Goal: Task Accomplishment & Management: Manage account settings

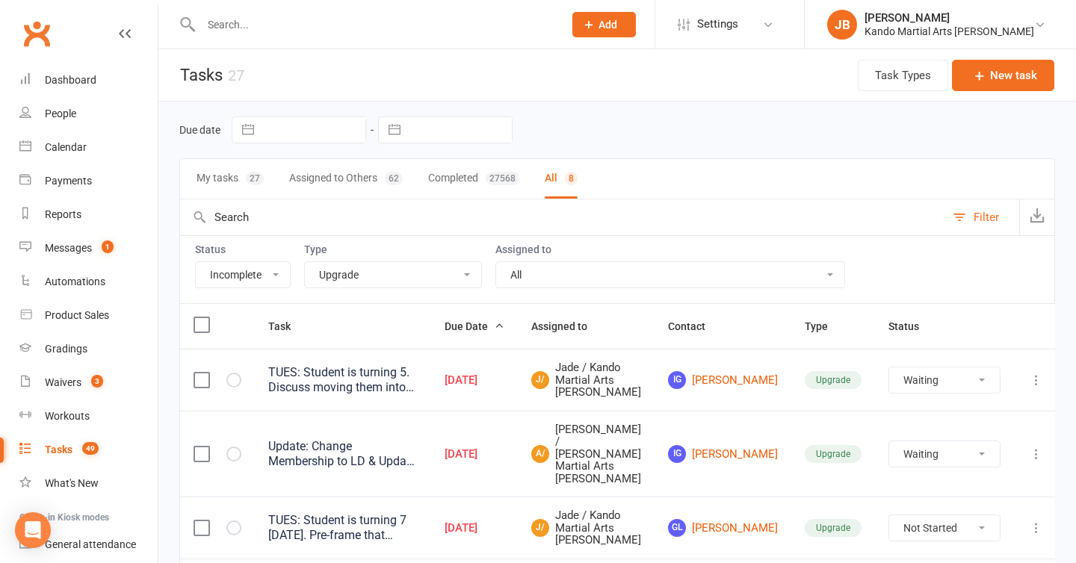
select select "incomplete"
select select "15398"
select select "waiting"
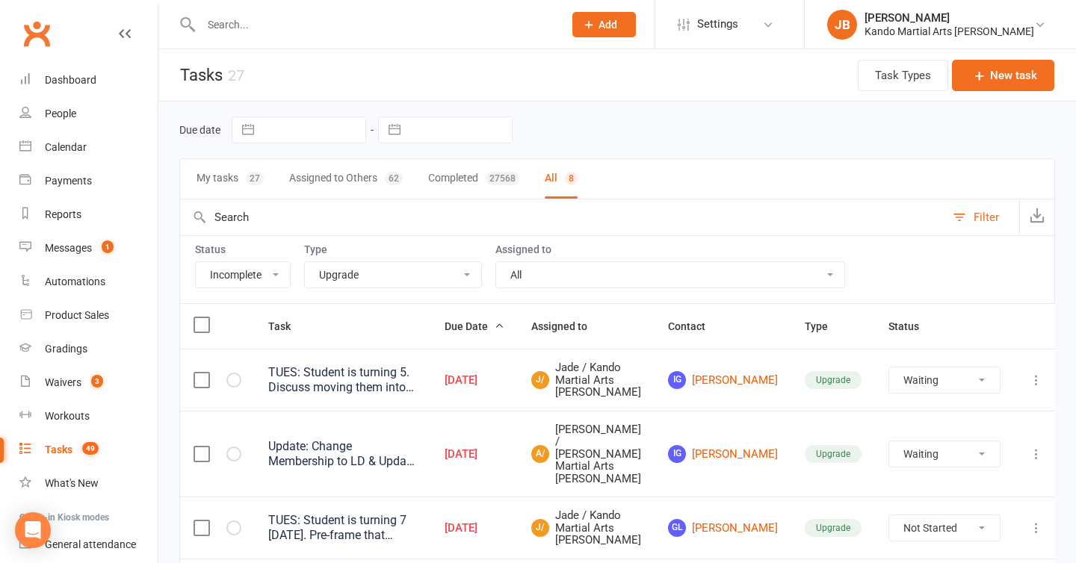
click at [247, 22] on input "text" at bounding box center [375, 24] width 356 height 21
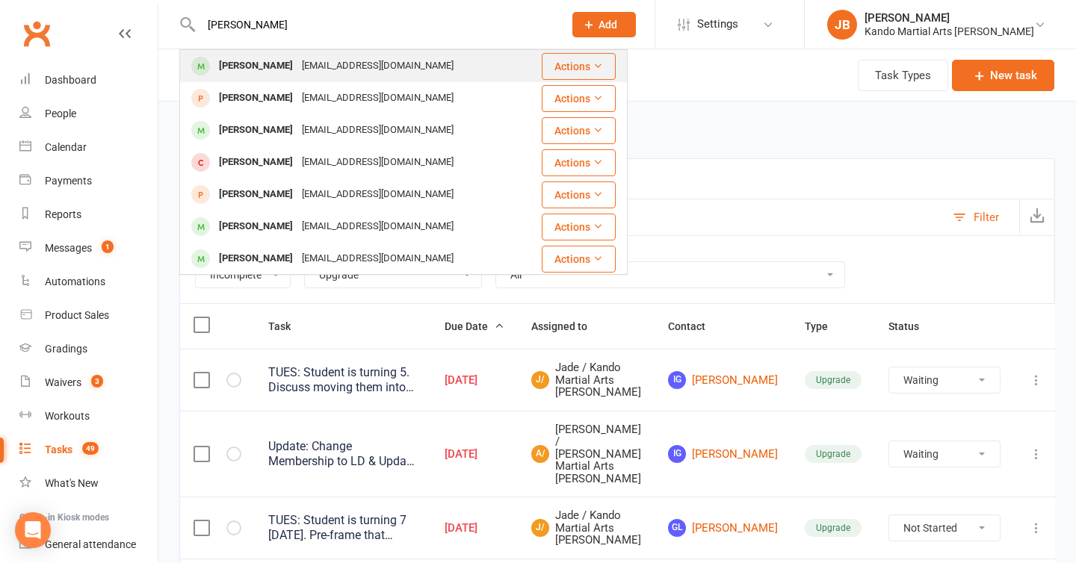
type input "Will chapman"
click at [230, 62] on div "William Chapman" at bounding box center [255, 66] width 83 height 22
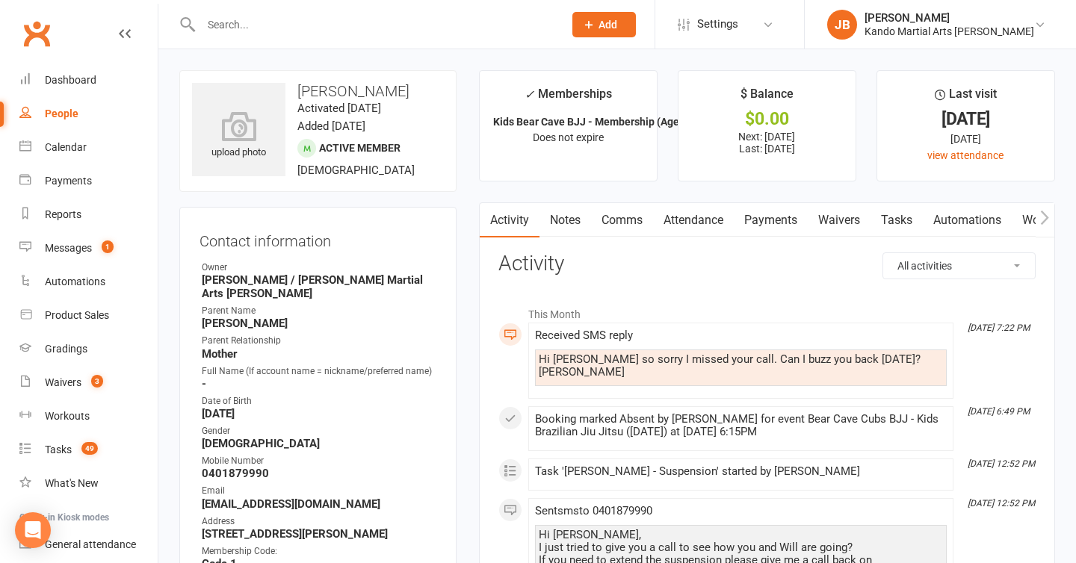
click at [942, 225] on link "Automations" at bounding box center [967, 220] width 89 height 34
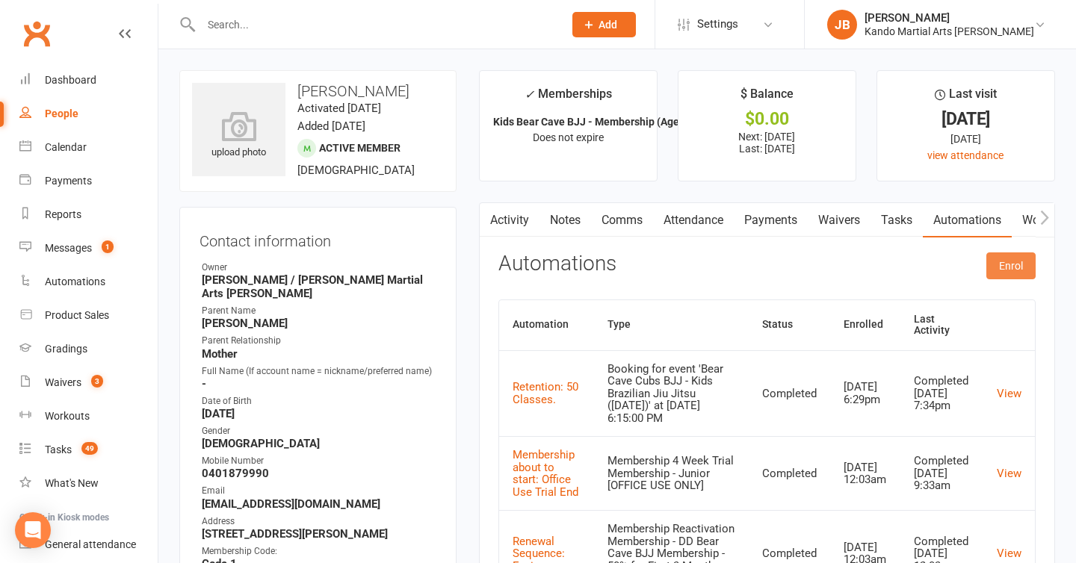
click at [1000, 264] on button "Enrol" at bounding box center [1010, 266] width 49 height 27
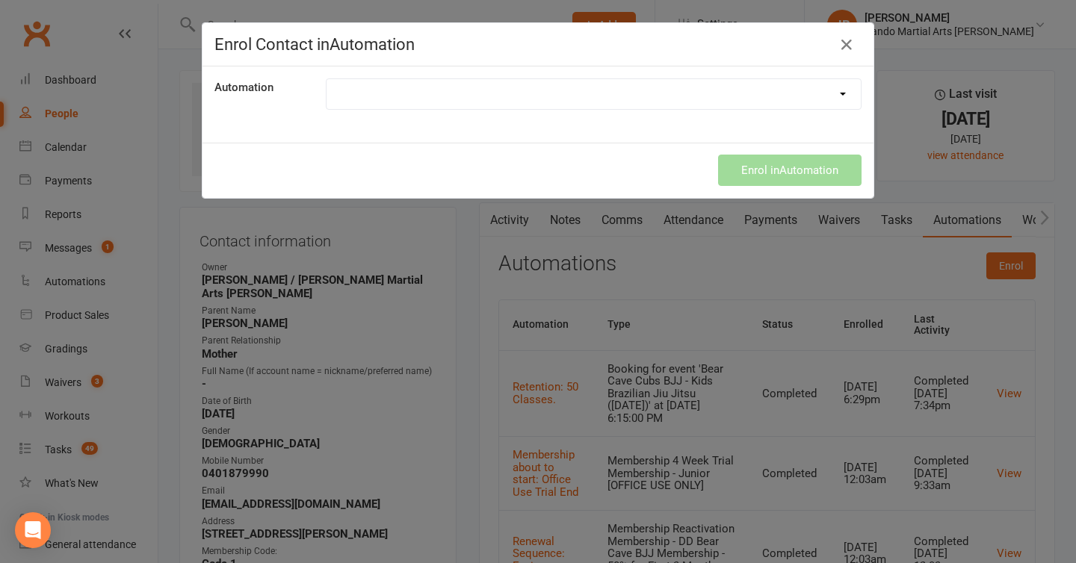
click at [501, 102] on select at bounding box center [594, 94] width 534 height 30
select select "5724"
click at [747, 167] on button "Enrol in Automation" at bounding box center [789, 170] width 143 height 31
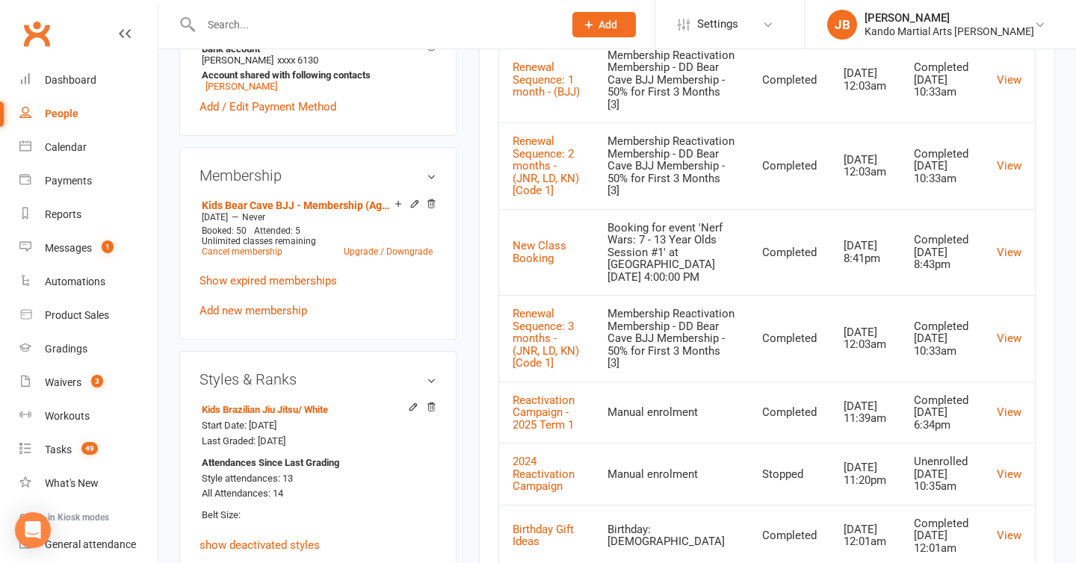
scroll to position [822, 0]
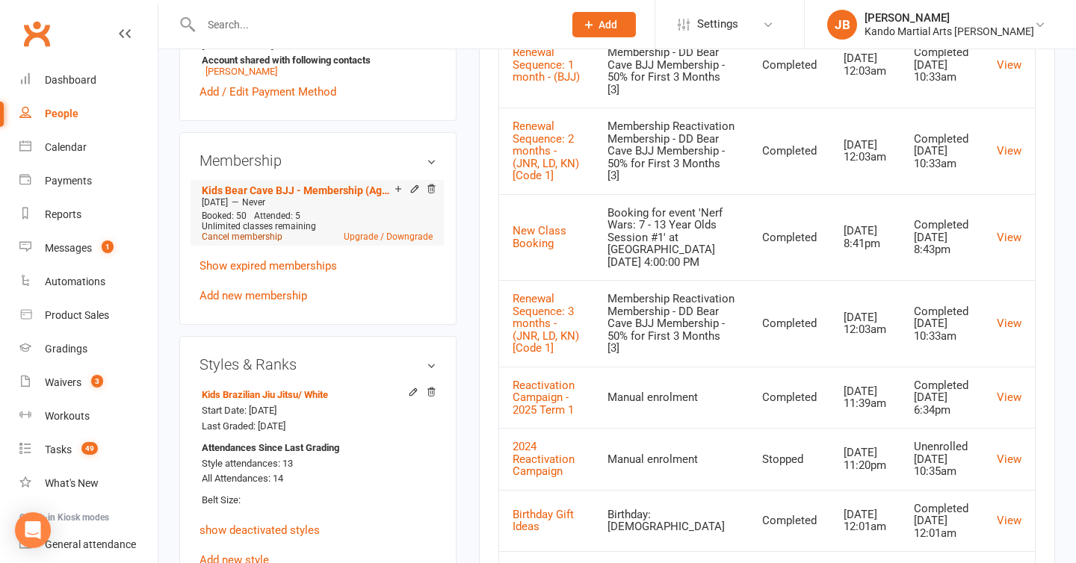
click at [270, 232] on link "Cancel membership" at bounding box center [242, 237] width 81 height 10
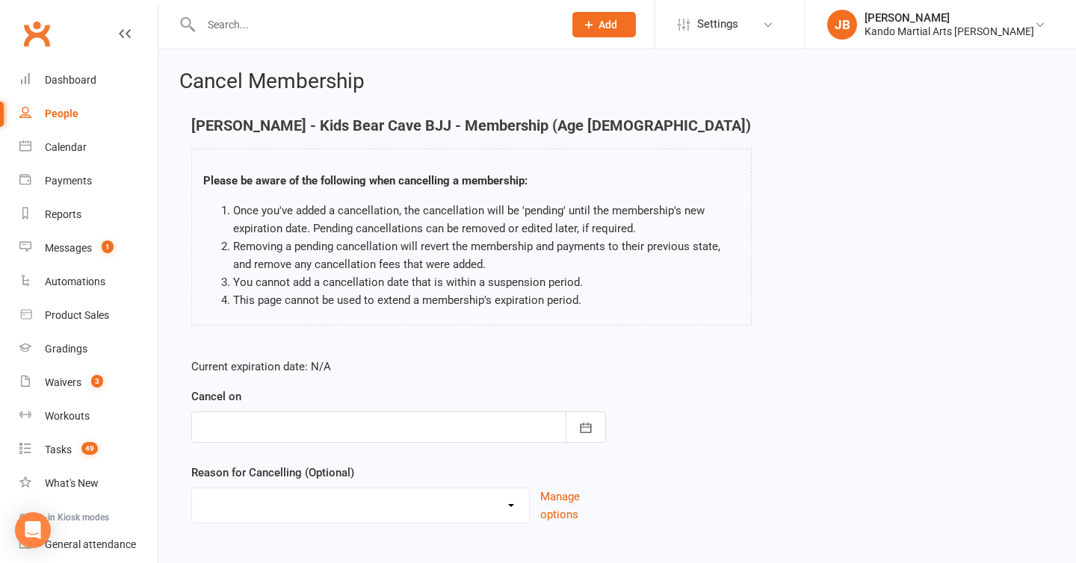
click at [368, 430] on div at bounding box center [398, 427] width 415 height 31
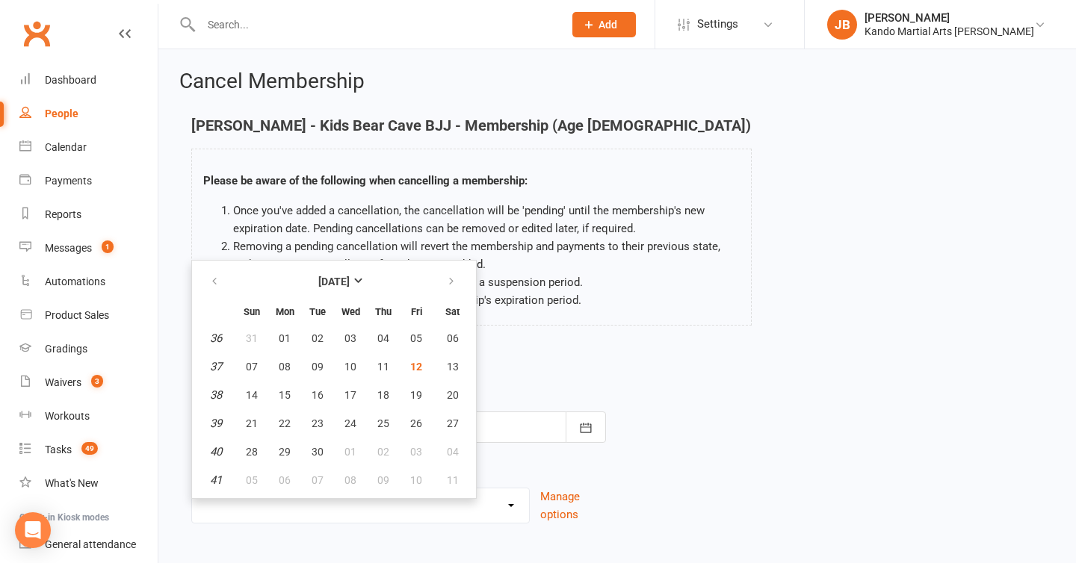
click at [554, 373] on p "Current expiration date: N/A" at bounding box center [398, 367] width 415 height 18
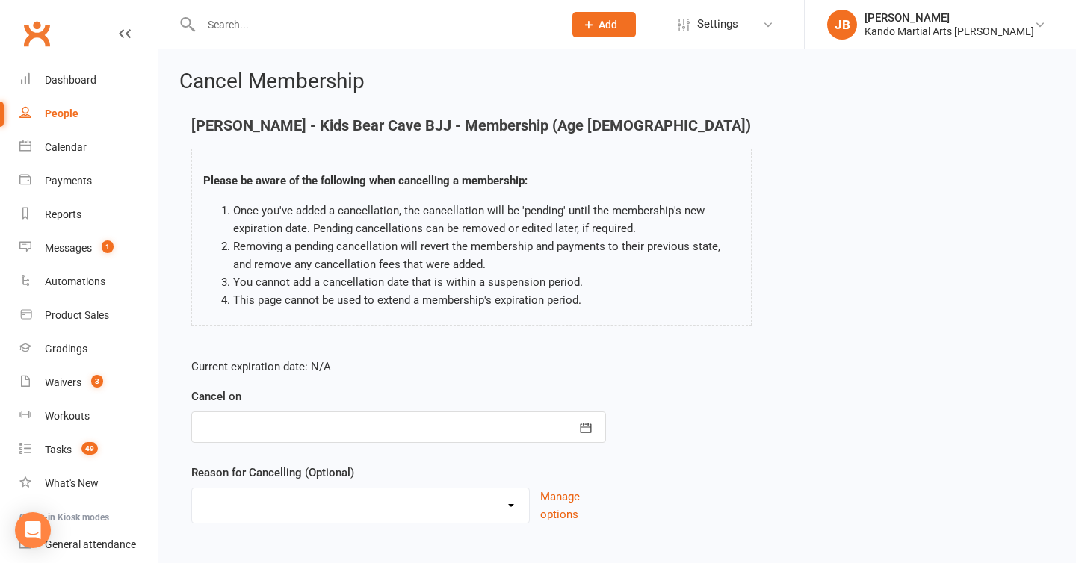
scroll to position [82, 0]
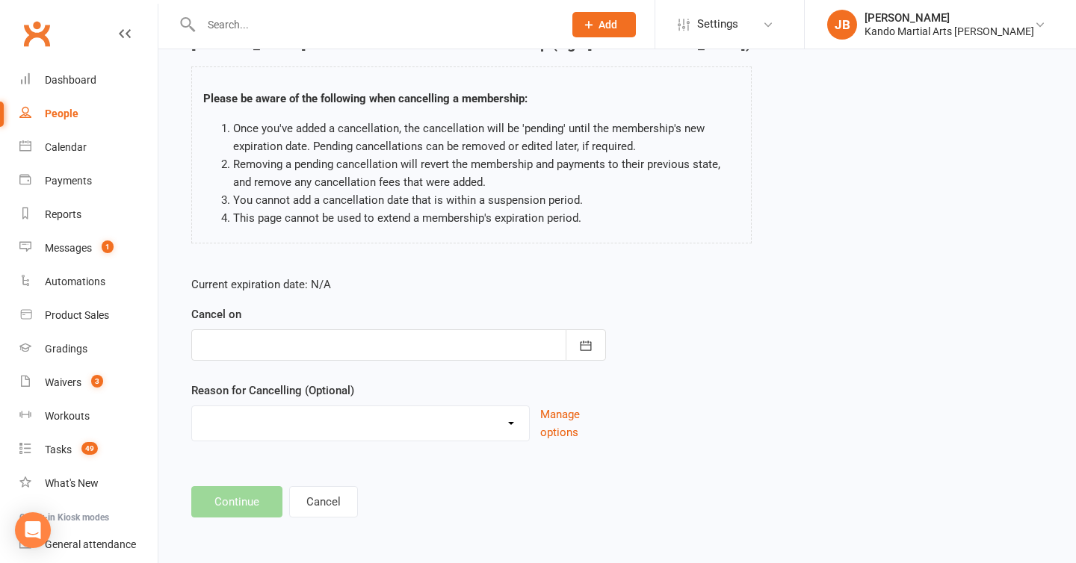
click at [389, 356] on div at bounding box center [398, 345] width 415 height 31
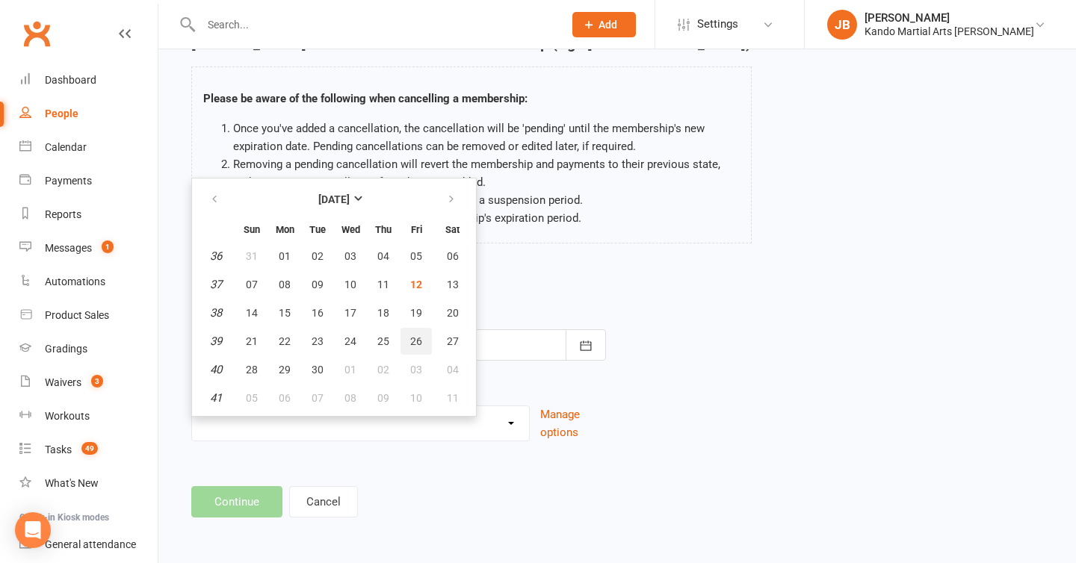
click at [415, 336] on span "26" at bounding box center [416, 342] width 12 height 12
type input "26 Sep 2025"
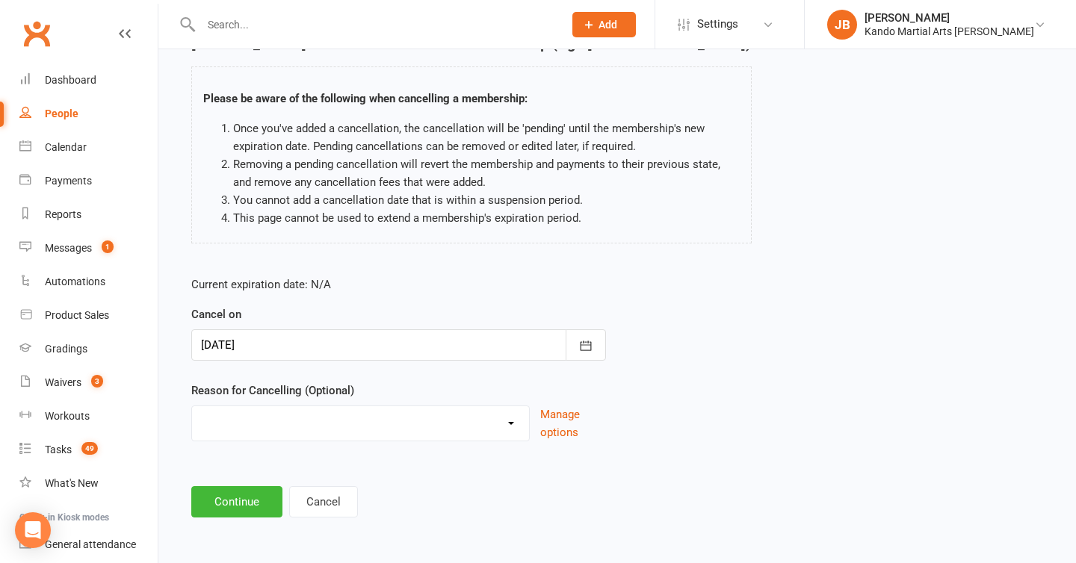
click at [215, 430] on select "Financial Holiday Injury Moving House Not Continuing After Trial Paid PIF Trans…" at bounding box center [360, 422] width 337 height 30
select select "7"
click at [221, 492] on button "Continue" at bounding box center [236, 501] width 91 height 31
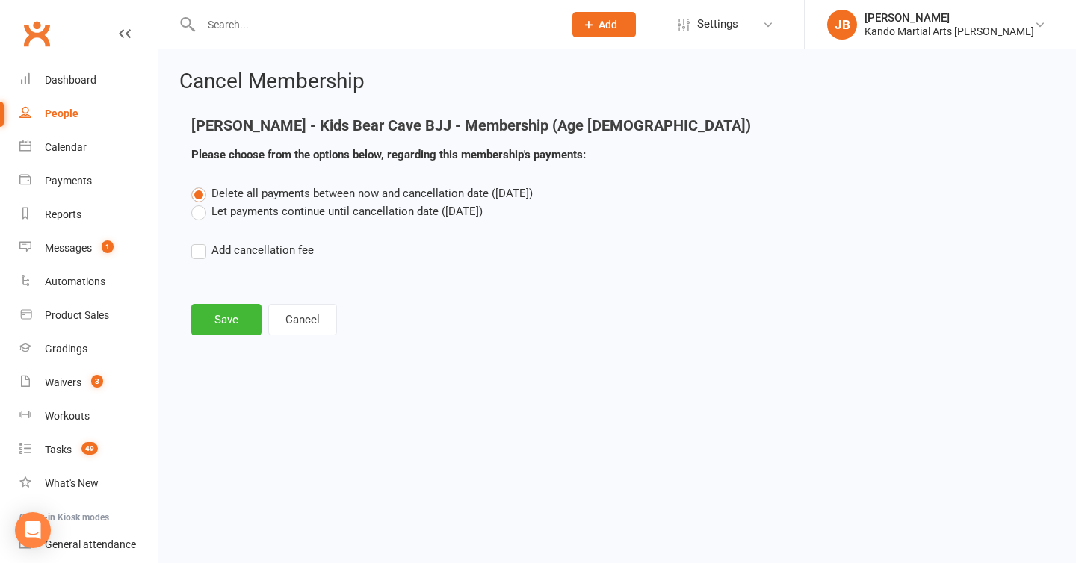
click at [250, 214] on label "Let payments continue until cancellation date (Sep 26, 2025)" at bounding box center [336, 212] width 291 height 18
click at [201, 203] on input "Let payments continue until cancellation date (Sep 26, 2025)" at bounding box center [196, 203] width 10 height 0
click at [229, 315] on button "Save" at bounding box center [226, 319] width 70 height 31
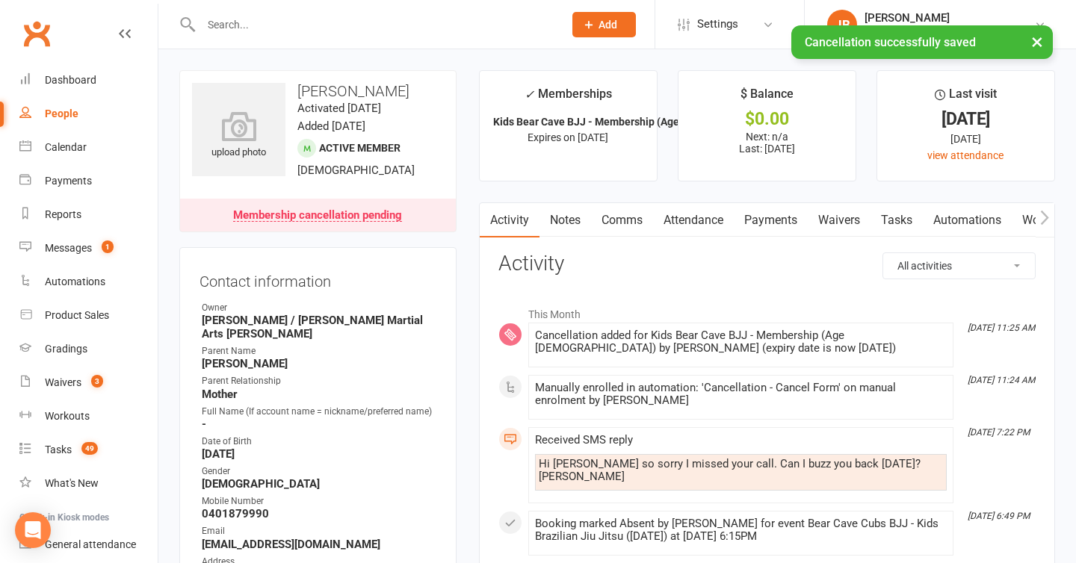
click at [763, 221] on link "Payments" at bounding box center [771, 220] width 74 height 34
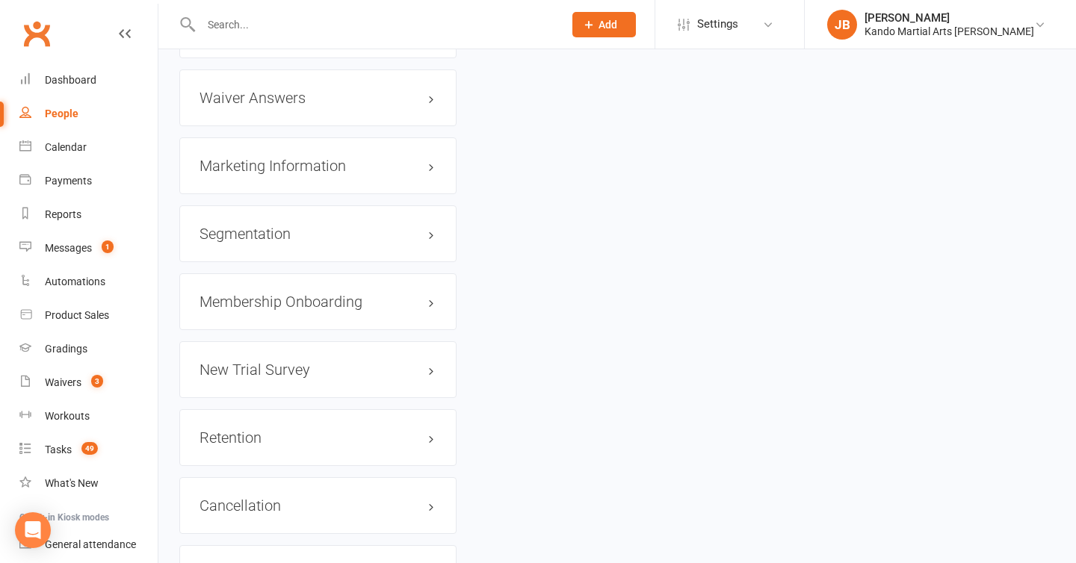
scroll to position [1773, 0]
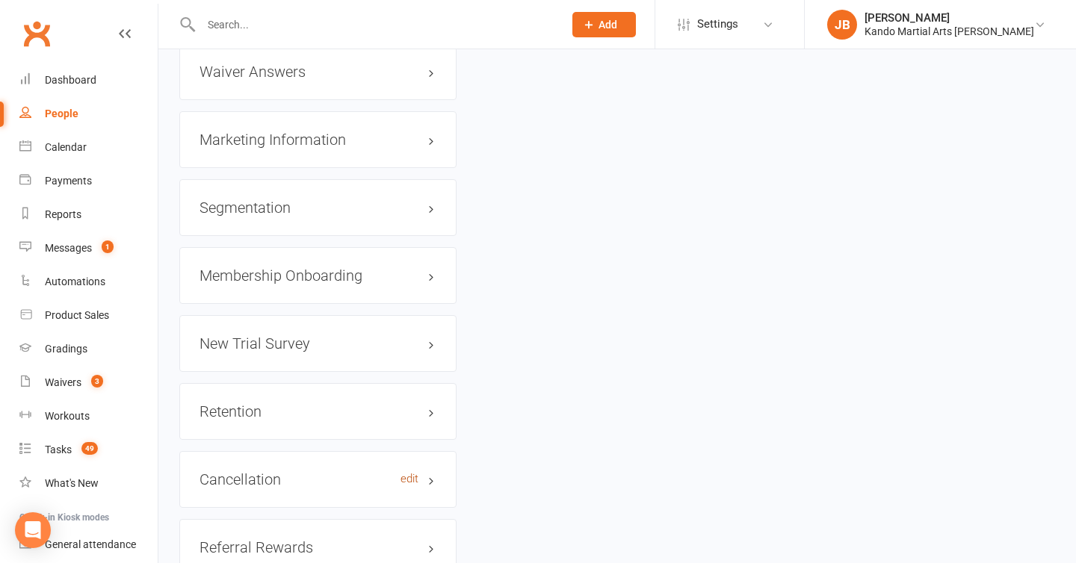
click at [406, 473] on link "edit" at bounding box center [410, 479] width 18 height 13
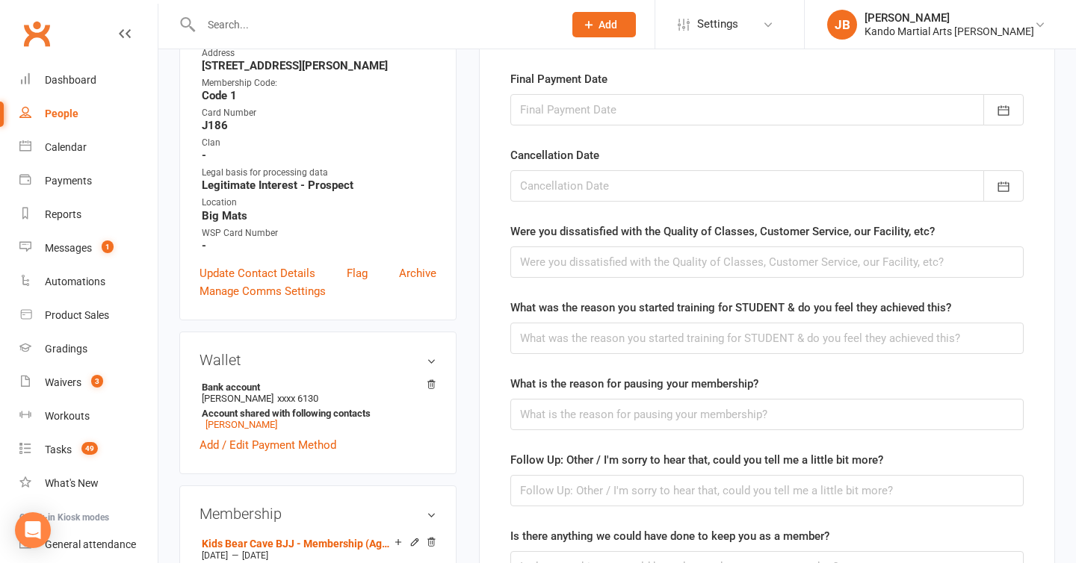
scroll to position [128, 0]
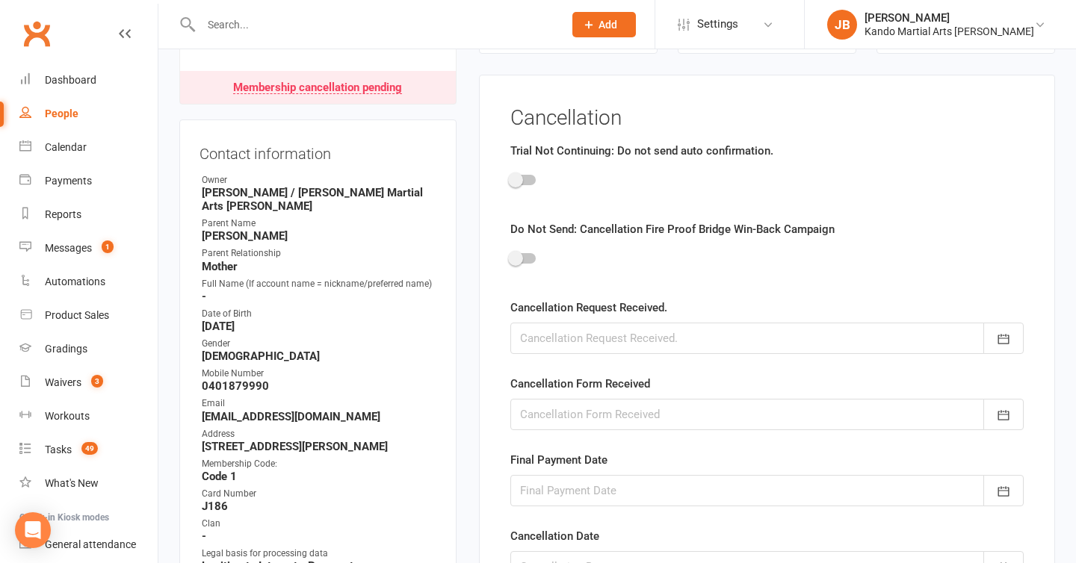
click at [576, 333] on div at bounding box center [766, 338] width 513 height 31
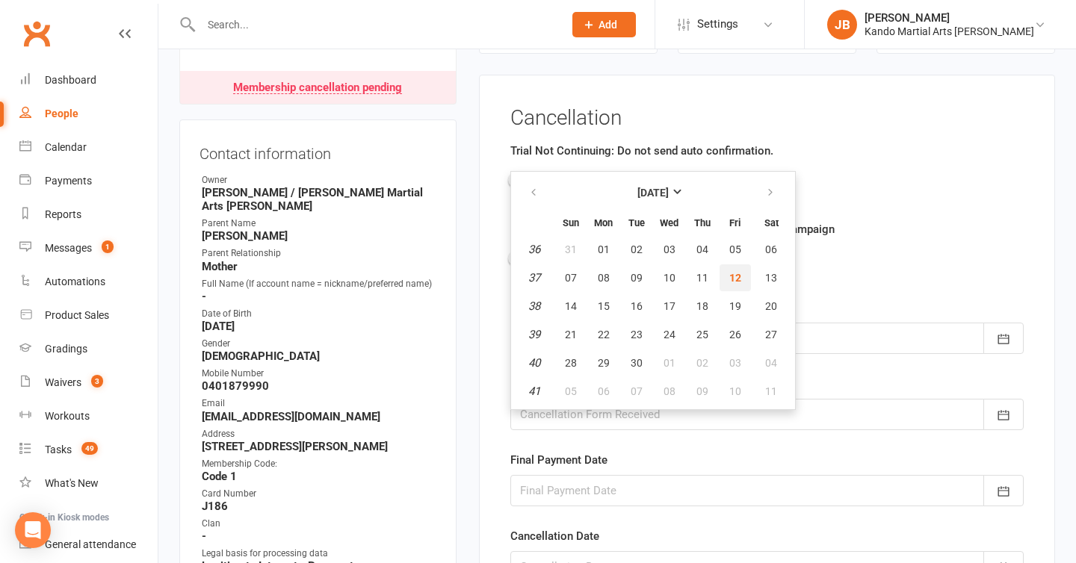
click at [732, 274] on span "12" at bounding box center [735, 278] width 12 height 12
type input "12 Sep 2025"
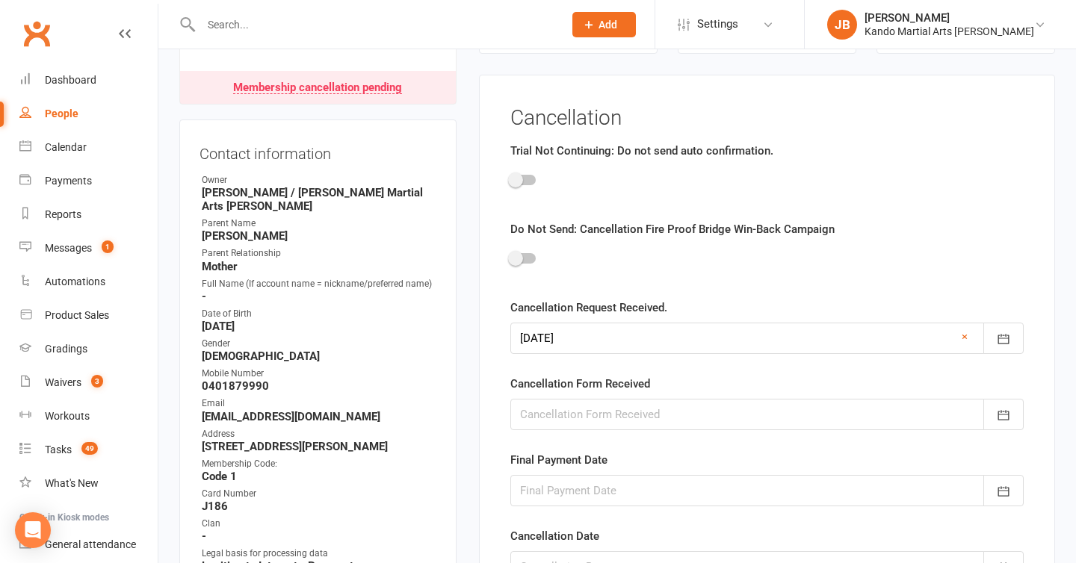
click at [563, 469] on label "Final Payment Date" at bounding box center [558, 460] width 97 height 18
click at [557, 485] on div at bounding box center [766, 490] width 513 height 31
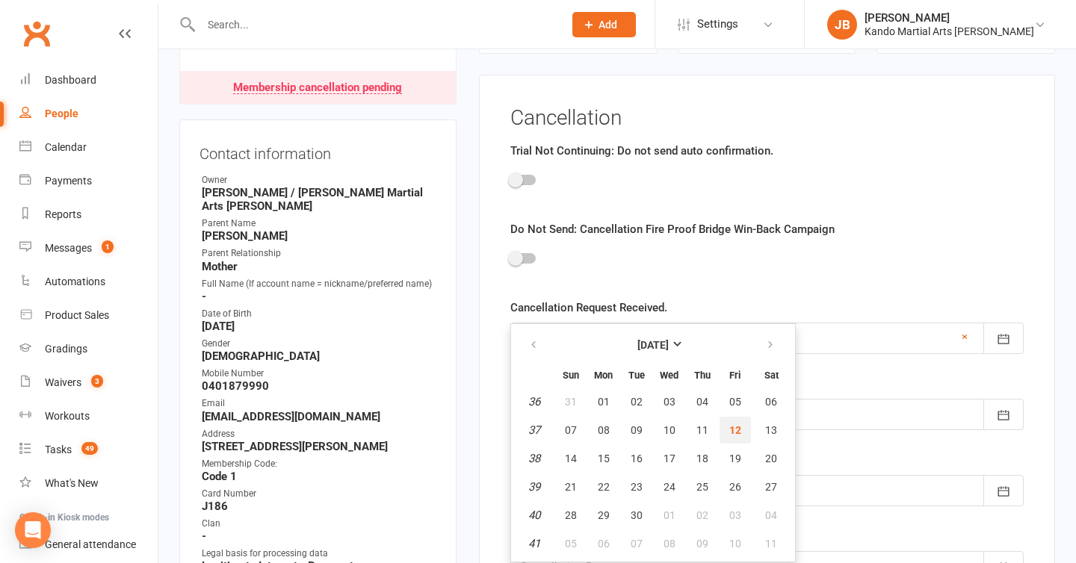
click at [732, 421] on button "12" at bounding box center [735, 430] width 31 height 27
type input "12 Sep 2025"
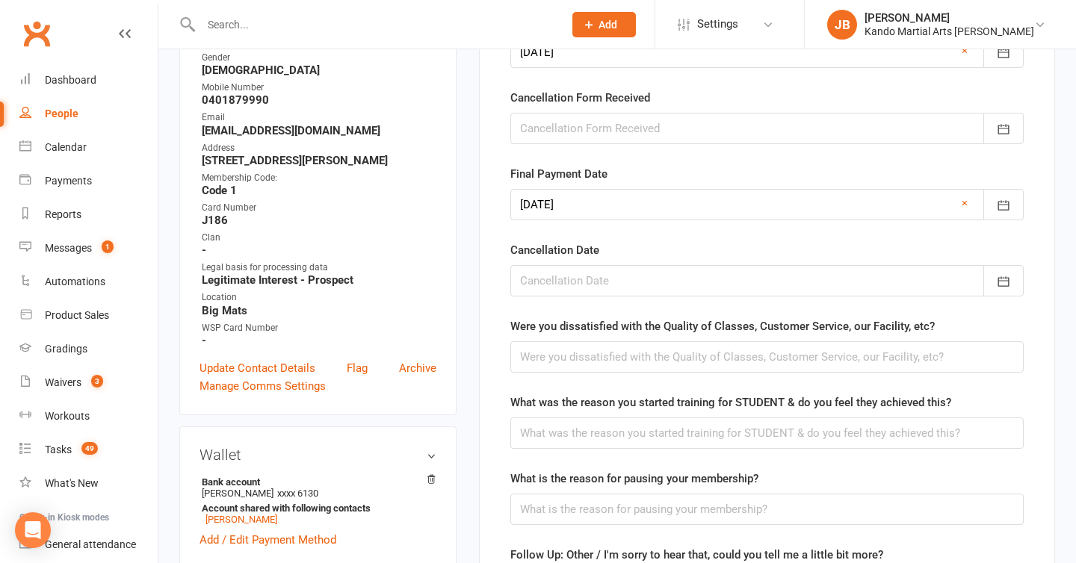
scroll to position [443, 0]
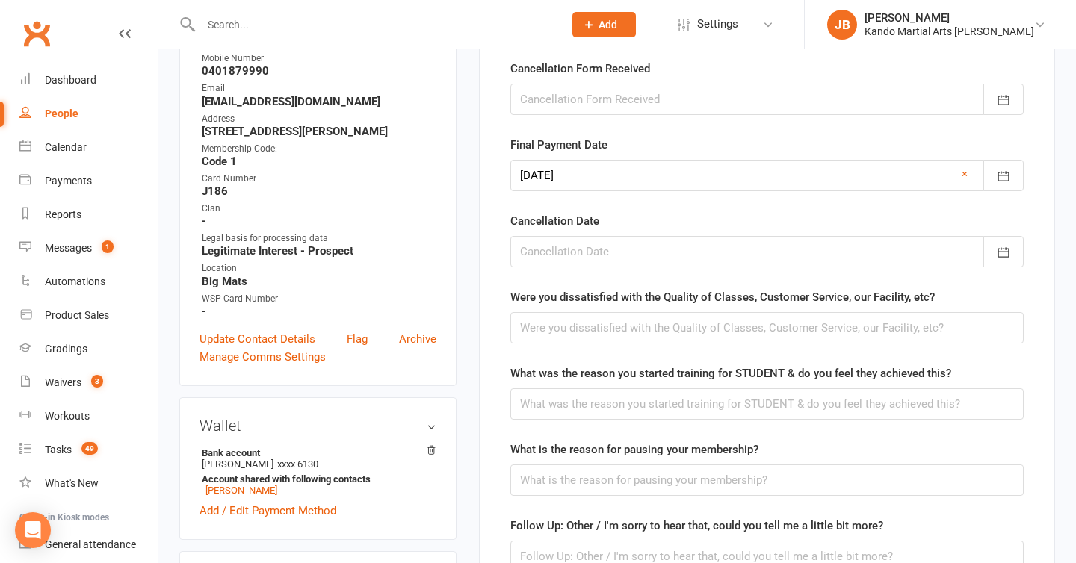
click at [597, 253] on div at bounding box center [766, 251] width 513 height 31
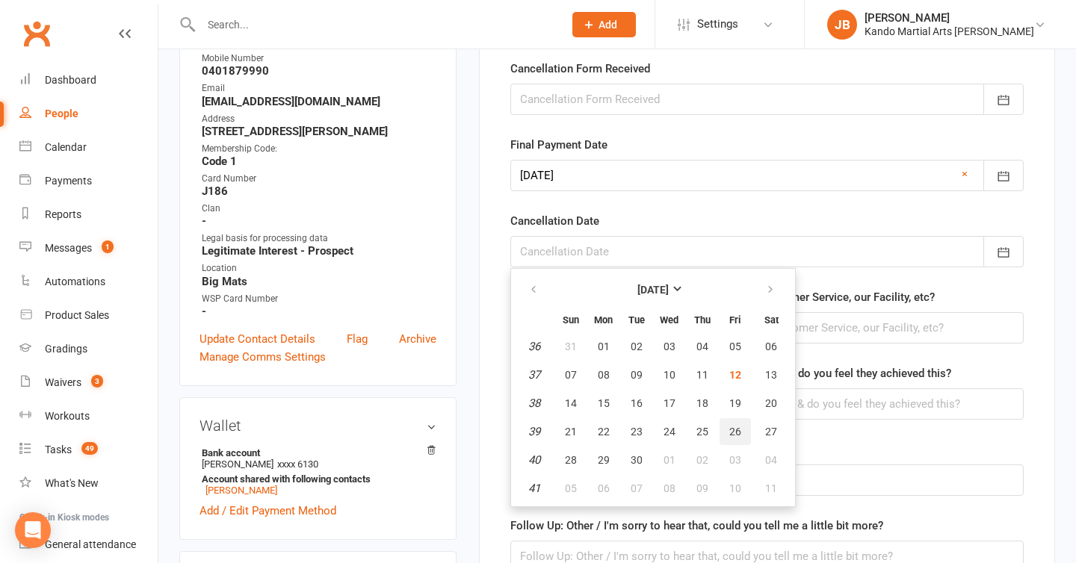
click at [740, 436] on button "26" at bounding box center [735, 431] width 31 height 27
type input "26 Sep 2025"
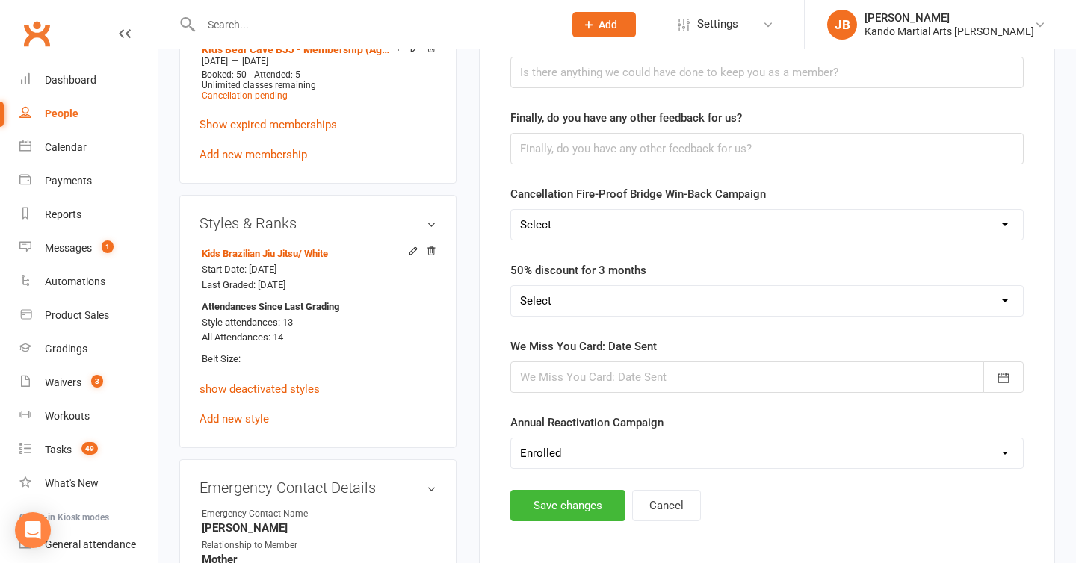
scroll to position [1063, 0]
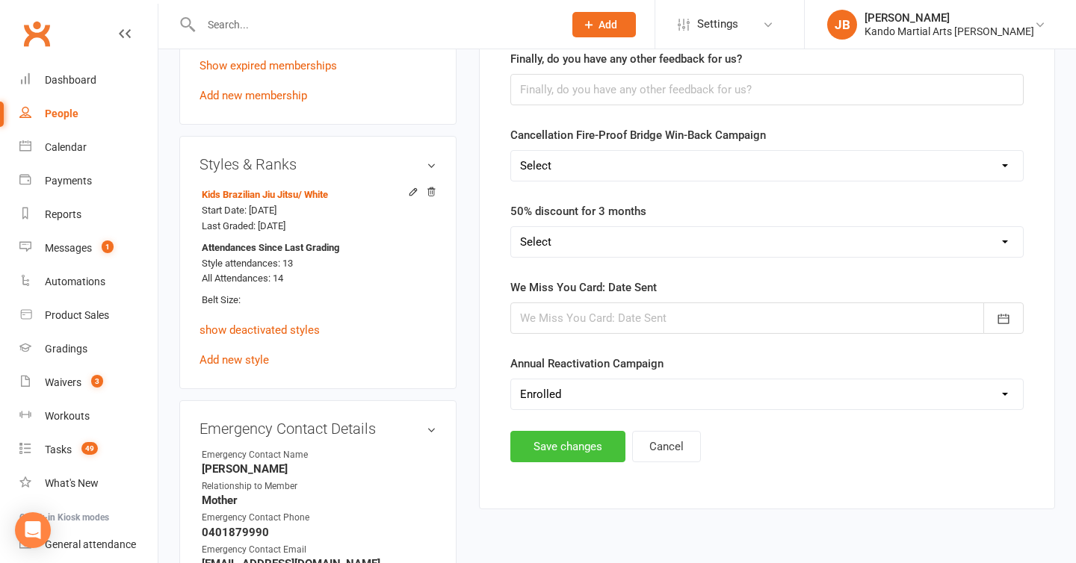
click at [571, 448] on button "Save changes" at bounding box center [567, 446] width 115 height 31
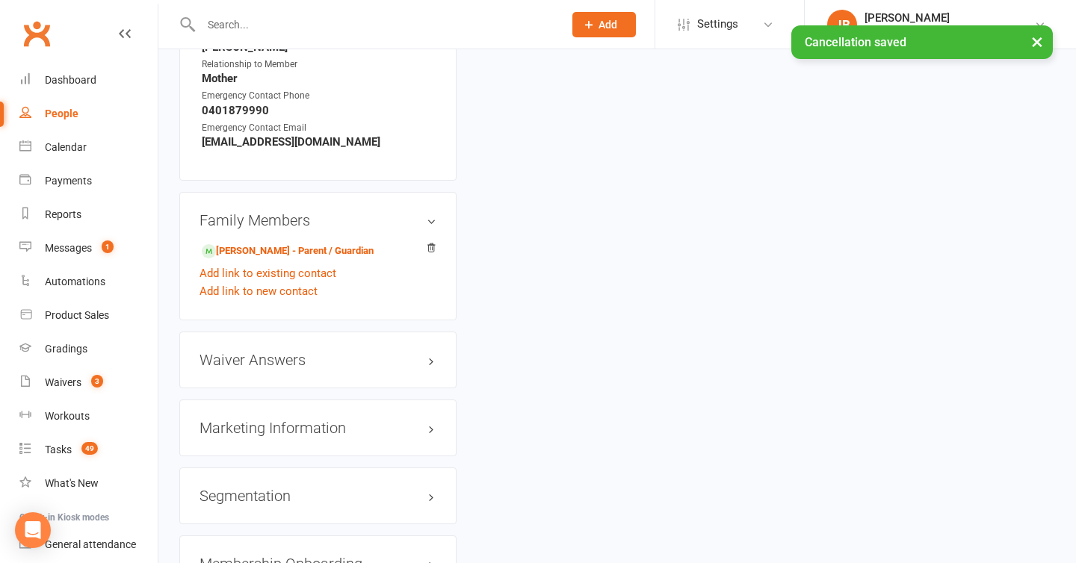
scroll to position [1521, 0]
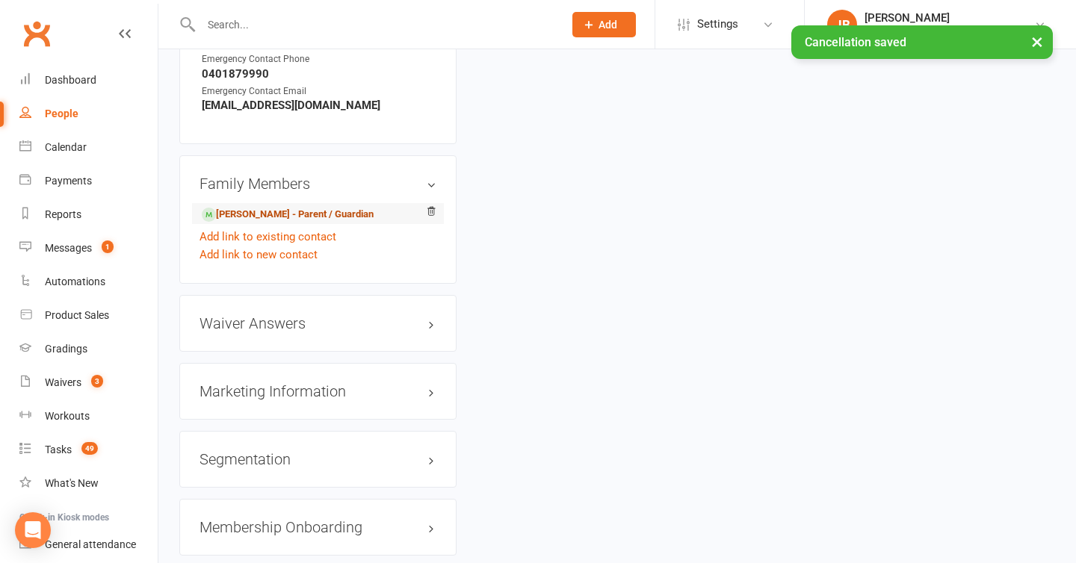
click at [276, 207] on link "Stacey Chapman - Parent / Guardian" at bounding box center [288, 215] width 172 height 16
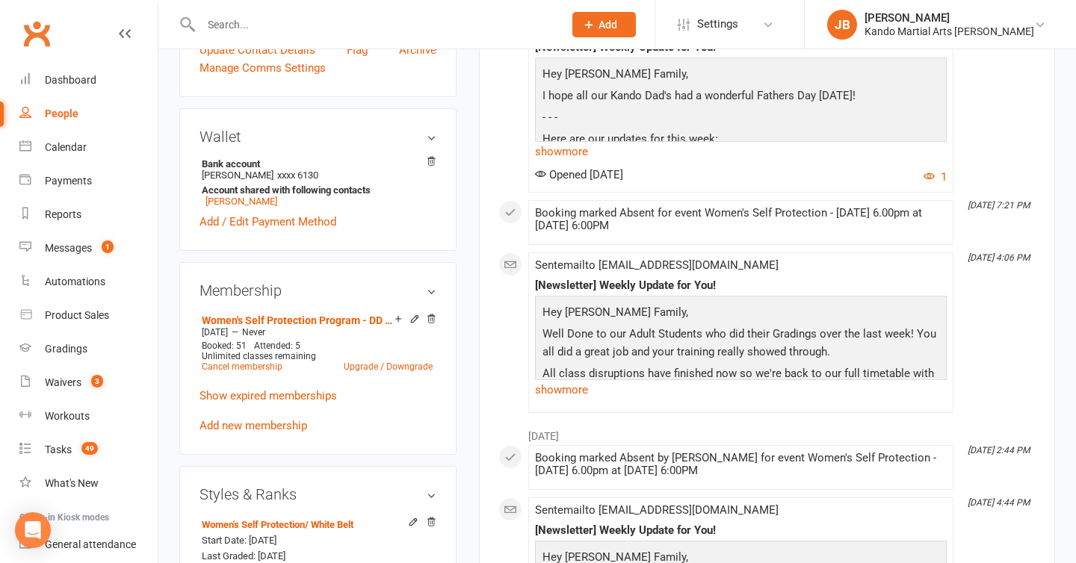
scroll to position [693, 0]
click at [412, 314] on icon at bounding box center [414, 317] width 7 height 7
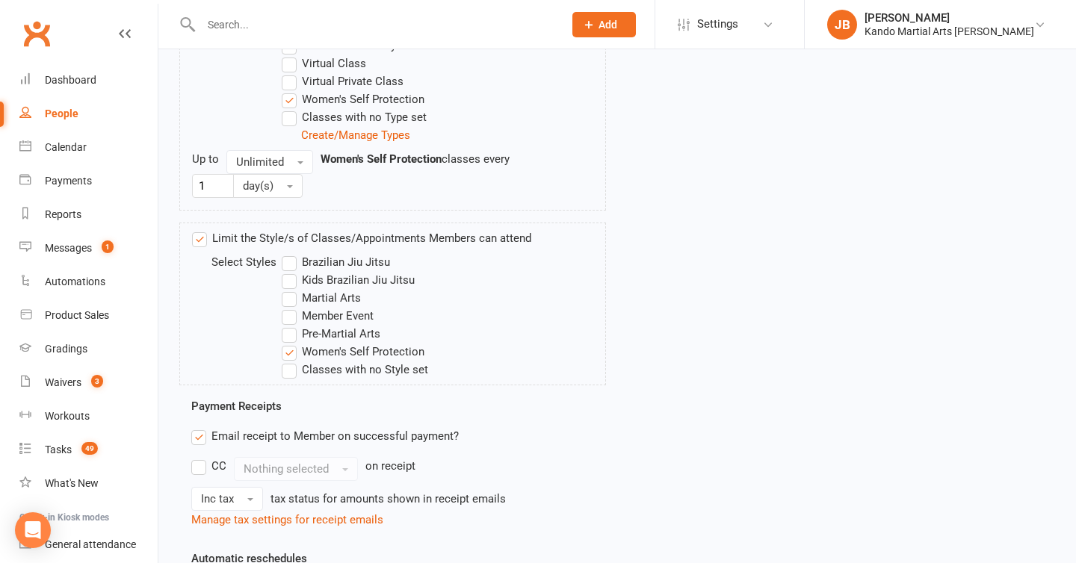
scroll to position [1089, 0]
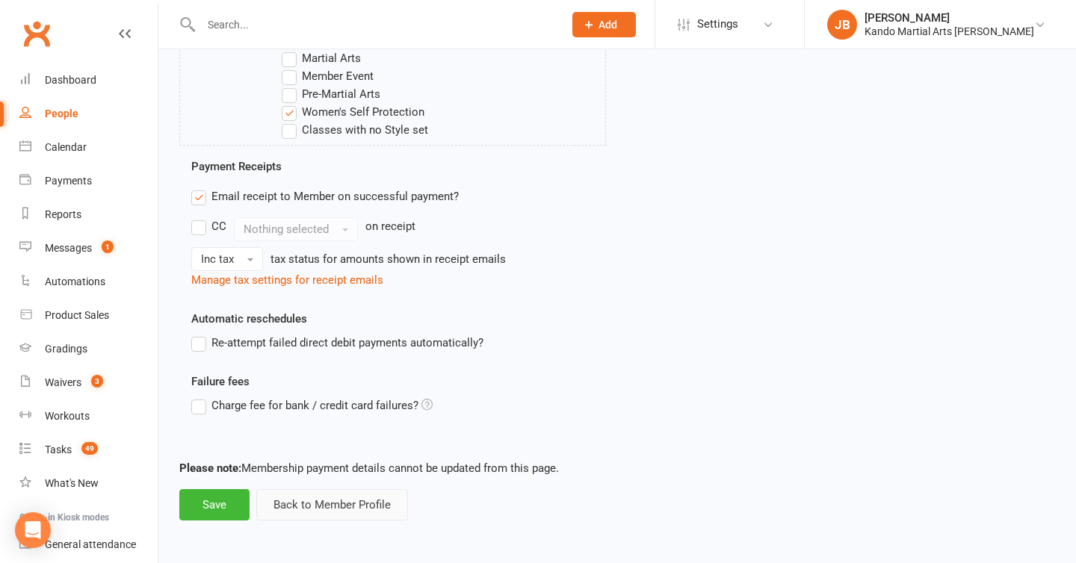
click at [329, 507] on button "Back to Member Profile" at bounding box center [332, 504] width 152 height 31
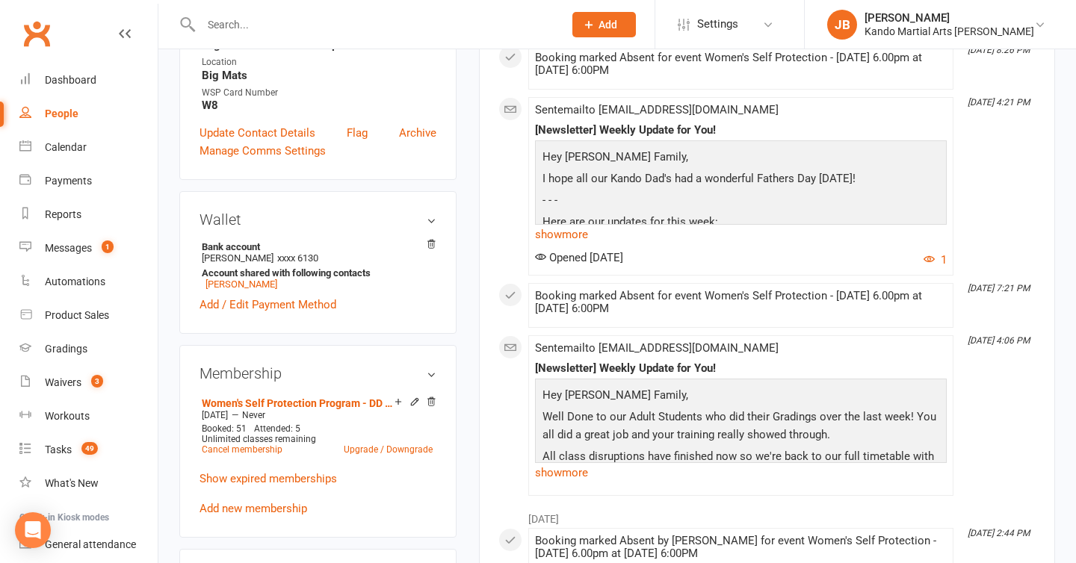
scroll to position [613, 0]
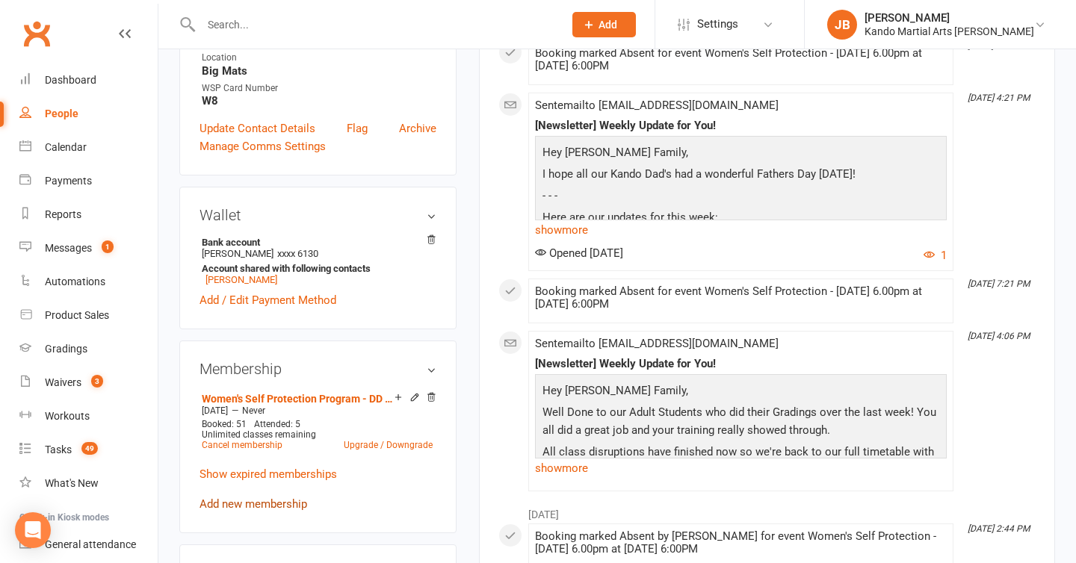
click at [241, 498] on link "Add new membership" at bounding box center [254, 504] width 108 height 13
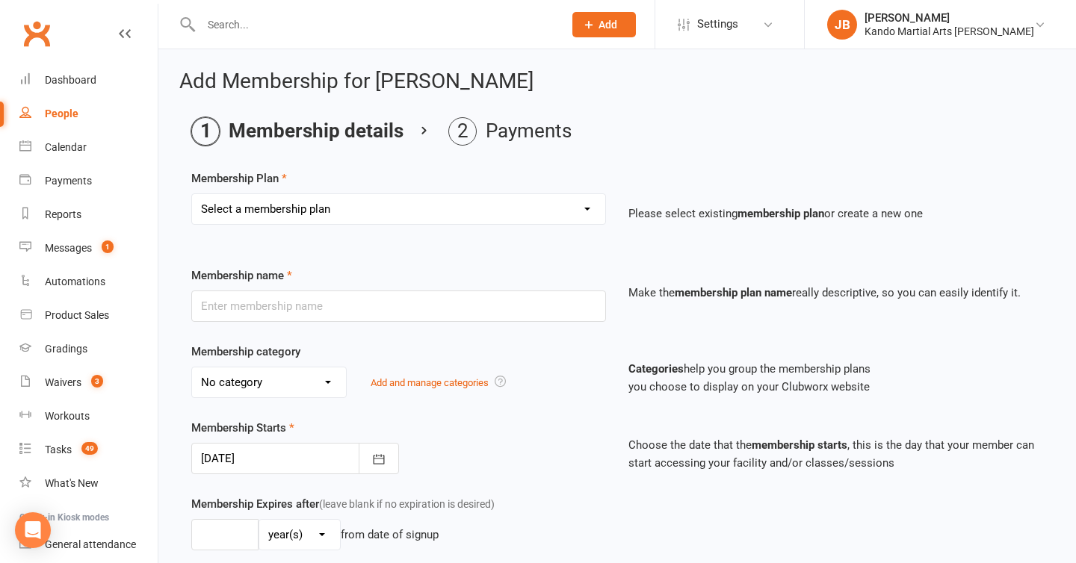
click at [290, 222] on select "Select a membership plan Create new Membership Plan 12 Months - Kinder Ninja in…" at bounding box center [398, 209] width 413 height 30
select select "106"
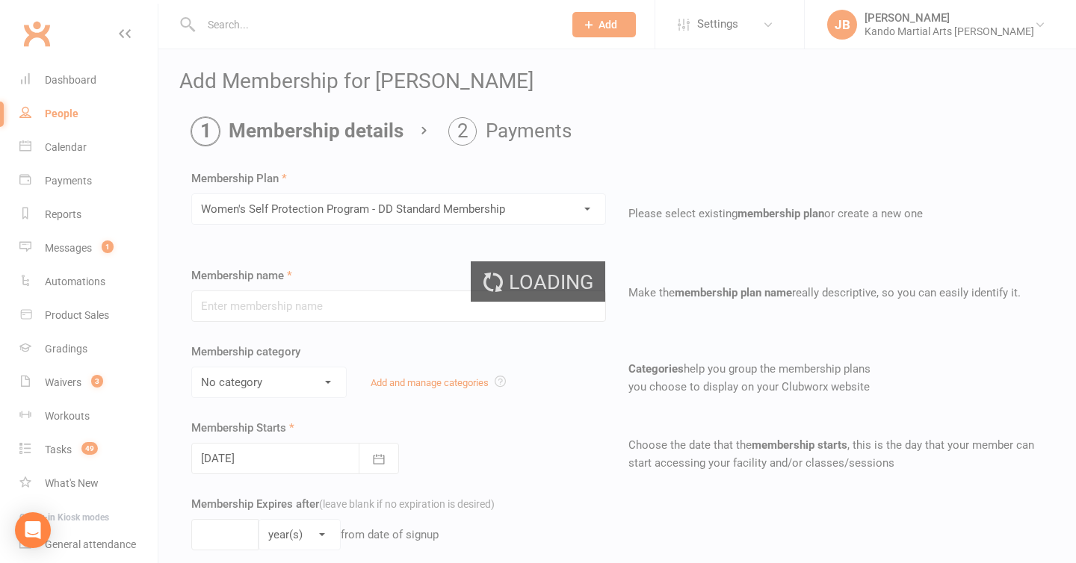
type input "Women's Self Protection Program - DD Standard Membership"
select select "22"
type input "0"
select select "2"
type input "1"
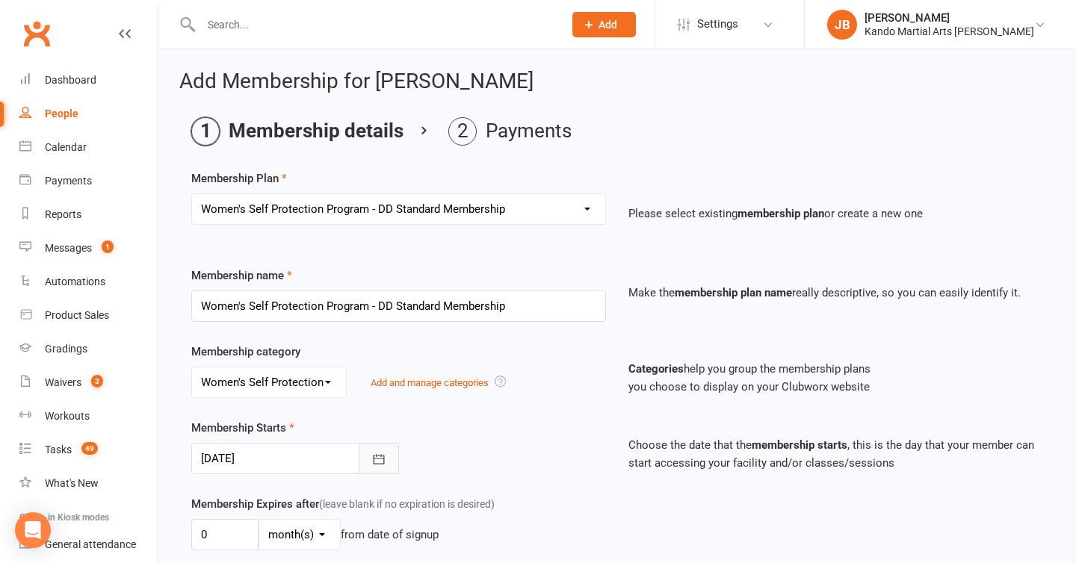
click at [372, 460] on icon "button" at bounding box center [378, 459] width 15 height 15
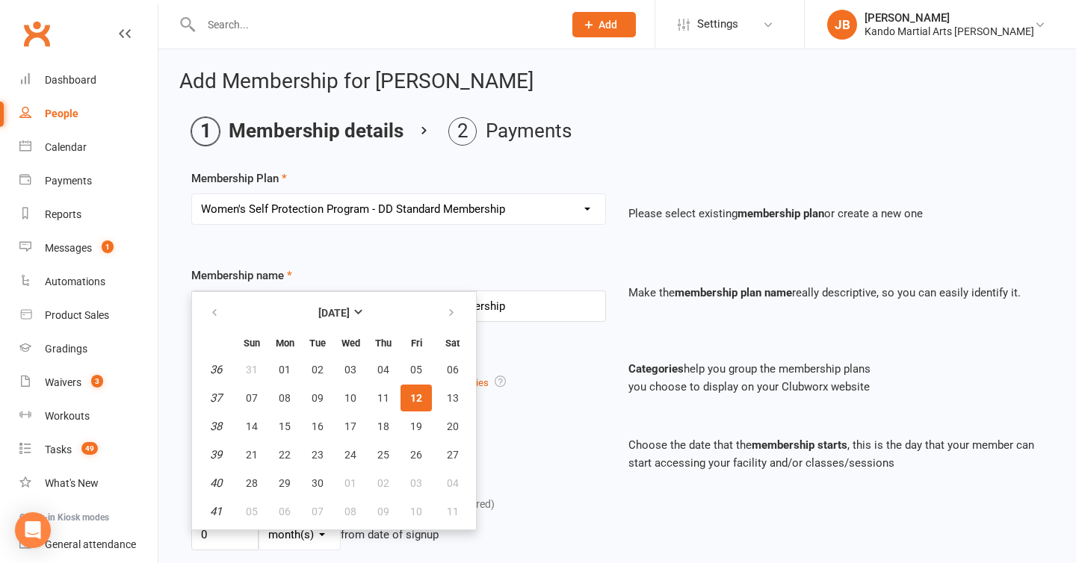
click at [420, 402] on span "12" at bounding box center [416, 398] width 12 height 12
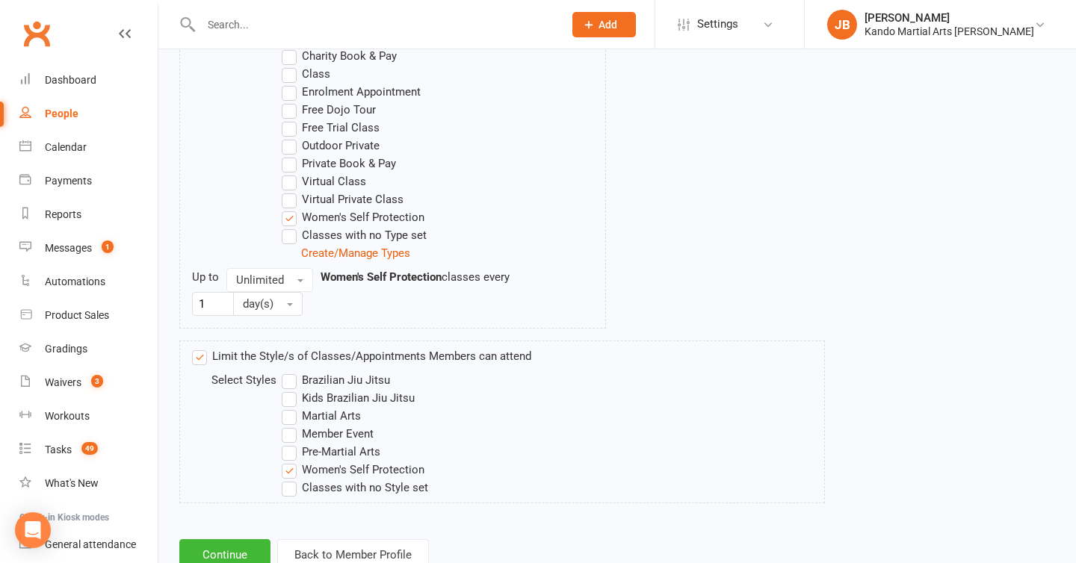
scroll to position [945, 0]
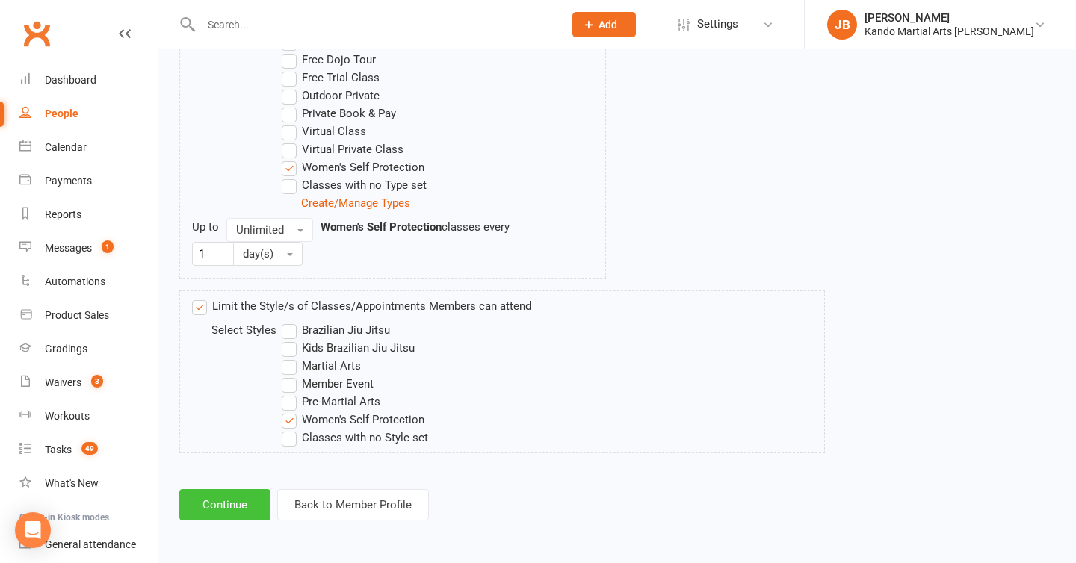
click at [233, 509] on button "Continue" at bounding box center [224, 504] width 91 height 31
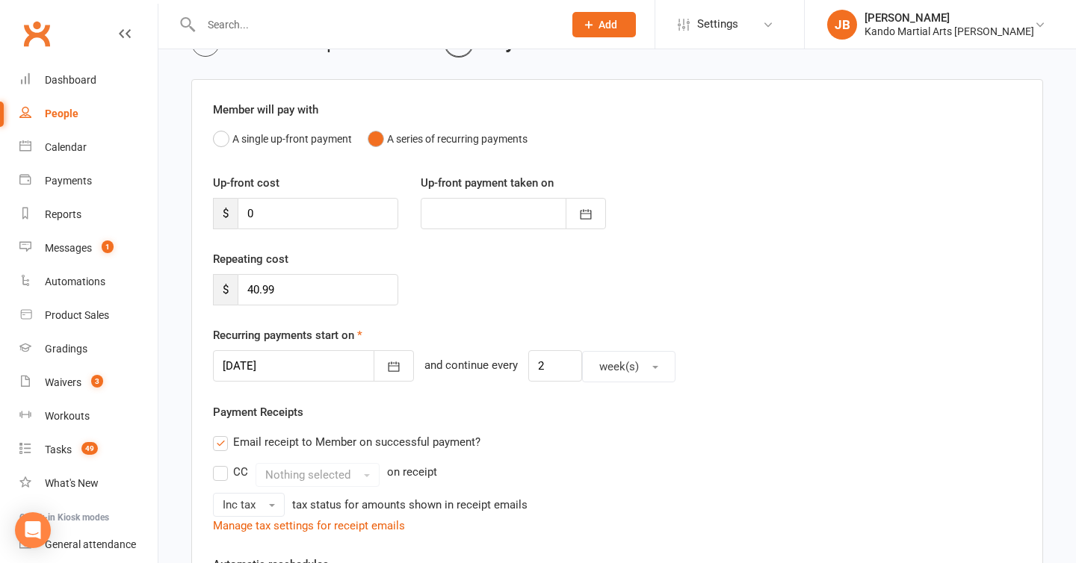
scroll to position [100, 0]
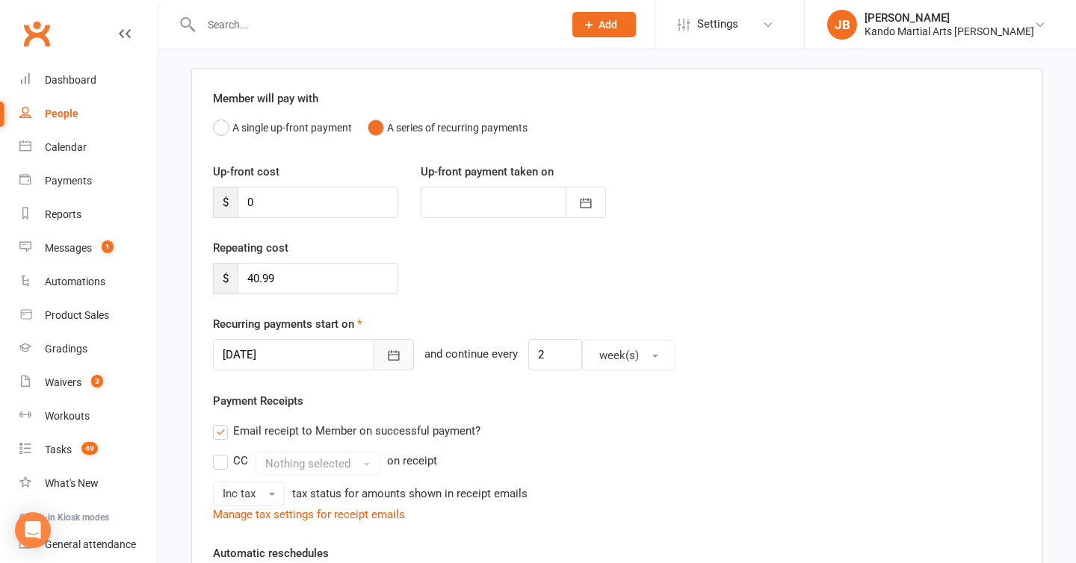
click at [386, 362] on icon "button" at bounding box center [393, 355] width 15 height 15
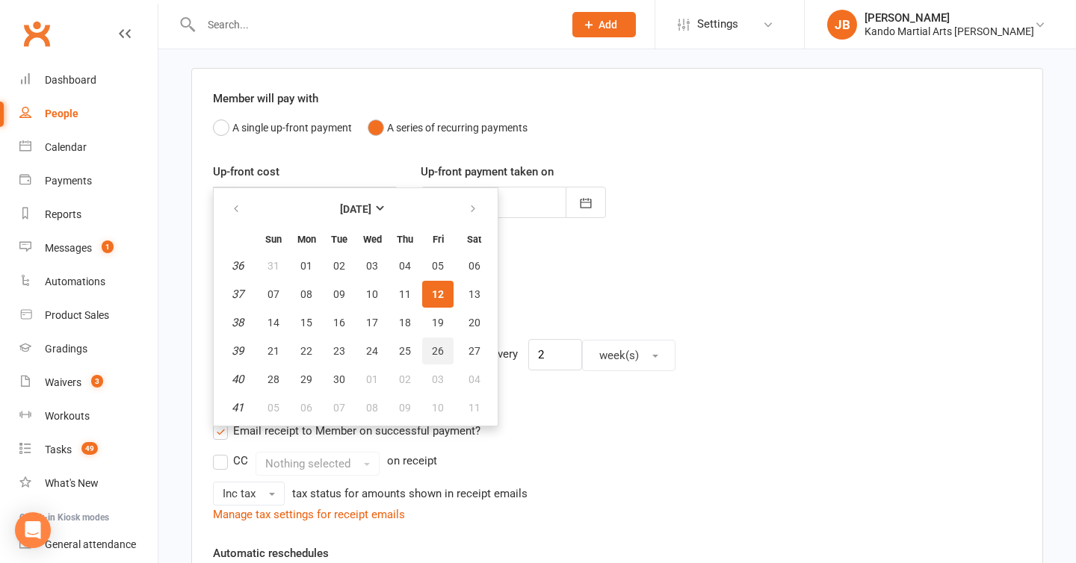
click at [429, 347] on button "26" at bounding box center [437, 351] width 31 height 27
type input "26 Sep 2025"
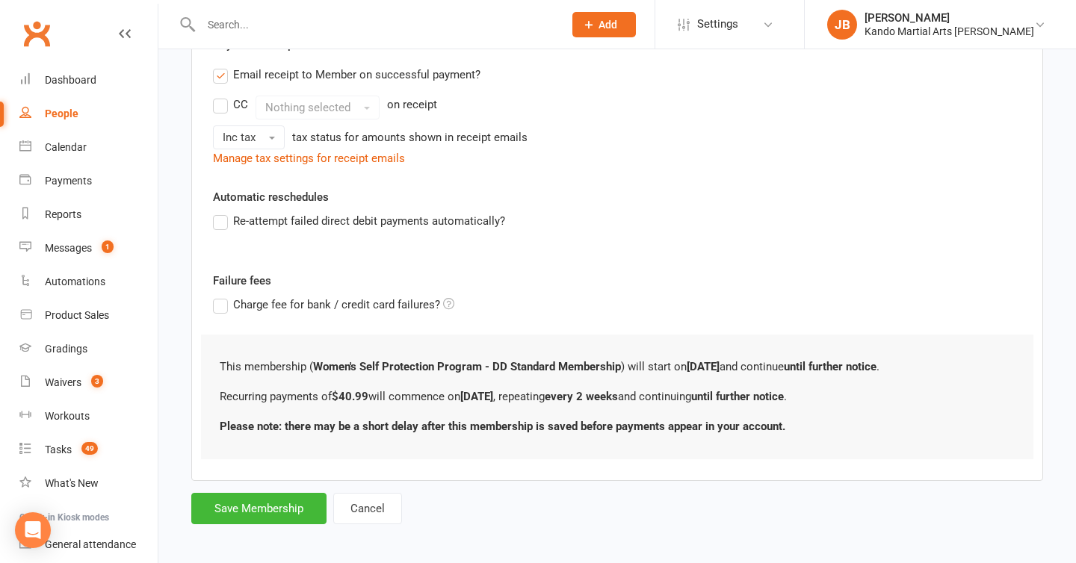
scroll to position [463, 0]
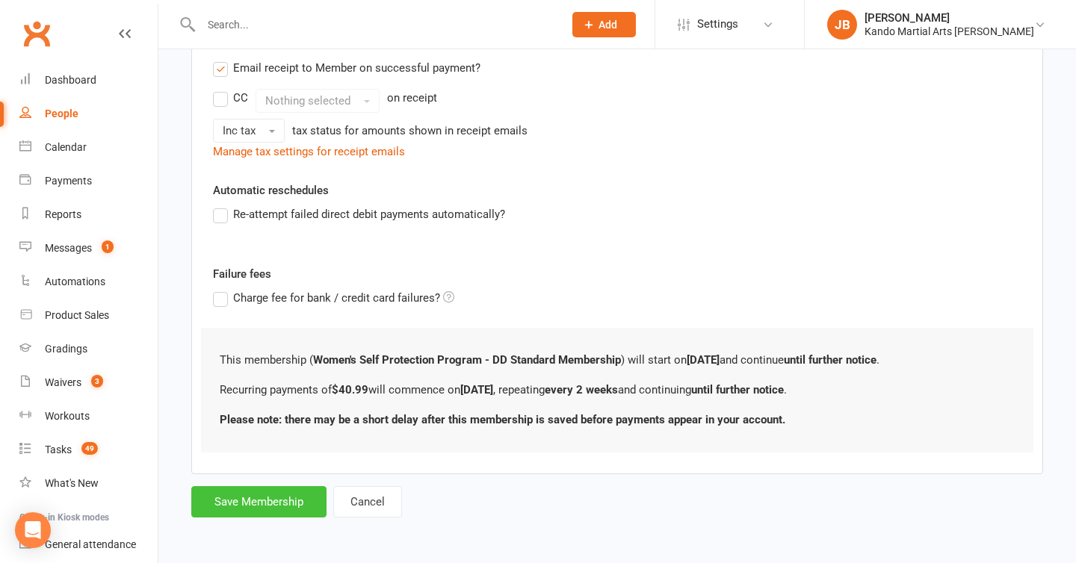
click at [235, 498] on button "Save Membership" at bounding box center [258, 501] width 135 height 31
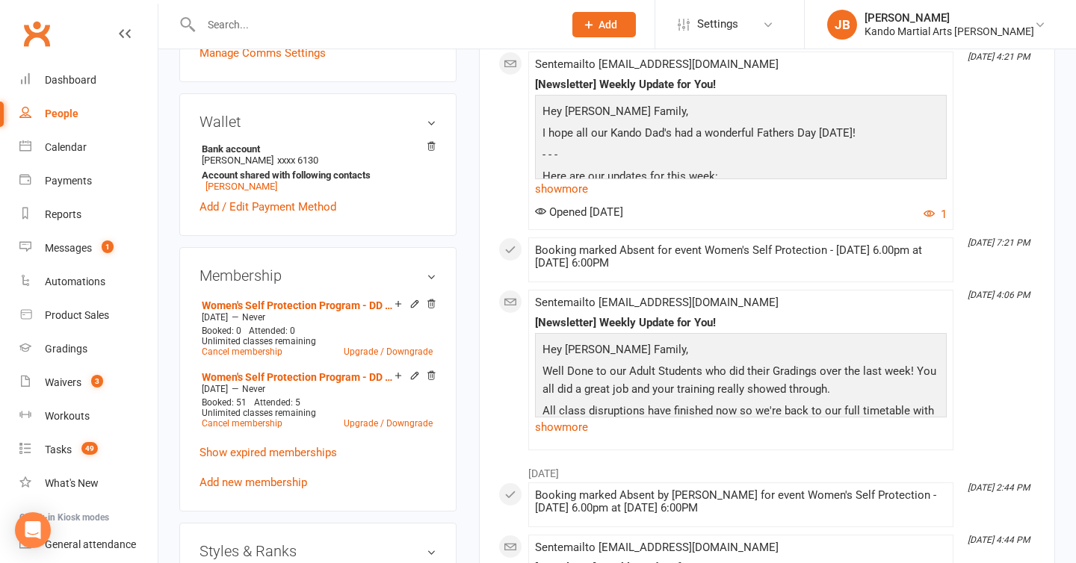
scroll to position [700, 0]
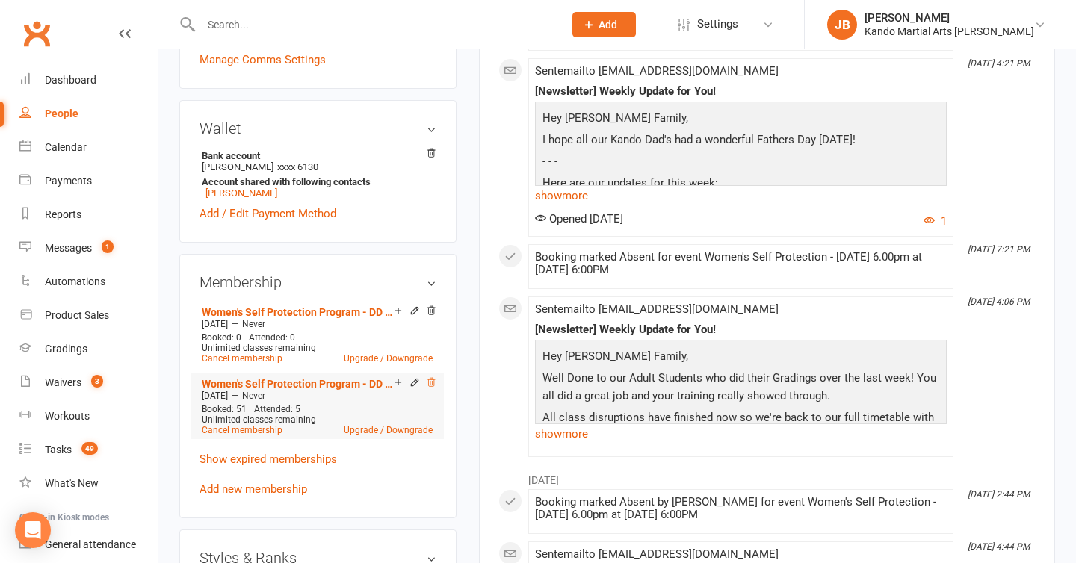
click at [430, 377] on icon at bounding box center [431, 382] width 10 height 10
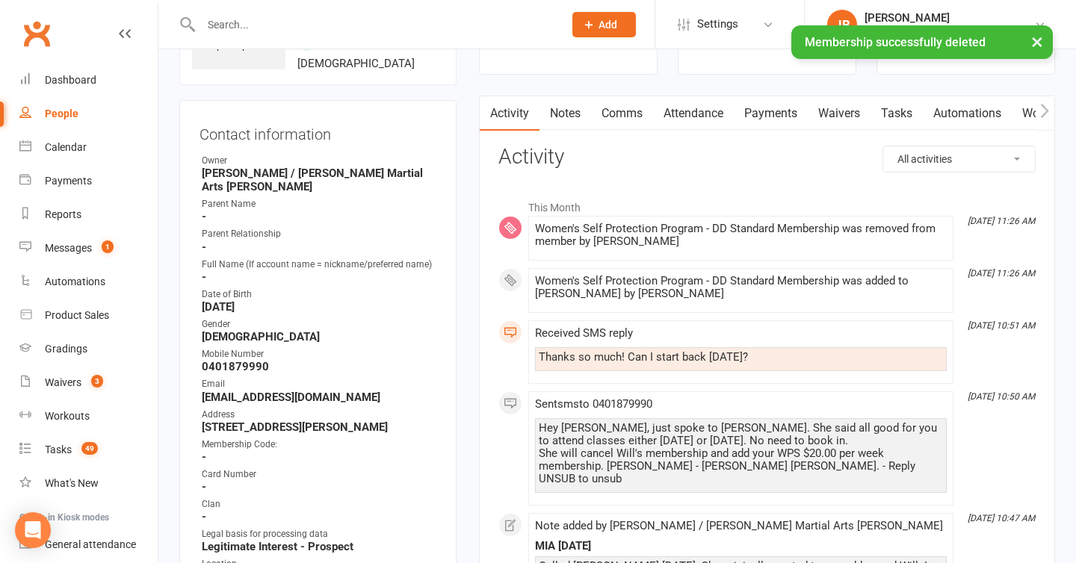
scroll to position [0, 0]
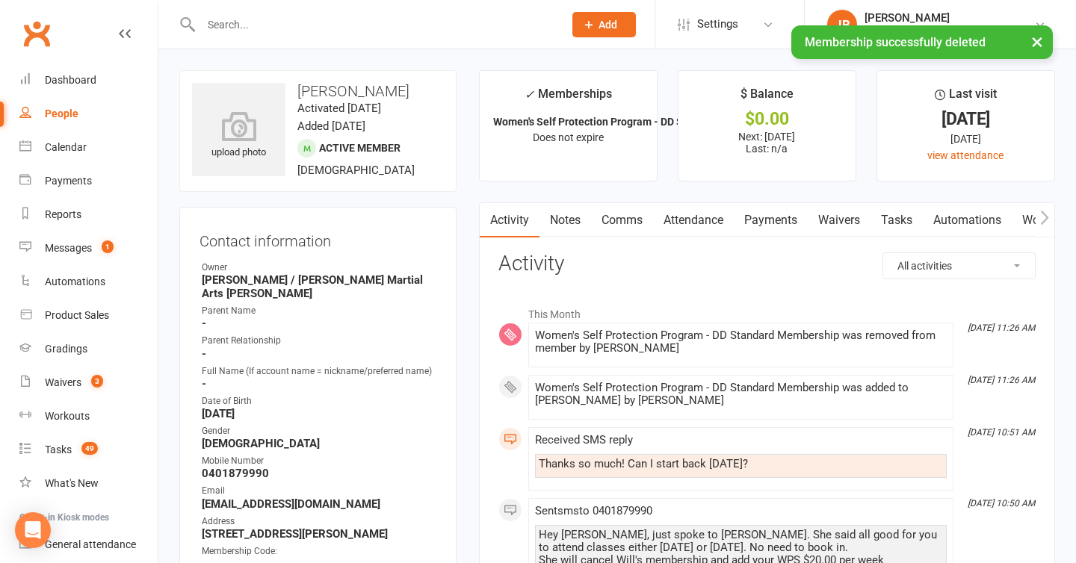
click at [717, 225] on link "Attendance" at bounding box center [693, 220] width 81 height 34
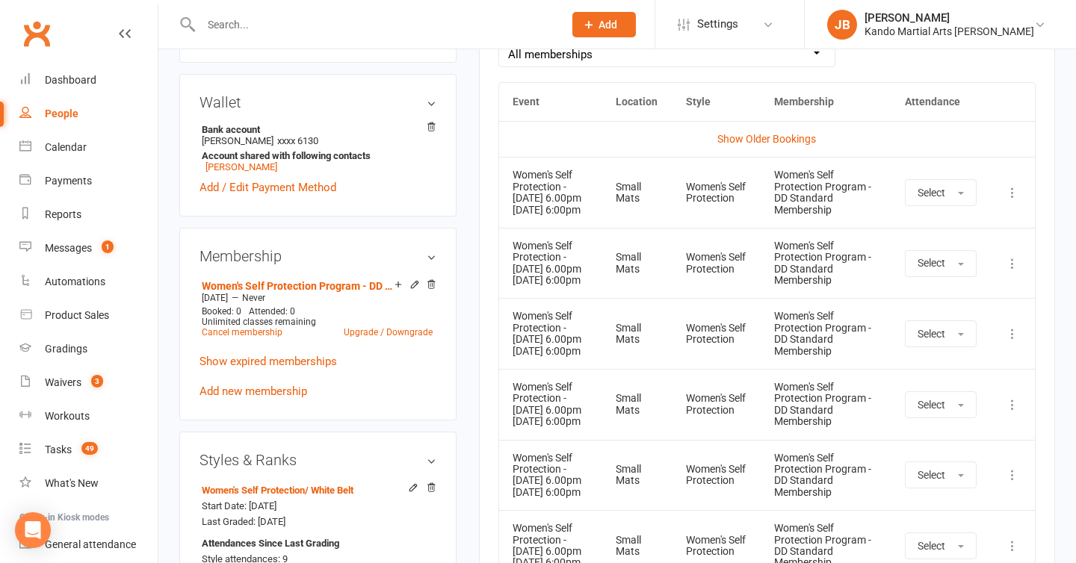
scroll to position [725, 0]
click at [469, 306] on main "✓ Memberships Women's Self Protection Program - DD Stand... Does not expire $ B…" at bounding box center [767, 172] width 599 height 1654
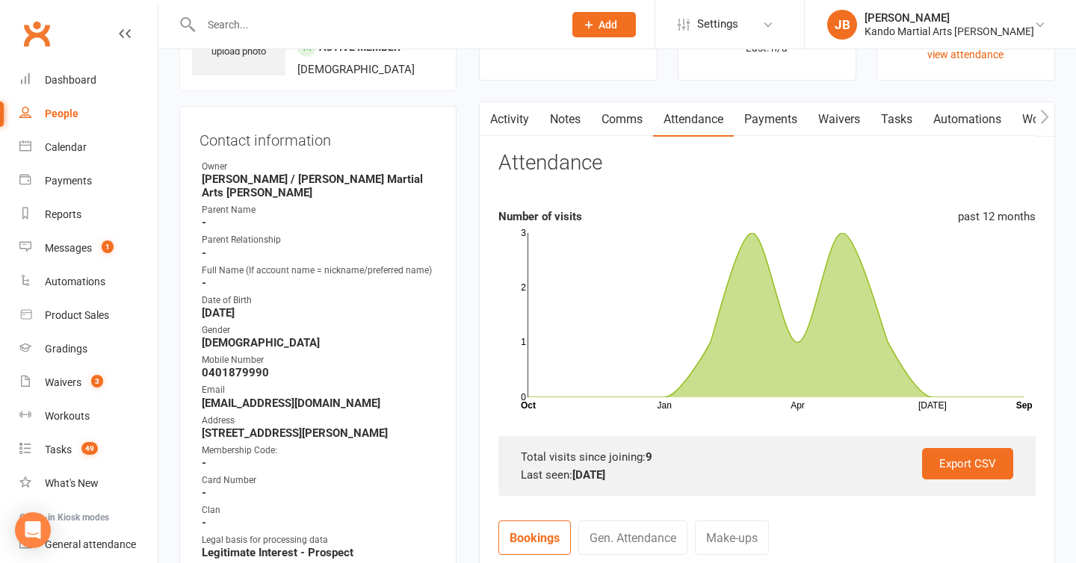
scroll to position [0, 0]
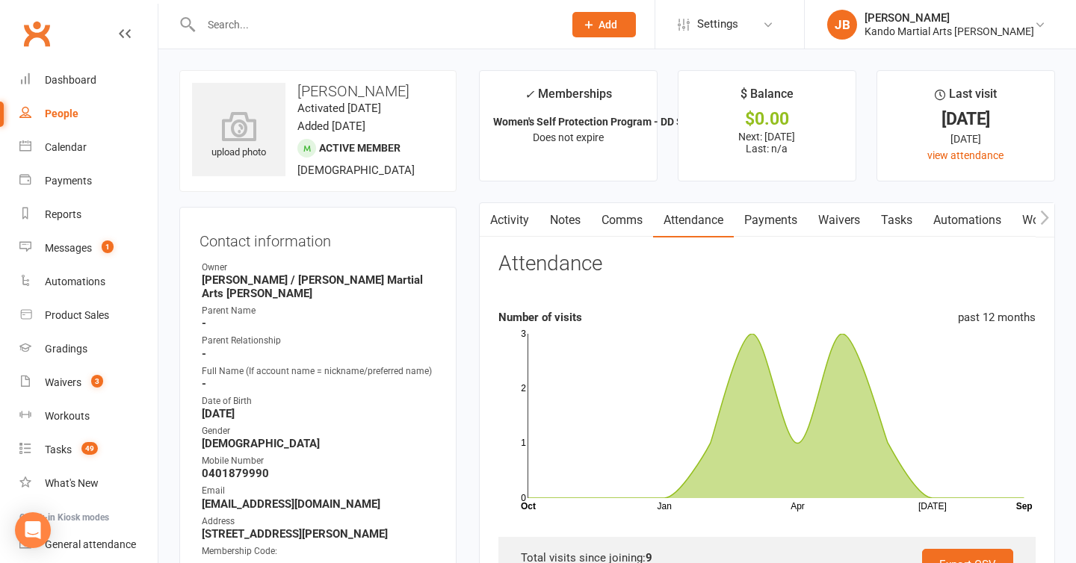
click at [617, 226] on link "Comms" at bounding box center [622, 220] width 62 height 34
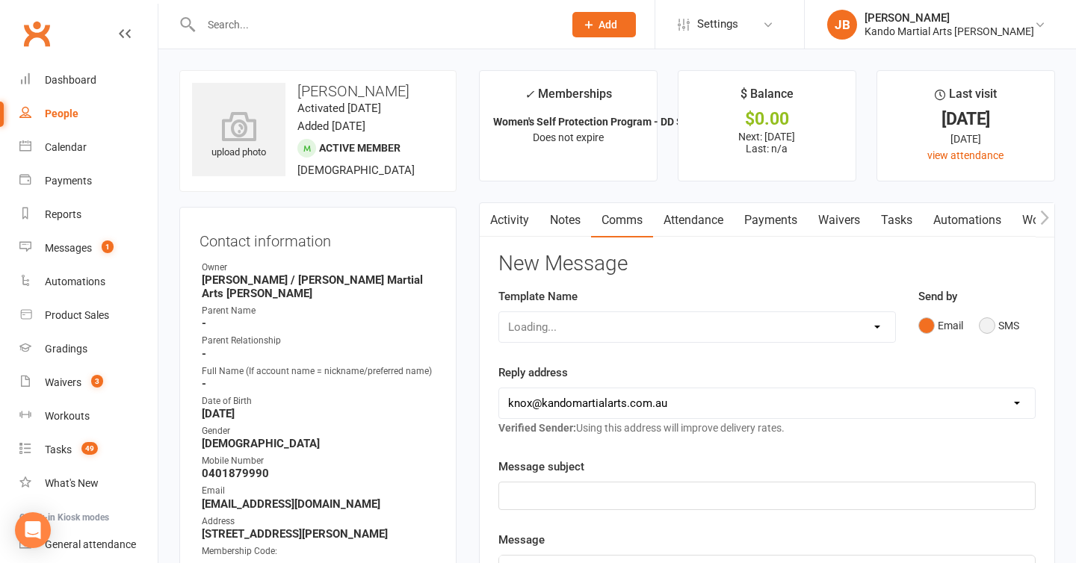
click at [985, 326] on button "SMS" at bounding box center [999, 326] width 40 height 28
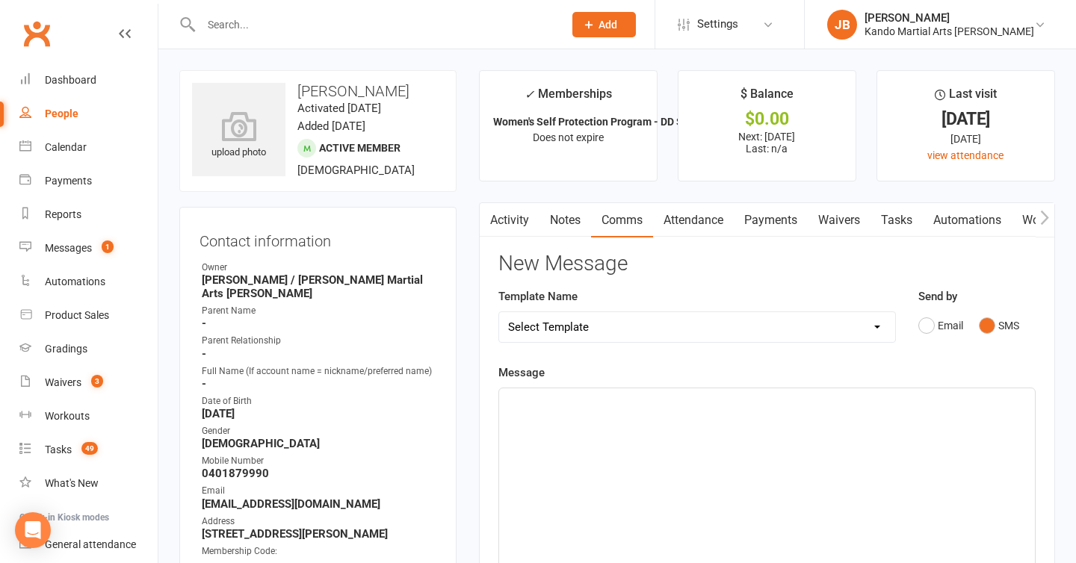
click at [538, 398] on p at bounding box center [767, 405] width 518 height 18
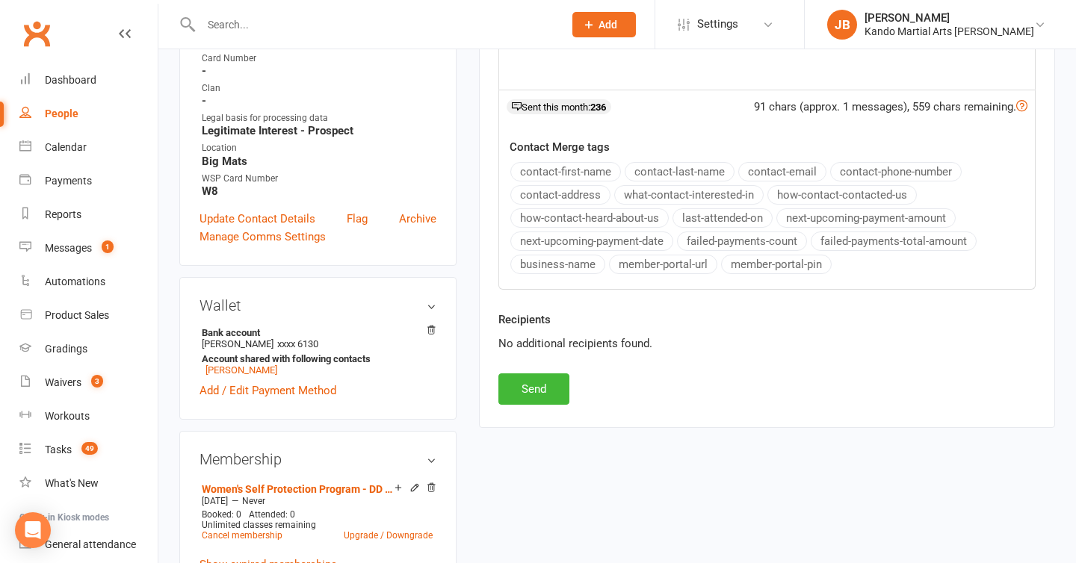
scroll to position [549, 0]
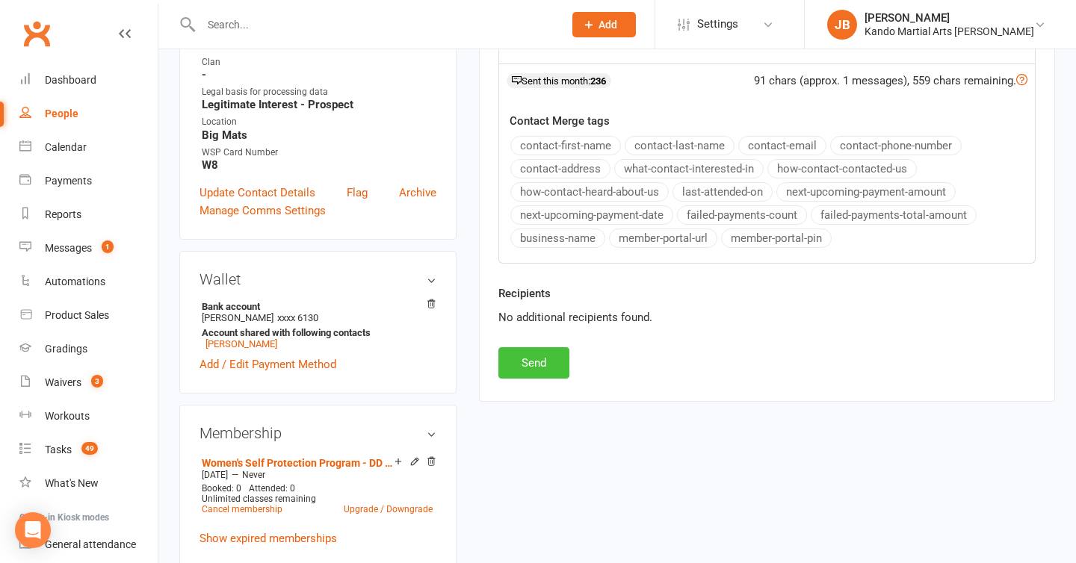
click at [525, 359] on button "Send" at bounding box center [533, 362] width 71 height 31
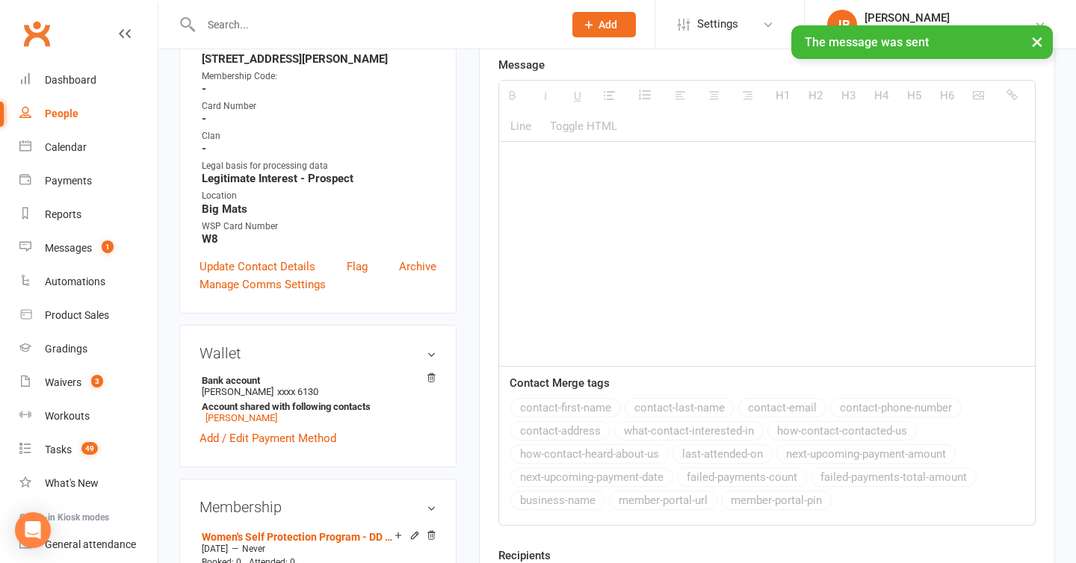
scroll to position [379, 0]
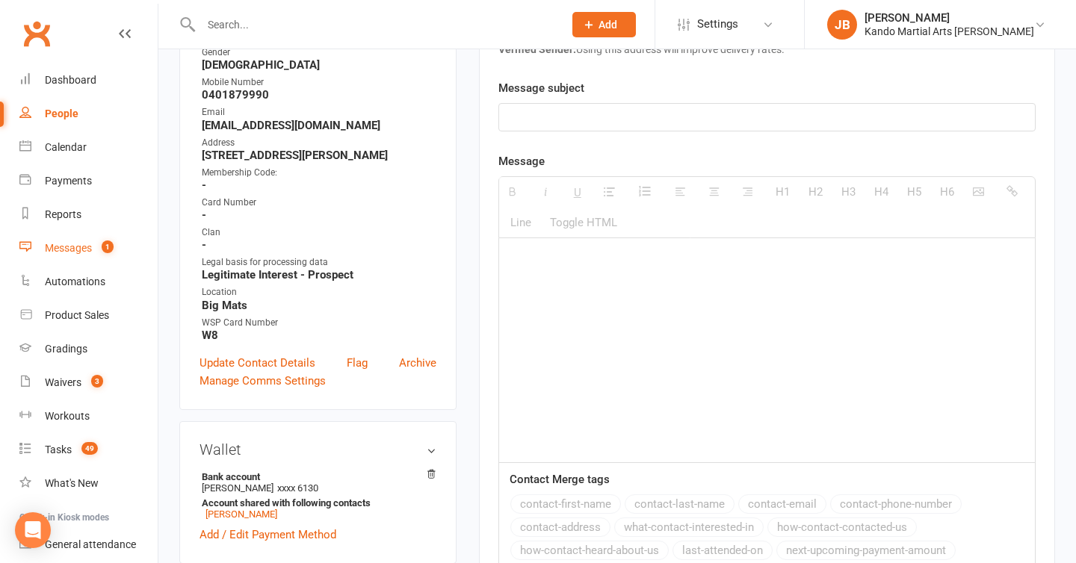
click at [64, 248] on div "Messages" at bounding box center [68, 248] width 47 height 12
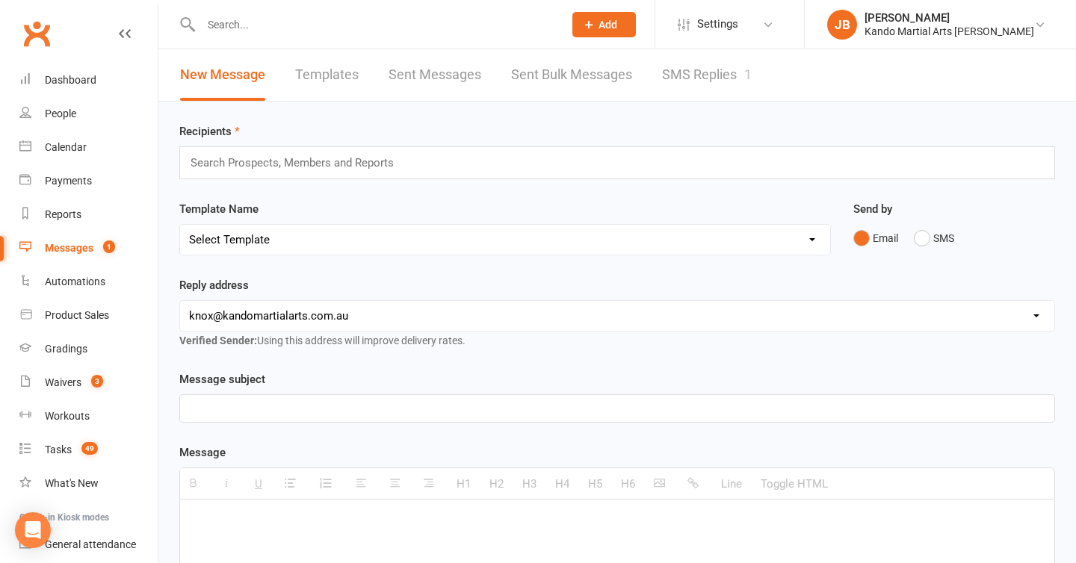
click at [684, 77] on link "SMS Replies 1" at bounding box center [707, 75] width 90 height 52
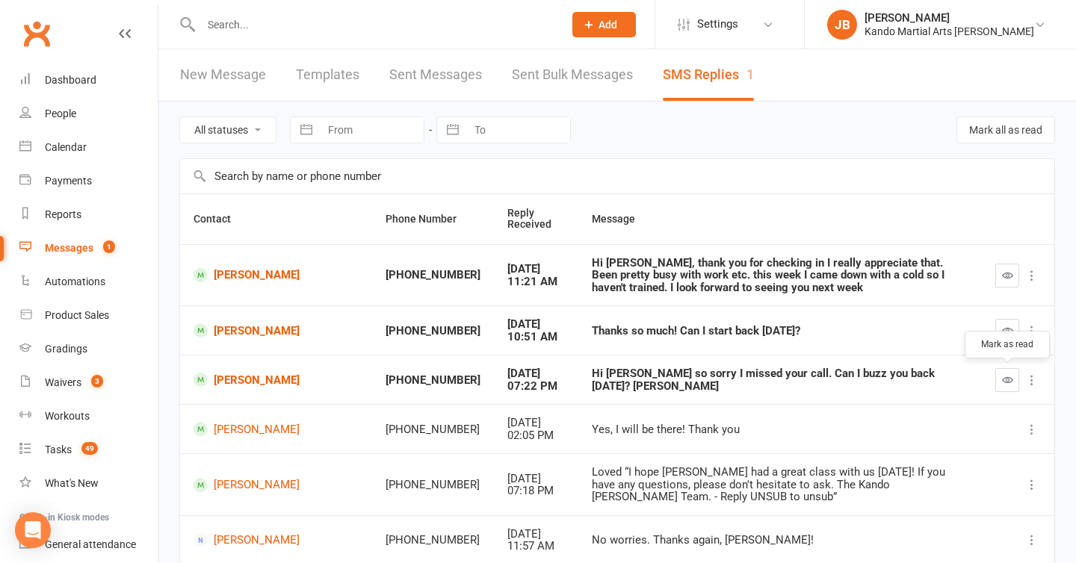
click at [1016, 386] on button "button" at bounding box center [1007, 380] width 24 height 24
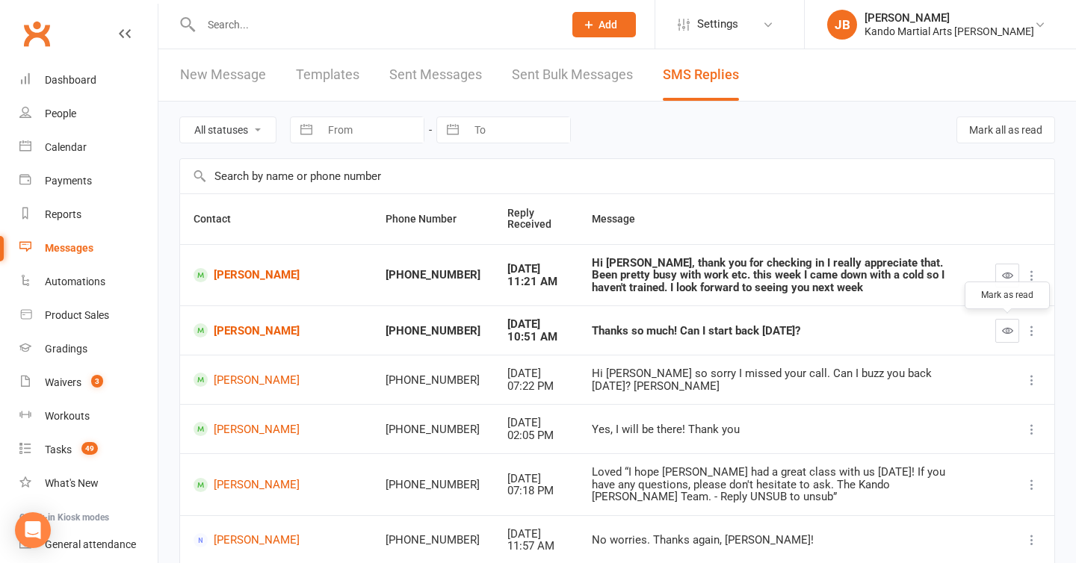
click at [1013, 339] on button "button" at bounding box center [1007, 331] width 24 height 24
click at [239, 18] on input "text" at bounding box center [375, 24] width 356 height 21
click at [250, 338] on link "Stacey Chapman" at bounding box center [276, 331] width 165 height 14
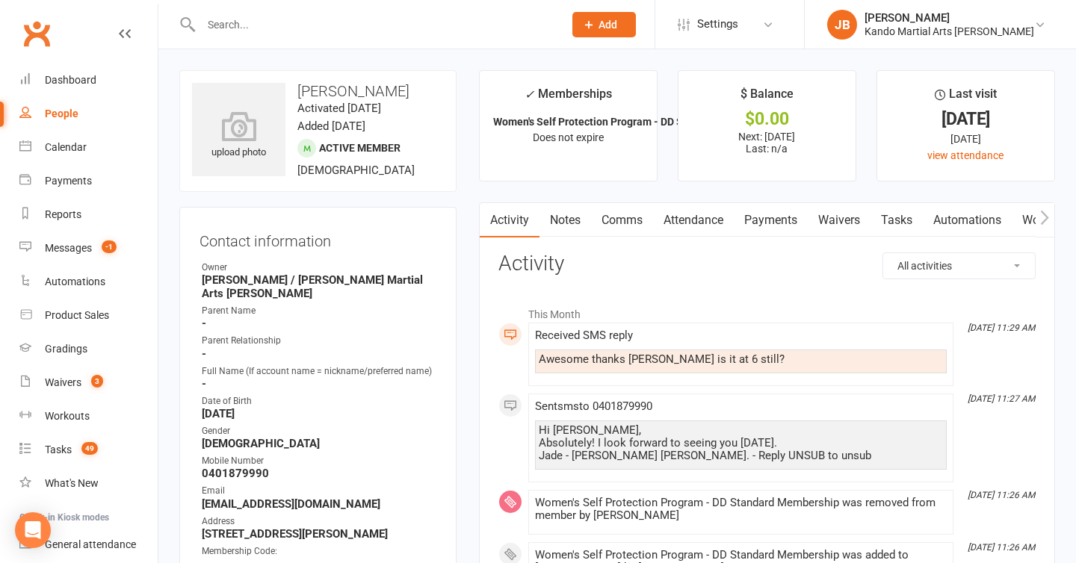
click at [634, 229] on link "Comms" at bounding box center [622, 220] width 62 height 34
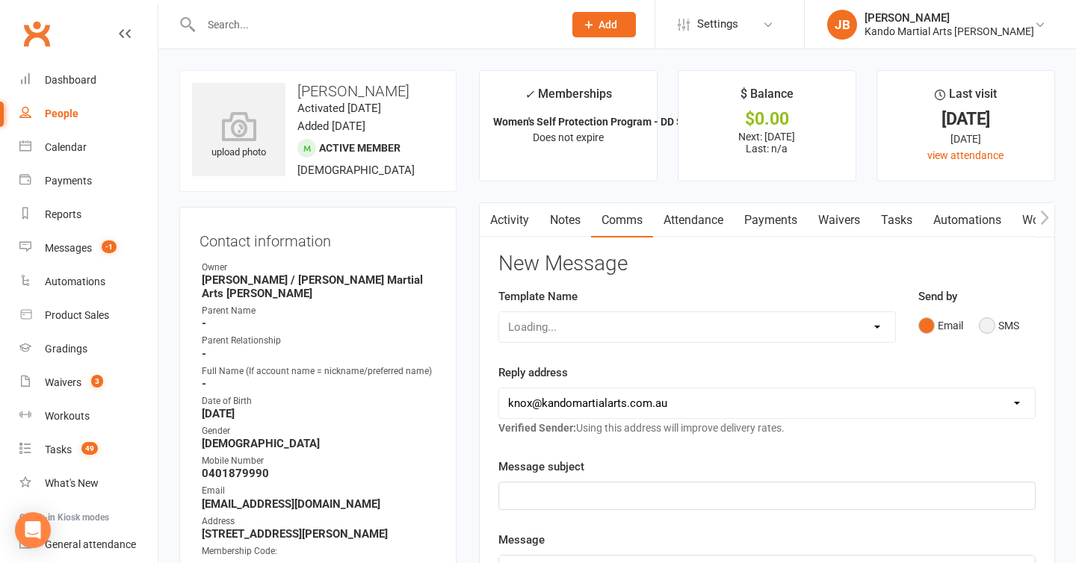
click at [979, 328] on button "SMS" at bounding box center [999, 326] width 40 height 28
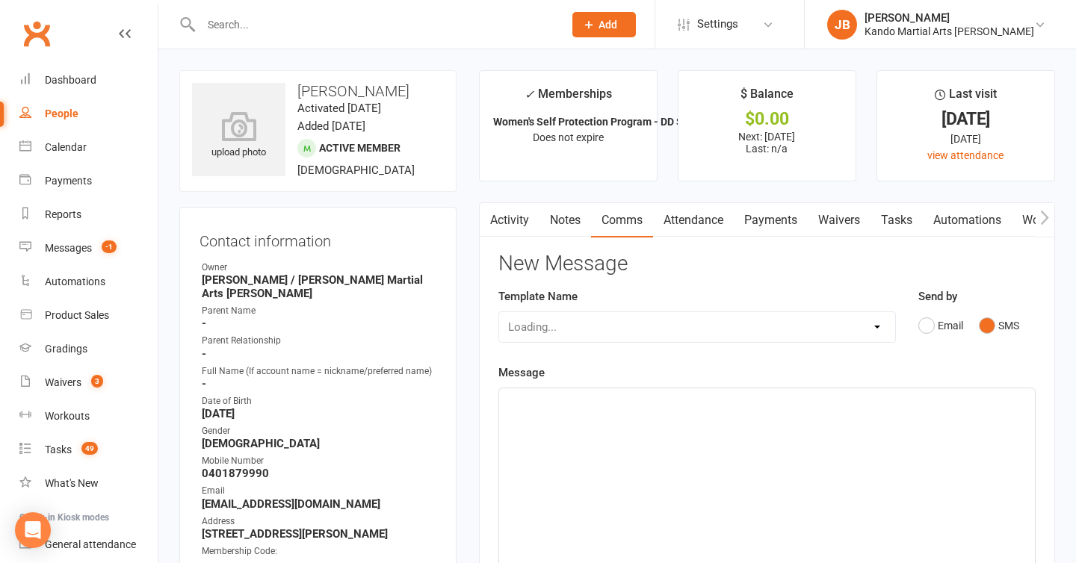
click at [582, 405] on p at bounding box center [767, 405] width 518 height 18
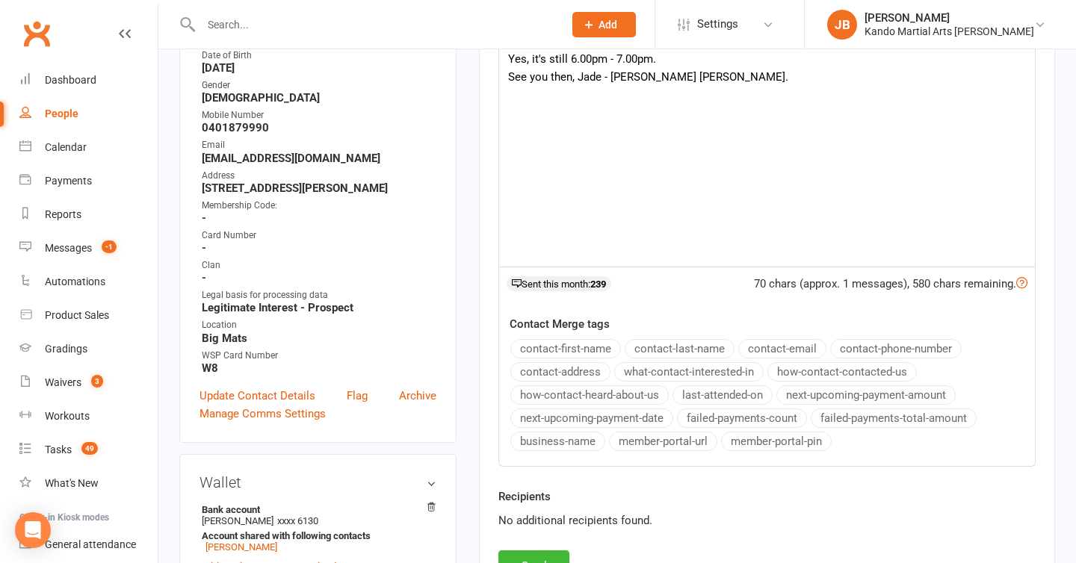
scroll to position [418, 0]
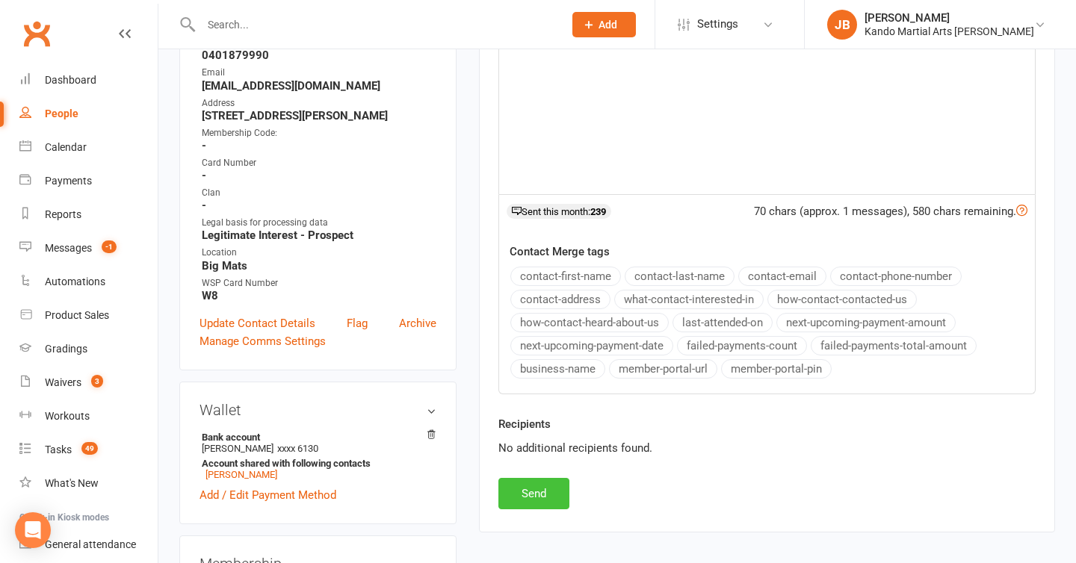
click at [536, 483] on button "Send" at bounding box center [533, 493] width 71 height 31
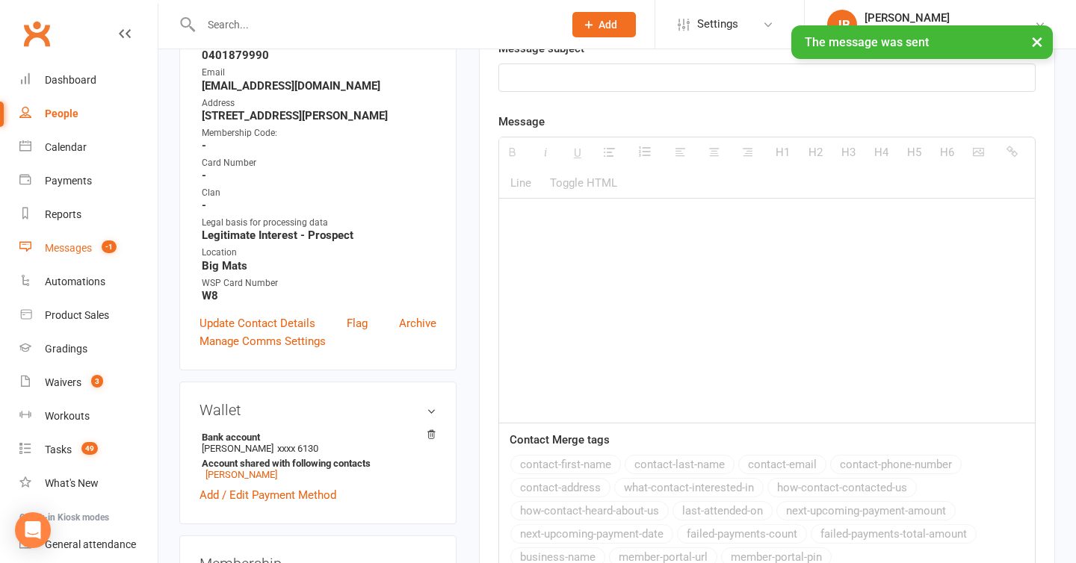
click at [71, 242] on div "Messages" at bounding box center [68, 248] width 47 height 12
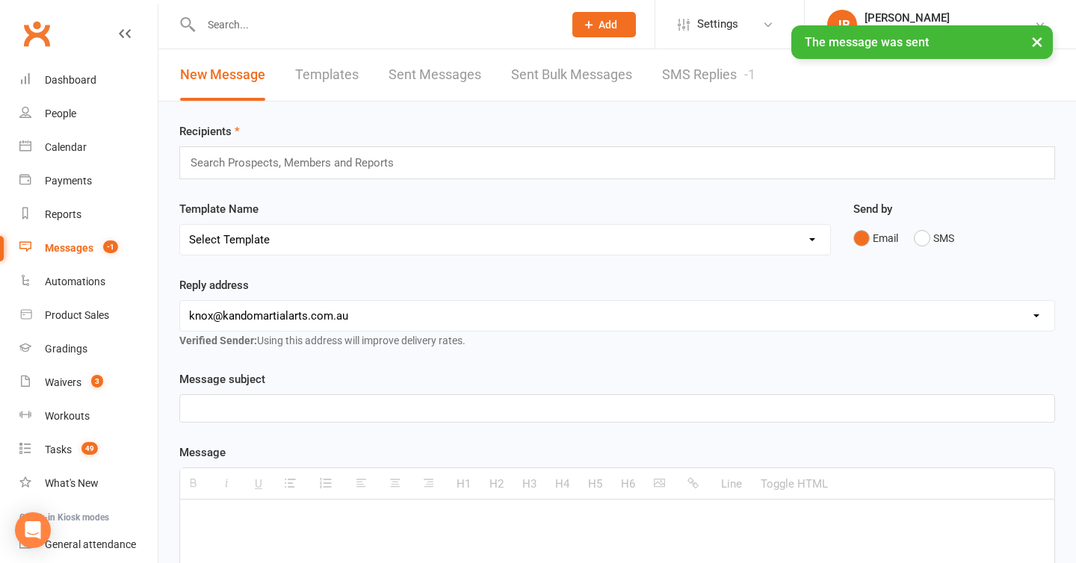
click at [708, 67] on link "SMS Replies -1" at bounding box center [708, 75] width 93 height 52
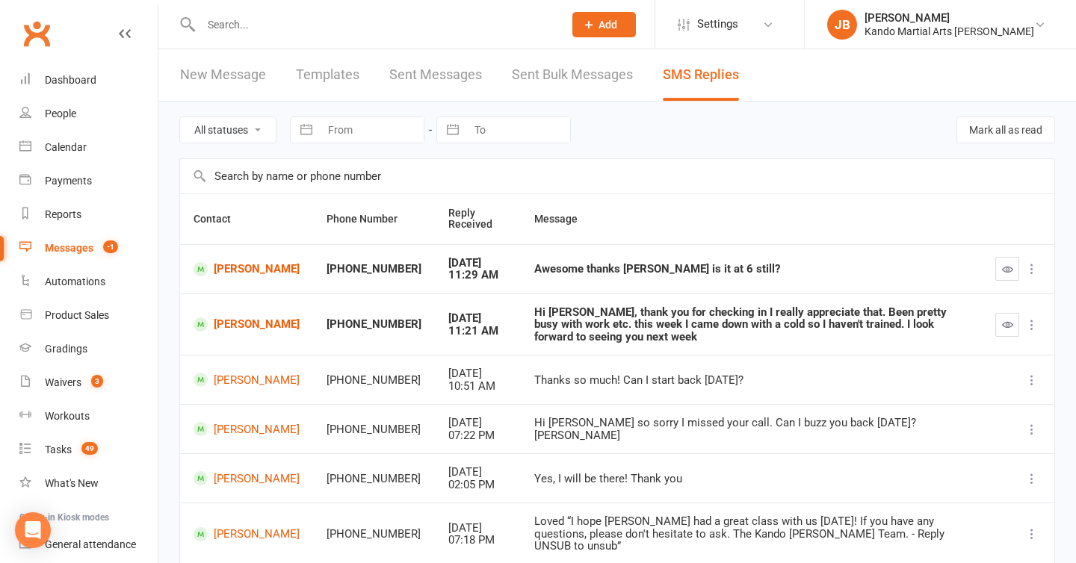
click at [1014, 272] on button "button" at bounding box center [1007, 269] width 24 height 24
click at [602, 272] on div "Awesome thanks Jade is it at 6 still?" at bounding box center [751, 269] width 434 height 13
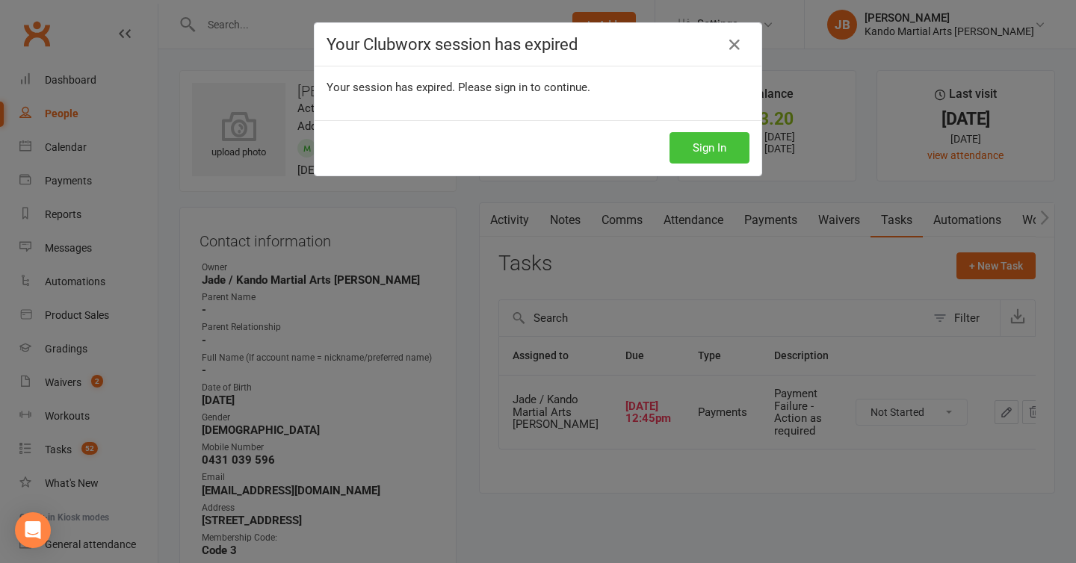
click at [691, 152] on button "Sign In" at bounding box center [710, 147] width 80 height 31
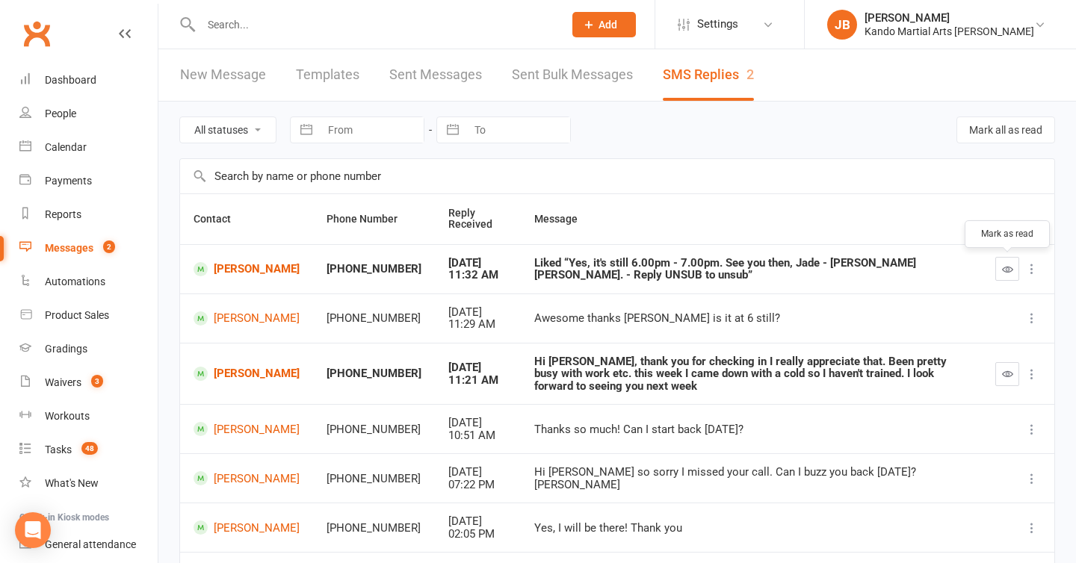
click at [995, 259] on button "button" at bounding box center [1007, 269] width 24 height 24
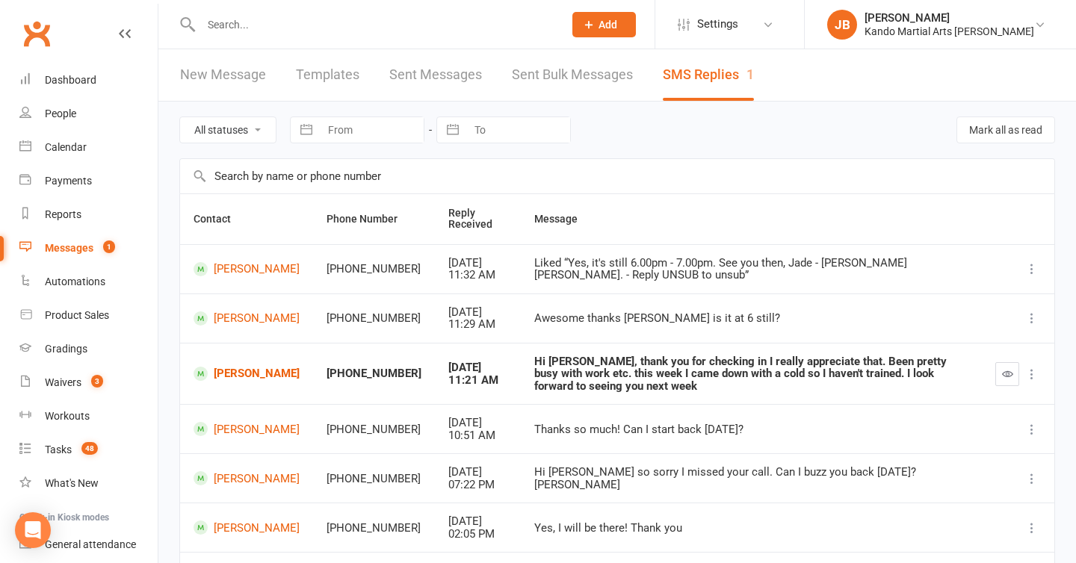
click at [215, 26] on input "text" at bounding box center [375, 24] width 356 height 21
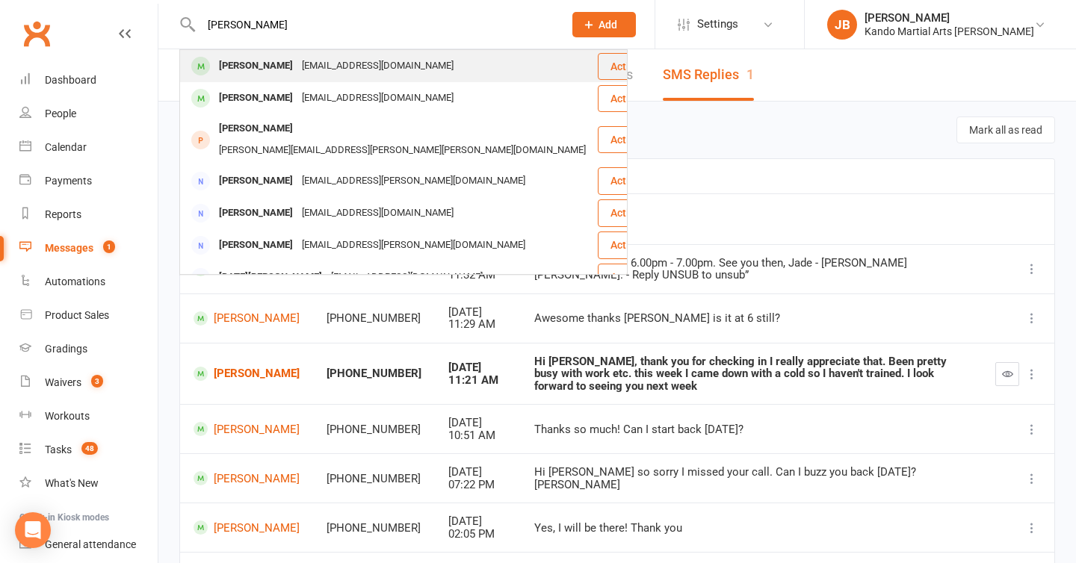
type input "vartika"
click at [259, 70] on div "Vartika Bhatnagar" at bounding box center [255, 66] width 83 height 22
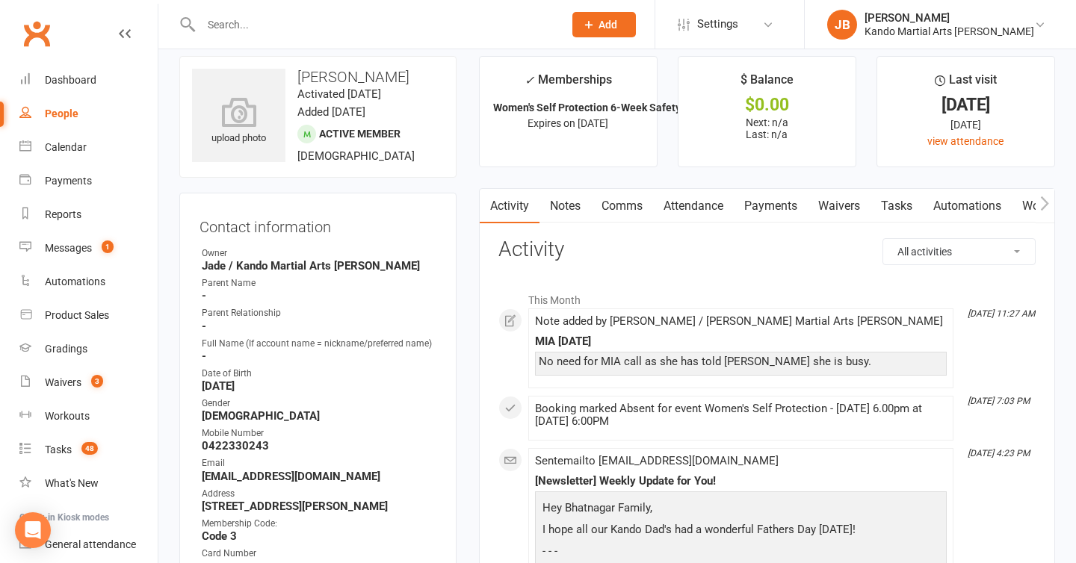
scroll to position [28, 0]
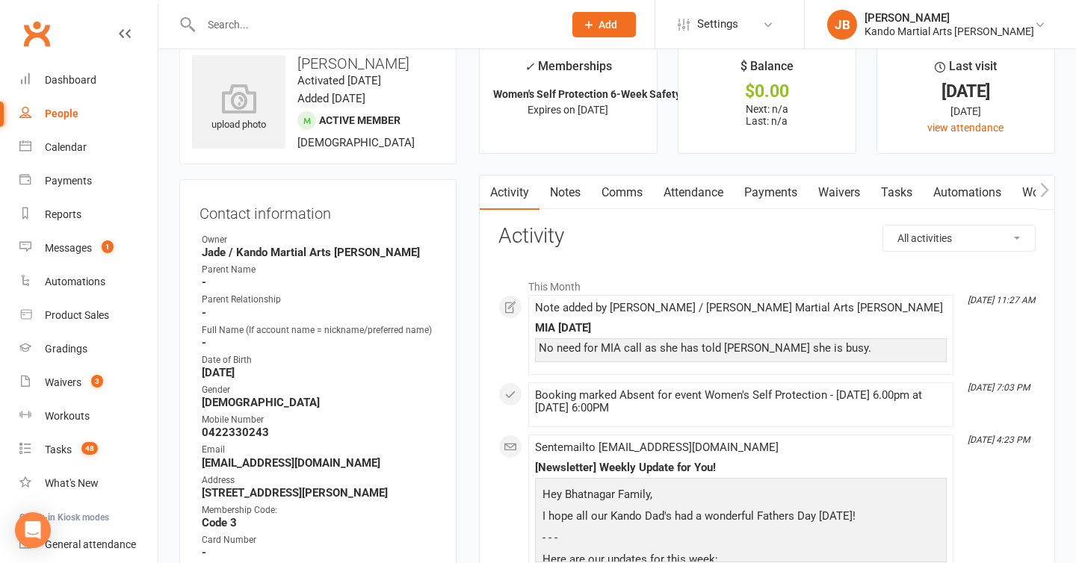
click at [676, 196] on link "Attendance" at bounding box center [693, 193] width 81 height 34
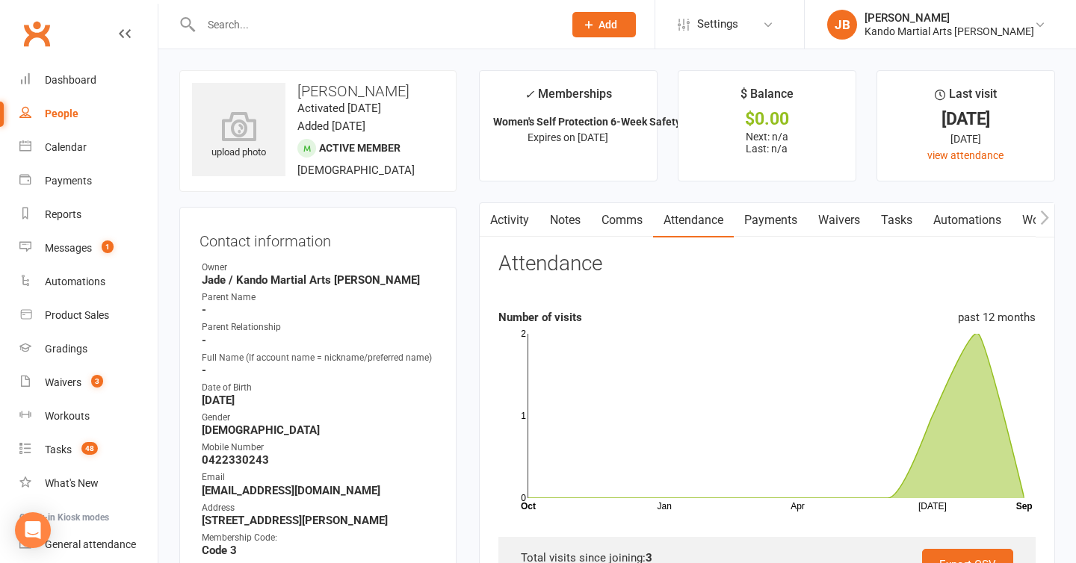
click at [55, 446] on div "Tasks" at bounding box center [58, 450] width 27 height 12
select select "incomplete"
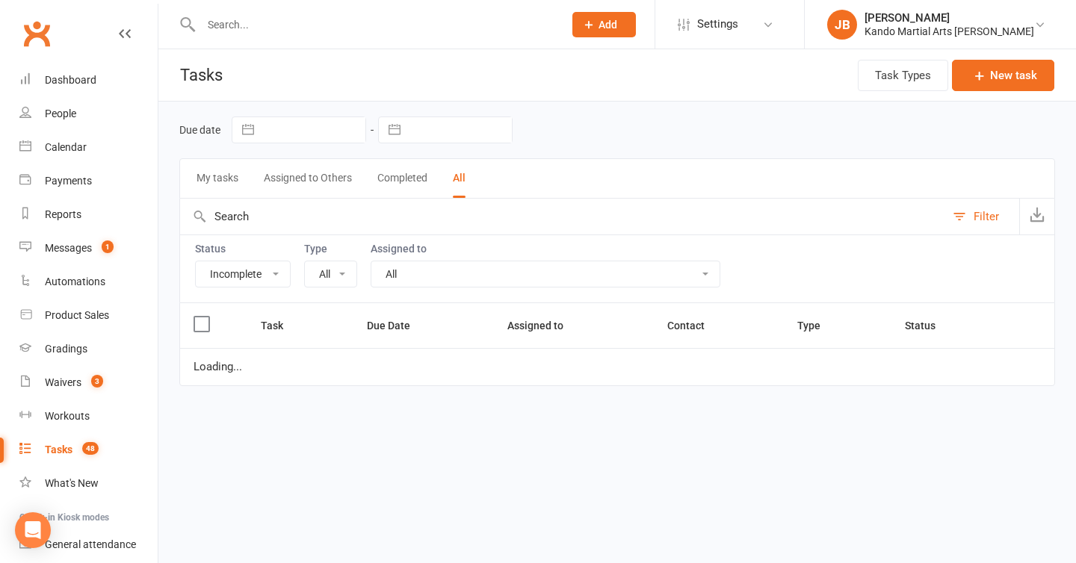
select select "15398"
select select "waiting"
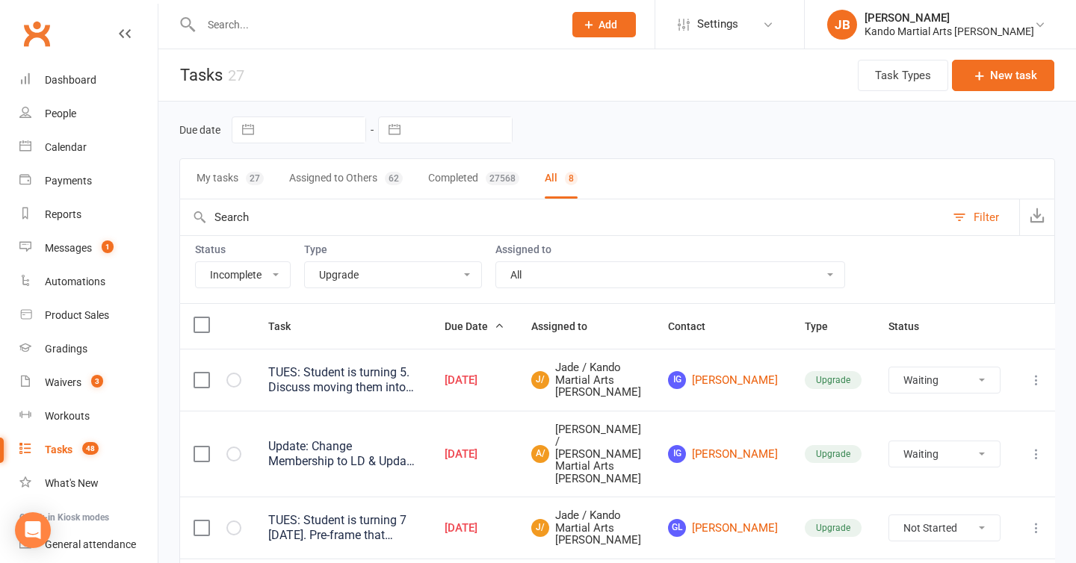
click at [365, 281] on select "All Admin Bbpc - black belt prep course Cancellation Enquiry Follow-up In-class…" at bounding box center [393, 274] width 176 height 25
select select "15046"
select select "waiting"
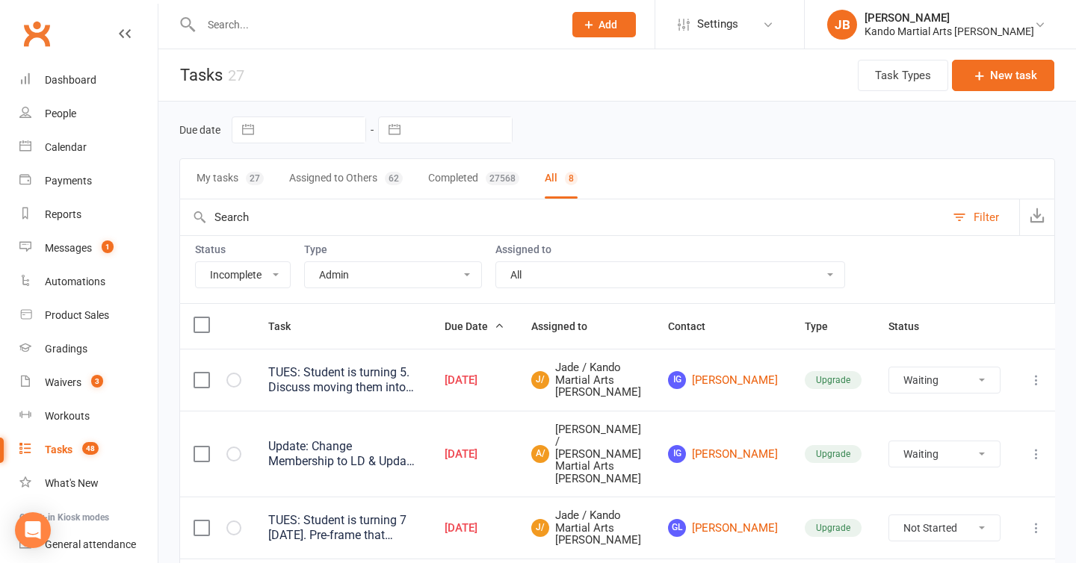
select select "waiting"
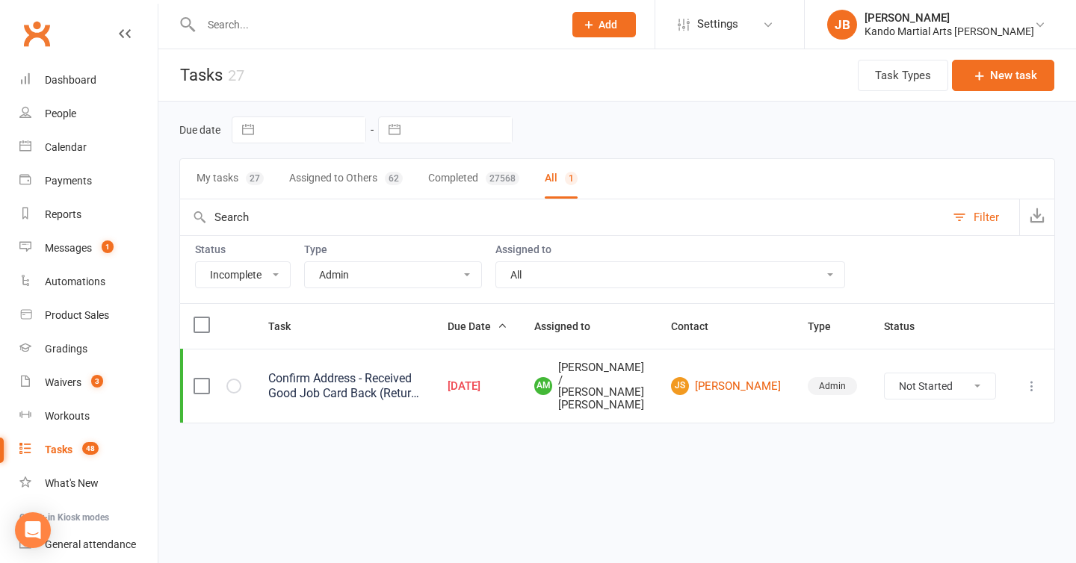
click at [365, 282] on select "All Admin Bbpc - black belt prep course Cancellation Enquiry Follow-up In-class…" at bounding box center [393, 274] width 176 height 25
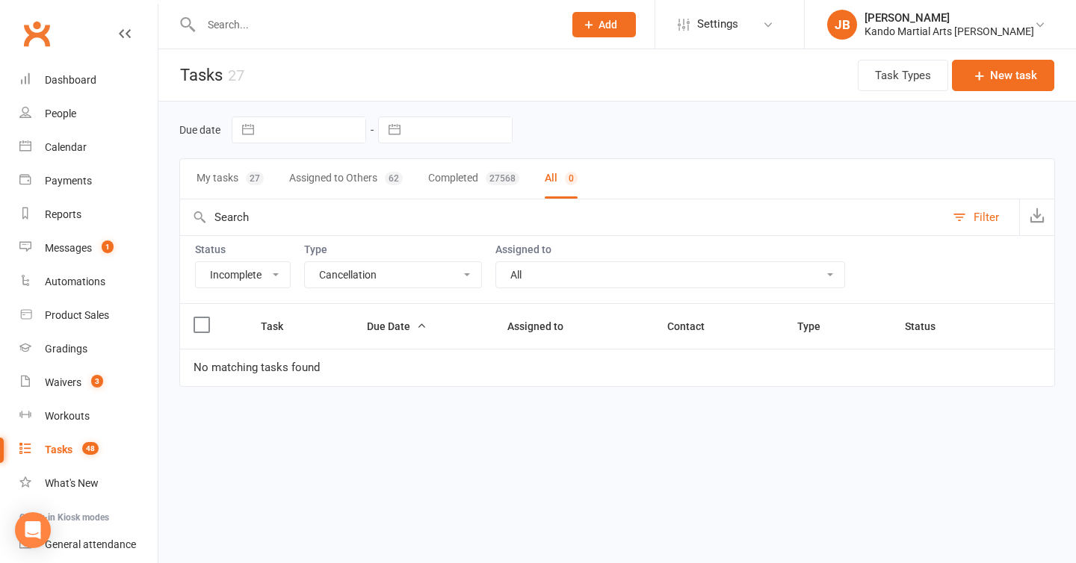
click at [359, 274] on select "All Admin Bbpc - black belt prep course Cancellation Enquiry Follow-up In-class…" at bounding box center [393, 274] width 176 height 25
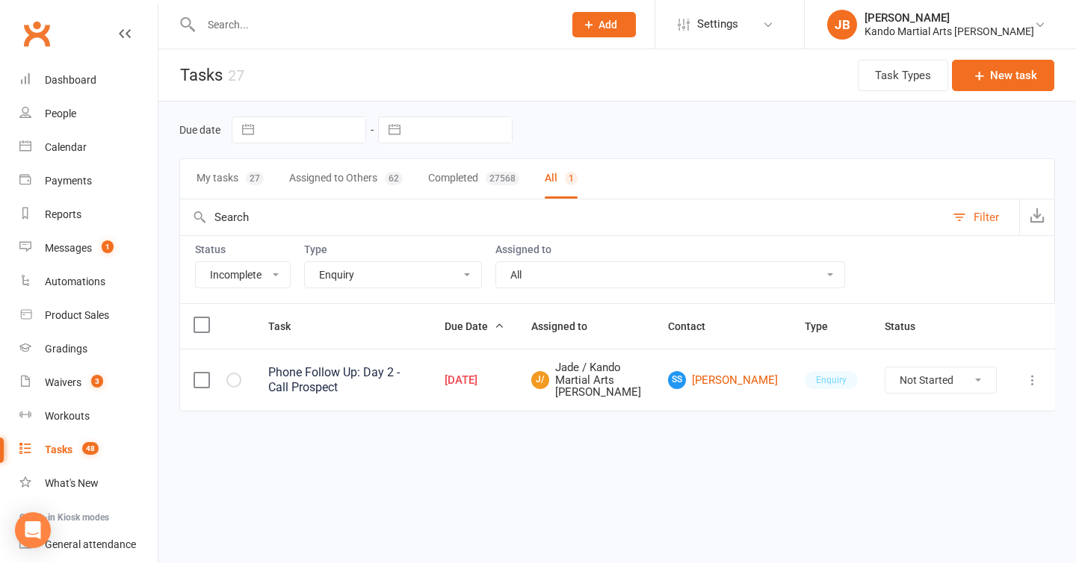
click at [365, 273] on select "All Admin Bbpc - black belt prep course Cancellation Enquiry Follow-up In-class…" at bounding box center [393, 274] width 176 height 25
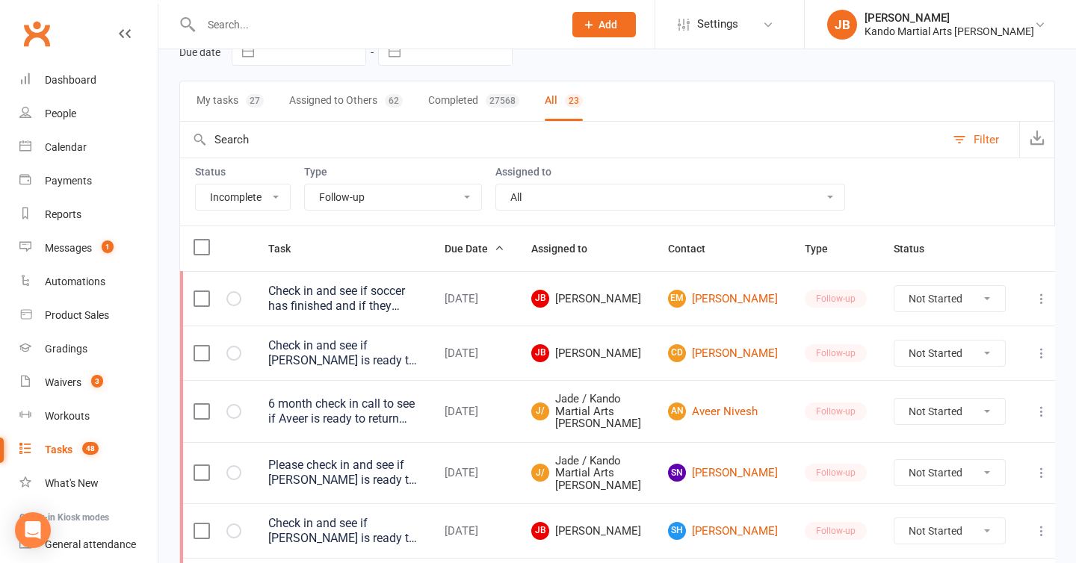
scroll to position [51, 0]
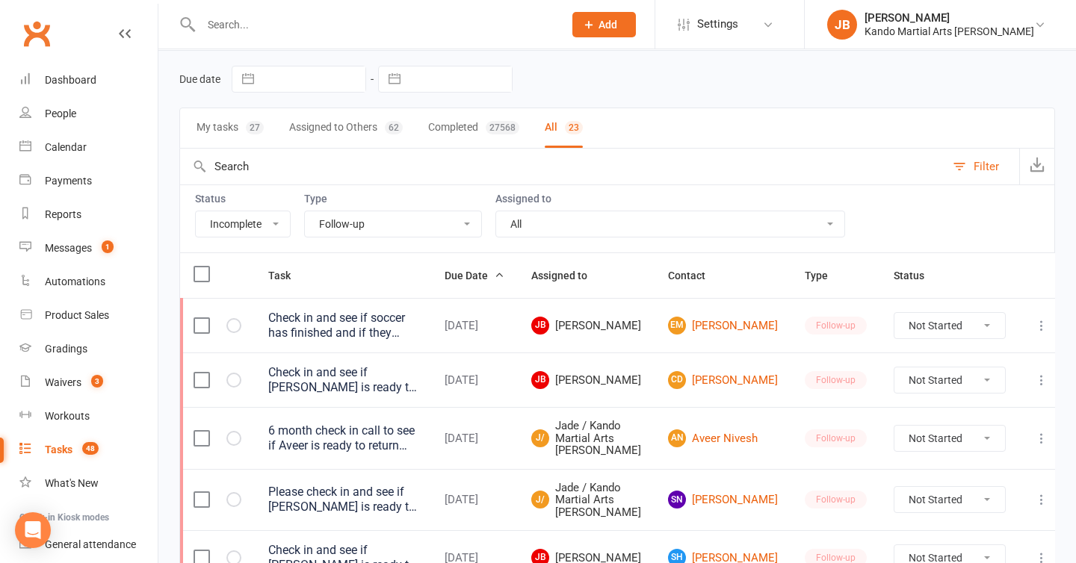
click at [371, 228] on select "All Admin Bbpc - black belt prep course Cancellation Enquiry Follow-up In-class…" at bounding box center [393, 223] width 176 height 25
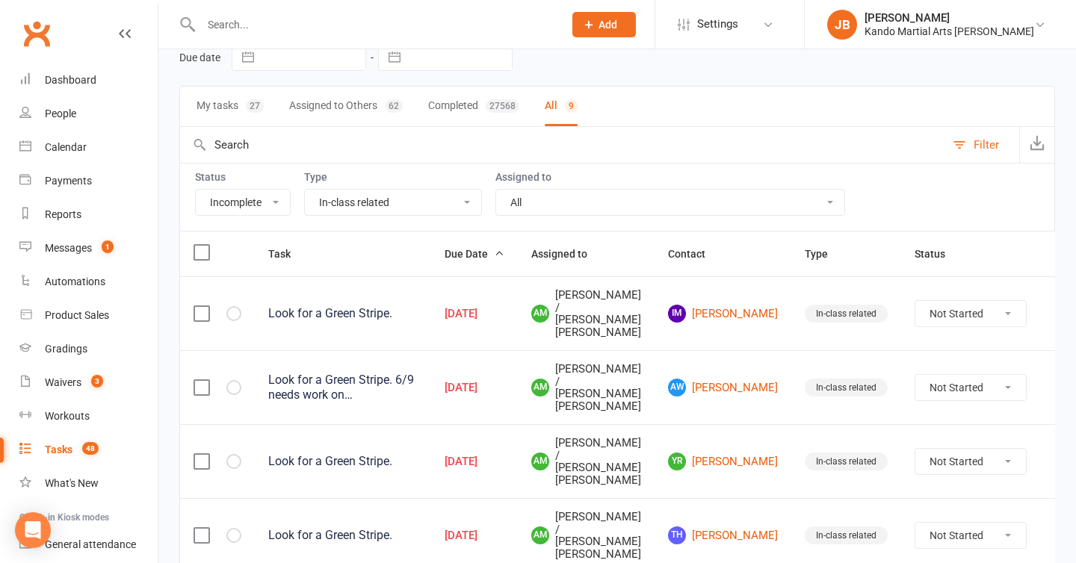
scroll to position [0, 0]
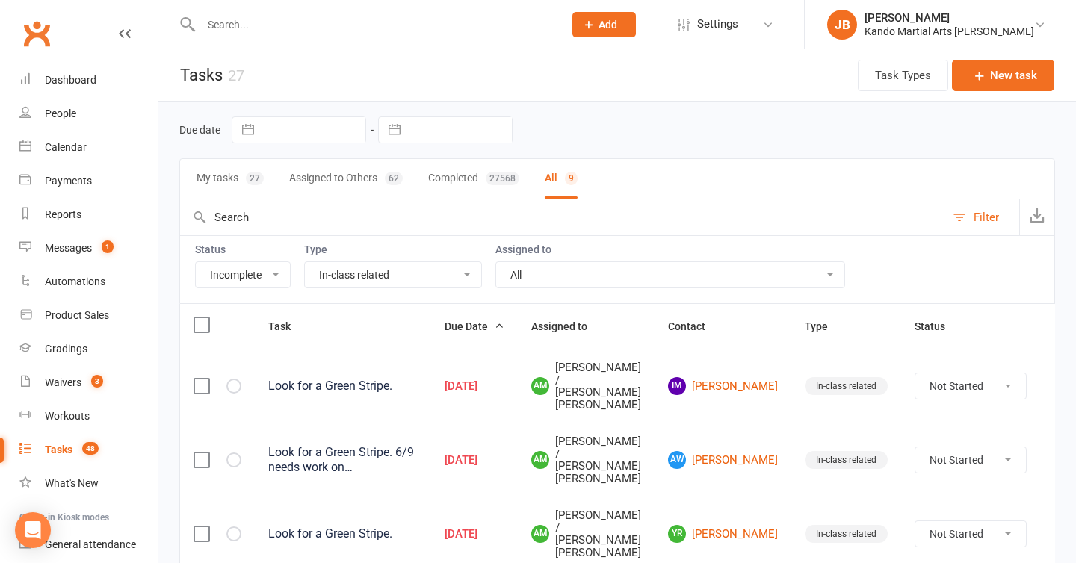
click at [362, 279] on select "All Admin Bbpc - black belt prep course Cancellation Enquiry Follow-up In-class…" at bounding box center [393, 274] width 176 height 25
select select "28119"
select select "started"
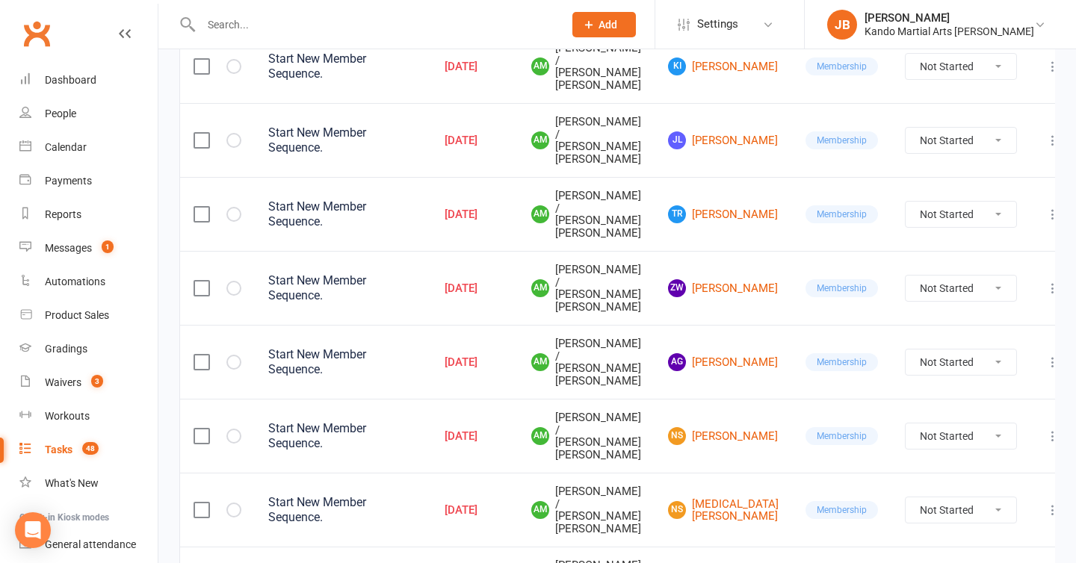
scroll to position [451, 0]
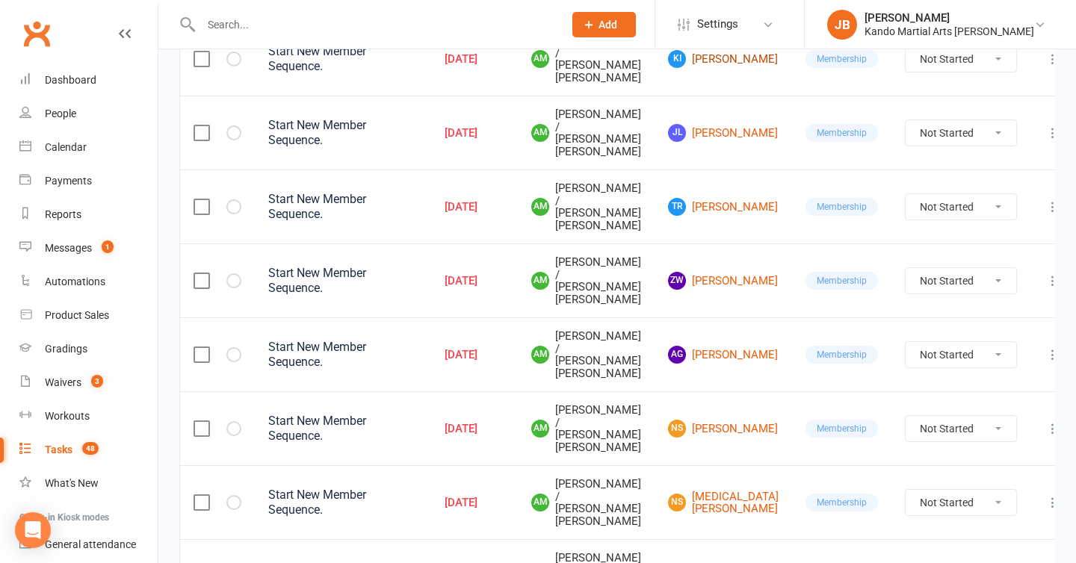
click at [726, 68] on link "KI Kristopher Ingle" at bounding box center [723, 59] width 111 height 18
click at [722, 142] on link "JL Jasper Li" at bounding box center [723, 133] width 111 height 18
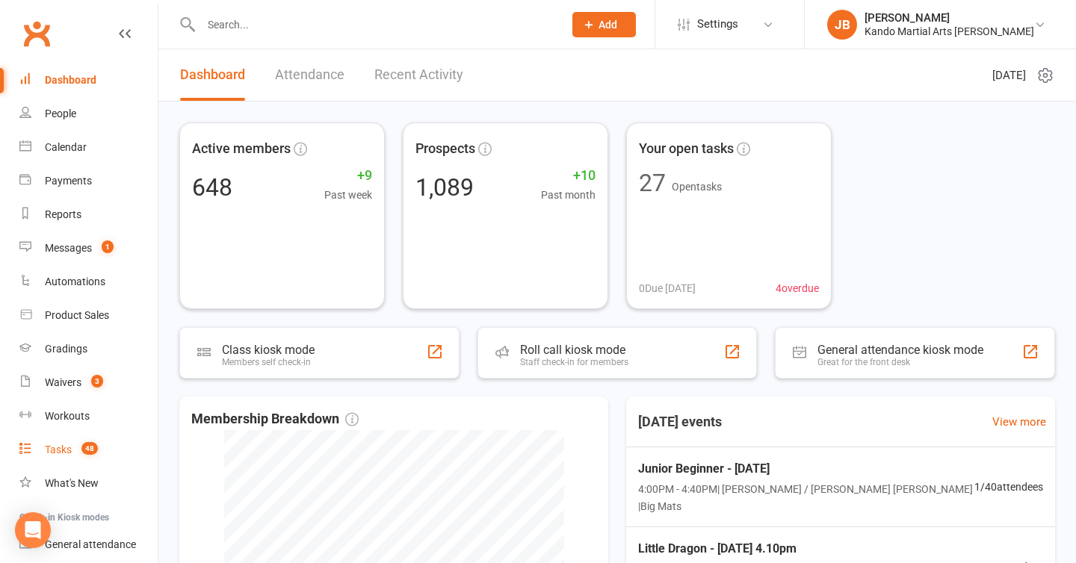
click at [61, 449] on div "Tasks" at bounding box center [58, 450] width 27 height 12
select select "incomplete"
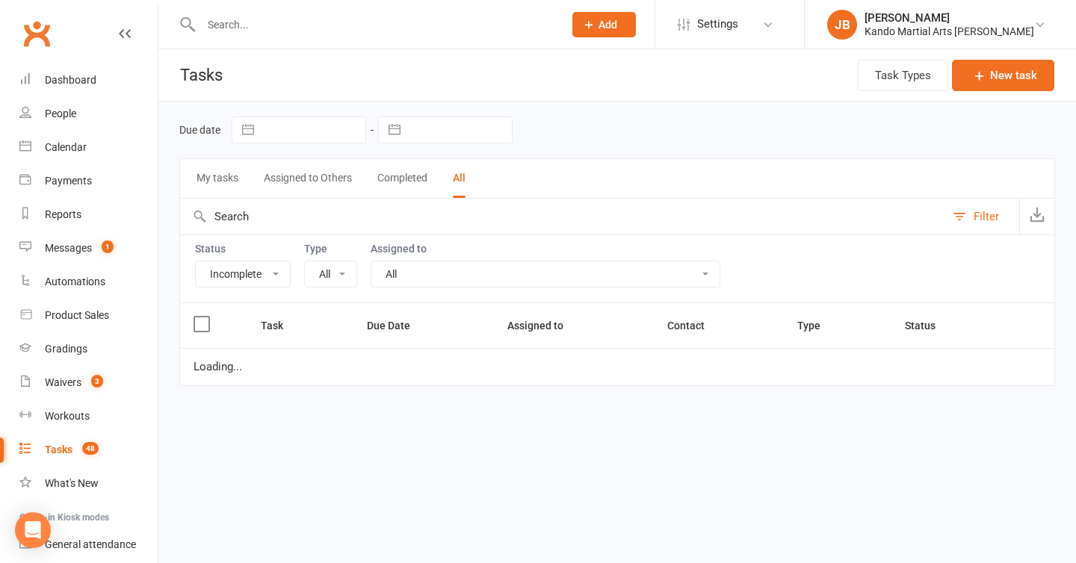
select select "15398"
select select "waiting"
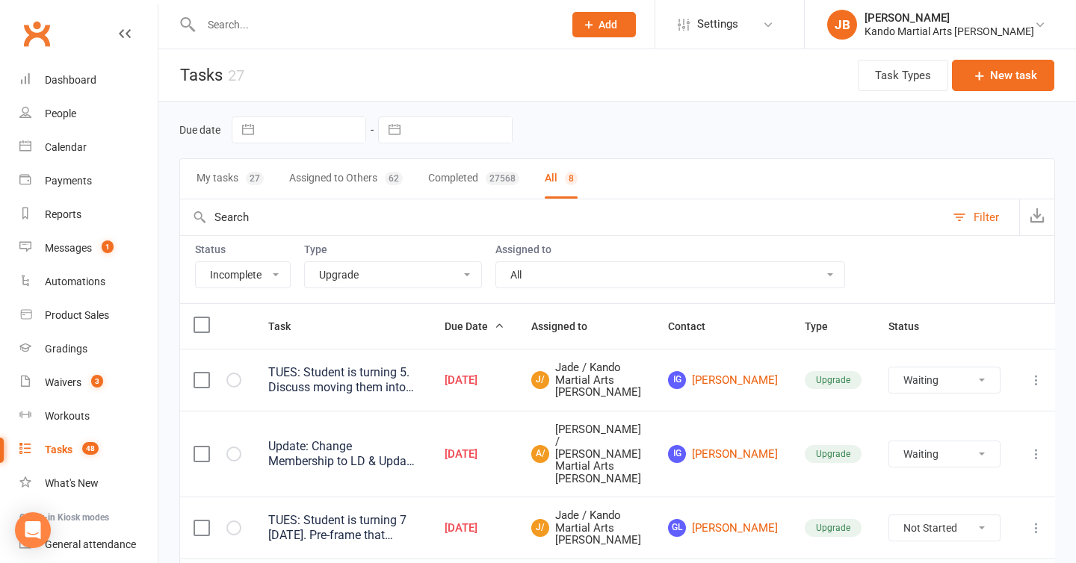
click at [283, 33] on input "text" at bounding box center [375, 24] width 356 height 21
click at [220, 30] on input "text" at bounding box center [375, 24] width 356 height 21
click at [251, 31] on input "text" at bounding box center [375, 24] width 356 height 21
click at [253, 22] on input "text" at bounding box center [375, 24] width 356 height 21
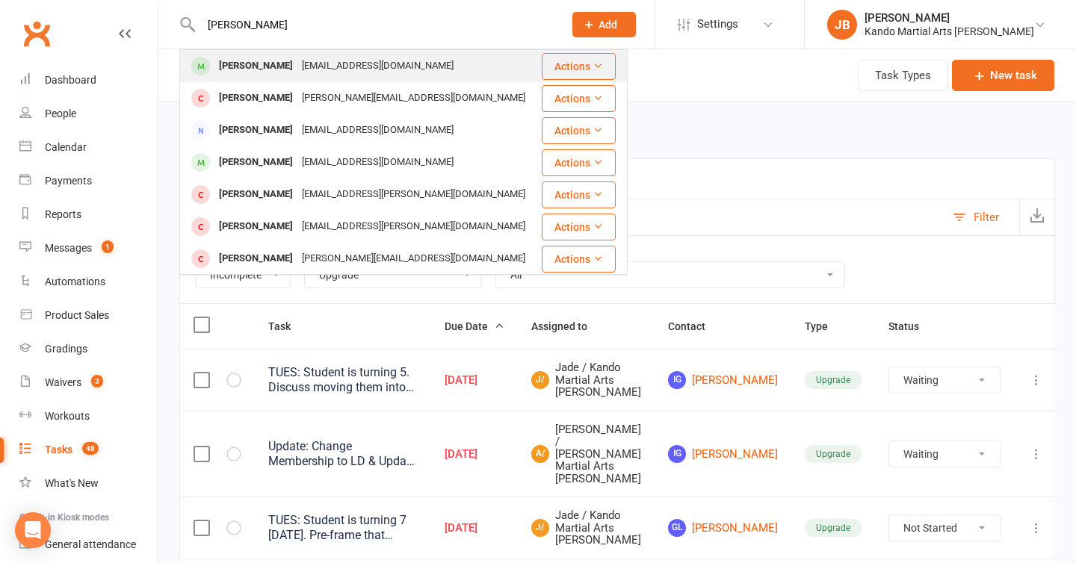
type input "evie hunt"
click at [241, 60] on div "Evie Hunt" at bounding box center [255, 66] width 83 height 22
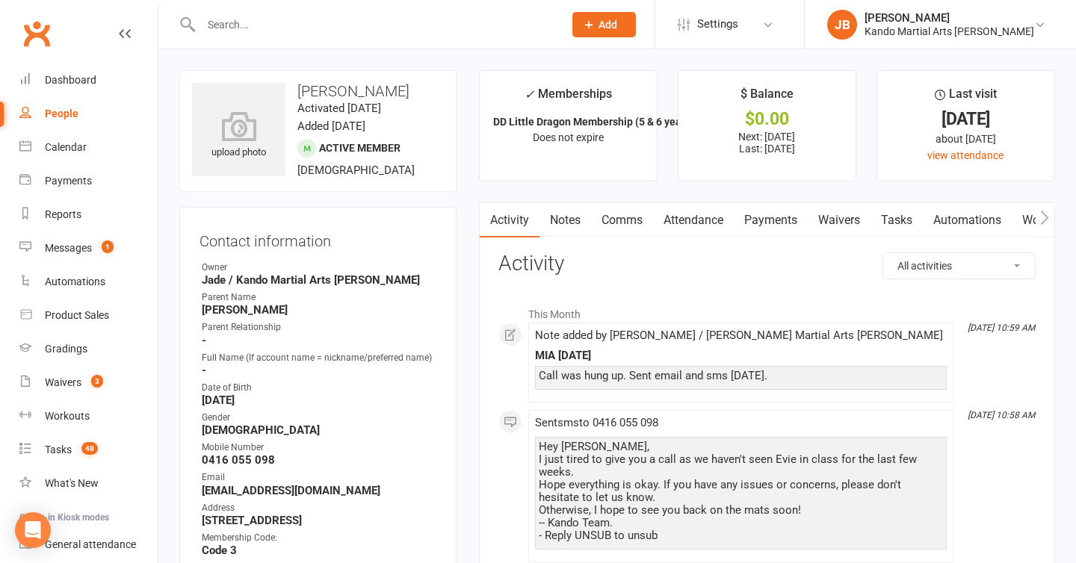
click at [715, 213] on link "Attendance" at bounding box center [693, 220] width 81 height 34
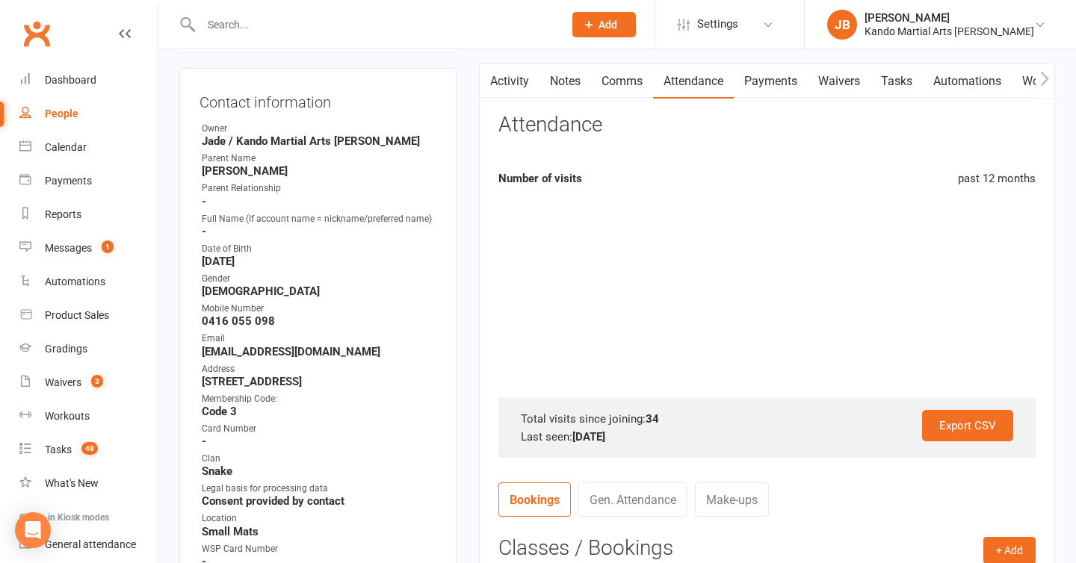
scroll to position [150, 0]
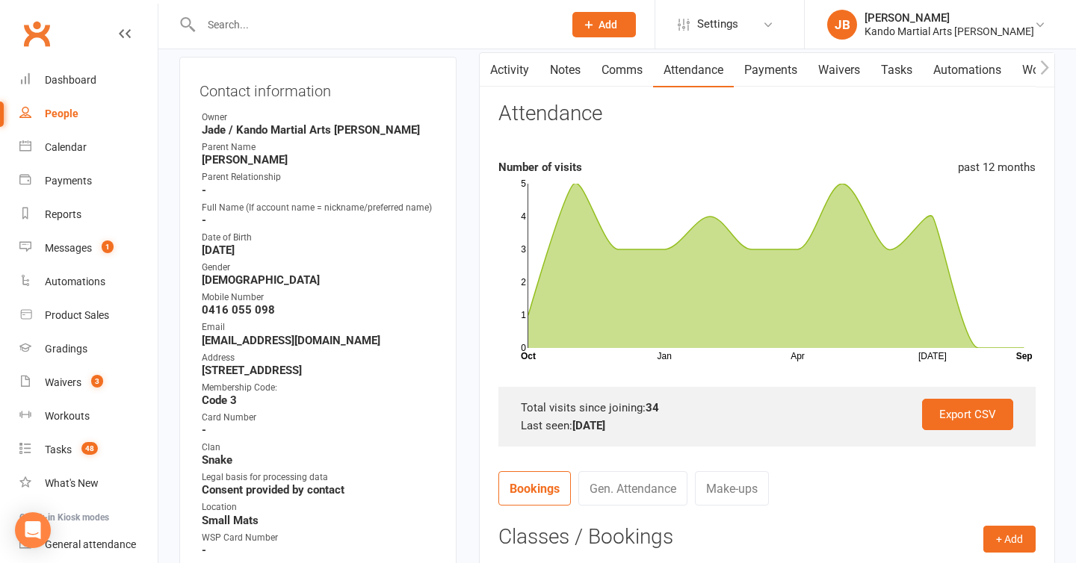
drag, startPoint x: 575, startPoint y: 427, endPoint x: 658, endPoint y: 416, distance: 82.9
click at [658, 416] on div "Export CSV Total visits since joining: 34 Last seen: 26 Jul 2025" at bounding box center [766, 417] width 537 height 60
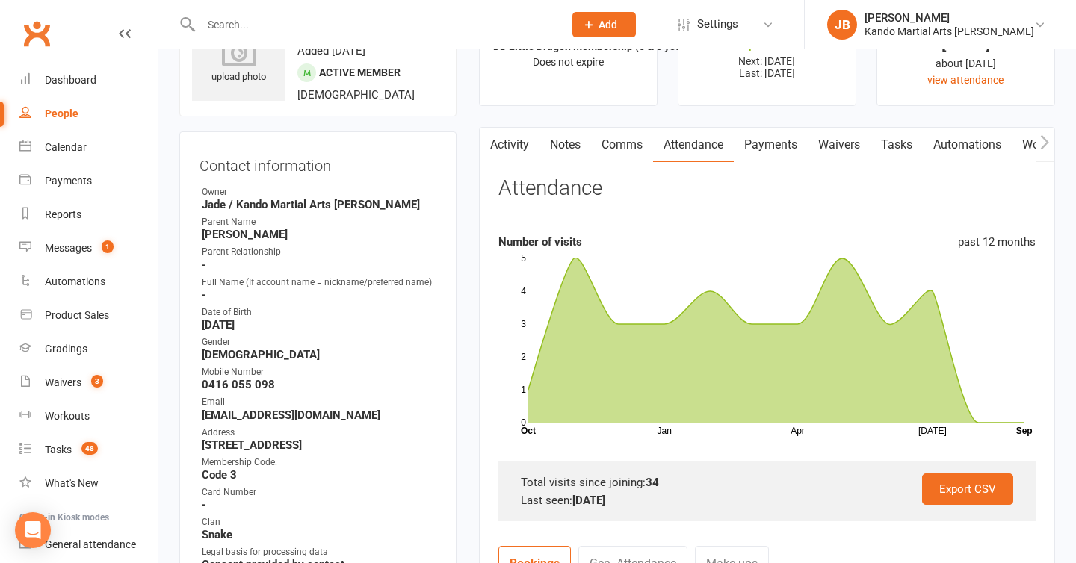
scroll to position [0, 0]
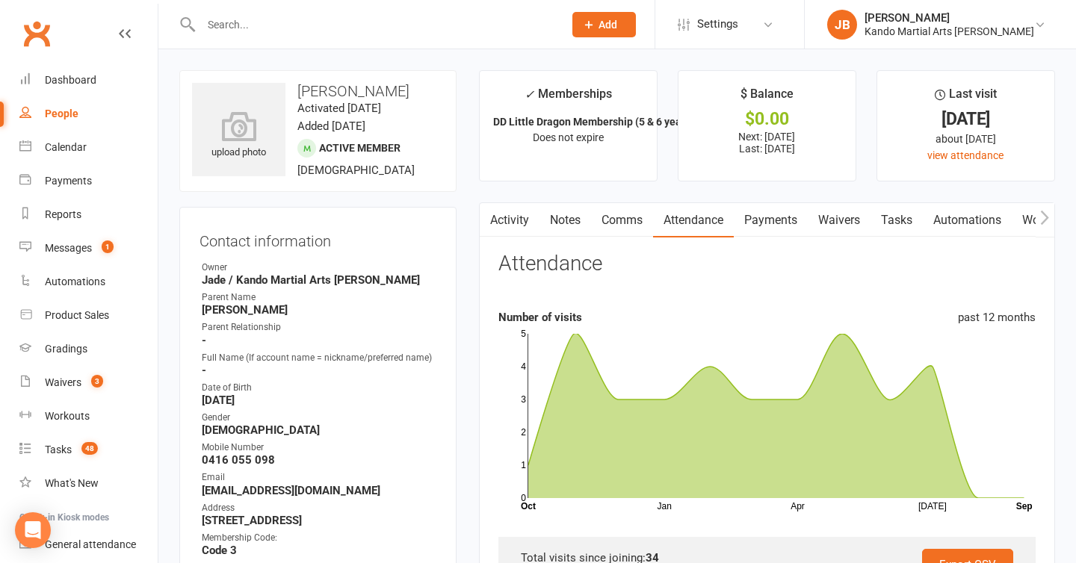
click at [767, 215] on link "Payments" at bounding box center [771, 220] width 74 height 34
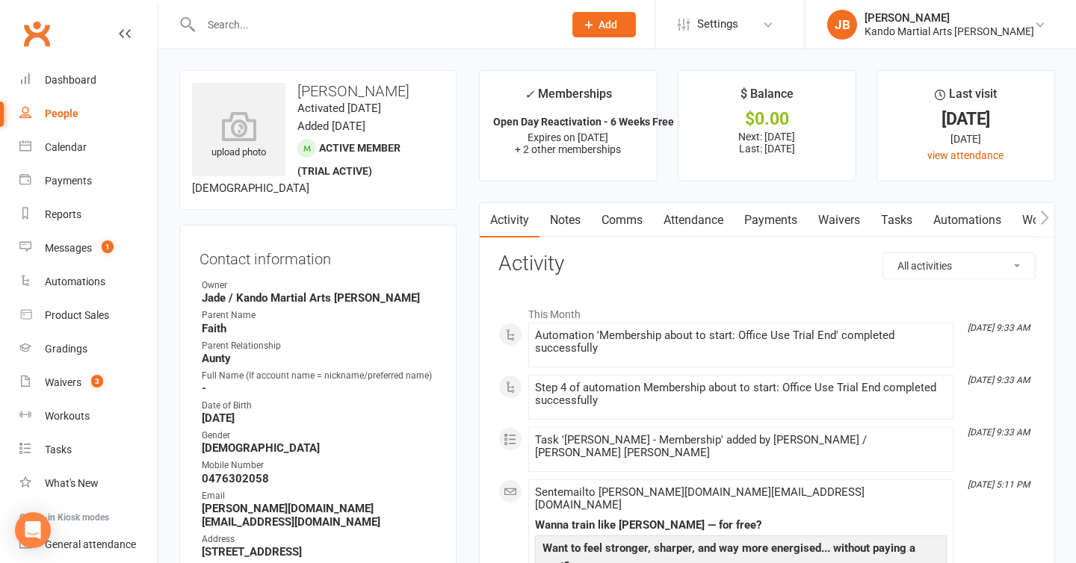
click at [956, 222] on link "Automations" at bounding box center [967, 220] width 89 height 34
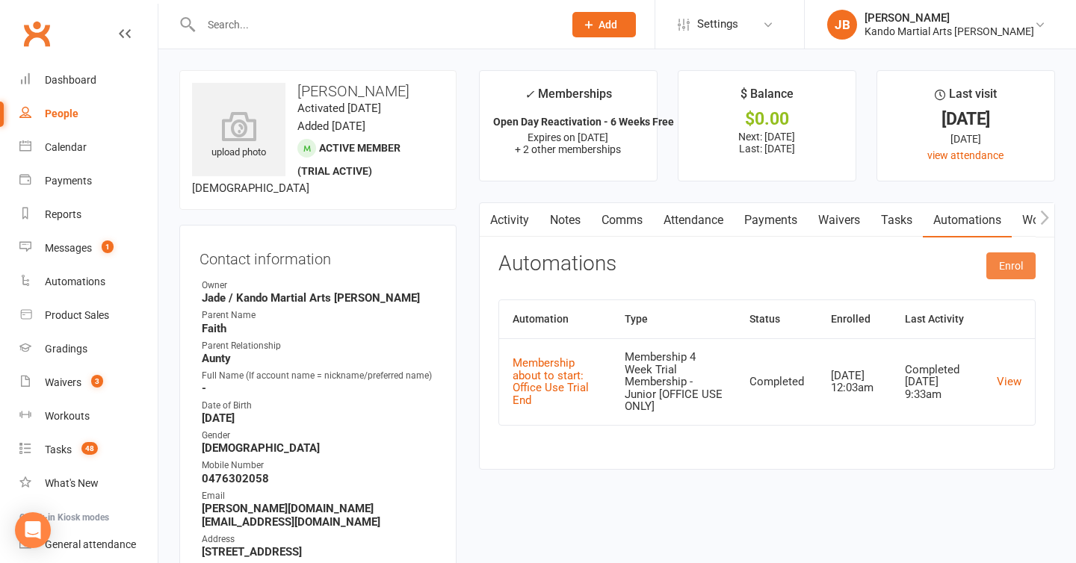
click at [1002, 272] on button "Enrol" at bounding box center [1010, 266] width 49 height 27
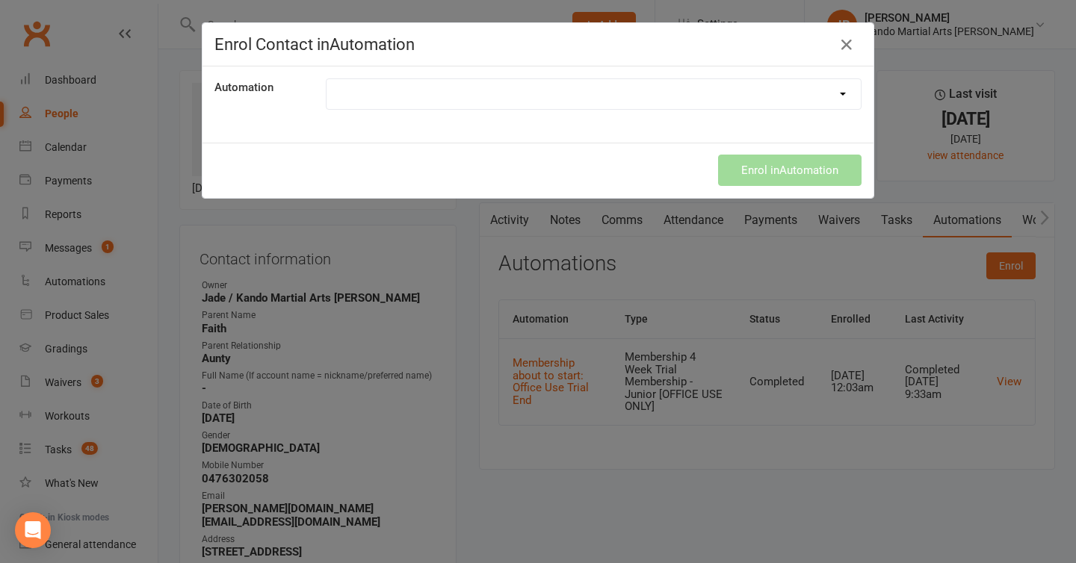
click at [412, 96] on select at bounding box center [594, 94] width 534 height 30
select select "2780"
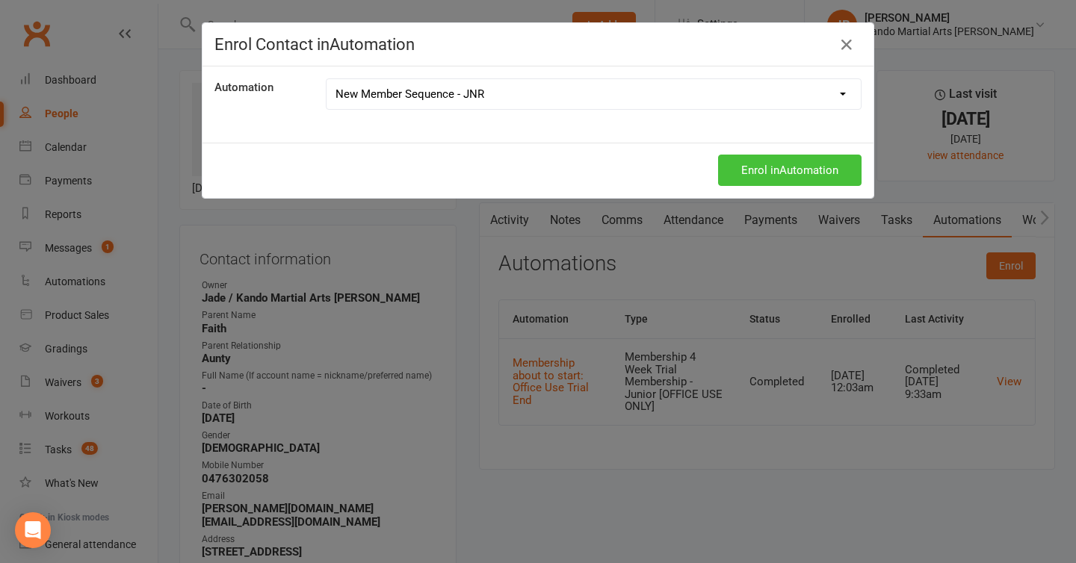
click at [749, 185] on button "Enrol in Automation" at bounding box center [789, 170] width 143 height 31
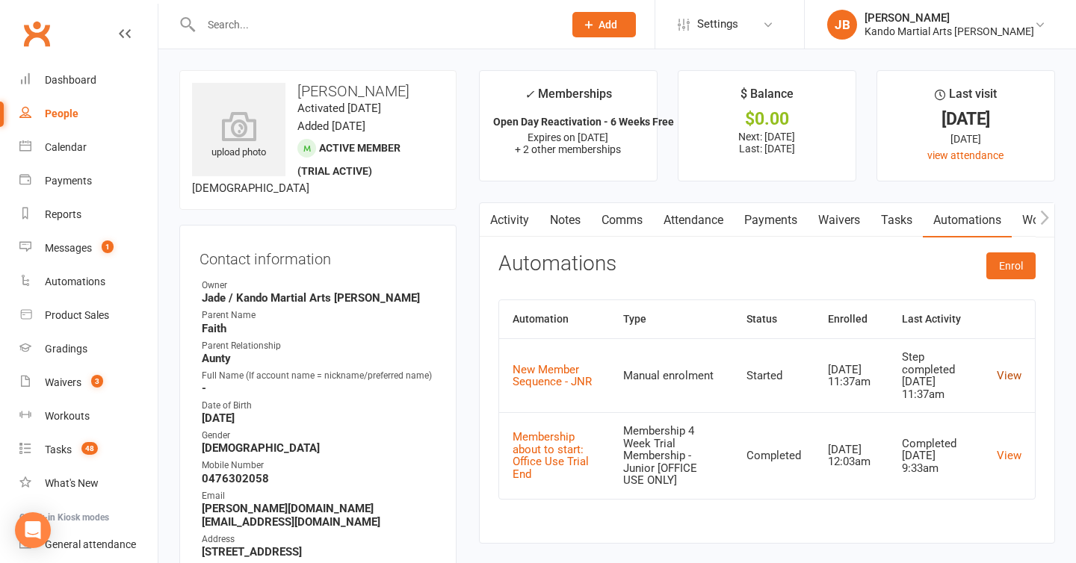
click at [1011, 371] on link "View" at bounding box center [1009, 375] width 25 height 13
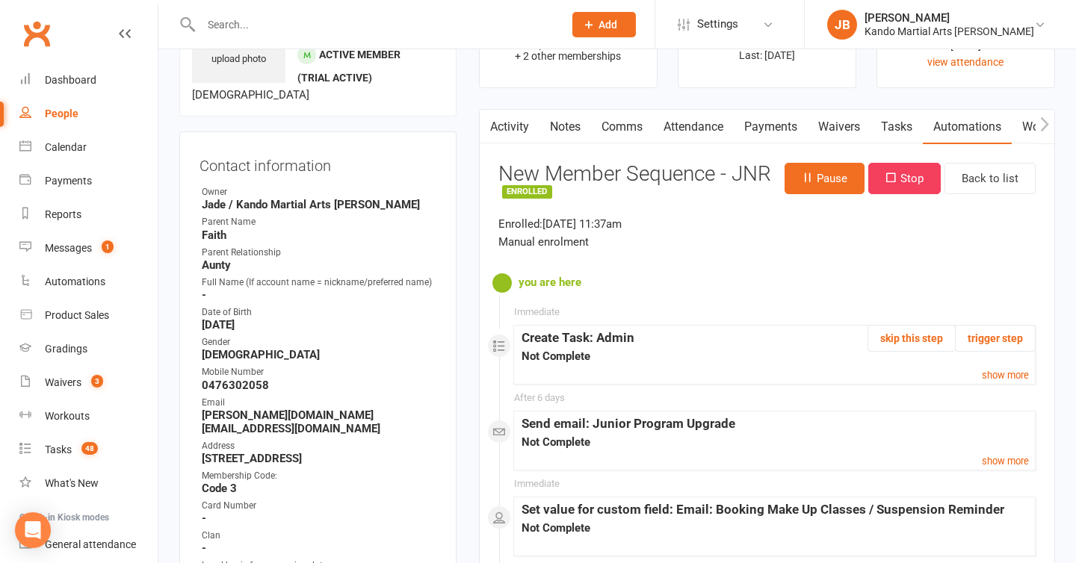
scroll to position [126, 0]
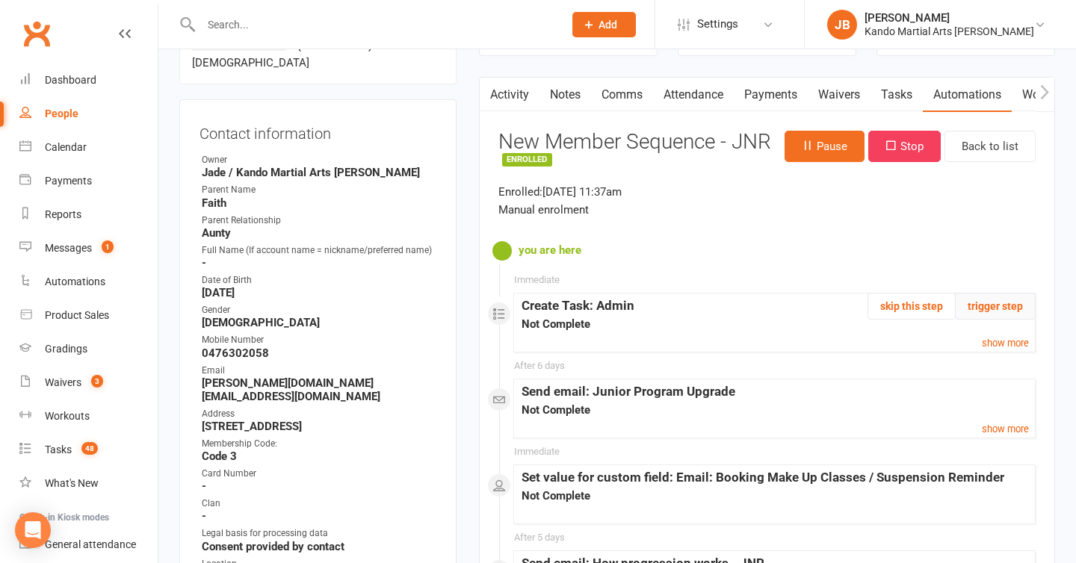
click at [1013, 306] on button "trigger step" at bounding box center [995, 306] width 81 height 27
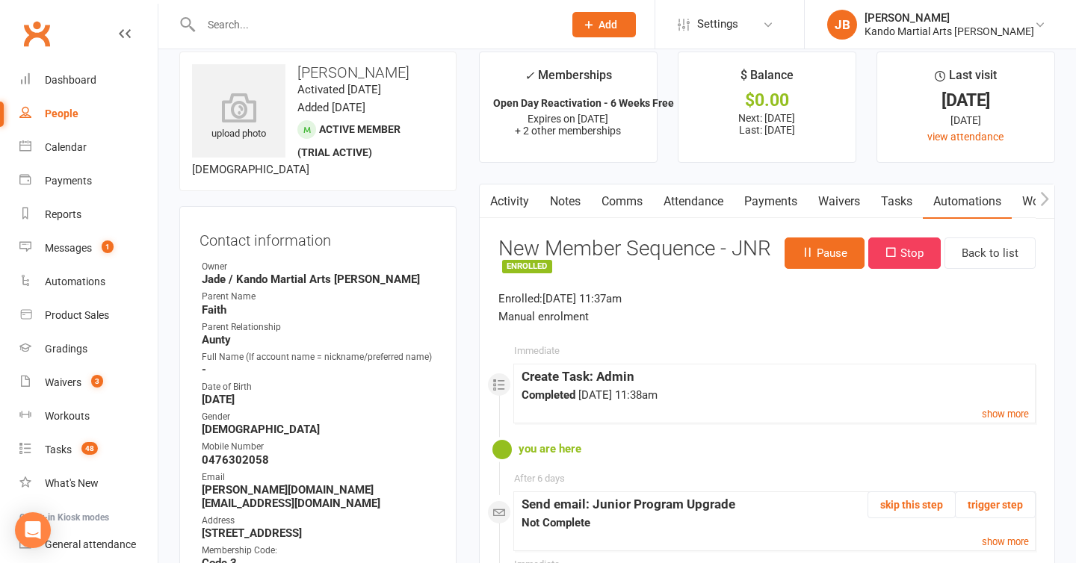
scroll to position [0, 0]
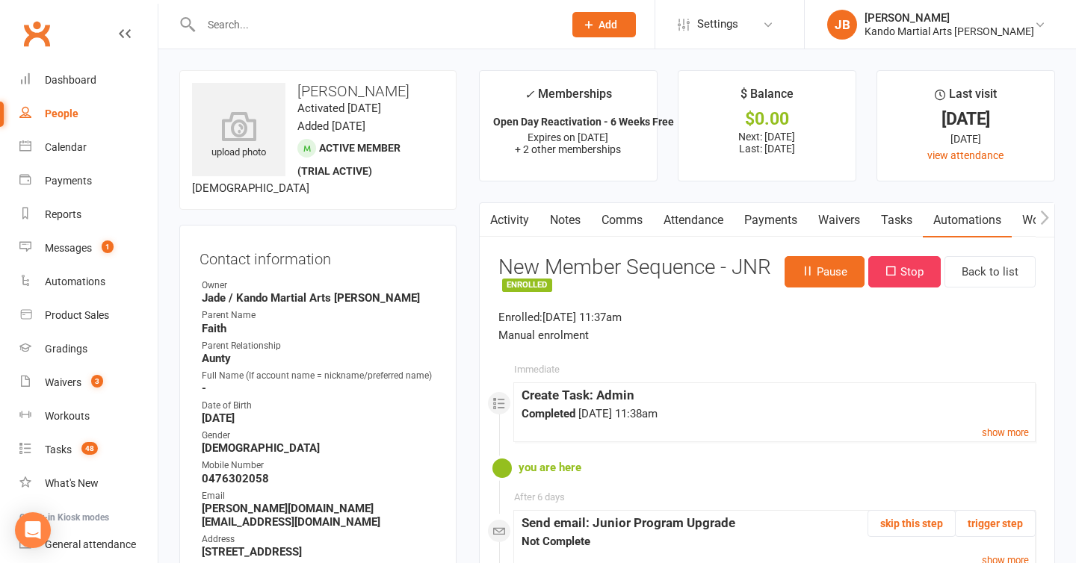
click at [892, 229] on link "Tasks" at bounding box center [897, 220] width 52 height 34
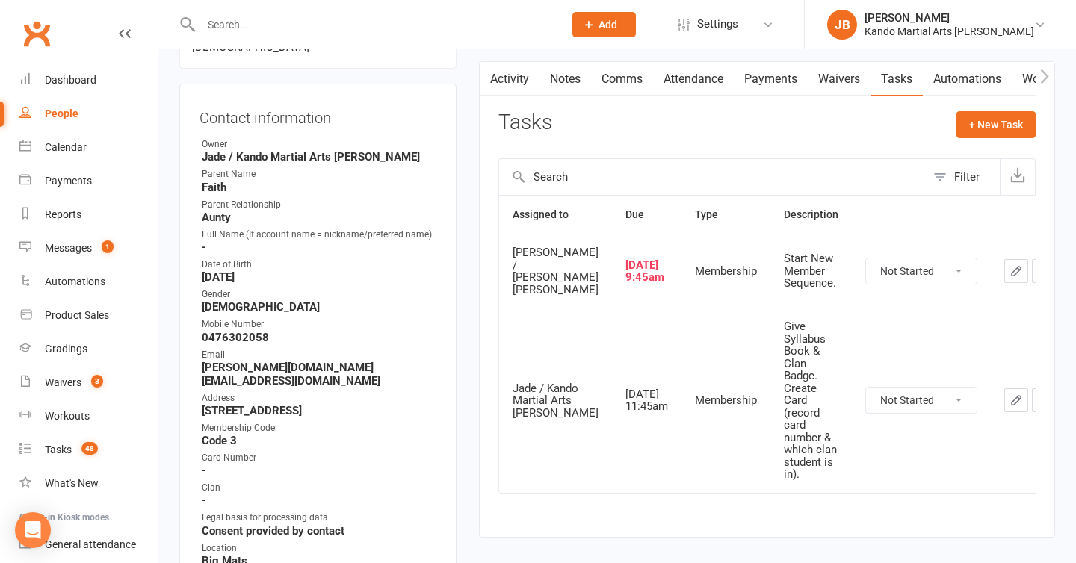
scroll to position [175, 0]
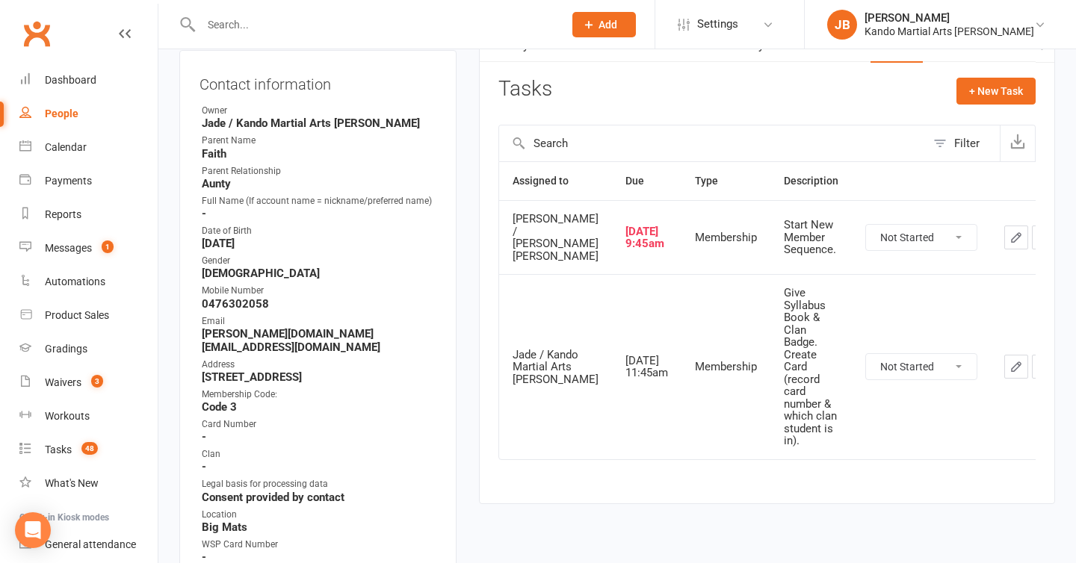
click at [866, 243] on select "Not Started In Progress Waiting Complete" at bounding box center [921, 237] width 111 height 25
select select "unstarted"
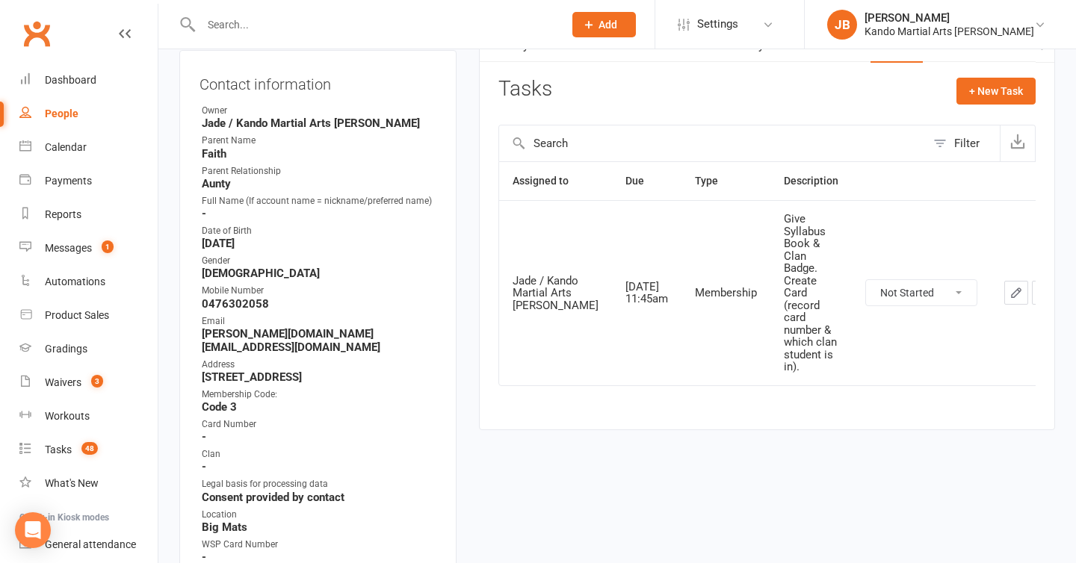
click at [885, 299] on select "Not Started In Progress Waiting Complete" at bounding box center [921, 292] width 111 height 25
select select "started"
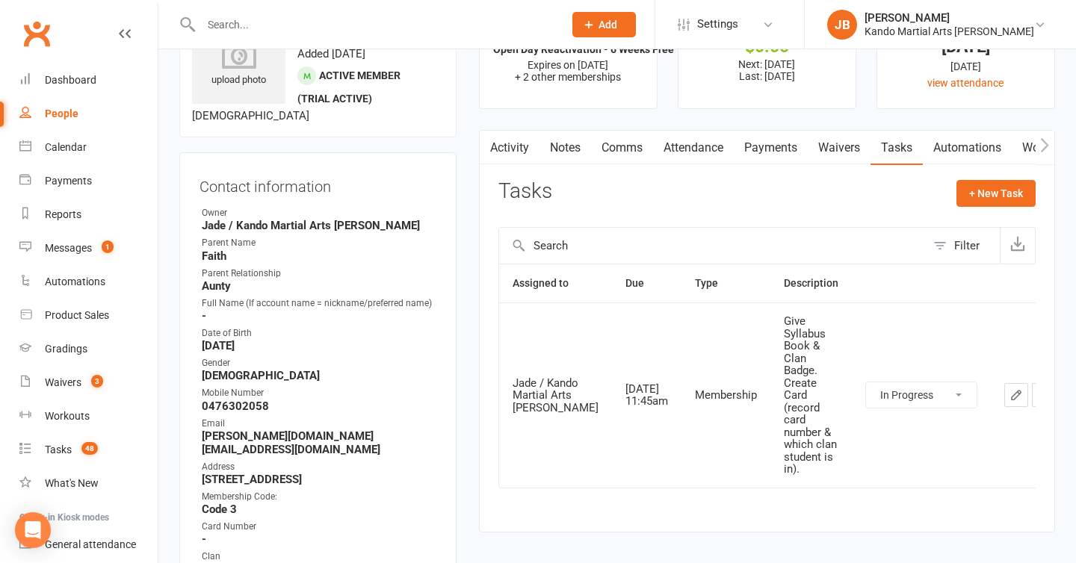
scroll to position [0, 0]
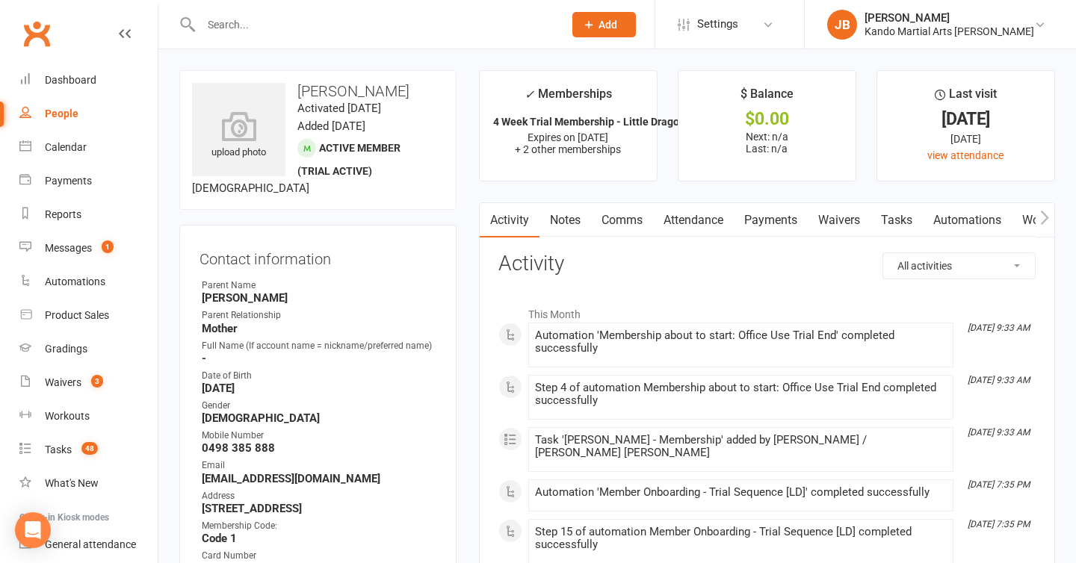
click at [983, 221] on link "Automations" at bounding box center [967, 220] width 89 height 34
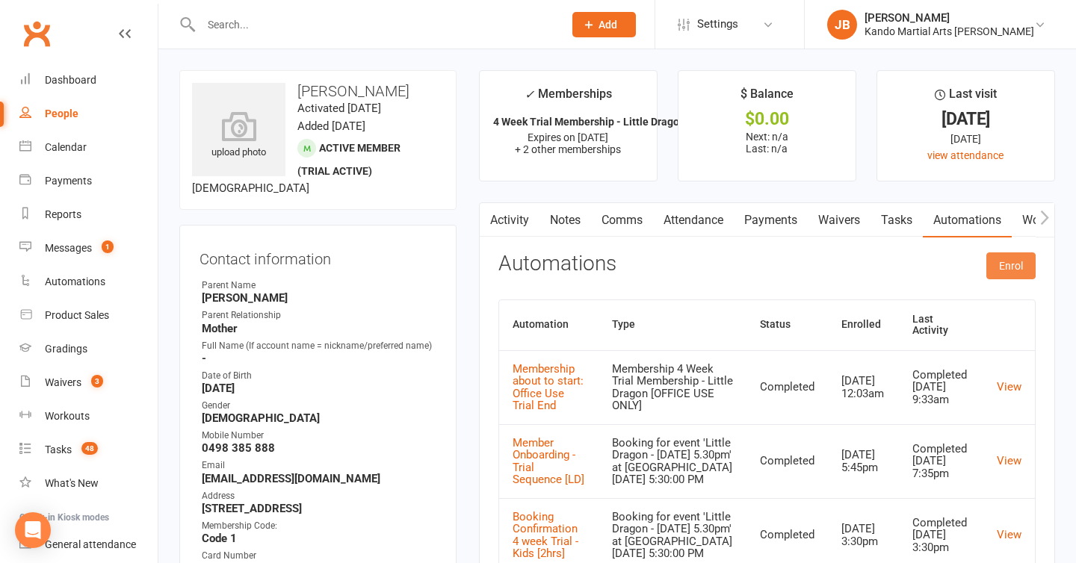
click at [1019, 274] on button "Enrol" at bounding box center [1010, 266] width 49 height 27
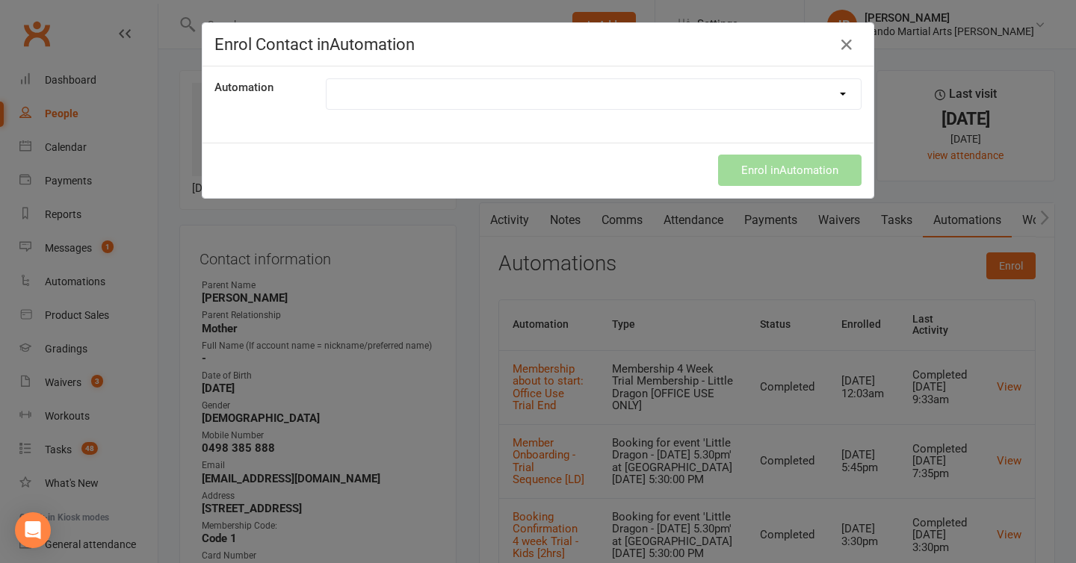
click at [495, 92] on select at bounding box center [594, 94] width 534 height 30
select select "2799"
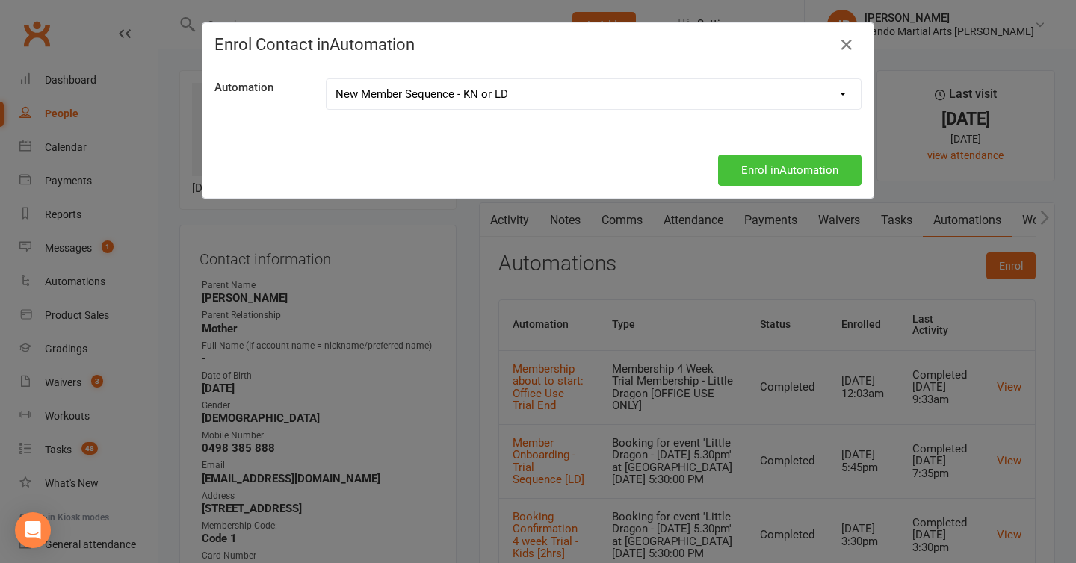
click at [793, 179] on button "Enrol in Automation" at bounding box center [789, 170] width 143 height 31
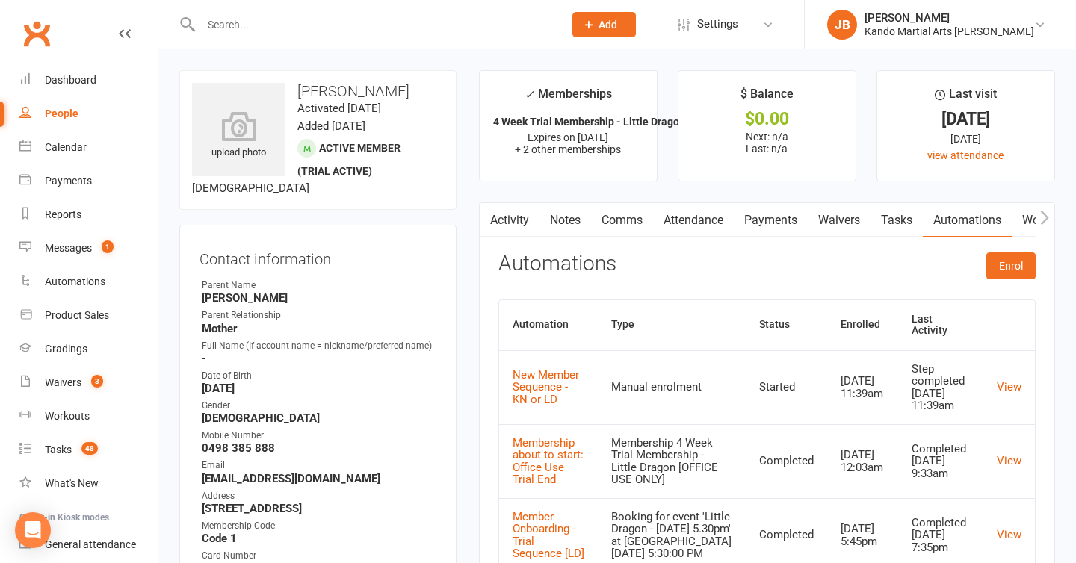
click at [955, 220] on link "Automations" at bounding box center [967, 220] width 89 height 34
click at [1010, 385] on td "View" at bounding box center [1009, 387] width 52 height 74
click at [1010, 380] on link "View" at bounding box center [1009, 386] width 25 height 13
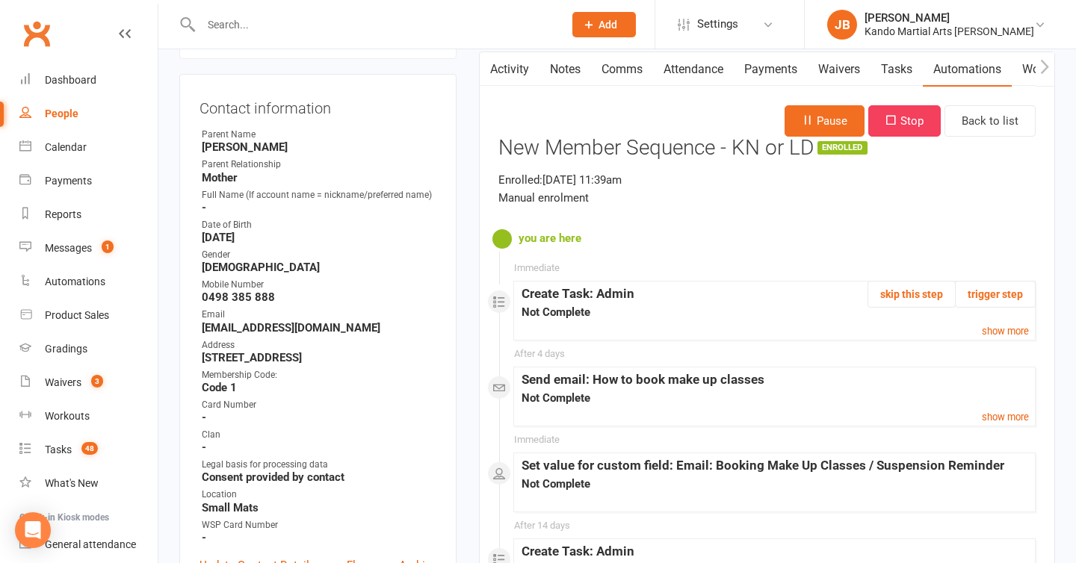
scroll to position [152, 0]
click at [987, 294] on button "trigger step" at bounding box center [995, 293] width 81 height 27
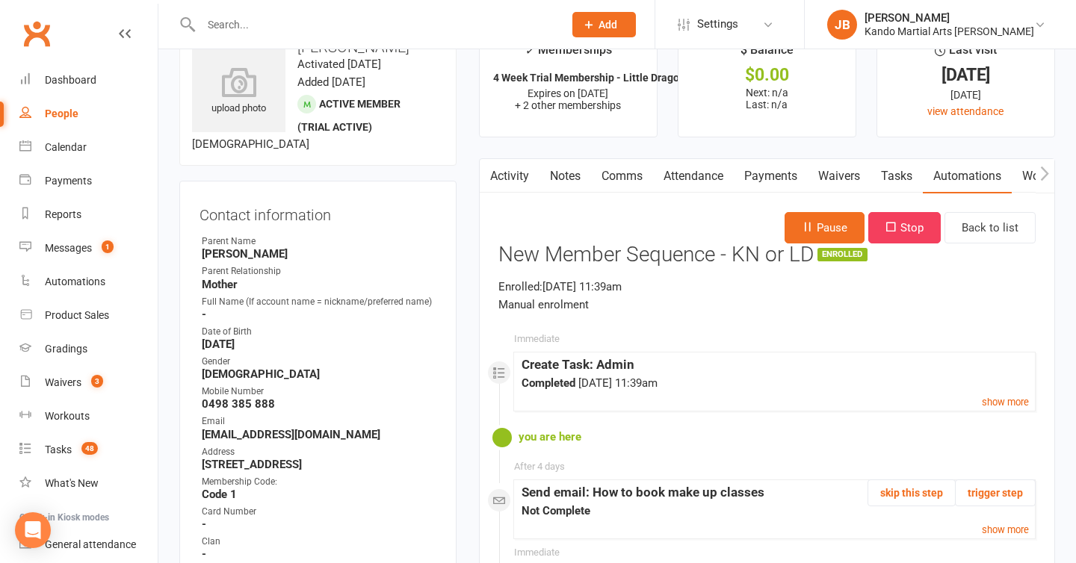
scroll to position [26, 0]
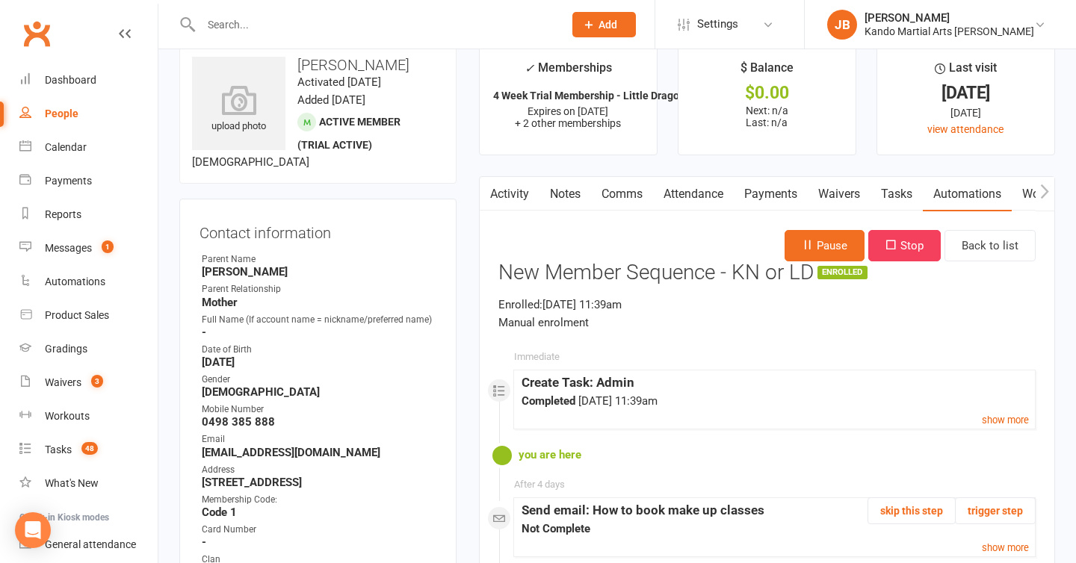
click at [903, 192] on link "Tasks" at bounding box center [897, 194] width 52 height 34
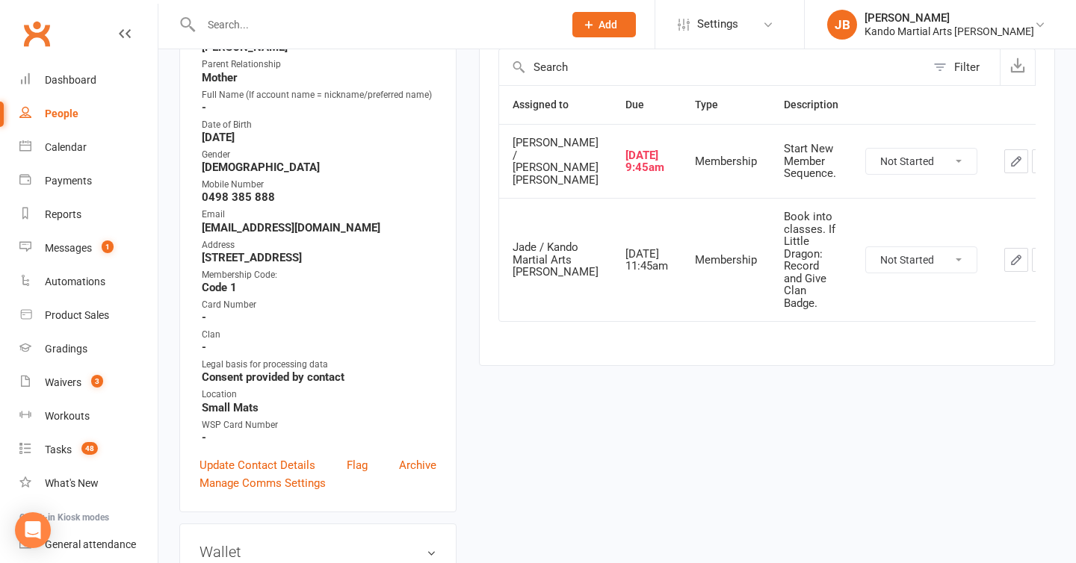
scroll to position [253, 0]
click at [882, 173] on select "Not Started In Progress Waiting Complete" at bounding box center [921, 159] width 111 height 25
select select "unstarted"
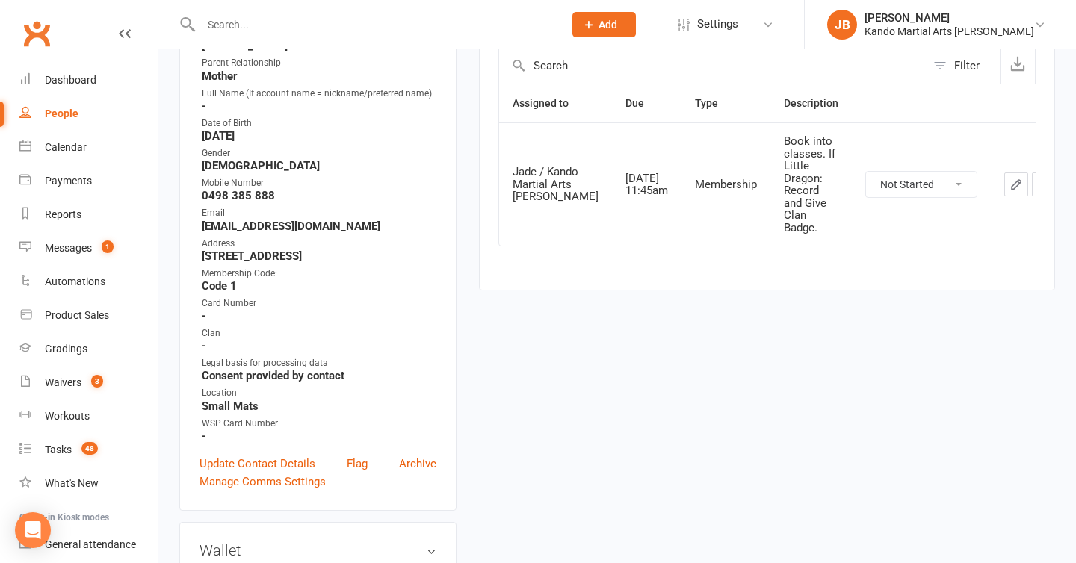
click at [870, 187] on select "Not Started In Progress Waiting Complete" at bounding box center [921, 184] width 111 height 25
select select "unstarted"
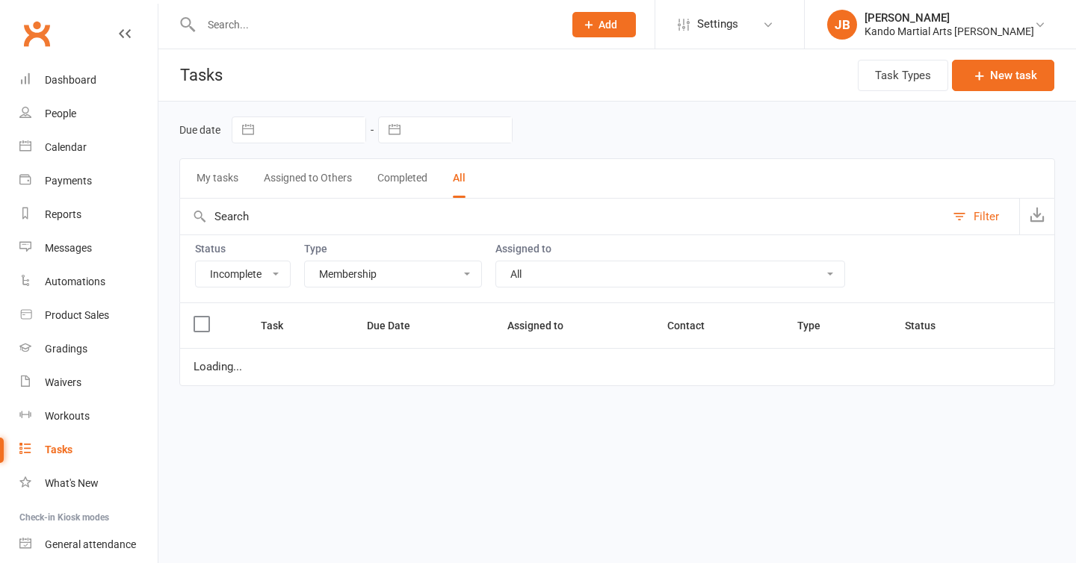
select select "incomplete"
select select "28119"
select select "started"
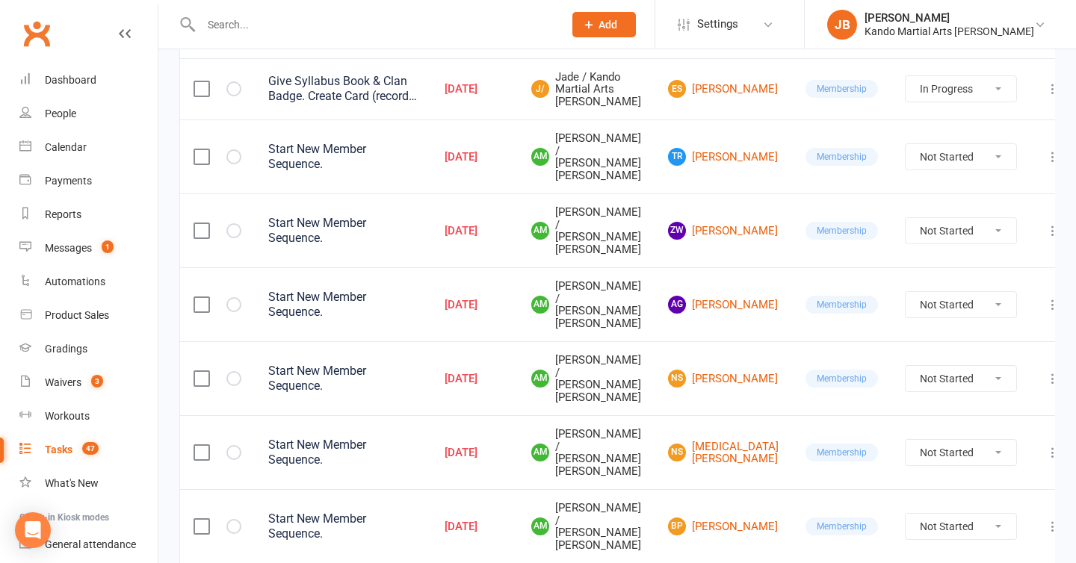
scroll to position [356, 0]
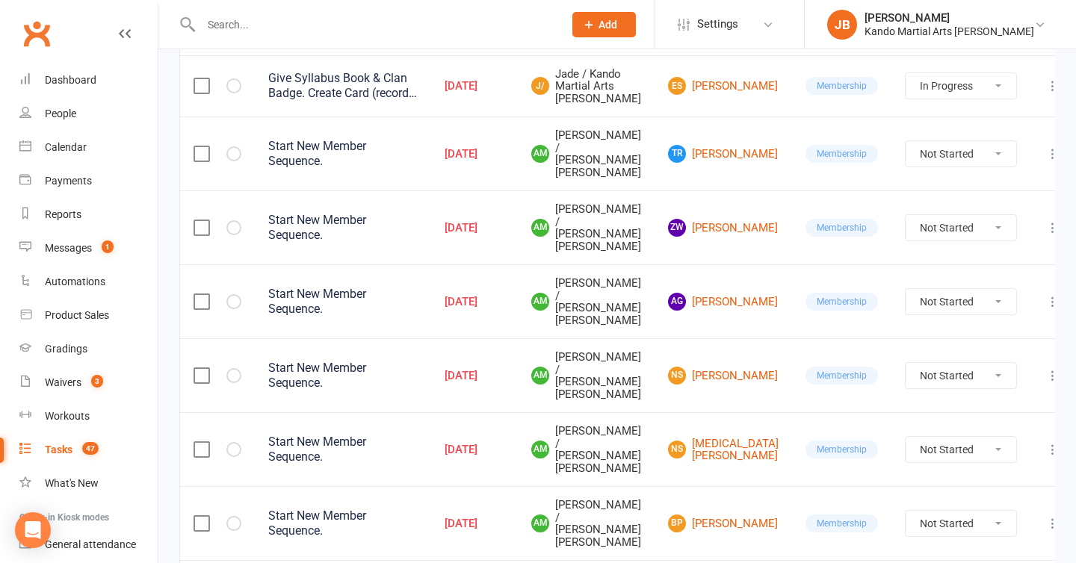
click at [935, 167] on select "Not Started In Progress Waiting Complete" at bounding box center [961, 153] width 111 height 25
select select "unstarted"
select select "started"
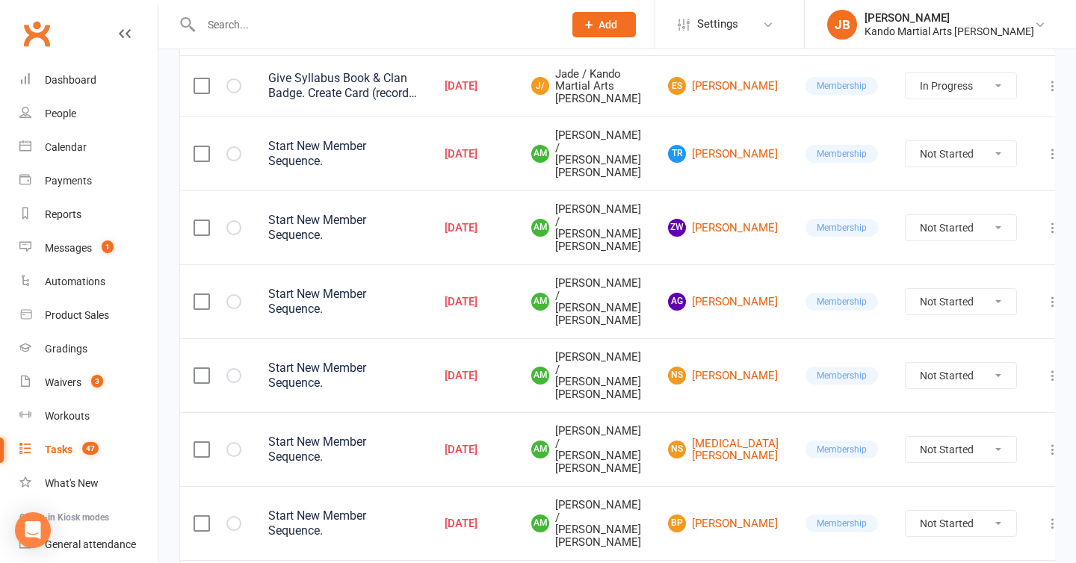
select select "started"
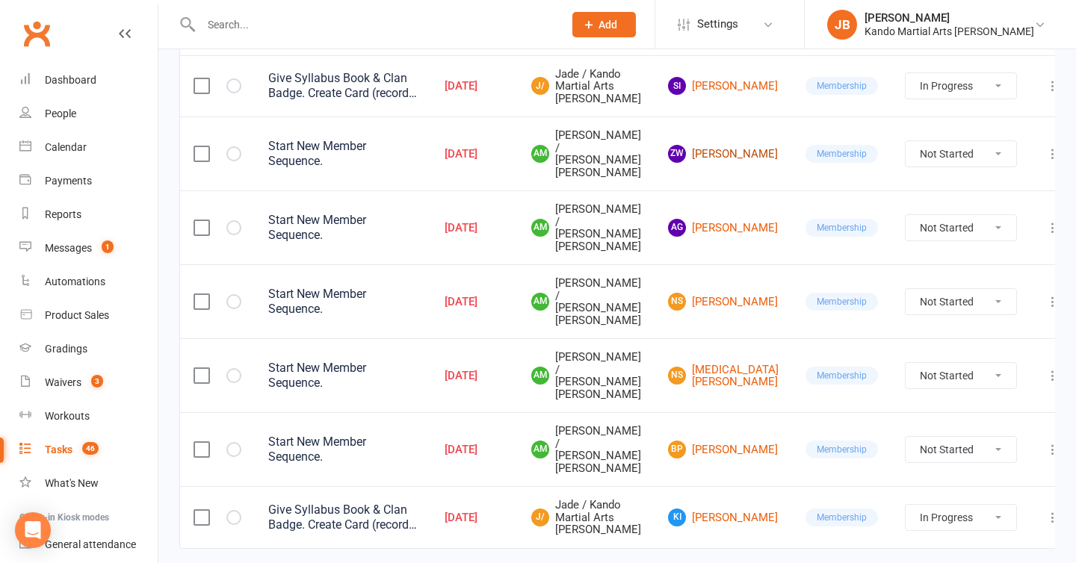
click at [719, 163] on link "ZW Zarielle White" at bounding box center [723, 154] width 111 height 18
click at [719, 237] on link "AG Addison Gugele" at bounding box center [723, 228] width 111 height 18
click at [726, 311] on link "NS Naavya Singh" at bounding box center [723, 302] width 111 height 18
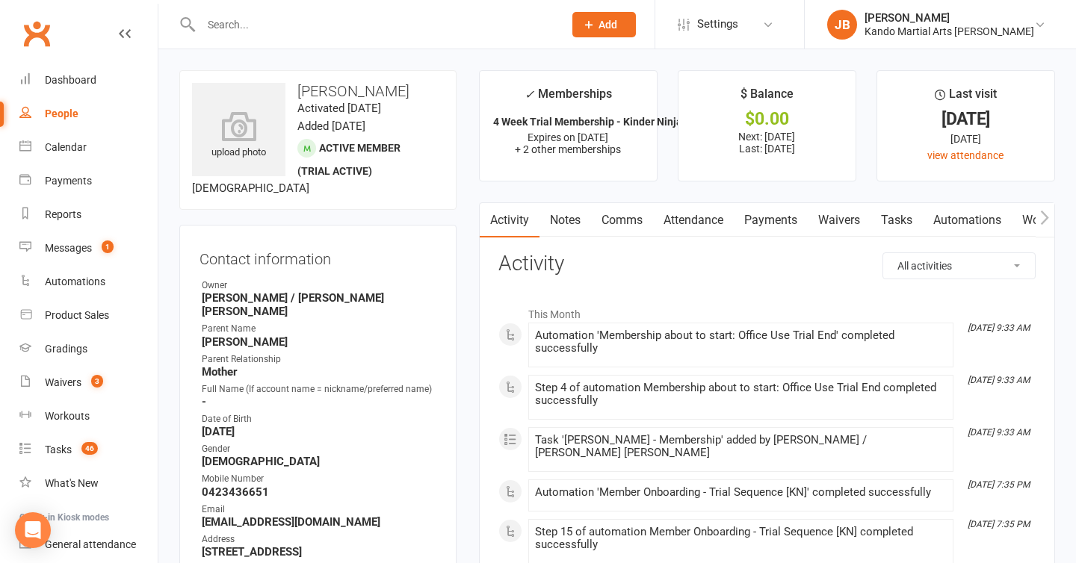
click at [960, 217] on link "Automations" at bounding box center [967, 220] width 89 height 34
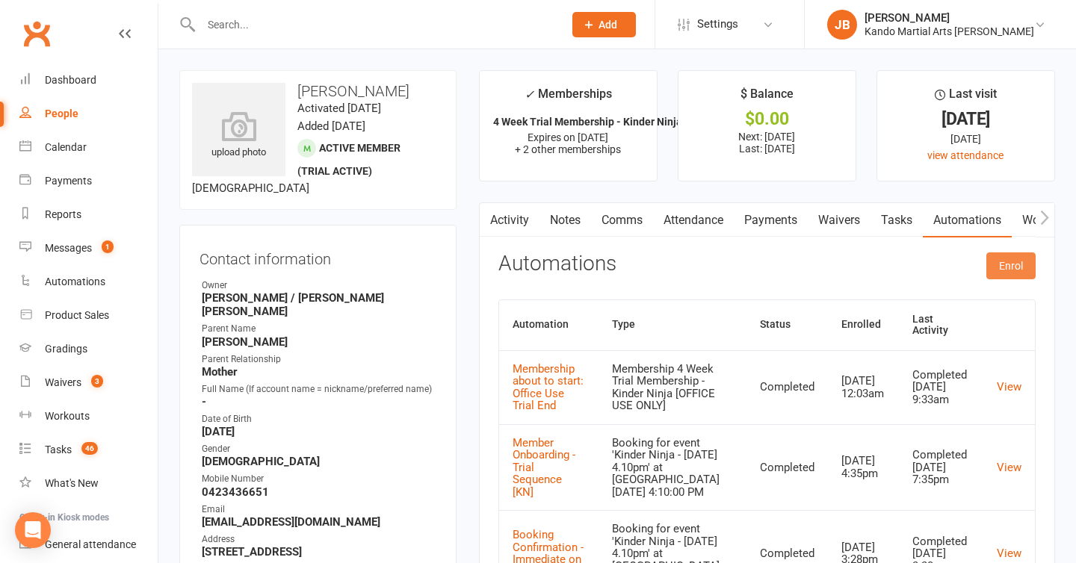
click at [1027, 264] on button "Enrol" at bounding box center [1010, 266] width 49 height 27
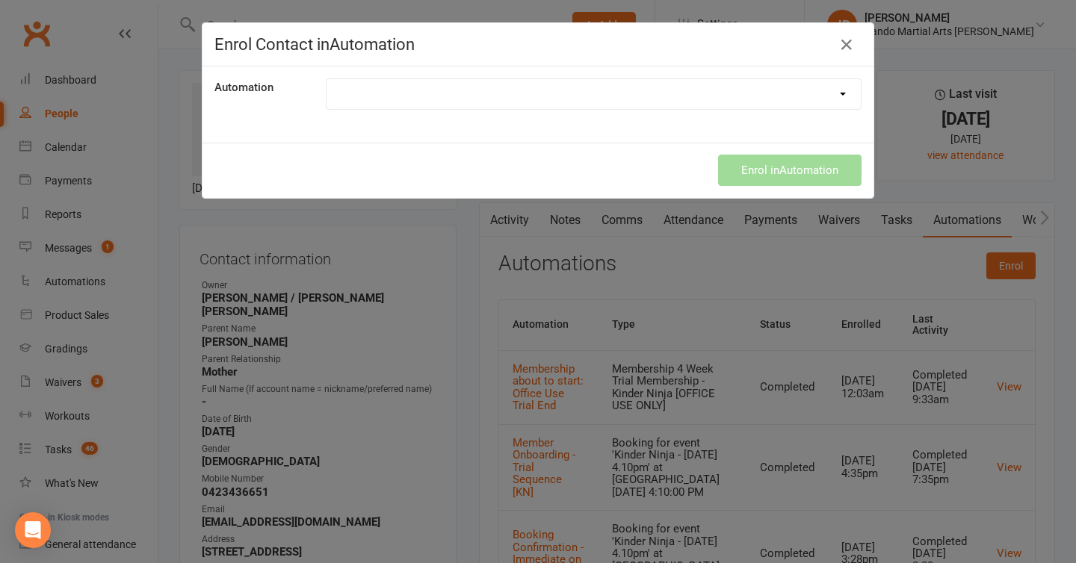
click at [460, 92] on select at bounding box center [594, 94] width 534 height 30
select select "2799"
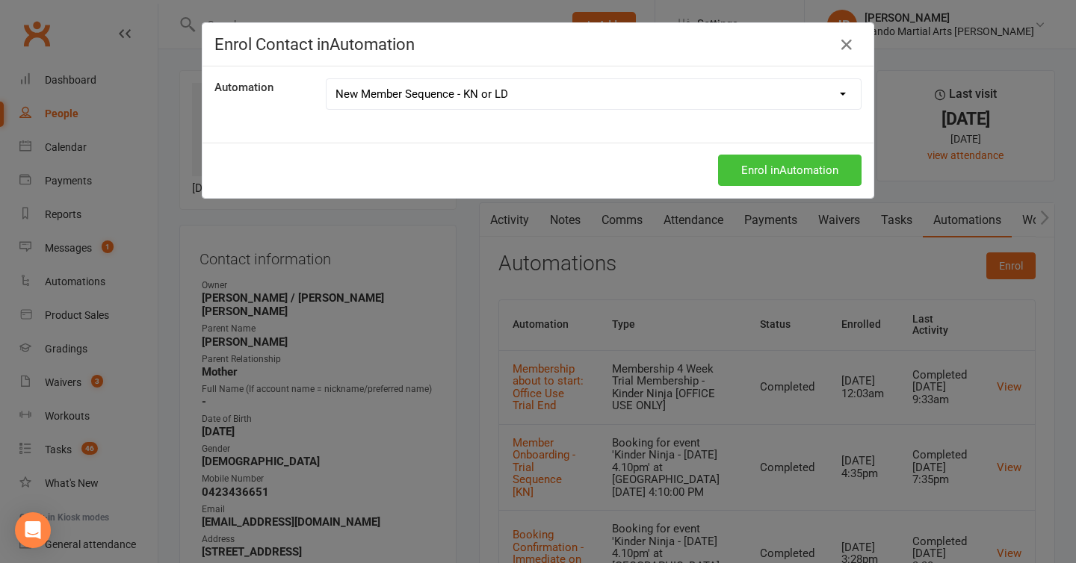
click at [786, 179] on button "Enrol in Automation" at bounding box center [789, 170] width 143 height 31
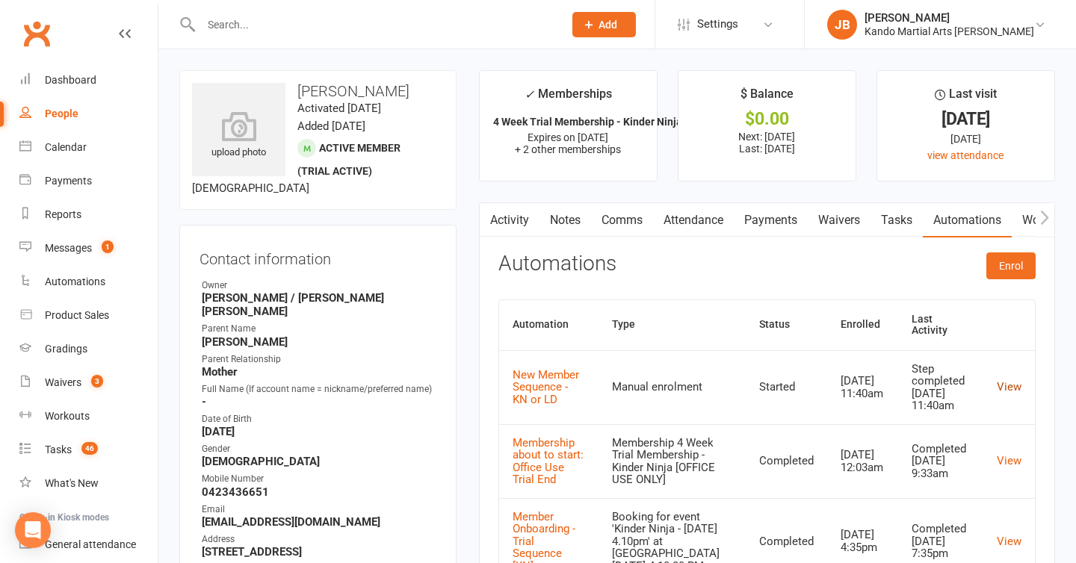
click at [1007, 380] on link "View" at bounding box center [1009, 386] width 25 height 13
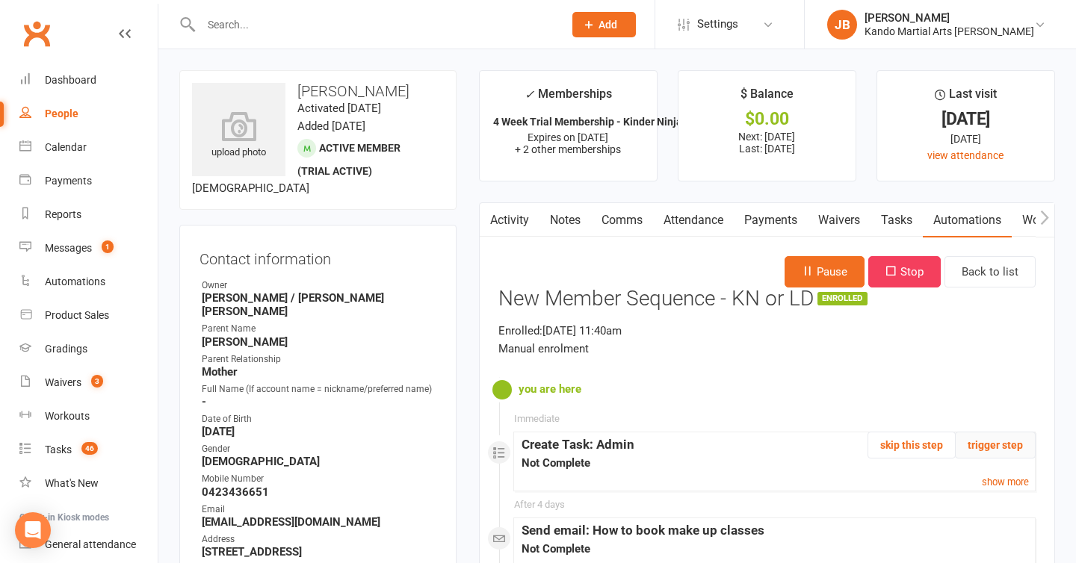
click at [988, 445] on button "trigger step" at bounding box center [995, 445] width 81 height 27
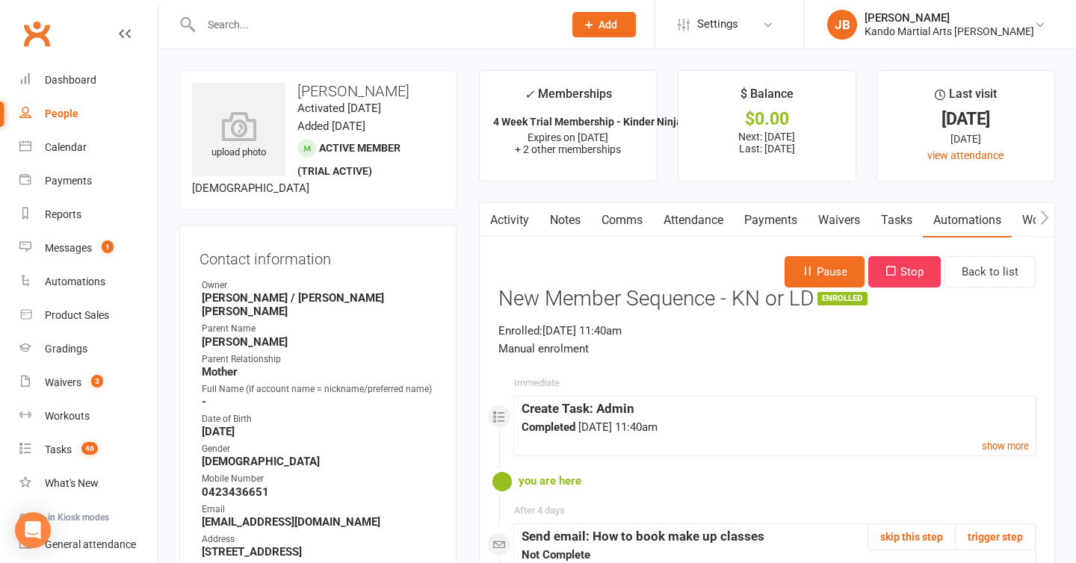
click at [894, 229] on link "Tasks" at bounding box center [897, 220] width 52 height 34
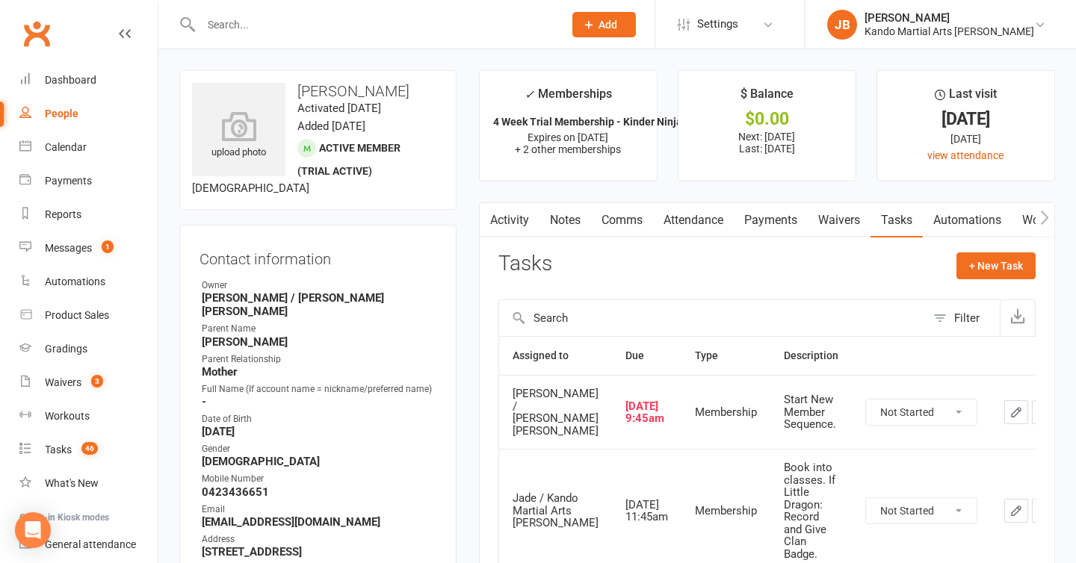
scroll to position [52, 0]
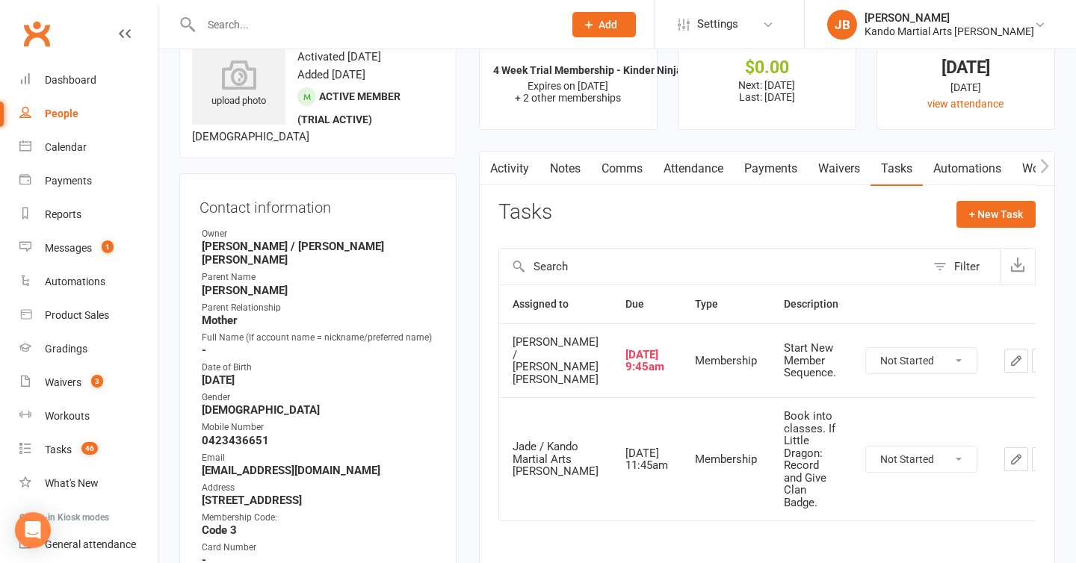
click at [866, 368] on select "Not Started In Progress Waiting Complete" at bounding box center [921, 360] width 111 height 25
select select "unstarted"
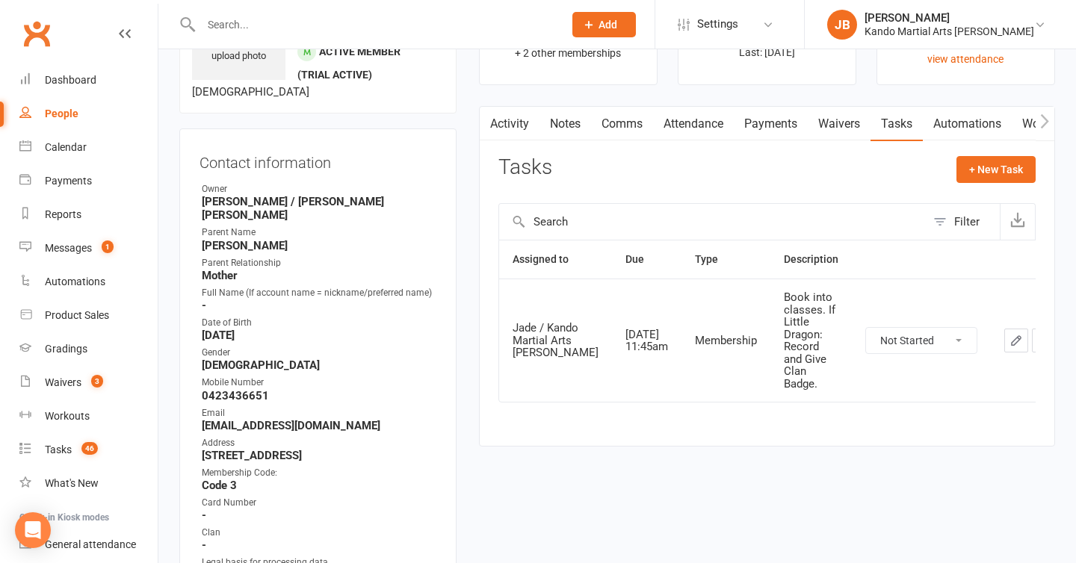
scroll to position [99, 0]
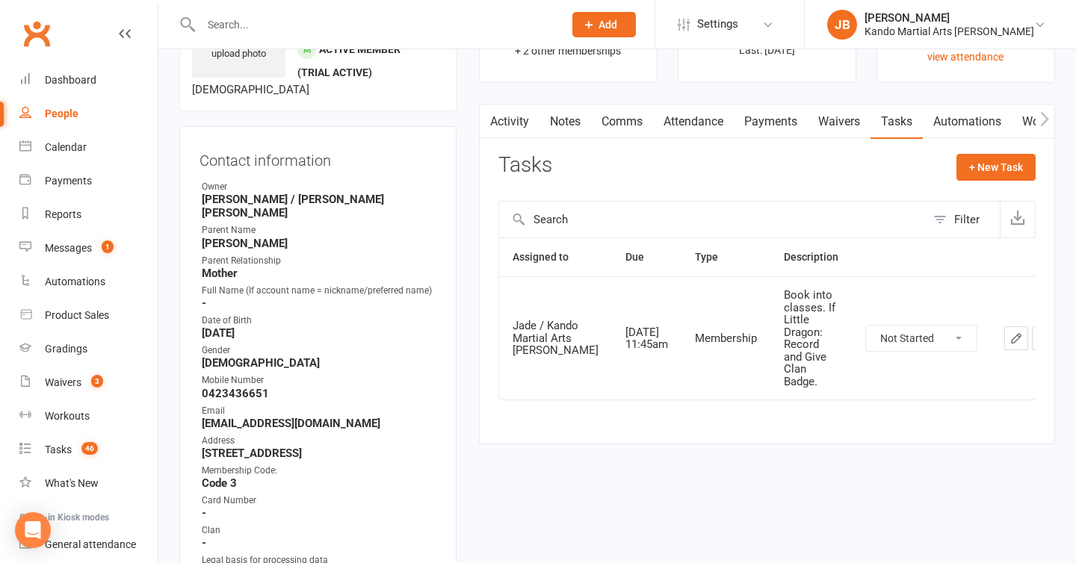
click at [866, 341] on select "Not Started In Progress Waiting Complete" at bounding box center [921, 338] width 111 height 25
select select "unstarted"
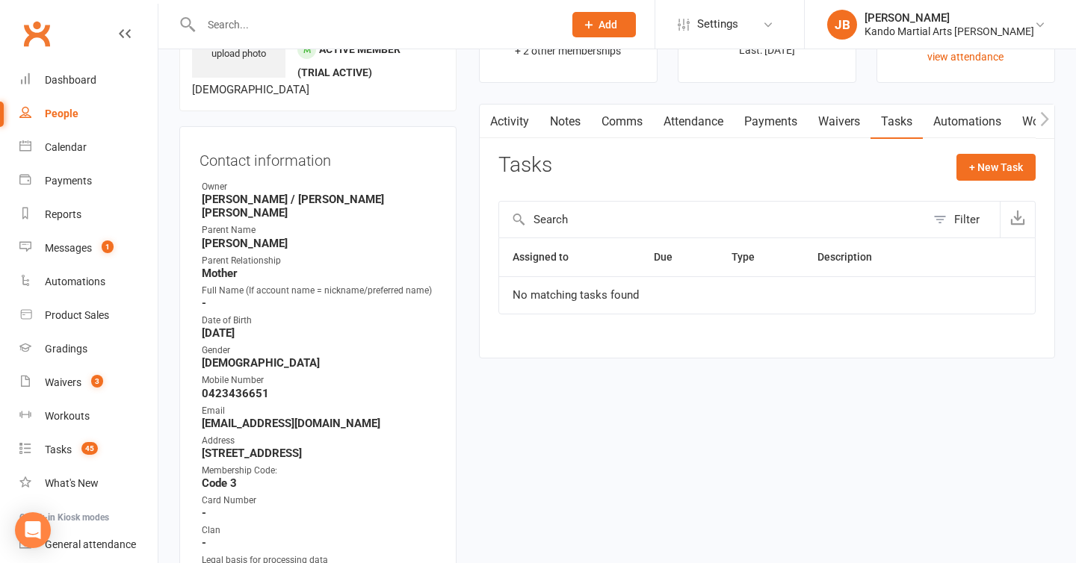
click at [344, 122] on contact-information "upload photo Zarielle White Activated 18 August, 2025 Added 18 August, 2025 Act…" at bounding box center [317, 340] width 277 height 737
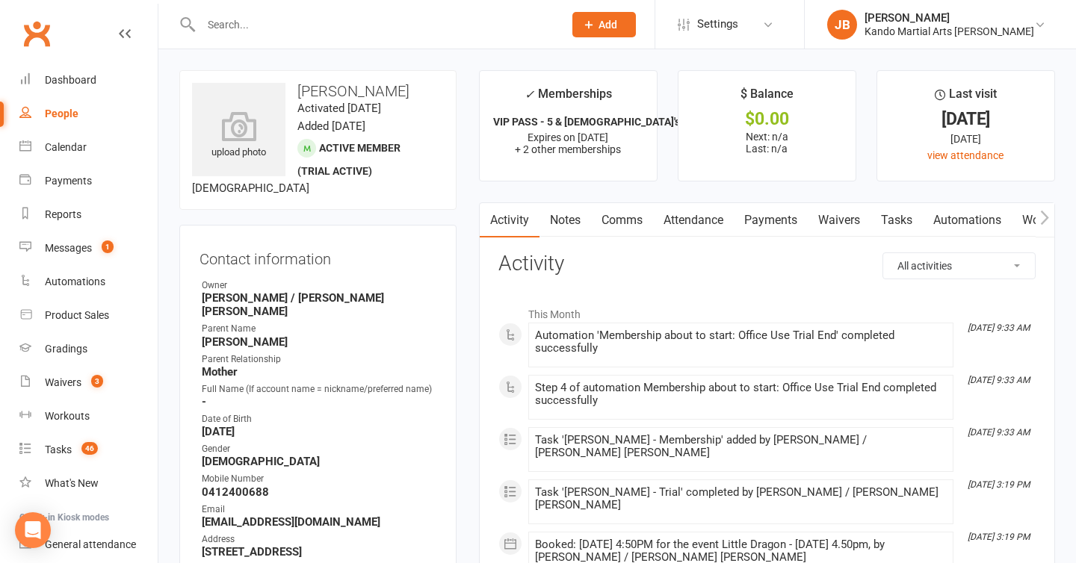
click at [950, 234] on link "Automations" at bounding box center [967, 220] width 89 height 34
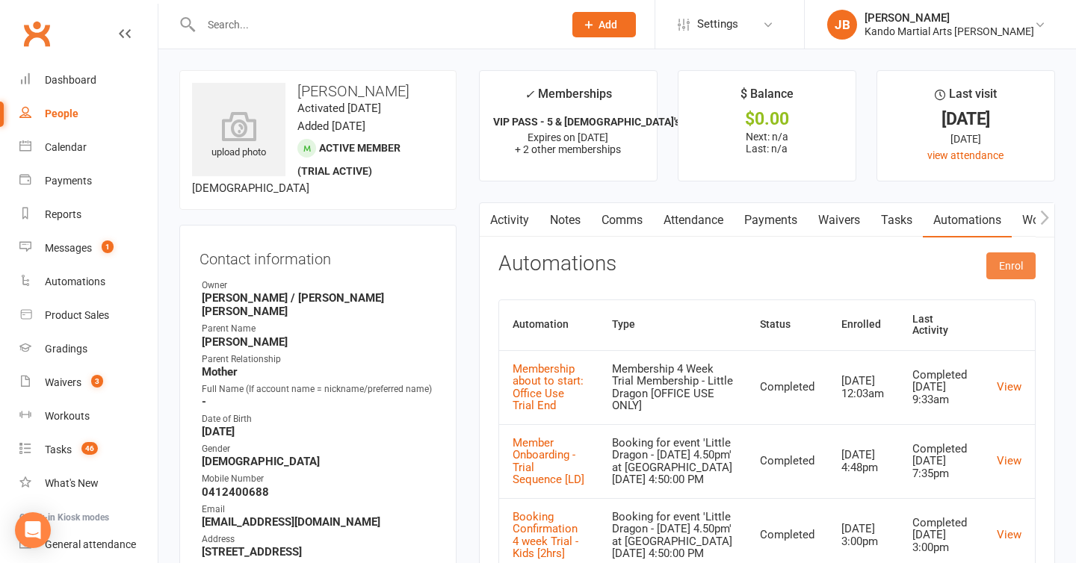
click at [1000, 270] on button "Enrol" at bounding box center [1010, 266] width 49 height 27
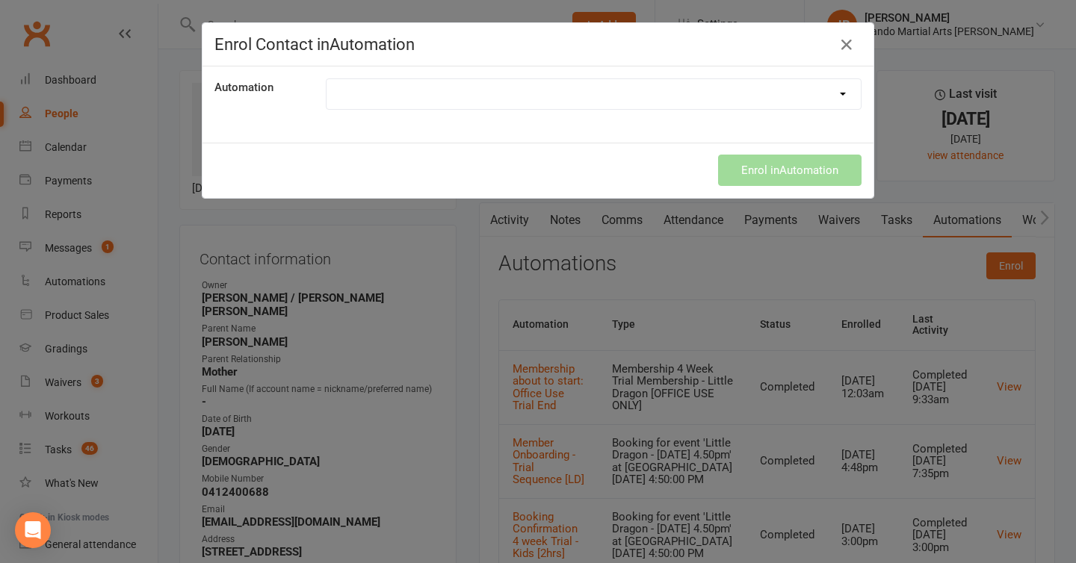
click at [489, 103] on select at bounding box center [594, 94] width 534 height 30
select select "2799"
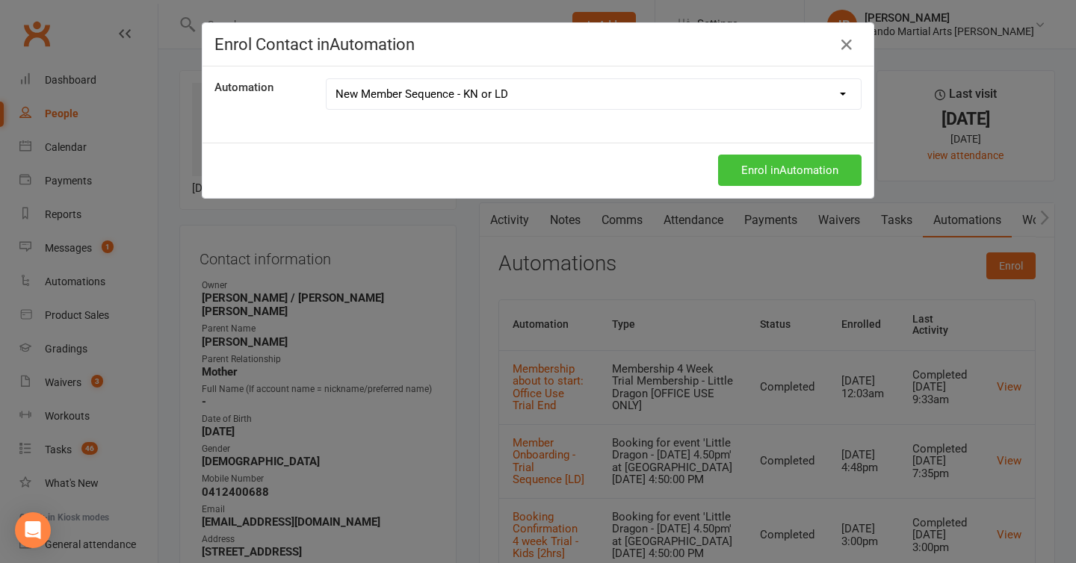
click at [759, 167] on button "Enrol in Automation" at bounding box center [789, 170] width 143 height 31
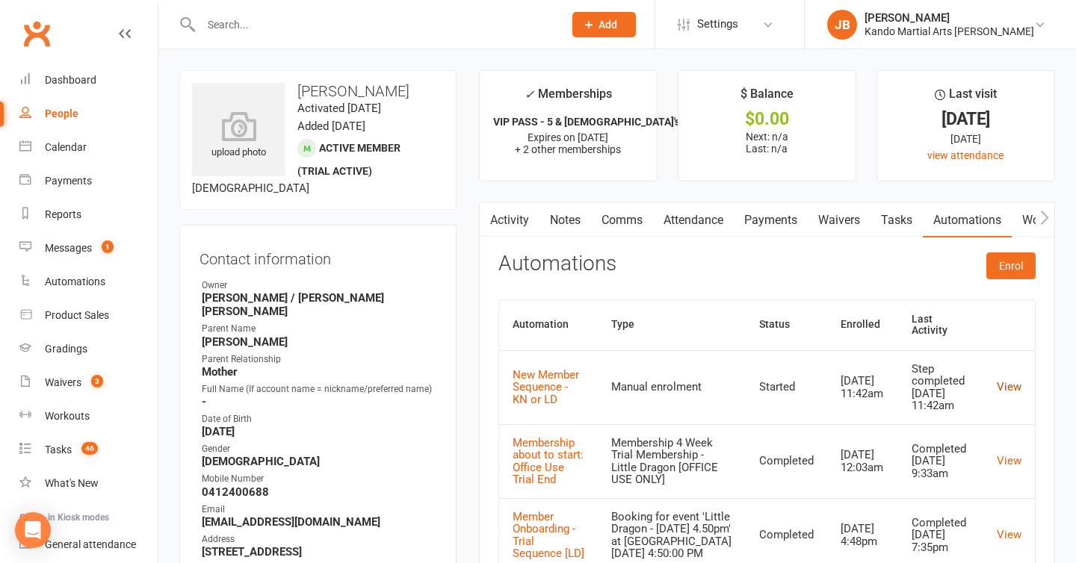
click at [1006, 380] on link "View" at bounding box center [1009, 386] width 25 height 13
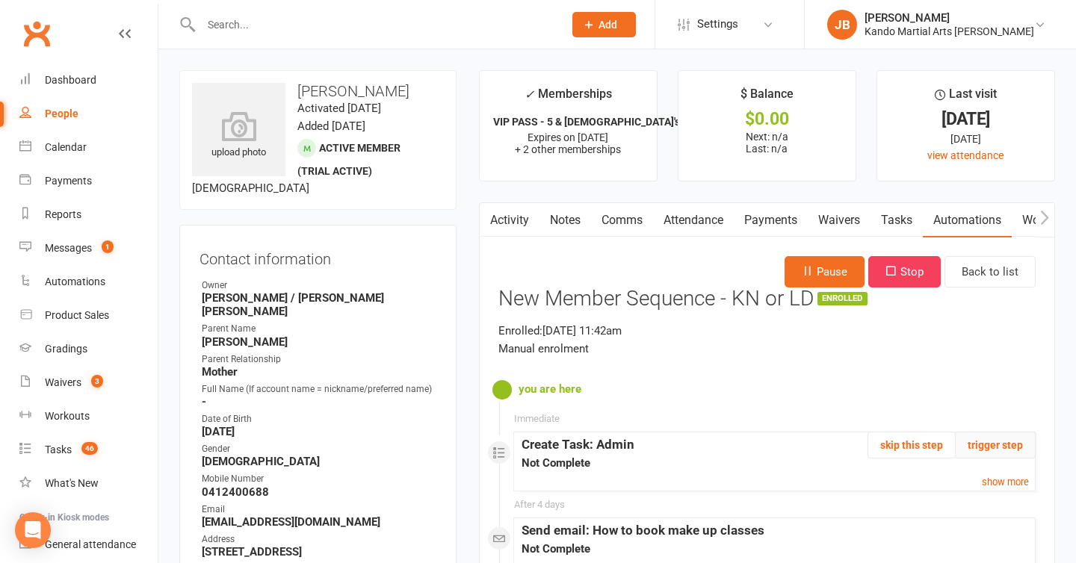
click at [1002, 441] on button "trigger step" at bounding box center [995, 445] width 81 height 27
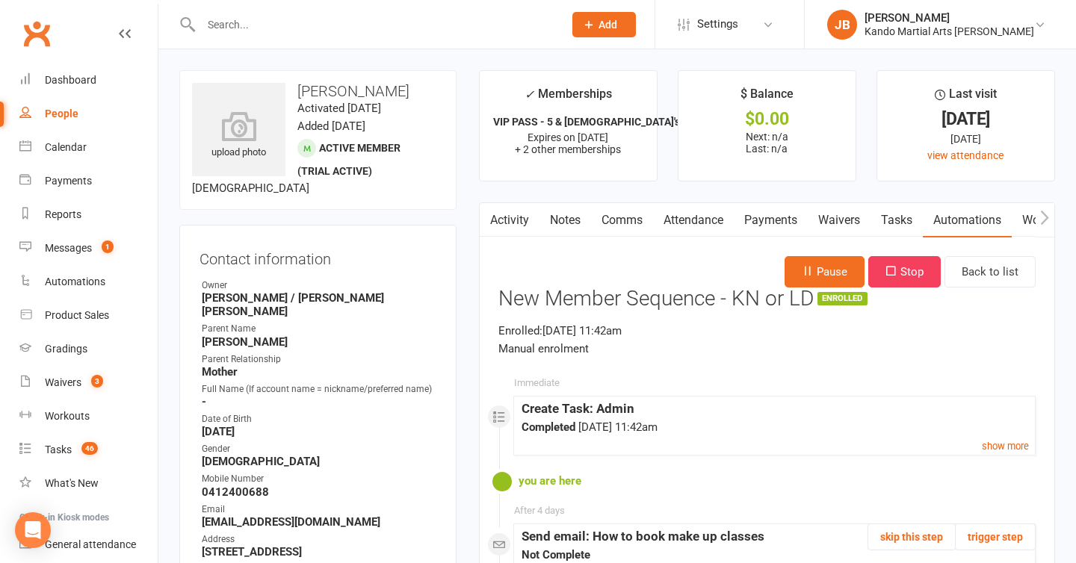
click at [906, 221] on link "Tasks" at bounding box center [897, 220] width 52 height 34
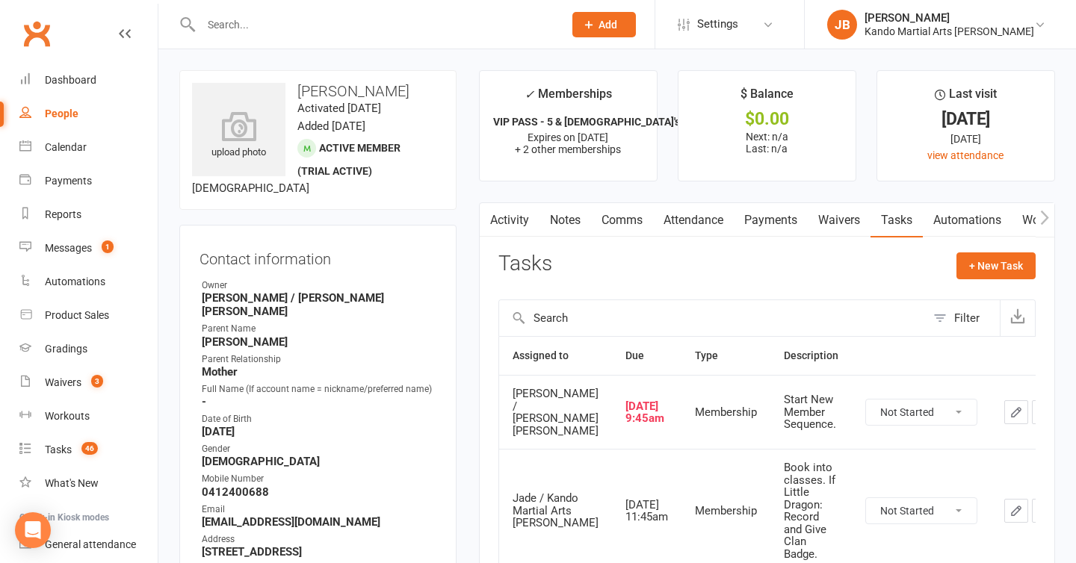
scroll to position [83, 0]
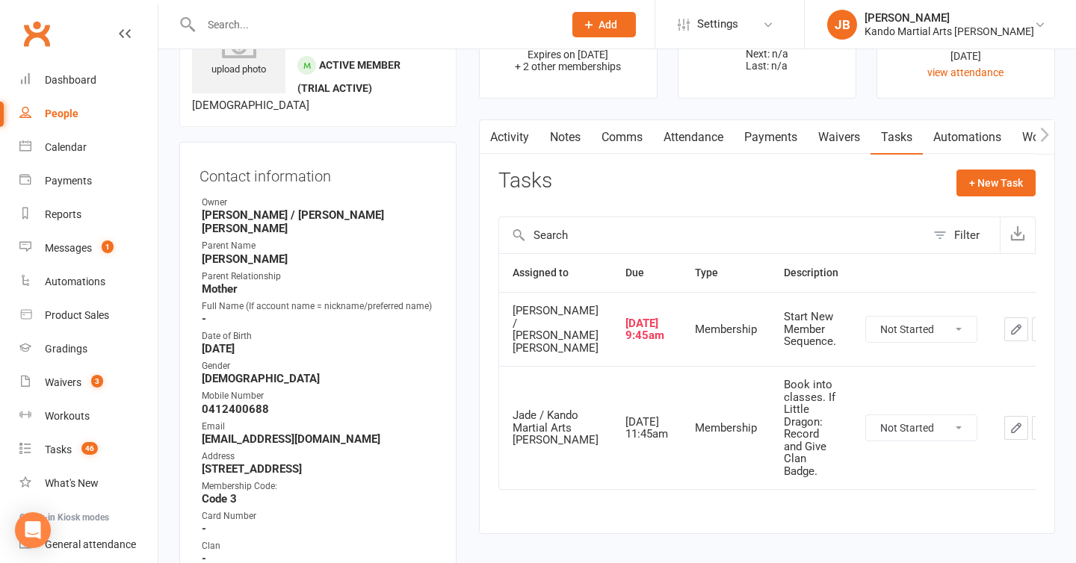
click at [879, 330] on select "Not Started In Progress Waiting Complete" at bounding box center [921, 329] width 111 height 25
select select "unstarted"
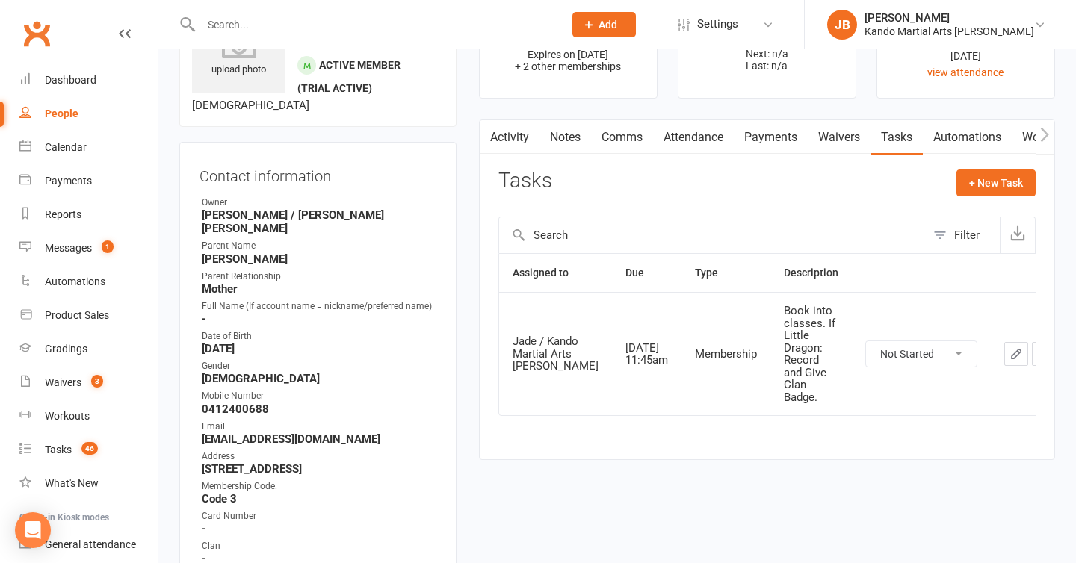
click at [868, 357] on select "Not Started In Progress Waiting Complete" at bounding box center [921, 353] width 111 height 25
select select "unstarted"
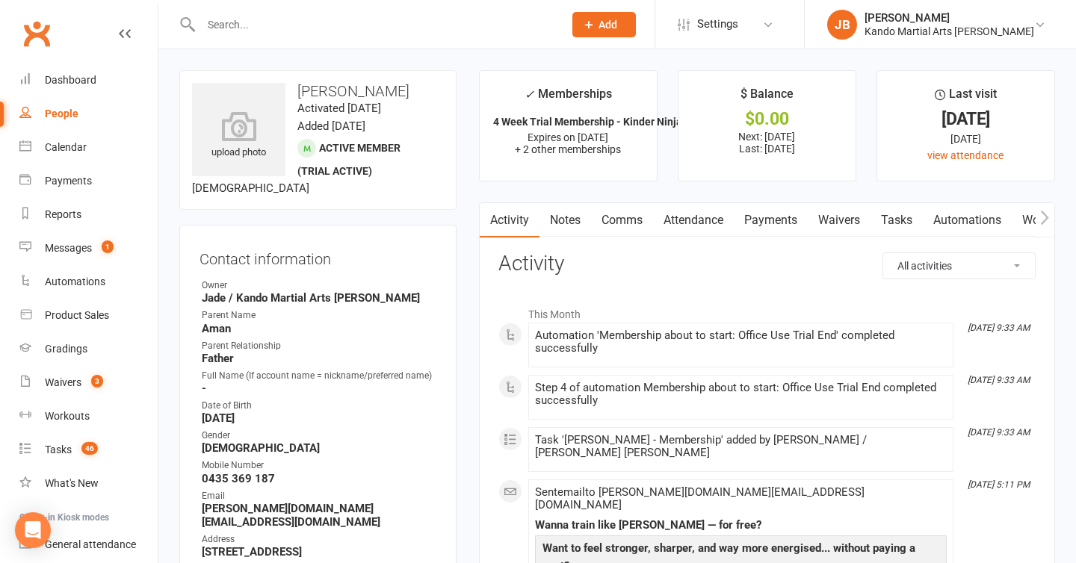
click at [959, 232] on link "Automations" at bounding box center [967, 220] width 89 height 34
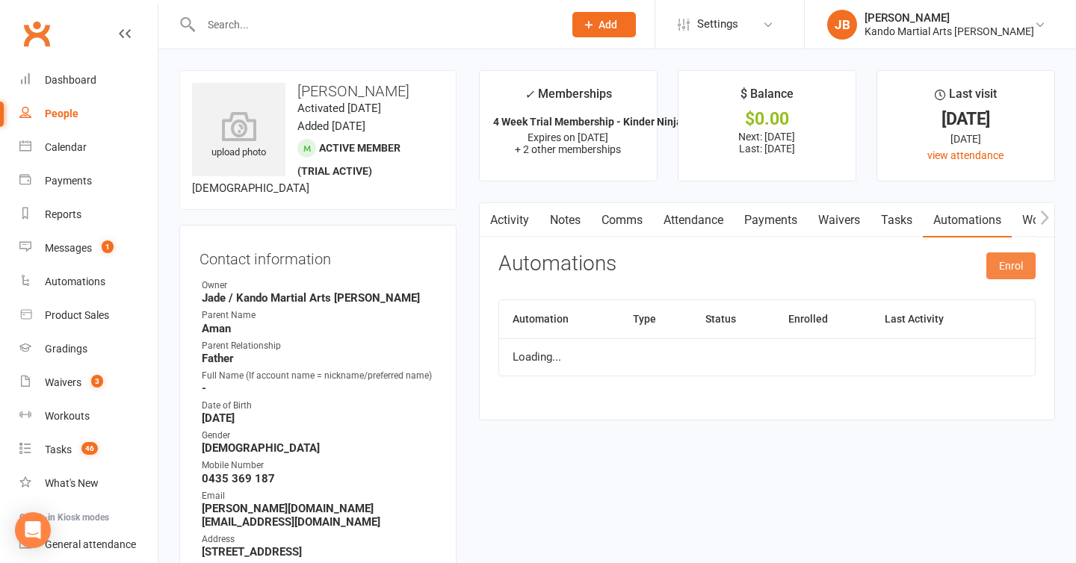
click at [995, 259] on button "Enrol" at bounding box center [1010, 266] width 49 height 27
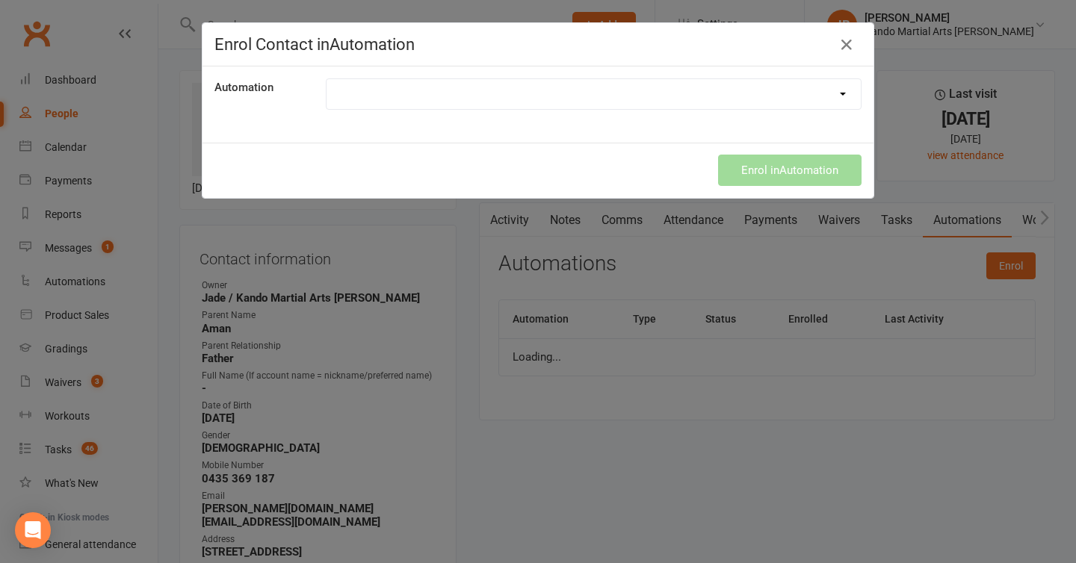
click at [534, 87] on select at bounding box center [594, 94] width 534 height 30
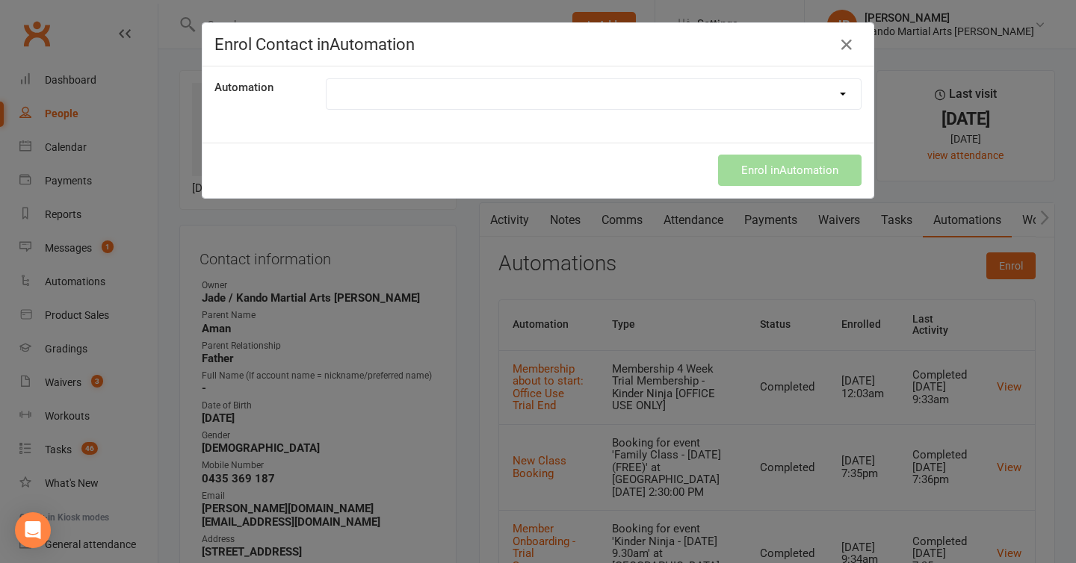
select select "2799"
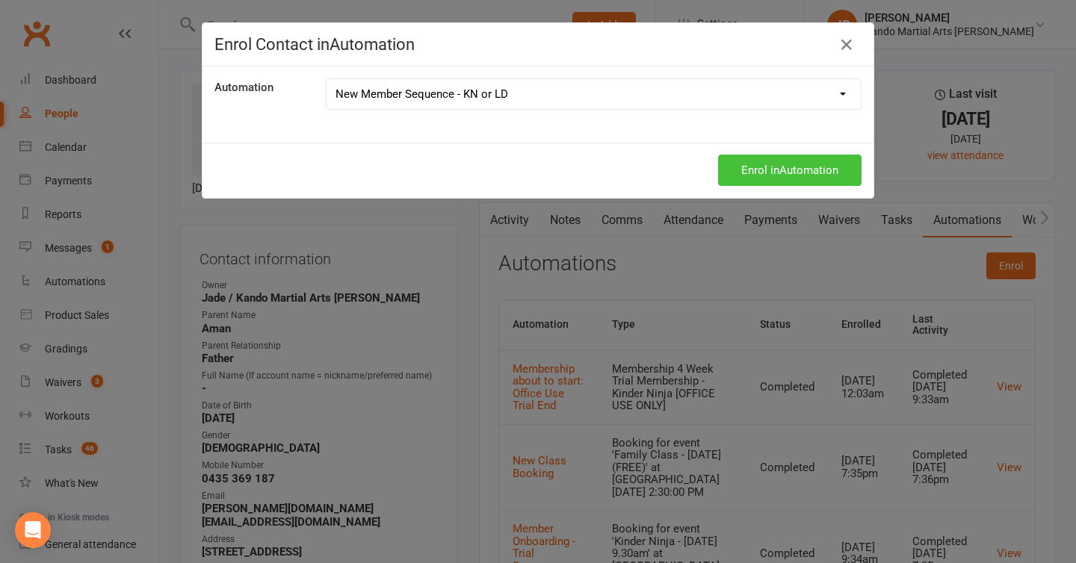
click at [746, 173] on button "Enrol in Automation" at bounding box center [789, 170] width 143 height 31
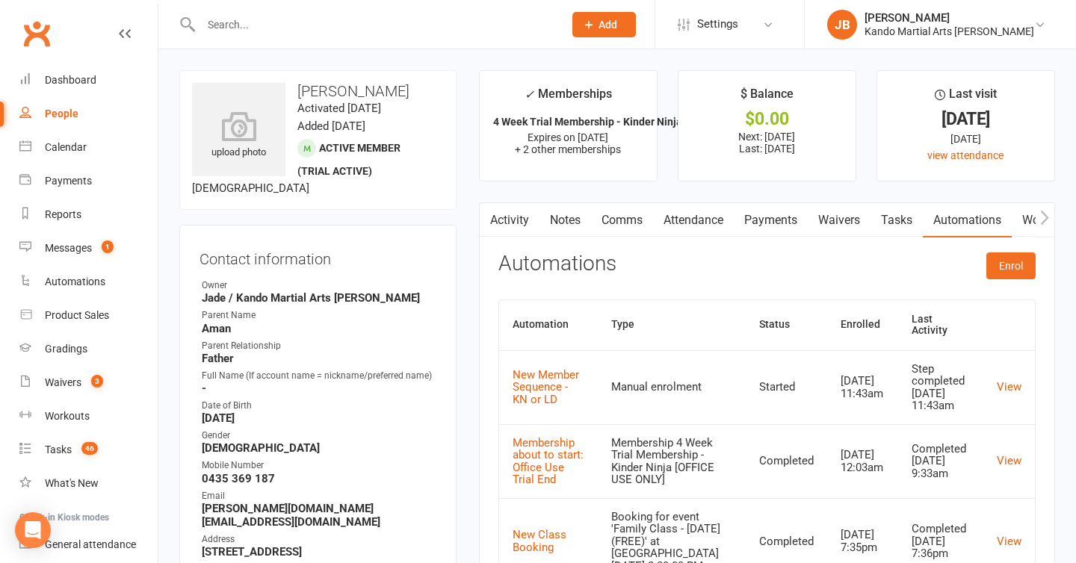
click at [324, 26] on input "text" at bounding box center [375, 24] width 356 height 21
click at [282, 22] on input "text" at bounding box center [375, 24] width 356 height 21
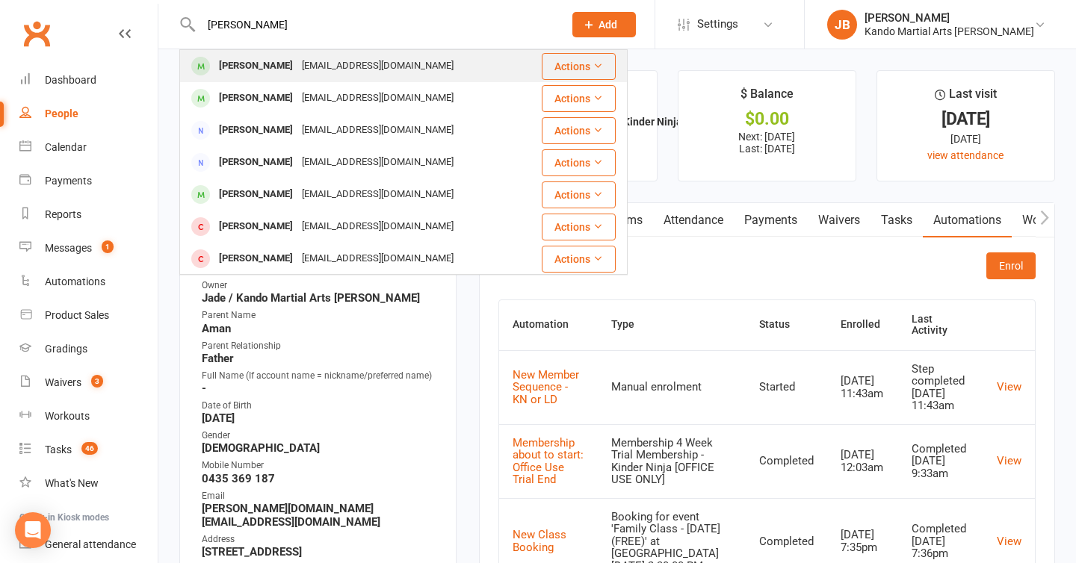
type input "brett larkin"
click at [318, 69] on div "Brettlarkins87@gmail.com" at bounding box center [377, 66] width 161 height 22
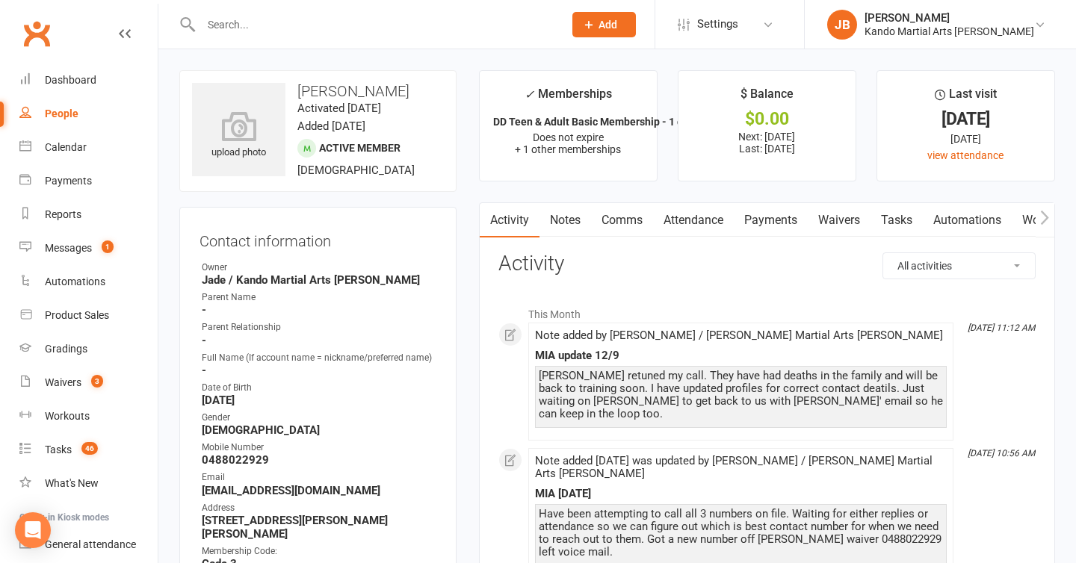
click at [707, 226] on link "Attendance" at bounding box center [693, 220] width 81 height 34
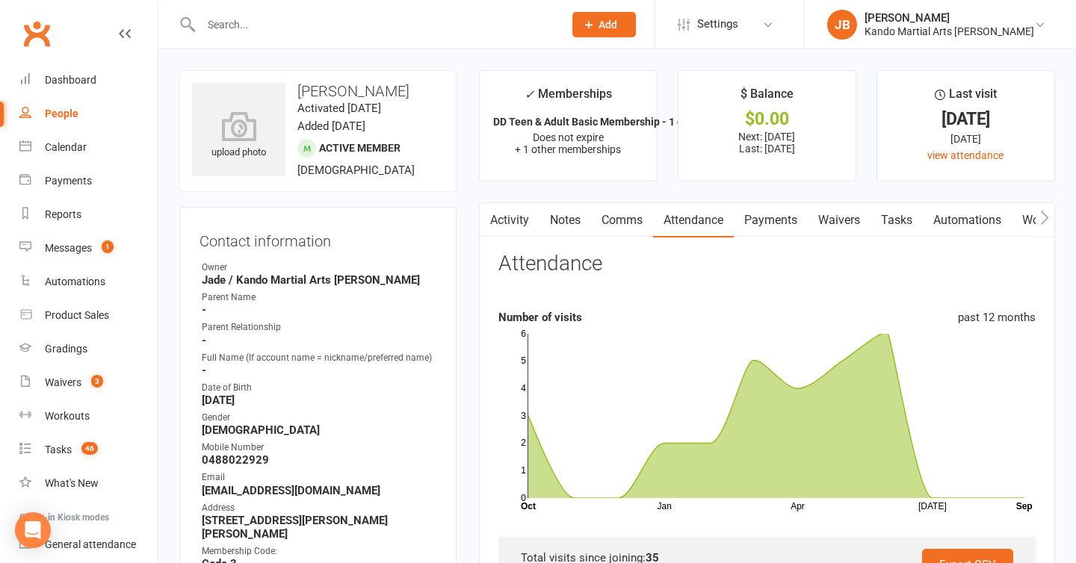
click at [783, 225] on link "Payments" at bounding box center [771, 220] width 74 height 34
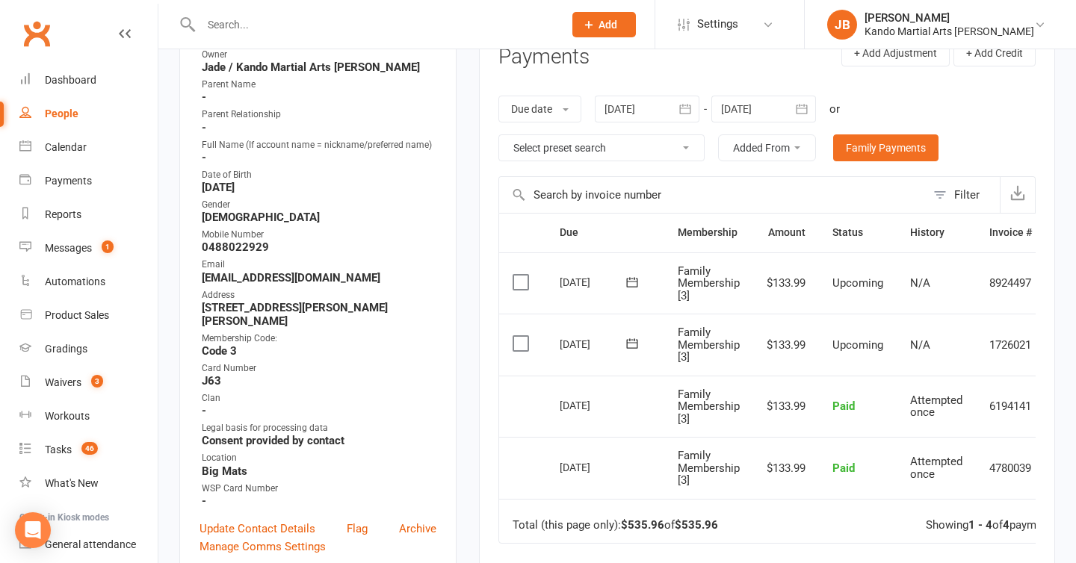
scroll to position [216, 0]
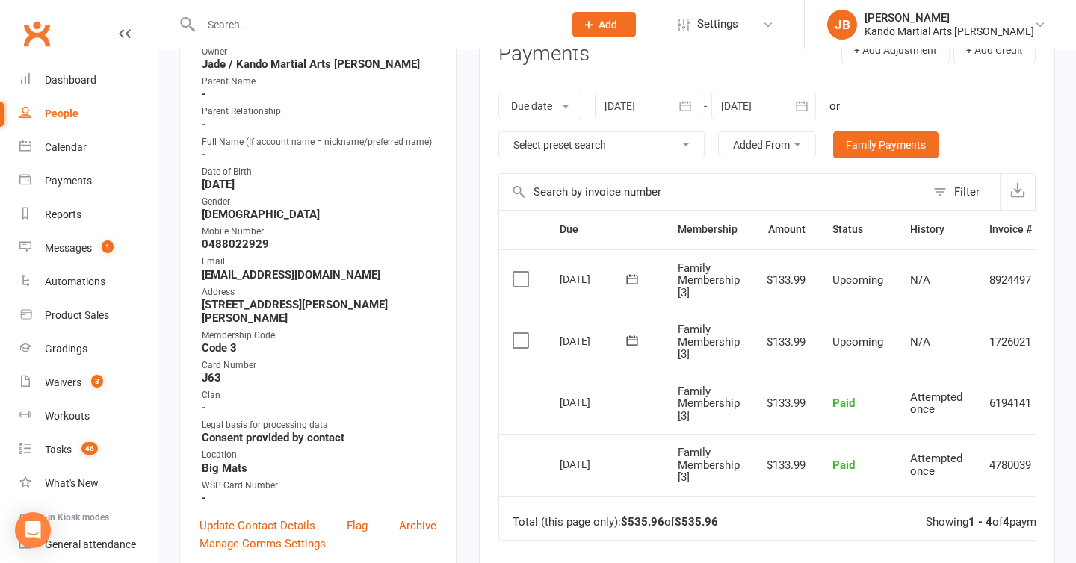
click at [613, 106] on div at bounding box center [647, 106] width 105 height 27
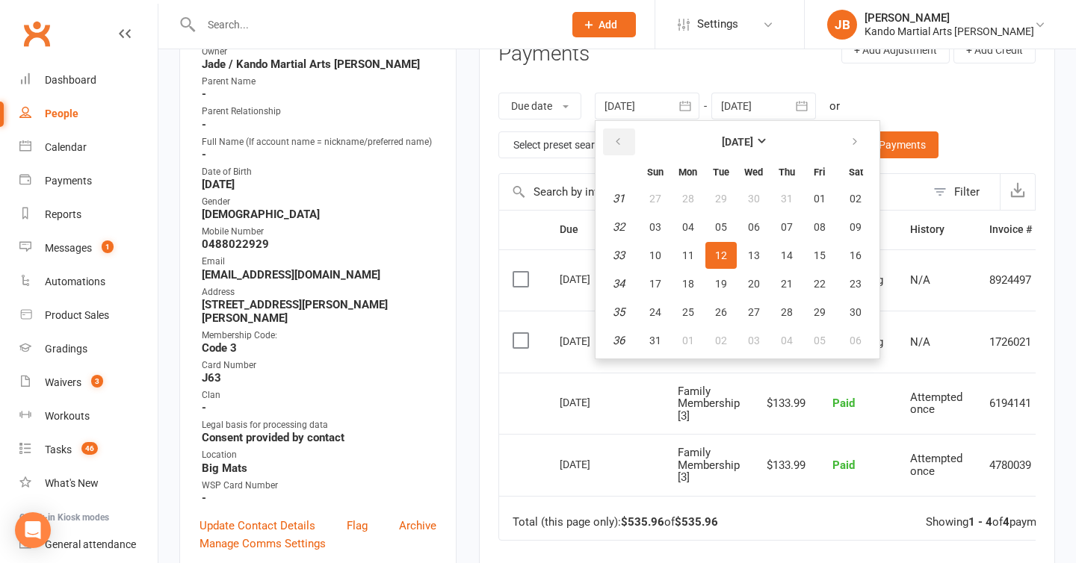
click at [613, 139] on button "button" at bounding box center [619, 142] width 32 height 27
click at [654, 191] on button "01" at bounding box center [655, 198] width 31 height 27
type input "01 Jun 2025"
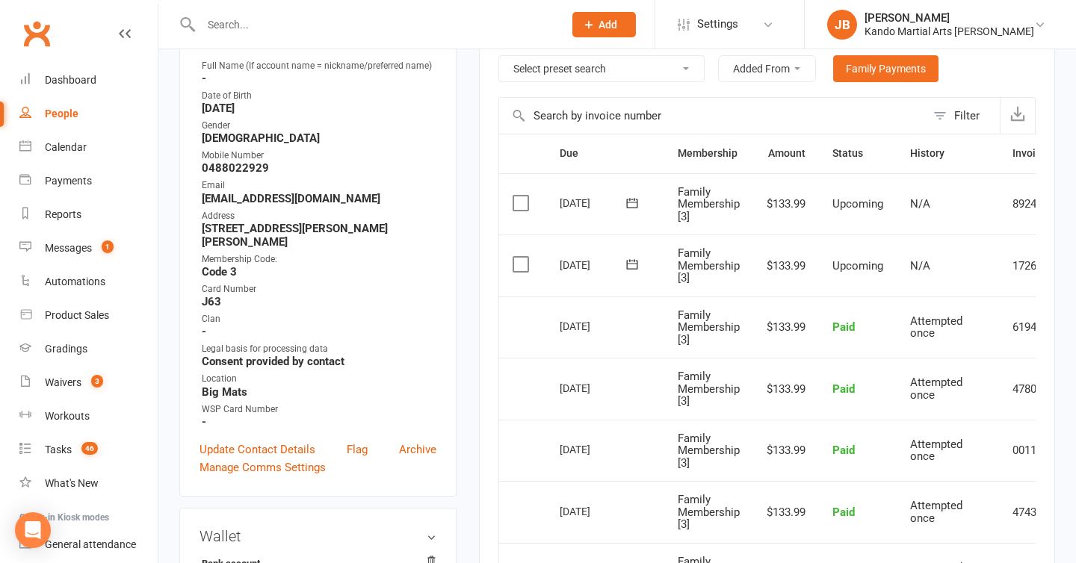
scroll to position [0, 84]
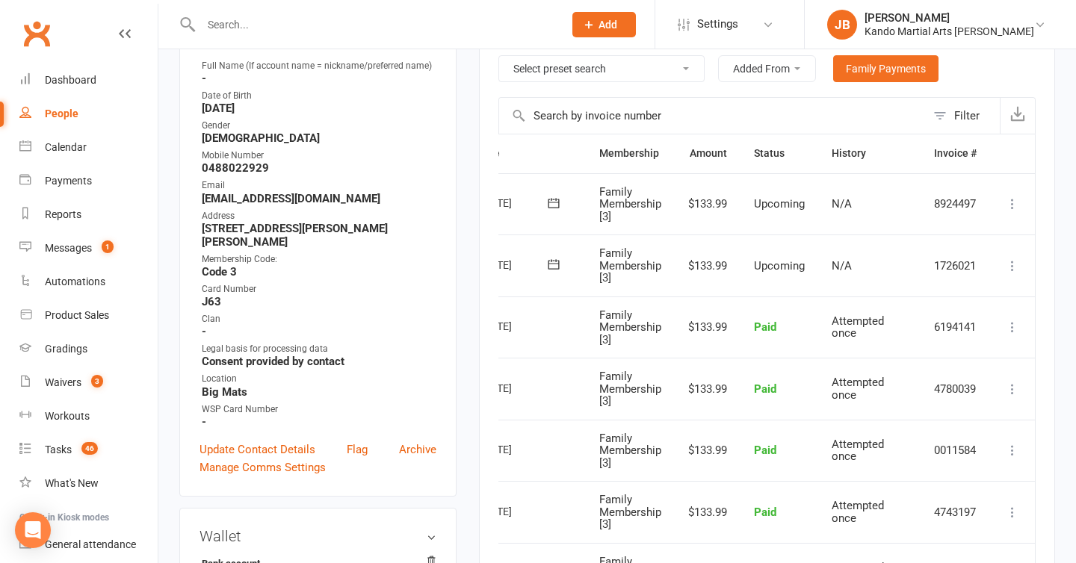
click at [1013, 266] on icon at bounding box center [1012, 266] width 15 height 15
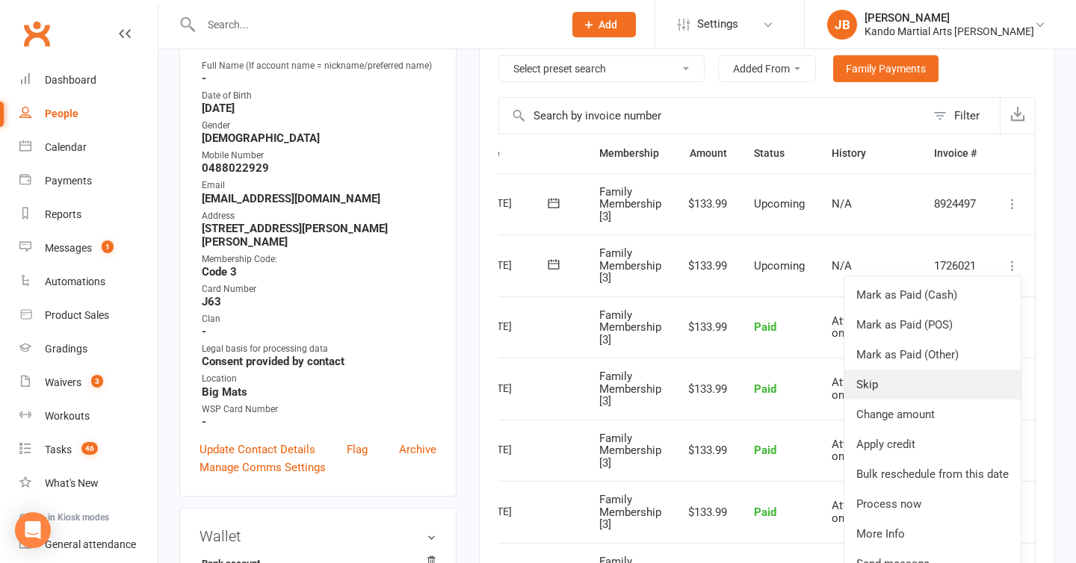
click at [940, 381] on link "Skip" at bounding box center [932, 385] width 176 height 30
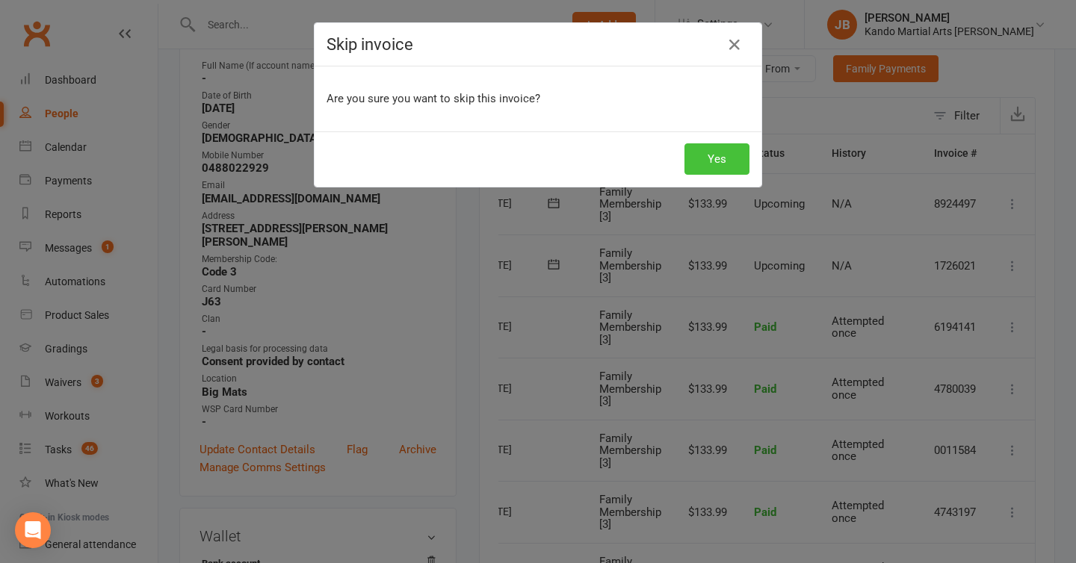
click at [732, 159] on button "Yes" at bounding box center [716, 158] width 65 height 31
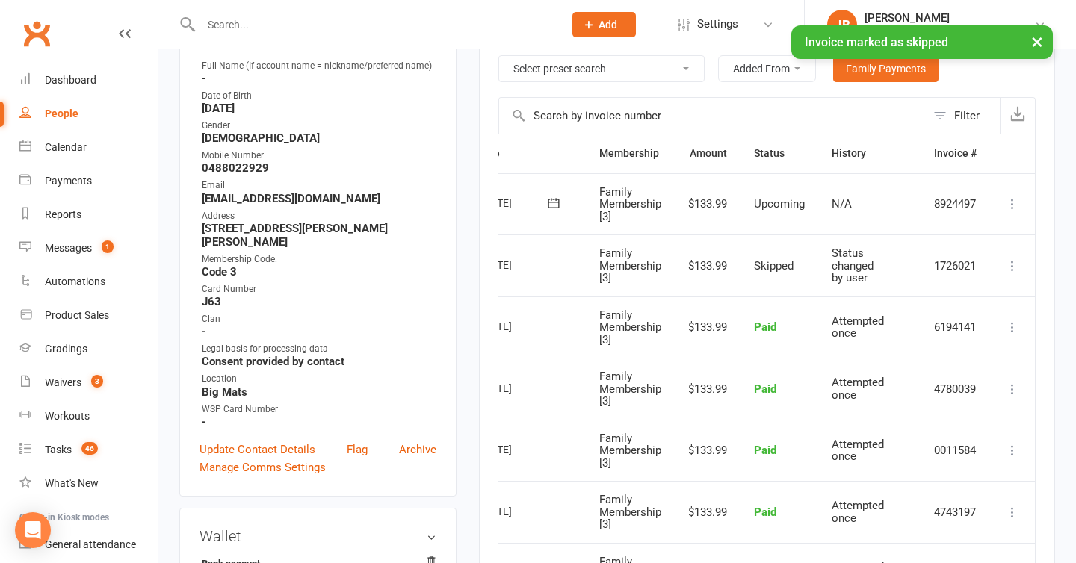
click at [1007, 200] on icon at bounding box center [1012, 204] width 15 height 15
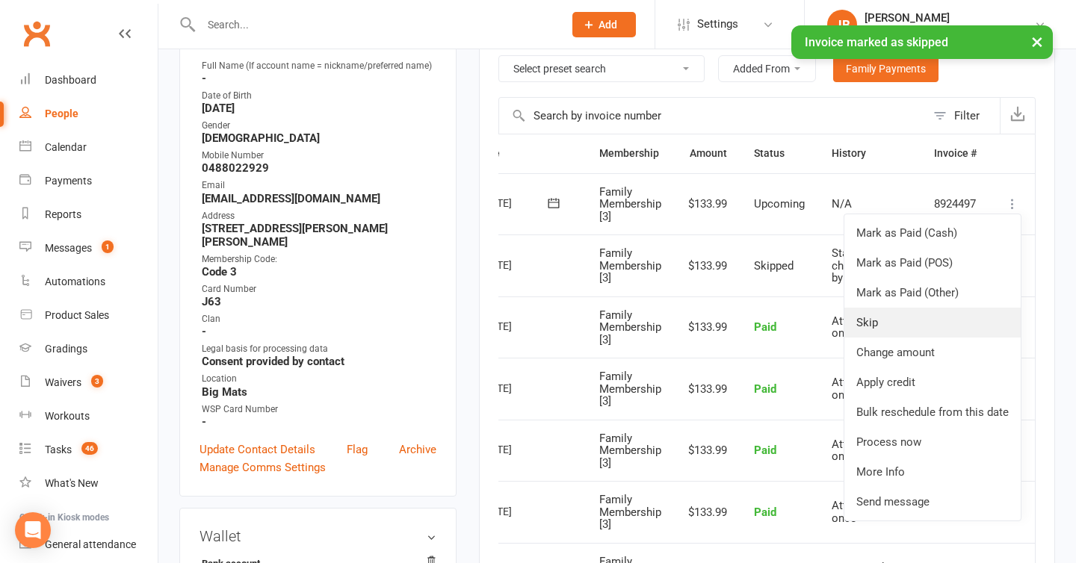
click at [942, 318] on link "Skip" at bounding box center [932, 323] width 176 height 30
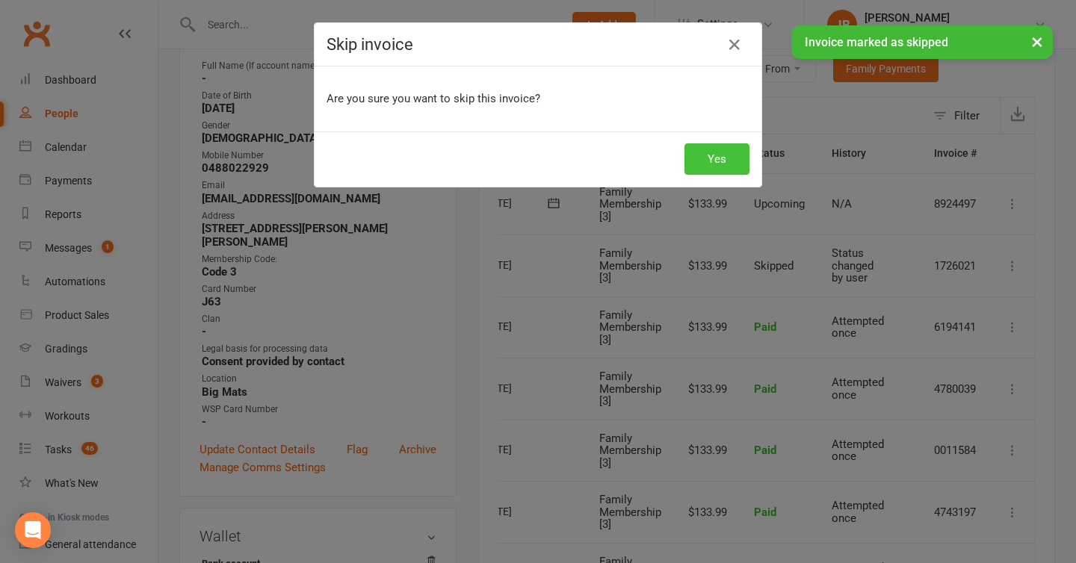
click at [712, 157] on button "Yes" at bounding box center [716, 158] width 65 height 31
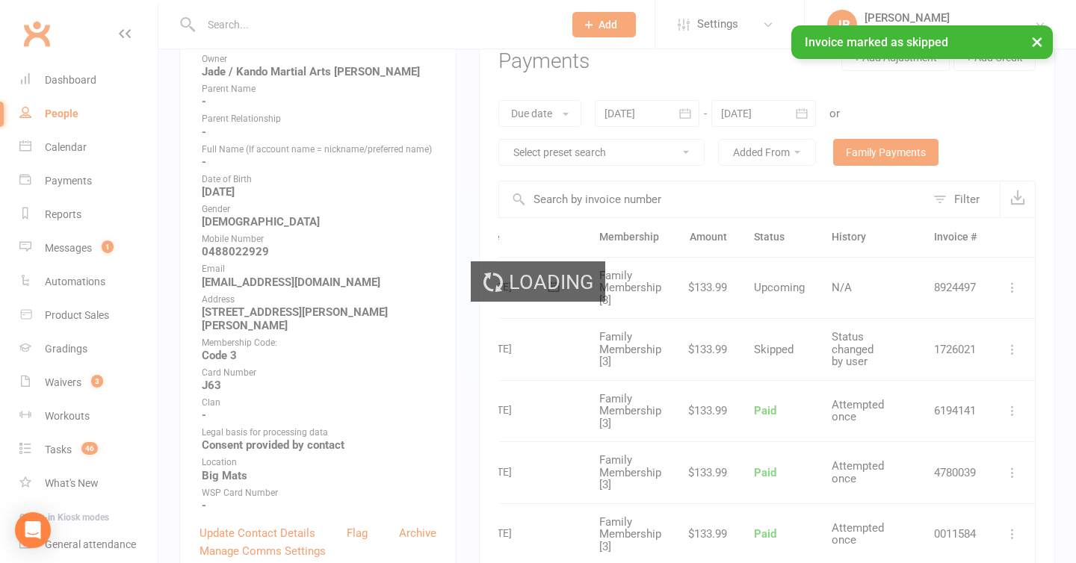
scroll to position [0, 53]
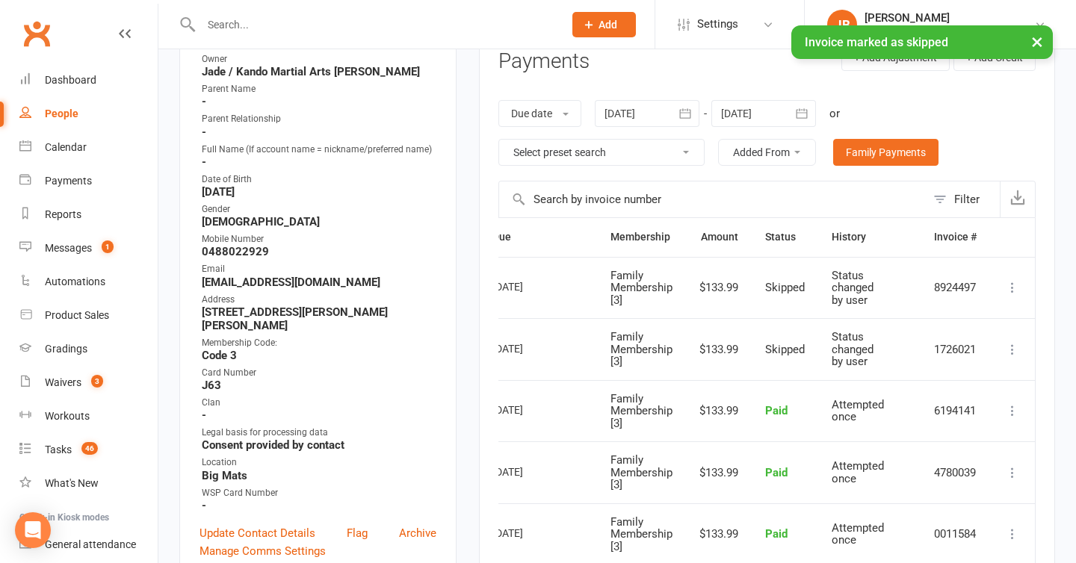
click at [741, 122] on div at bounding box center [763, 113] width 105 height 27
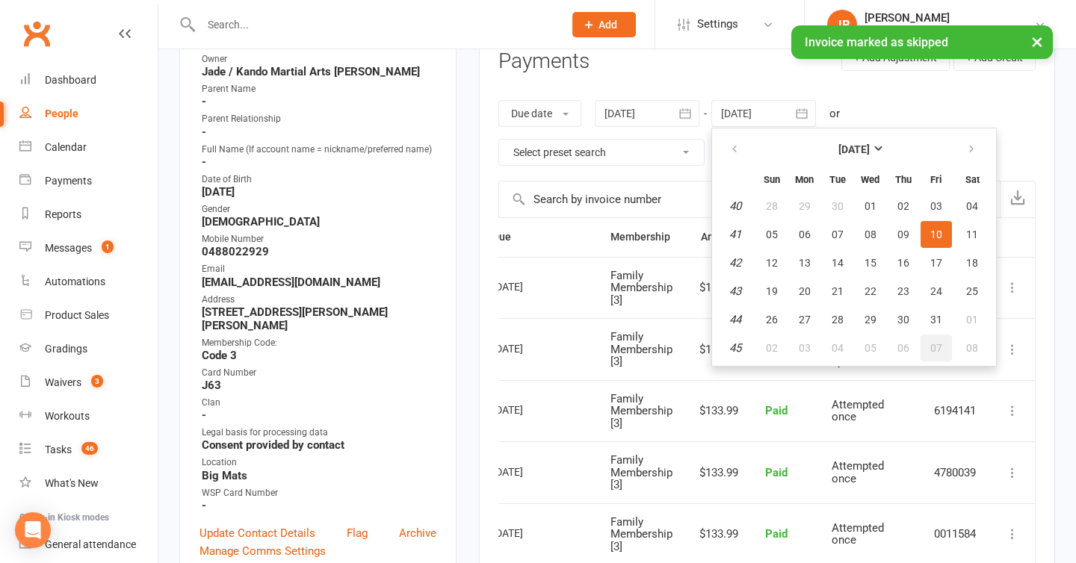
click at [938, 347] on span "07" at bounding box center [936, 348] width 12 height 12
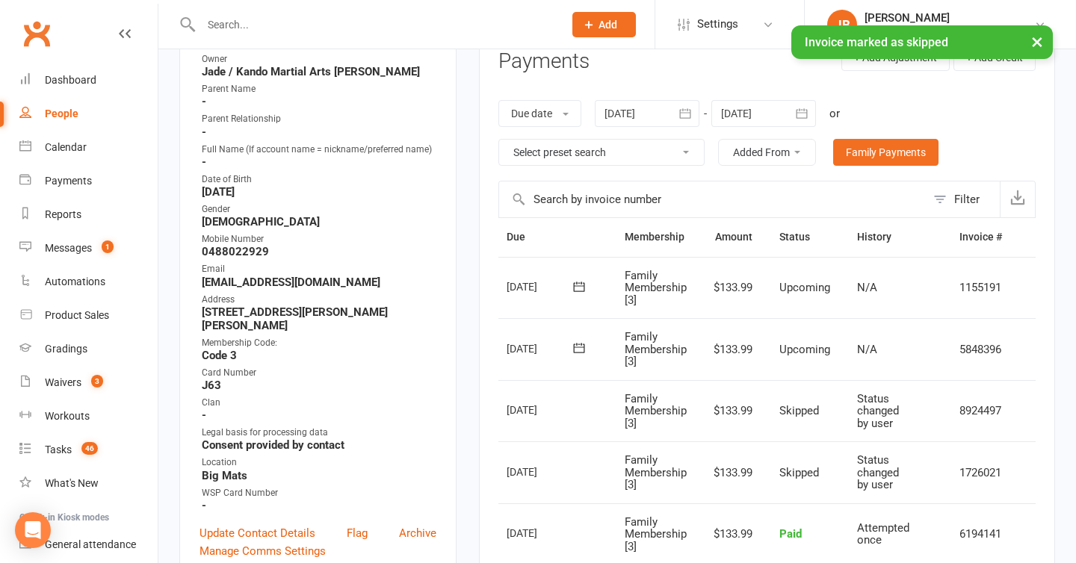
scroll to position [0, 84]
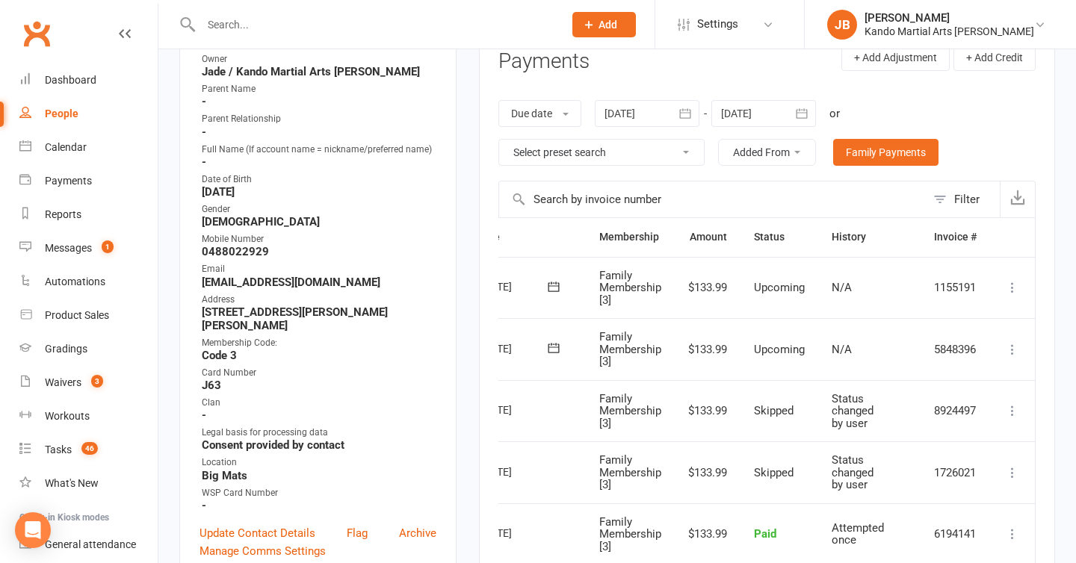
click at [1011, 346] on icon at bounding box center [1012, 349] width 15 height 15
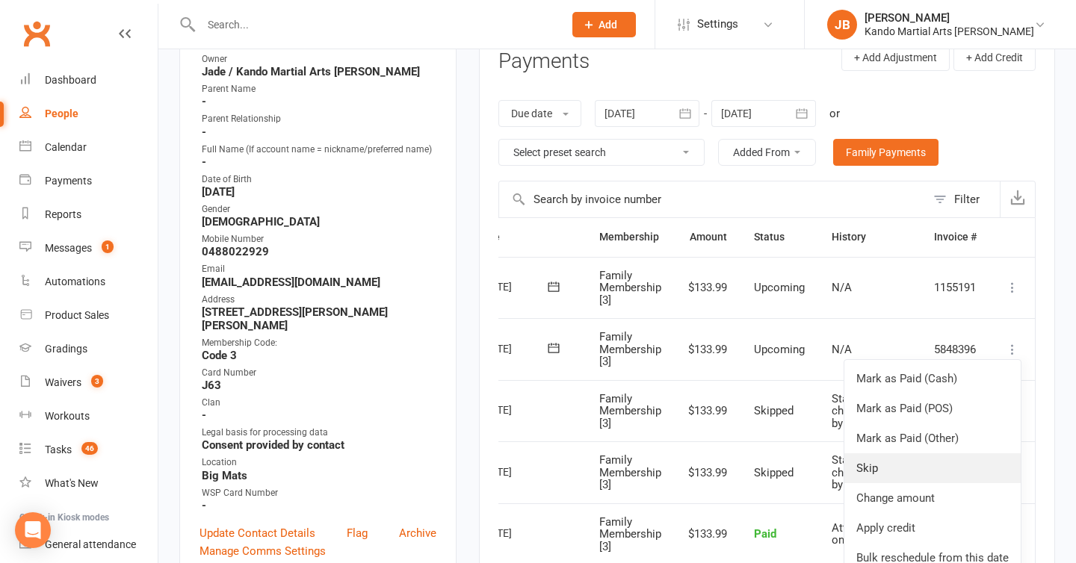
click at [916, 460] on link "Skip" at bounding box center [932, 469] width 176 height 30
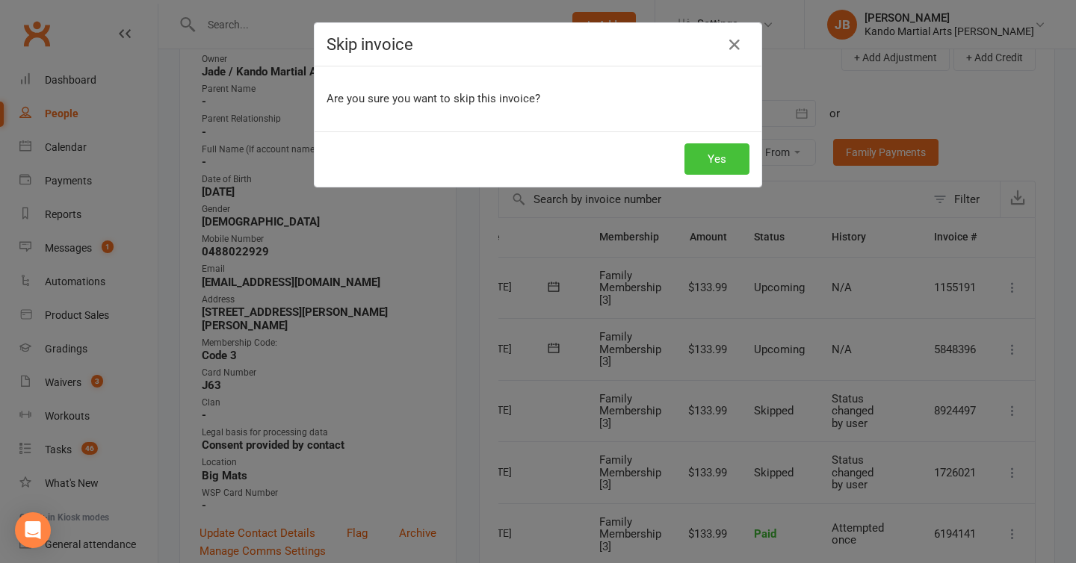
click at [732, 156] on button "Yes" at bounding box center [716, 158] width 65 height 31
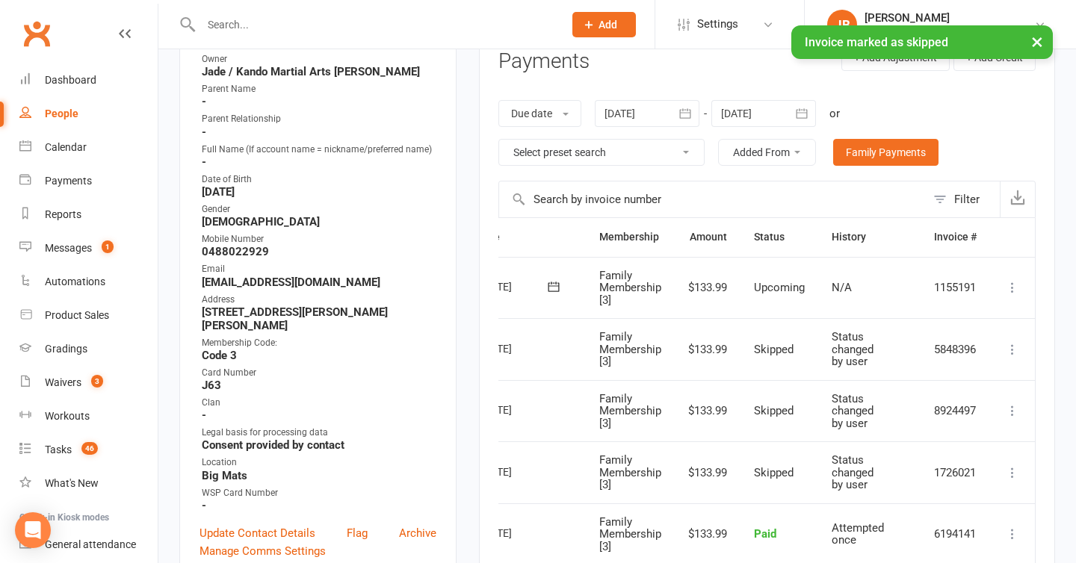
click at [1012, 283] on icon at bounding box center [1012, 287] width 15 height 15
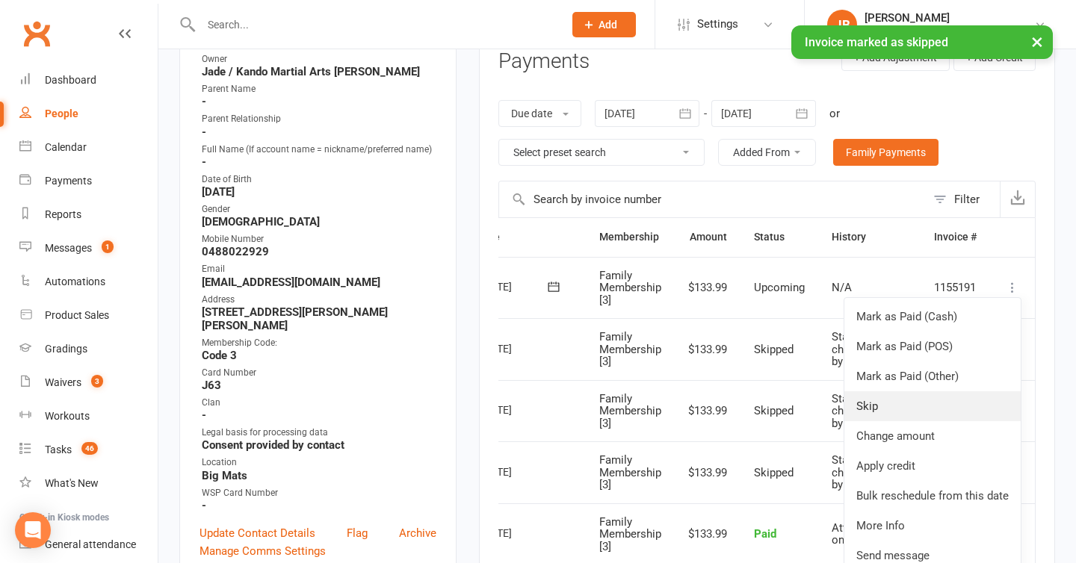
click at [883, 401] on link "Skip" at bounding box center [932, 407] width 176 height 30
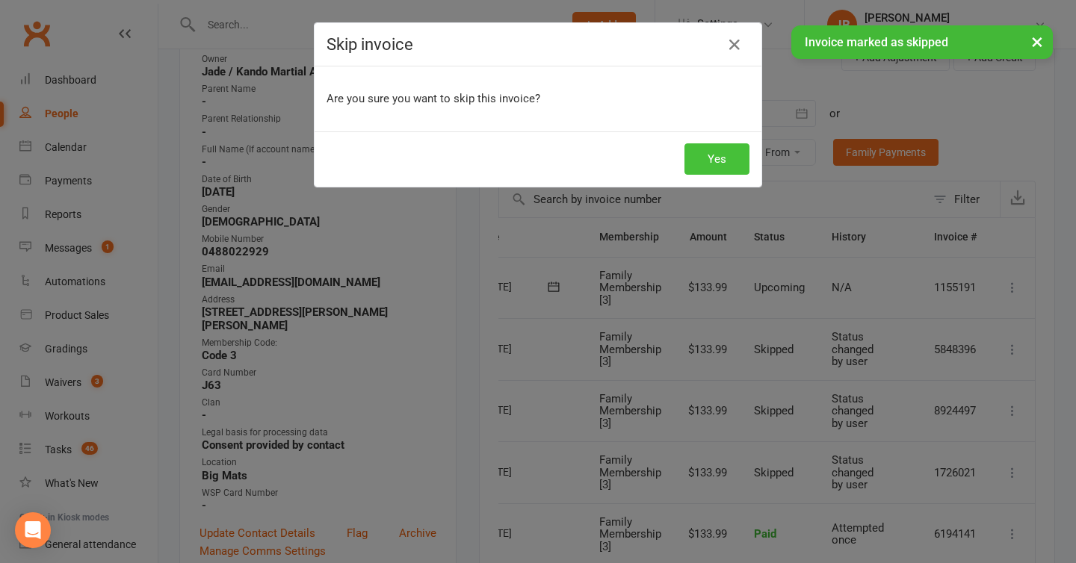
click at [709, 158] on button "Yes" at bounding box center [716, 158] width 65 height 31
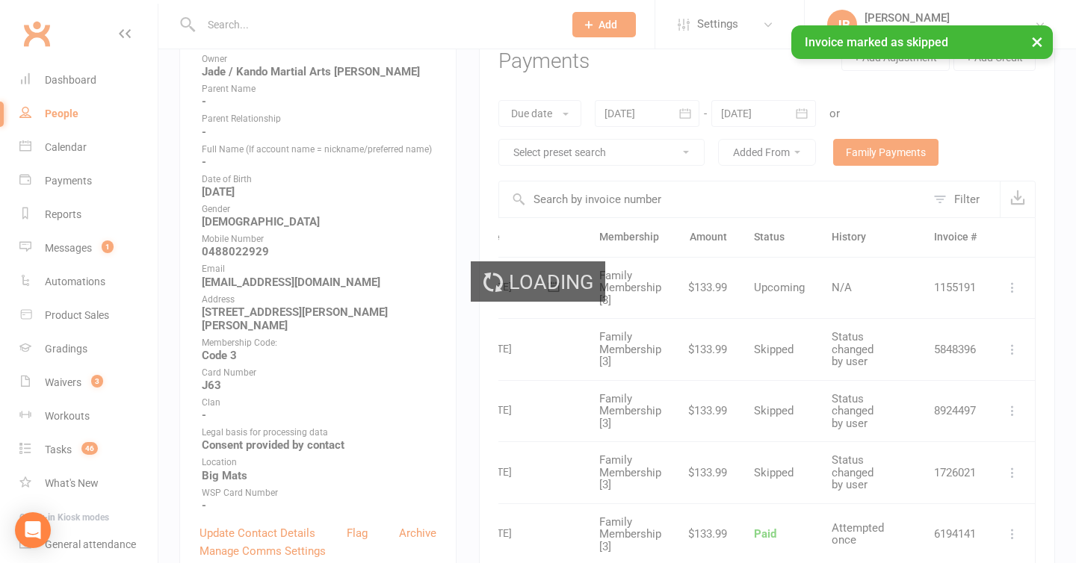
scroll to position [0, 53]
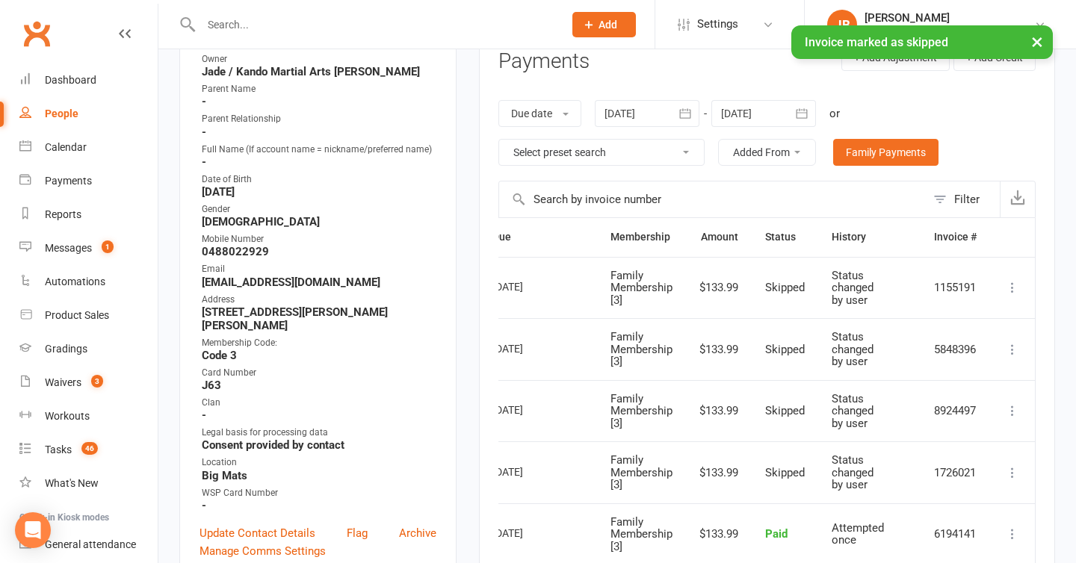
click at [759, 115] on div at bounding box center [763, 113] width 105 height 27
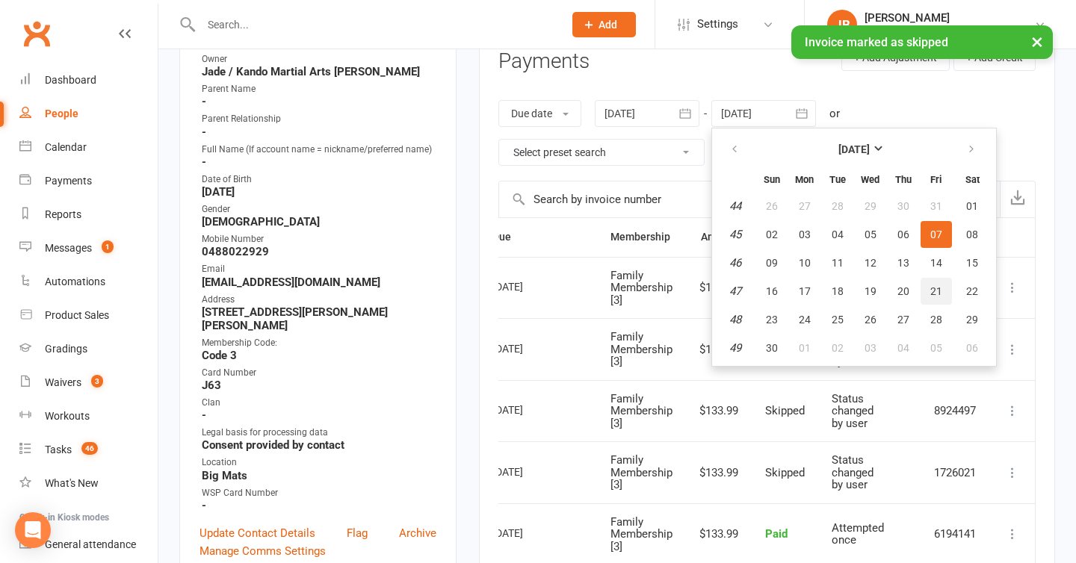
click at [947, 284] on button "21" at bounding box center [936, 291] width 31 height 27
type input "21 Nov 2025"
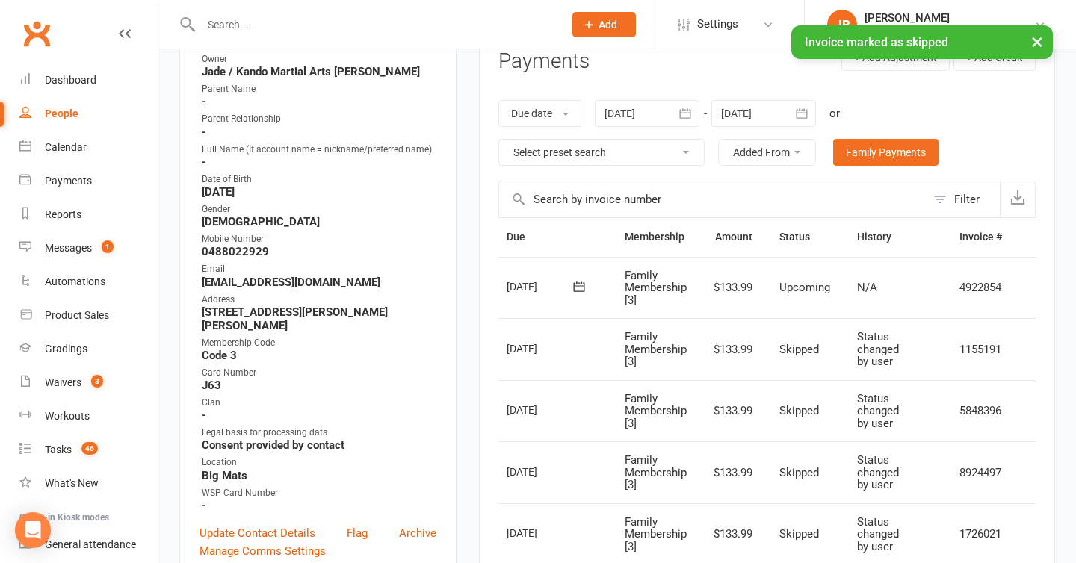
scroll to position [0, 84]
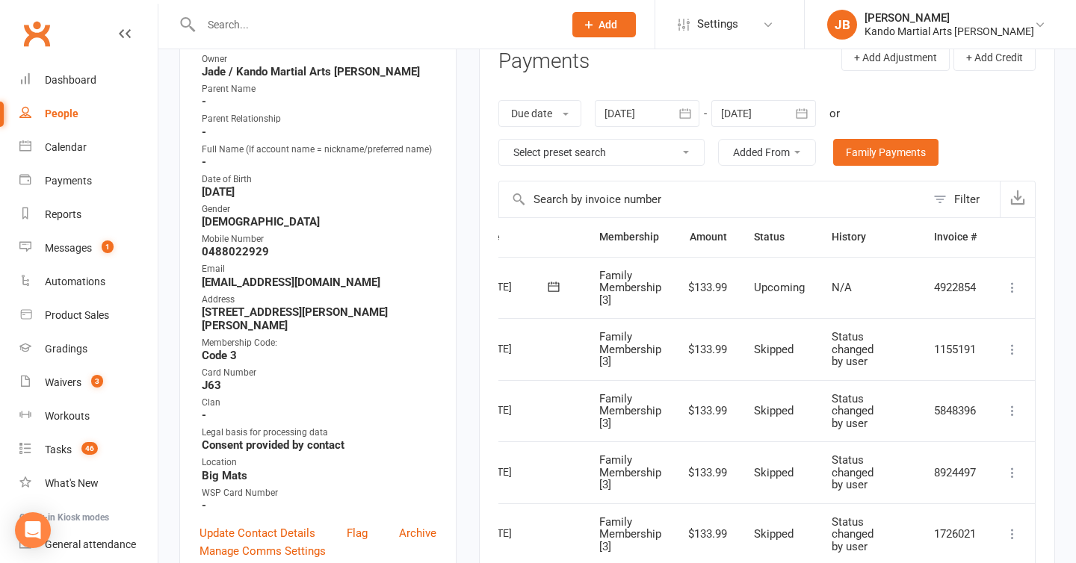
click at [1011, 280] on icon at bounding box center [1012, 287] width 15 height 15
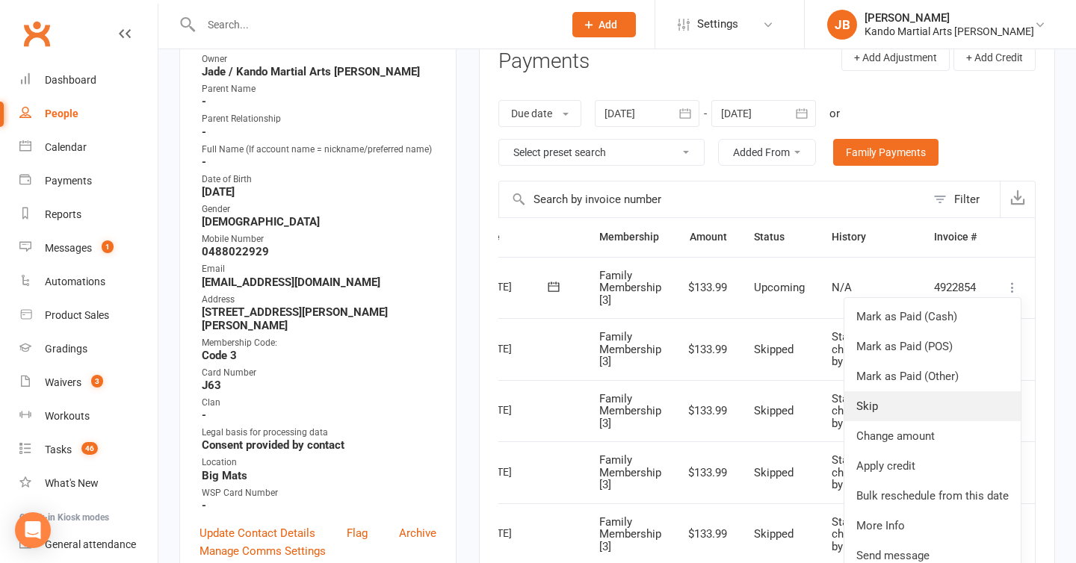
click at [921, 401] on link "Skip" at bounding box center [932, 407] width 176 height 30
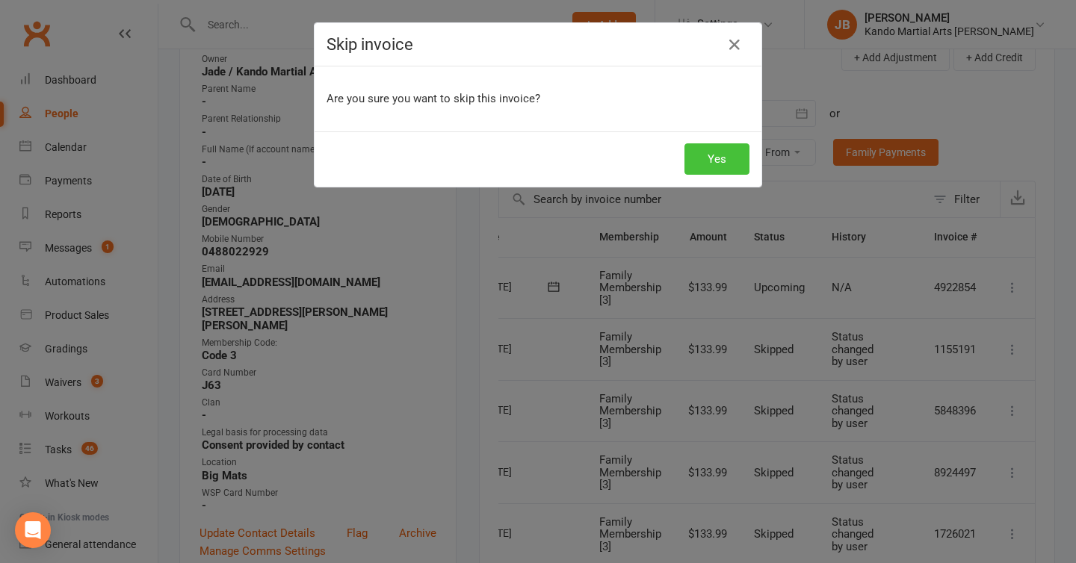
click at [717, 161] on button "Yes" at bounding box center [716, 158] width 65 height 31
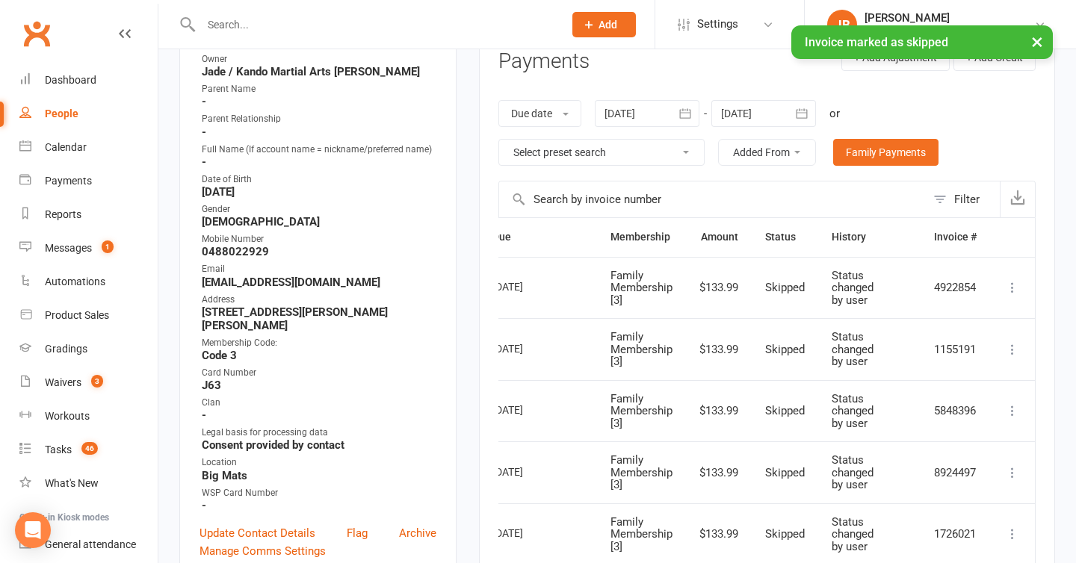
scroll to position [0, 0]
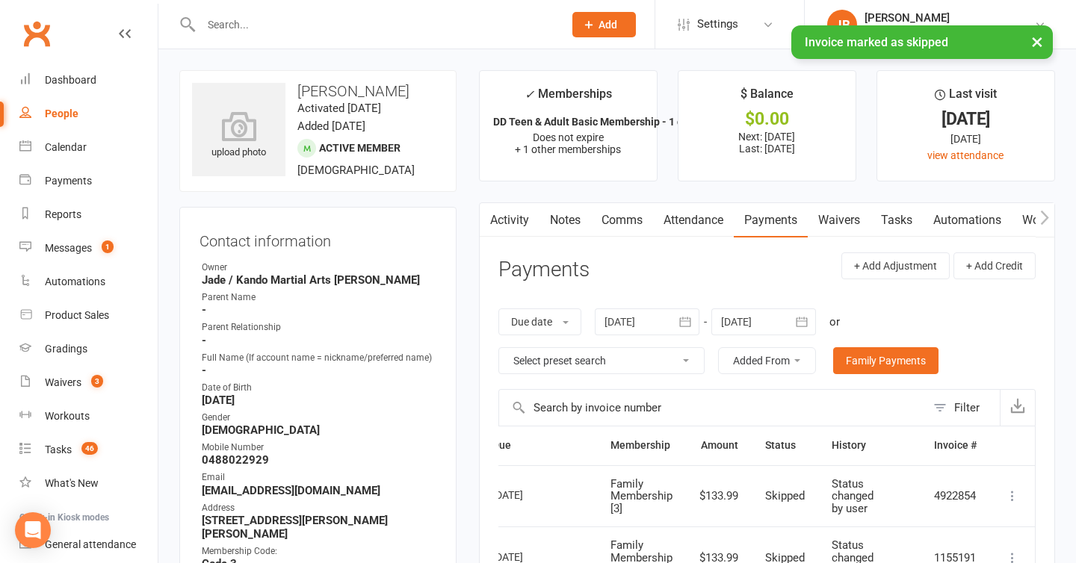
click at [540, 236] on link "Notes" at bounding box center [566, 220] width 52 height 34
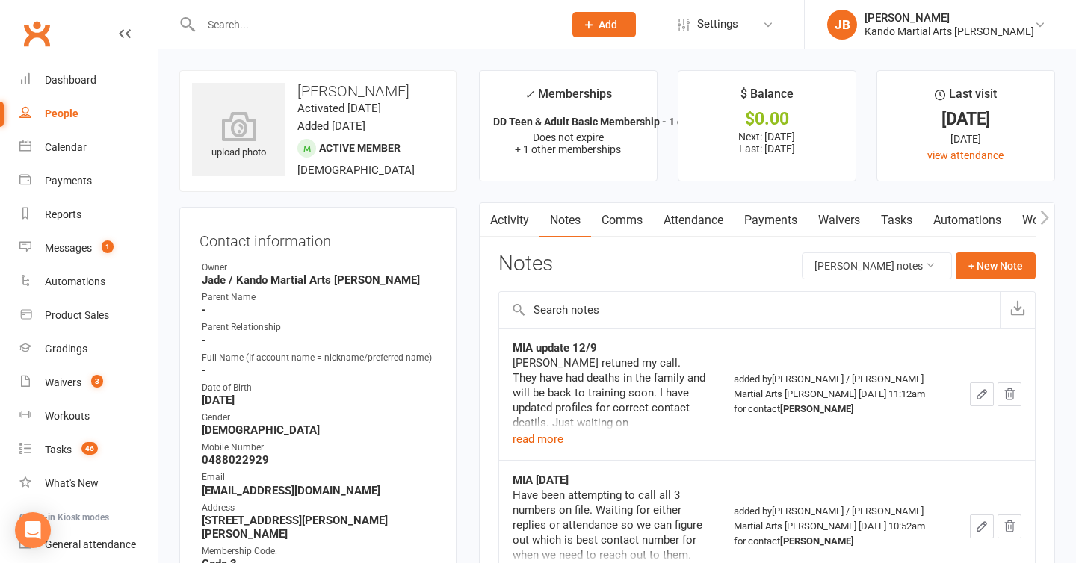
click at [984, 399] on icon "button" at bounding box center [981, 394] width 13 height 13
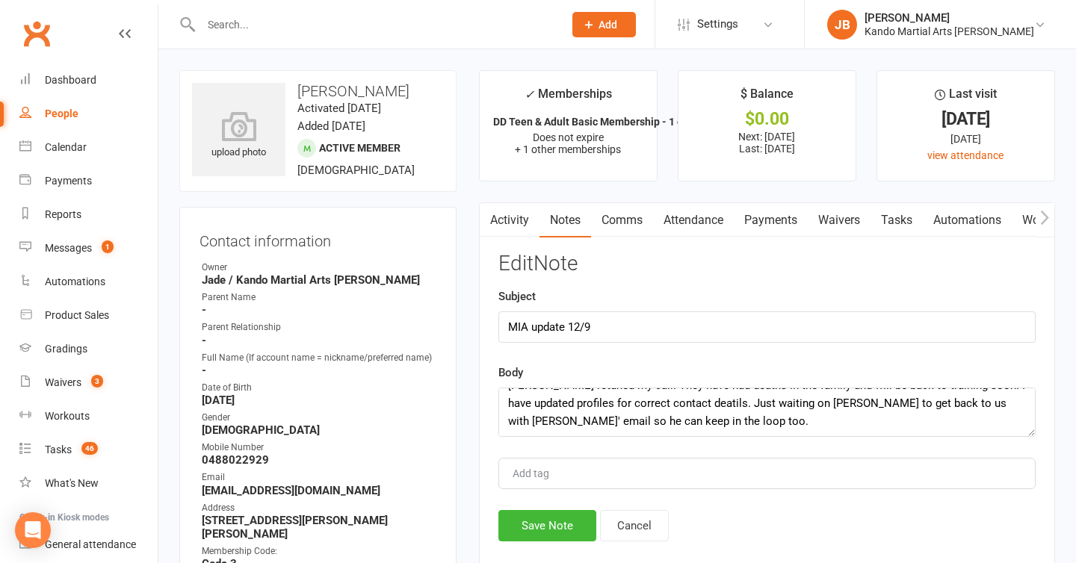
scroll to position [8, 0]
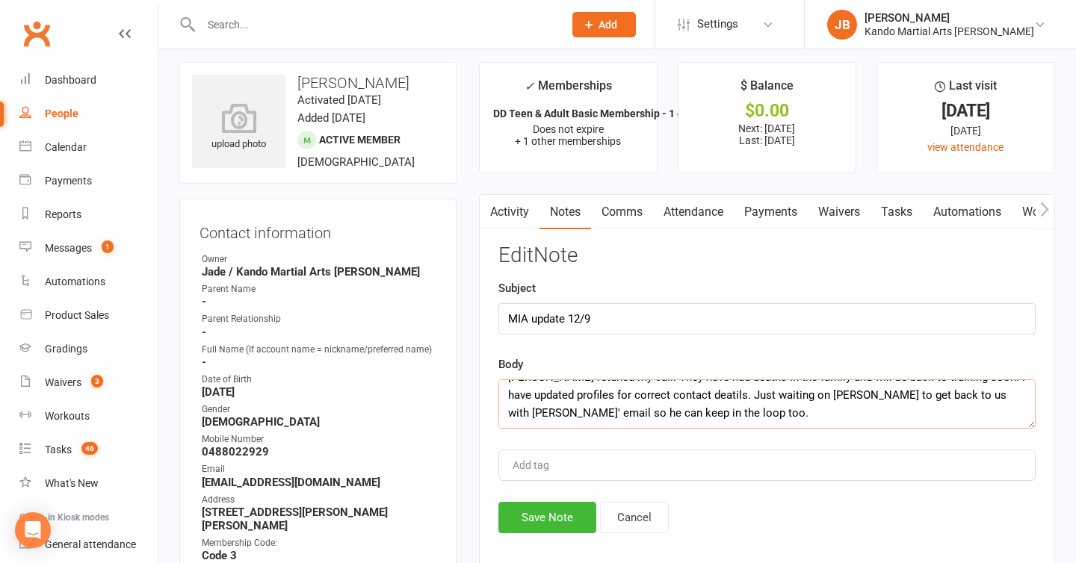
click at [662, 415] on textarea "Brett retuned my call. They have had deaths in the family and will be back to t…" at bounding box center [766, 404] width 537 height 49
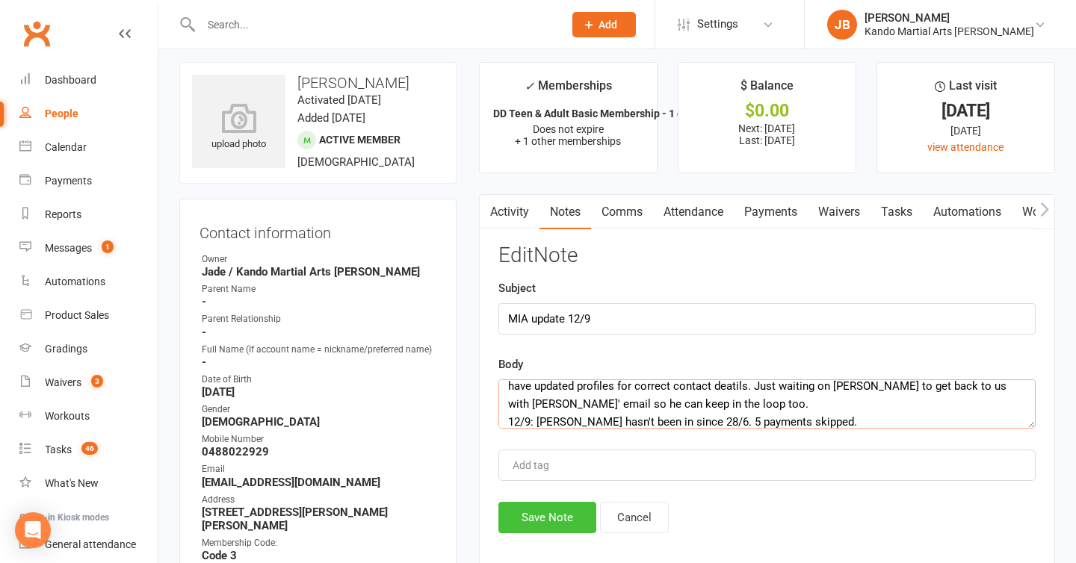
type textarea "Brett retuned my call. They have had deaths in the family and will be back to t…"
click at [551, 516] on button "Save Note" at bounding box center [547, 517] width 98 height 31
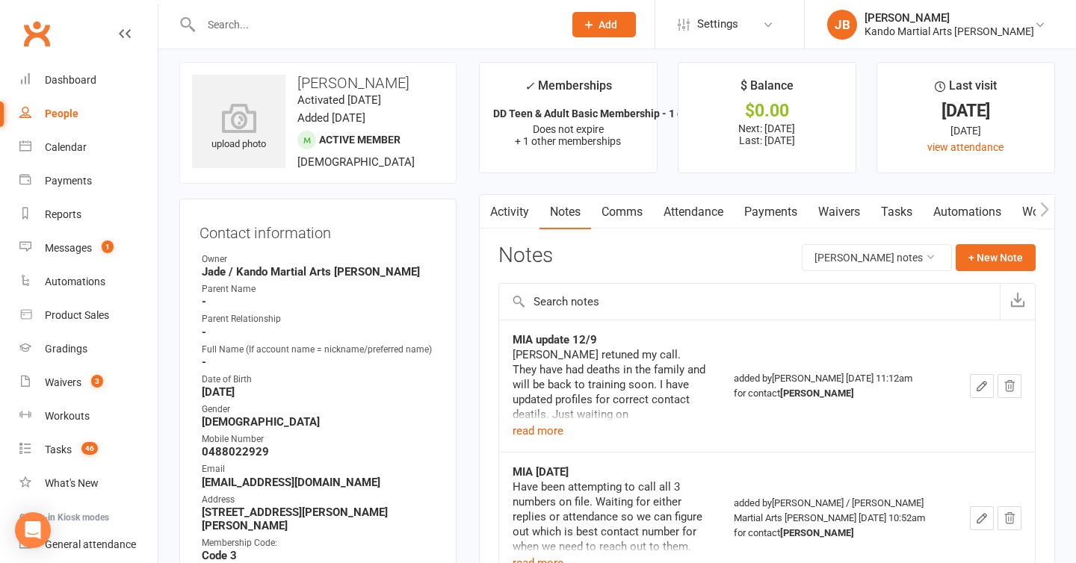
scroll to position [0, 0]
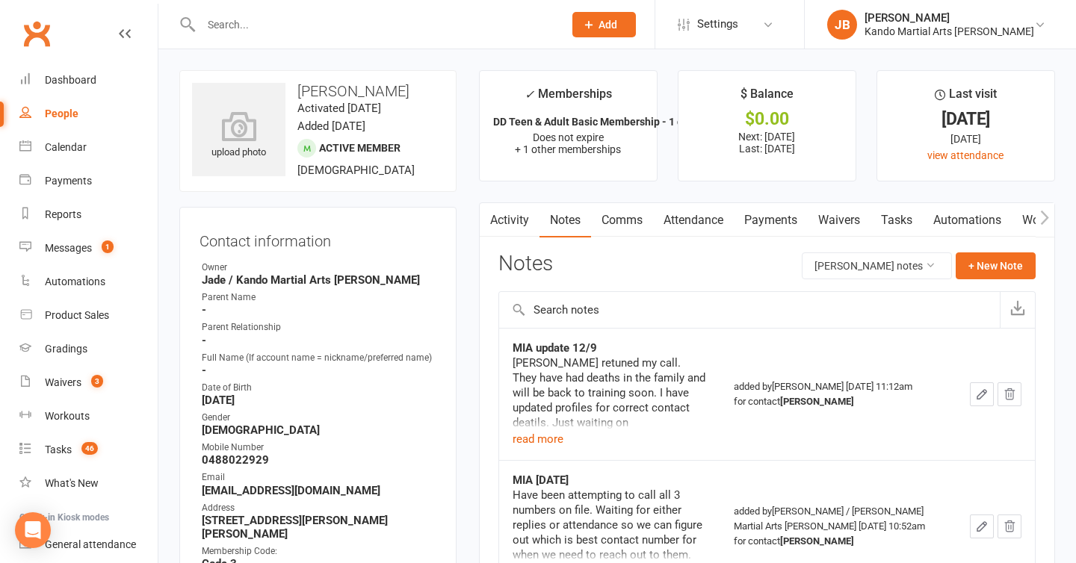
click at [71, 253] on div "Messages" at bounding box center [68, 248] width 47 height 12
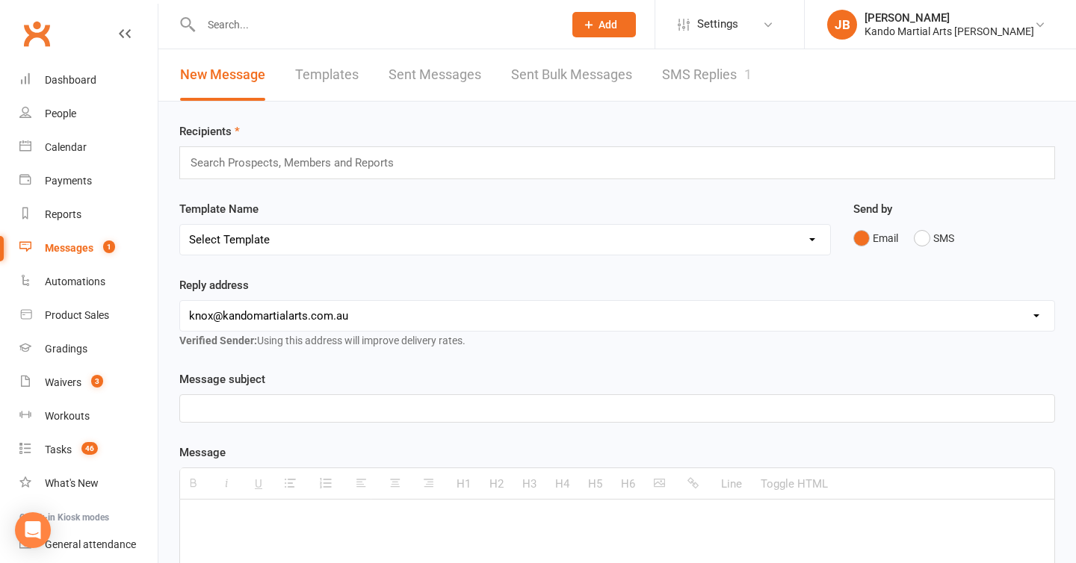
click at [693, 76] on link "SMS Replies 1" at bounding box center [707, 75] width 90 height 52
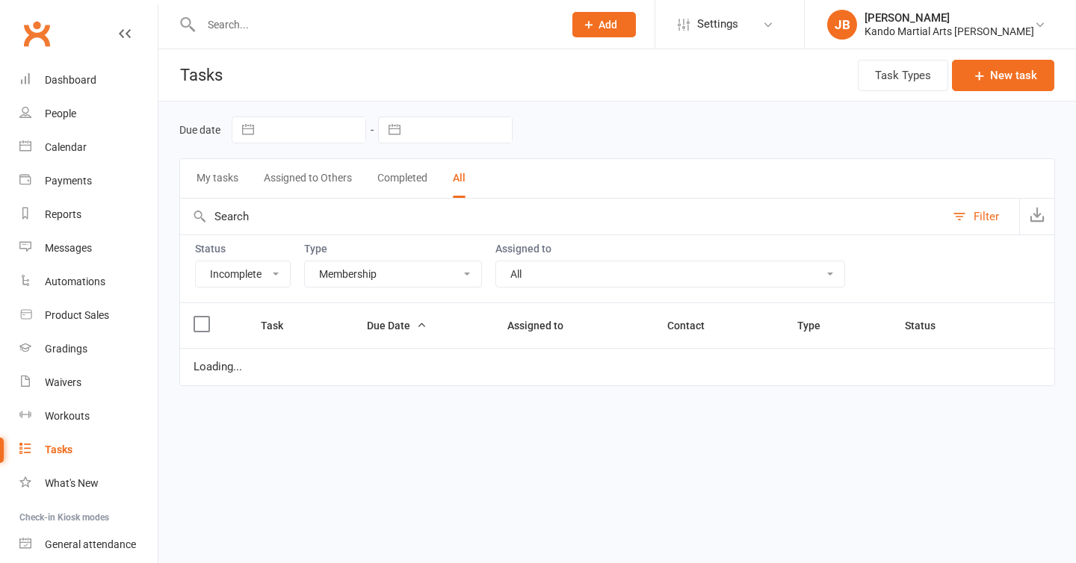
select select "incomplete"
select select "28119"
select select "started"
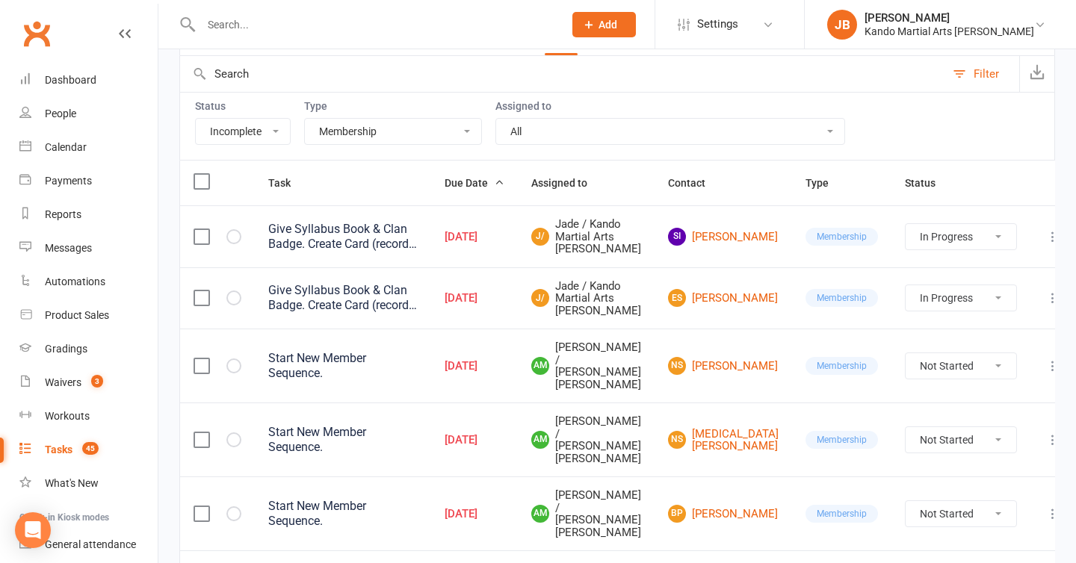
scroll to position [247, 0]
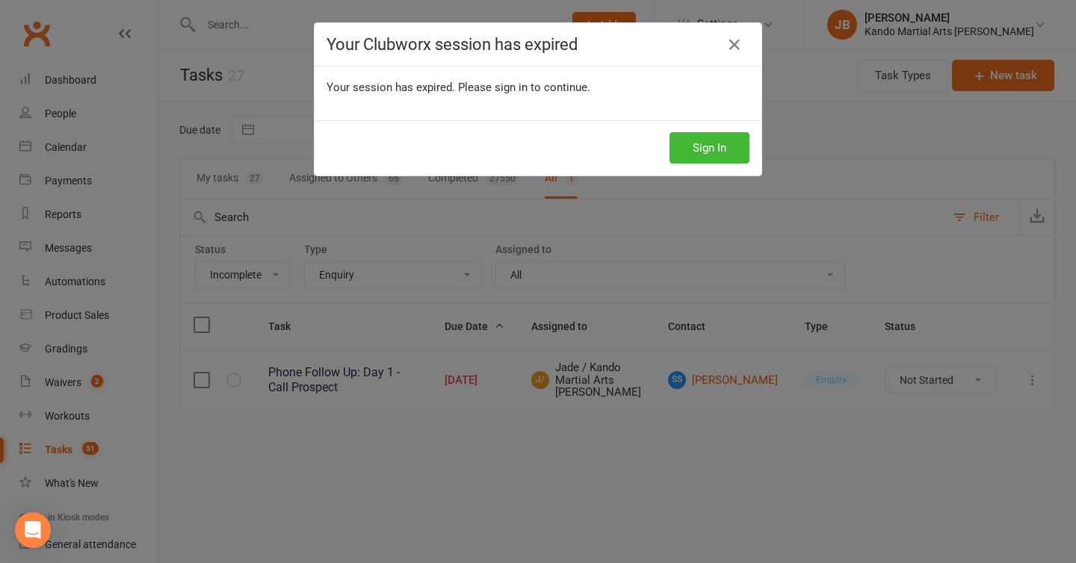
select select "incomplete"
select select "16410"
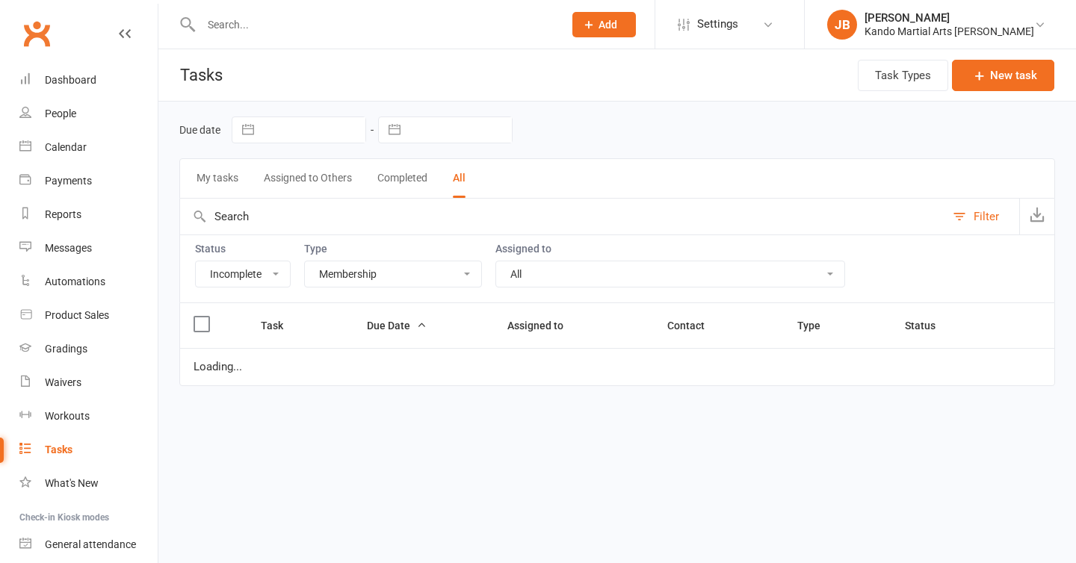
select select "incomplete"
select select "28119"
select select "started"
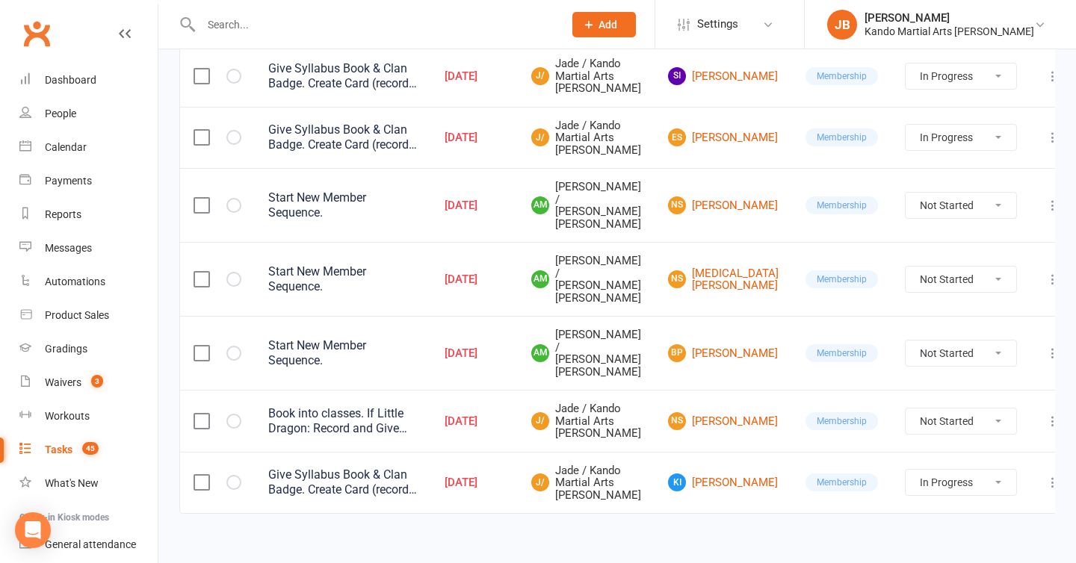
scroll to position [306, 0]
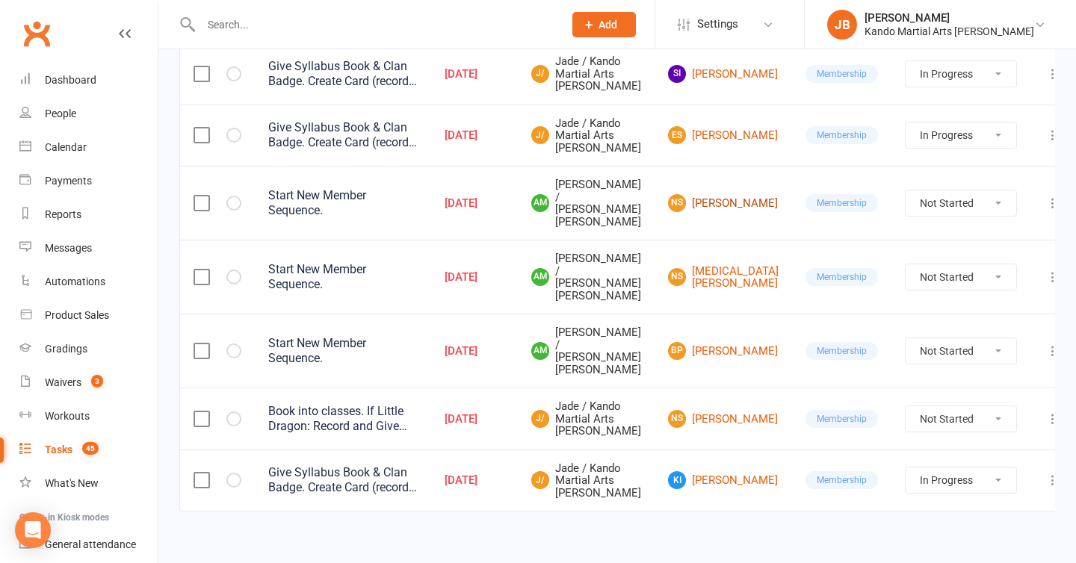
click at [729, 212] on link "NS Naavya Singh" at bounding box center [723, 203] width 111 height 18
click at [723, 290] on link "NS Nikita Silva" at bounding box center [723, 277] width 111 height 25
click at [719, 360] on link "BP Brody Powell" at bounding box center [723, 351] width 111 height 18
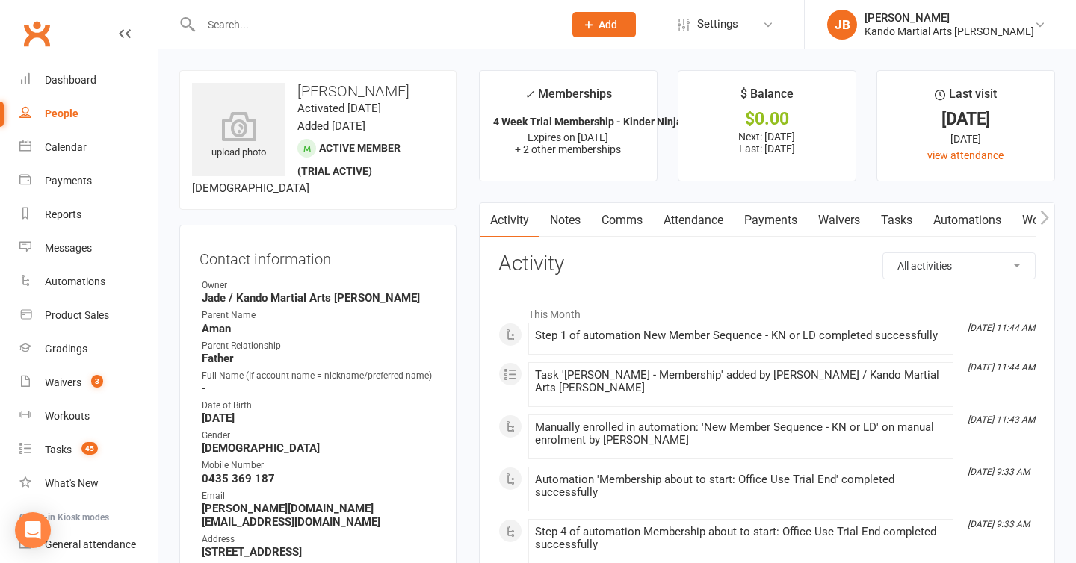
click at [953, 229] on link "Automations" at bounding box center [967, 220] width 89 height 34
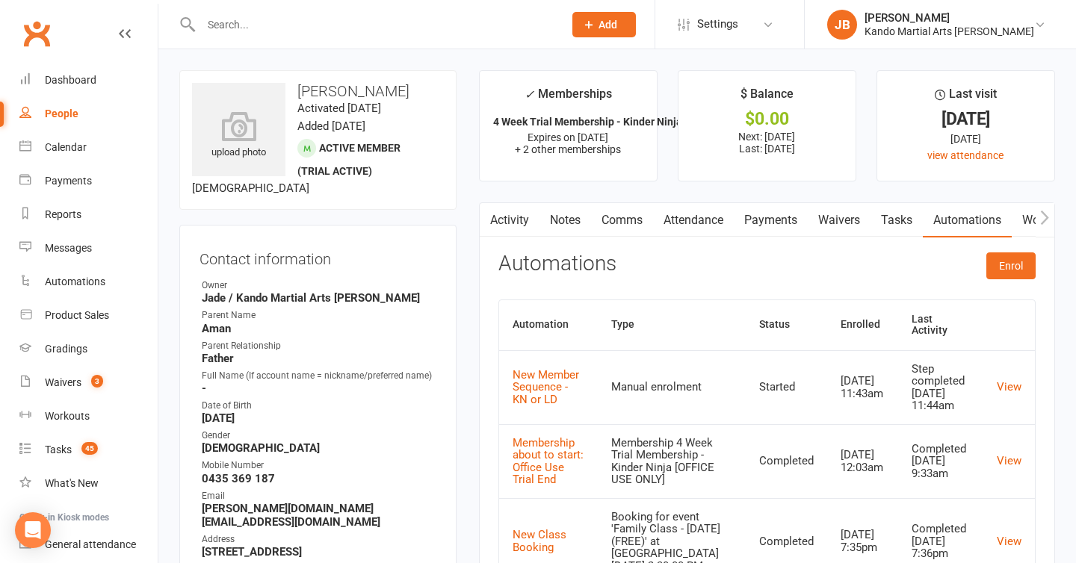
click at [909, 226] on link "Tasks" at bounding box center [897, 220] width 52 height 34
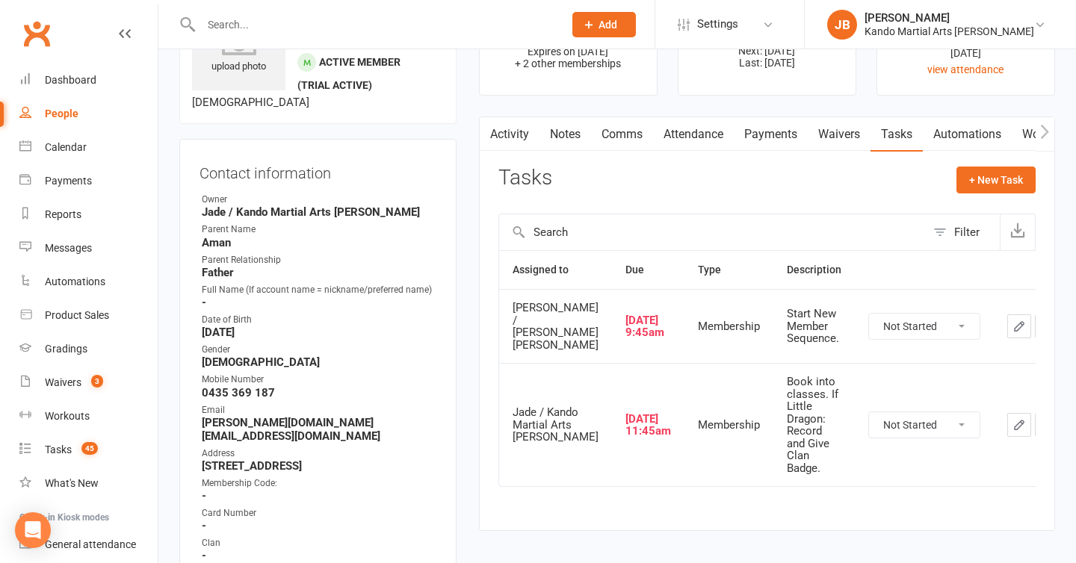
scroll to position [88, 0]
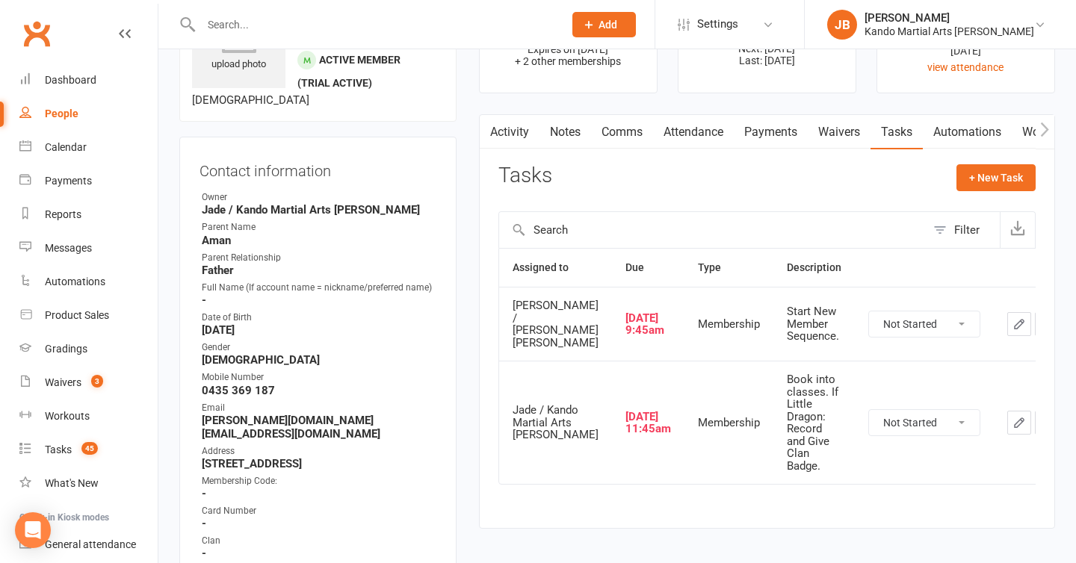
click at [885, 337] on select "Not Started In Progress Waiting Complete" at bounding box center [924, 324] width 111 height 25
select select "unstarted"
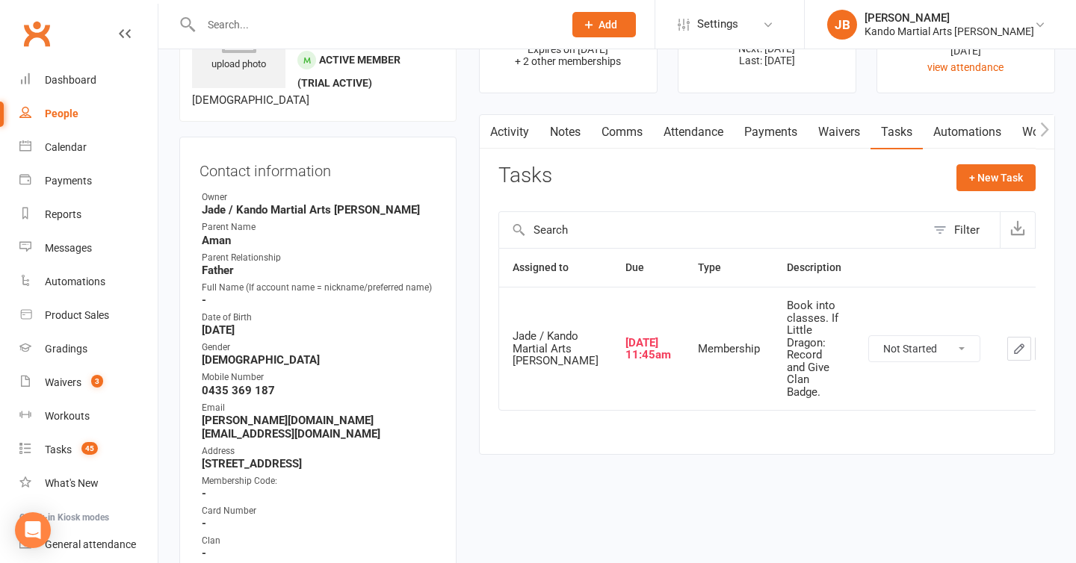
click at [869, 353] on select "Not Started In Progress Waiting Complete" at bounding box center [924, 348] width 111 height 25
select select "unstarted"
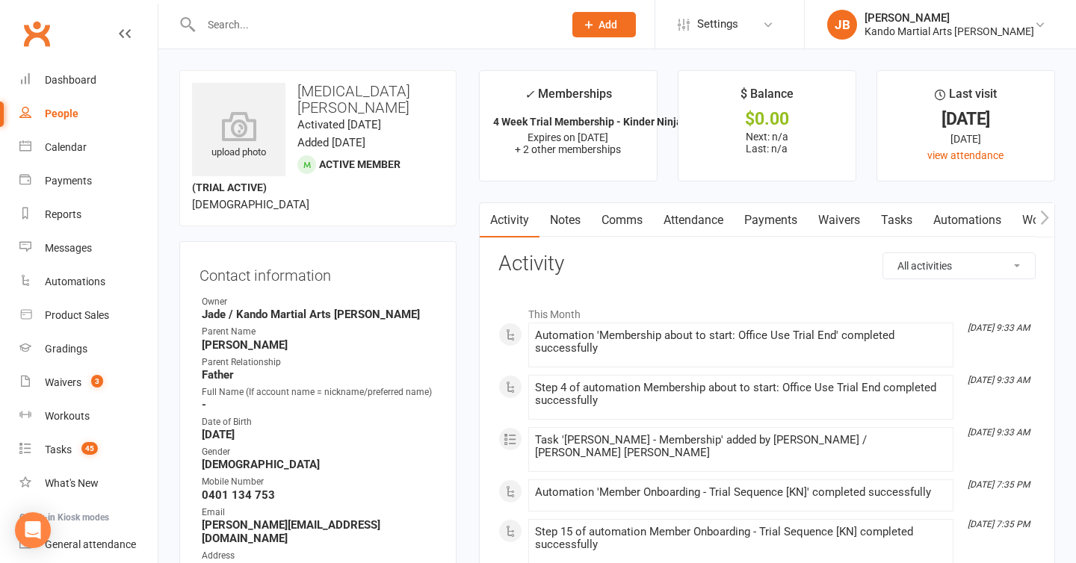
click at [943, 220] on link "Automations" at bounding box center [967, 220] width 89 height 34
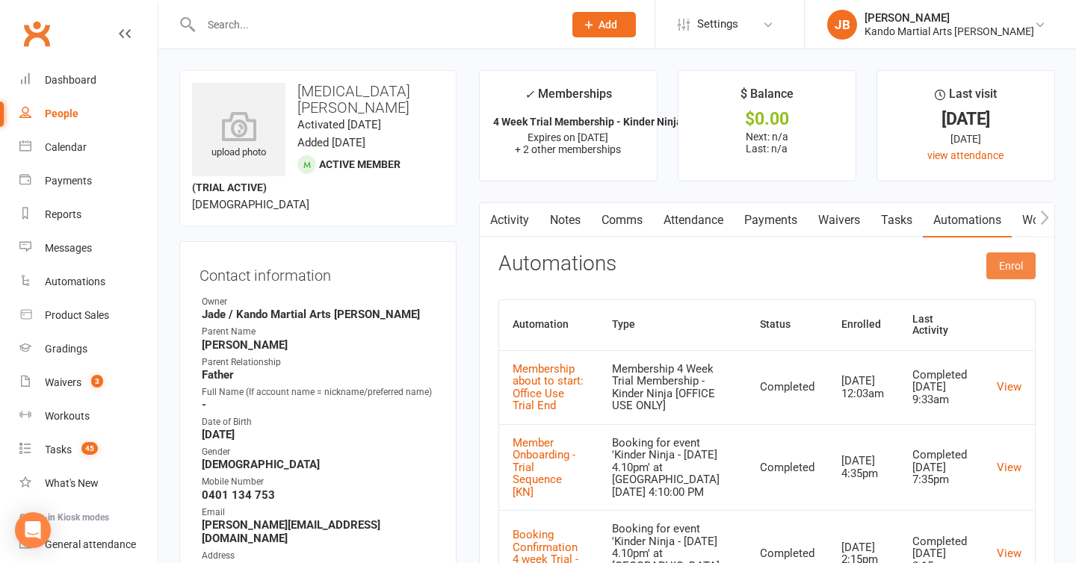
click at [1014, 268] on button "Enrol" at bounding box center [1010, 266] width 49 height 27
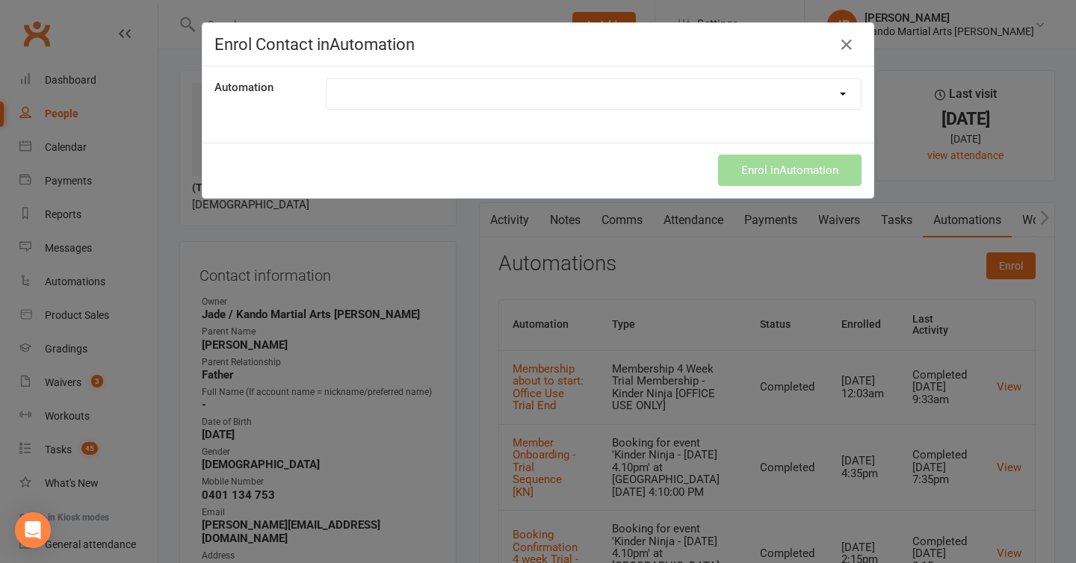
click at [593, 100] on select at bounding box center [594, 94] width 534 height 30
select select "2799"
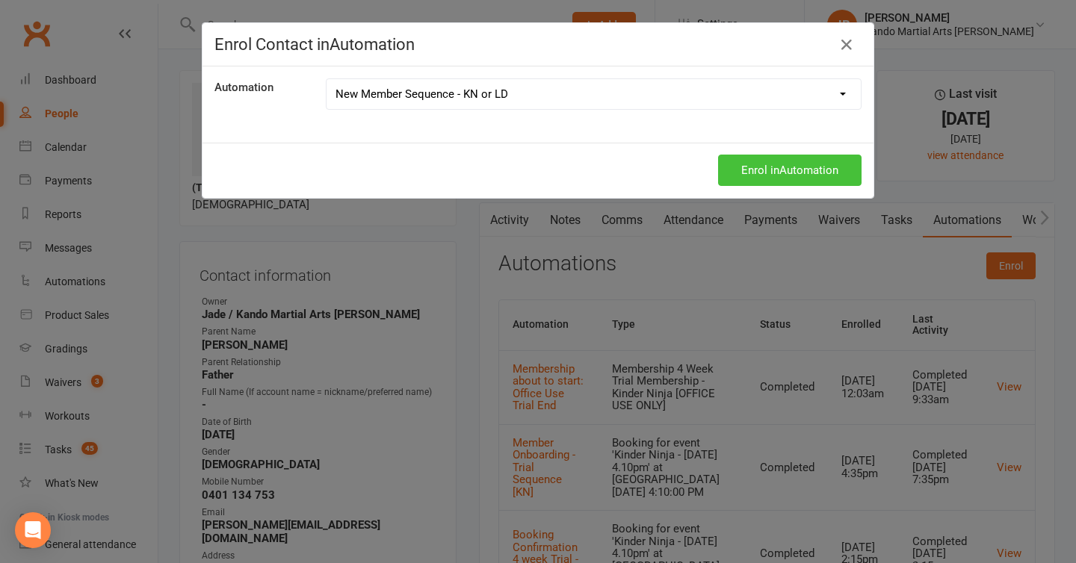
click at [752, 174] on button "Enrol in Automation" at bounding box center [789, 170] width 143 height 31
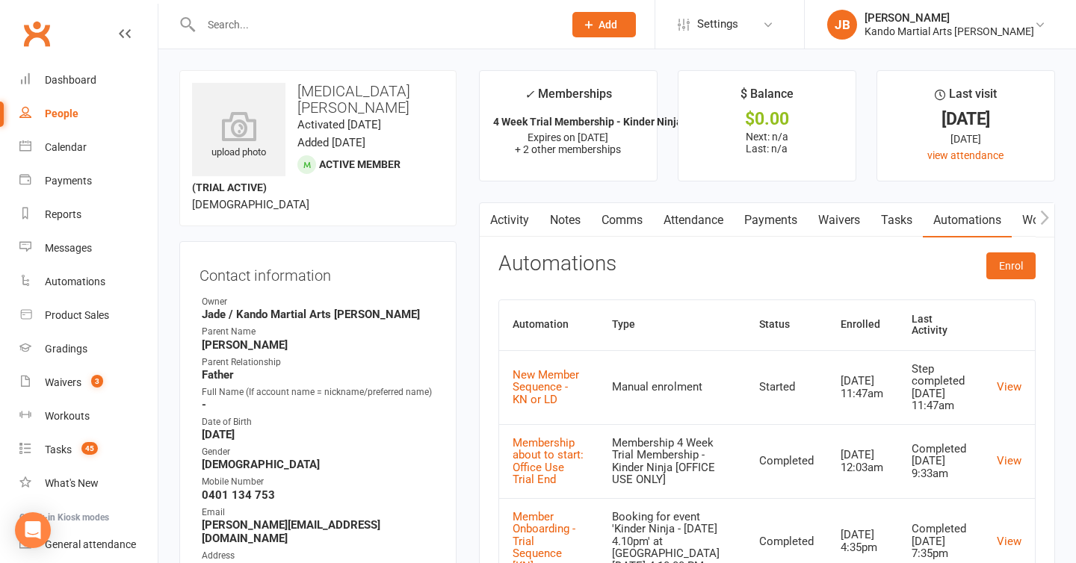
click at [1012, 383] on td "View" at bounding box center [1009, 387] width 52 height 74
click at [1010, 380] on link "View" at bounding box center [1009, 386] width 25 height 13
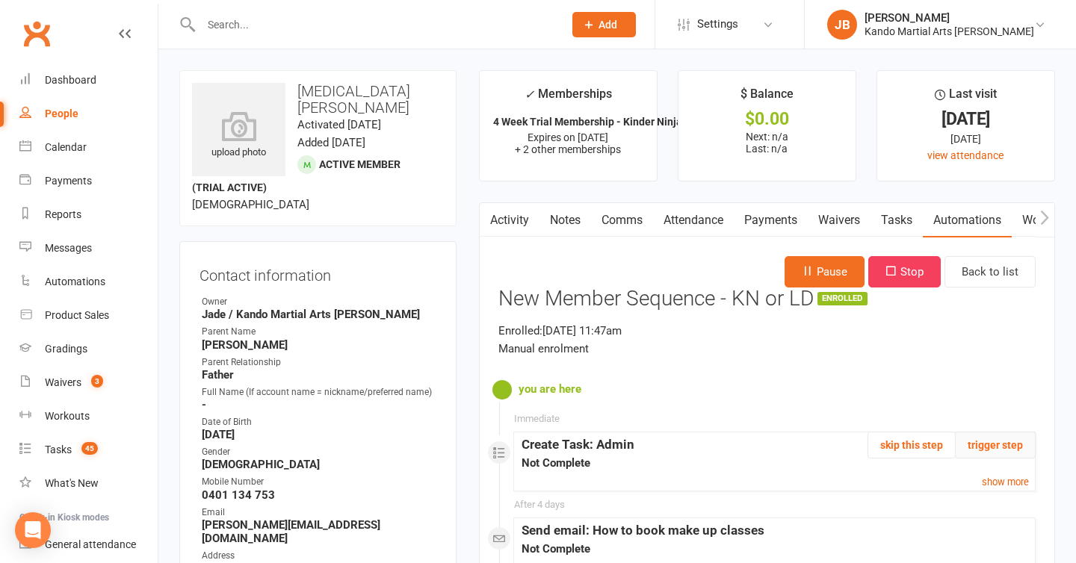
click at [1007, 449] on button "trigger step" at bounding box center [995, 445] width 81 height 27
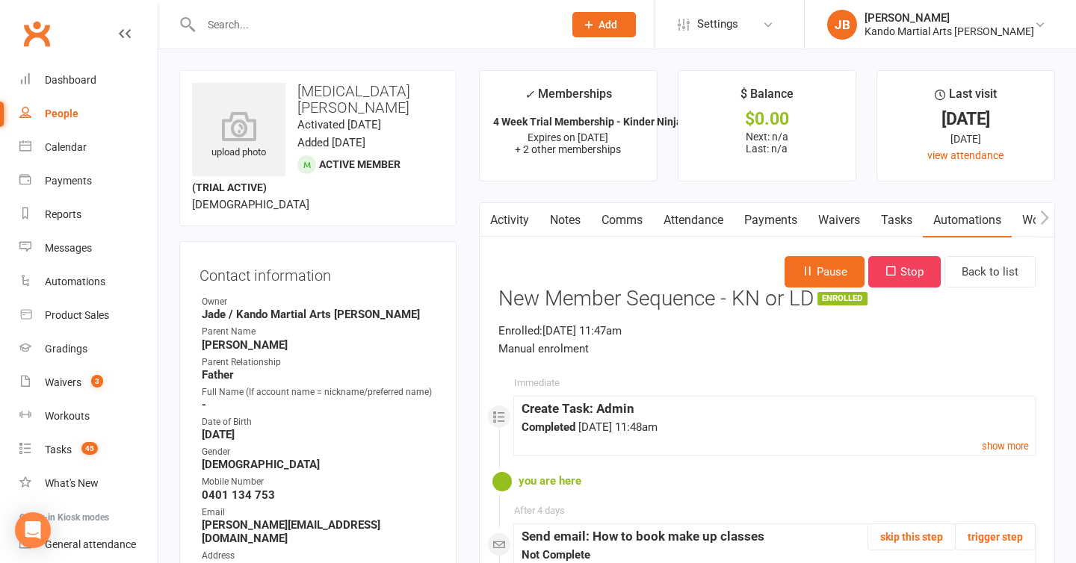
click at [898, 230] on link "Tasks" at bounding box center [897, 220] width 52 height 34
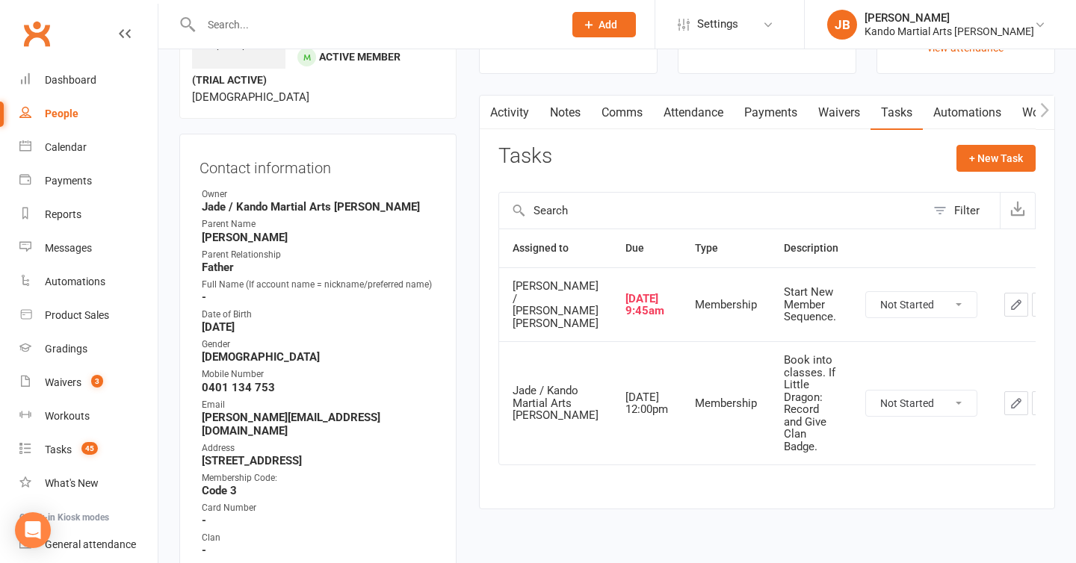
scroll to position [173, 0]
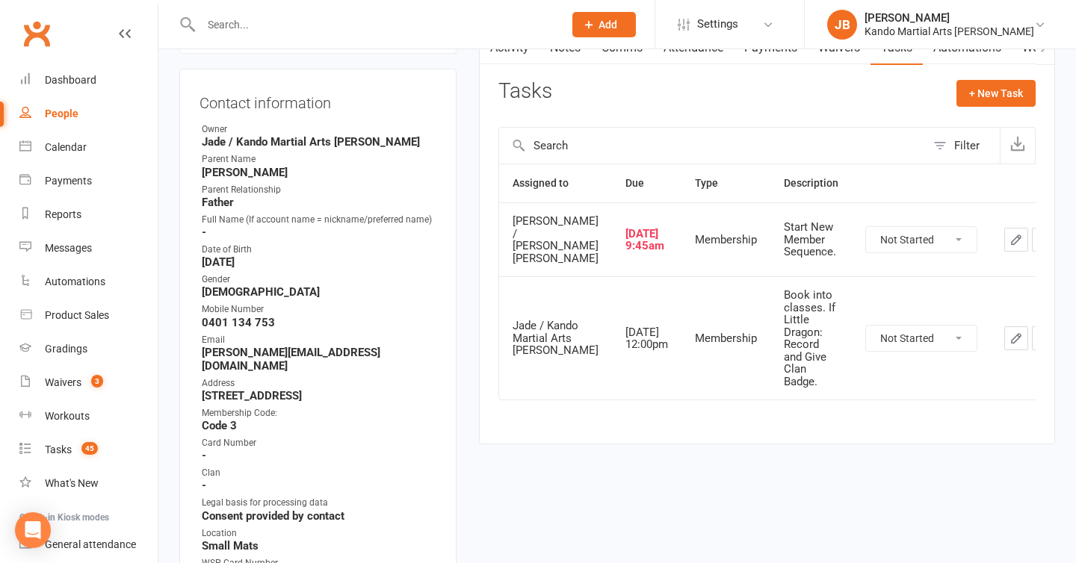
click at [900, 253] on select "Not Started In Progress Waiting Complete" at bounding box center [921, 239] width 111 height 25
select select "unstarted"
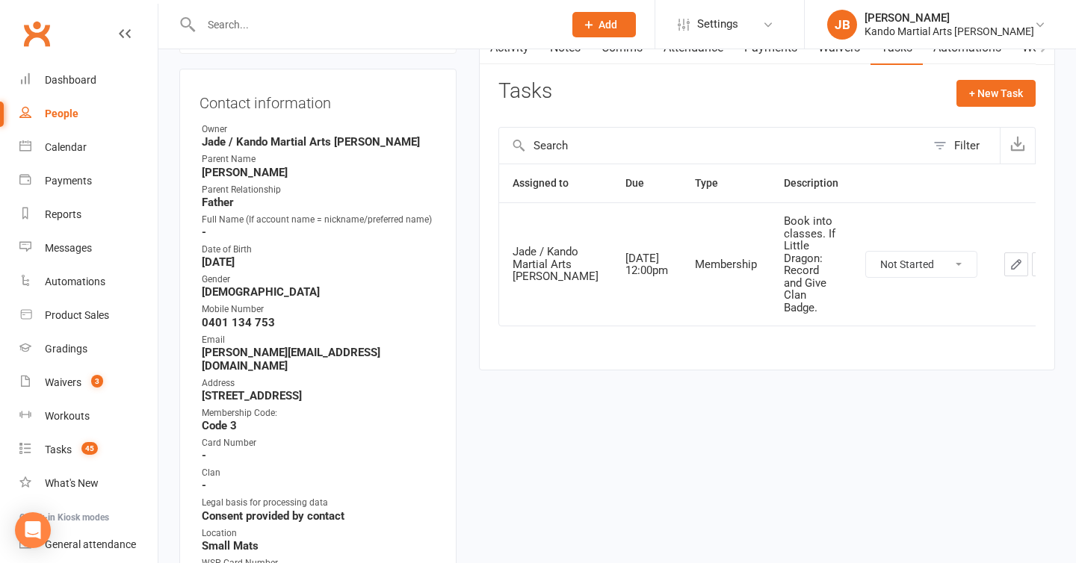
click at [874, 268] on select "Not Started In Progress Waiting Complete" at bounding box center [921, 264] width 111 height 25
select select "unstarted"
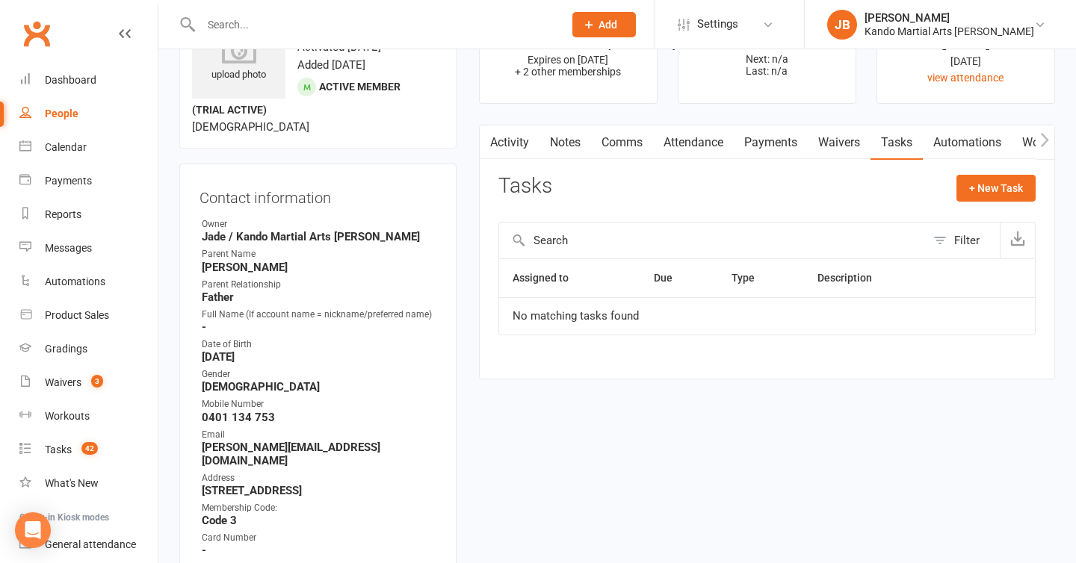
scroll to position [0, 0]
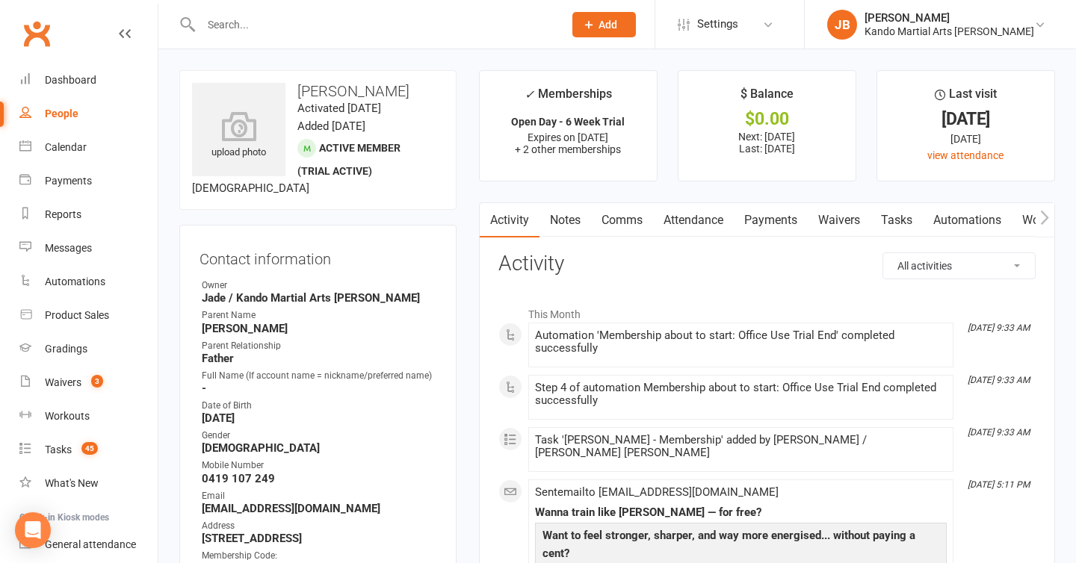
click at [961, 229] on link "Automations" at bounding box center [967, 220] width 89 height 34
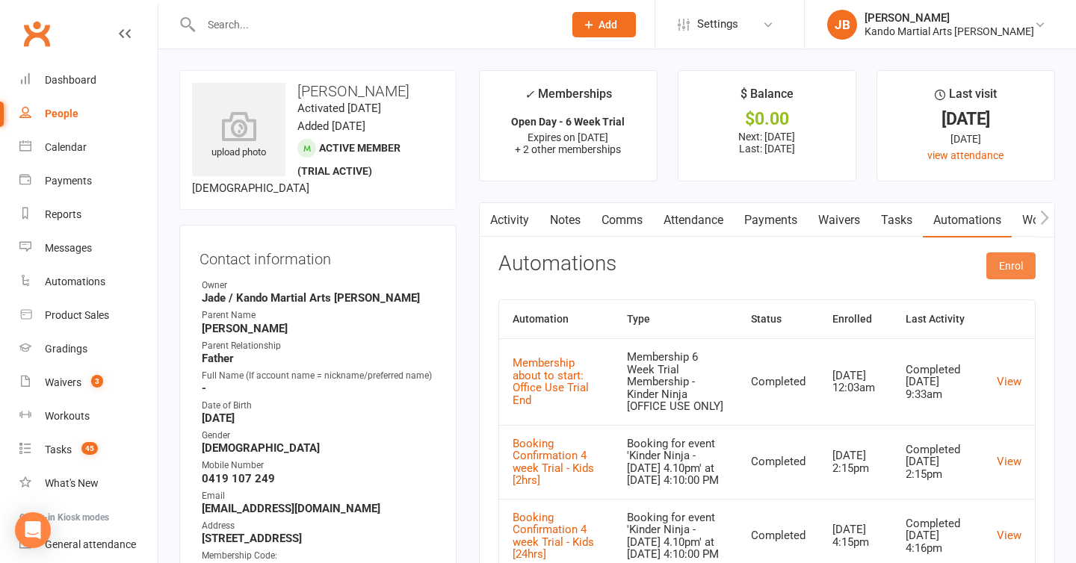
click at [1001, 270] on button "Enrol" at bounding box center [1010, 266] width 49 height 27
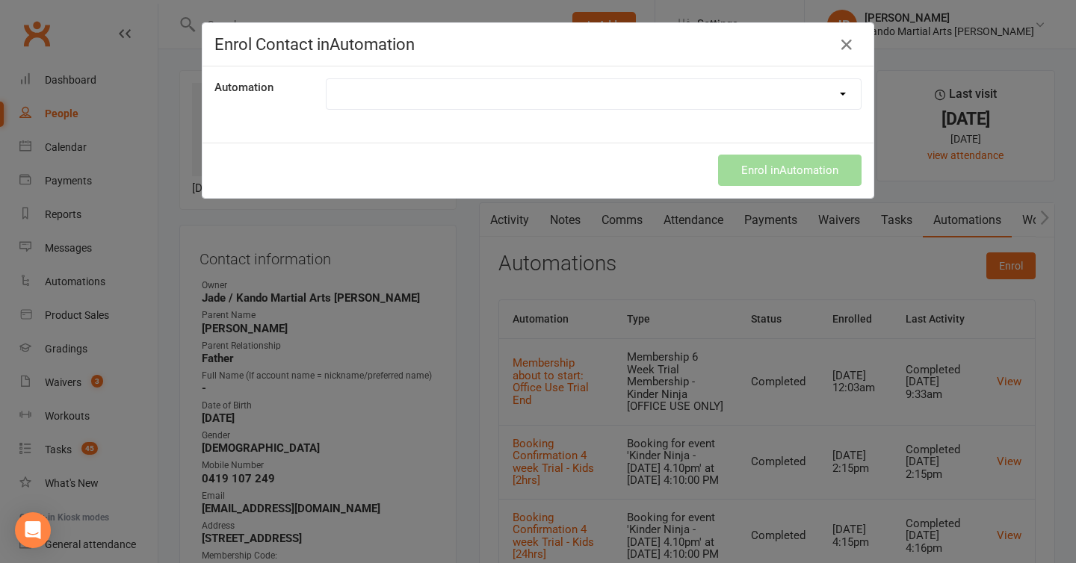
click at [494, 86] on select at bounding box center [594, 94] width 534 height 30
select select "2799"
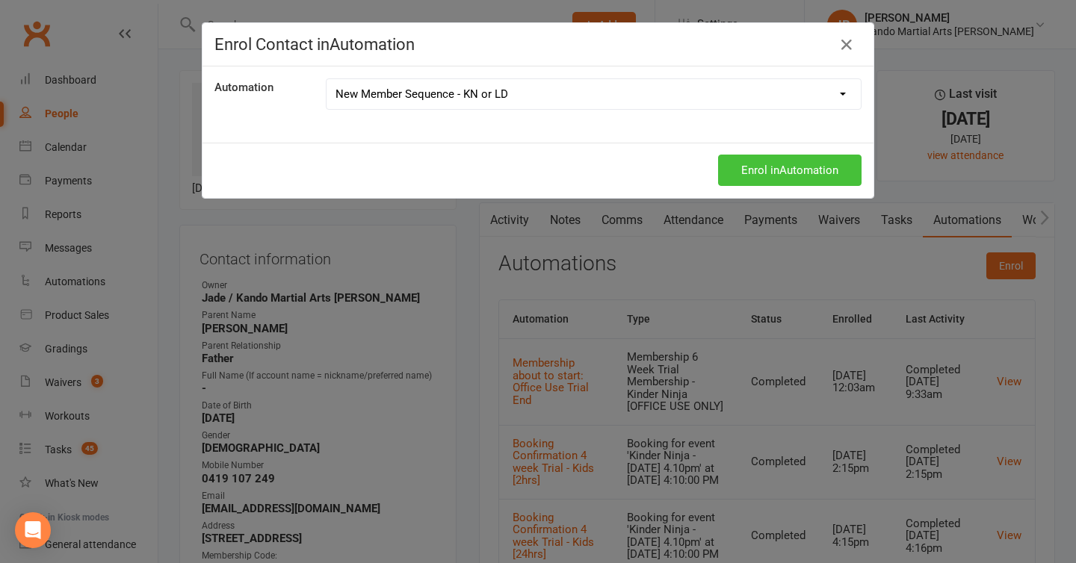
click at [802, 182] on button "Enrol in Automation" at bounding box center [789, 170] width 143 height 31
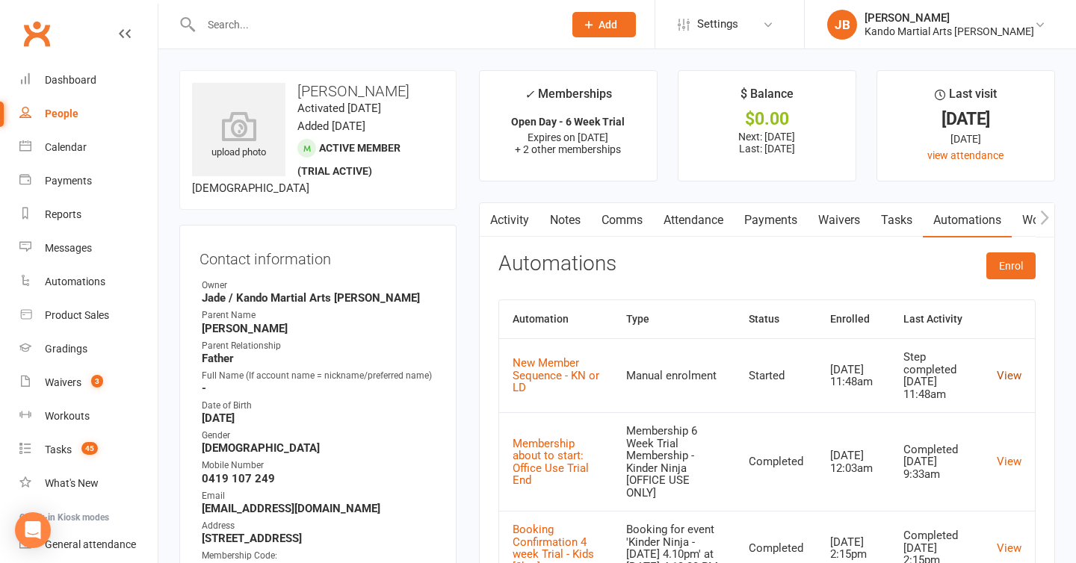
click at [1001, 375] on link "View" at bounding box center [1009, 375] width 25 height 13
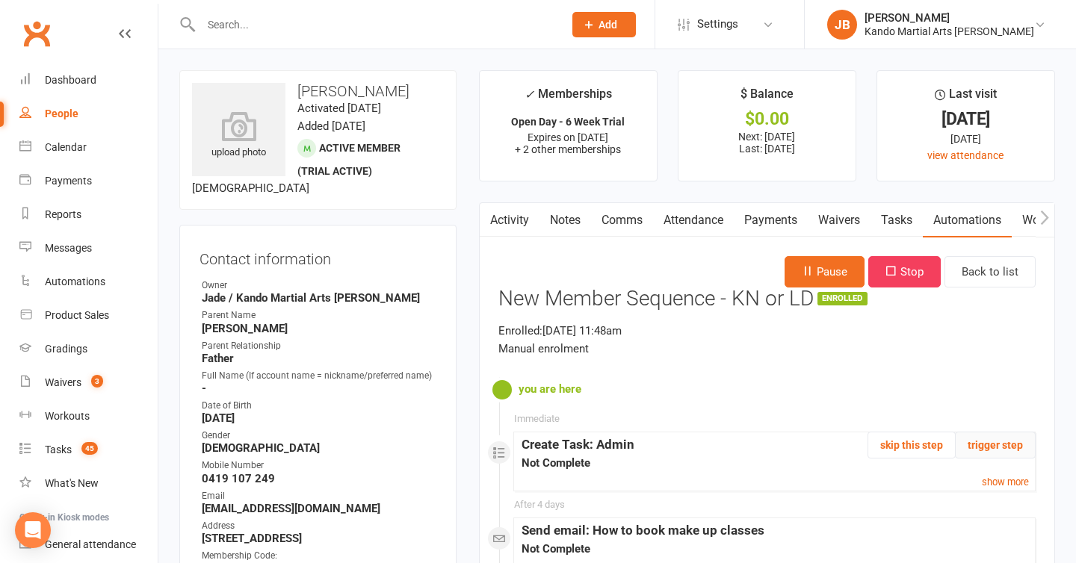
click at [986, 457] on button "trigger step" at bounding box center [995, 445] width 81 height 27
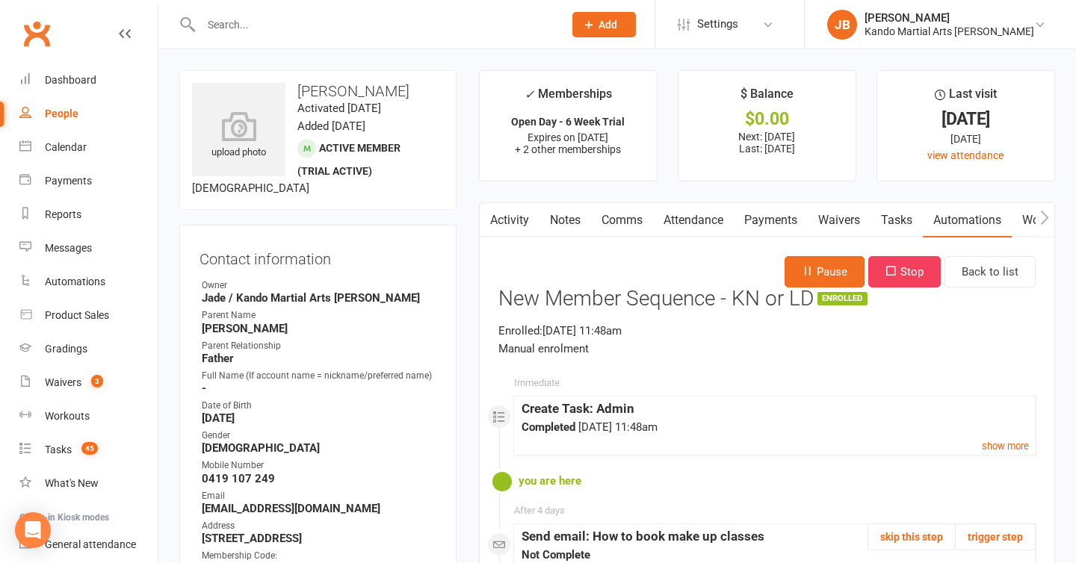
click at [897, 218] on link "Tasks" at bounding box center [897, 220] width 52 height 34
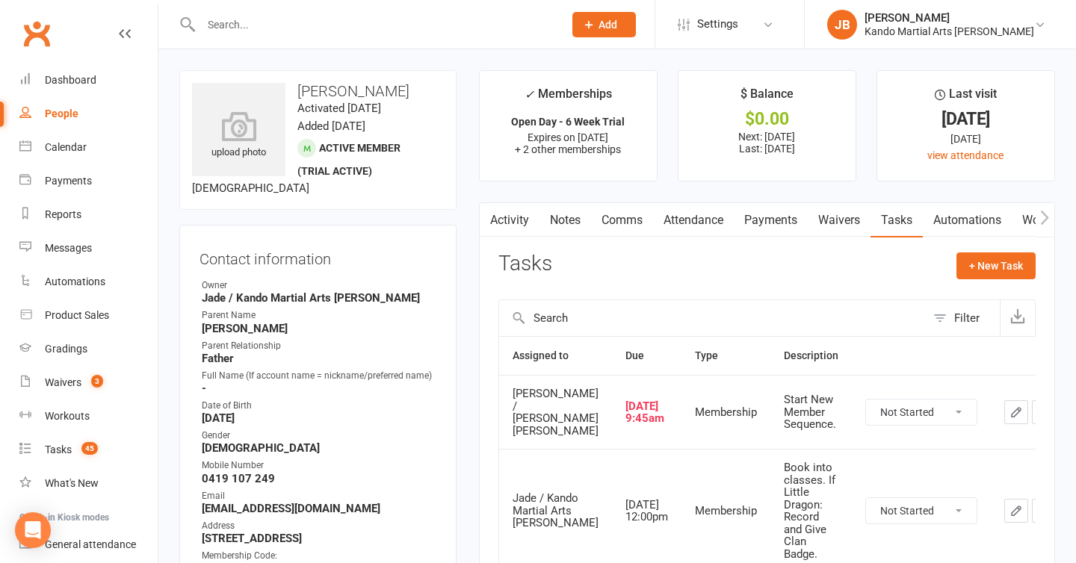
click at [866, 424] on select "Not Started In Progress Waiting Complete" at bounding box center [921, 412] width 111 height 25
select select "unstarted"
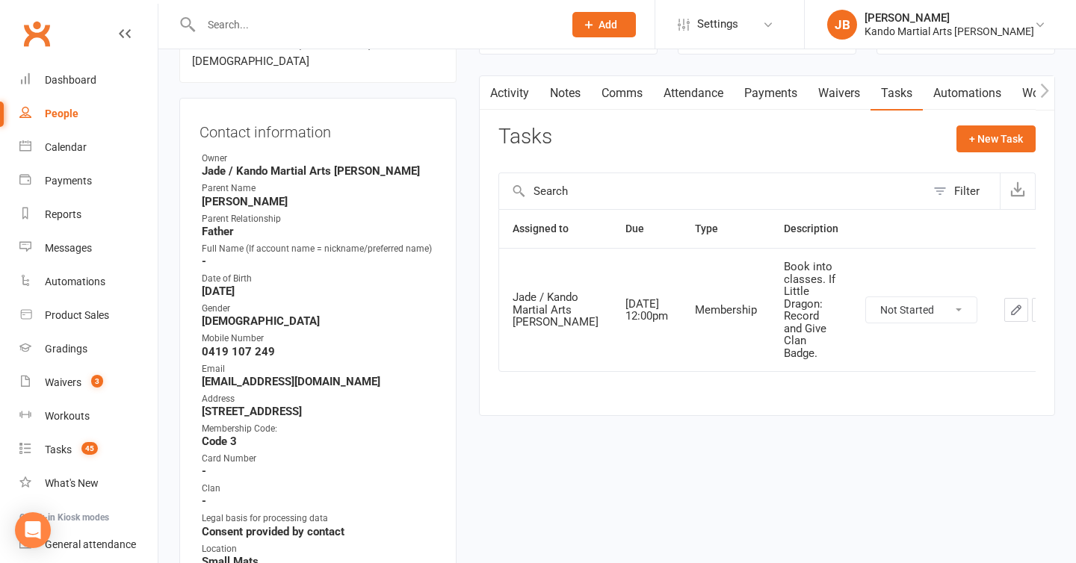
scroll to position [130, 0]
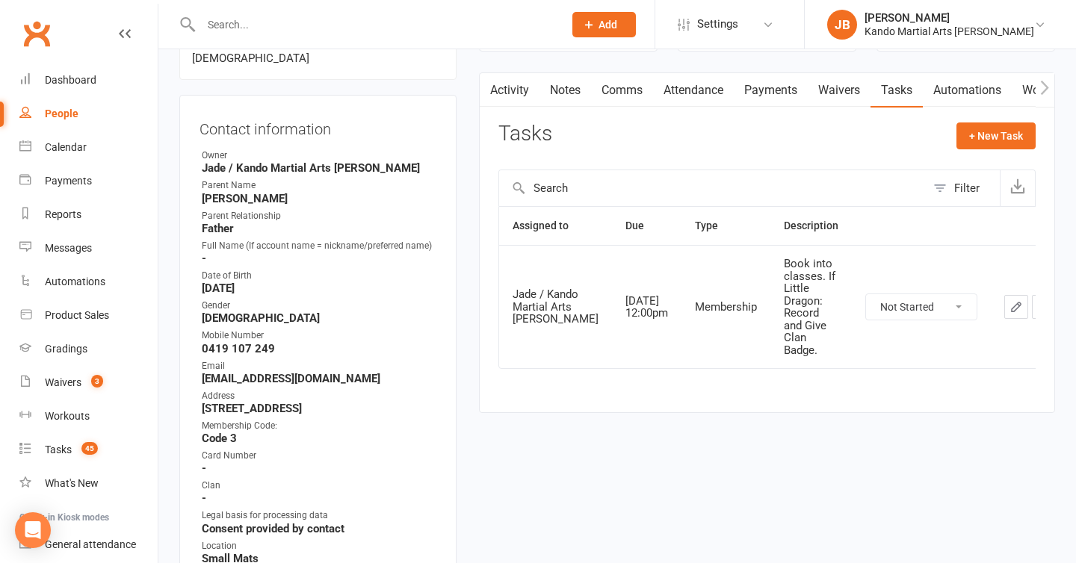
click at [866, 311] on select "Not Started In Progress Waiting Complete" at bounding box center [921, 306] width 111 height 25
select select "unstarted"
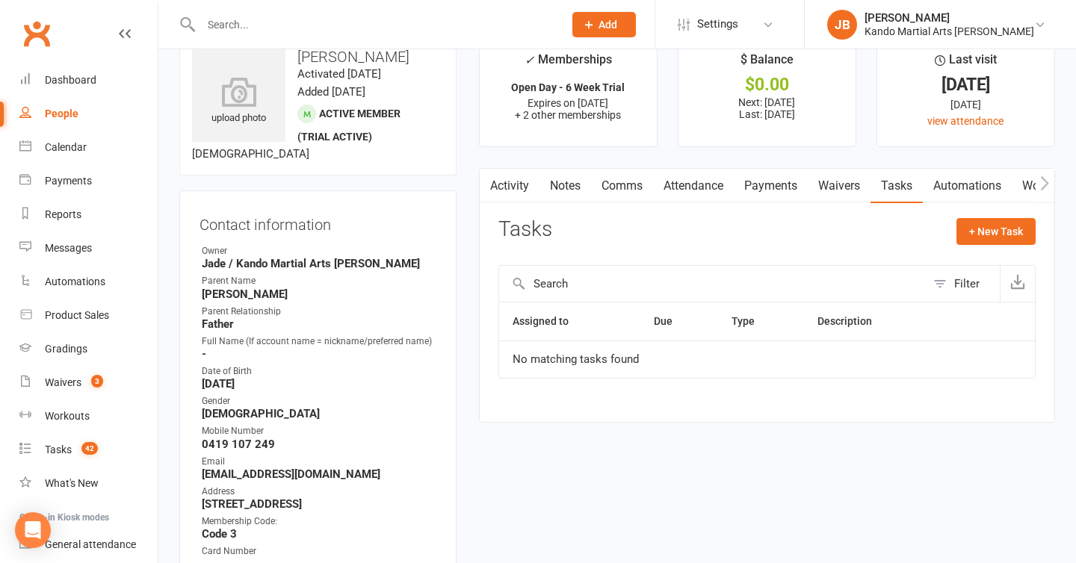
scroll to position [34, 0]
click at [695, 186] on link "Attendance" at bounding box center [693, 187] width 81 height 34
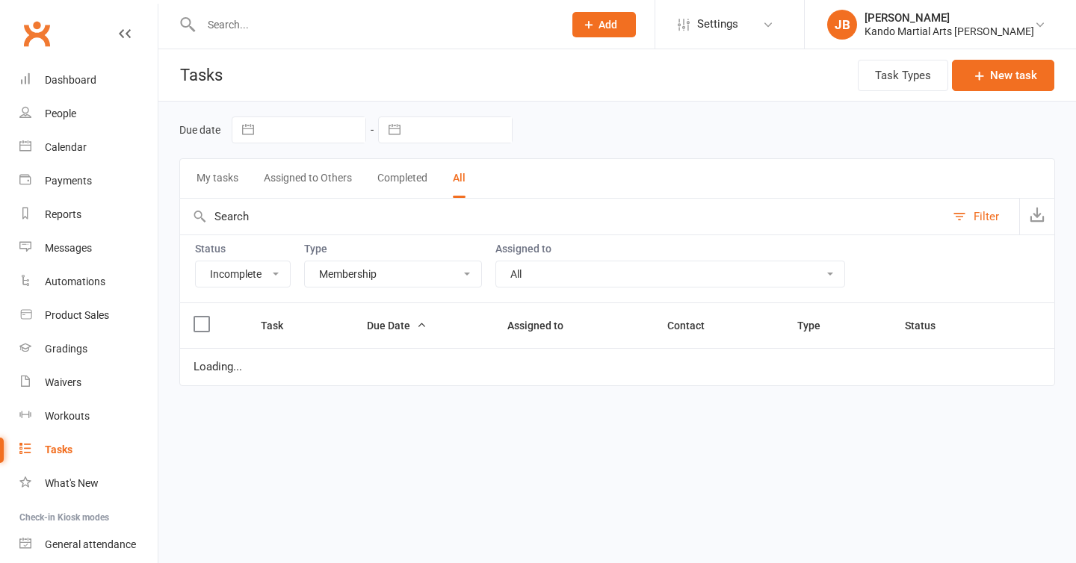
select select "incomplete"
select select "28119"
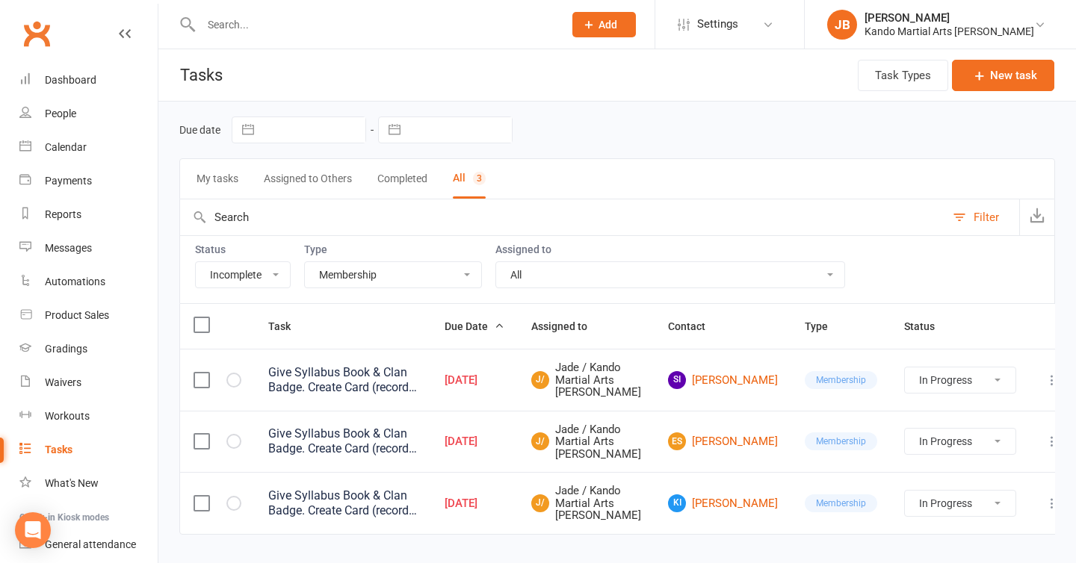
select select "started"
click at [263, 20] on input "text" at bounding box center [375, 24] width 356 height 21
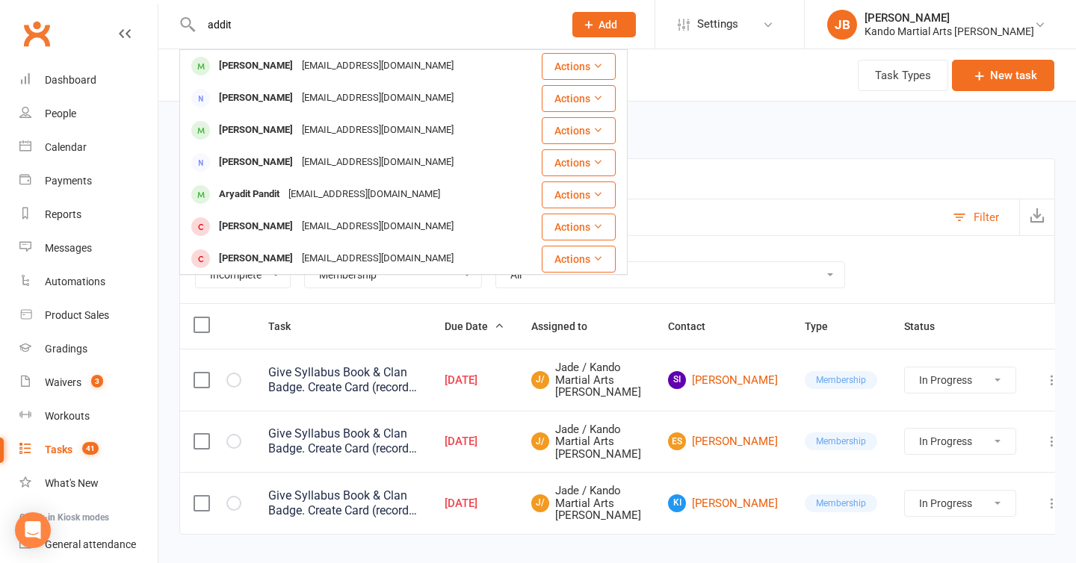
click at [254, 26] on input "addit" at bounding box center [375, 24] width 356 height 21
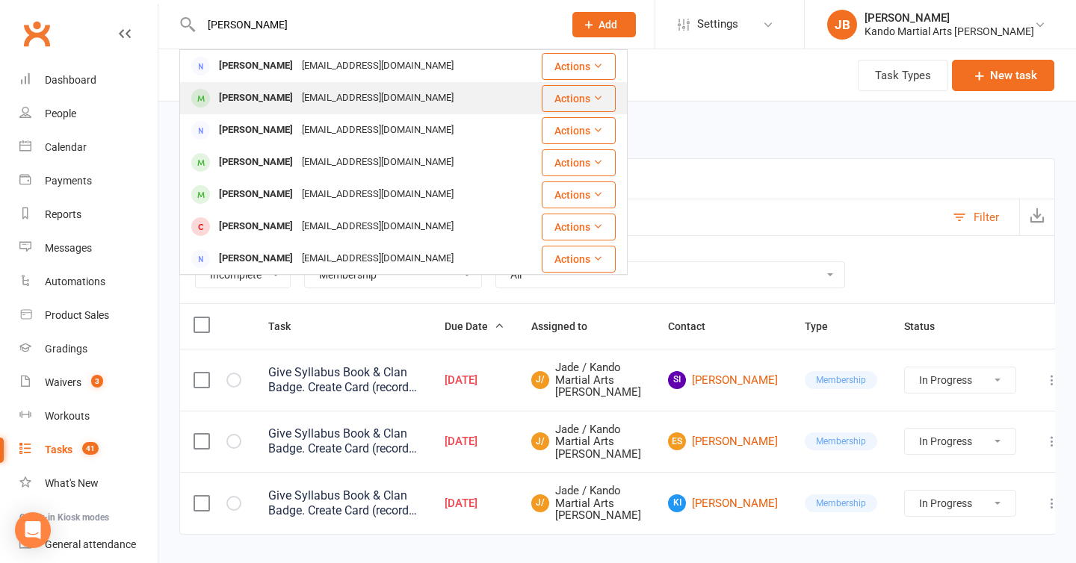
type input "[PERSON_NAME]"
click at [279, 99] on div "[PERSON_NAME]" at bounding box center [255, 98] width 83 height 22
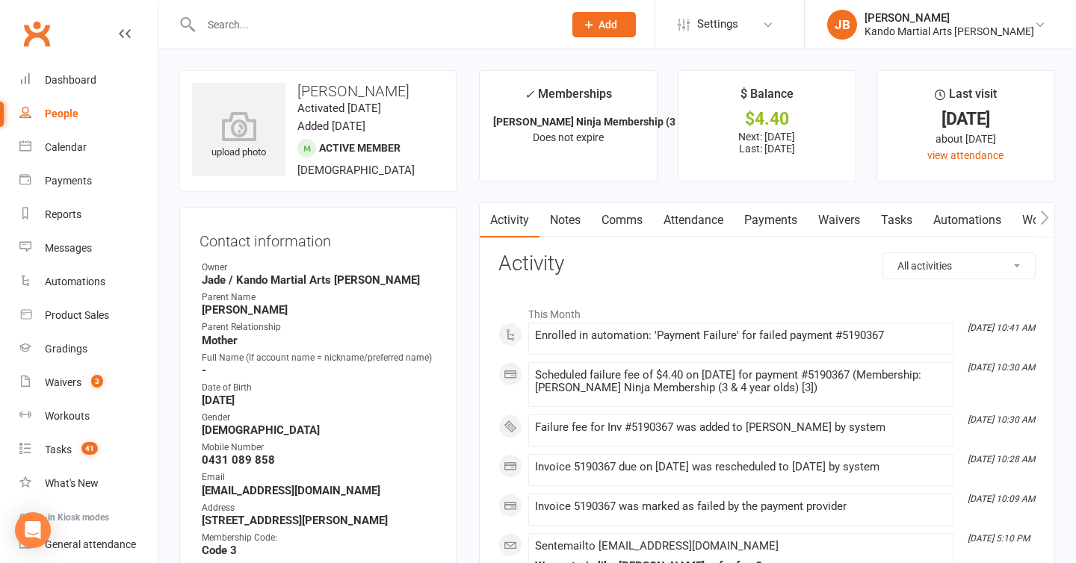
click at [684, 213] on link "Attendance" at bounding box center [693, 220] width 81 height 34
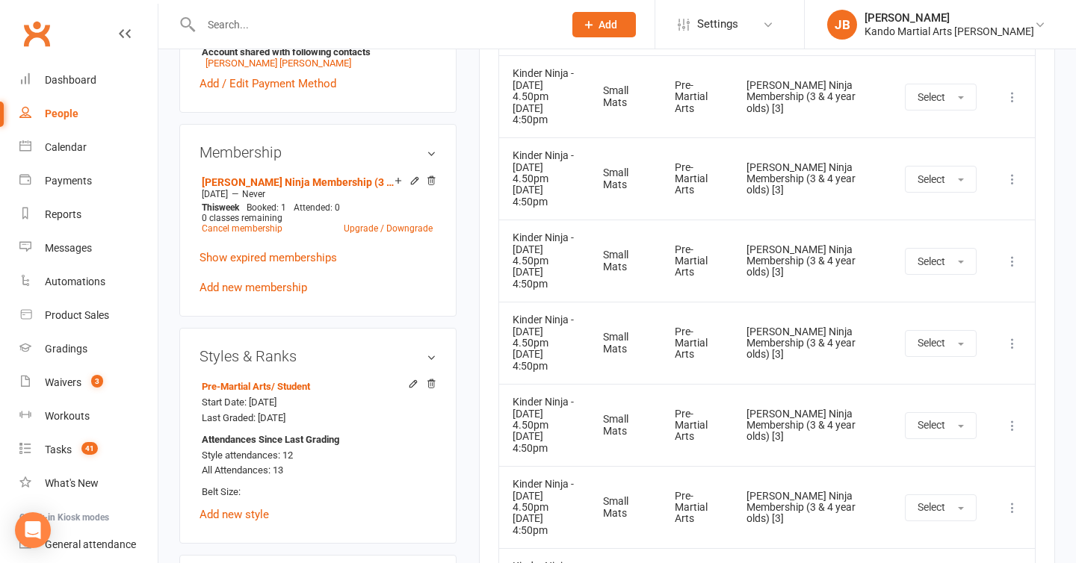
scroll to position [827, 0]
click at [476, 255] on main "✓ Memberships [PERSON_NAME] Ninja Membership (3 & [DEMOGRAPHIC_DATA]... Does no…" at bounding box center [767, 127] width 599 height 1769
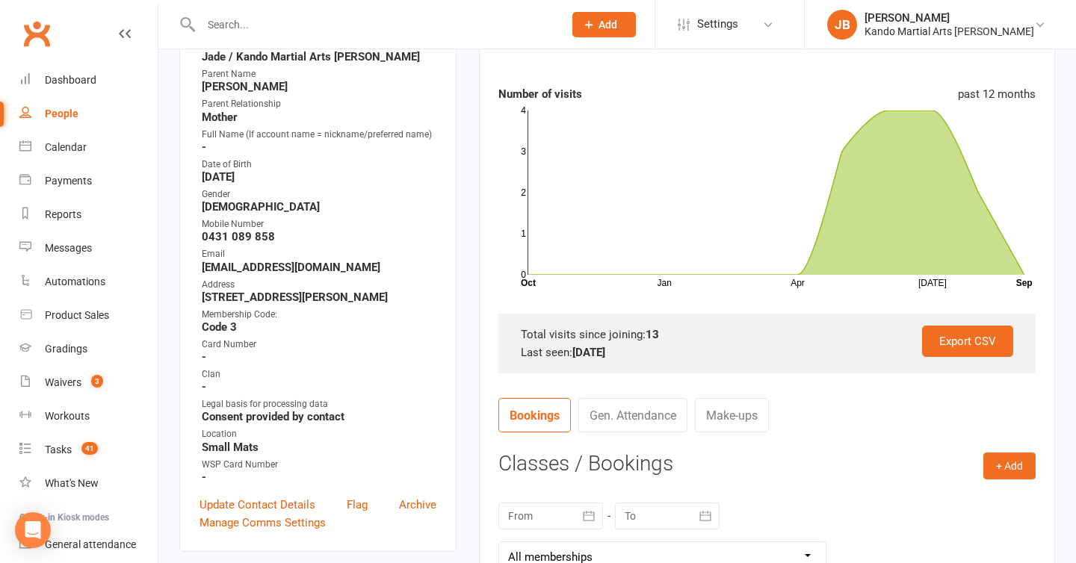
scroll to position [169, 0]
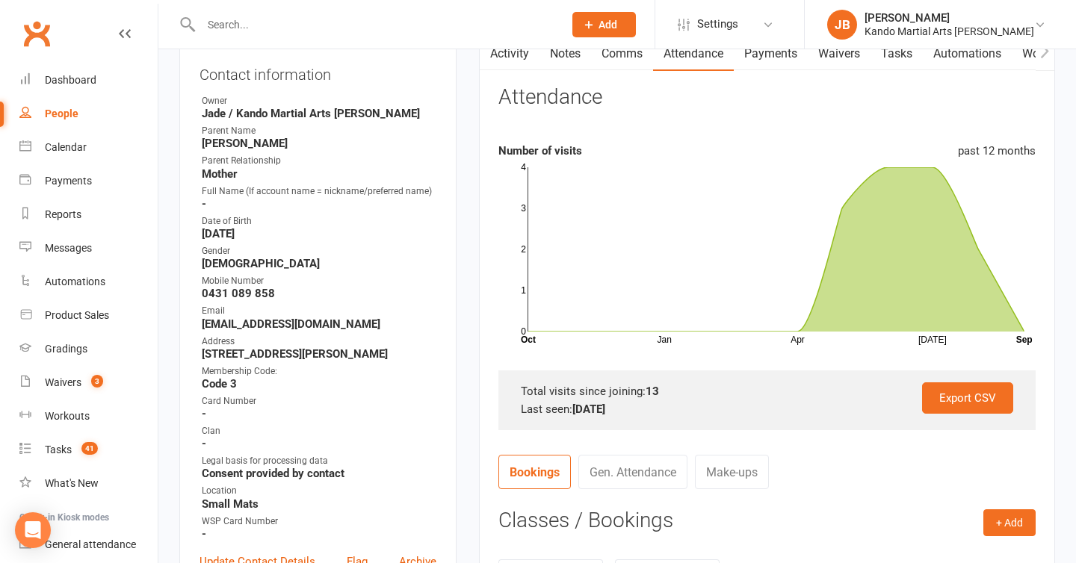
scroll to position [6, 0]
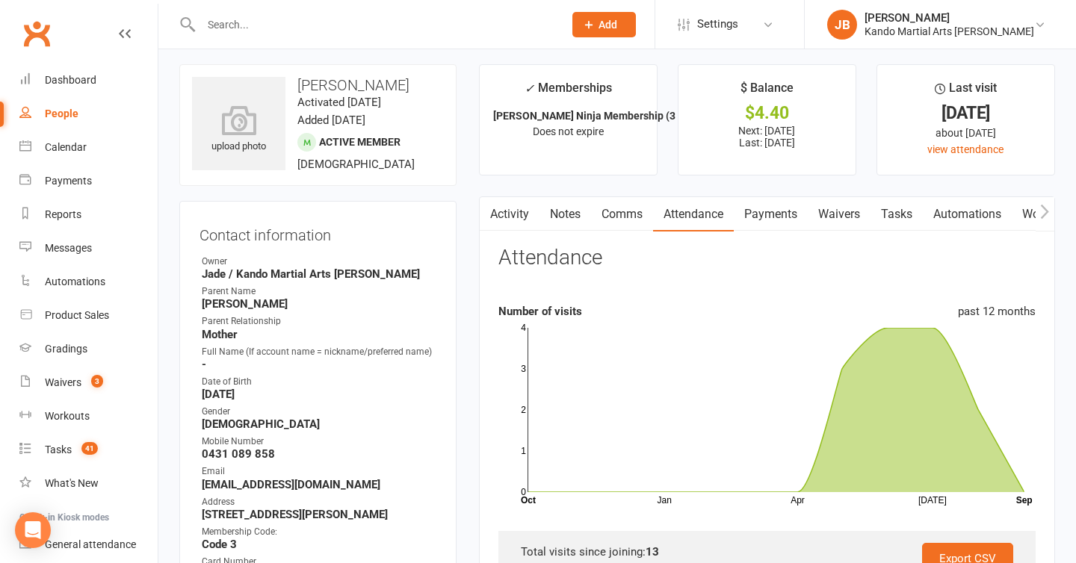
click at [793, 216] on link "Payments" at bounding box center [771, 214] width 74 height 34
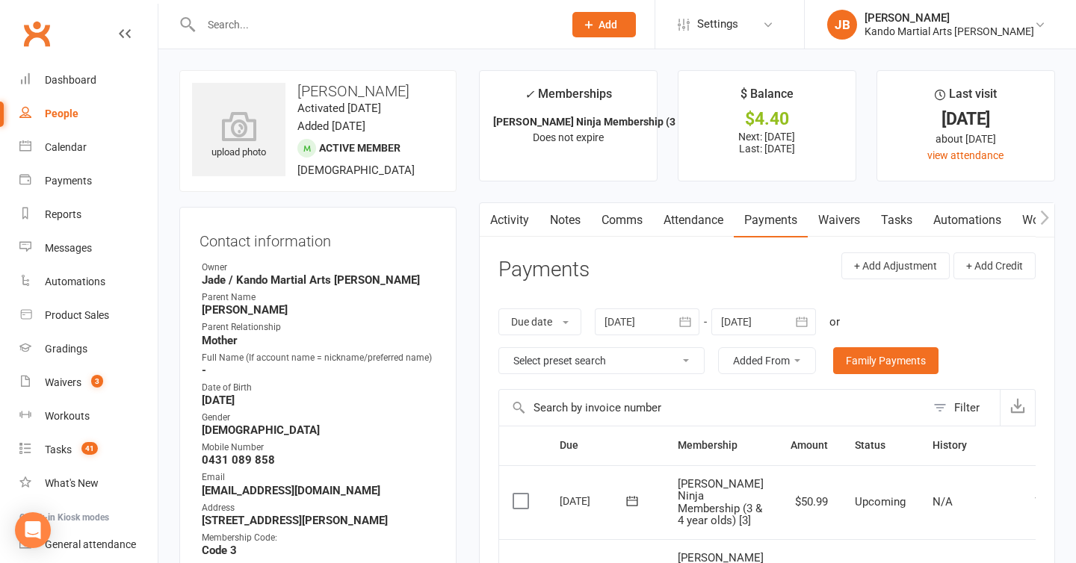
click at [256, 22] on input "text" at bounding box center [375, 24] width 356 height 21
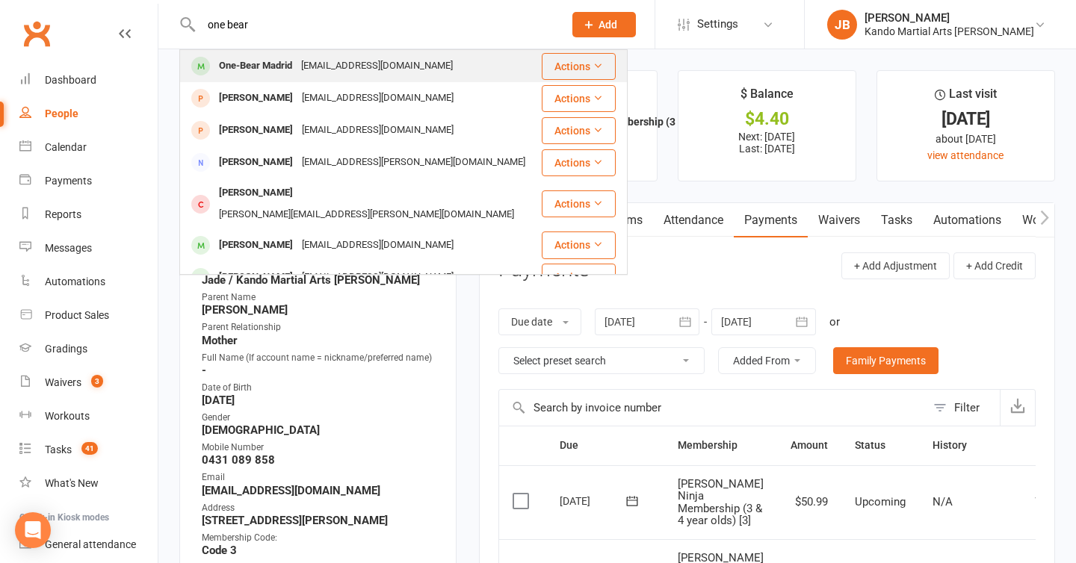
type input "one bear"
click at [257, 75] on div "One-Bear Madrid" at bounding box center [255, 66] width 82 height 22
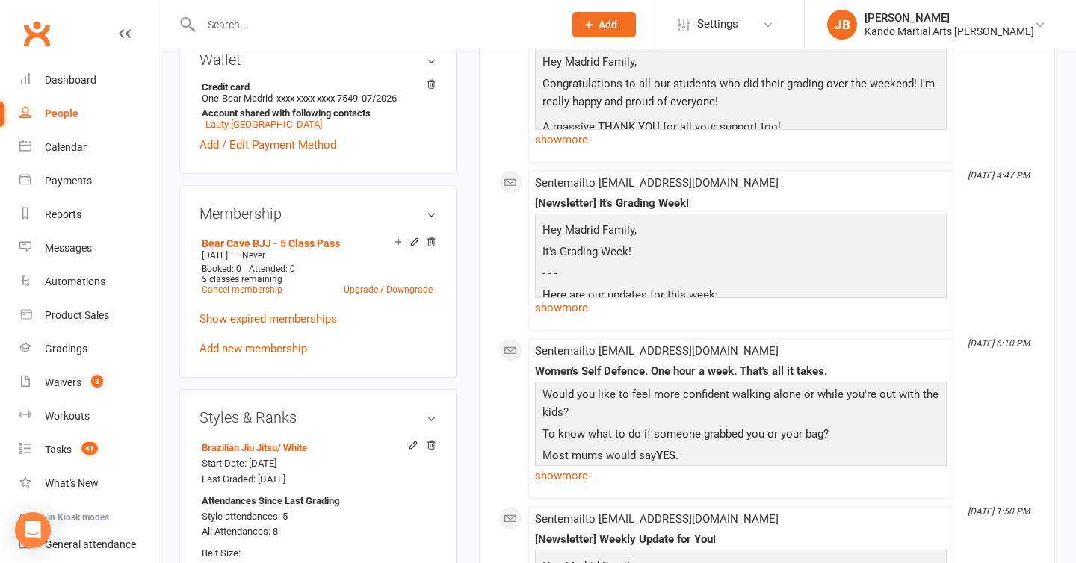
scroll to position [772, 0]
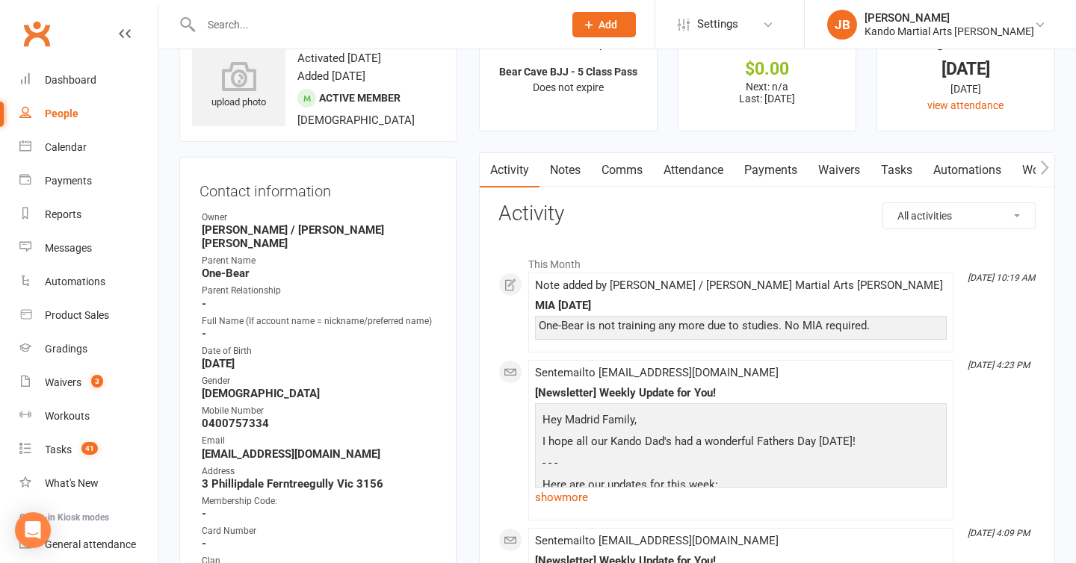
scroll to position [60, 0]
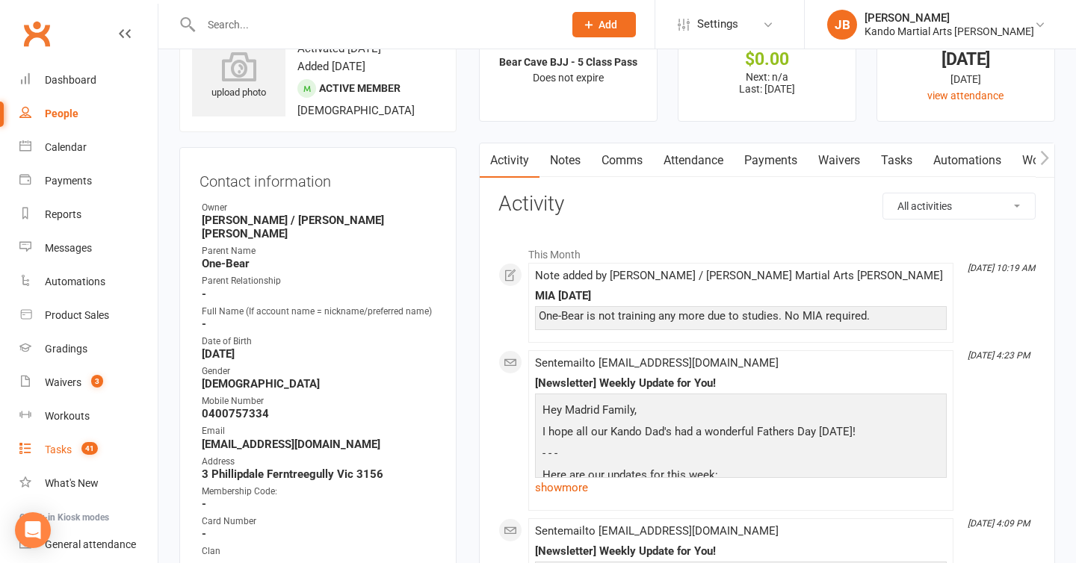
click at [68, 445] on div "Tasks" at bounding box center [58, 450] width 27 height 12
select select "incomplete"
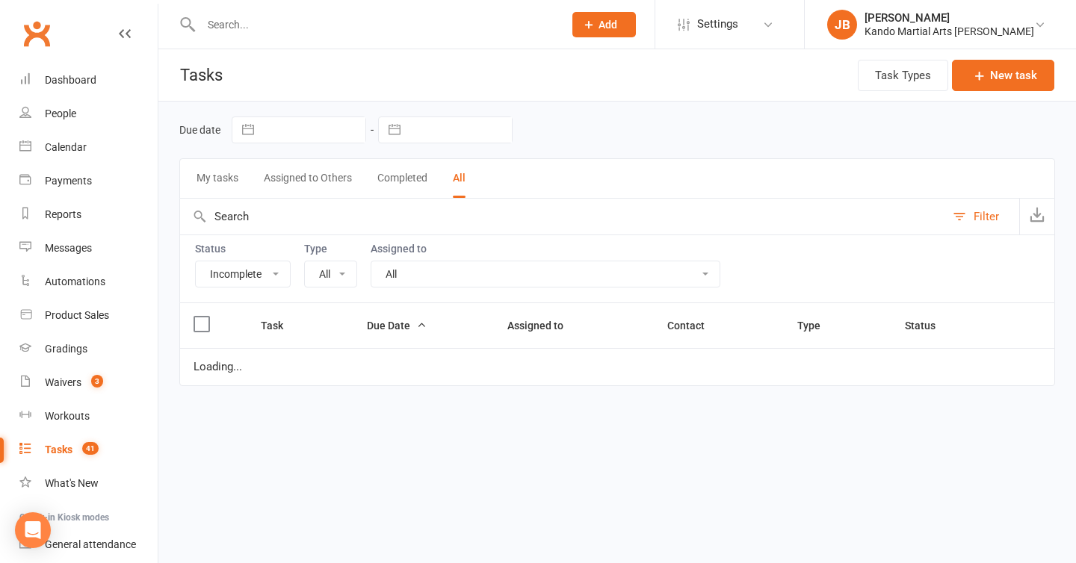
select select "28119"
select select "started"
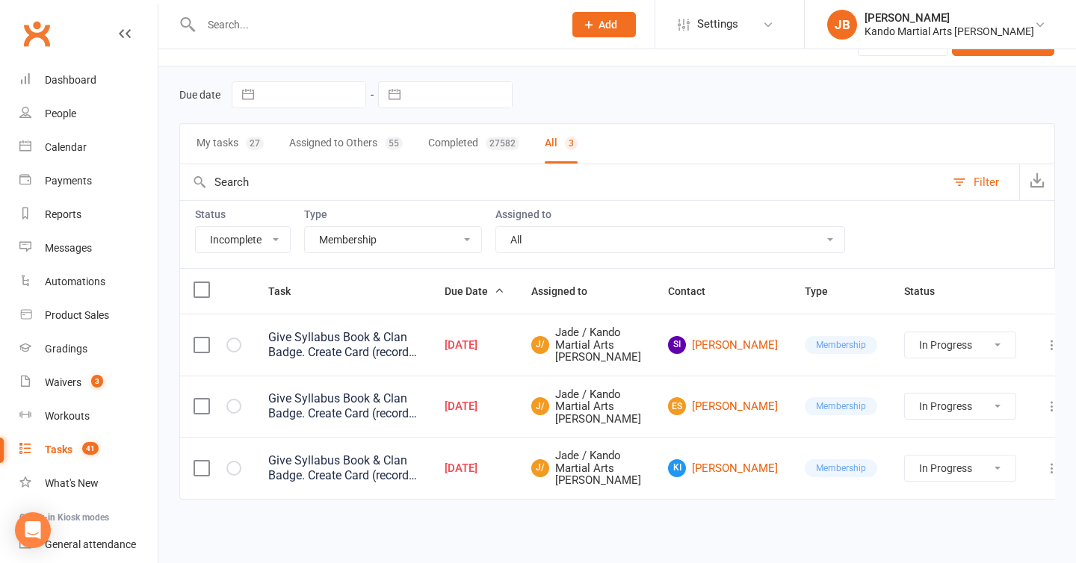
scroll to position [108, 0]
click at [376, 227] on select "All Admin Bbpc - black belt prep course Cancellation Enquiry Follow-up In-class…" at bounding box center [393, 239] width 176 height 25
select select "15046"
select select "started"
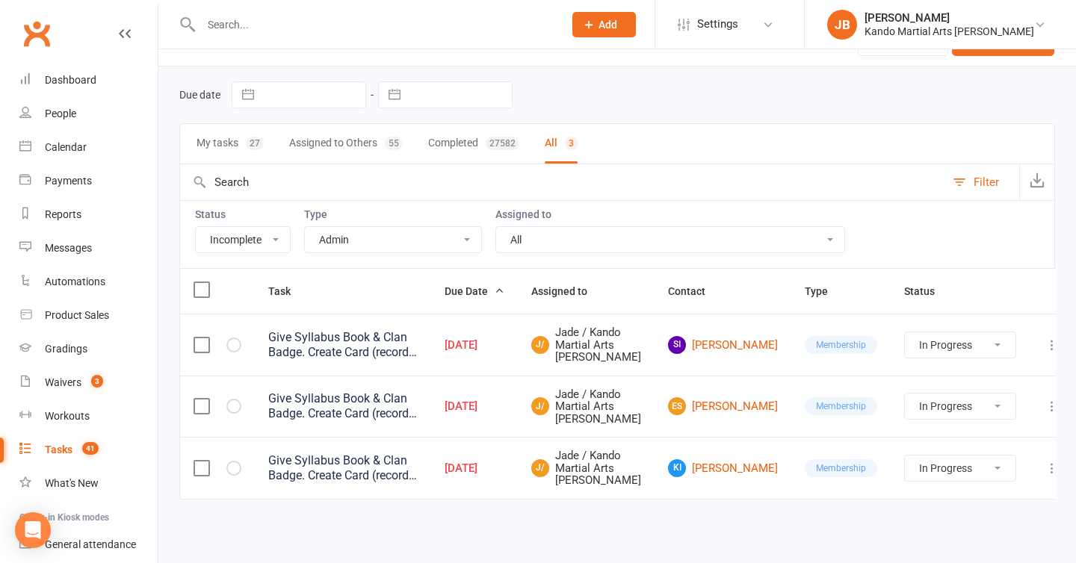
select select "started"
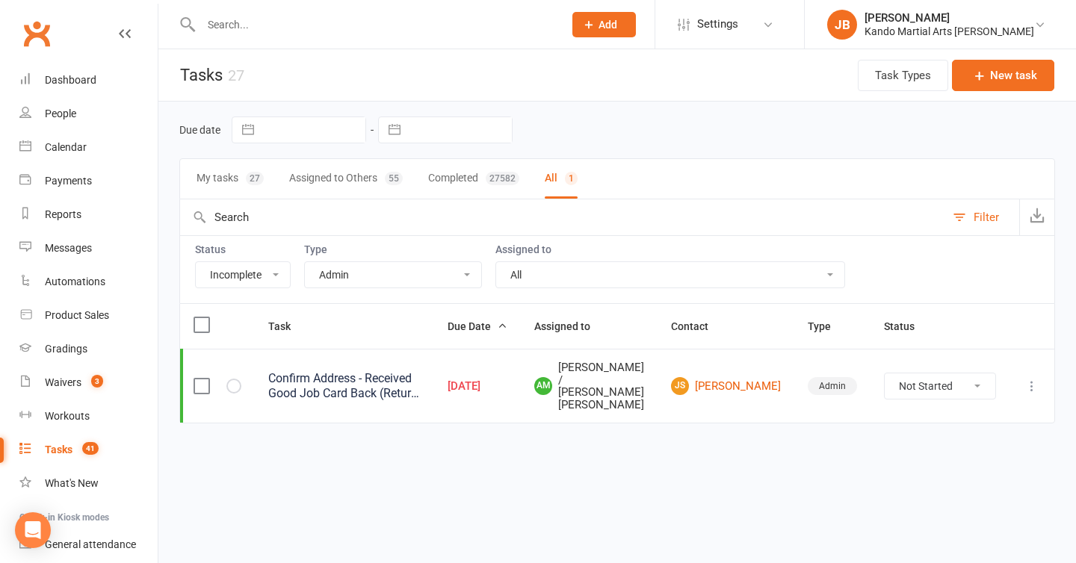
click at [288, 17] on input "text" at bounding box center [375, 24] width 356 height 21
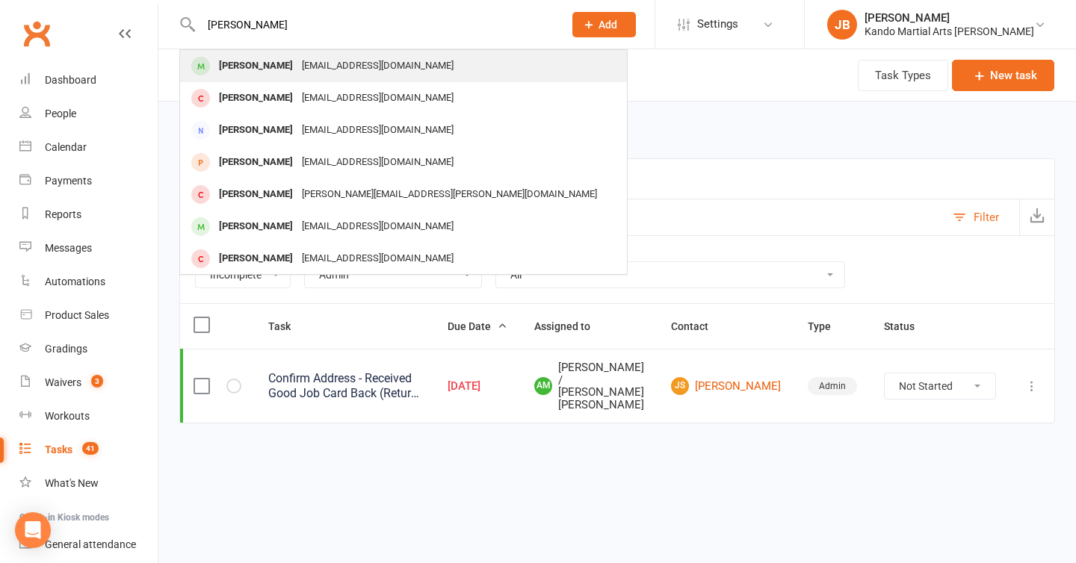
type input "jack coburn"
click at [241, 62] on div "Jack Coburn" at bounding box center [255, 66] width 83 height 22
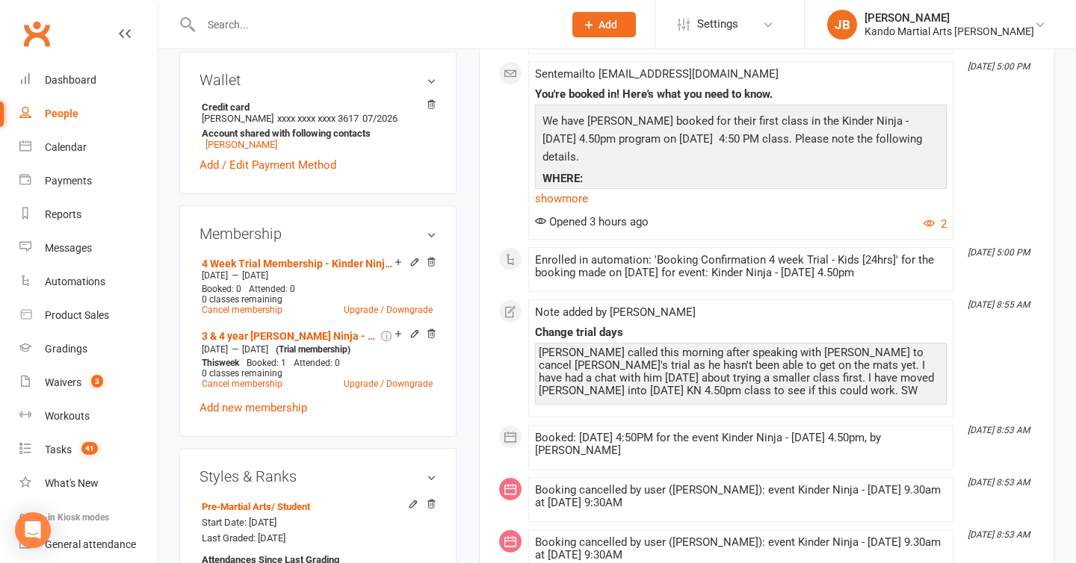
scroll to position [758, 0]
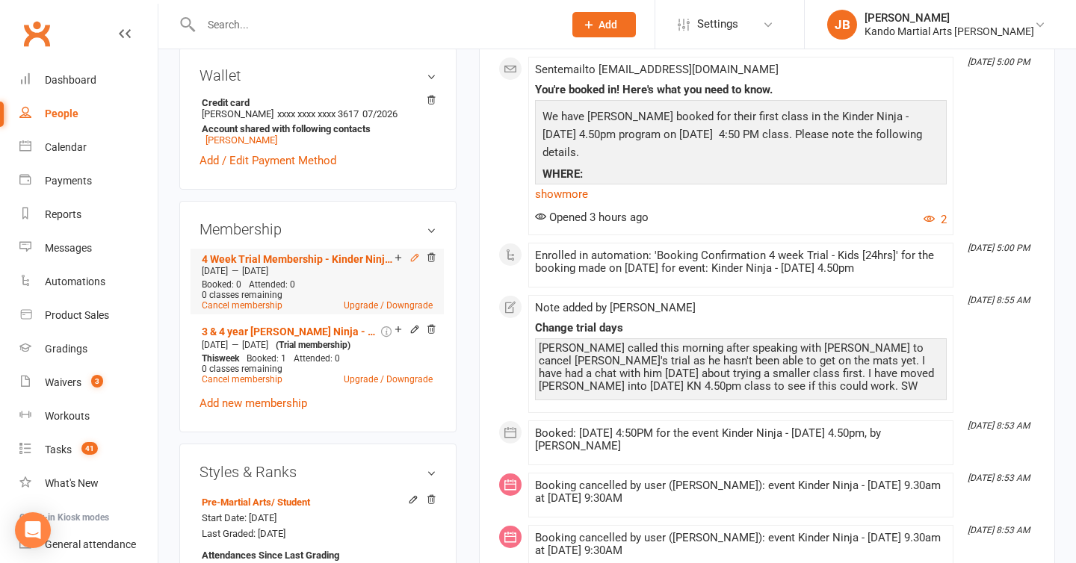
click at [411, 254] on icon at bounding box center [414, 258] width 10 height 10
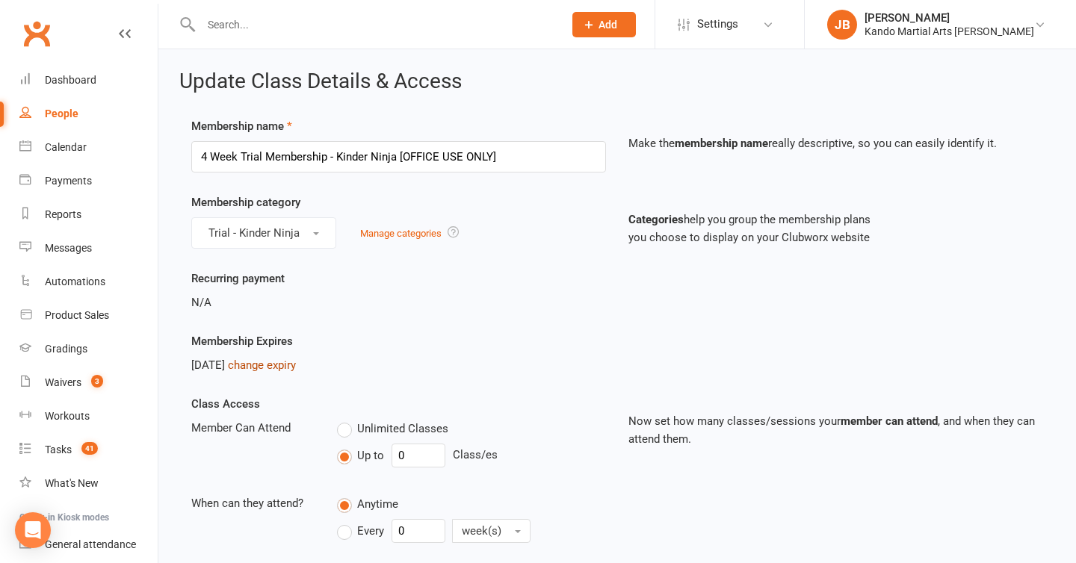
click at [271, 369] on link "change expiry" at bounding box center [262, 365] width 68 height 13
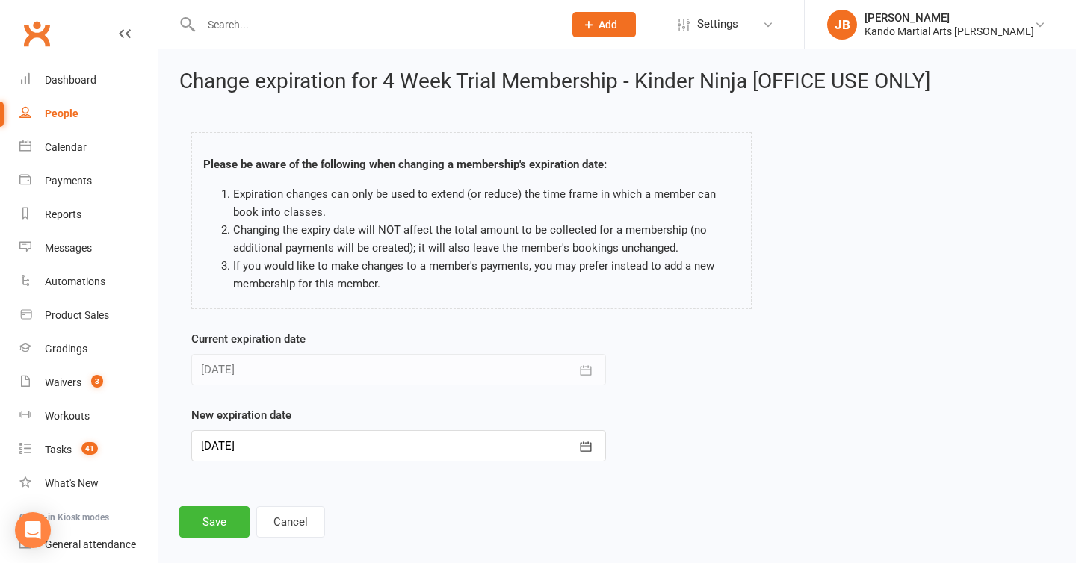
click at [291, 442] on div at bounding box center [398, 445] width 415 height 31
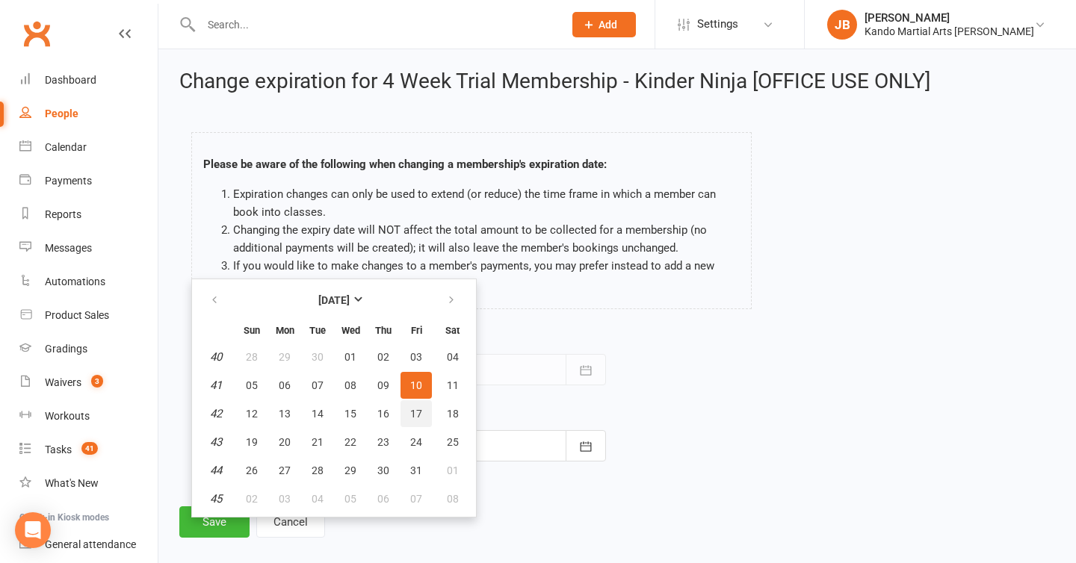
click at [405, 418] on button "17" at bounding box center [416, 414] width 31 height 27
type input "17 Oct 2025"
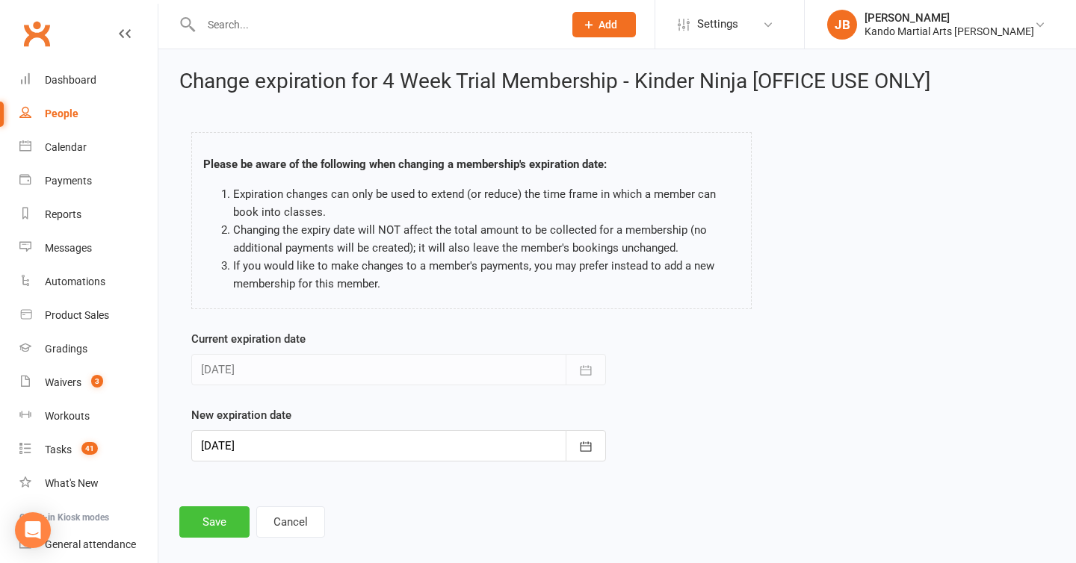
click at [233, 515] on button "Save" at bounding box center [214, 522] width 70 height 31
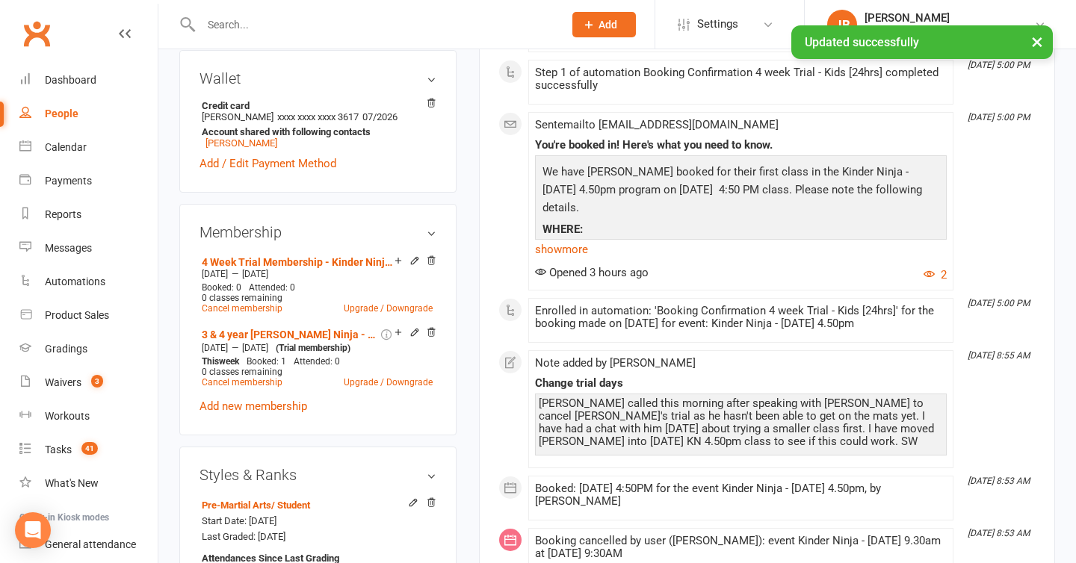
scroll to position [755, 0]
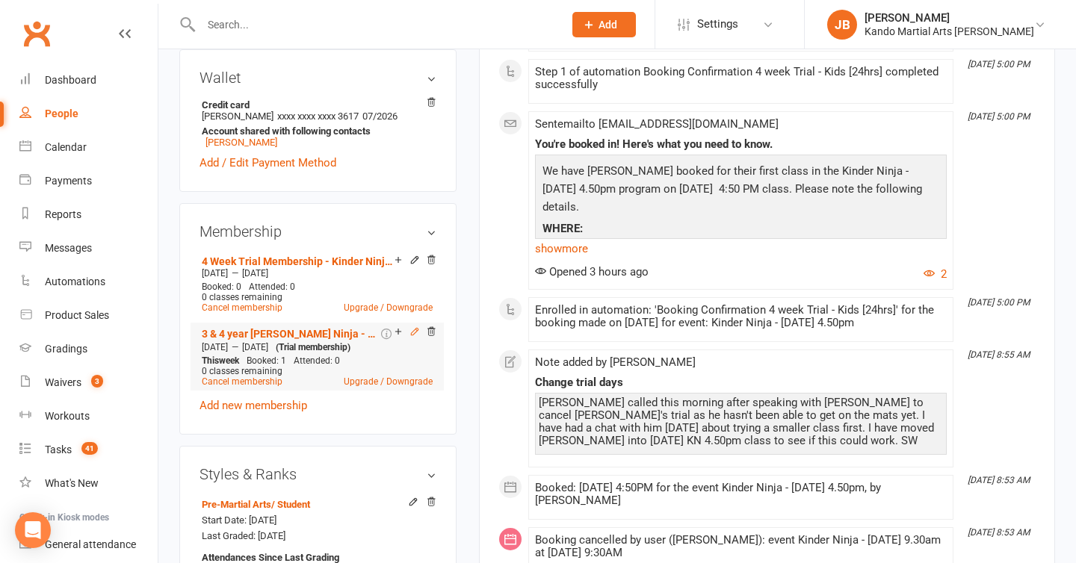
click at [409, 327] on icon at bounding box center [414, 332] width 10 height 10
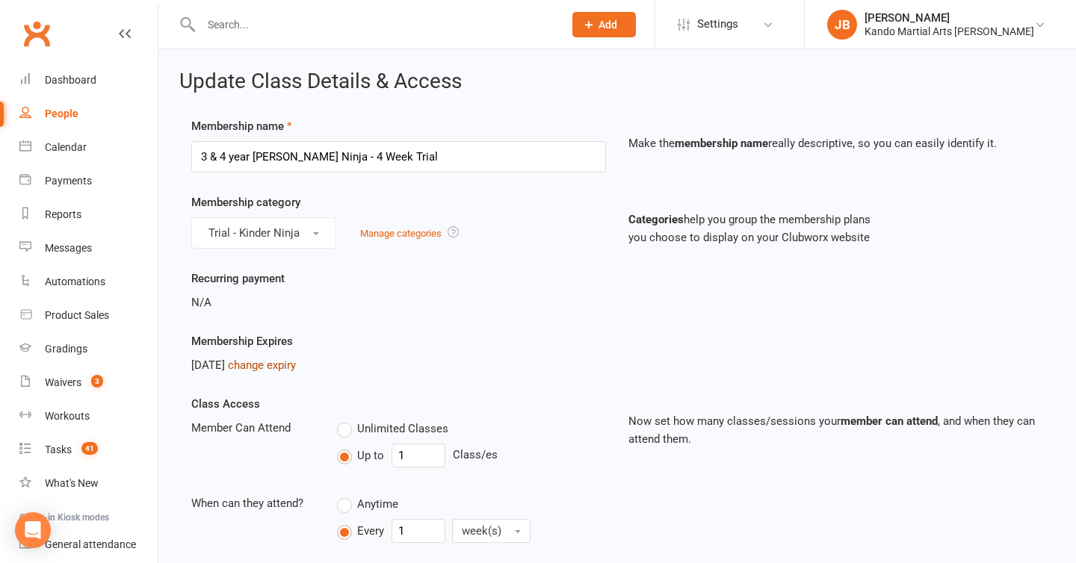
click at [290, 360] on link "change expiry" at bounding box center [262, 365] width 68 height 13
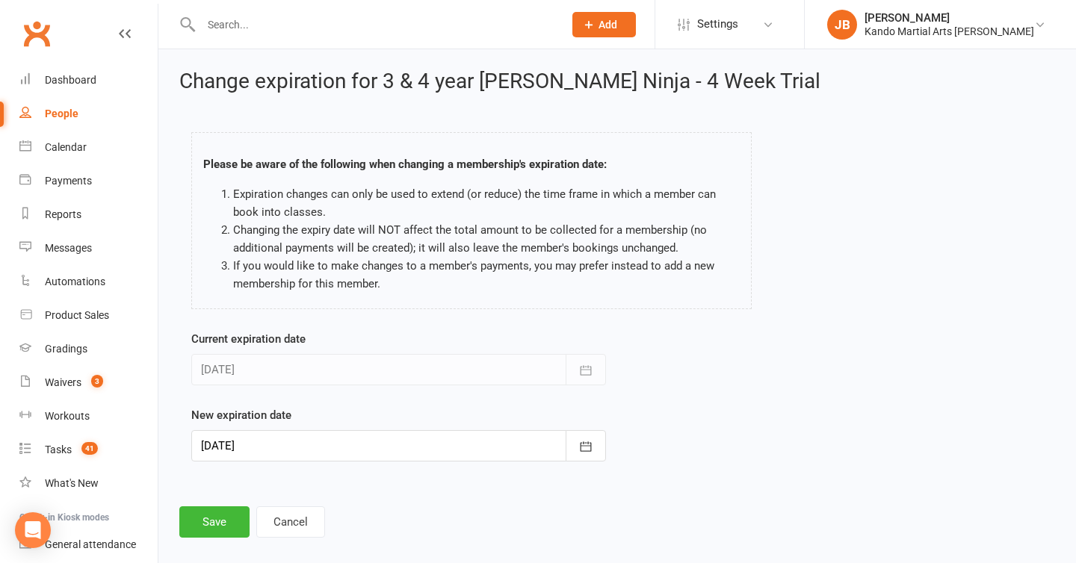
click at [250, 447] on div at bounding box center [398, 445] width 415 height 31
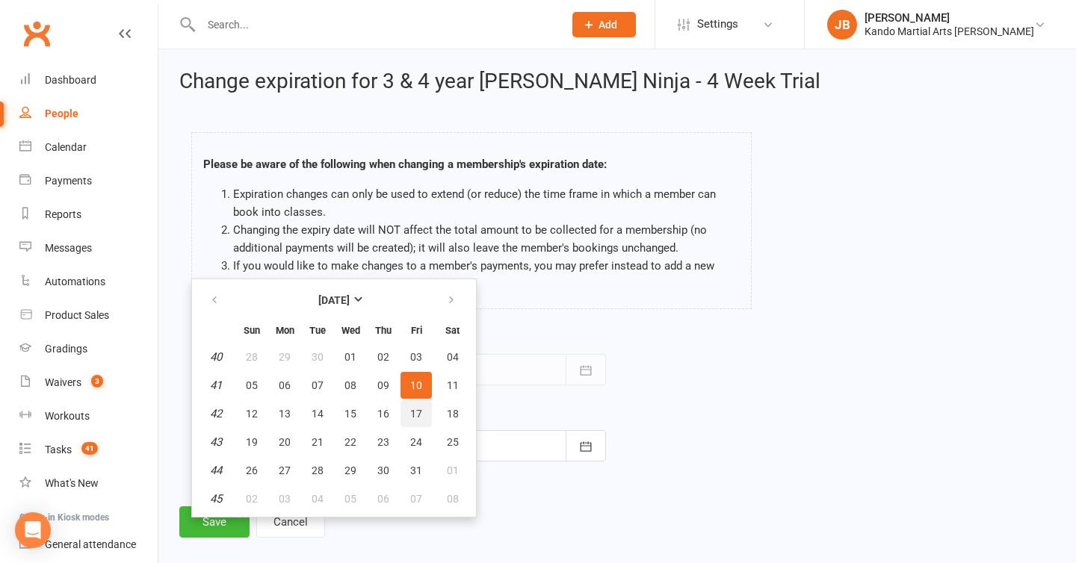
click at [410, 412] on span "17" at bounding box center [416, 414] width 12 height 12
type input "17 Oct 2025"
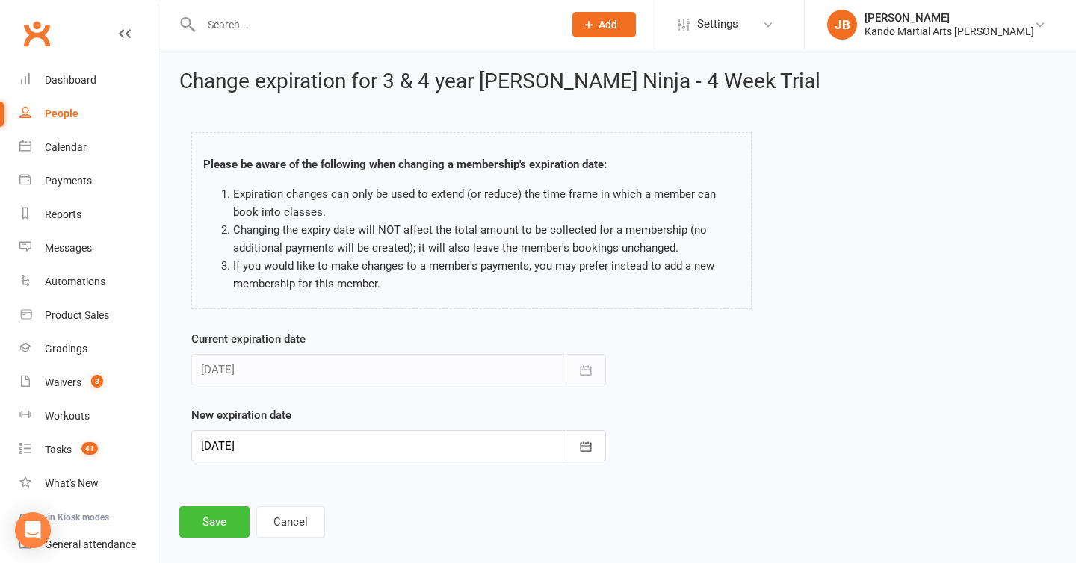
click at [211, 519] on button "Save" at bounding box center [214, 522] width 70 height 31
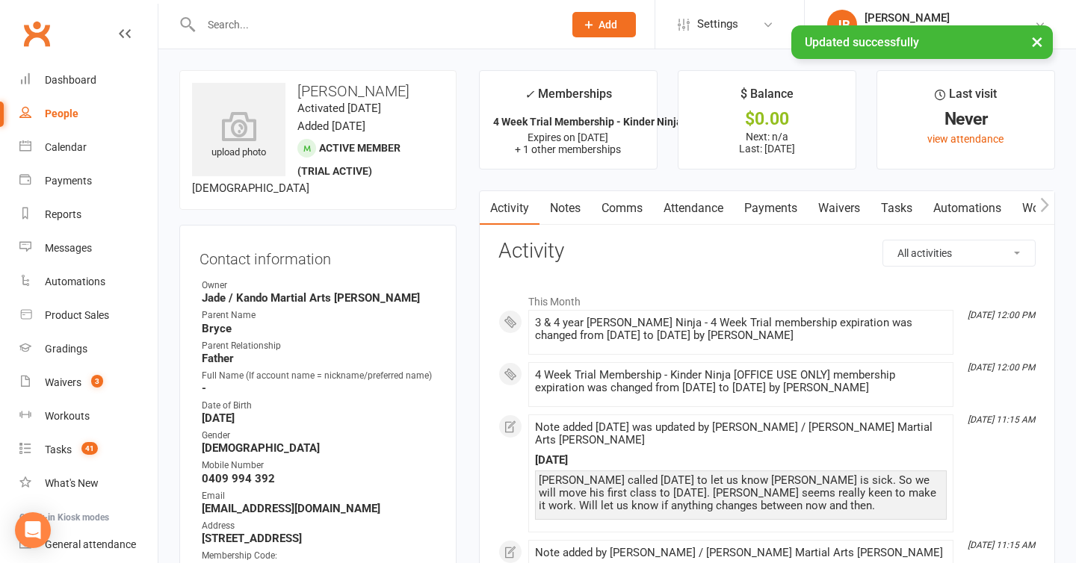
click at [690, 204] on link "Attendance" at bounding box center [693, 208] width 81 height 34
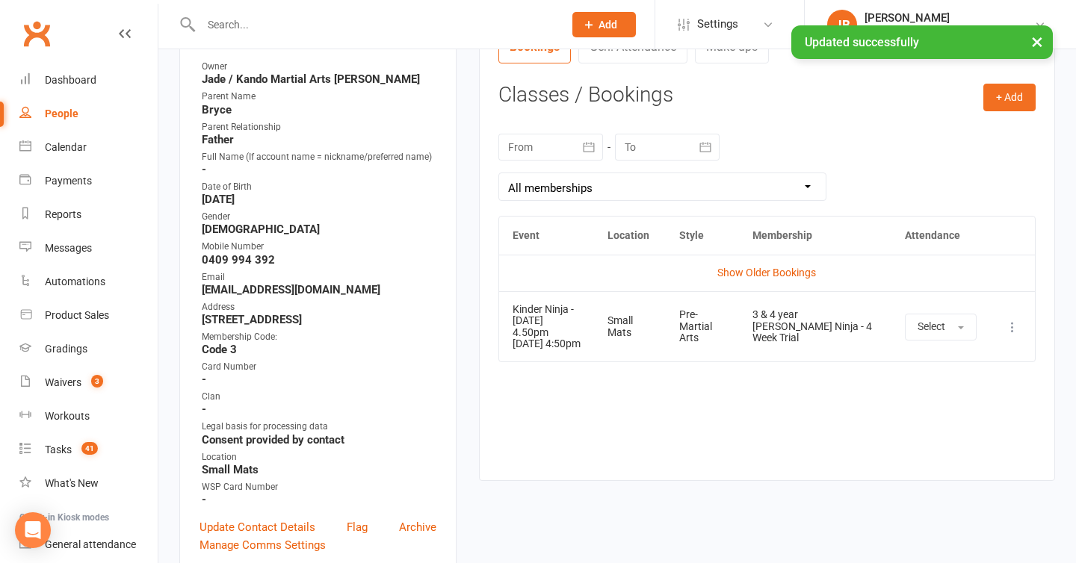
scroll to position [230, 0]
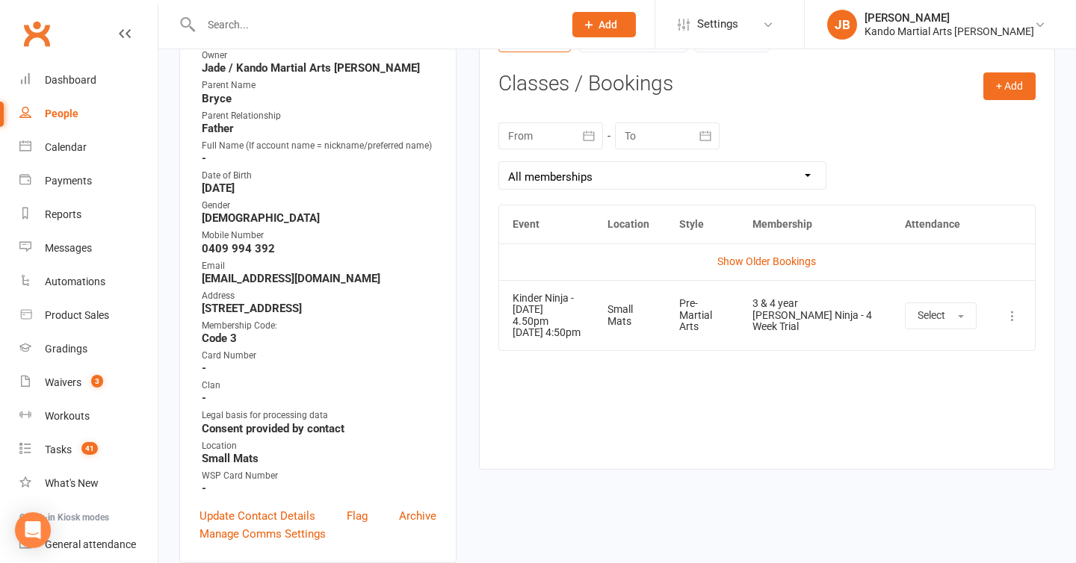
click at [1008, 322] on icon at bounding box center [1012, 316] width 15 height 15
click at [942, 369] on link "View event" at bounding box center [947, 375] width 148 height 30
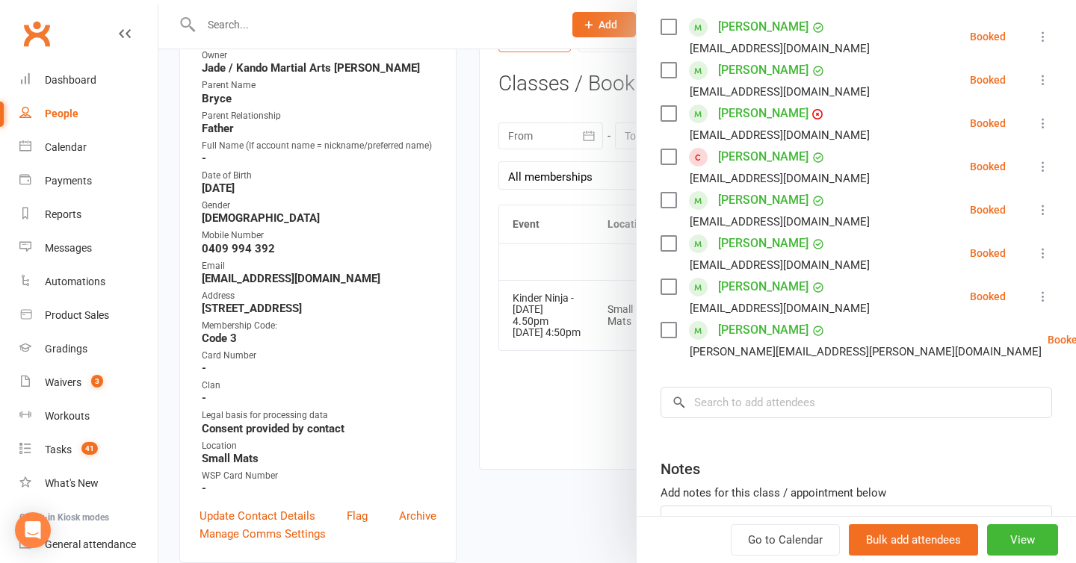
scroll to position [290, 0]
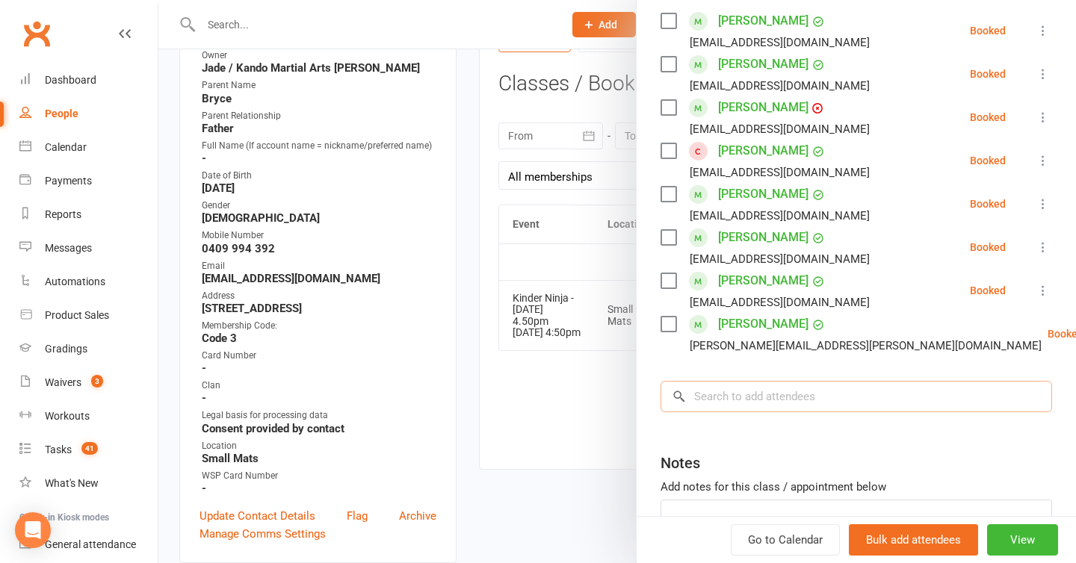
click at [724, 381] on input "search" at bounding box center [857, 396] width 392 height 31
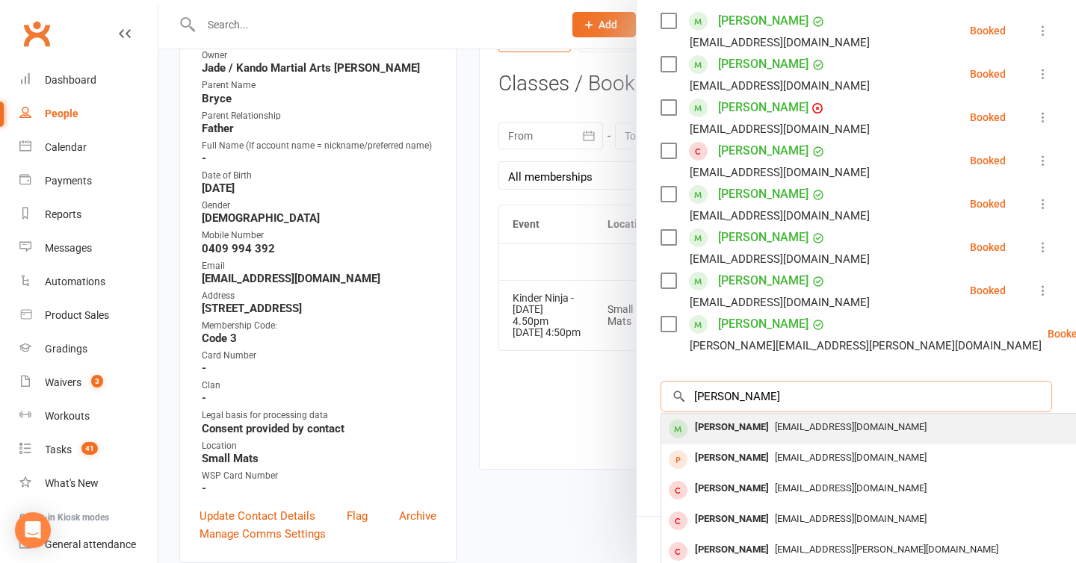
type input "jack cobu"
click at [736, 417] on div "Jack Coburn" at bounding box center [732, 428] width 86 height 22
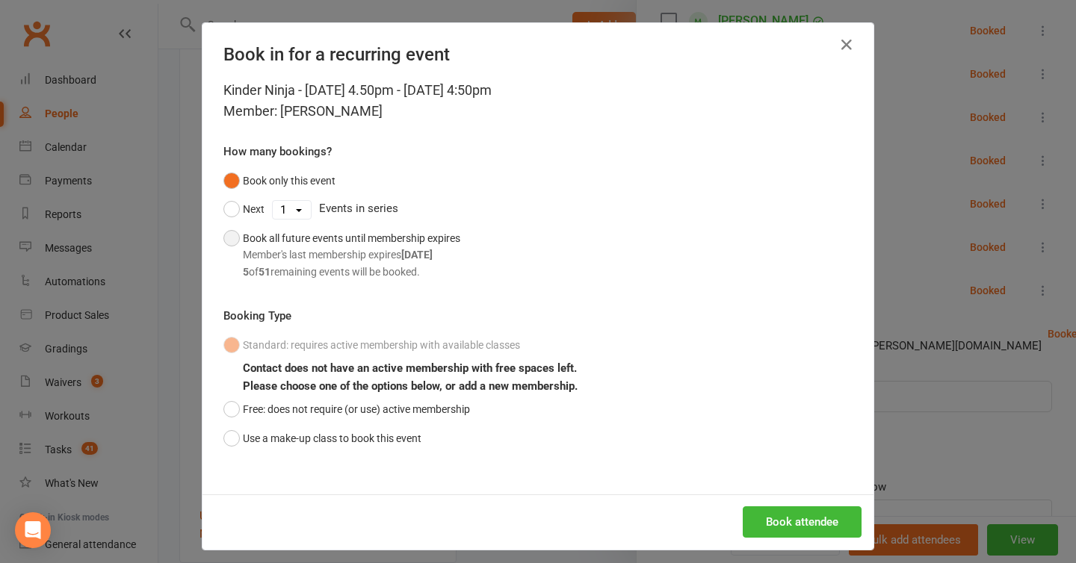
click at [330, 265] on div "5 of 51 remaining events will be booked." at bounding box center [351, 272] width 217 height 16
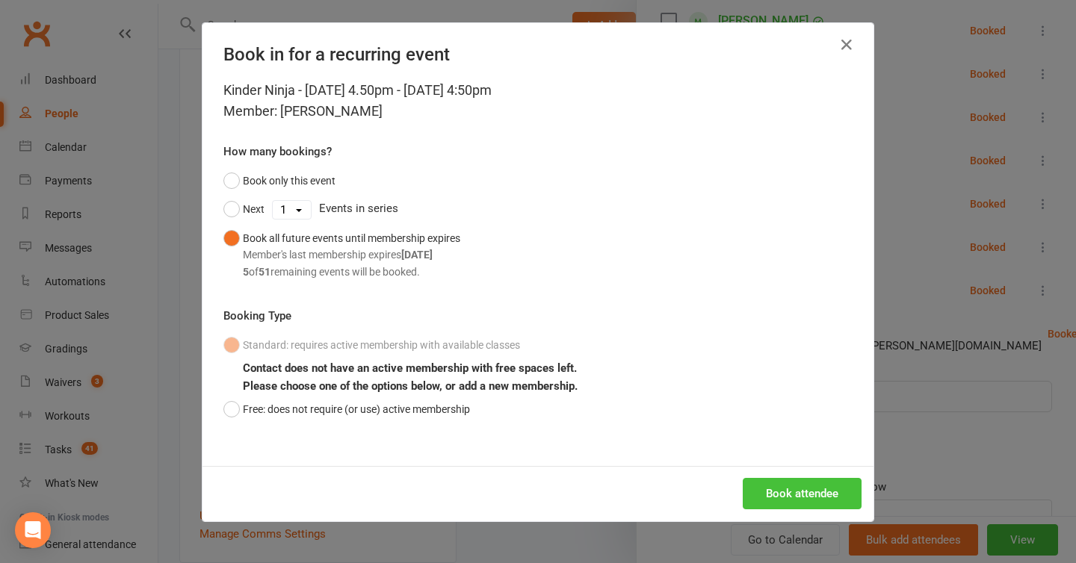
click at [767, 487] on button "Book attendee" at bounding box center [802, 493] width 119 height 31
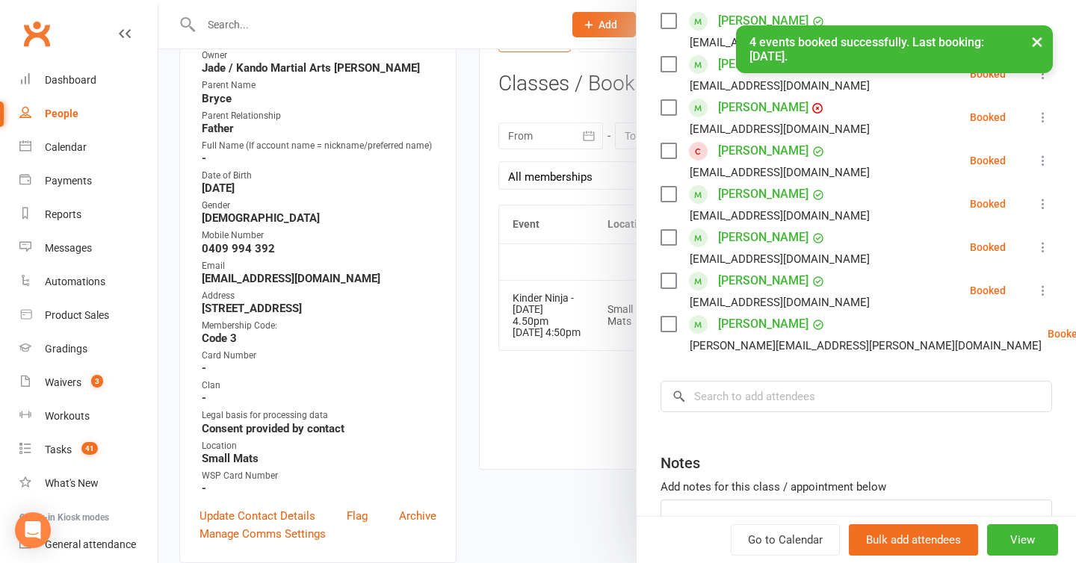
click at [1045, 34] on button "×" at bounding box center [1037, 41] width 27 height 32
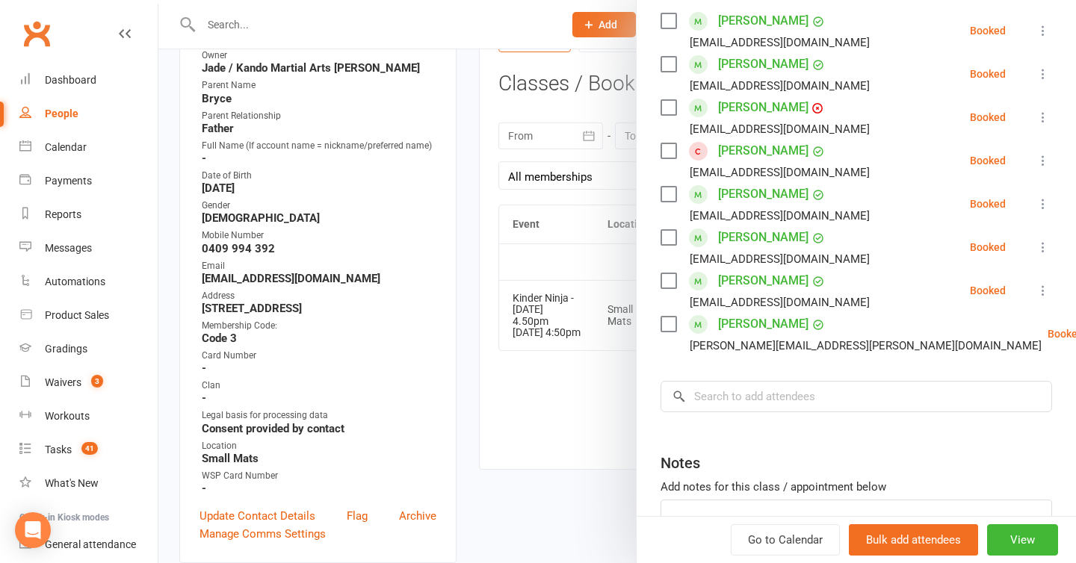
click at [761, 139] on link "Arhaan Khan" at bounding box center [763, 151] width 90 height 24
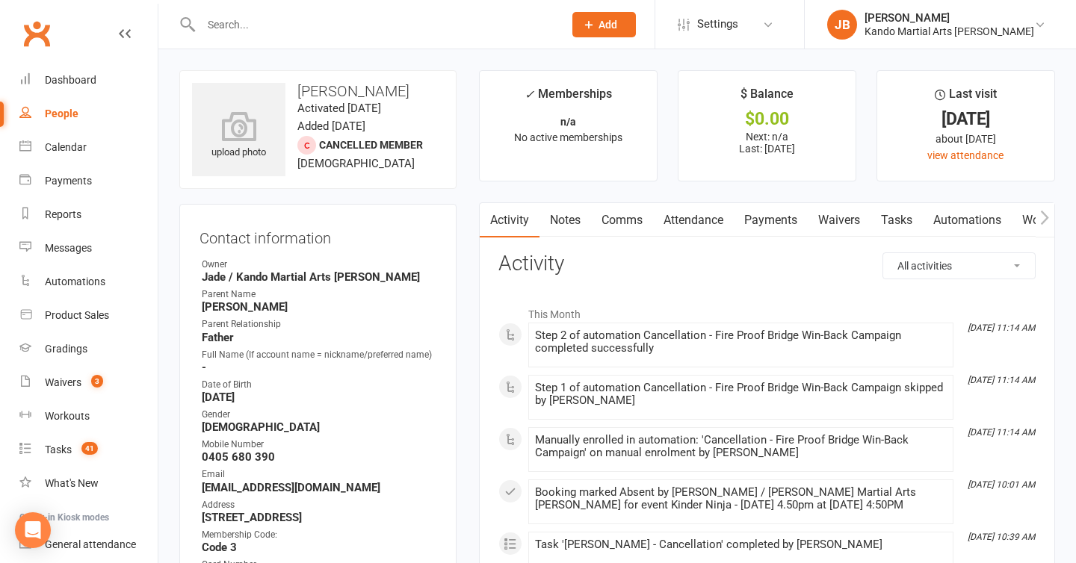
click at [743, 222] on link "Payments" at bounding box center [771, 220] width 74 height 34
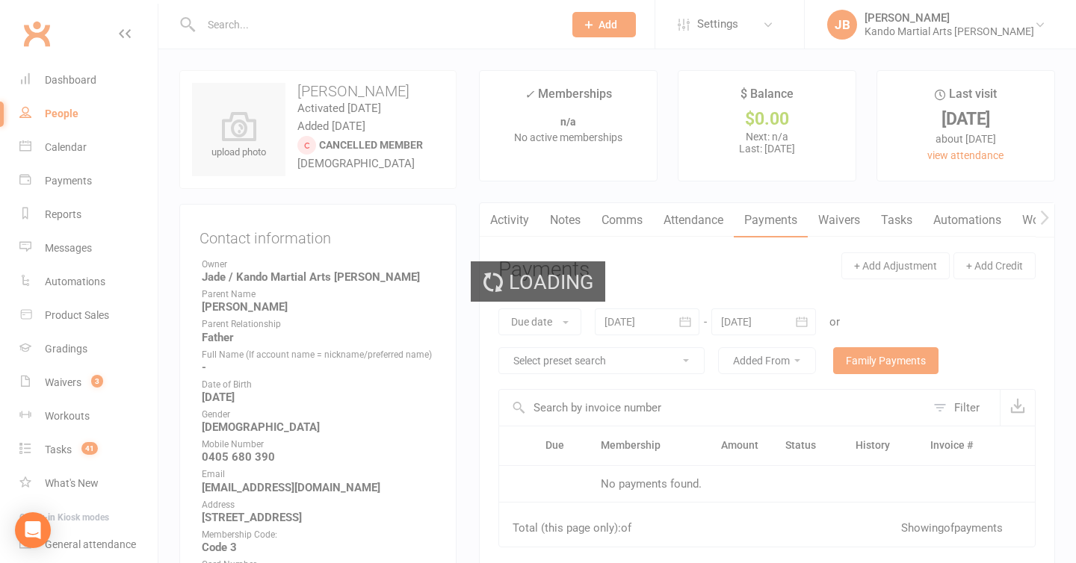
click at [673, 221] on div "Loading" at bounding box center [538, 281] width 1076 height 563
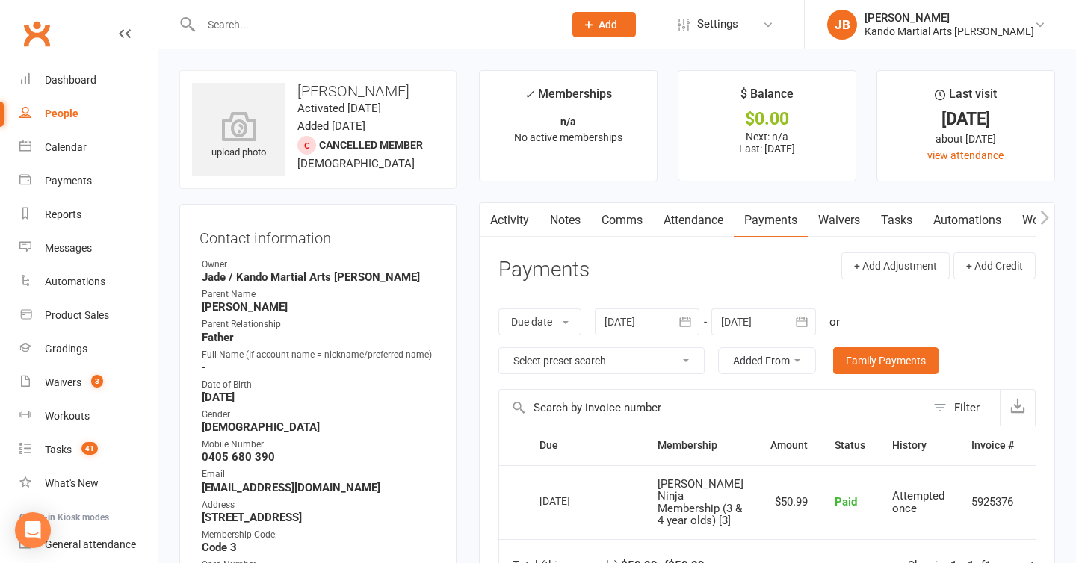
click at [688, 221] on link "Attendance" at bounding box center [693, 220] width 81 height 34
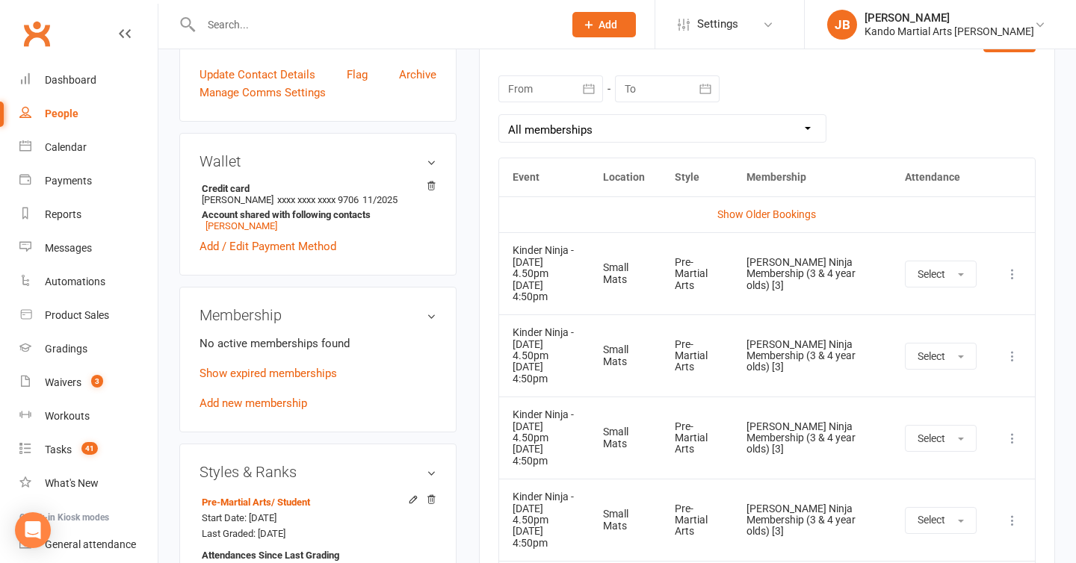
scroll to position [652, 0]
click at [1019, 266] on icon at bounding box center [1012, 273] width 15 height 15
click at [930, 350] on link "Remove booking" at bounding box center [947, 362] width 148 height 30
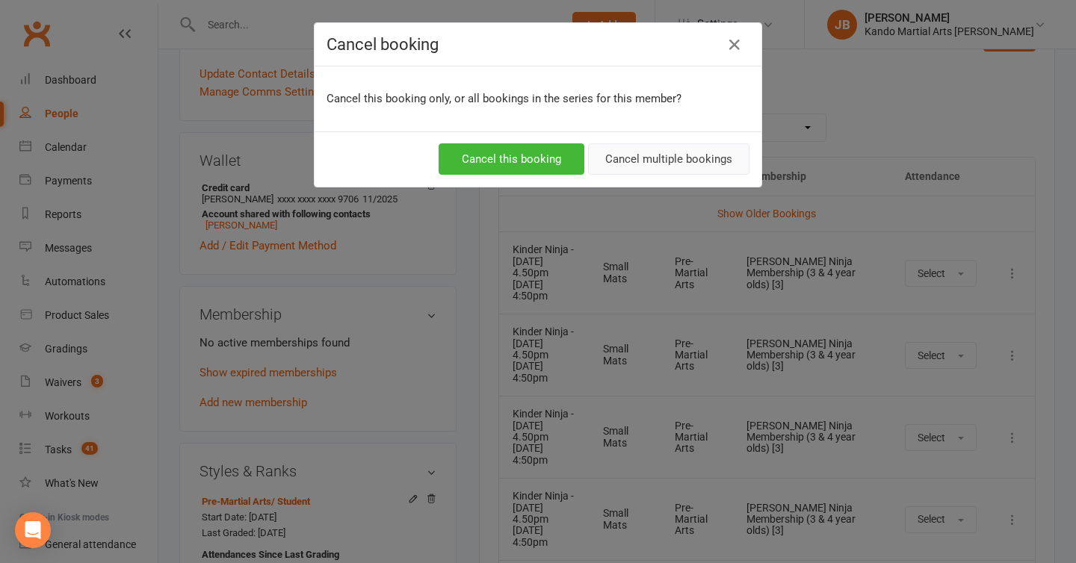
click at [681, 166] on button "Cancel multiple bookings" at bounding box center [668, 158] width 161 height 31
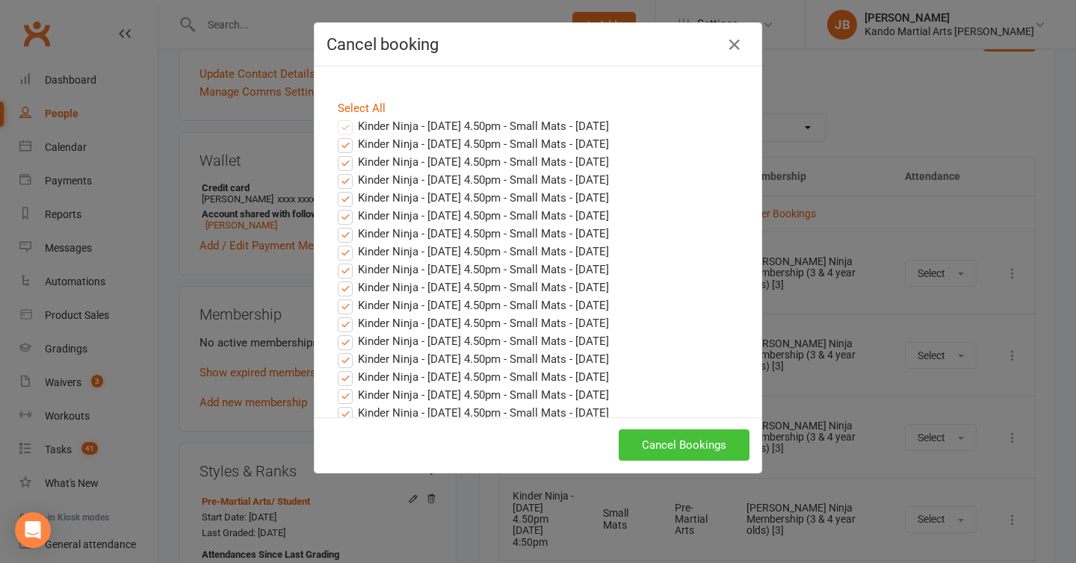
click at [658, 456] on button "Cancel Bookings" at bounding box center [684, 445] width 131 height 31
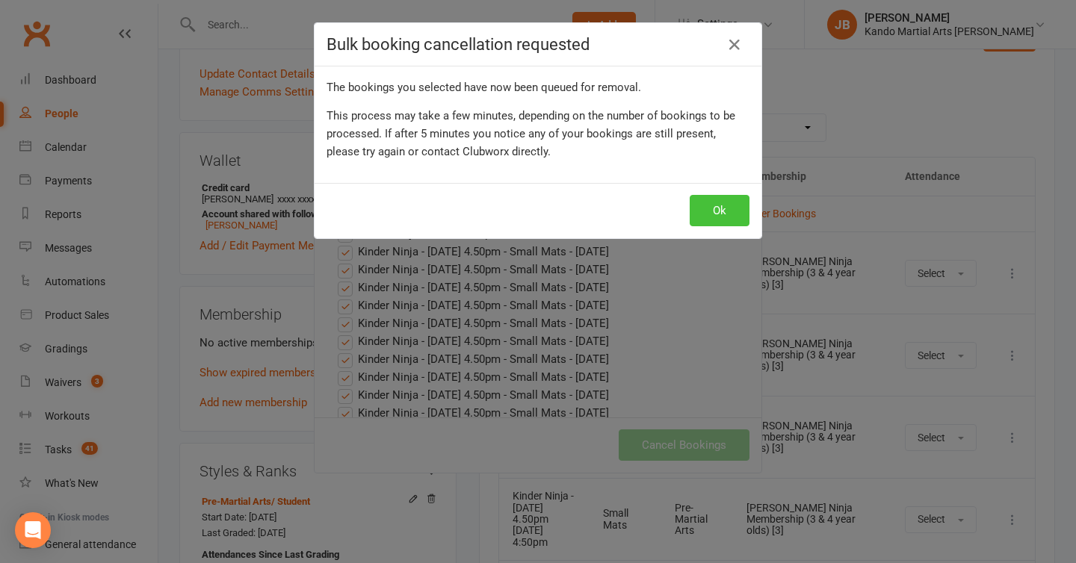
click at [708, 223] on button "Ok" at bounding box center [720, 210] width 60 height 31
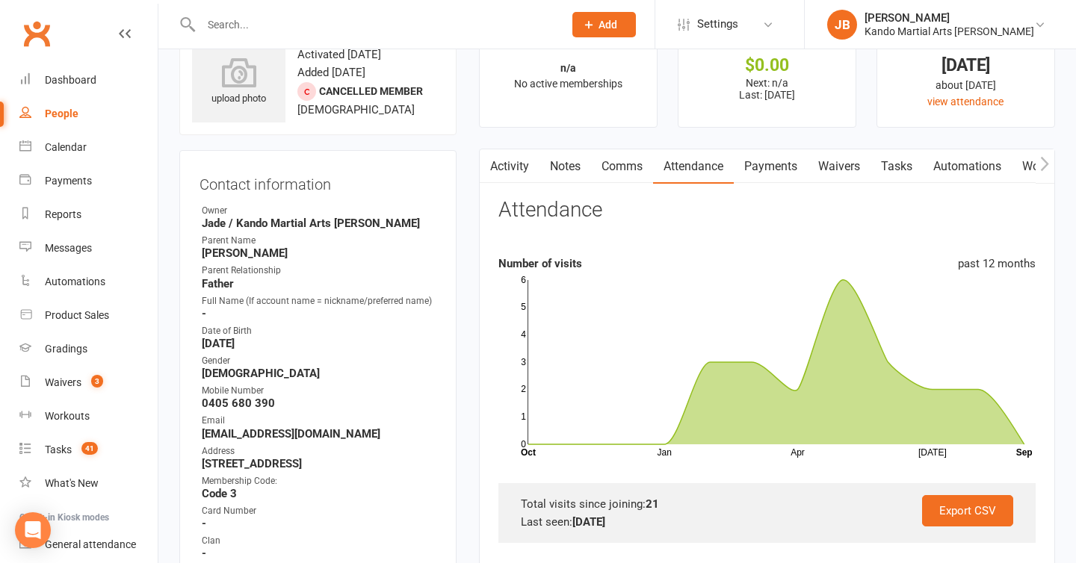
scroll to position [0, 0]
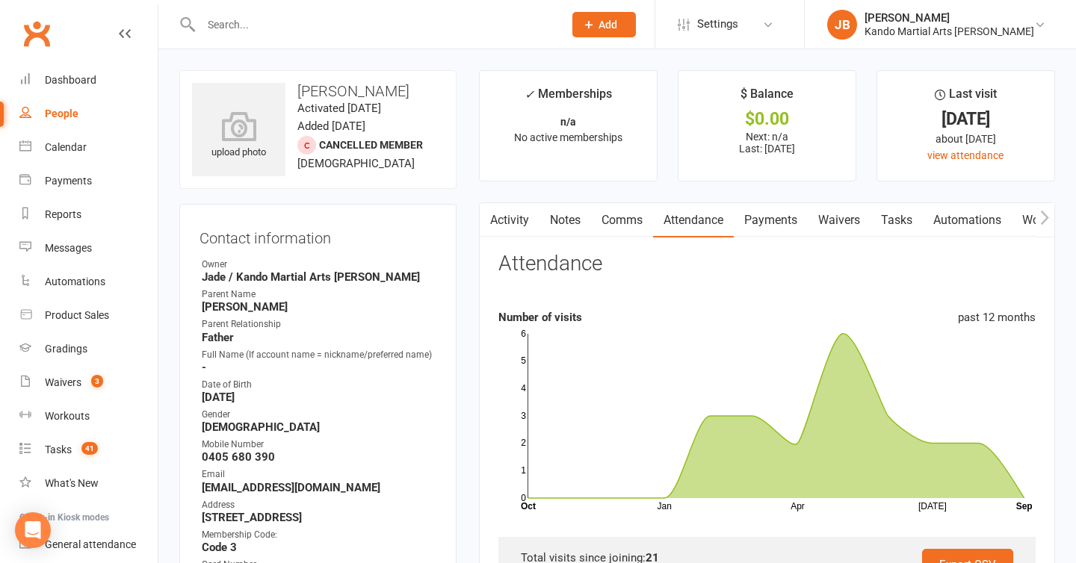
click at [255, 25] on input "text" at bounding box center [375, 24] width 356 height 21
click at [75, 148] on div "Calendar" at bounding box center [66, 147] width 42 height 12
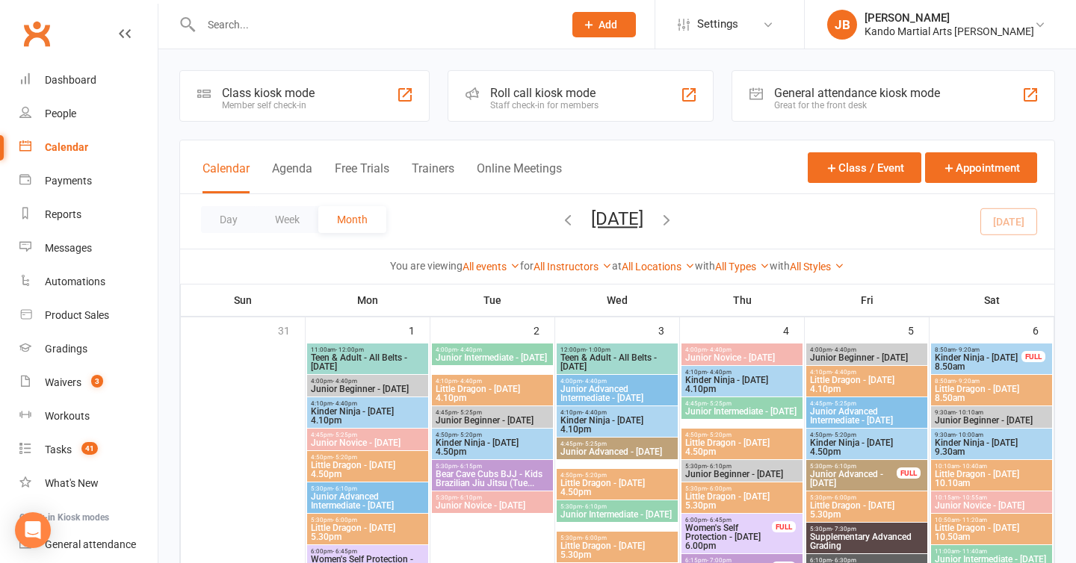
click at [262, 24] on input "text" at bounding box center [375, 24] width 356 height 21
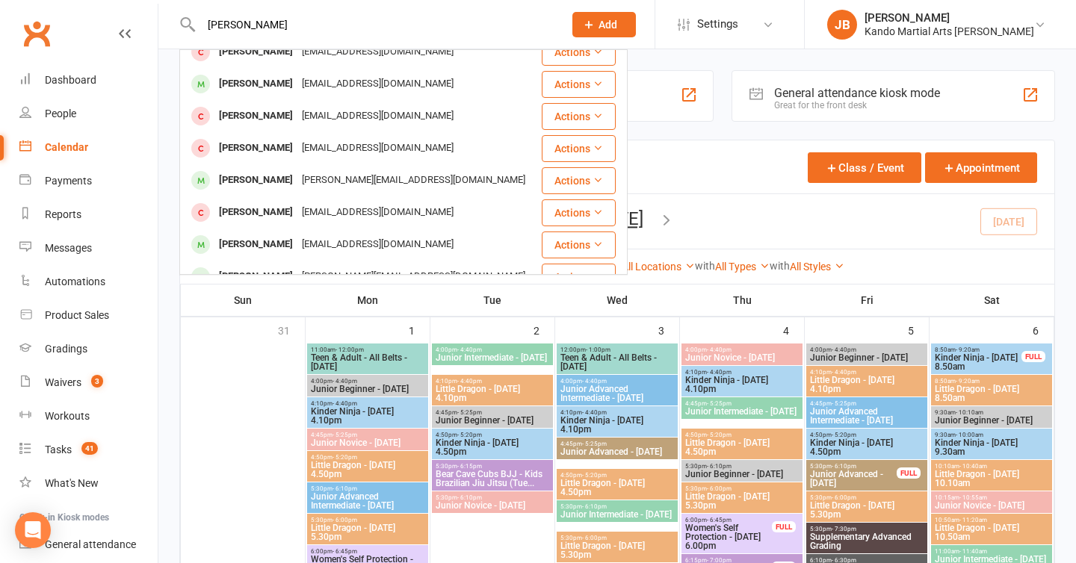
scroll to position [212, 0]
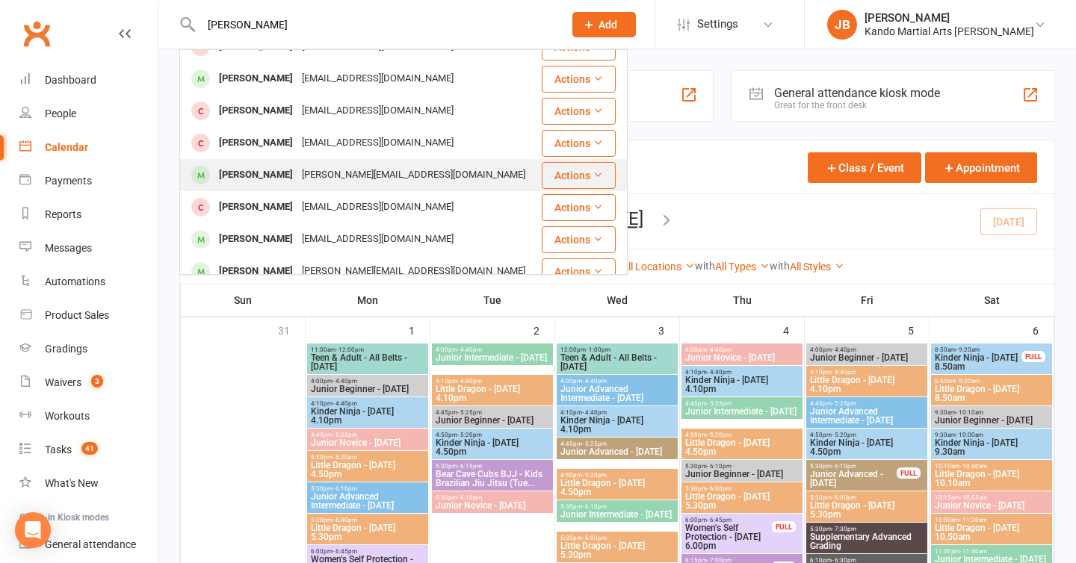
type input "oliver v"
click at [299, 173] on div "annie.de-ath@hotmail.com" at bounding box center [413, 175] width 232 height 22
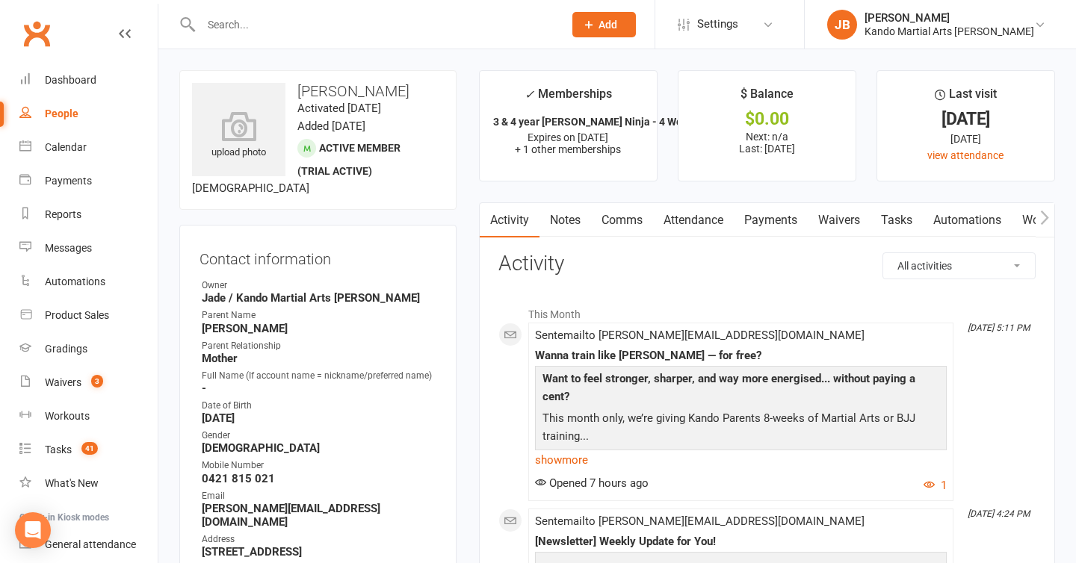
click at [697, 210] on link "Attendance" at bounding box center [693, 220] width 81 height 34
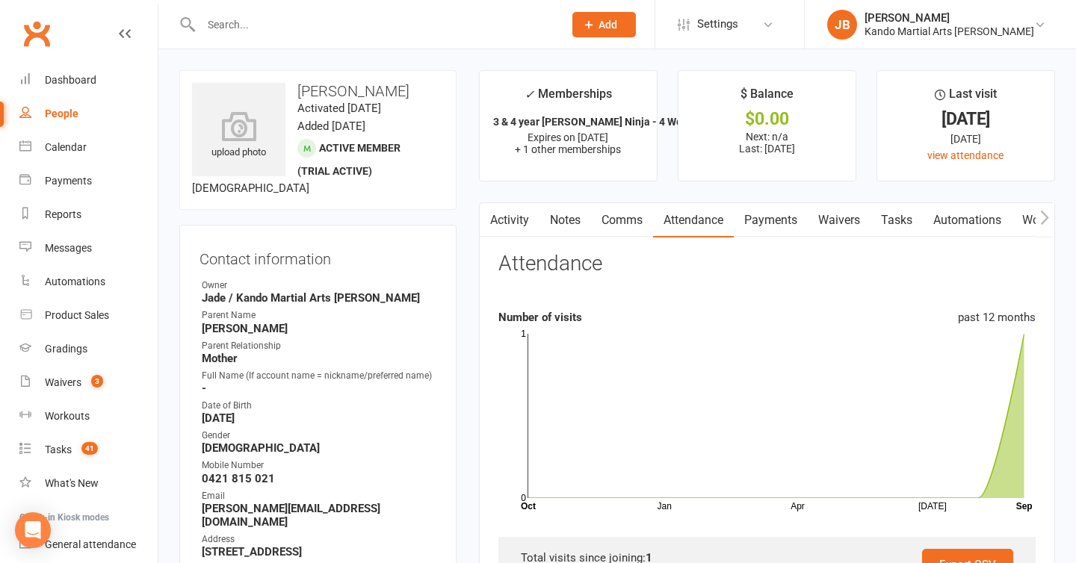
click at [63, 386] on div "Waivers" at bounding box center [63, 383] width 37 height 12
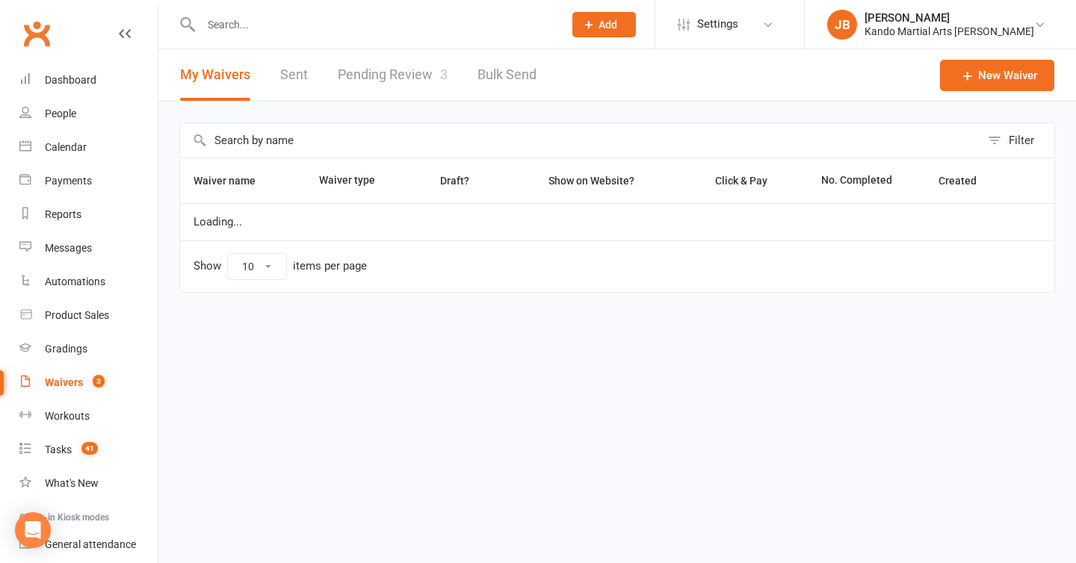
select select "100"
click at [406, 74] on link "Pending Review 3" at bounding box center [393, 75] width 110 height 52
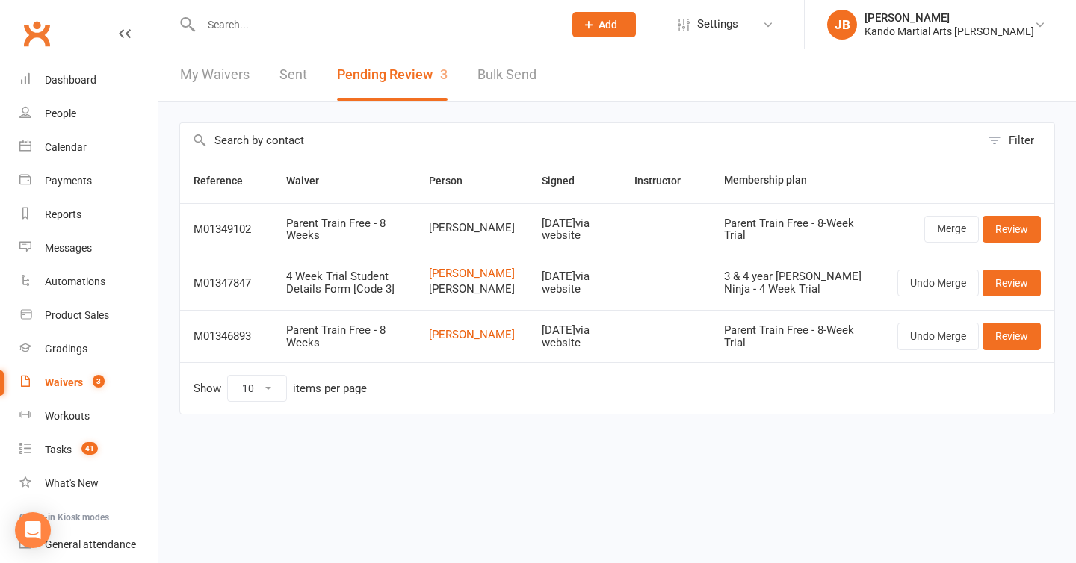
drag, startPoint x: 480, startPoint y: 233, endPoint x: 437, endPoint y: 220, distance: 45.4
click at [437, 220] on td "Philippa Wright" at bounding box center [471, 229] width 113 height 52
copy span "Philippa Wright"
click at [1038, 294] on link "Review" at bounding box center [1012, 283] width 58 height 27
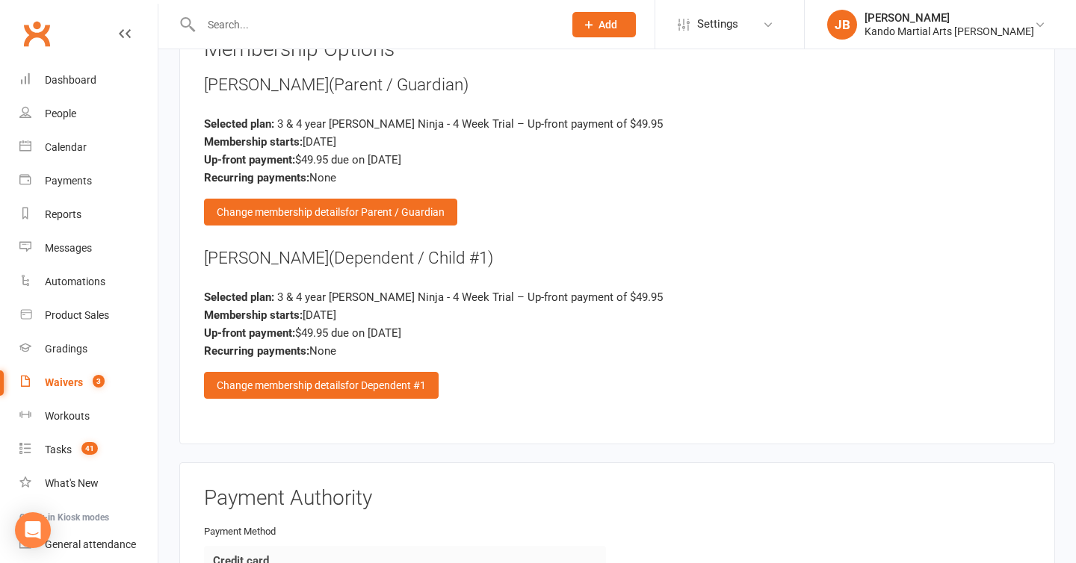
scroll to position [2089, 0]
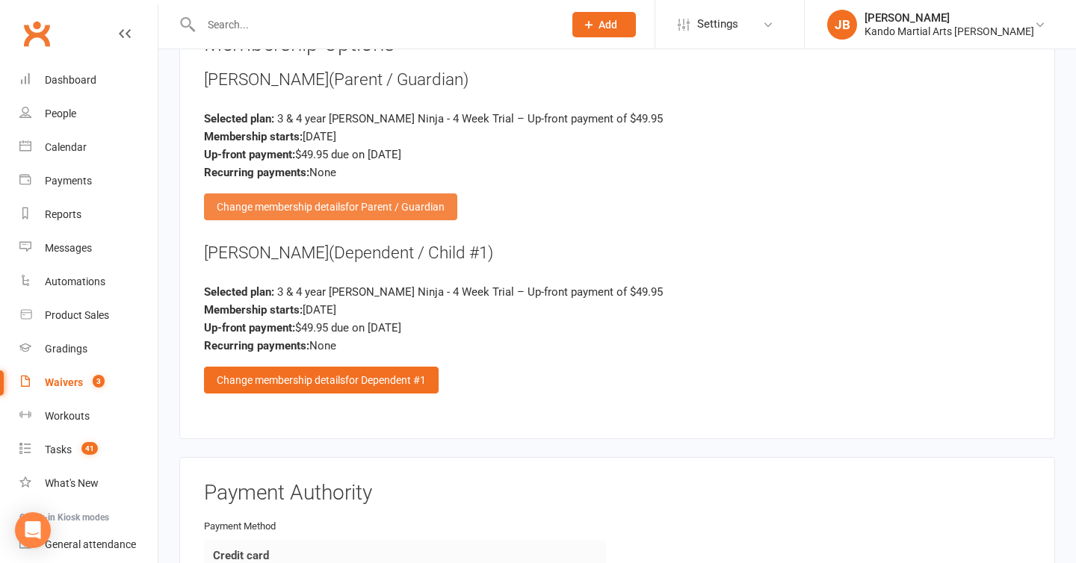
click at [336, 196] on div "Change membership details for Parent / Guardian" at bounding box center [330, 207] width 253 height 27
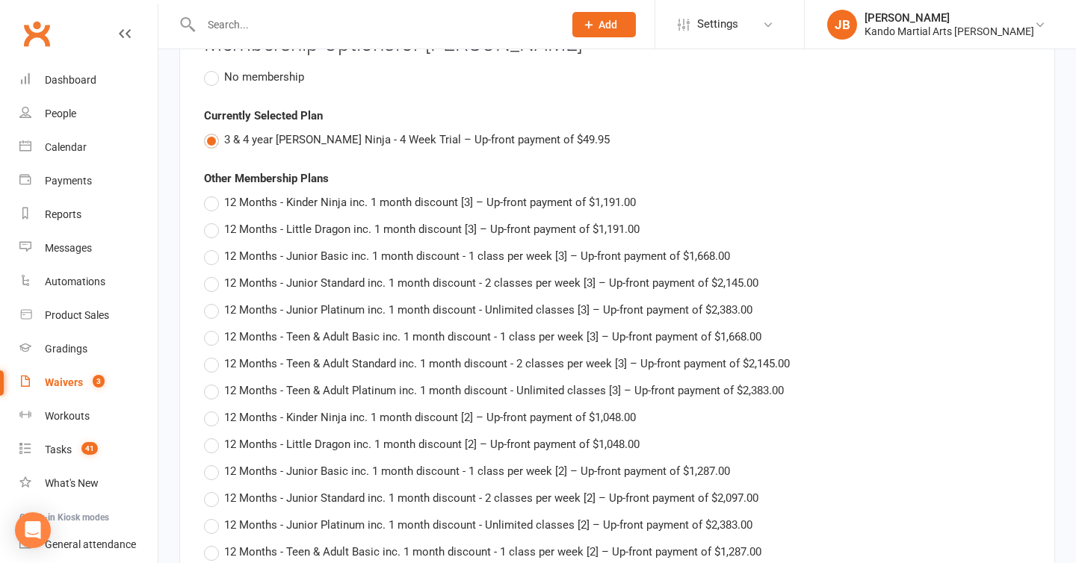
click at [259, 72] on span "No membership" at bounding box center [264, 76] width 80 height 16
click at [214, 68] on input "No membership" at bounding box center [209, 68] width 10 height 0
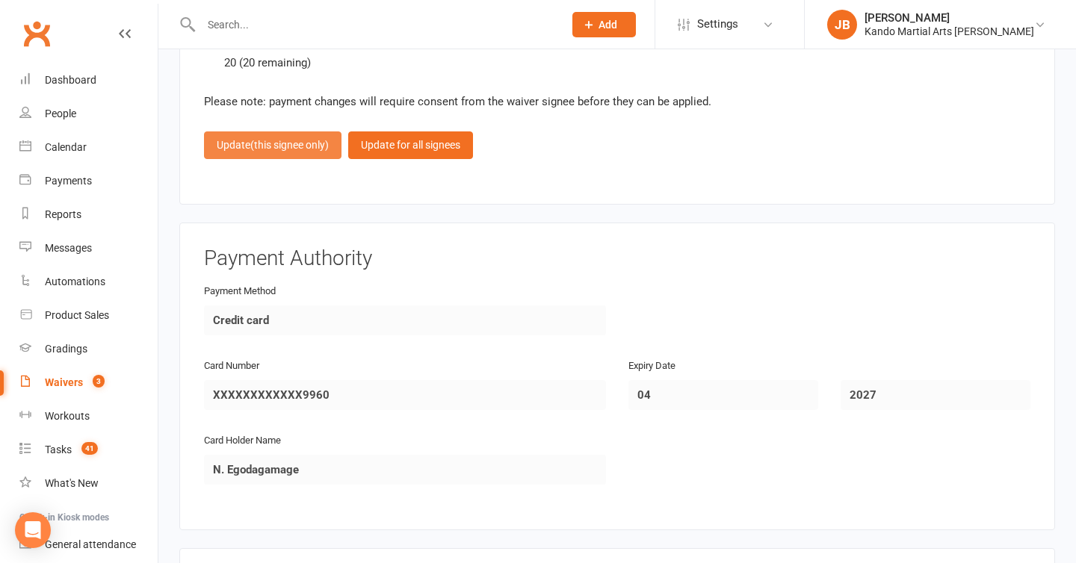
click at [307, 143] on span "(this signee only)" at bounding box center [289, 145] width 78 height 12
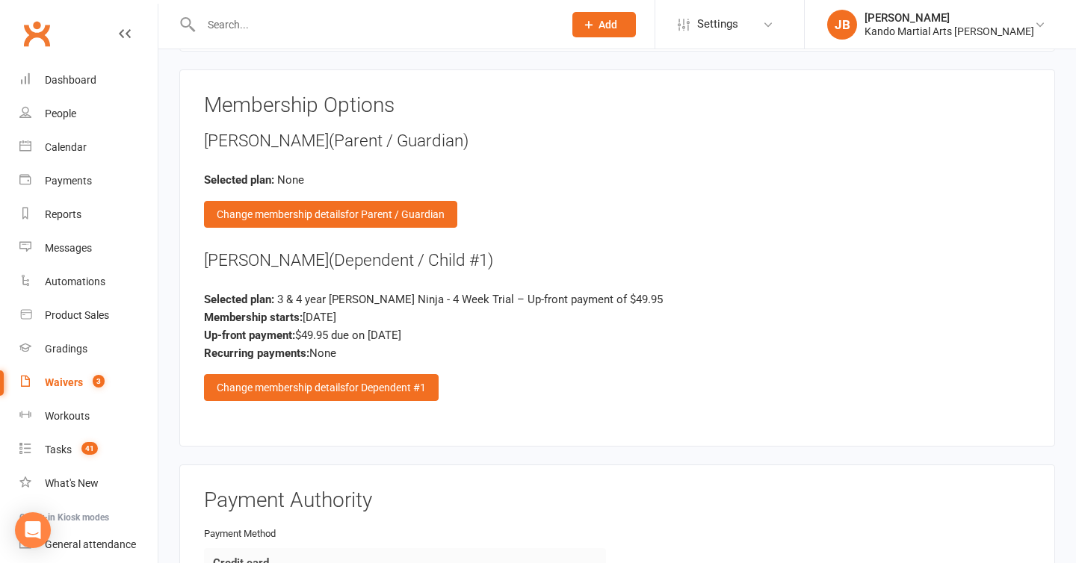
scroll to position [2027, 0]
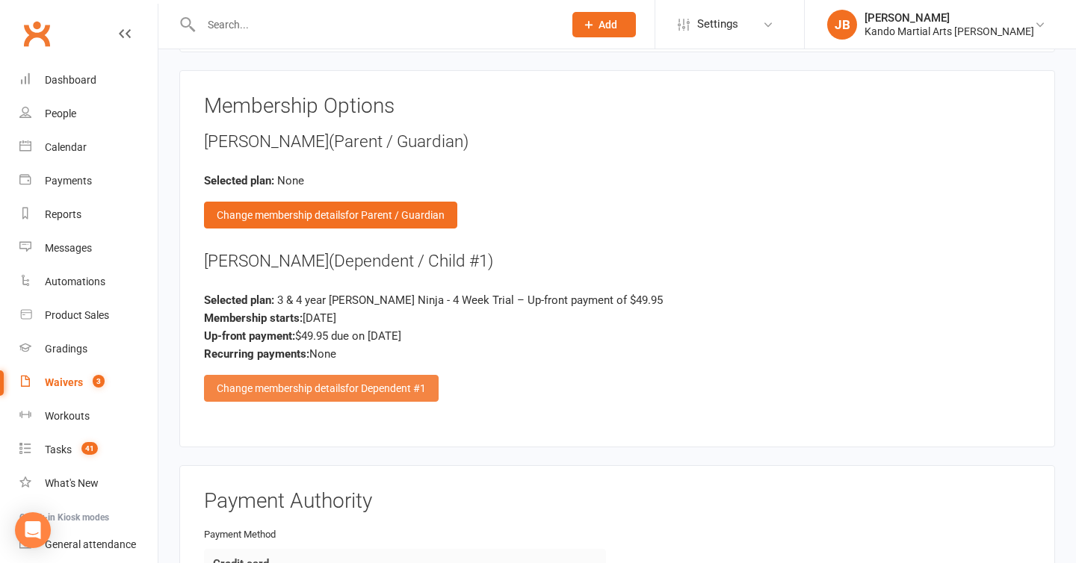
click at [347, 386] on span "for Dependent #1" at bounding box center [385, 389] width 81 height 12
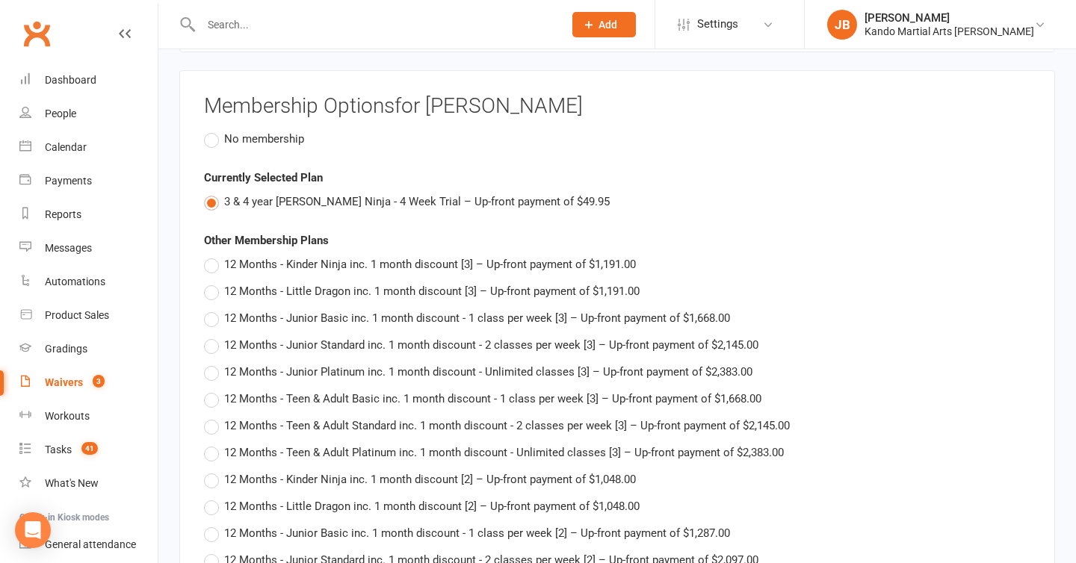
click at [347, 390] on span "12 Months - Teen & Adult Basic inc. 1 month discount - 1 class per week [3] – U…" at bounding box center [492, 398] width 537 height 16
click at [214, 390] on input "12 Months - Teen & Adult Basic inc. 1 month discount - 1 class per week [3] – U…" at bounding box center [209, 390] width 10 height 0
type input "12 Months - Teen & Adult Basic inc. 1 month discount - 1 class per week [3]"
type input "1668"
click at [281, 199] on span "3 & 4 year olds - Kinder Ninja - 4 Week Trial – Up-front payment of $49.95" at bounding box center [417, 201] width 386 height 16
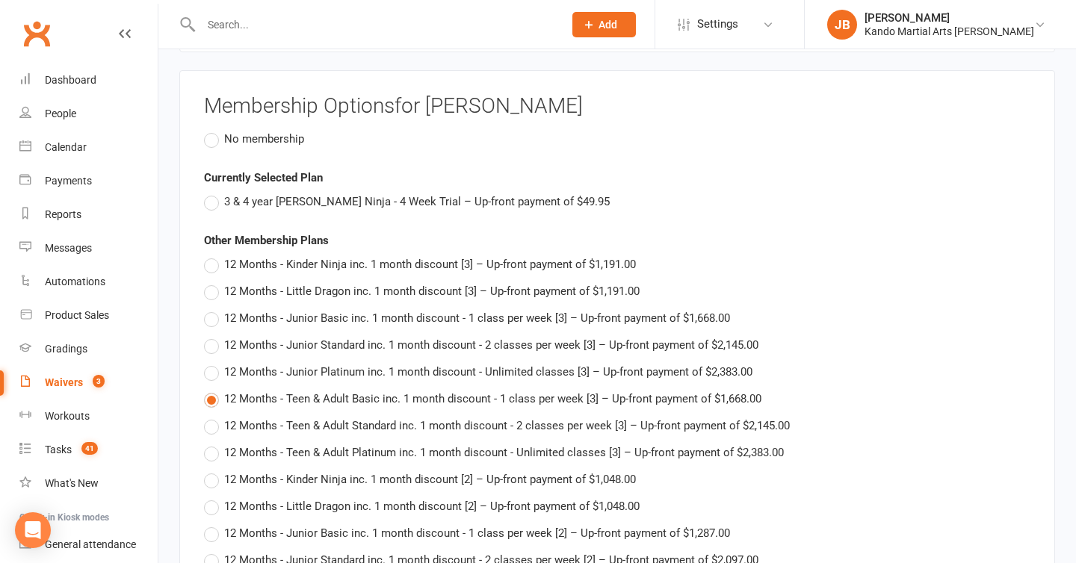
click at [214, 193] on input "3 & 4 year olds - Kinder Ninja - 4 Week Trial – Up-front payment of $49.95" at bounding box center [209, 193] width 10 height 0
type input "3 & 4 year olds - Kinder Ninja - 4 Week Trial"
type input "49.95"
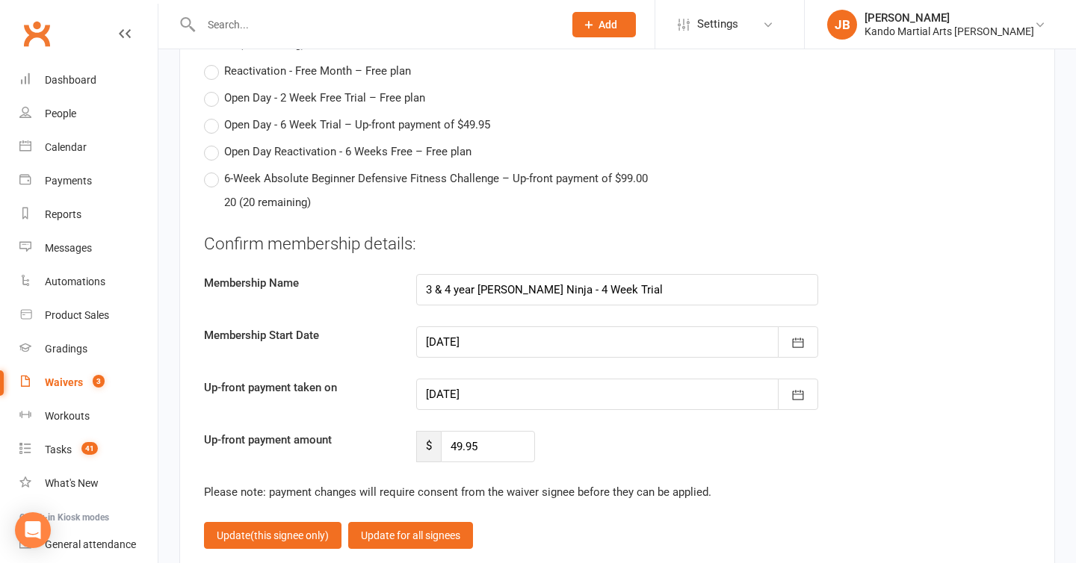
scroll to position [6326, 0]
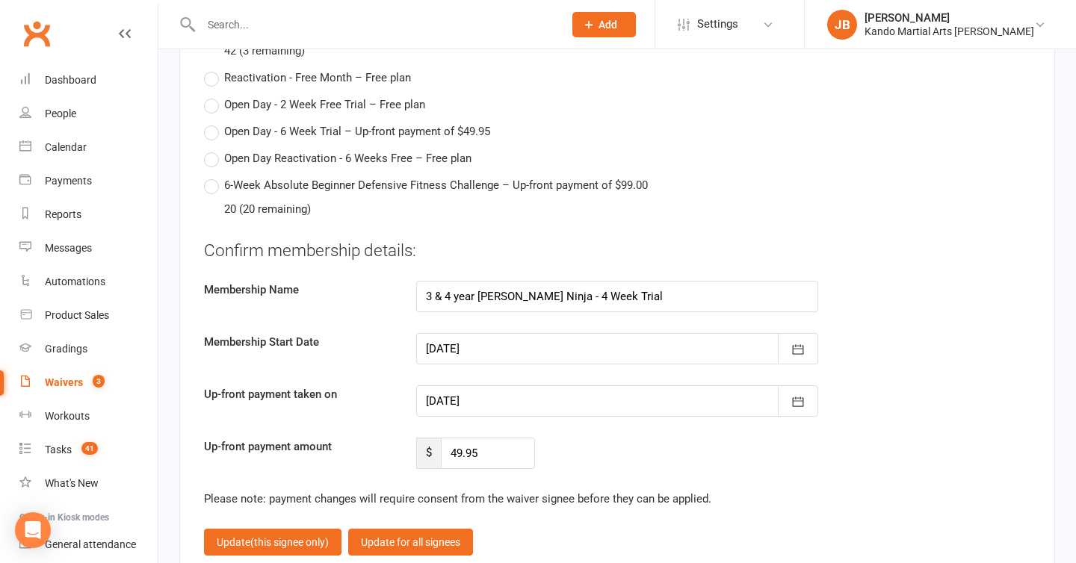
click at [486, 342] on div at bounding box center [617, 348] width 402 height 31
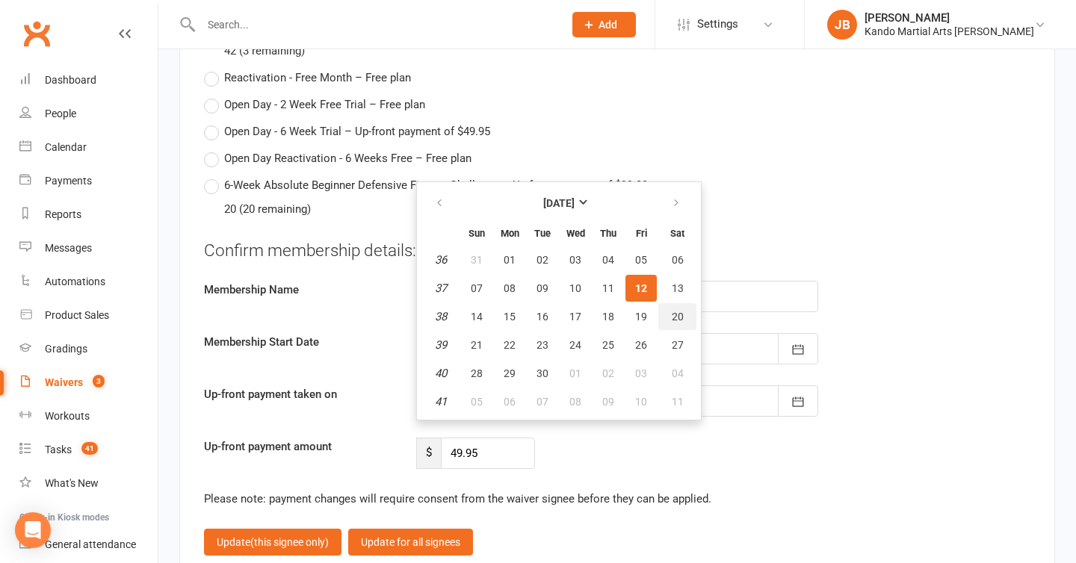
click at [674, 311] on span "20" at bounding box center [678, 317] width 12 height 12
type input "20 Sep 2025"
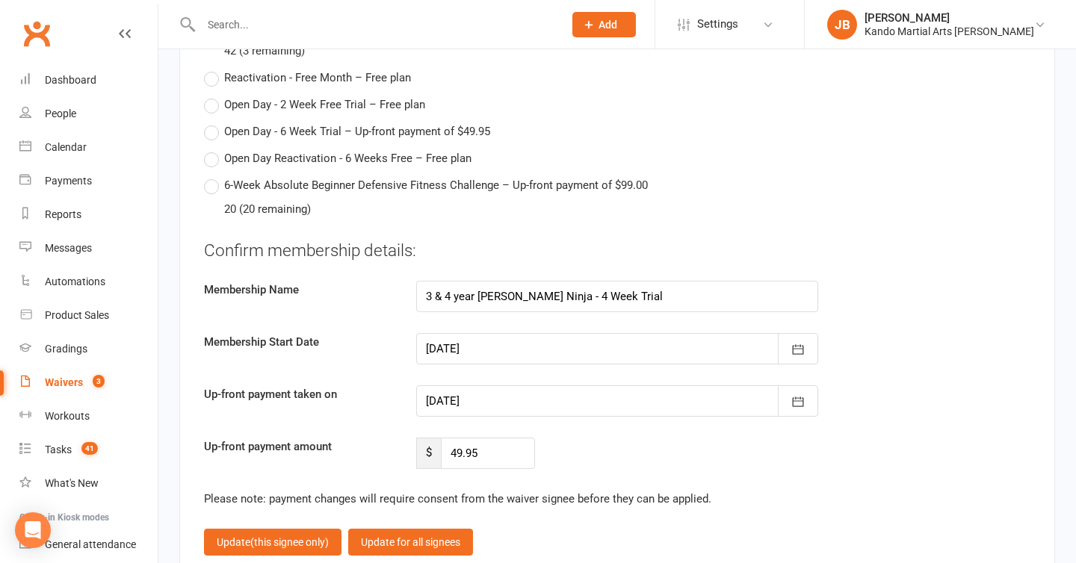
click at [498, 395] on div at bounding box center [617, 401] width 402 height 31
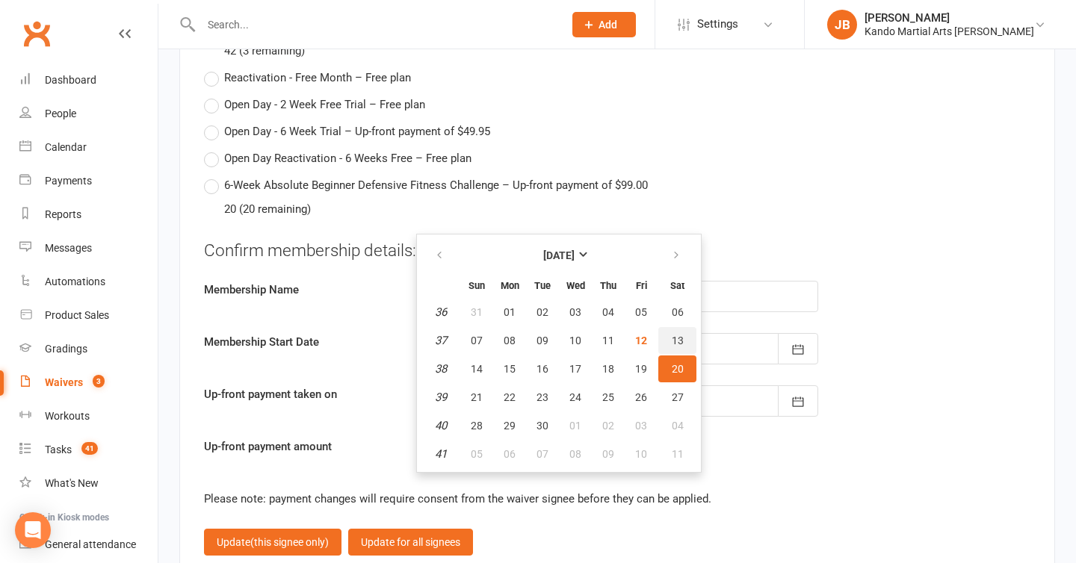
click at [683, 338] on button "13" at bounding box center [677, 340] width 38 height 27
type input "13 Sep 2025"
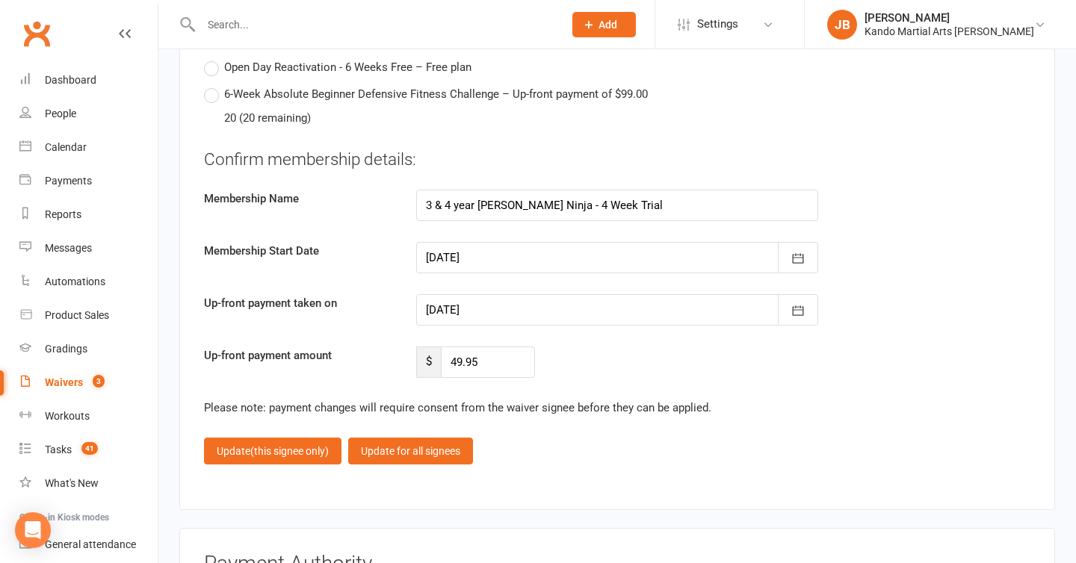
scroll to position [6450, 0]
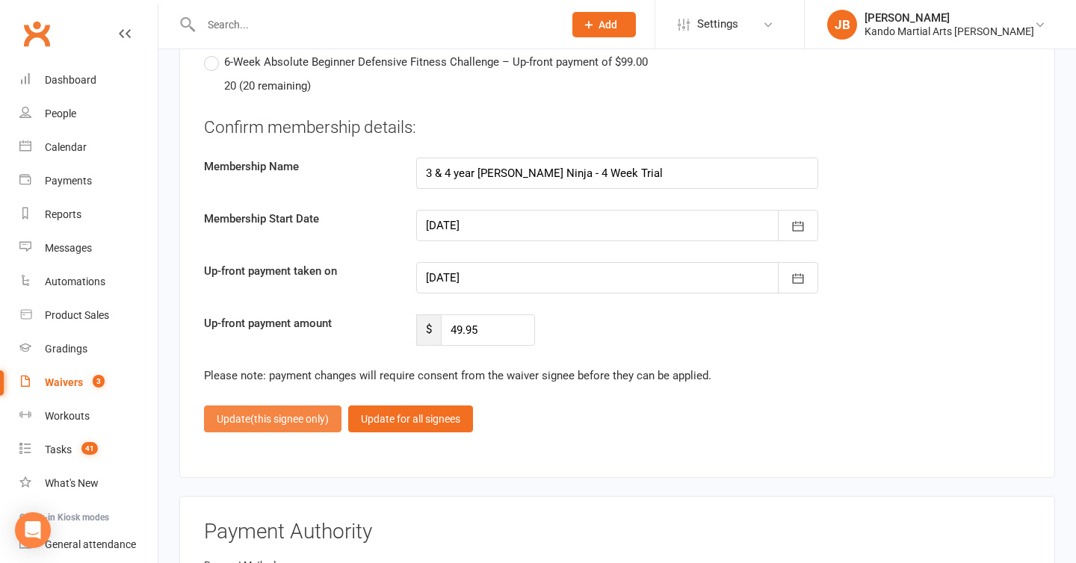
click at [266, 423] on button "Update (this signee only)" at bounding box center [272, 419] width 137 height 27
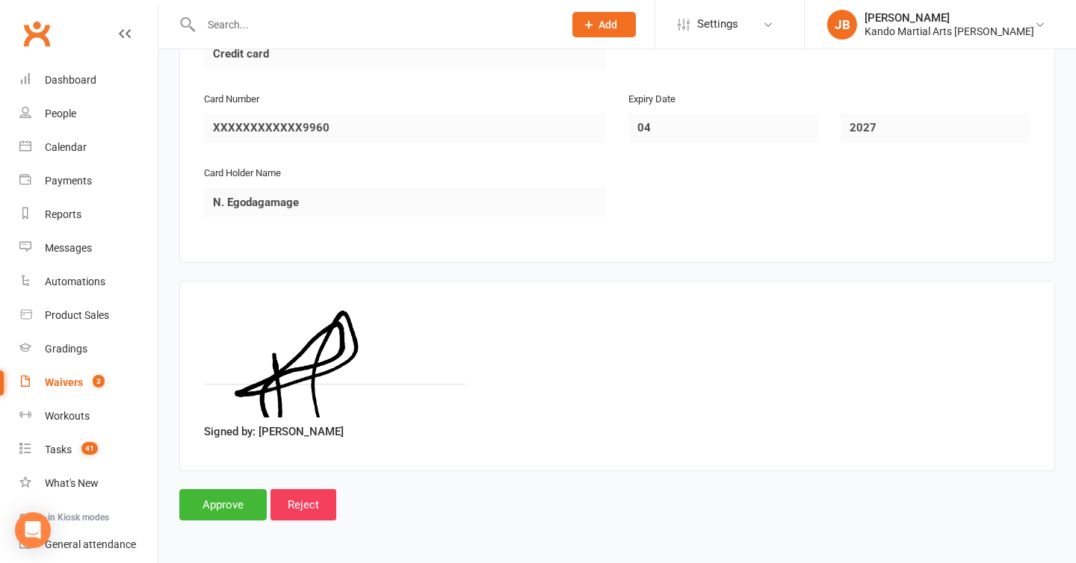
scroll to position [2530, 0]
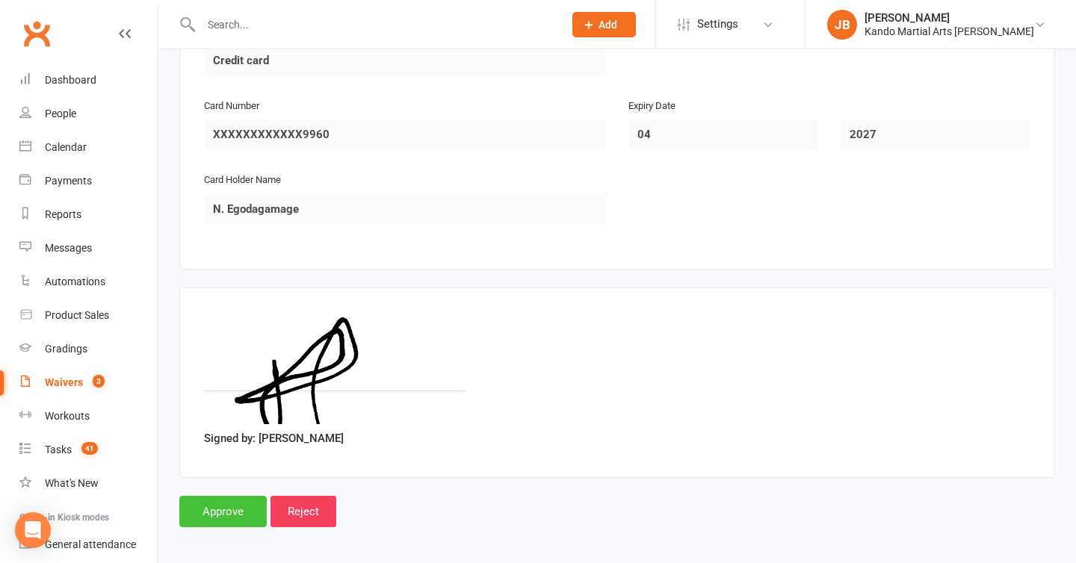
click at [214, 510] on input "Approve" at bounding box center [222, 511] width 87 height 31
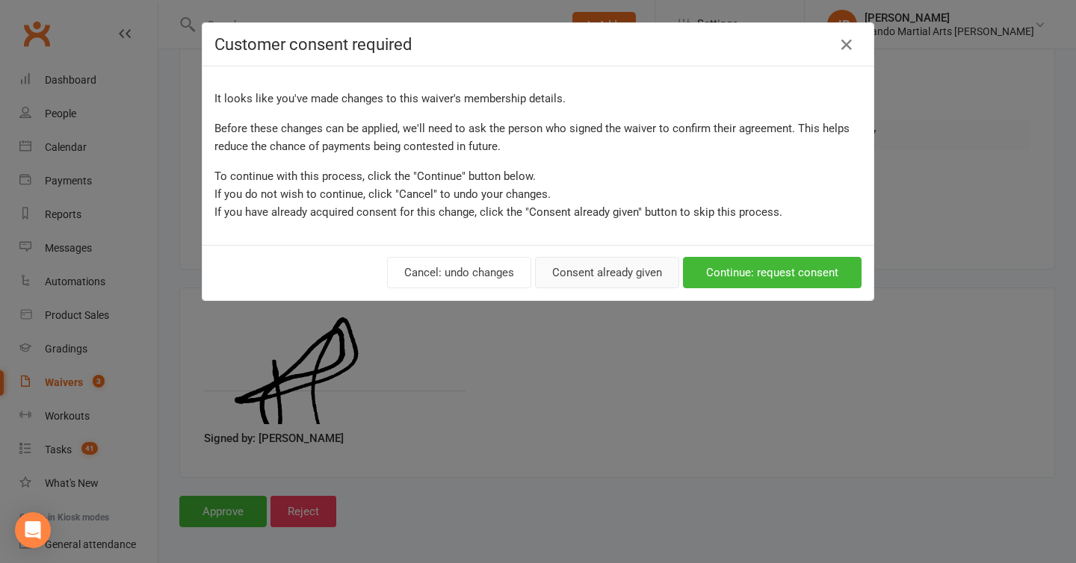
click at [599, 273] on button "Consent already given" at bounding box center [607, 272] width 144 height 31
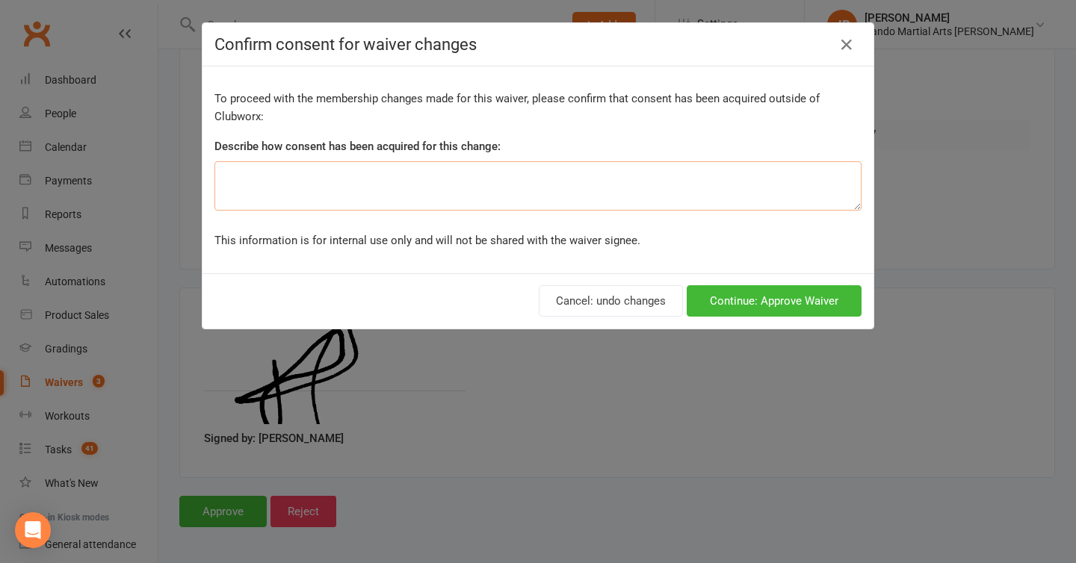
click at [383, 194] on textarea at bounding box center [537, 185] width 647 height 49
type textarea "On signing."
click at [764, 307] on button "Continue: Approve Waiver" at bounding box center [774, 300] width 175 height 31
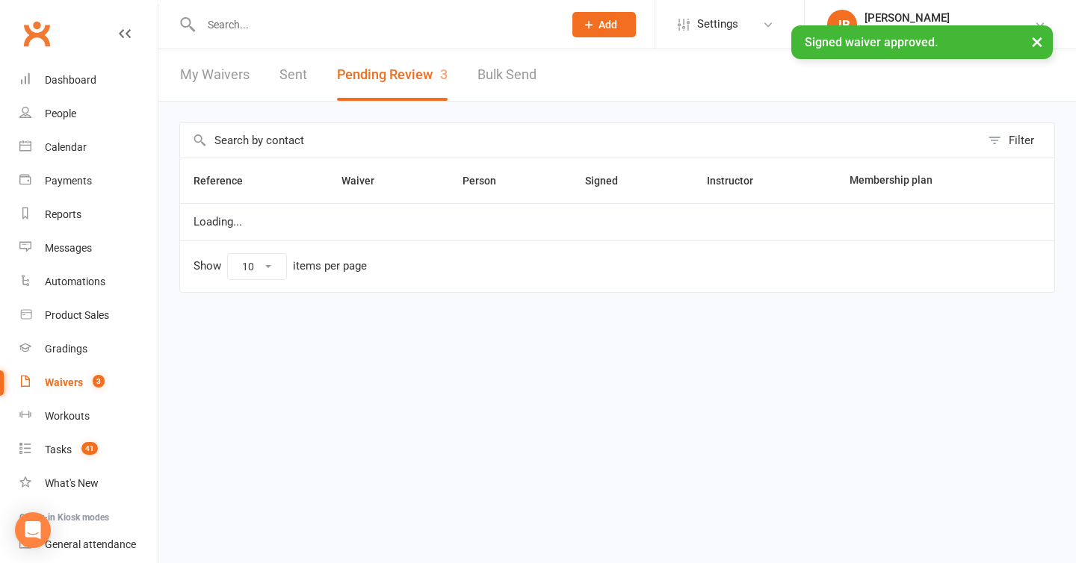
click at [243, 25] on div "× Signed waiver approved." at bounding box center [528, 25] width 1057 height 0
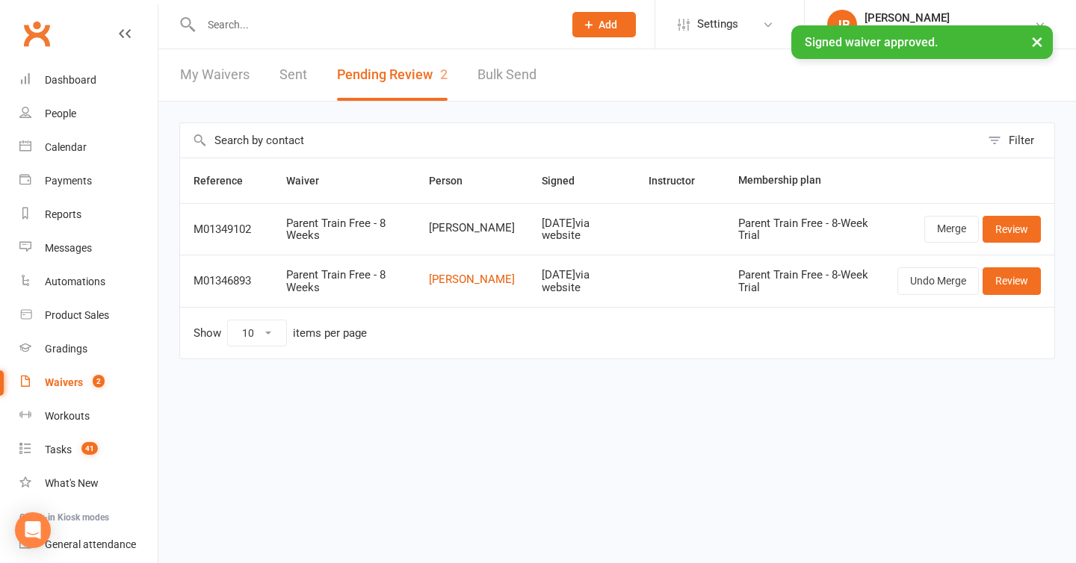
click at [214, 23] on input "text" at bounding box center [375, 24] width 356 height 21
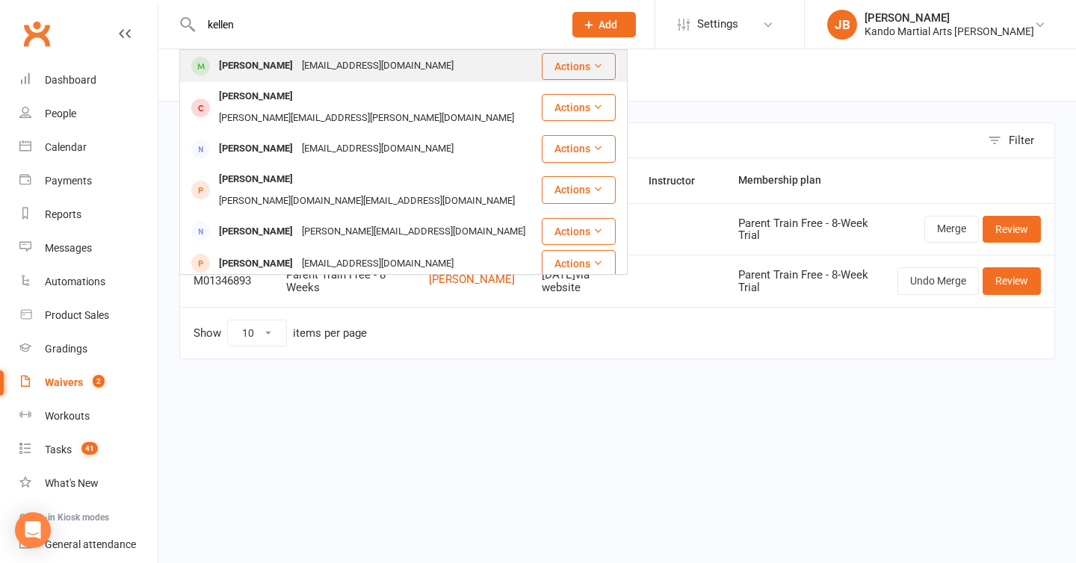
type input "kellen"
click at [247, 66] on div "Kellen Fernando" at bounding box center [255, 66] width 83 height 22
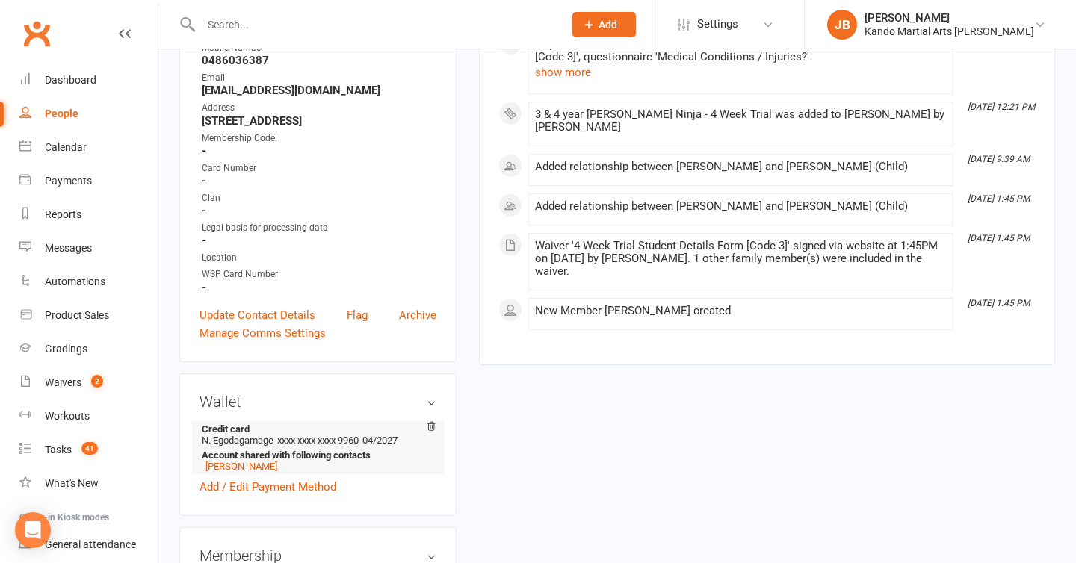
scroll to position [265, 0]
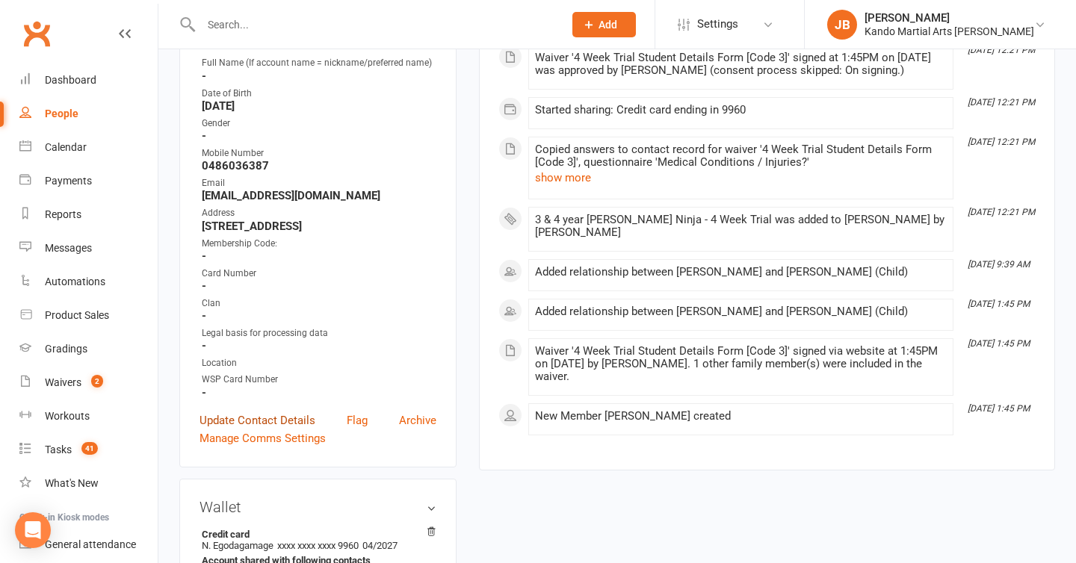
click at [255, 430] on link "Update Contact Details" at bounding box center [258, 421] width 116 height 18
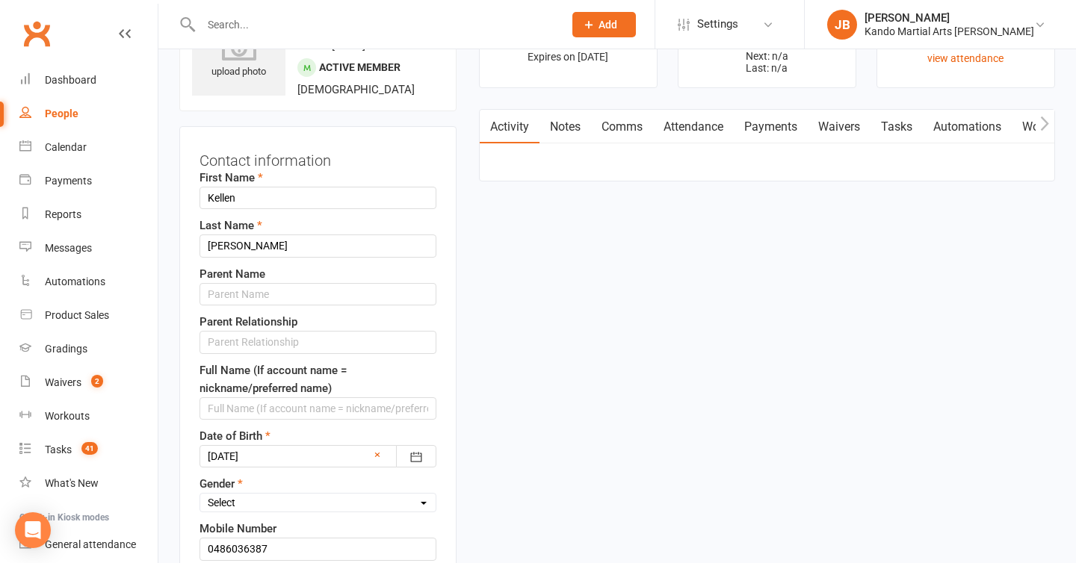
scroll to position [70, 0]
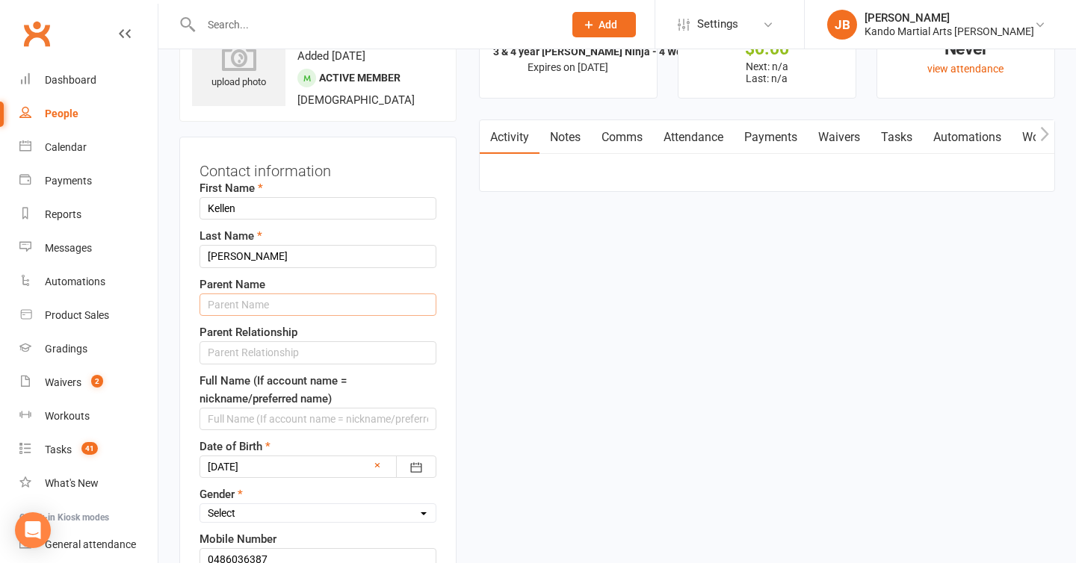
click at [246, 316] on input "text" at bounding box center [318, 305] width 237 height 22
type input "Nishi"
click at [232, 364] on input "text" at bounding box center [318, 352] width 237 height 22
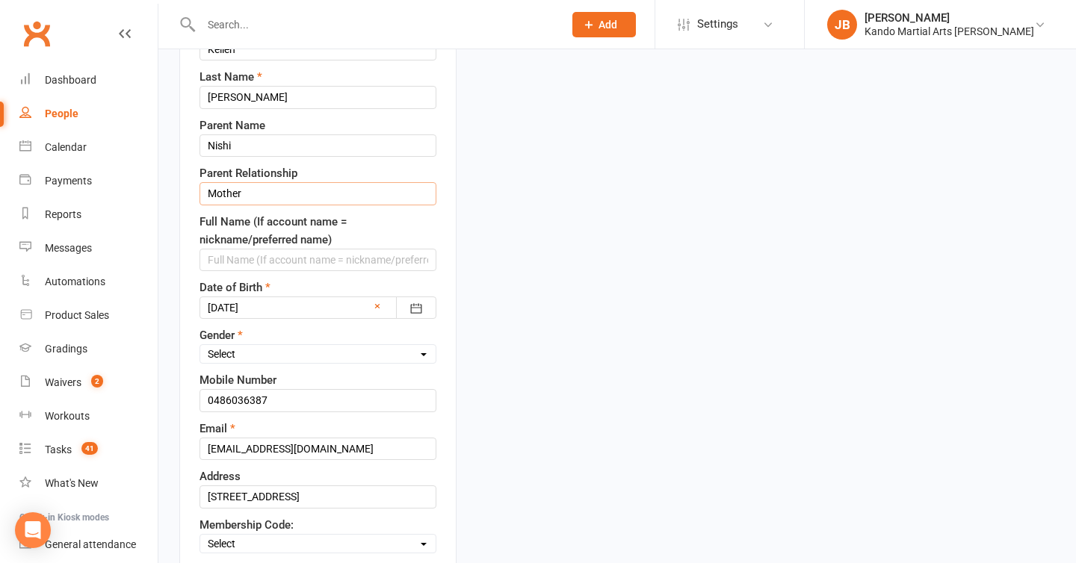
scroll to position [254, 0]
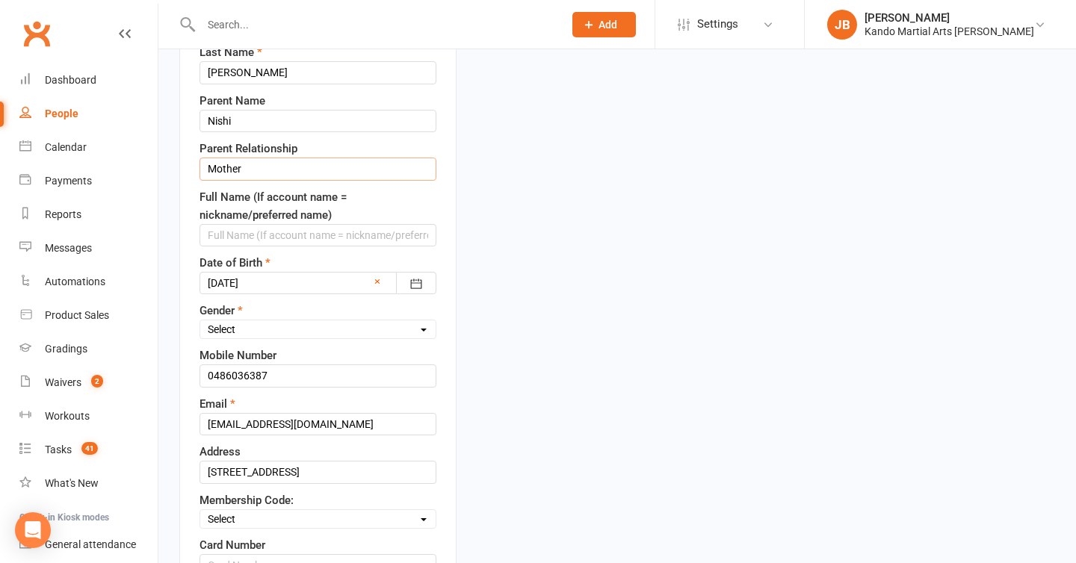
type input "Mother"
click at [259, 338] on select "Select Male Female" at bounding box center [317, 329] width 235 height 16
select select "[DEMOGRAPHIC_DATA]"
click at [249, 387] on input "0486036387" at bounding box center [318, 376] width 237 height 22
click at [231, 387] on input "0486036 387" at bounding box center [318, 376] width 237 height 22
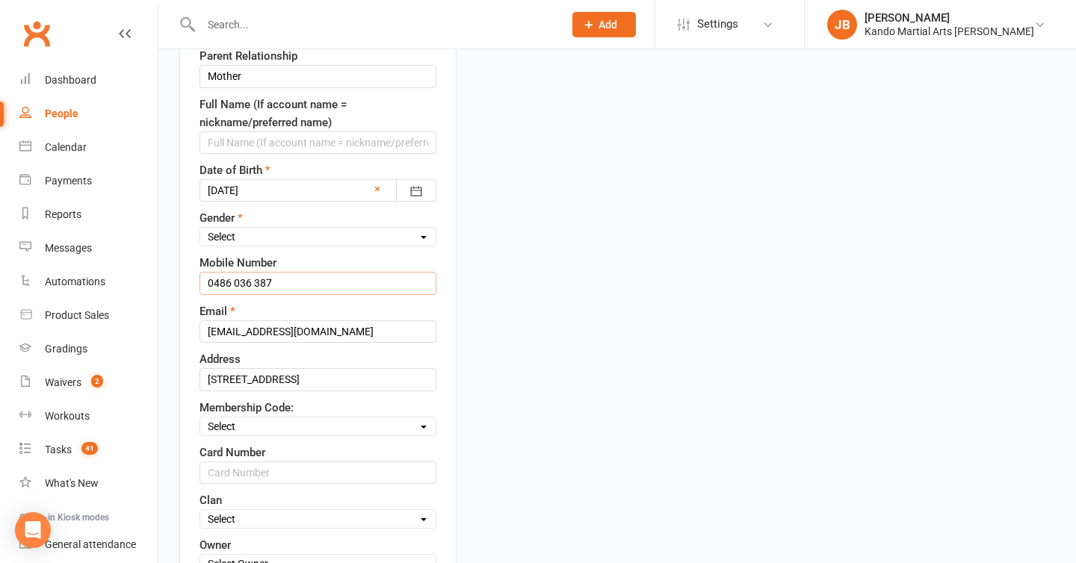
scroll to position [421, 0]
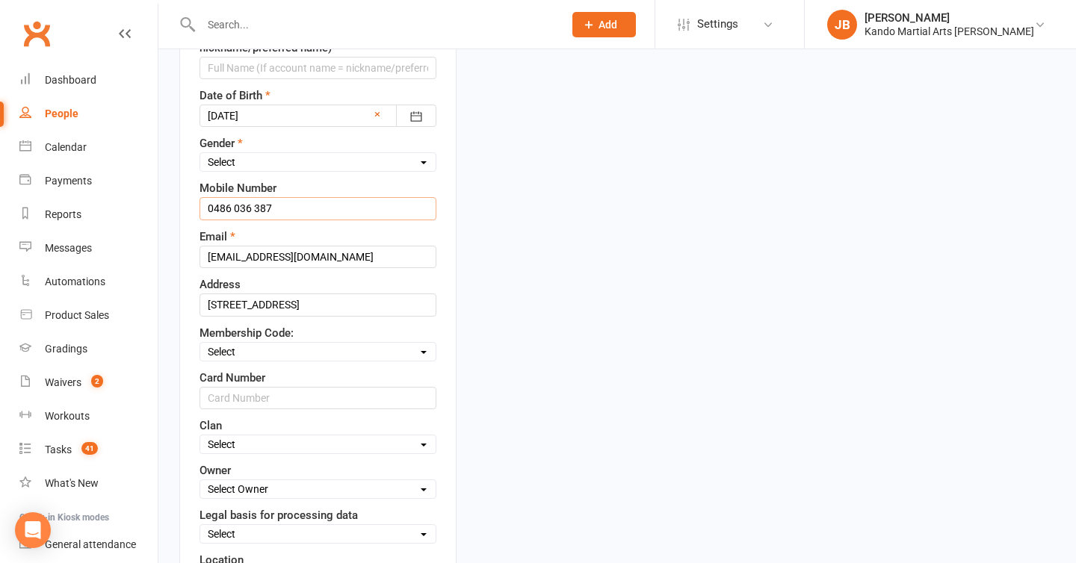
type input "0486 036 387"
click at [234, 360] on select "Select Code 1 Code 2 Code 3" at bounding box center [317, 352] width 235 height 16
select select "Code 3"
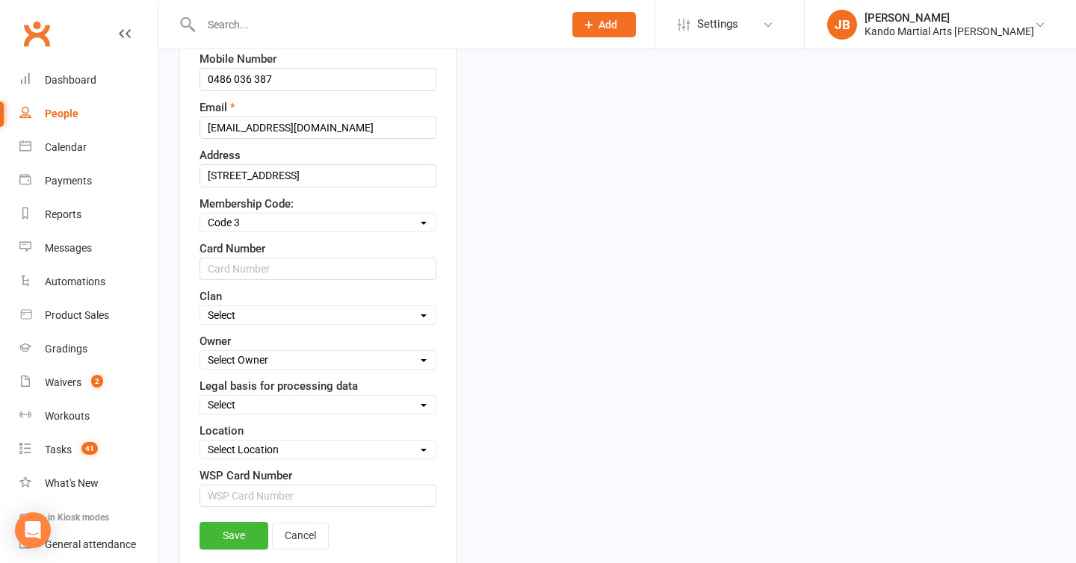
scroll to position [590, 0]
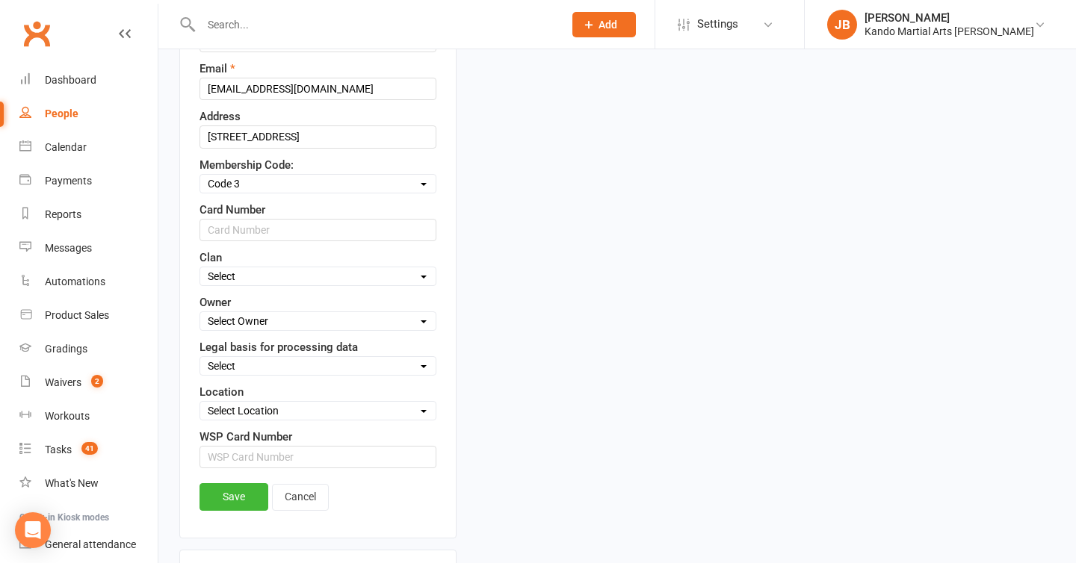
click at [245, 330] on select "Select Owner Andy Muser / Kando Knox Sonya Watz Jade Brownlie Neve Sharry Jade …" at bounding box center [317, 321] width 235 height 16
select select "4"
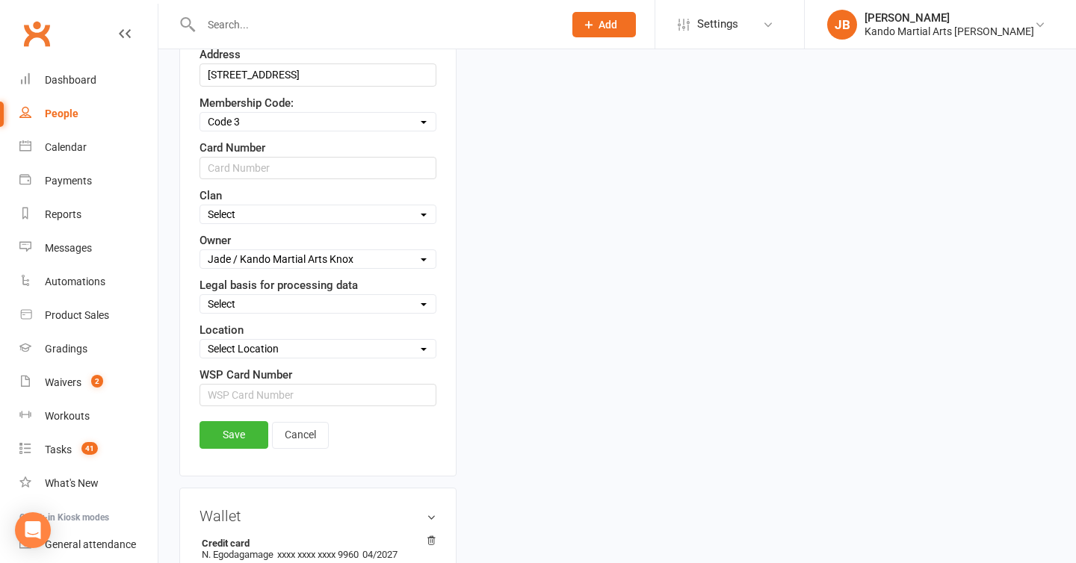
scroll to position [663, 0]
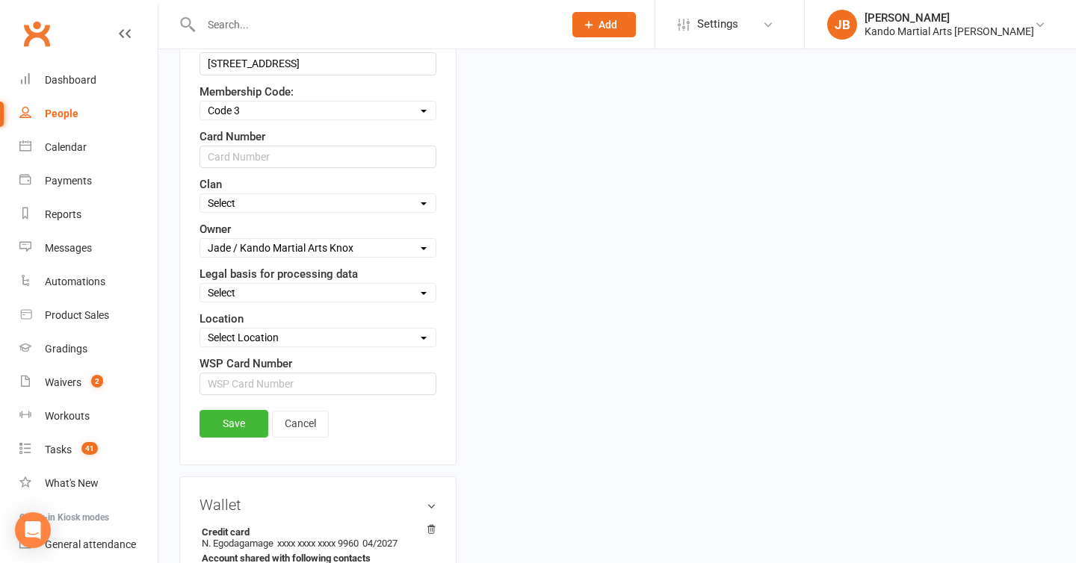
click at [250, 301] on select "Select Consent provided by contact Legitimate Interest - Existing Customer Legi…" at bounding box center [317, 293] width 235 height 16
select select "Consent provided by contact"
click at [242, 346] on select "Select Location Big Mats Desk Outdoor Small Mats Virtual" at bounding box center [317, 338] width 235 height 16
select select "3"
click at [252, 437] on link "Save" at bounding box center [234, 423] width 69 height 27
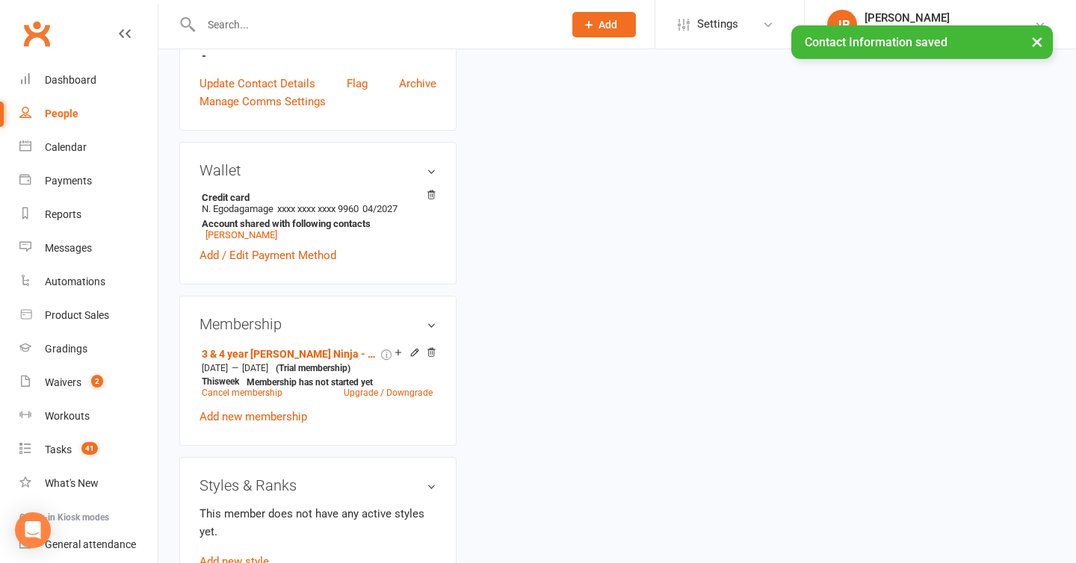
scroll to position [681, 0]
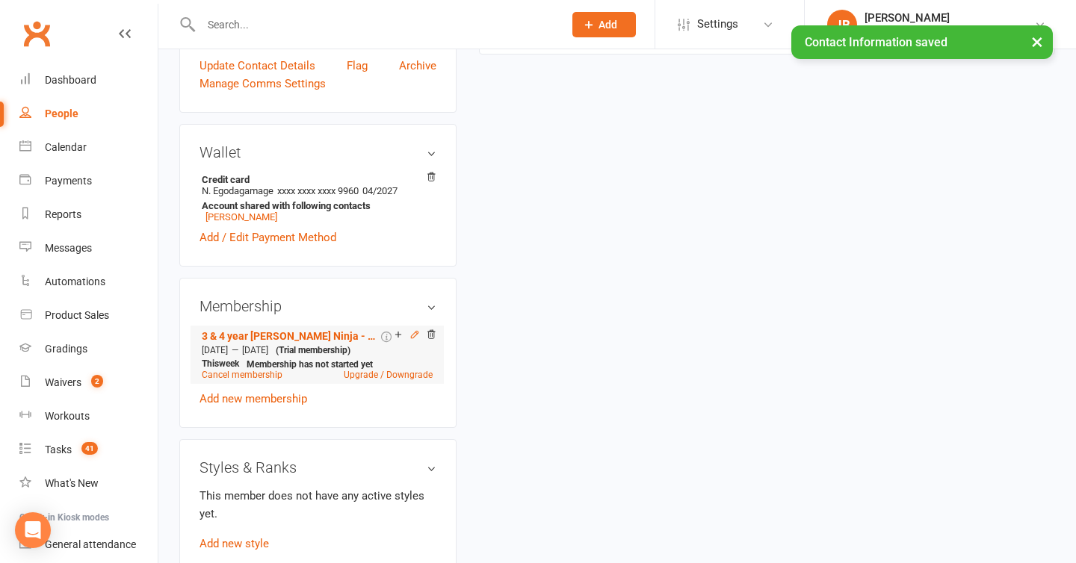
click at [412, 338] on icon at bounding box center [414, 334] width 7 height 7
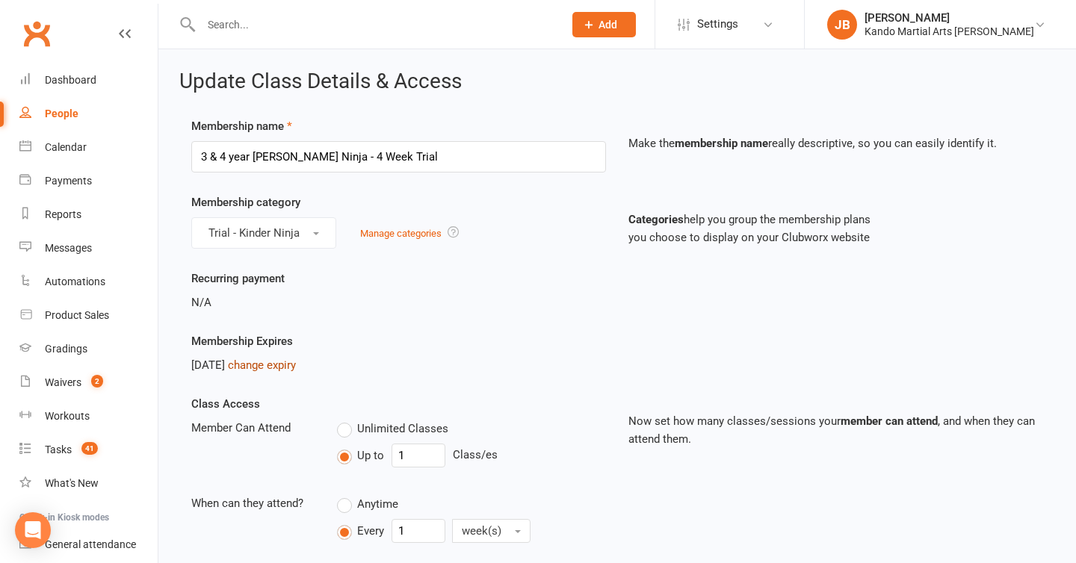
click at [291, 361] on link "change expiry" at bounding box center [262, 365] width 68 height 13
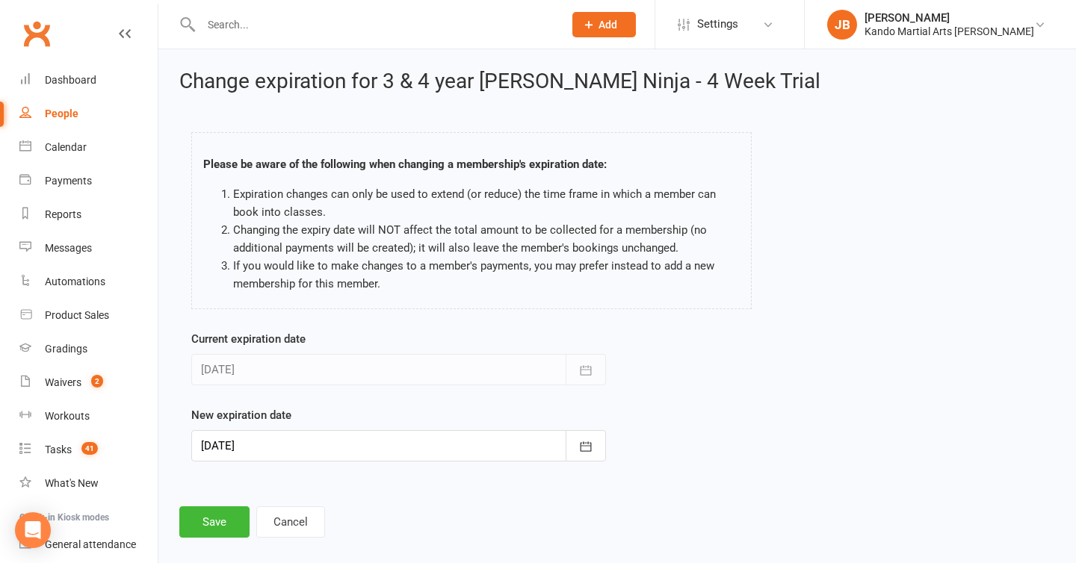
click at [308, 454] on div at bounding box center [398, 445] width 415 height 31
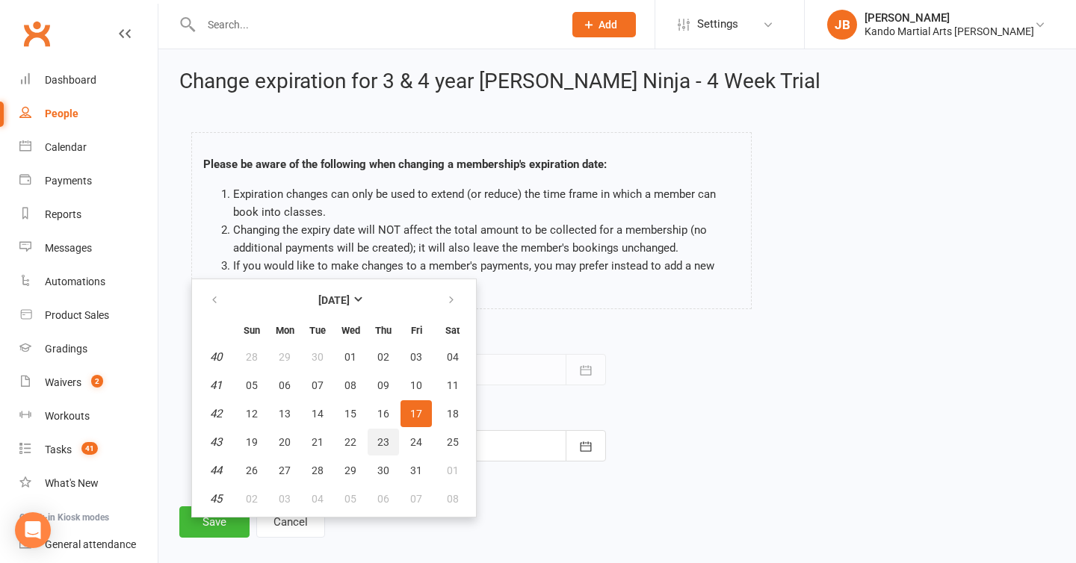
click at [392, 442] on button "23" at bounding box center [383, 442] width 31 height 27
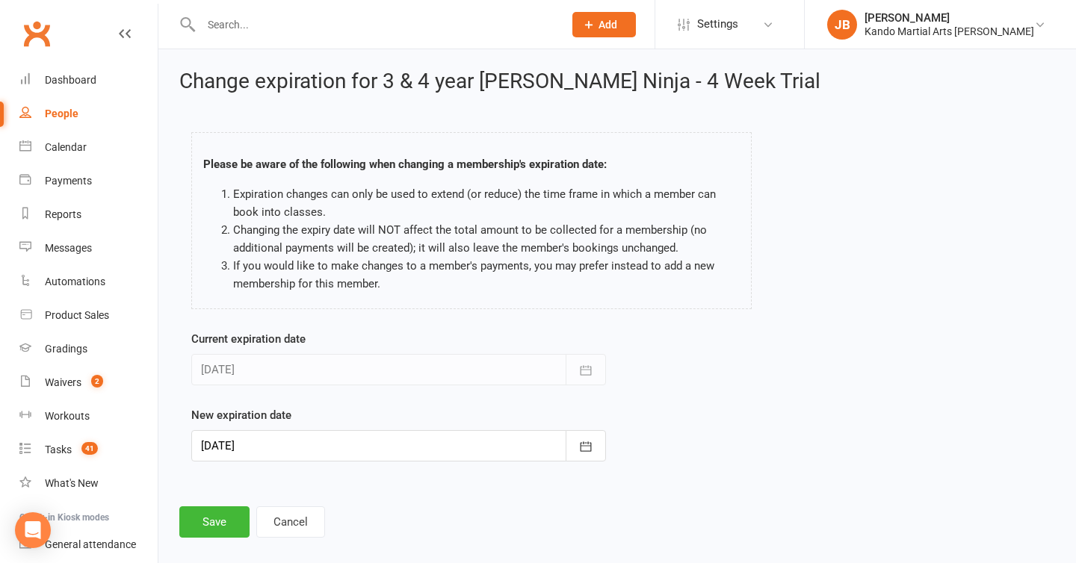
click at [341, 439] on div at bounding box center [398, 445] width 415 height 31
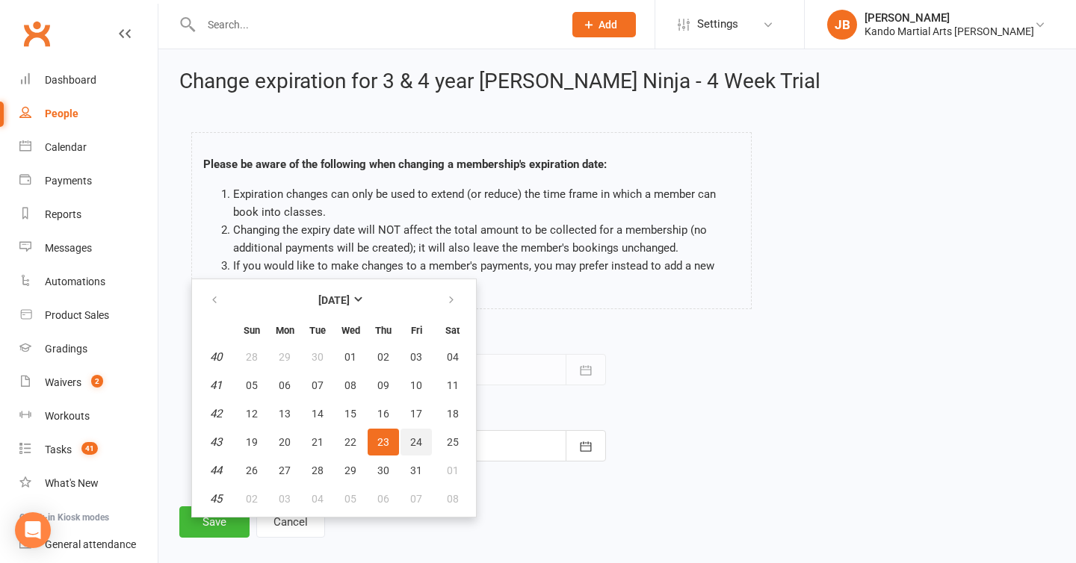
click at [415, 441] on span "24" at bounding box center [416, 442] width 12 height 12
type input "24 Oct 2025"
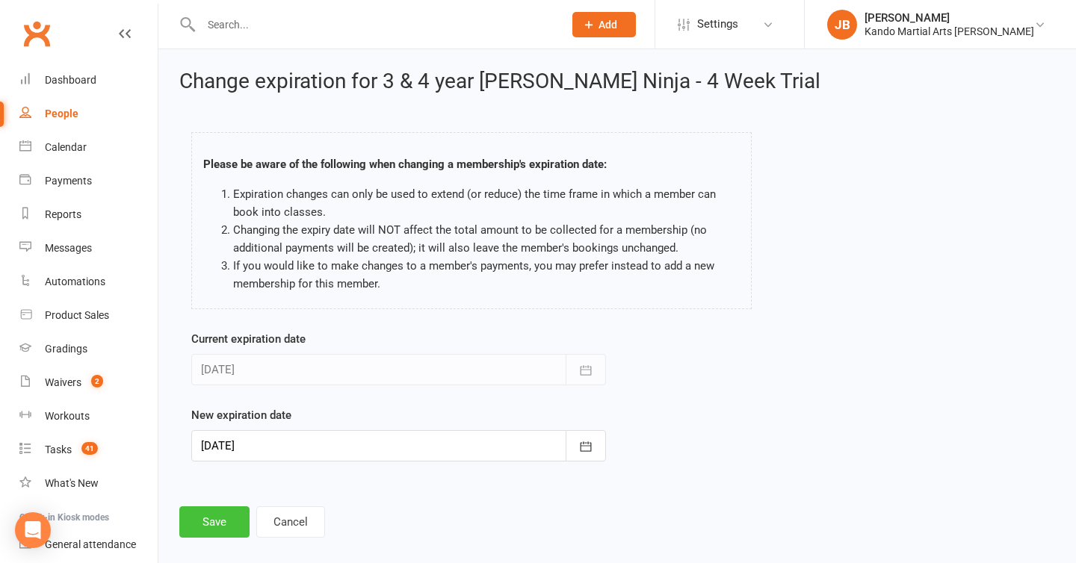
click at [217, 524] on button "Save" at bounding box center [214, 522] width 70 height 31
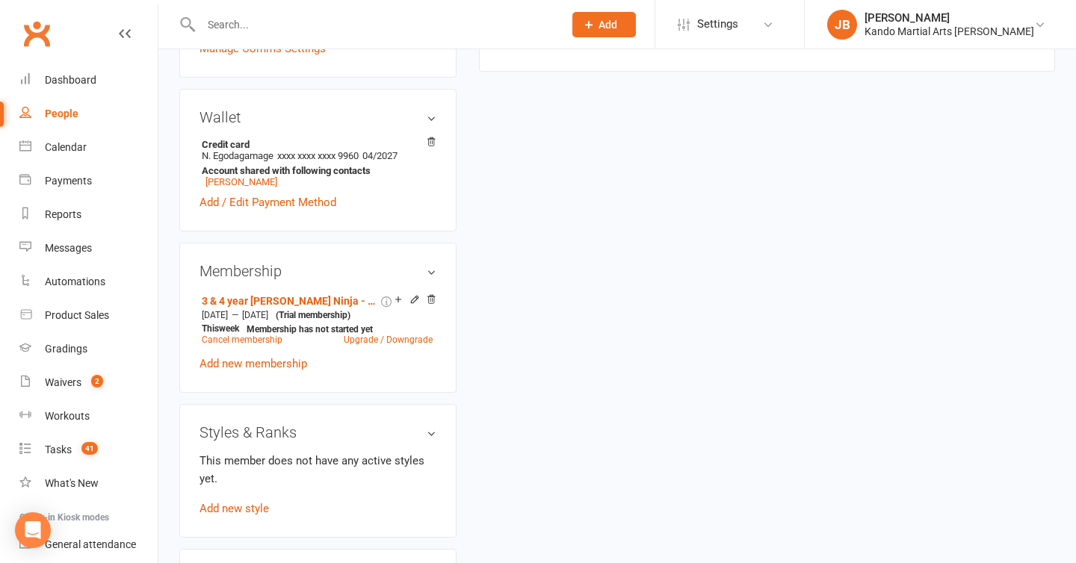
scroll to position [784, 0]
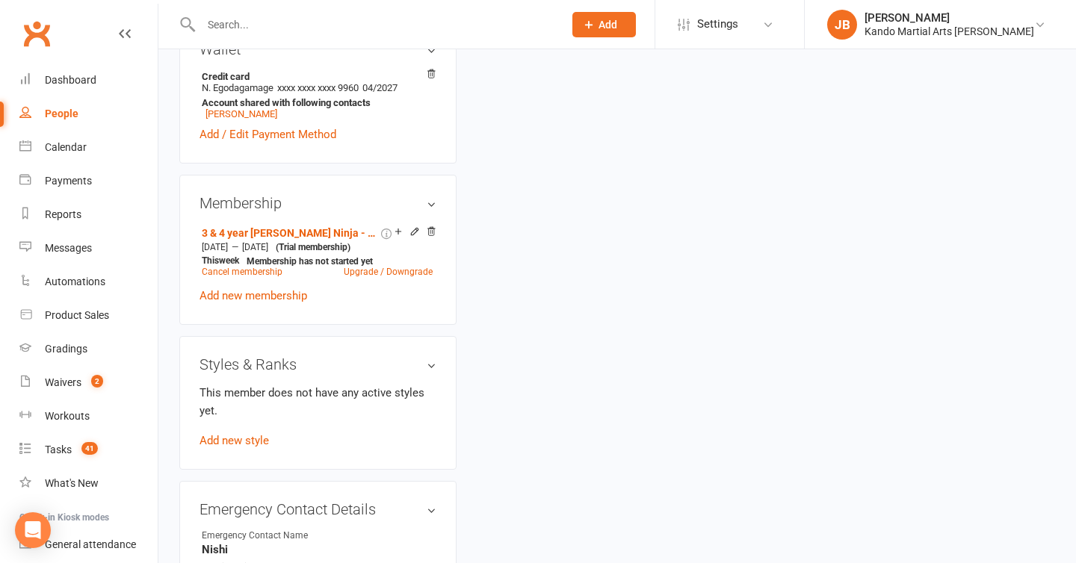
click at [270, 305] on div "3 & 4 year olds - Kinder Ninja - 4 Week Trial Sep 20 2025 — Oct 24 2025 (Trial …" at bounding box center [318, 264] width 237 height 82
click at [270, 303] on link "Add new membership" at bounding box center [254, 295] width 108 height 13
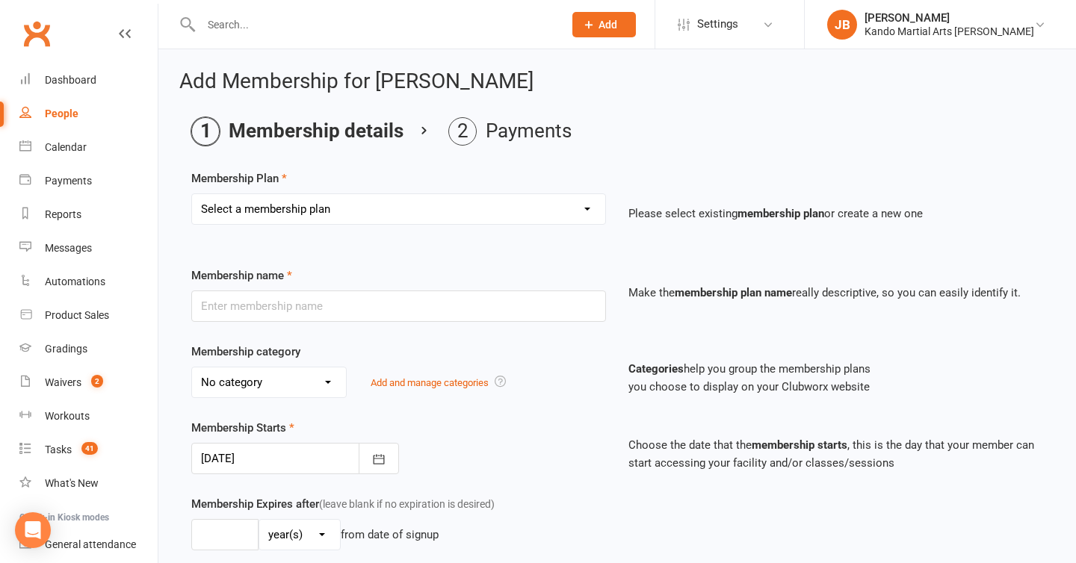
click at [324, 213] on select "Select a membership plan Create new Membership Plan 12 Months - Kinder Ninja in…" at bounding box center [398, 209] width 413 height 30
select select "115"
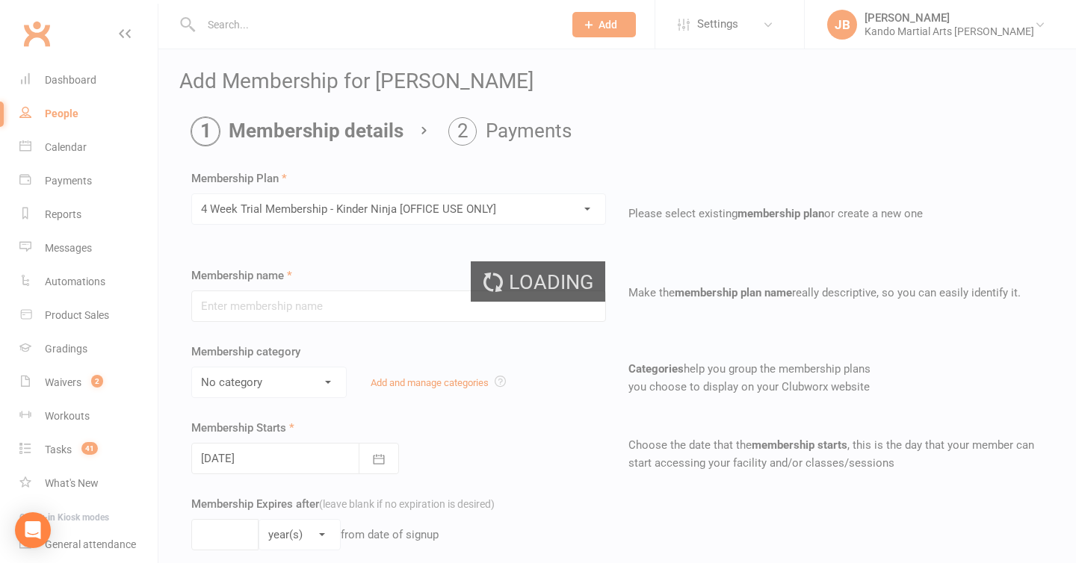
type input "4 Week Trial Membership - Kinder Ninja [OFFICE USE ONLY]"
select select "19"
type input "4"
select select "1"
type input "0"
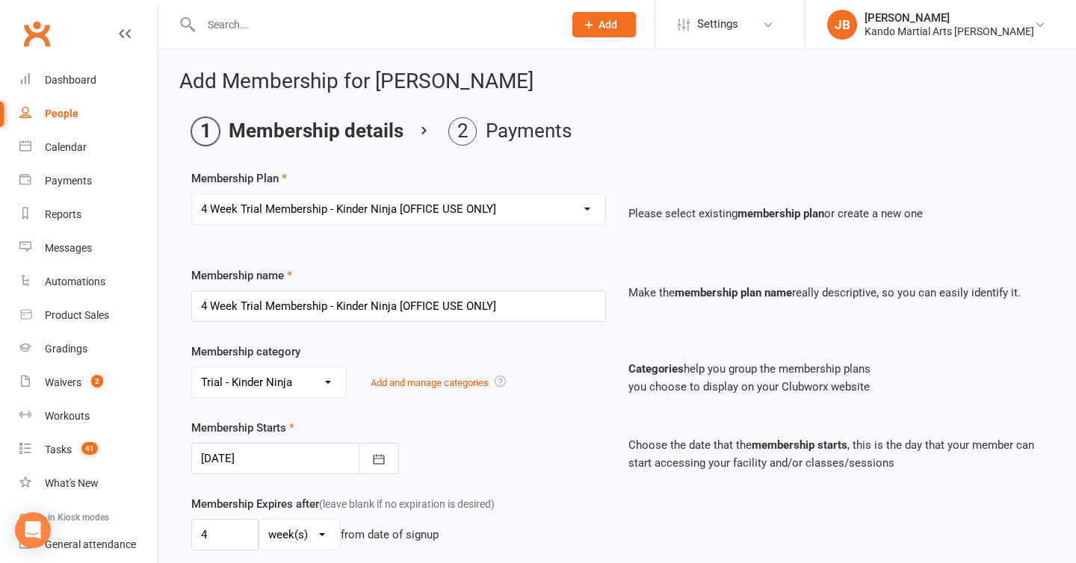
click at [279, 452] on div at bounding box center [295, 458] width 208 height 31
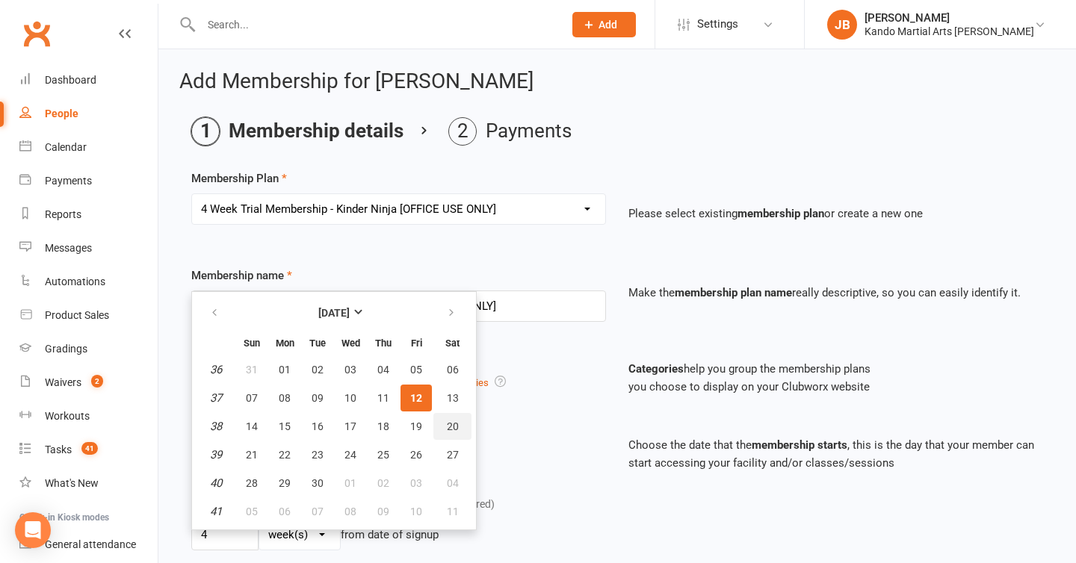
click at [447, 421] on span "20" at bounding box center [453, 427] width 12 height 12
type input "20 Sep 2025"
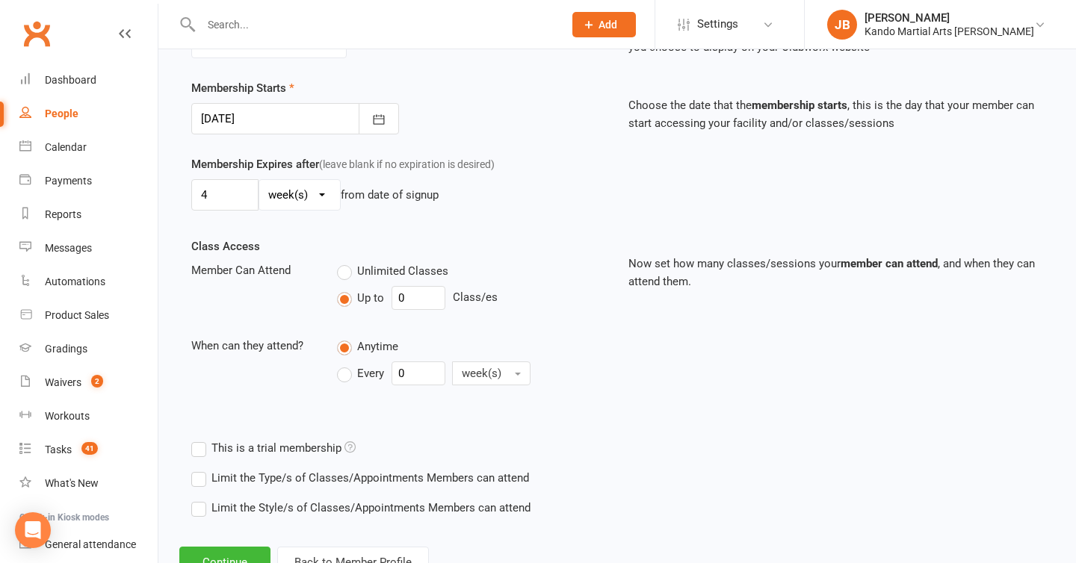
scroll to position [398, 0]
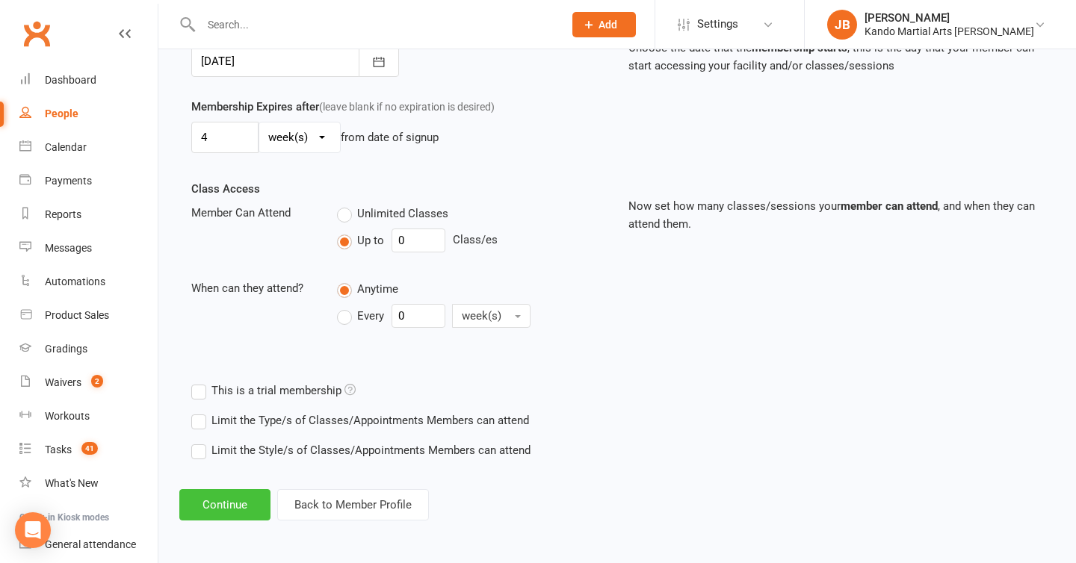
click at [229, 505] on button "Continue" at bounding box center [224, 504] width 91 height 31
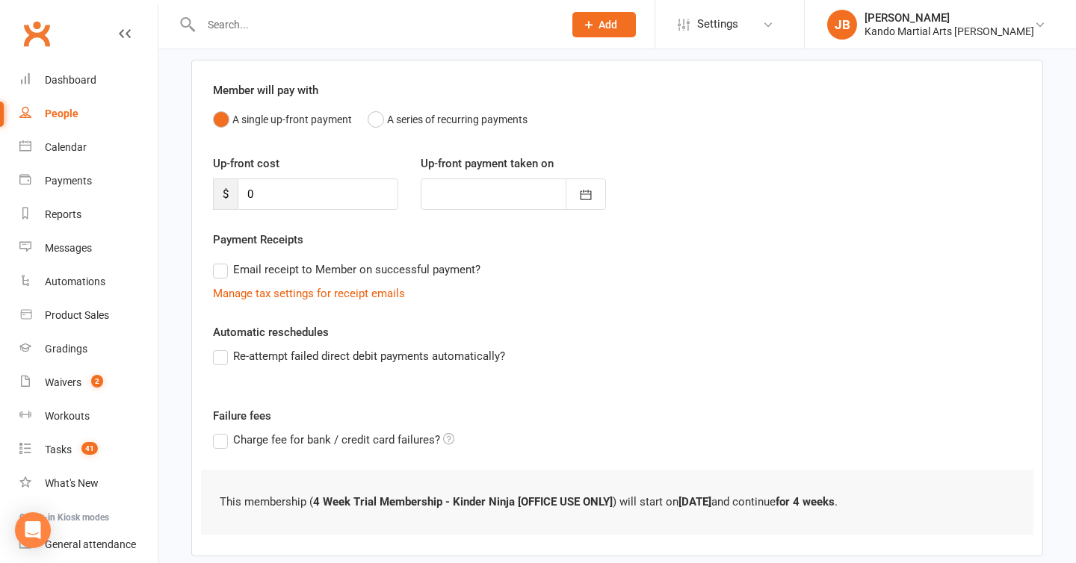
scroll to position [191, 0]
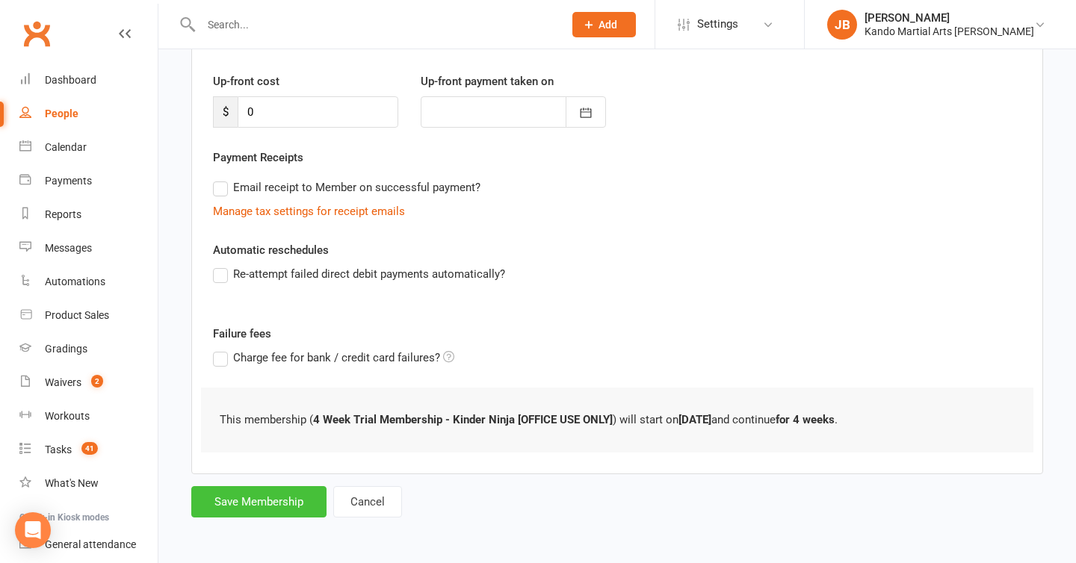
click at [256, 505] on button "Save Membership" at bounding box center [258, 501] width 135 height 31
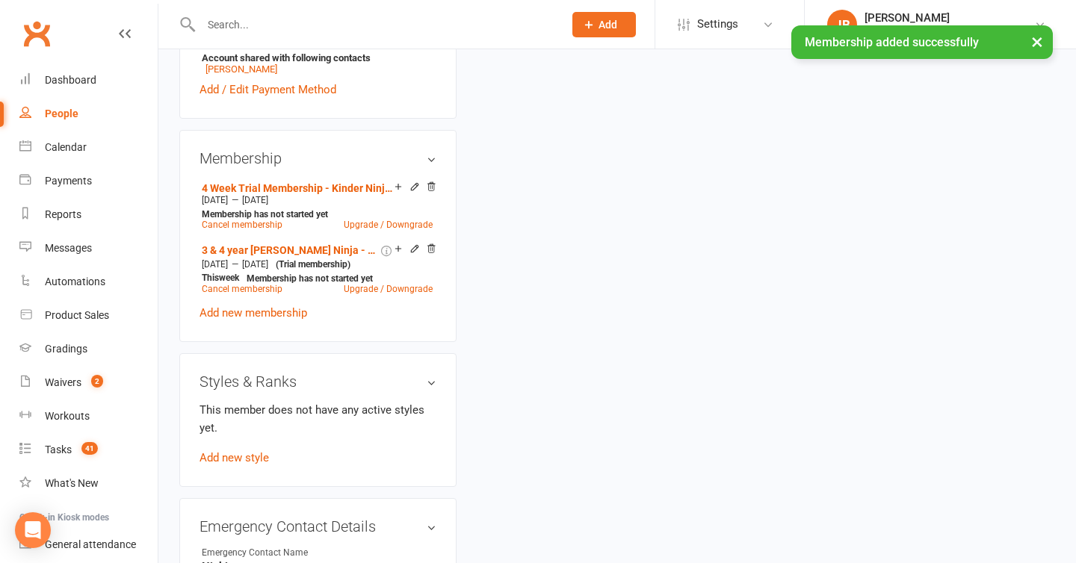
scroll to position [832, 0]
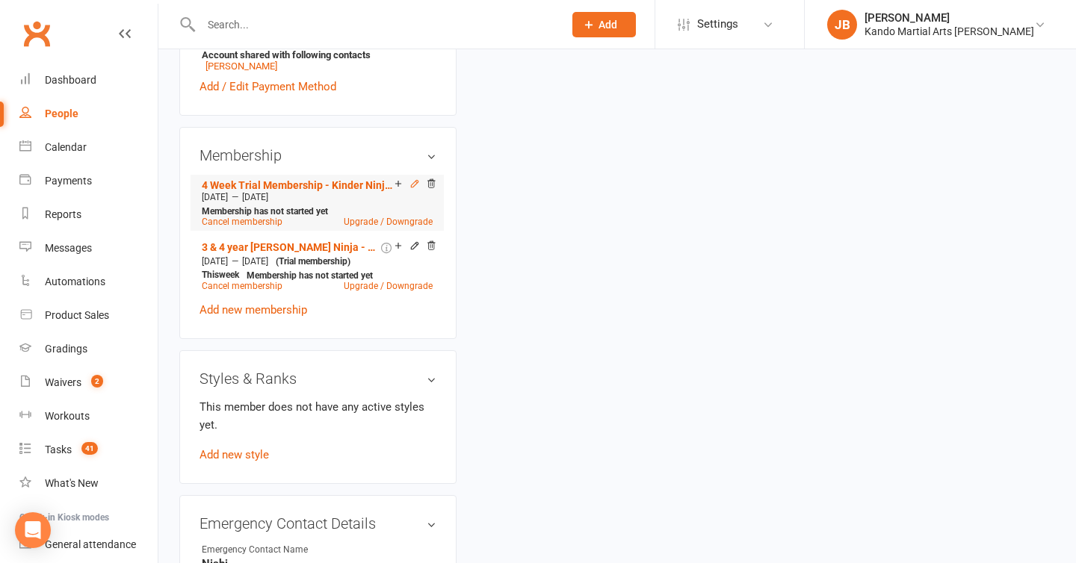
click at [412, 189] on icon at bounding box center [414, 184] width 10 height 10
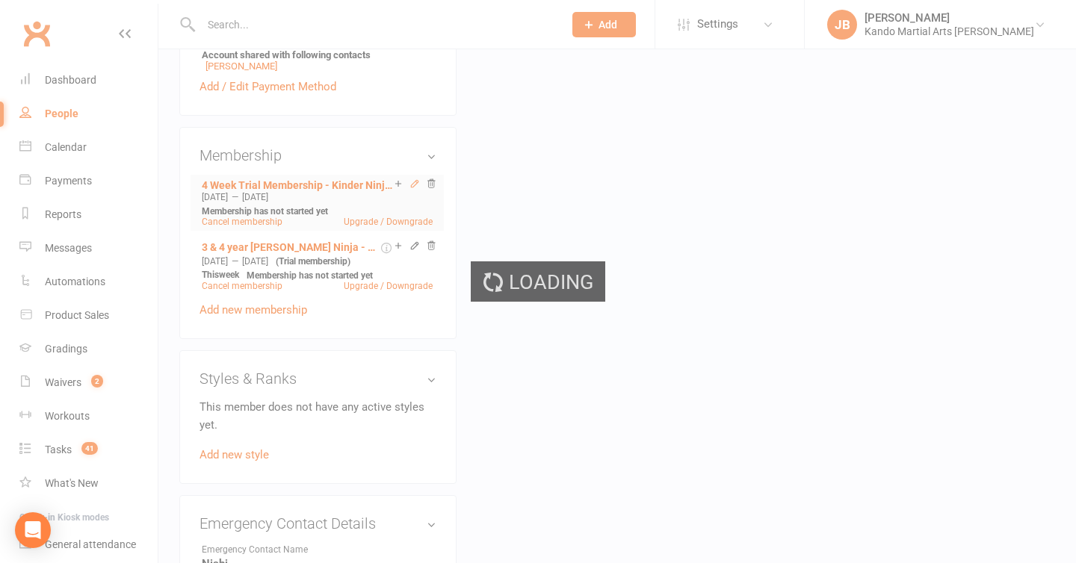
click at [412, 194] on div "Loading" at bounding box center [538, 281] width 1076 height 563
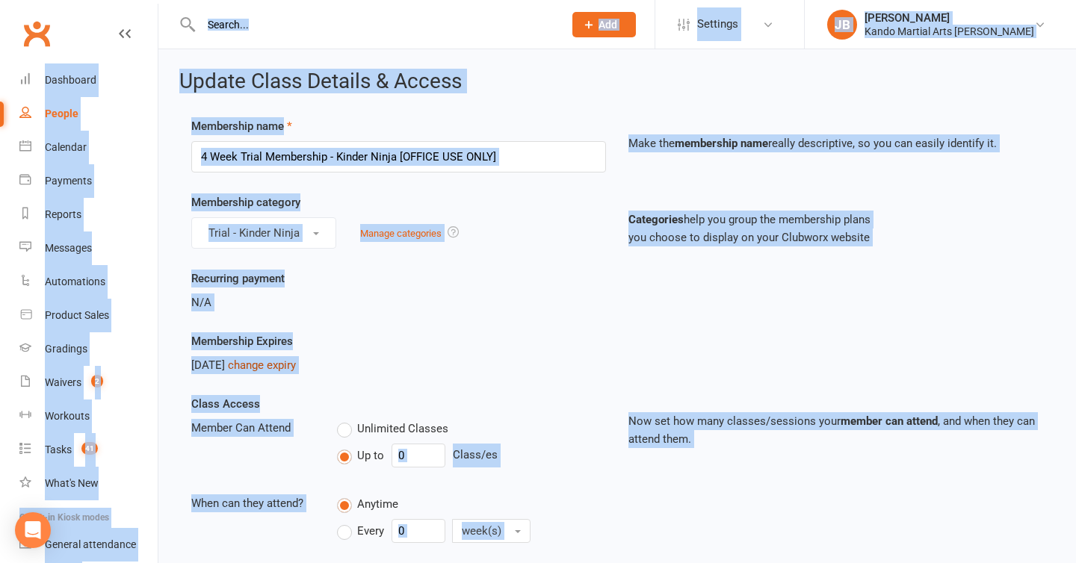
click at [295, 365] on link "change expiry" at bounding box center [262, 365] width 68 height 13
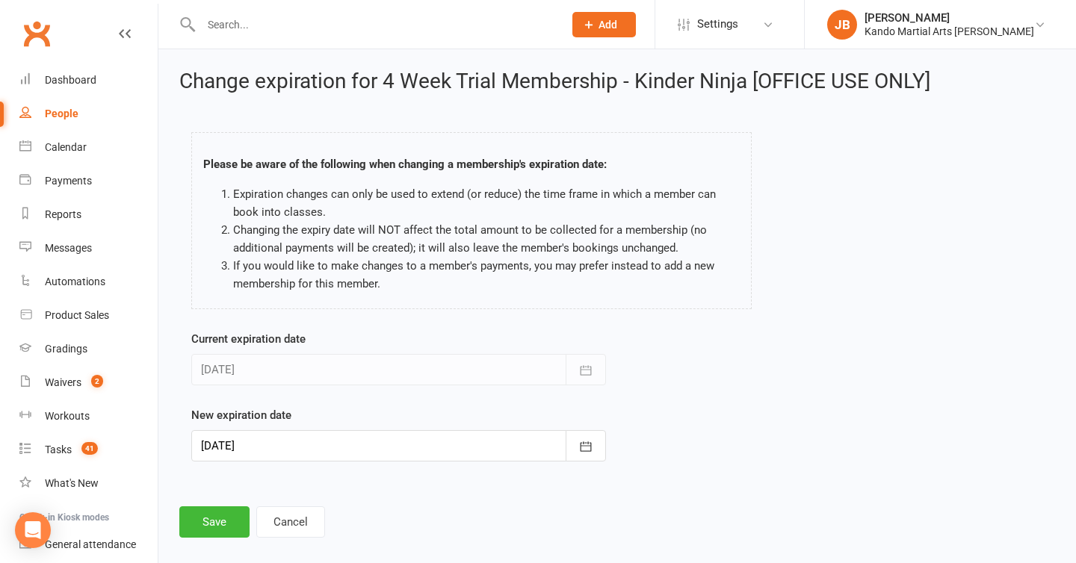
click at [312, 453] on div at bounding box center [398, 445] width 415 height 31
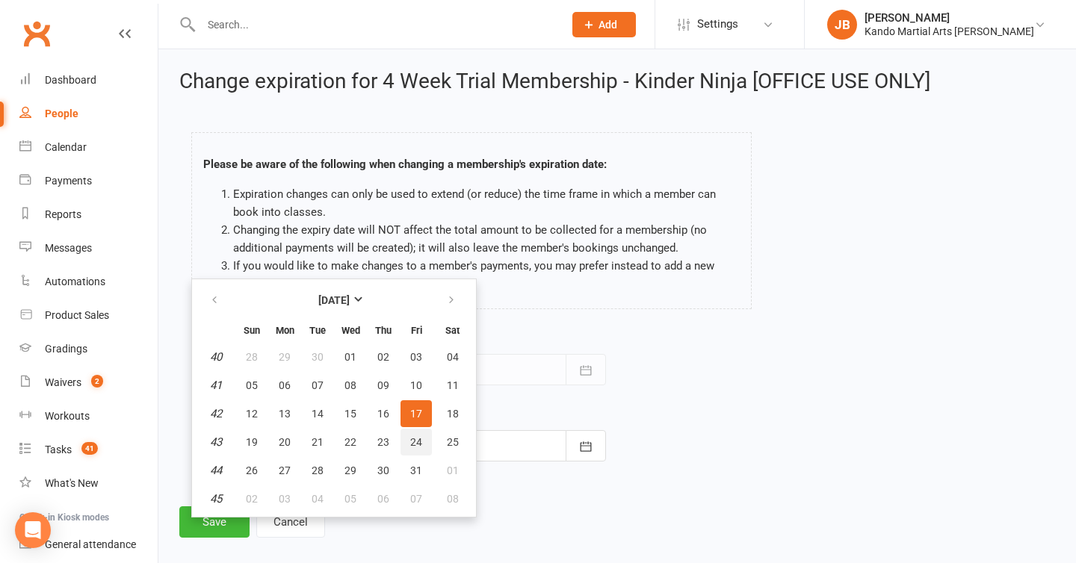
click at [412, 441] on span "24" at bounding box center [416, 442] width 12 height 12
type input "24 Oct 2025"
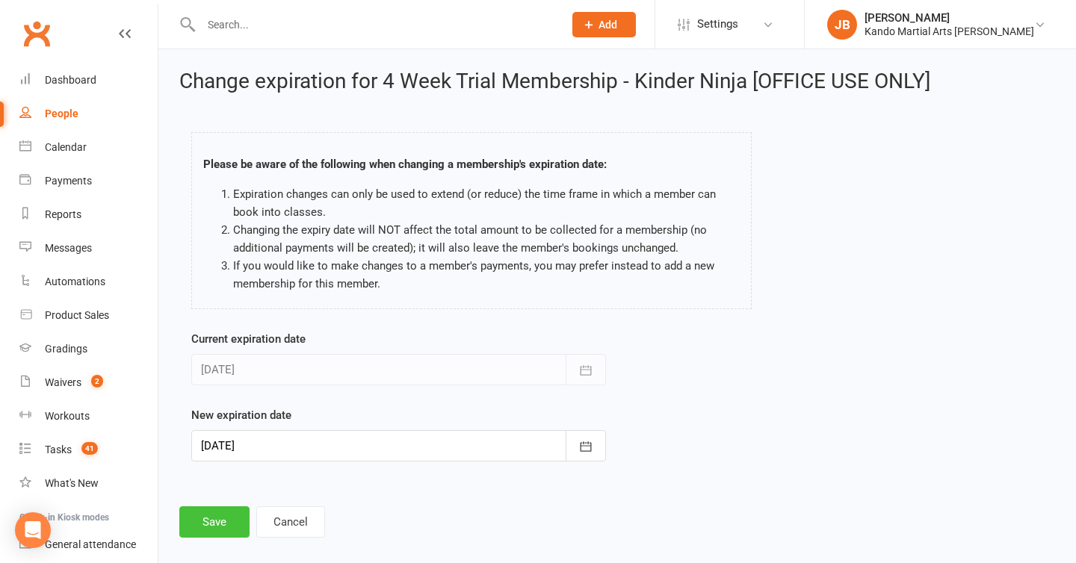
click at [214, 535] on button "Save" at bounding box center [214, 522] width 70 height 31
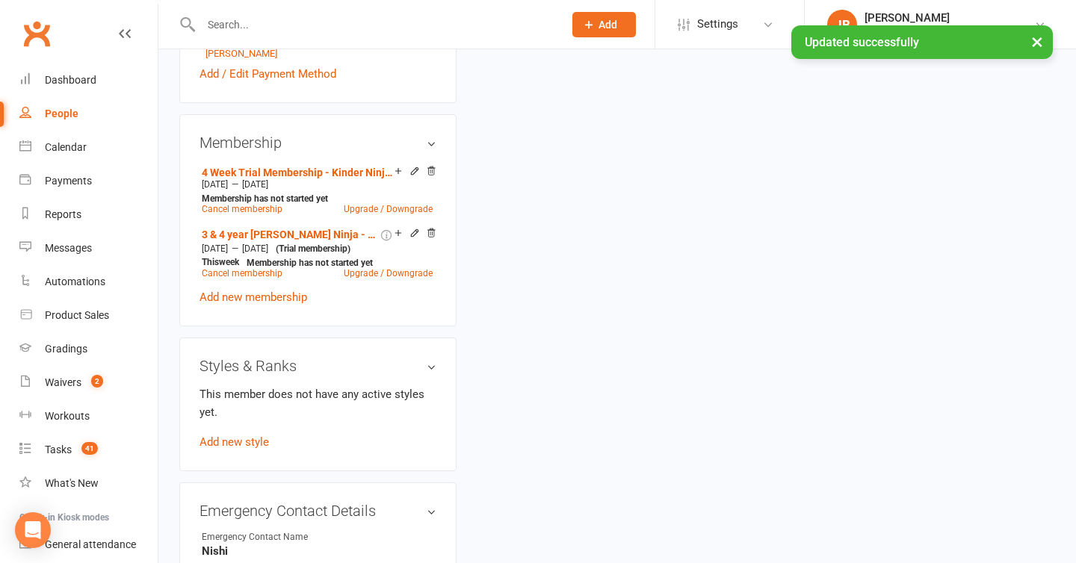
scroll to position [845, 0]
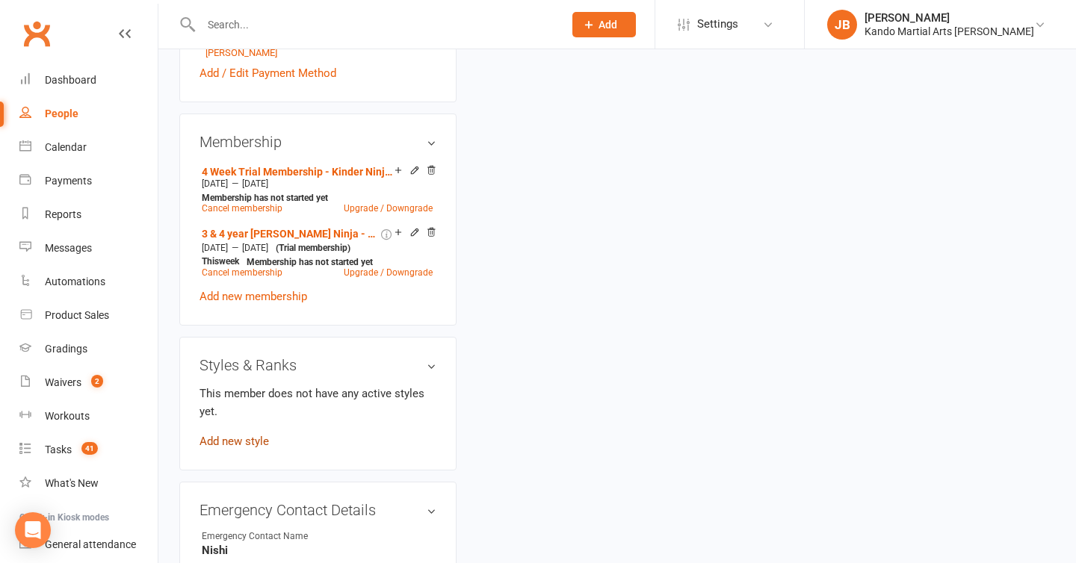
click at [235, 448] on link "Add new style" at bounding box center [234, 441] width 69 height 13
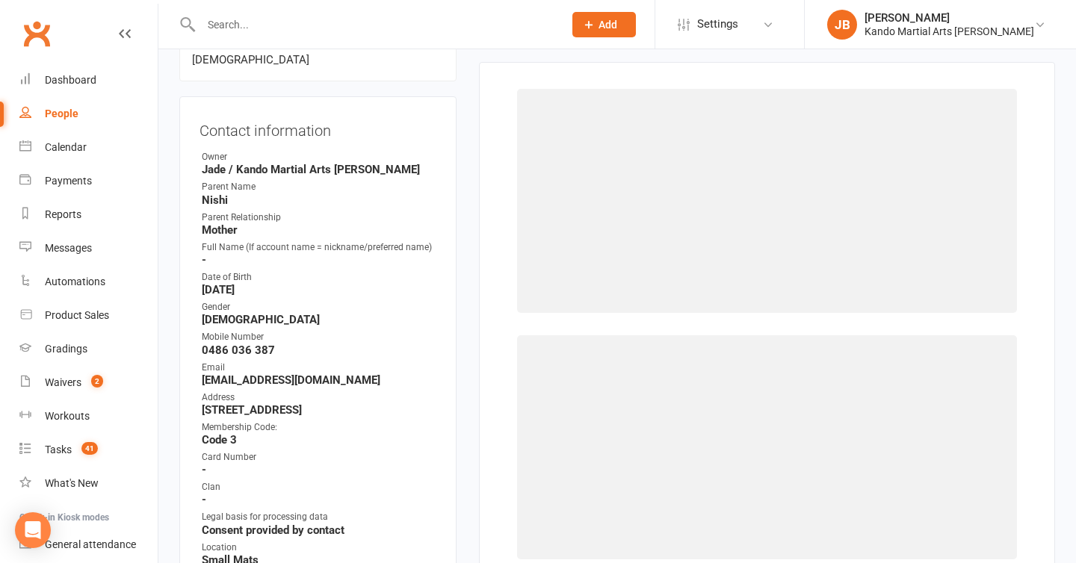
scroll to position [115, 0]
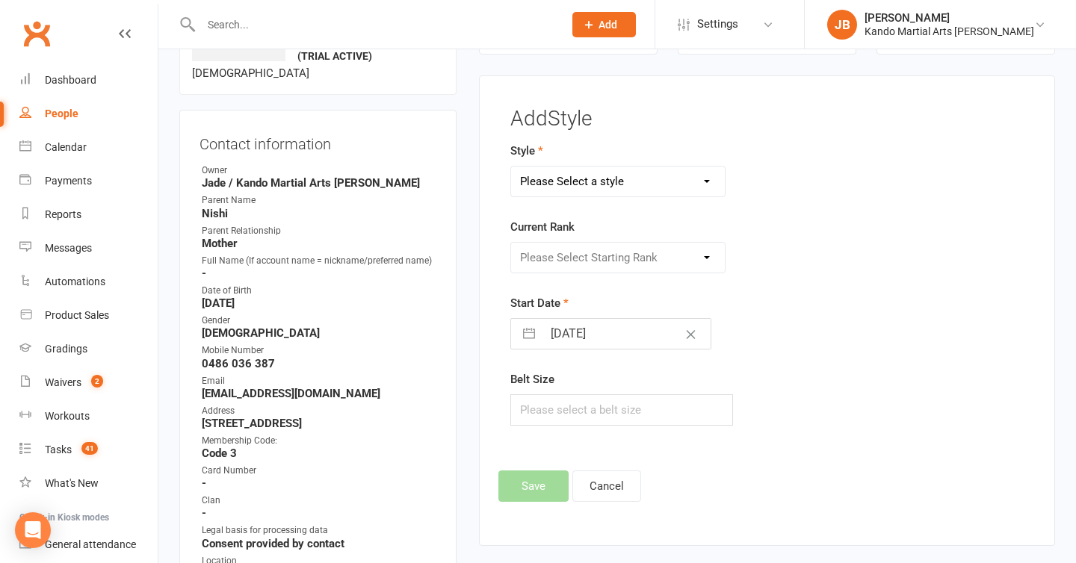
click at [554, 185] on select "Please Select a style Brazilian Jiu Jitsu Kids Brazilian Jiu Jitsu Martial Arts…" at bounding box center [618, 182] width 214 height 30
select select "1305"
click at [547, 271] on select "Please Select Starting Rank Student" at bounding box center [618, 258] width 214 height 30
select select "12695"
click at [558, 333] on input "12 Sep 2025" at bounding box center [627, 334] width 168 height 30
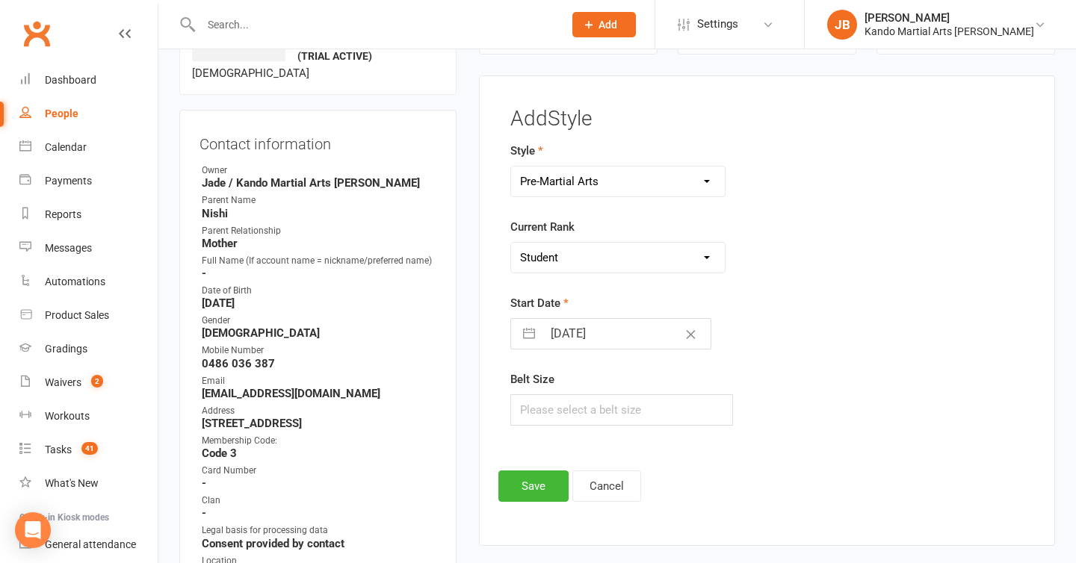
select select "7"
select select "2025"
select select "8"
select select "2025"
select select "9"
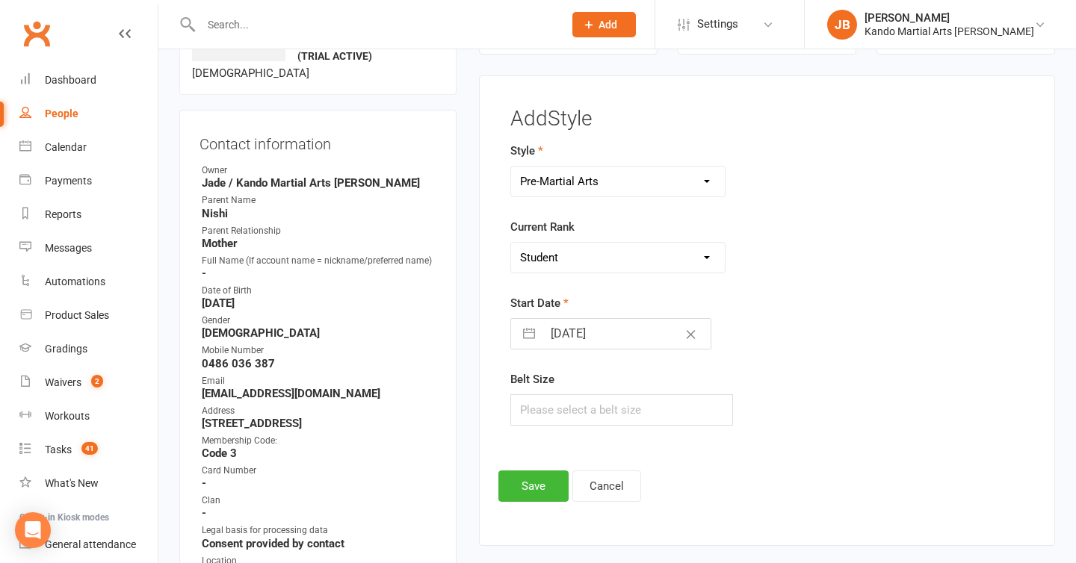
select select "2025"
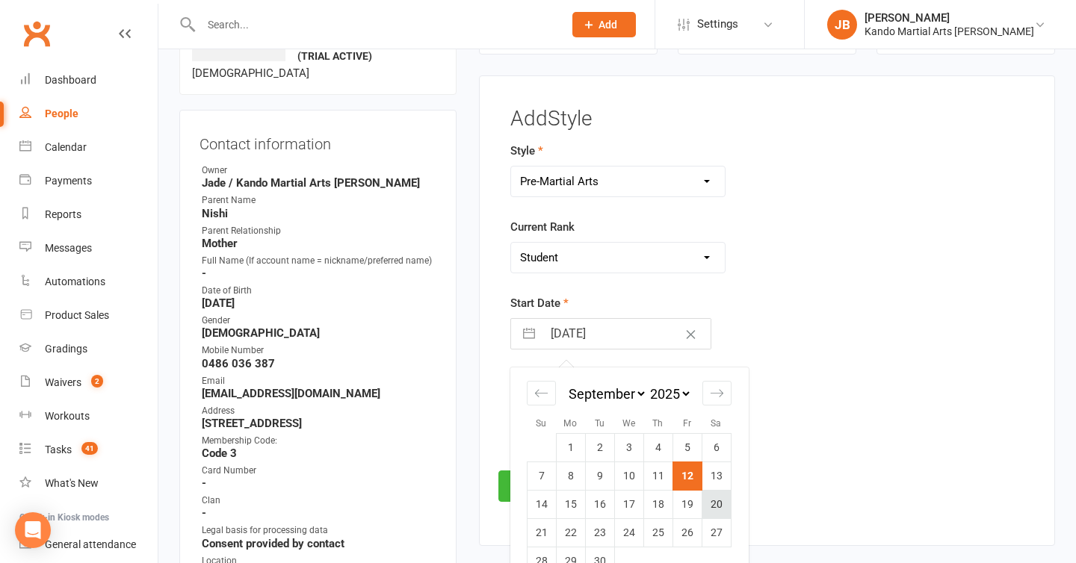
click at [707, 504] on td "20" at bounding box center [716, 505] width 29 height 28
type input "20 Sep 2025"
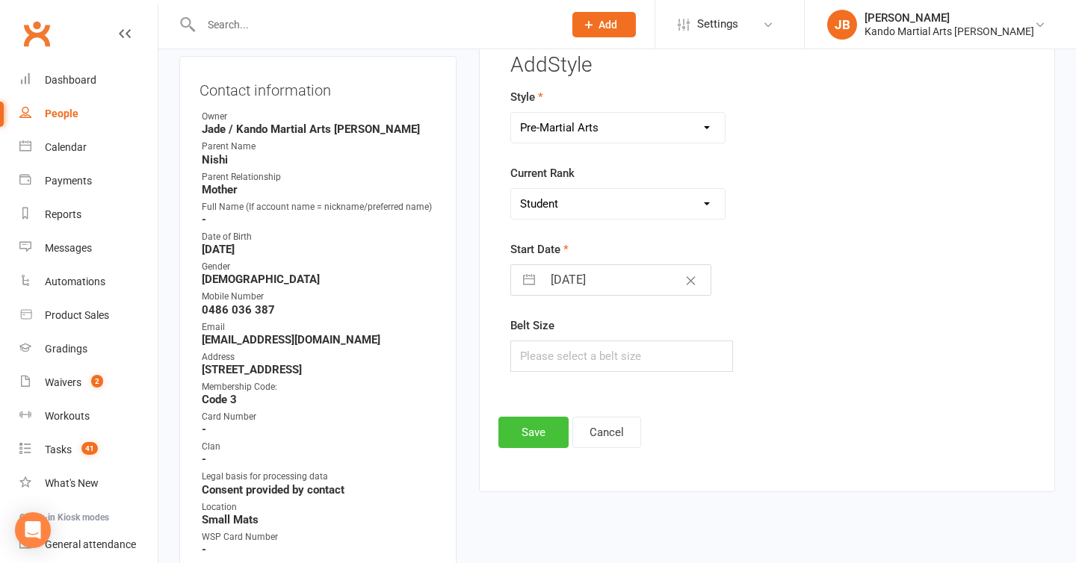
scroll to position [179, 0]
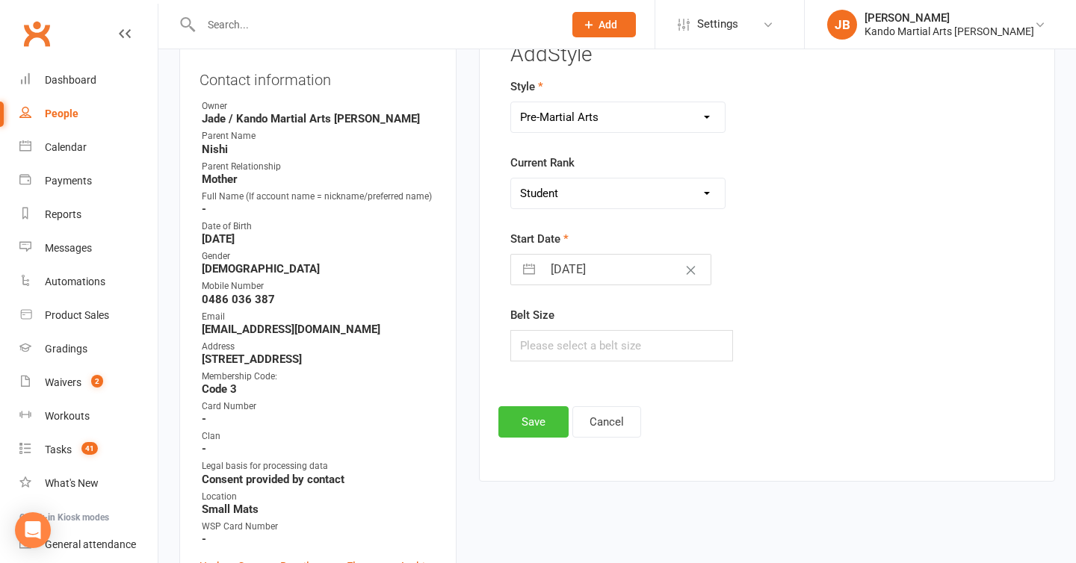
click at [546, 427] on button "Save" at bounding box center [533, 422] width 70 height 31
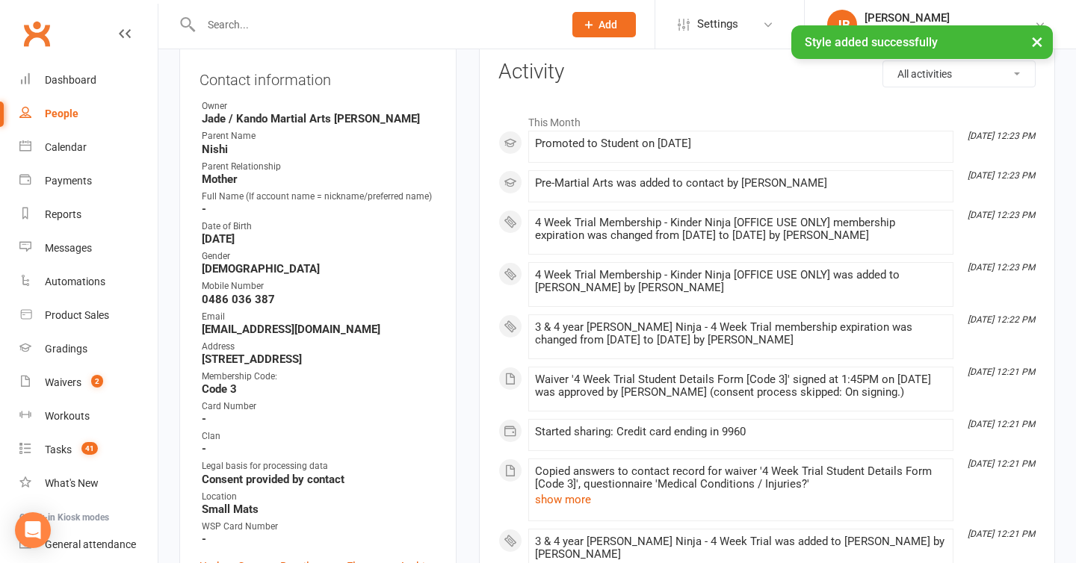
scroll to position [0, 0]
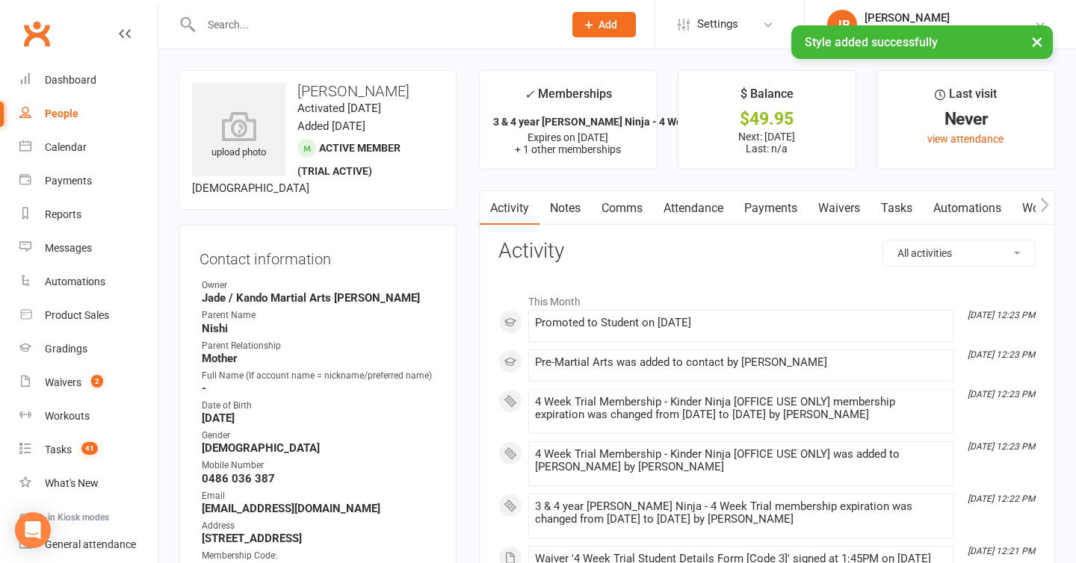
click at [709, 217] on link "Attendance" at bounding box center [693, 208] width 81 height 34
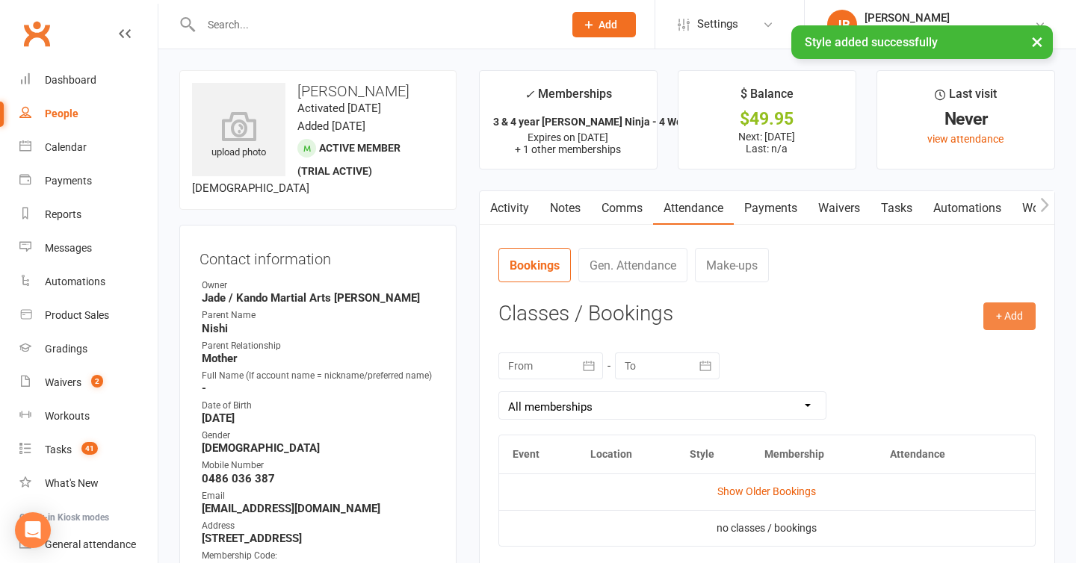
click at [999, 320] on button "+ Add" at bounding box center [1009, 316] width 52 height 27
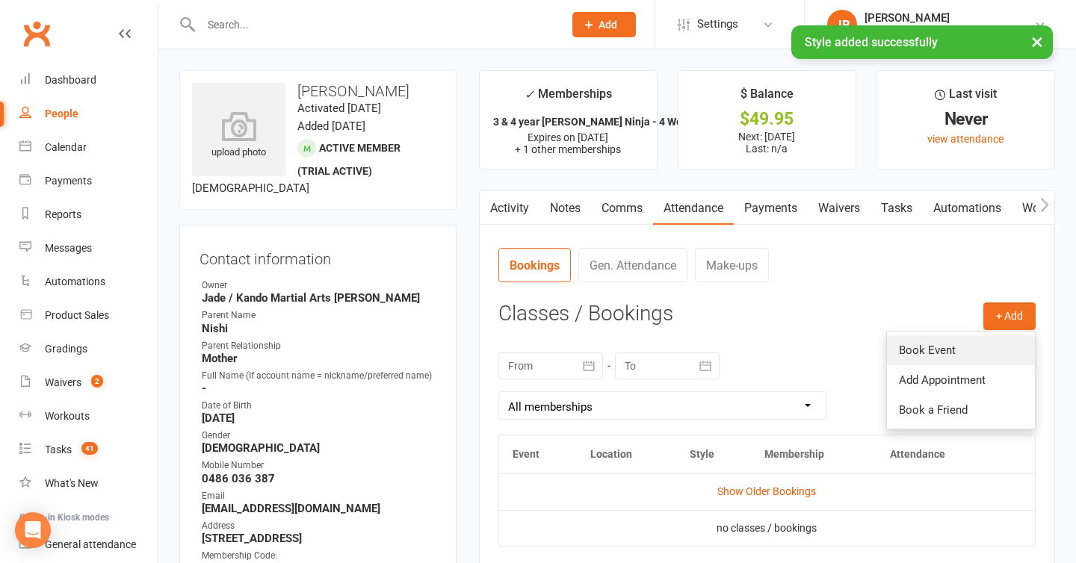
click at [938, 347] on link "Book Event" at bounding box center [961, 351] width 148 height 30
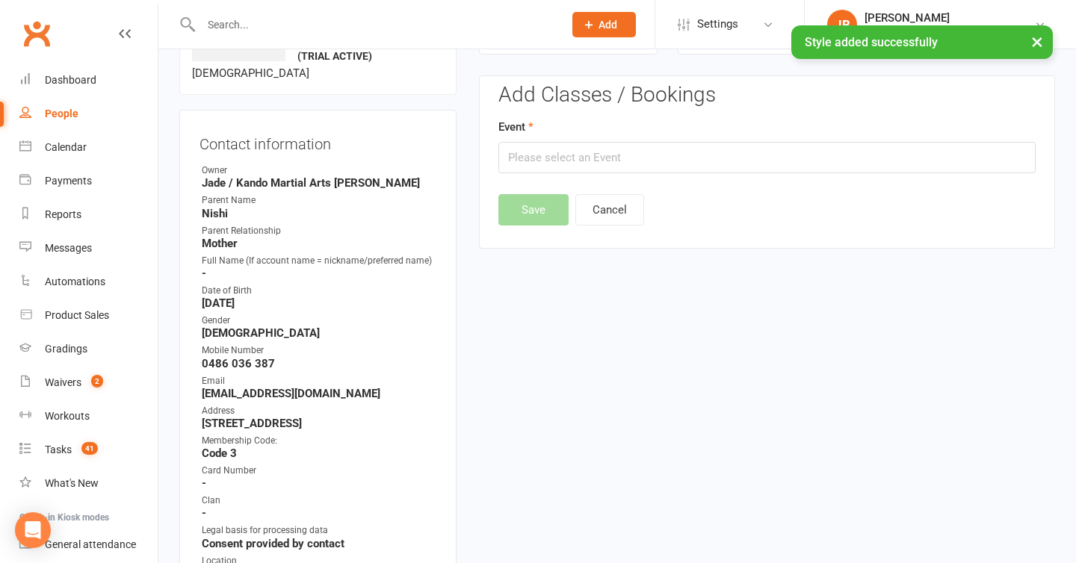
scroll to position [115, 0]
click at [596, 149] on input "text" at bounding box center [766, 157] width 537 height 31
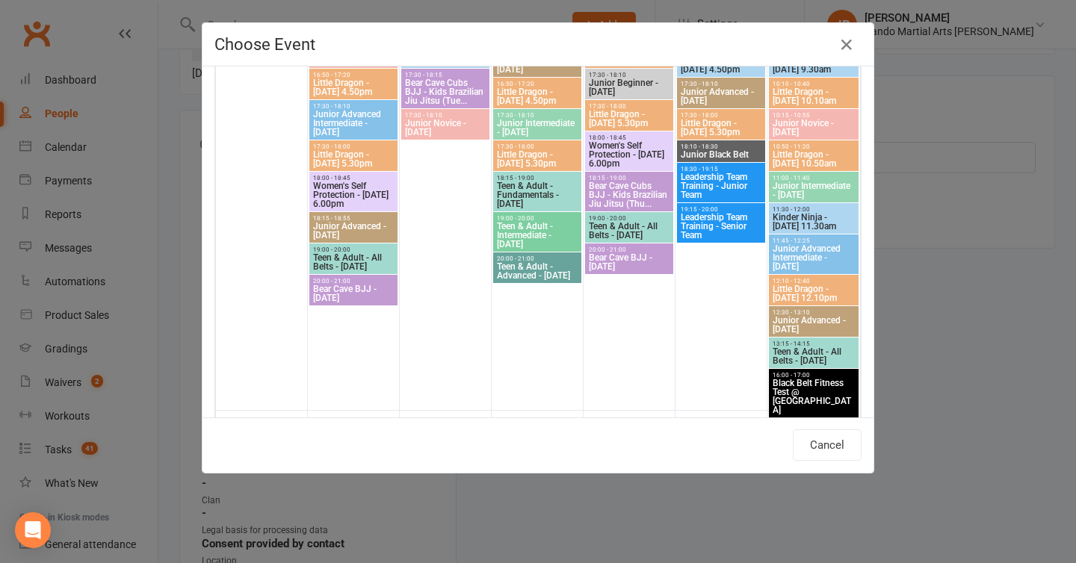
scroll to position [1252, 0]
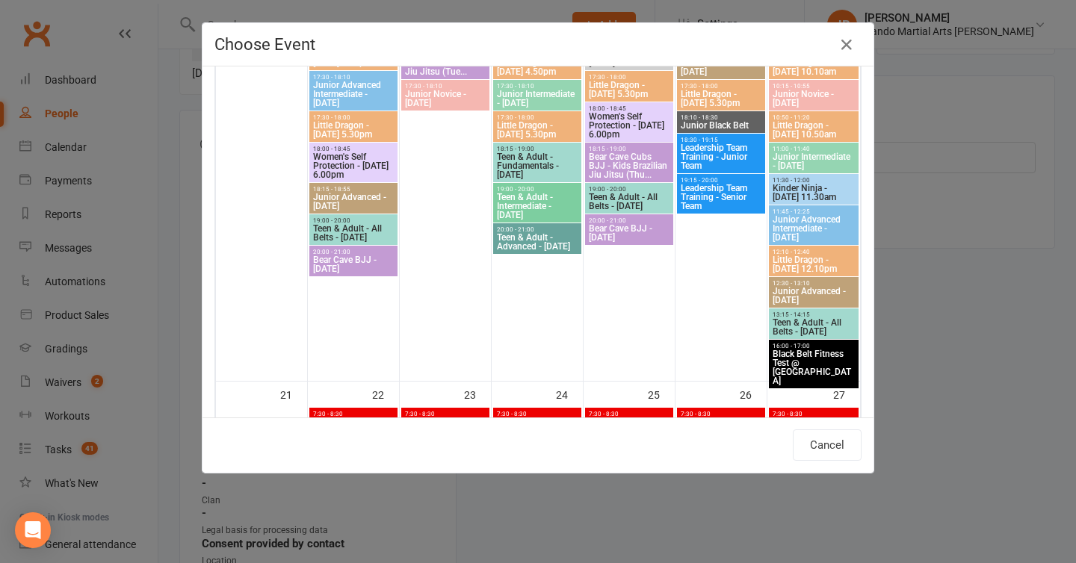
click at [802, 189] on span "Kinder Ninja - [DATE] 11.30am" at bounding box center [814, 193] width 84 height 18
type input "Kinder Ninja - Saturday 11.30am - Sep 20, 2025 11:30:00 AM"
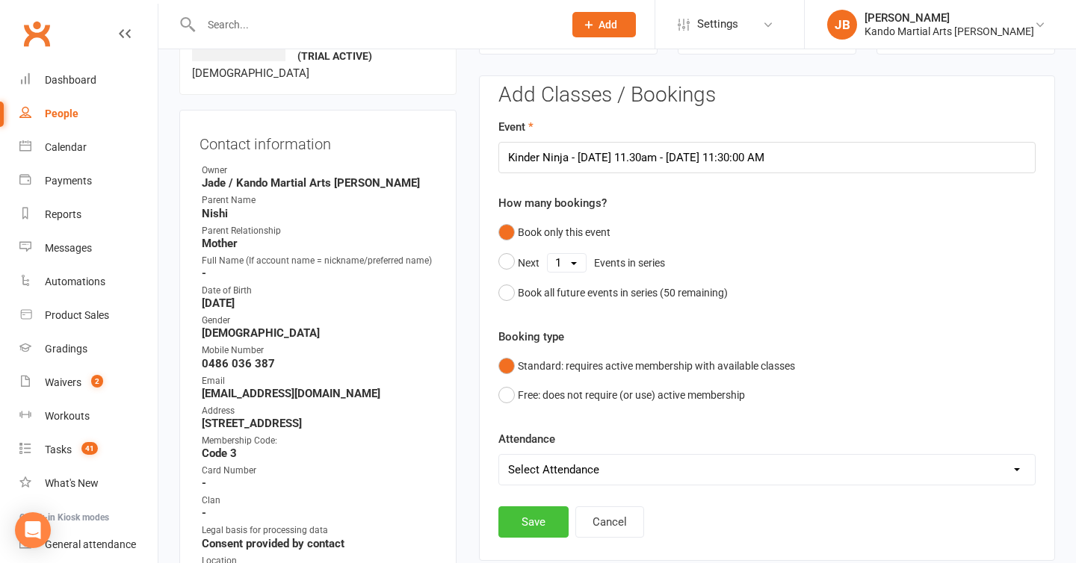
click at [534, 523] on button "Save" at bounding box center [533, 522] width 70 height 31
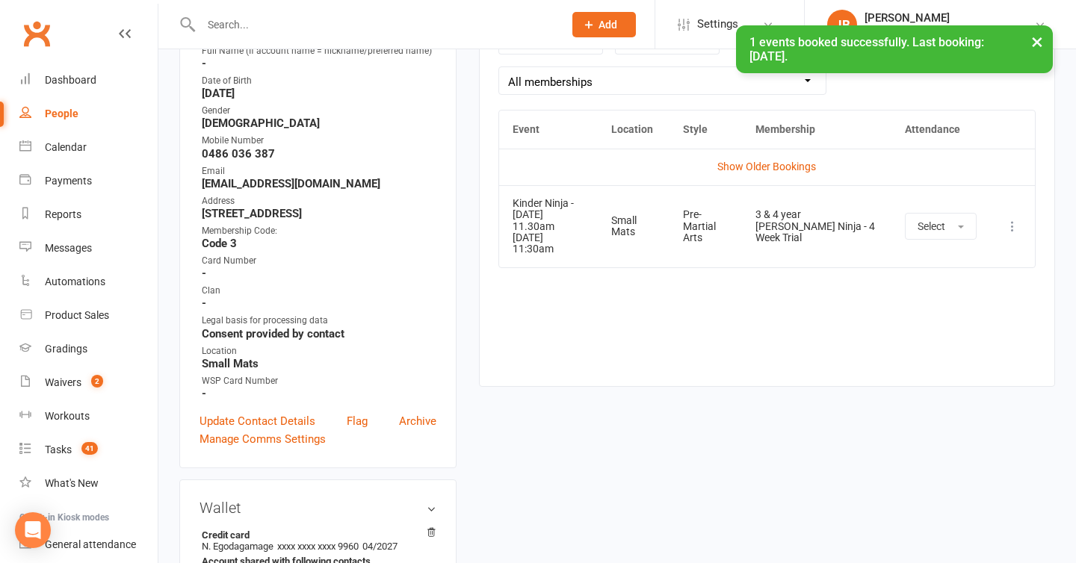
scroll to position [378, 0]
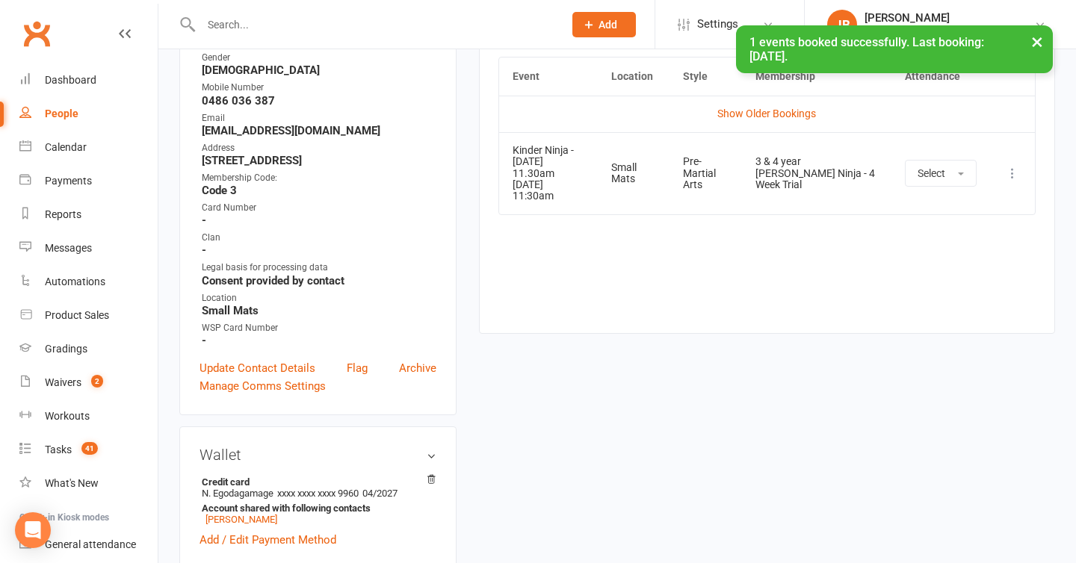
click at [1013, 180] on icon at bounding box center [1012, 173] width 15 height 15
click at [951, 234] on link "View event" at bounding box center [947, 232] width 148 height 30
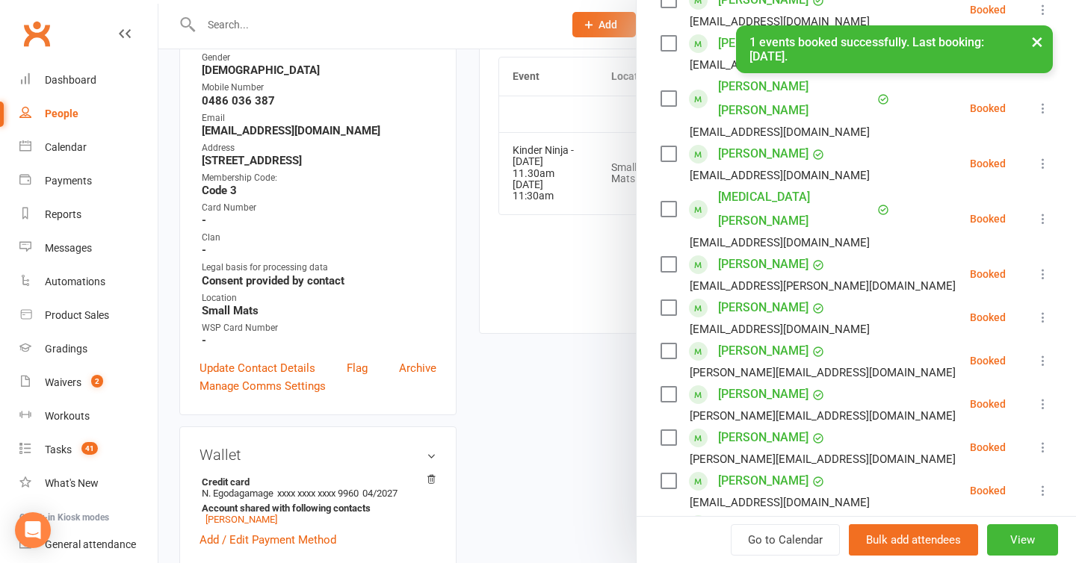
scroll to position [631, 0]
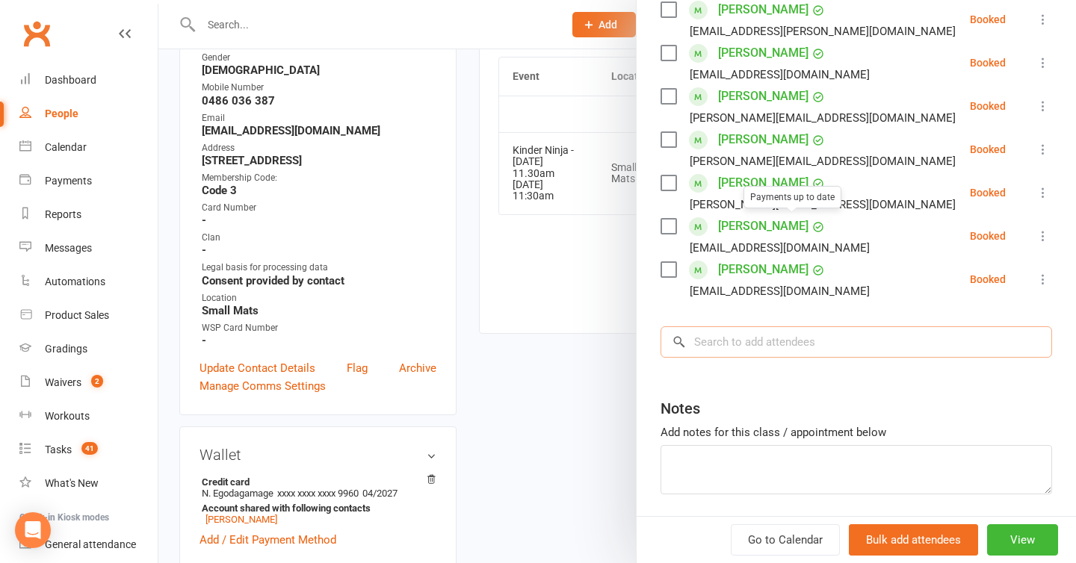
click at [732, 327] on input "search" at bounding box center [857, 342] width 392 height 31
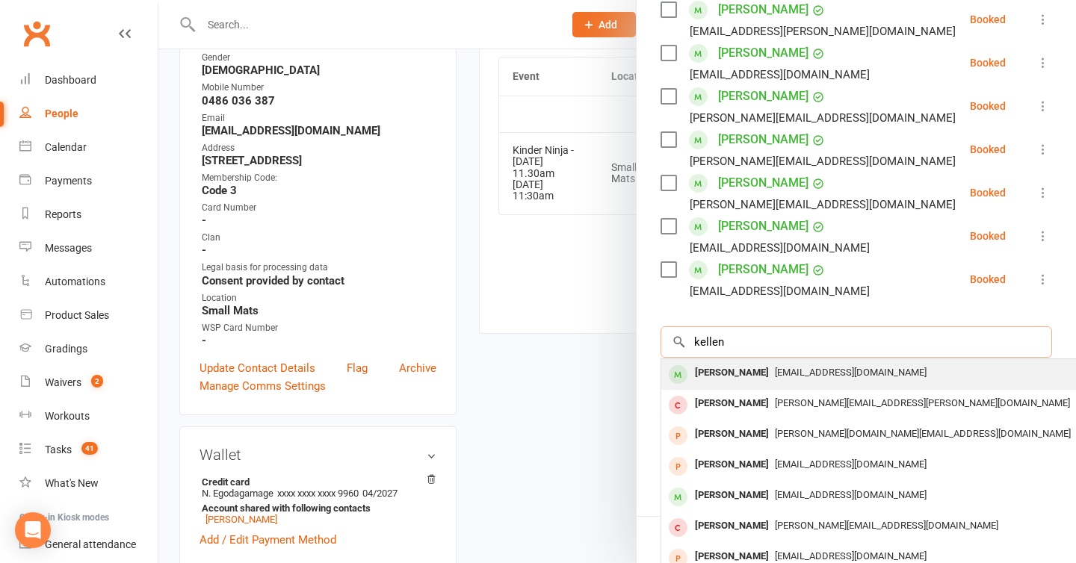
type input "kellen"
click at [735, 362] on div "[PERSON_NAME]" at bounding box center [732, 373] width 86 height 22
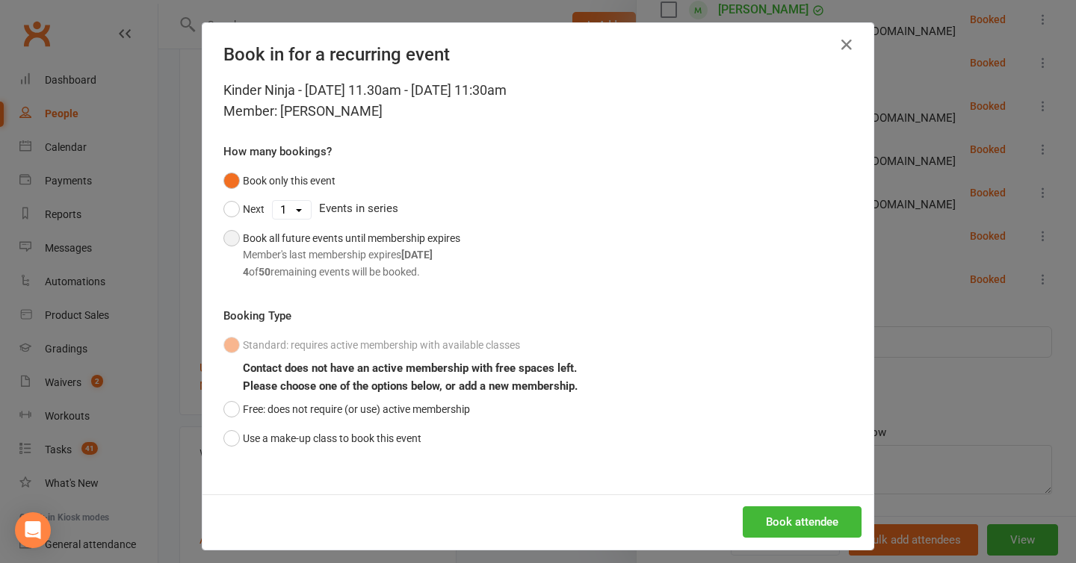
click at [404, 243] on div "Book all future events until membership expires Member's last membership expire…" at bounding box center [351, 255] width 217 height 50
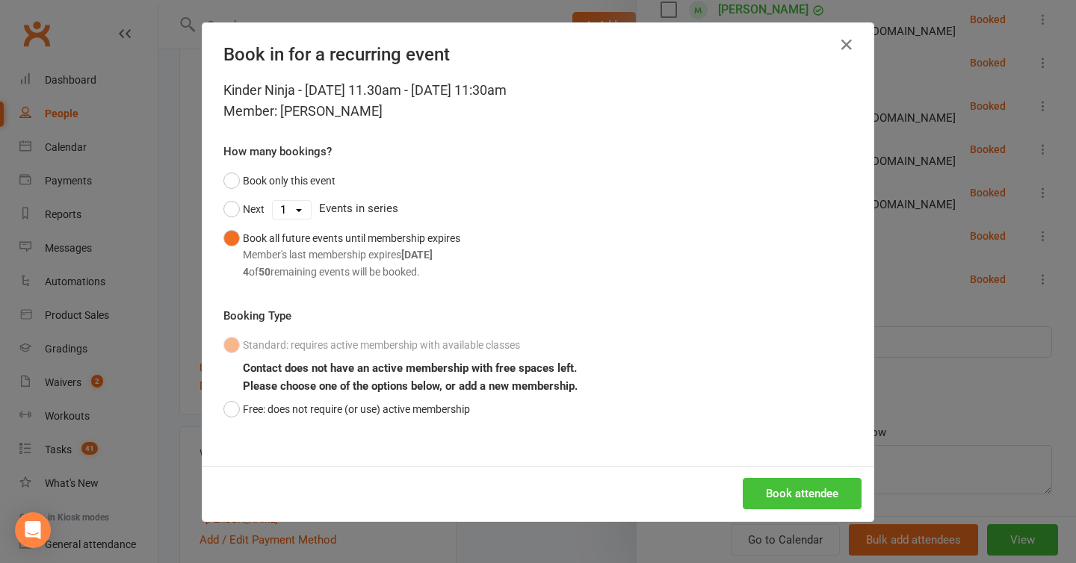
click at [769, 498] on button "Book attendee" at bounding box center [802, 493] width 119 height 31
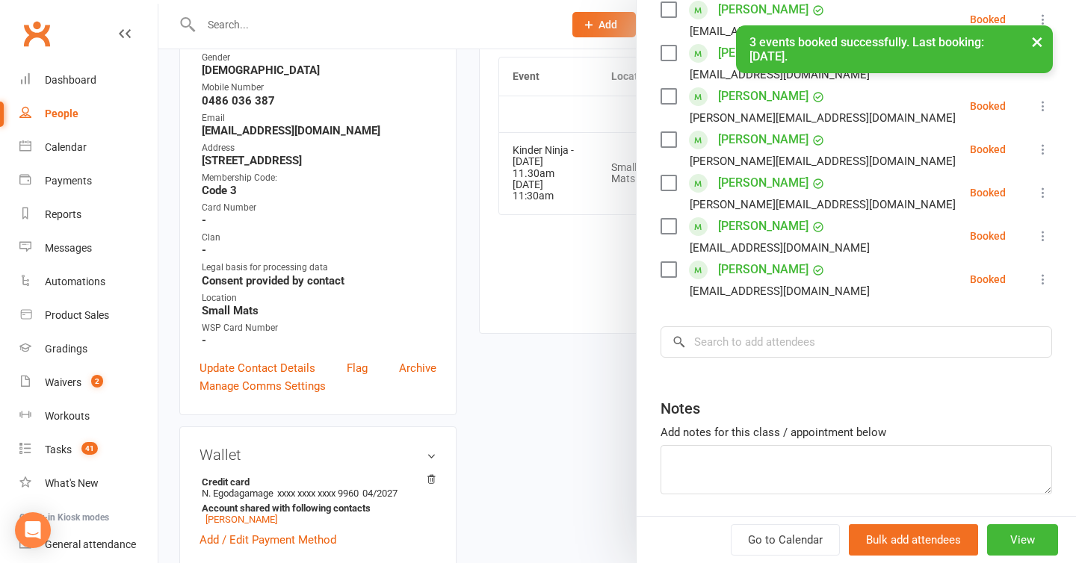
click at [1035, 44] on button "×" at bounding box center [1037, 41] width 27 height 32
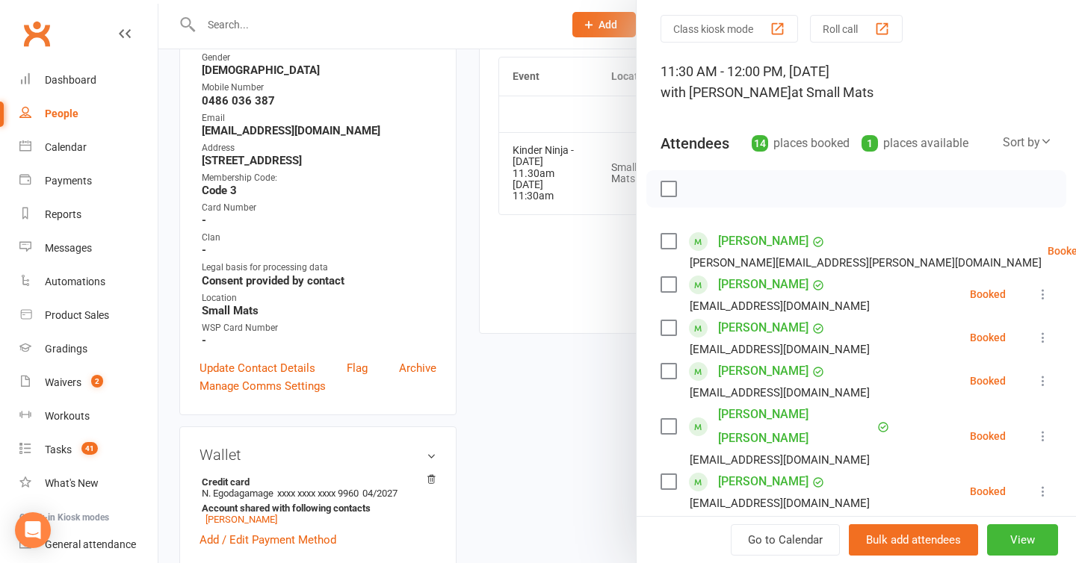
scroll to position [0, 0]
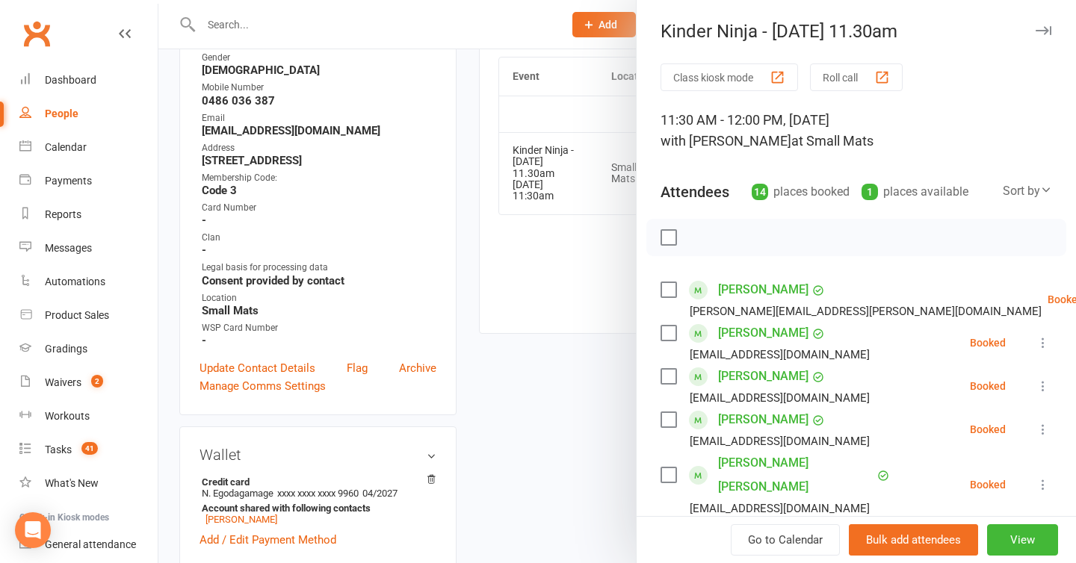
click at [520, 302] on div at bounding box center [617, 281] width 918 height 563
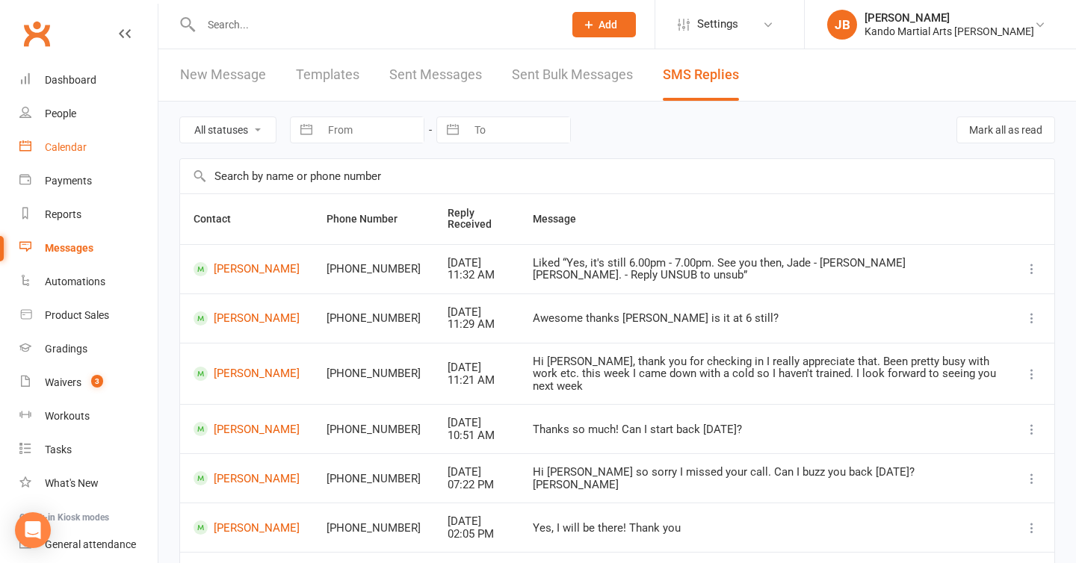
click at [65, 133] on link "Calendar" at bounding box center [88, 148] width 138 height 34
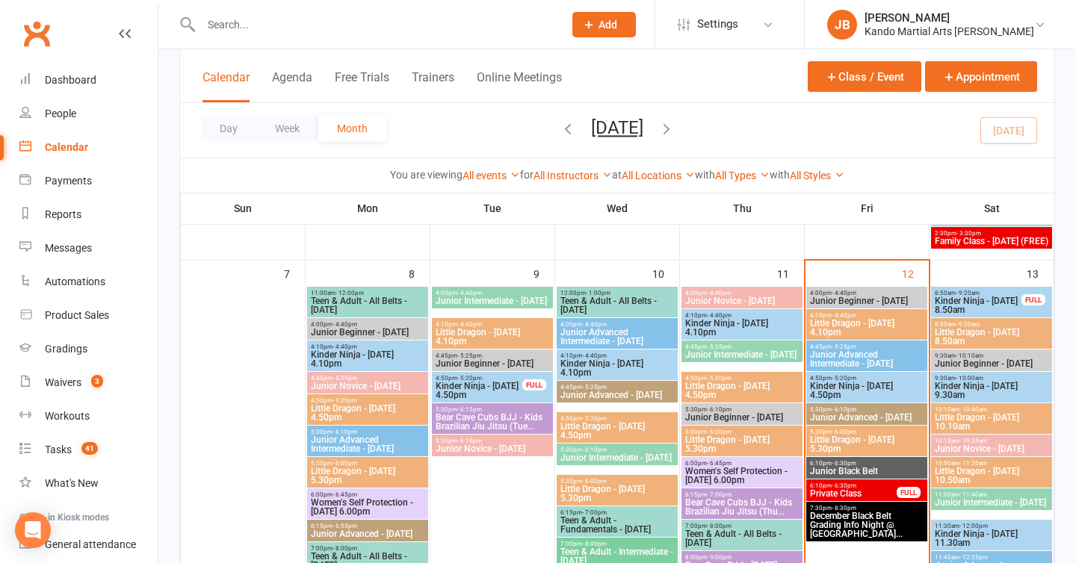
scroll to position [499, 0]
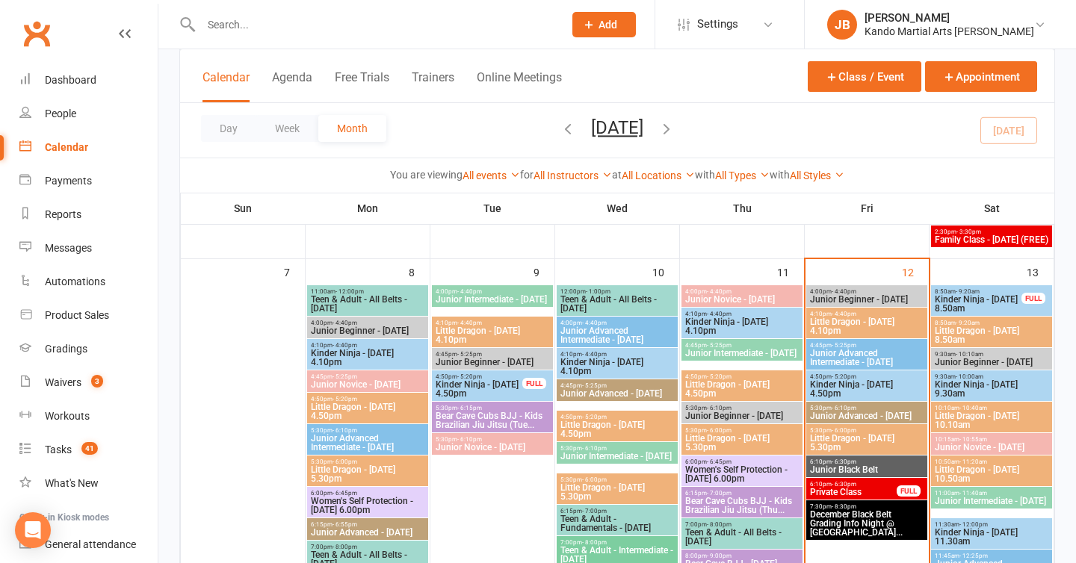
click at [837, 432] on span "- 6:00pm" at bounding box center [844, 430] width 25 height 7
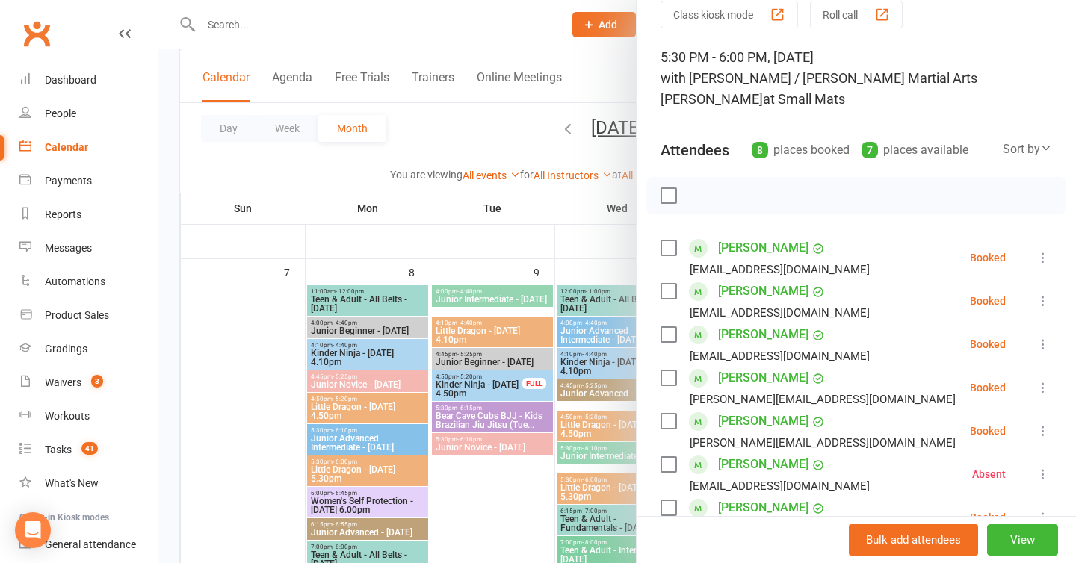
scroll to position [4, 0]
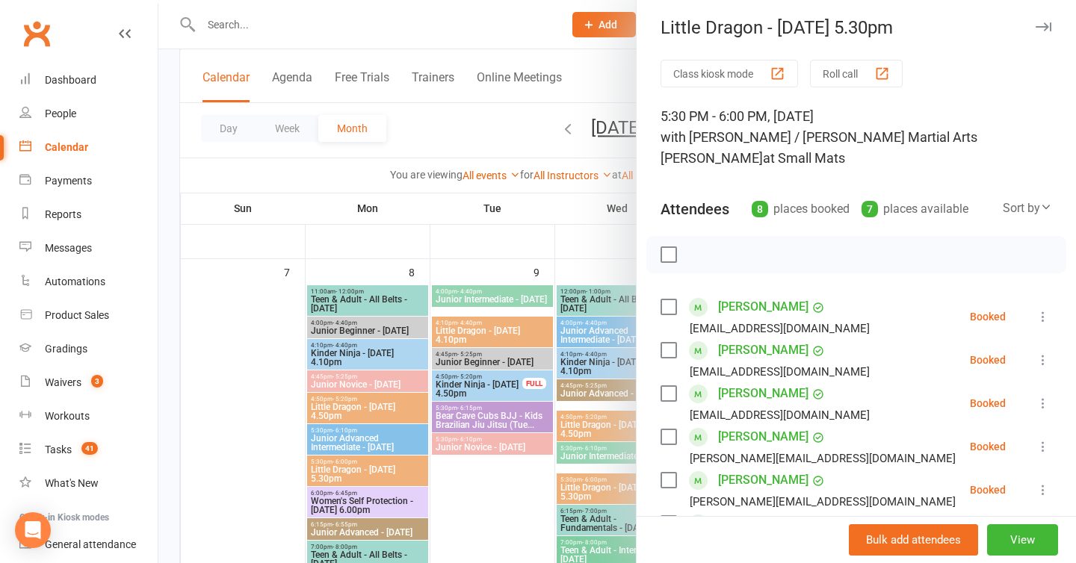
click at [1038, 26] on icon "button" at bounding box center [1044, 26] width 16 height 9
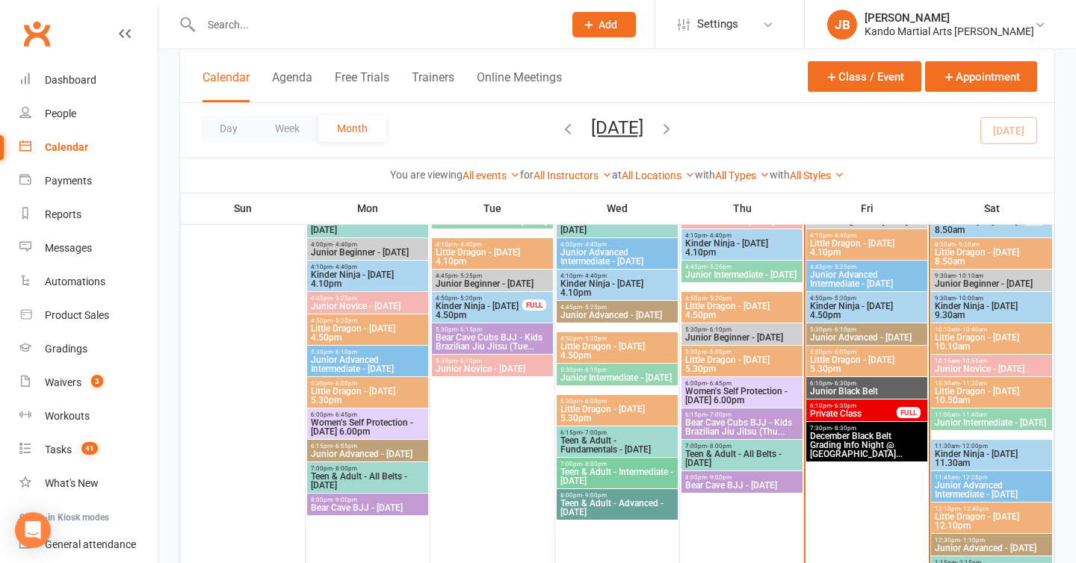
scroll to position [584, 0]
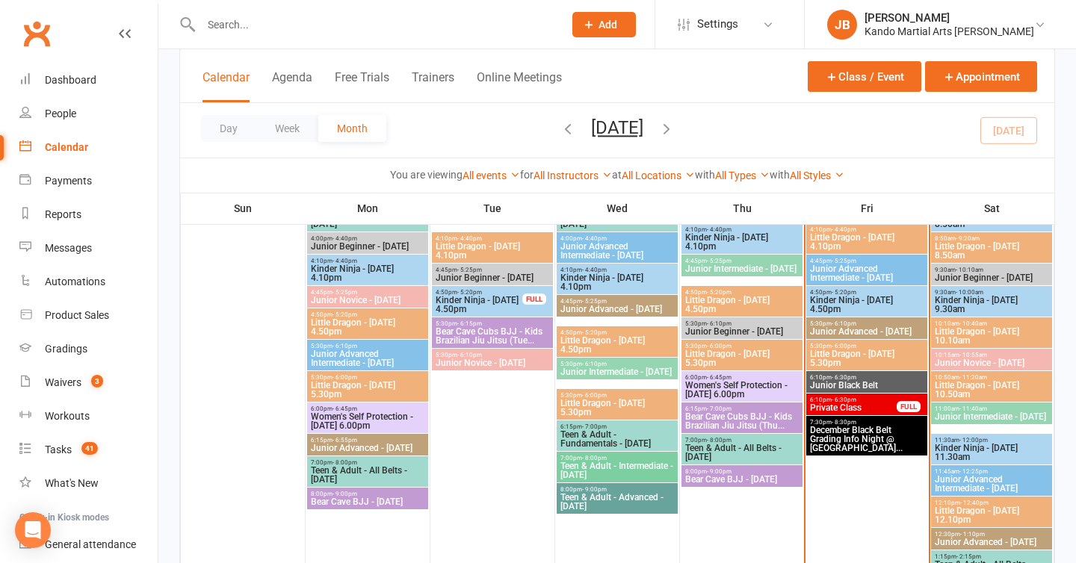
click at [850, 401] on span "- 6:30pm" at bounding box center [844, 400] width 25 height 7
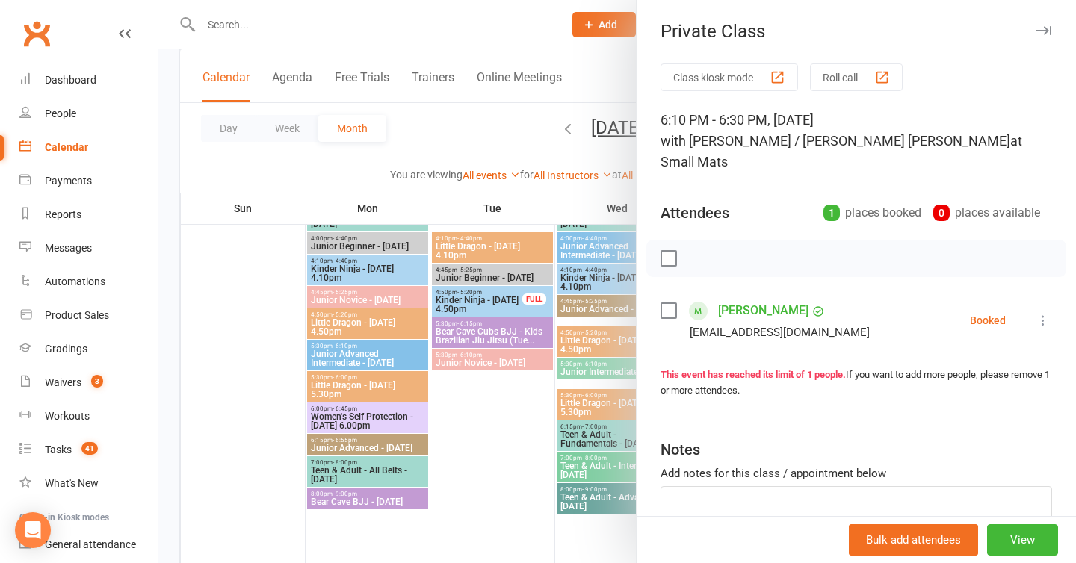
click at [1039, 28] on icon "button" at bounding box center [1044, 30] width 16 height 9
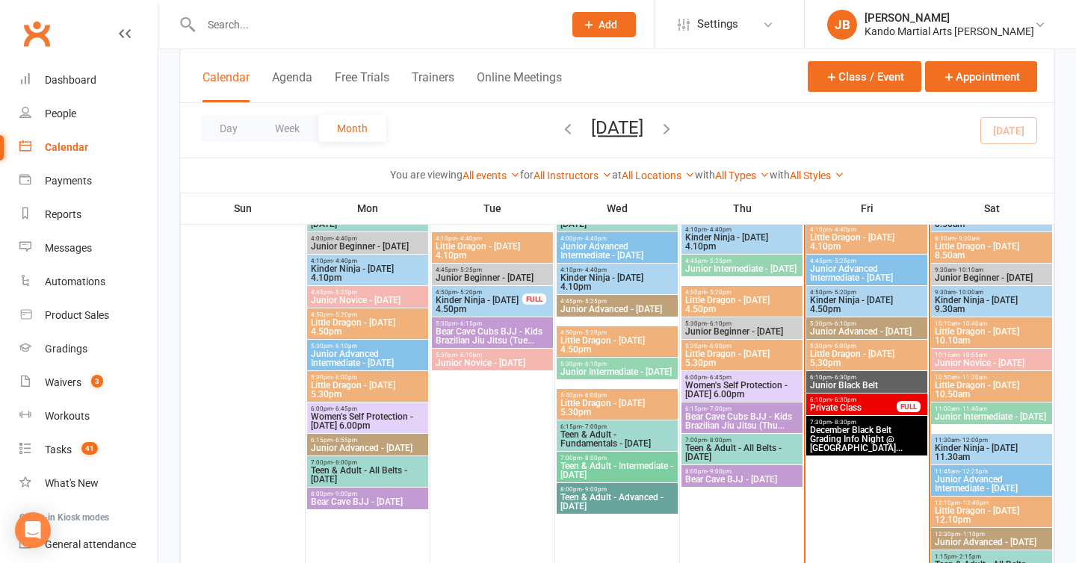
click at [275, 16] on input "text" at bounding box center [375, 24] width 356 height 21
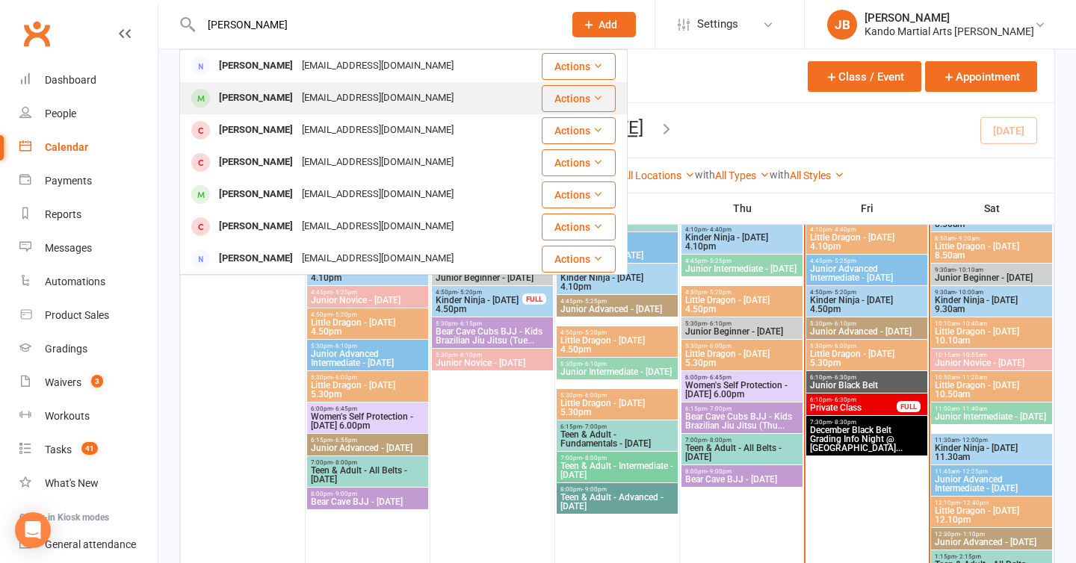
type input "[PERSON_NAME]"
click at [242, 94] on div "[PERSON_NAME]" at bounding box center [255, 98] width 83 height 22
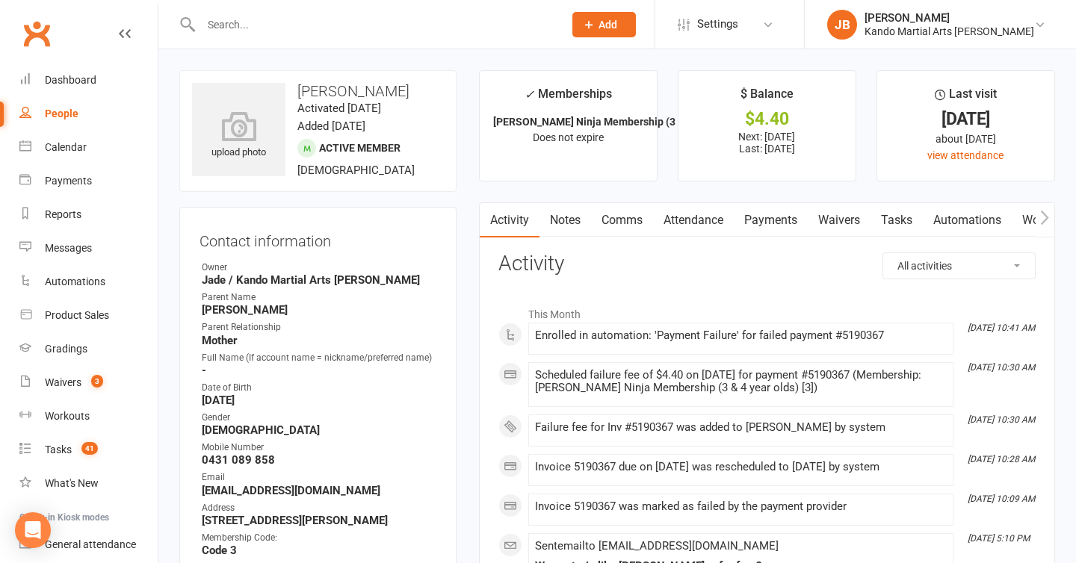
scroll to position [1, 0]
click at [749, 225] on link "Payments" at bounding box center [771, 220] width 74 height 34
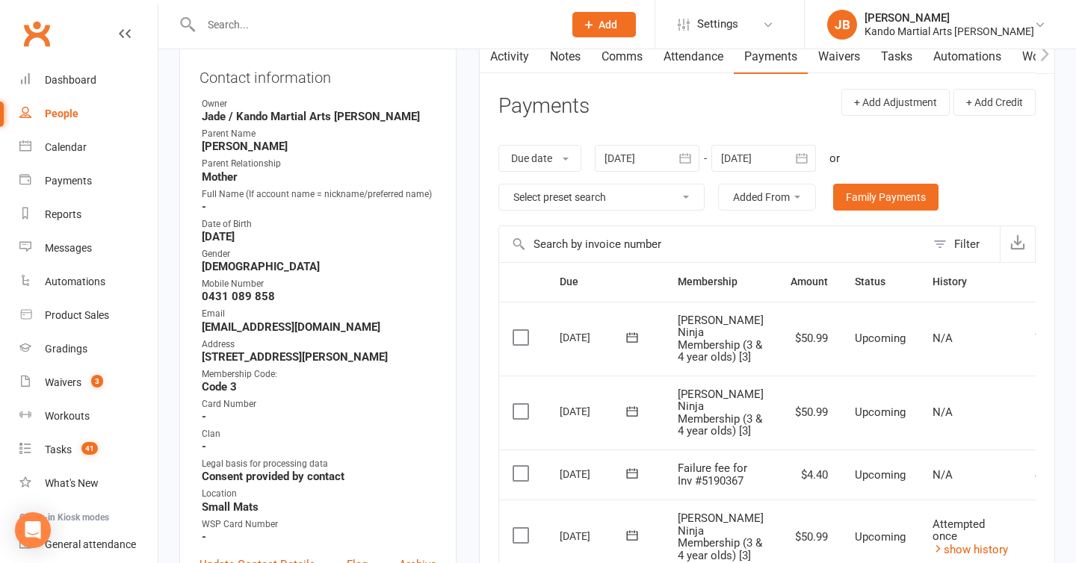
scroll to position [164, 0]
click at [651, 164] on div at bounding box center [647, 157] width 105 height 27
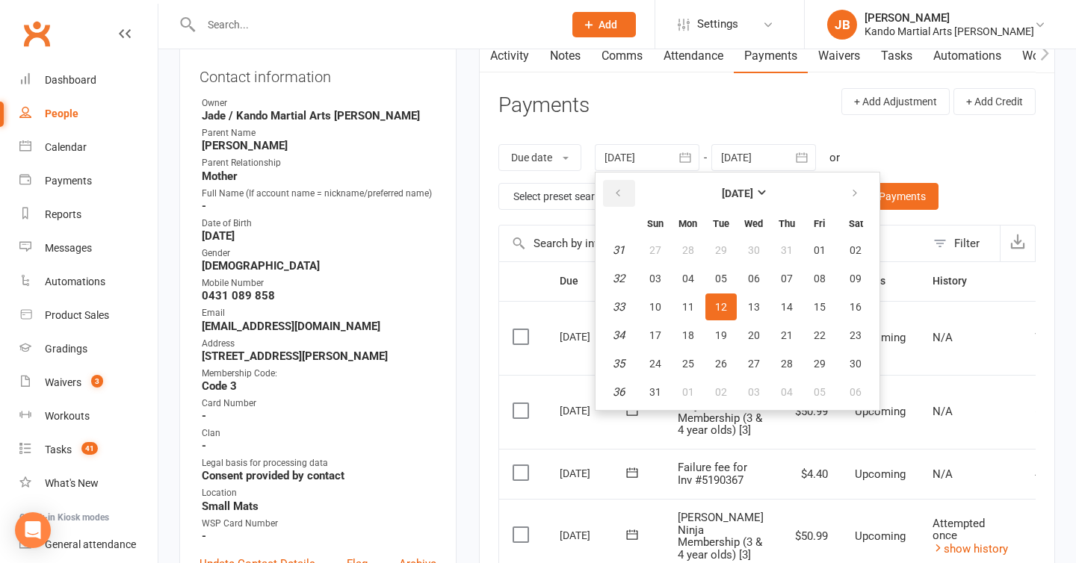
click at [623, 191] on icon "button" at bounding box center [618, 194] width 10 height 12
click at [690, 279] on span "07" at bounding box center [688, 279] width 12 height 12
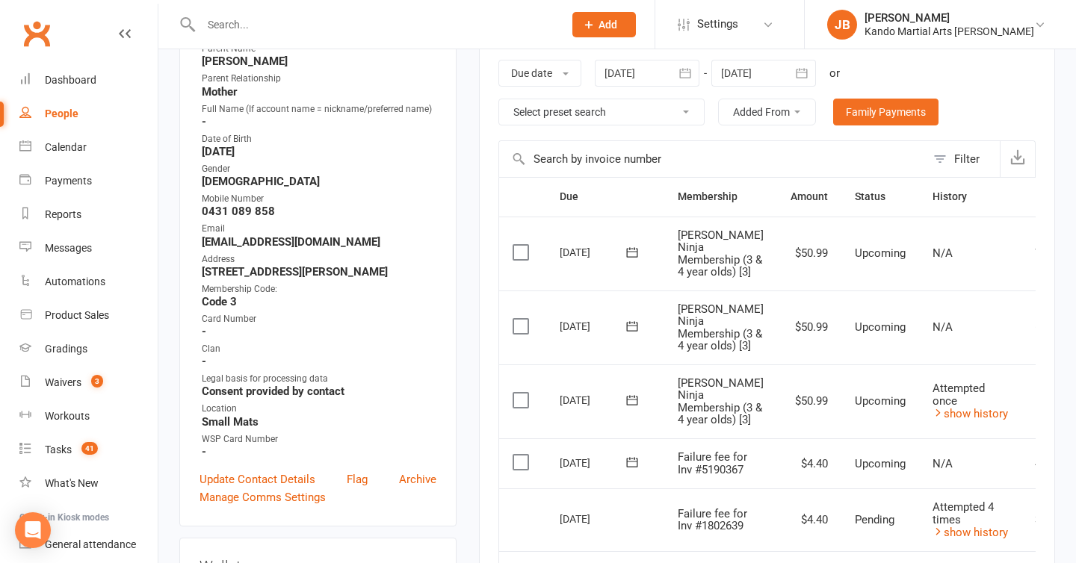
scroll to position [232, 0]
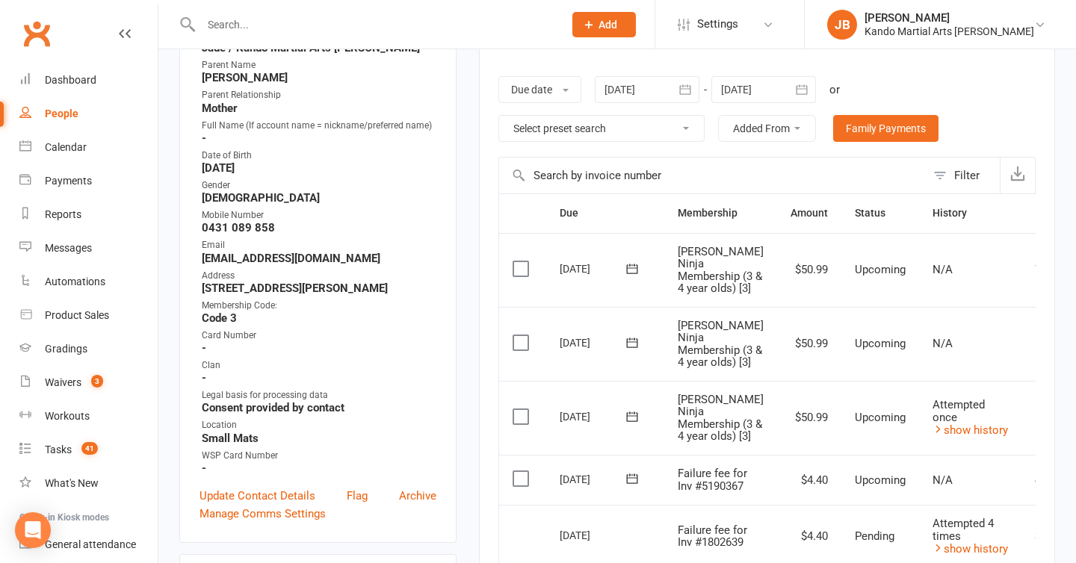
click at [662, 95] on div at bounding box center [647, 89] width 105 height 27
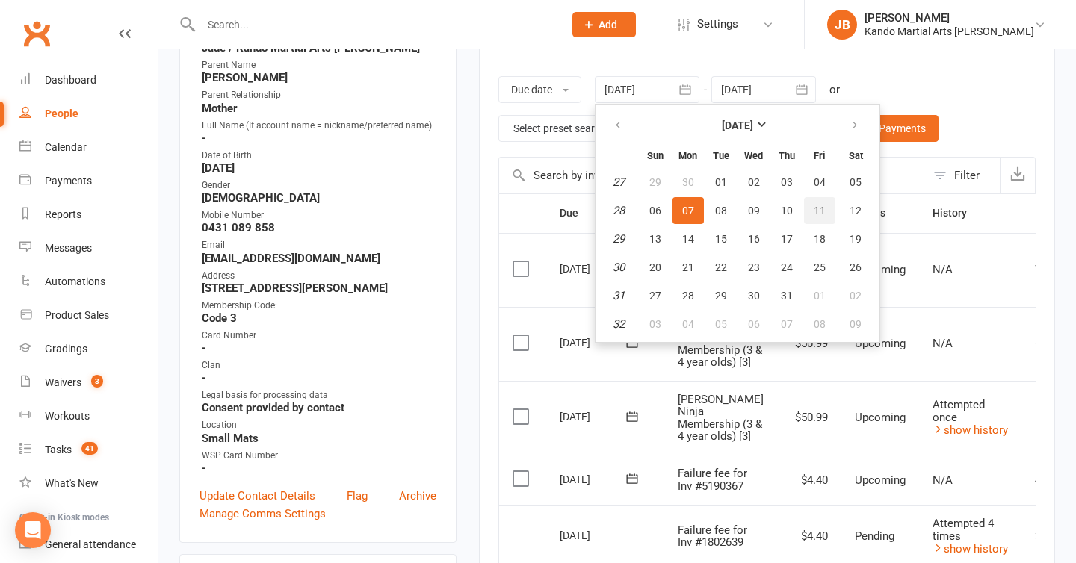
click at [826, 211] on span "11" at bounding box center [820, 211] width 12 height 12
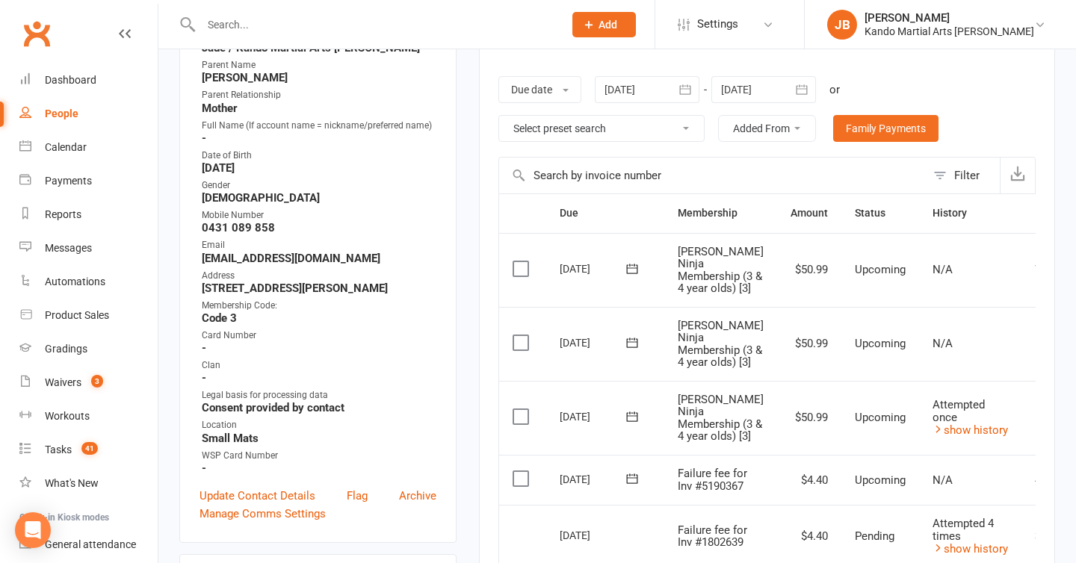
click at [670, 91] on div at bounding box center [647, 89] width 105 height 27
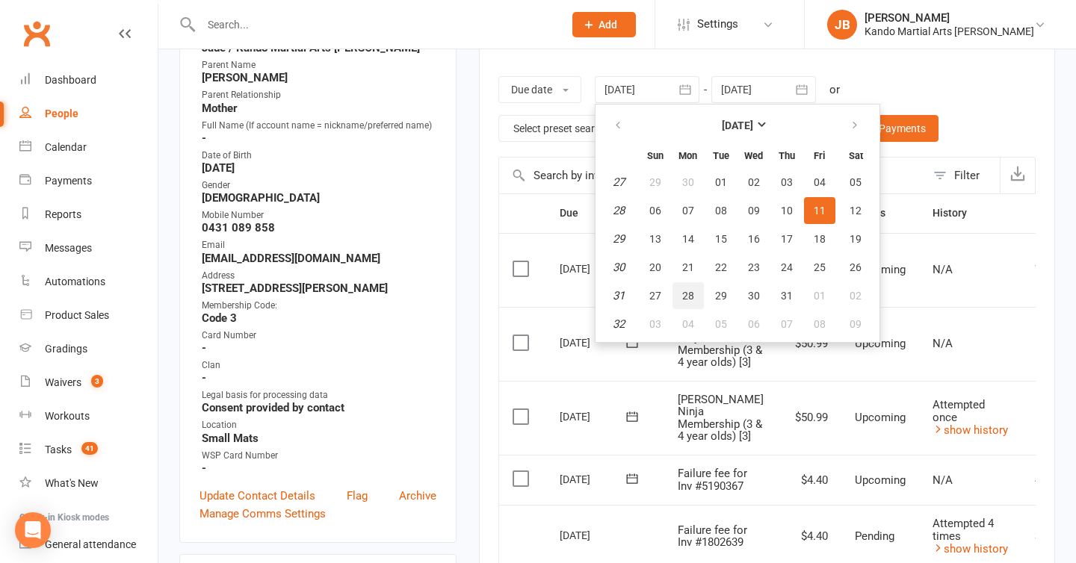
click at [699, 295] on button "28" at bounding box center [688, 295] width 31 height 27
type input "[DATE]"
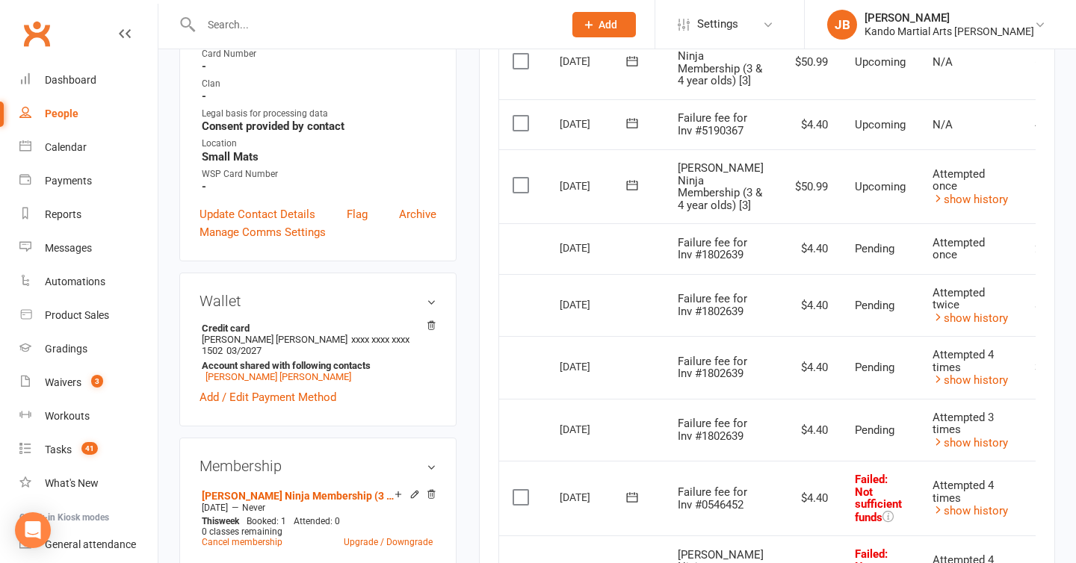
scroll to position [515, 0]
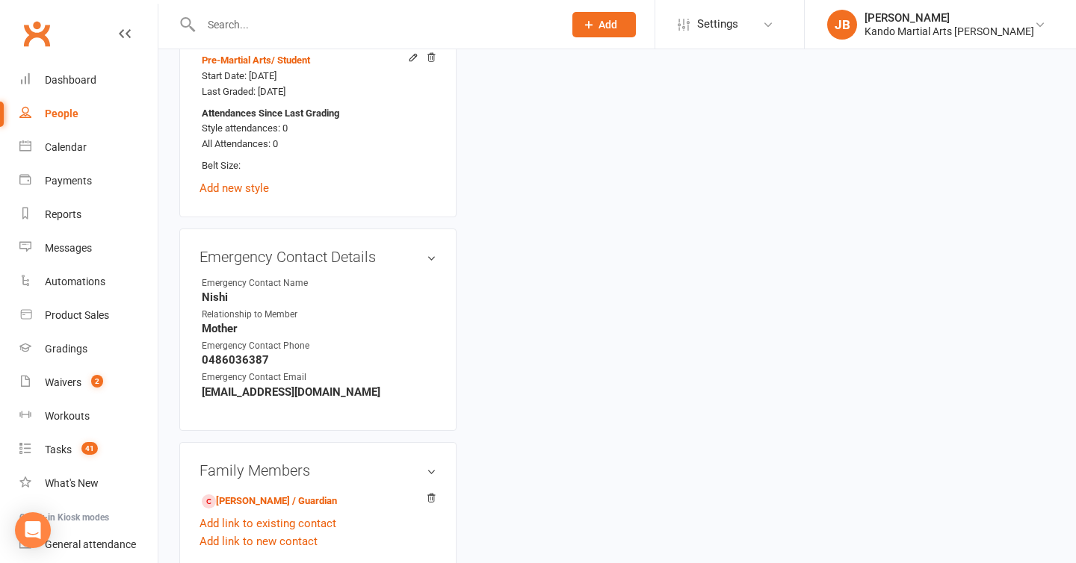
scroll to position [1185, 0]
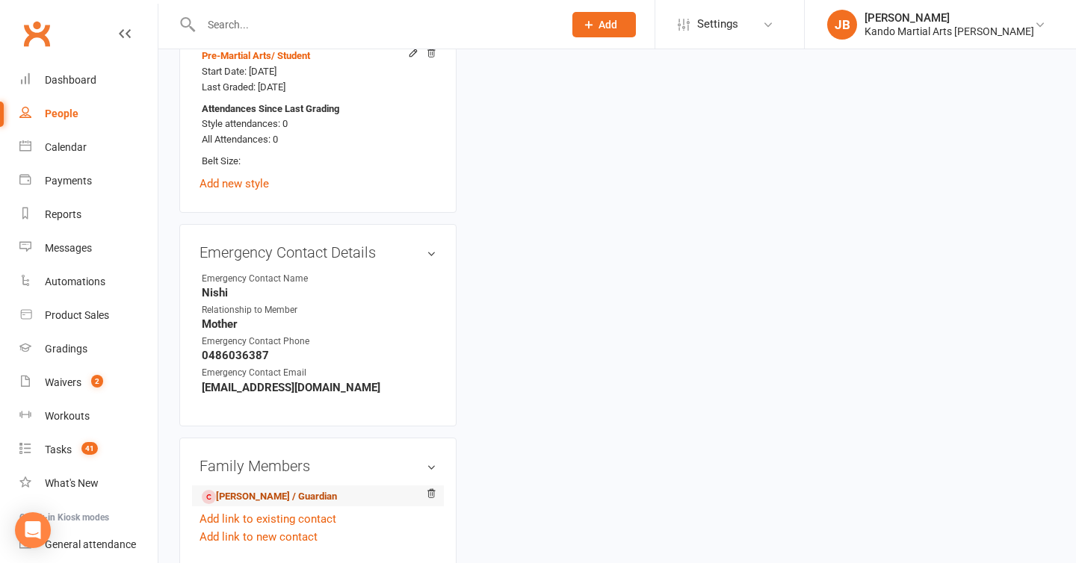
click at [271, 505] on link "[PERSON_NAME] / Guardian" at bounding box center [269, 497] width 135 height 16
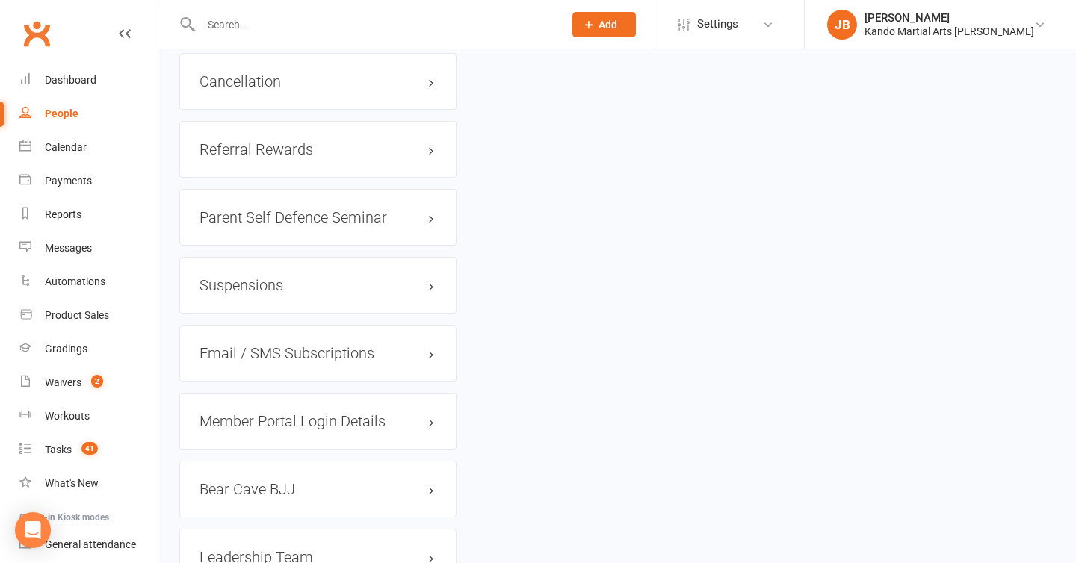
scroll to position [2039, 0]
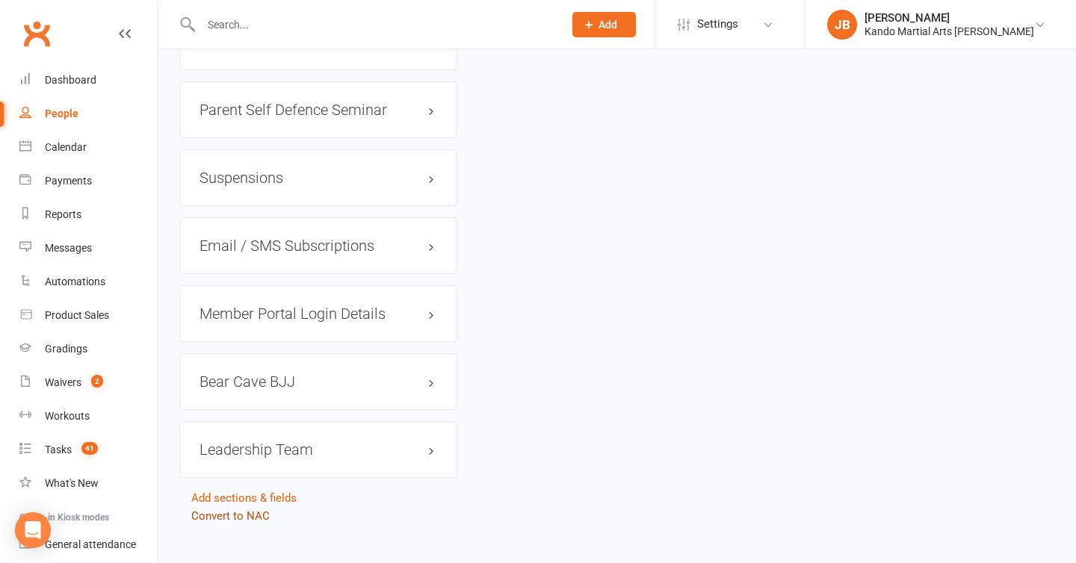
click at [258, 510] on link "Convert to NAC" at bounding box center [230, 516] width 78 height 13
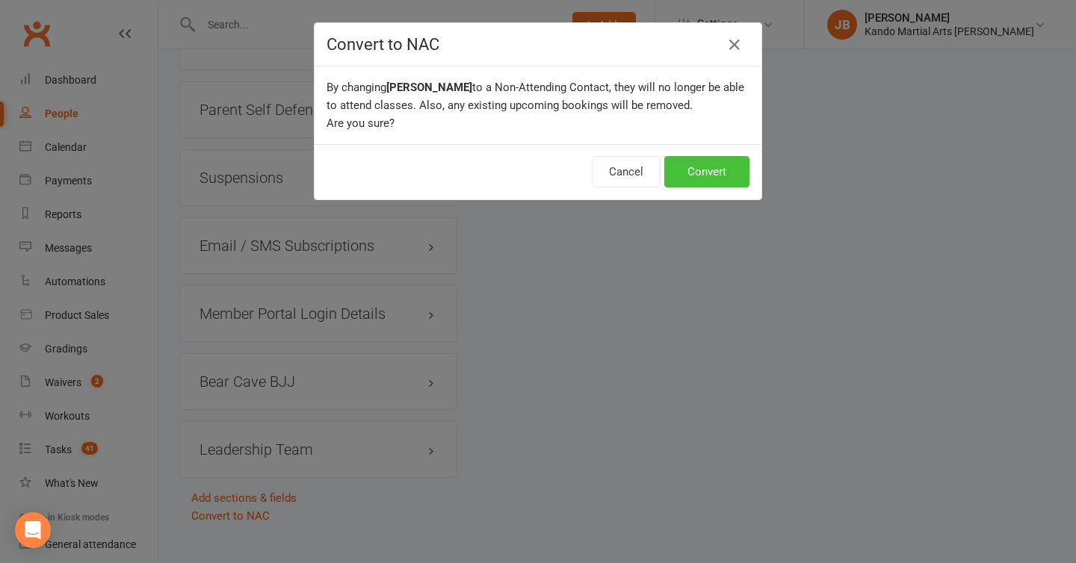
click at [692, 166] on button "Convert" at bounding box center [706, 171] width 85 height 31
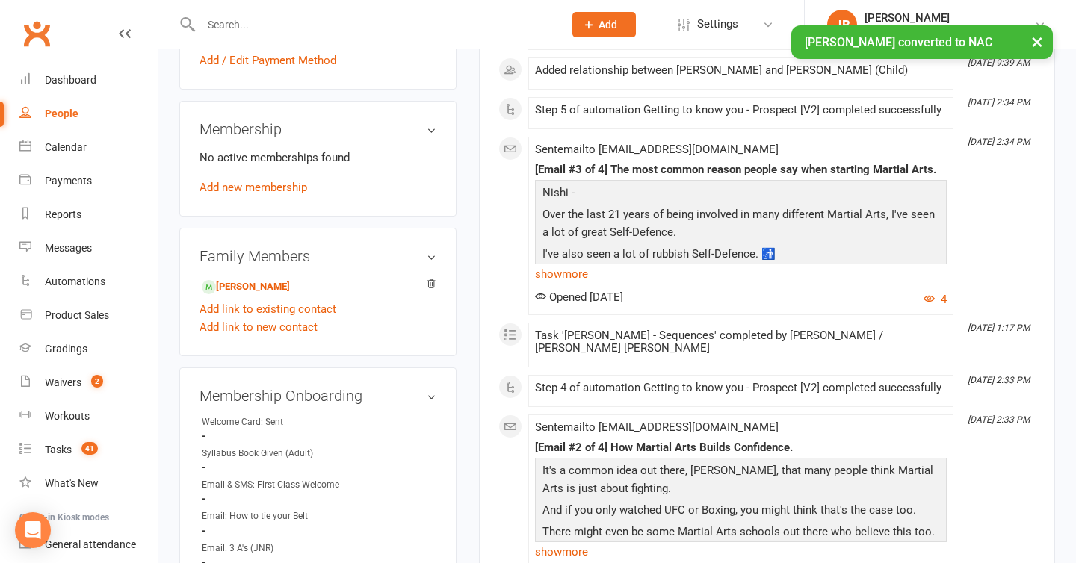
scroll to position [783, 0]
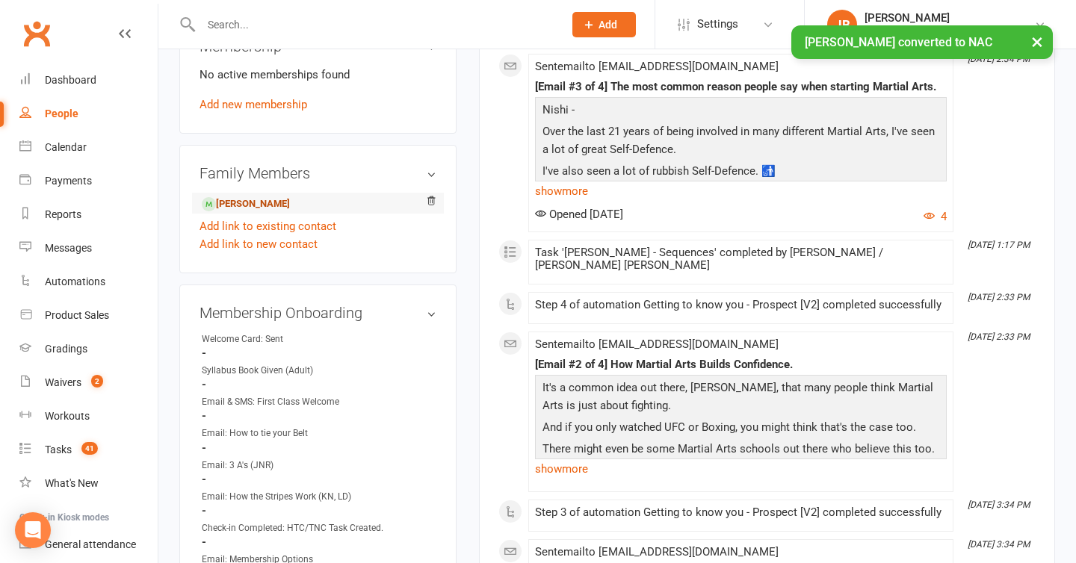
click at [280, 197] on link "[PERSON_NAME]" at bounding box center [246, 205] width 88 height 16
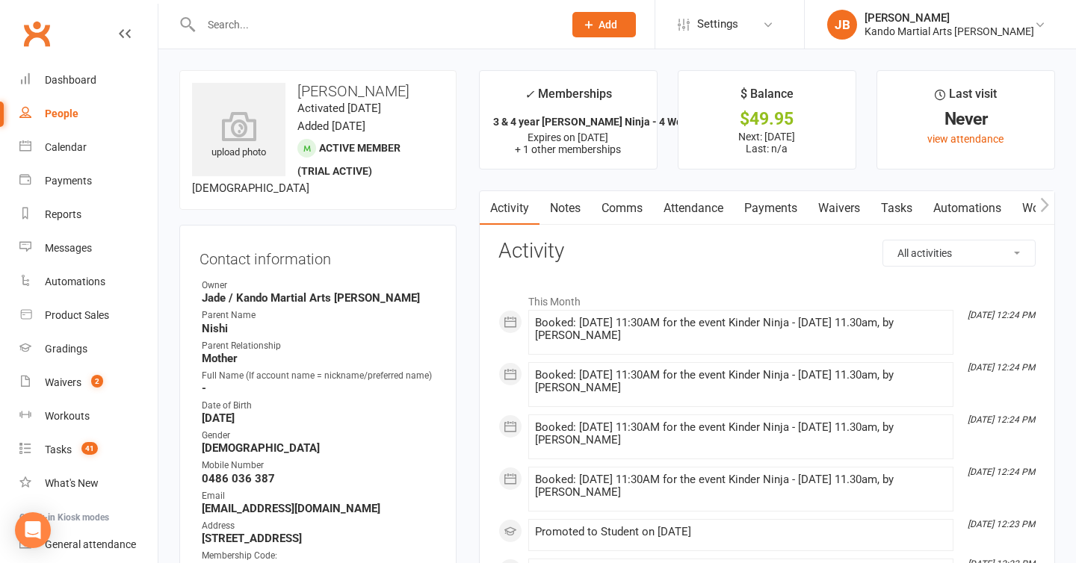
click at [703, 202] on link "Attendance" at bounding box center [693, 208] width 81 height 34
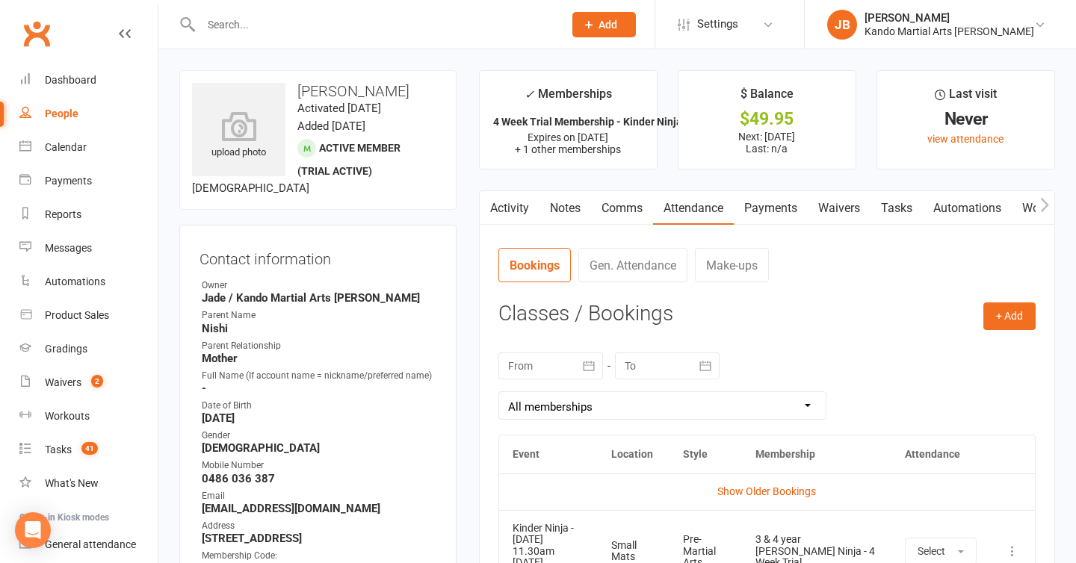
click at [891, 209] on link "Tasks" at bounding box center [897, 208] width 52 height 34
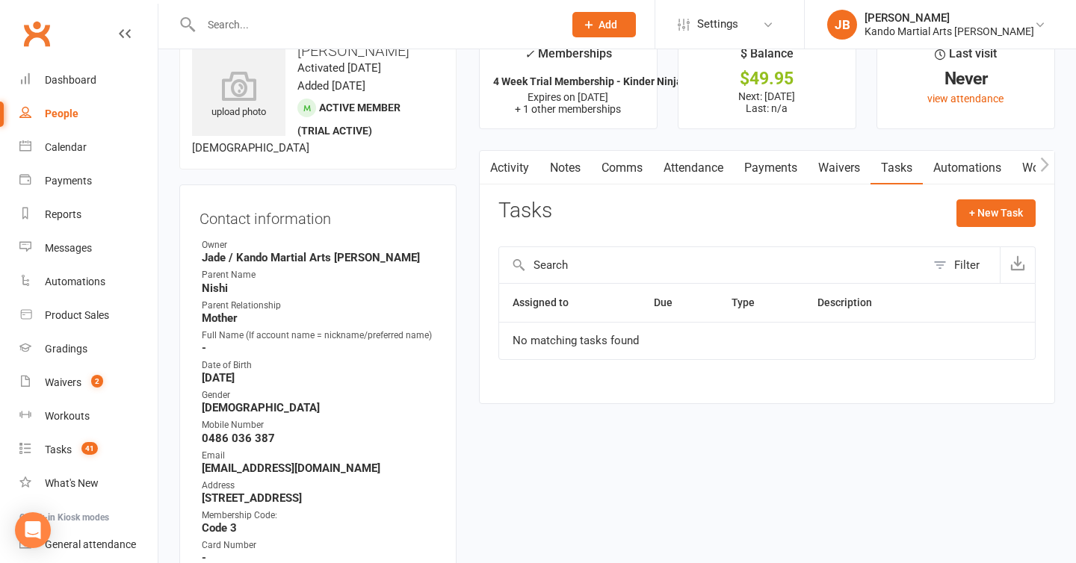
scroll to position [44, 0]
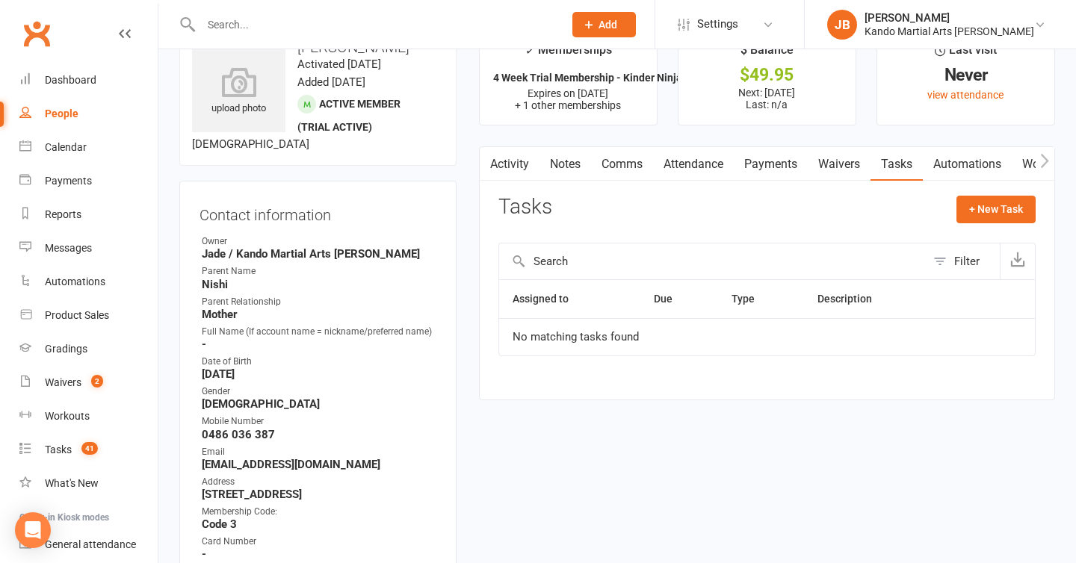
click at [453, 194] on contact-information "upload photo [PERSON_NAME] Activated [DATE] Added [DATE] Active member (trial a…" at bounding box center [317, 387] width 277 height 723
click at [70, 386] on div "Waivers" at bounding box center [63, 383] width 37 height 12
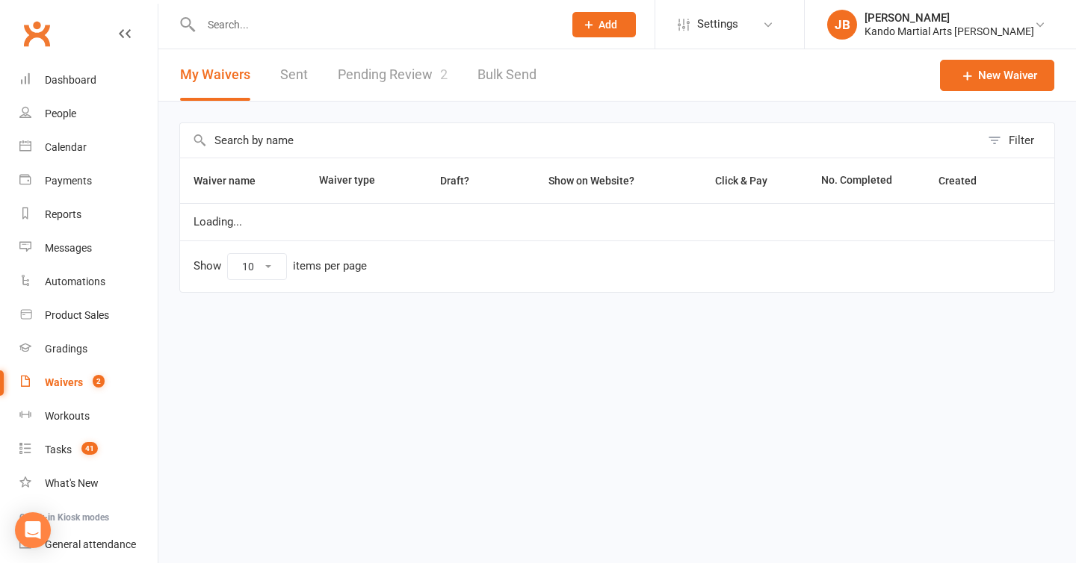
select select "100"
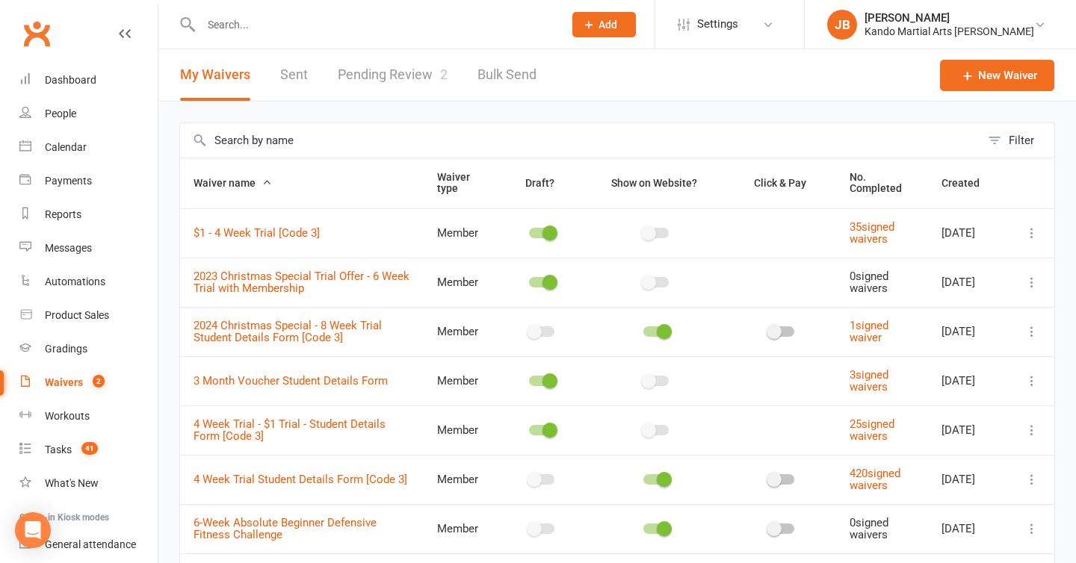
click at [384, 81] on link "Pending Review 2" at bounding box center [393, 75] width 110 height 52
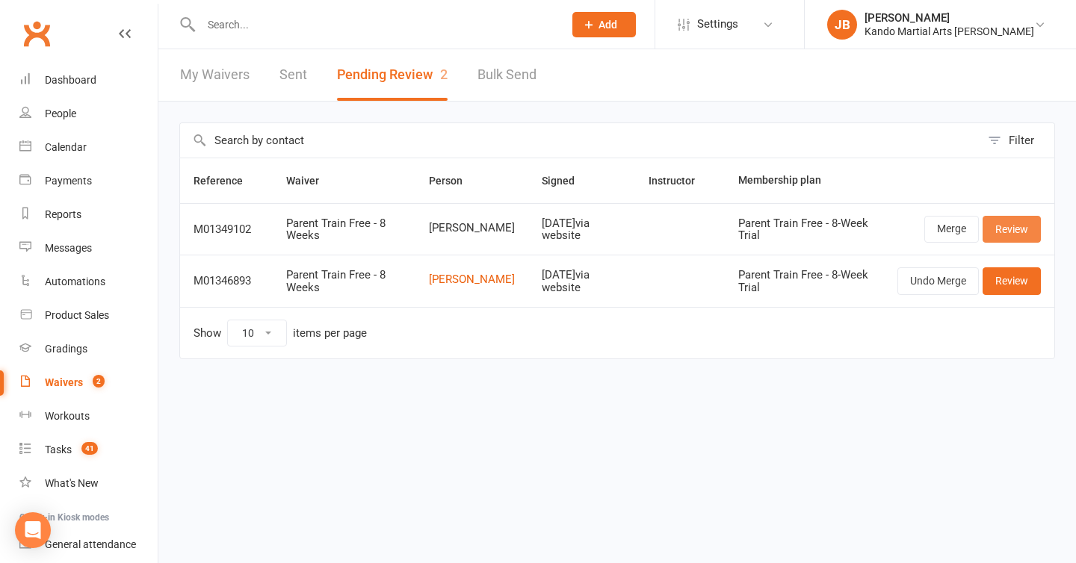
click at [999, 220] on link "Review" at bounding box center [1012, 229] width 58 height 27
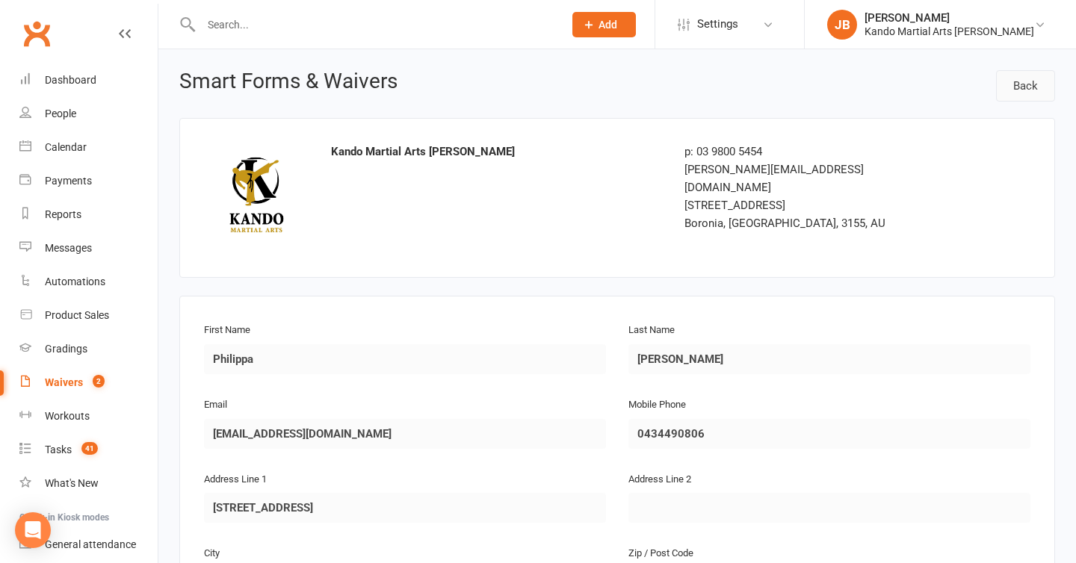
click at [1009, 80] on link "Back" at bounding box center [1025, 85] width 59 height 31
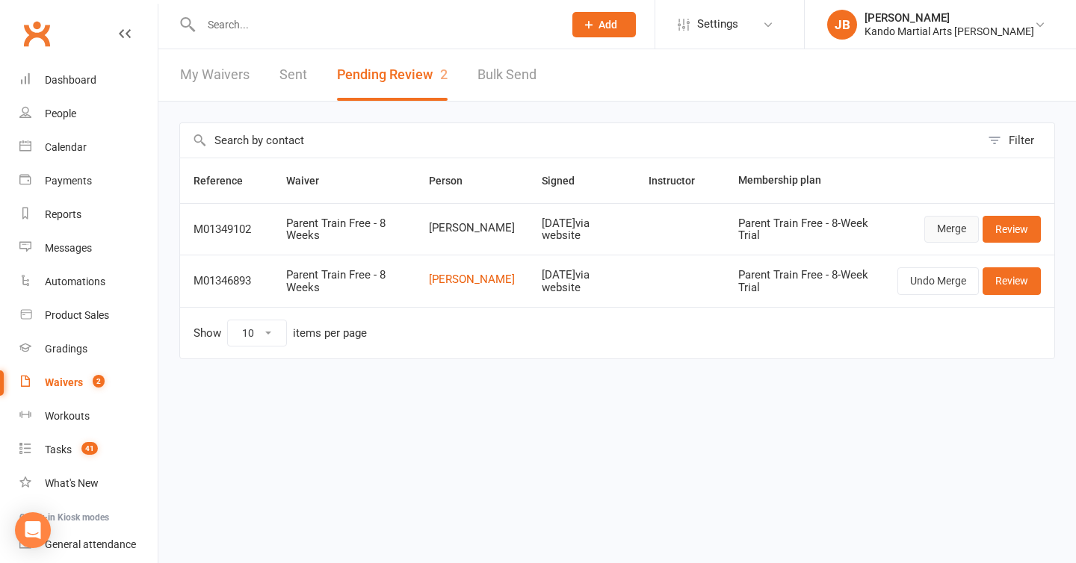
click at [935, 237] on link "Merge" at bounding box center [951, 229] width 55 height 27
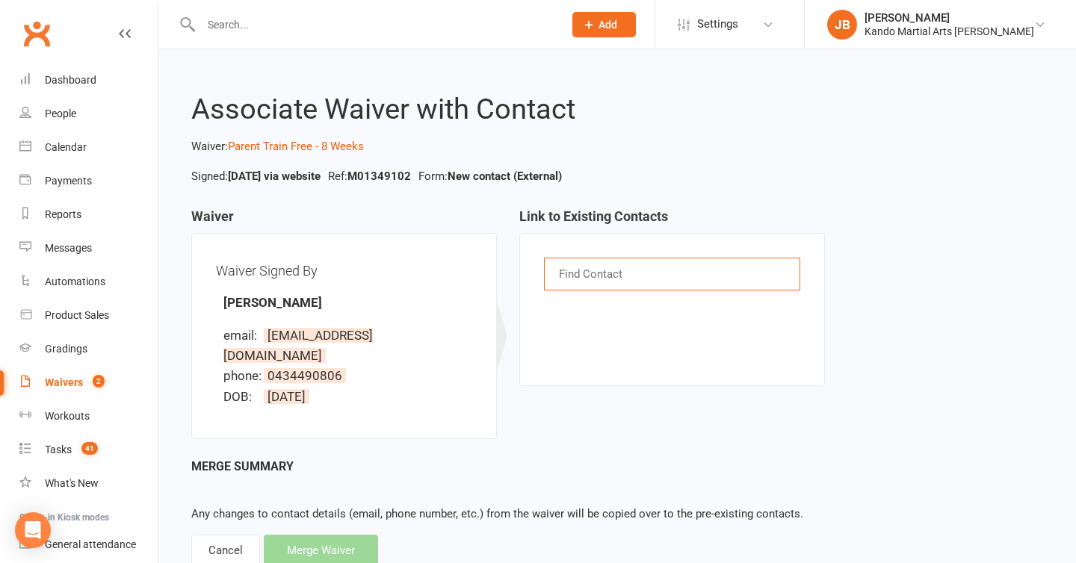
click at [582, 279] on input "text" at bounding box center [591, 274] width 69 height 19
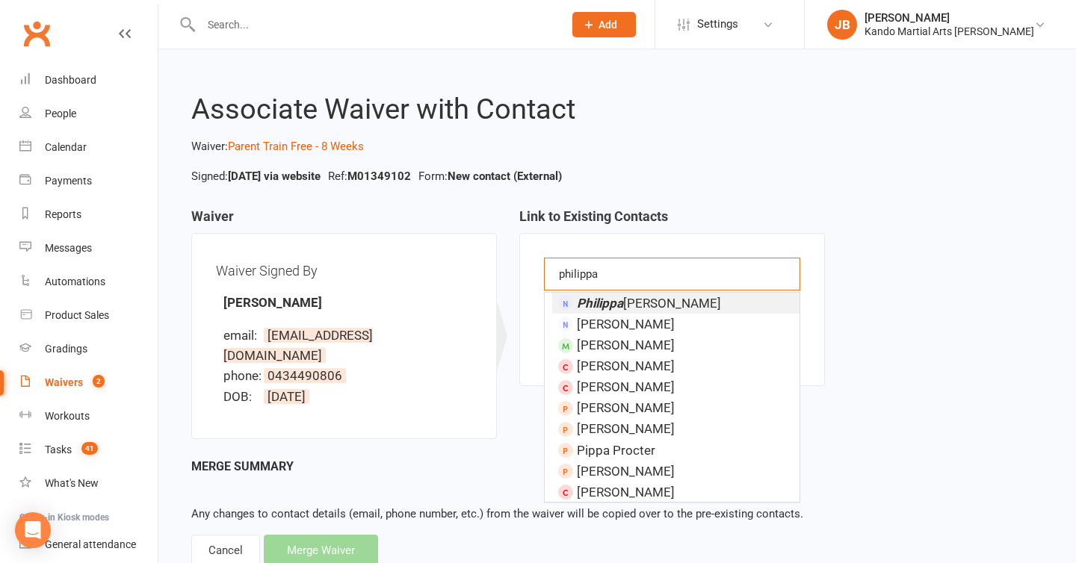
type input "philippa"
click at [628, 303] on span "[PERSON_NAME]" at bounding box center [649, 303] width 144 height 15
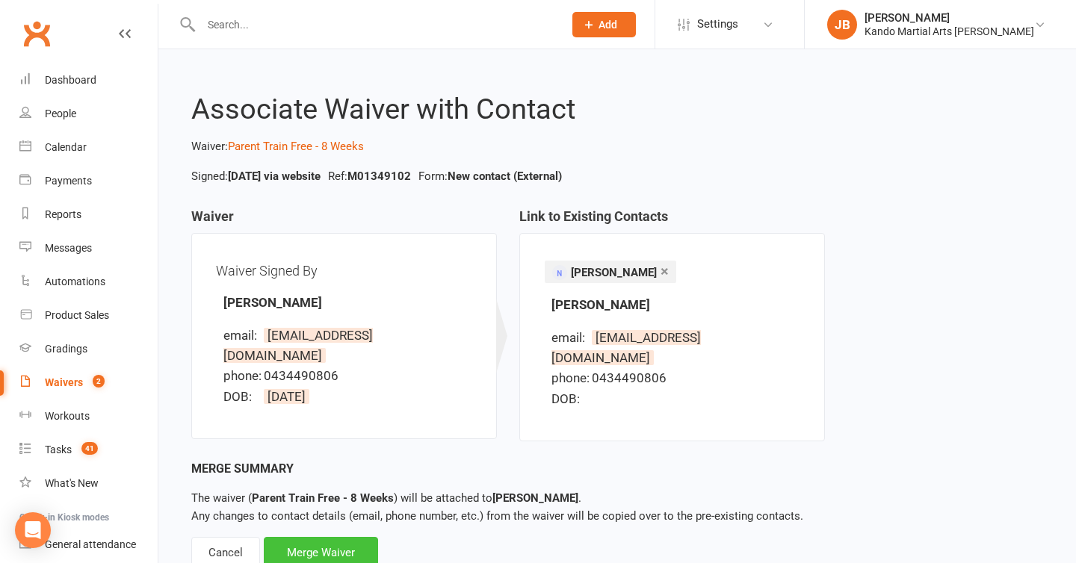
click at [313, 537] on div "Merge Waiver" at bounding box center [321, 552] width 114 height 31
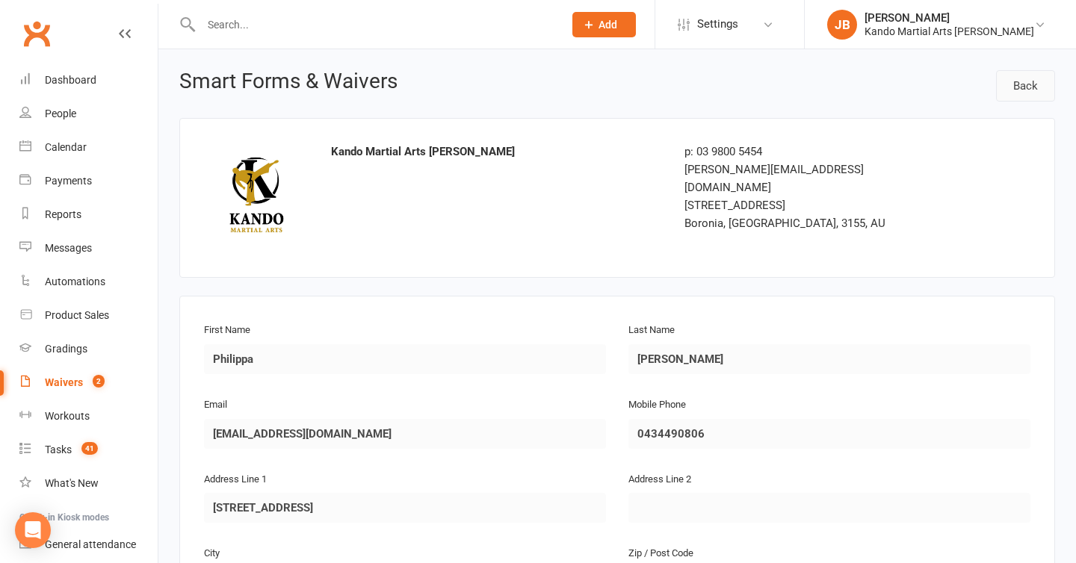
click at [1010, 78] on link "Back" at bounding box center [1025, 85] width 59 height 31
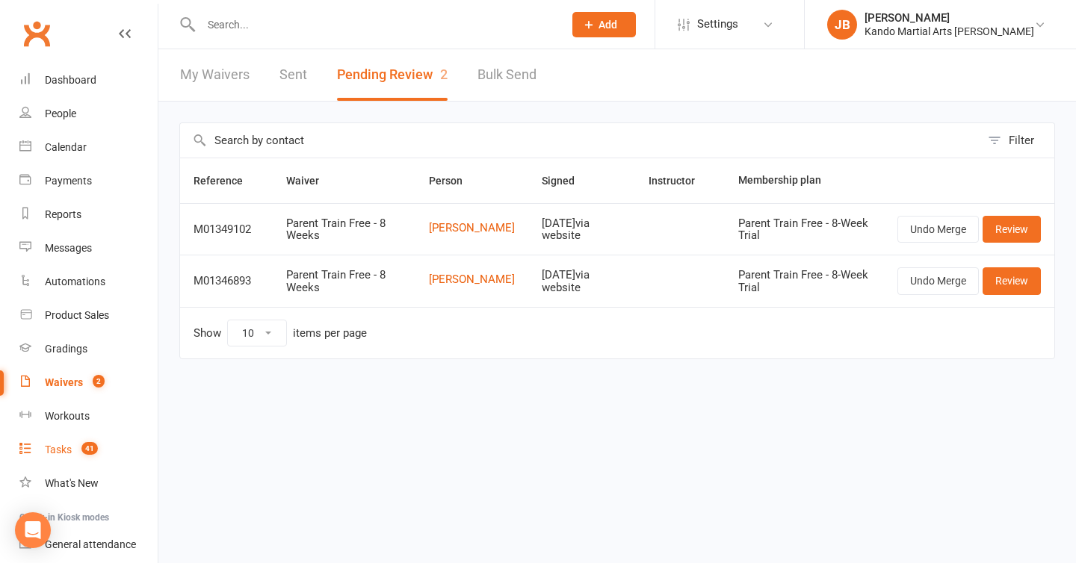
click at [64, 445] on div "Tasks" at bounding box center [58, 450] width 27 height 12
select select "incomplete"
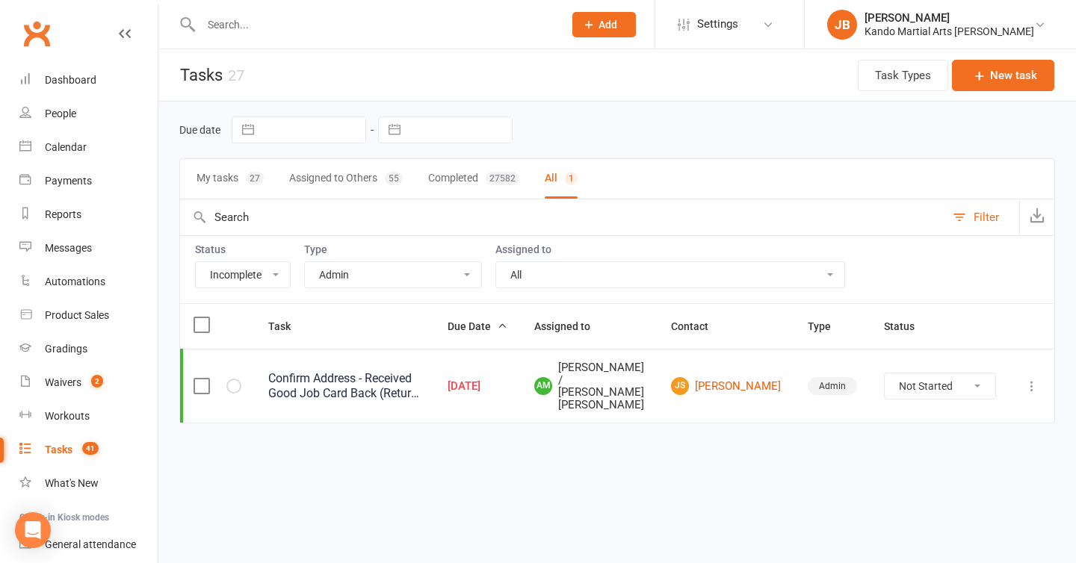
click at [355, 285] on select "All Admin Bbpc - black belt prep course Cancellation Enquiry Follow-up In-class…" at bounding box center [393, 274] width 176 height 25
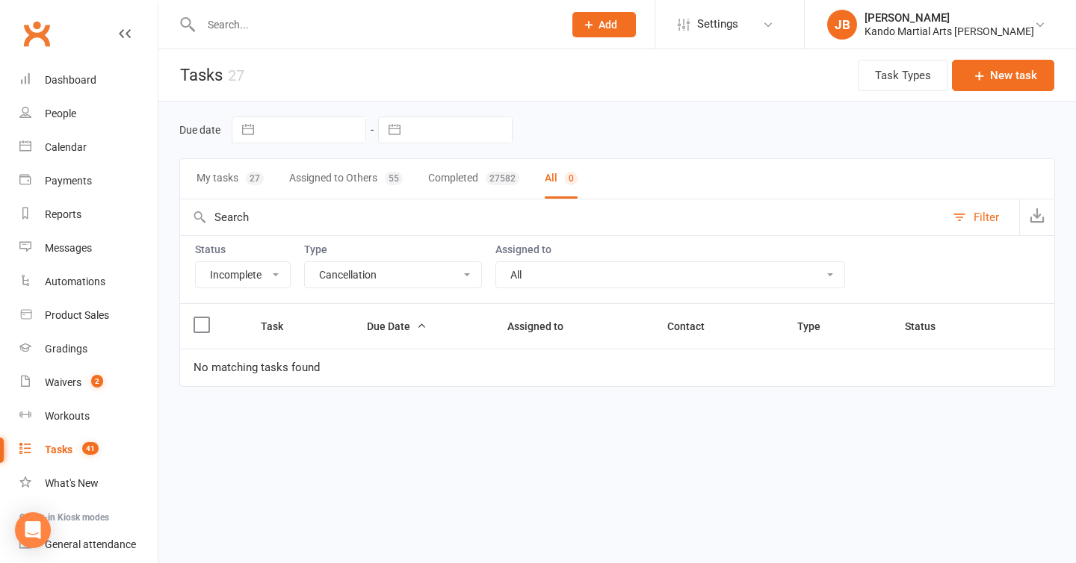
click at [356, 273] on select "All Admin Bbpc - black belt prep course Cancellation Enquiry Follow-up In-class…" at bounding box center [393, 274] width 176 height 25
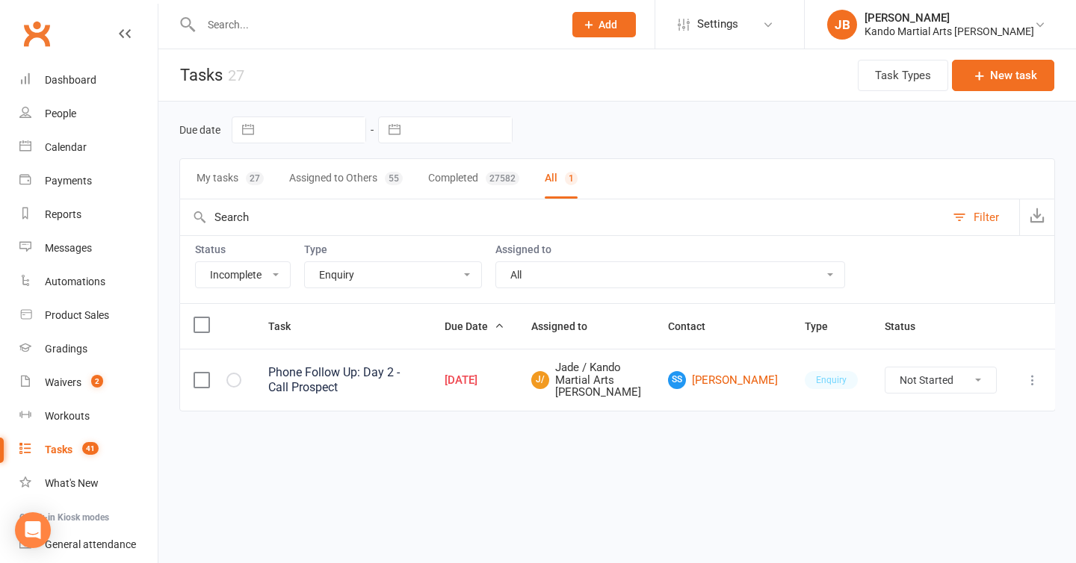
click at [352, 276] on select "All Admin Bbpc - black belt prep course Cancellation Enquiry Follow-up In-class…" at bounding box center [393, 274] width 176 height 25
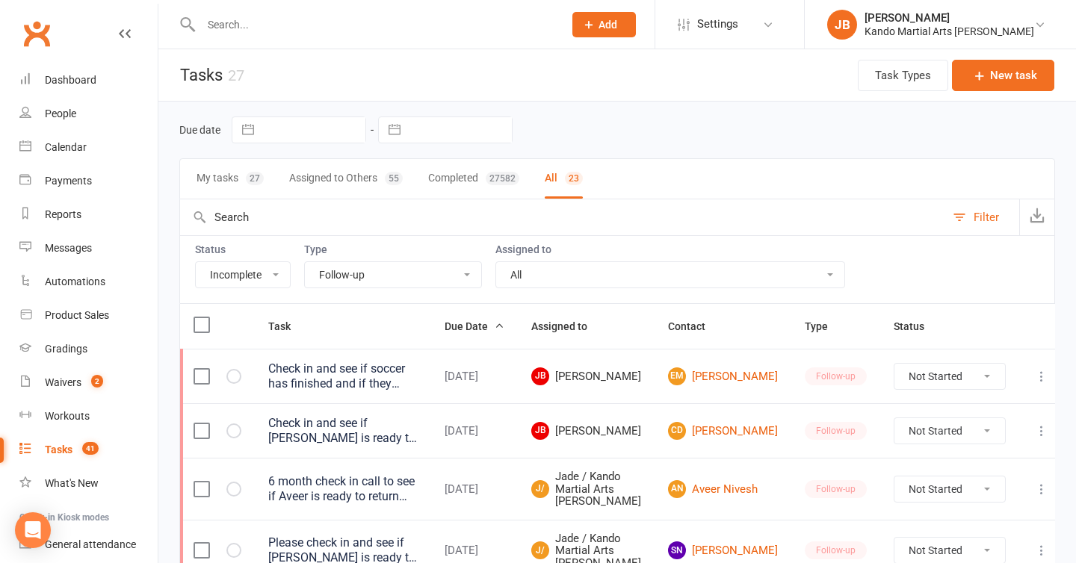
click at [403, 280] on select "All Admin Bbpc - black belt prep course Cancellation Enquiry Follow-up In-class…" at bounding box center [393, 274] width 176 height 25
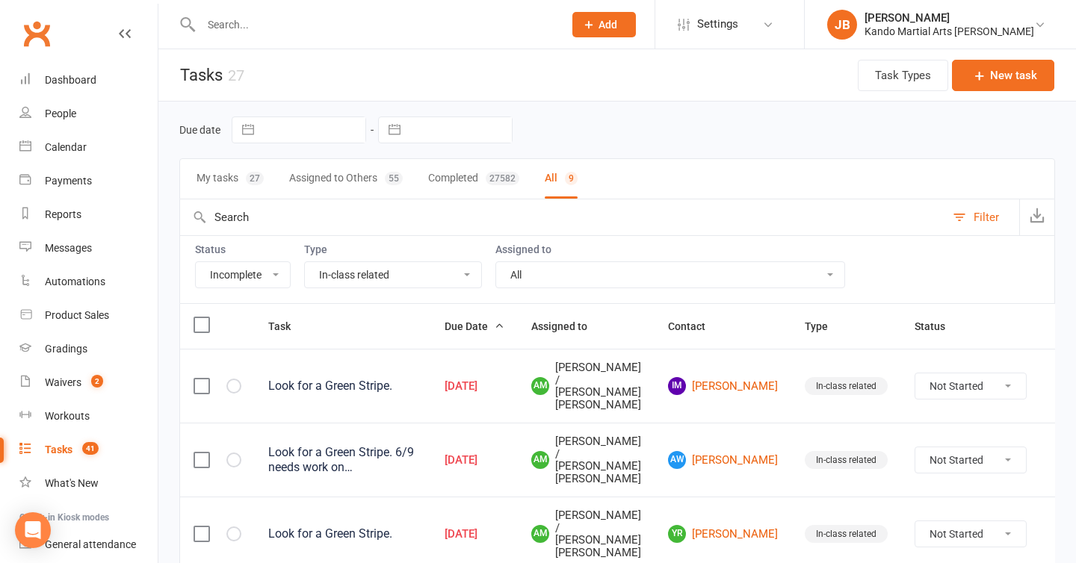
click at [389, 284] on select "All Admin Bbpc - black belt prep course Cancellation Enquiry Follow-up In-class…" at bounding box center [393, 274] width 176 height 25
select select "28119"
select select "started"
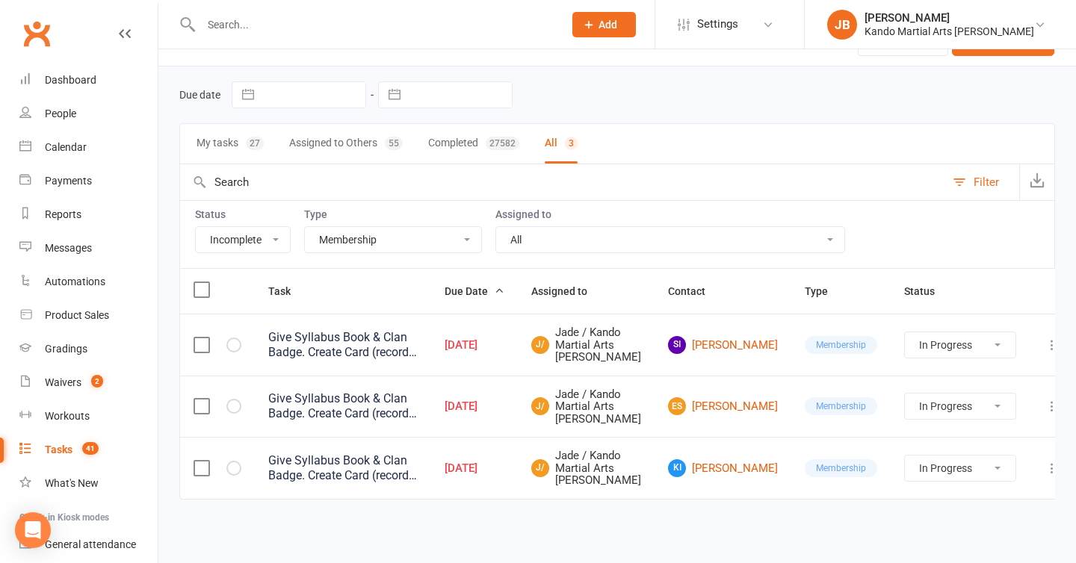
scroll to position [108, 0]
click at [379, 227] on select "All Admin Bbpc - black belt prep course Cancellation Enquiry Follow-up In-class…" at bounding box center [393, 239] width 176 height 25
select select "23793"
select select "started"
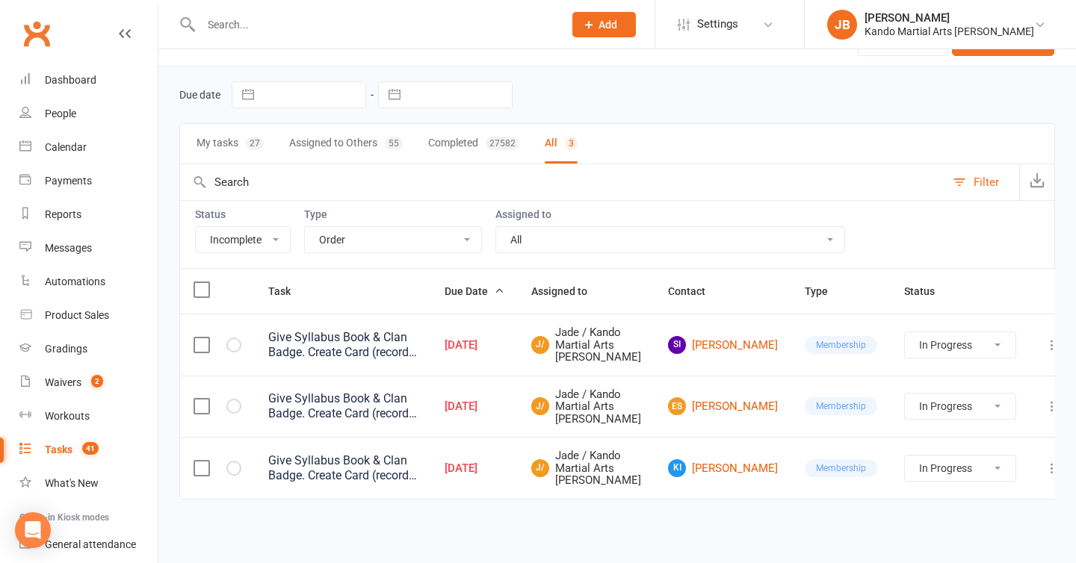
select select "started"
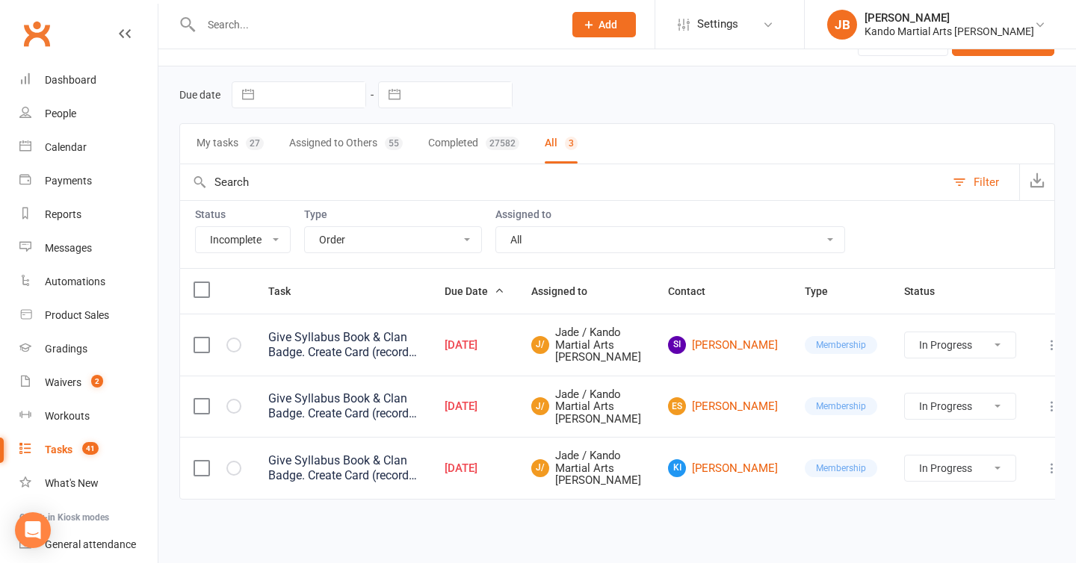
select select "started"
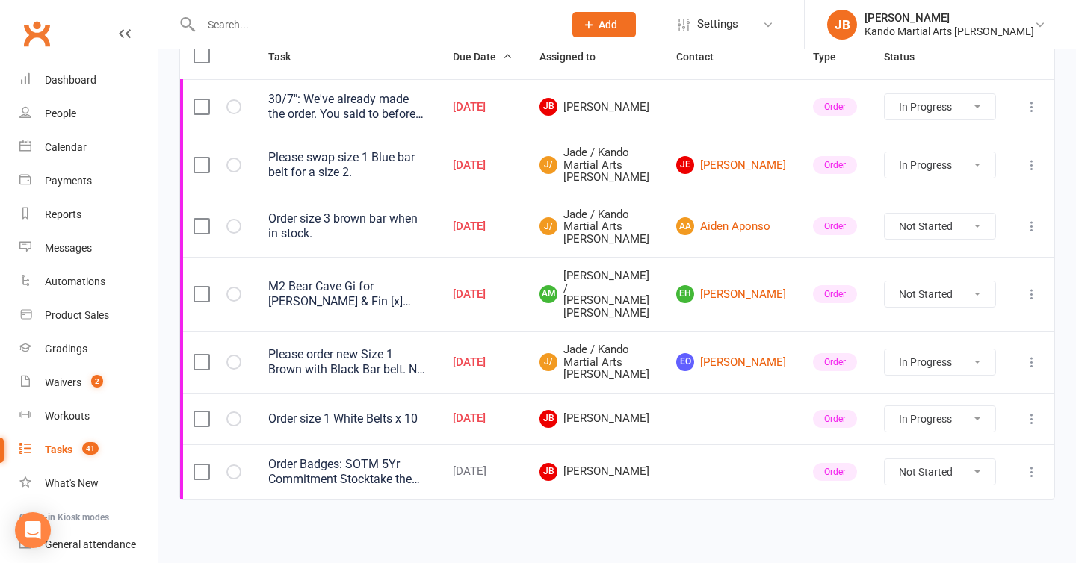
scroll to position [343, 0]
click at [931, 415] on select "Not Started In Progress Waiting Complete" at bounding box center [940, 419] width 111 height 25
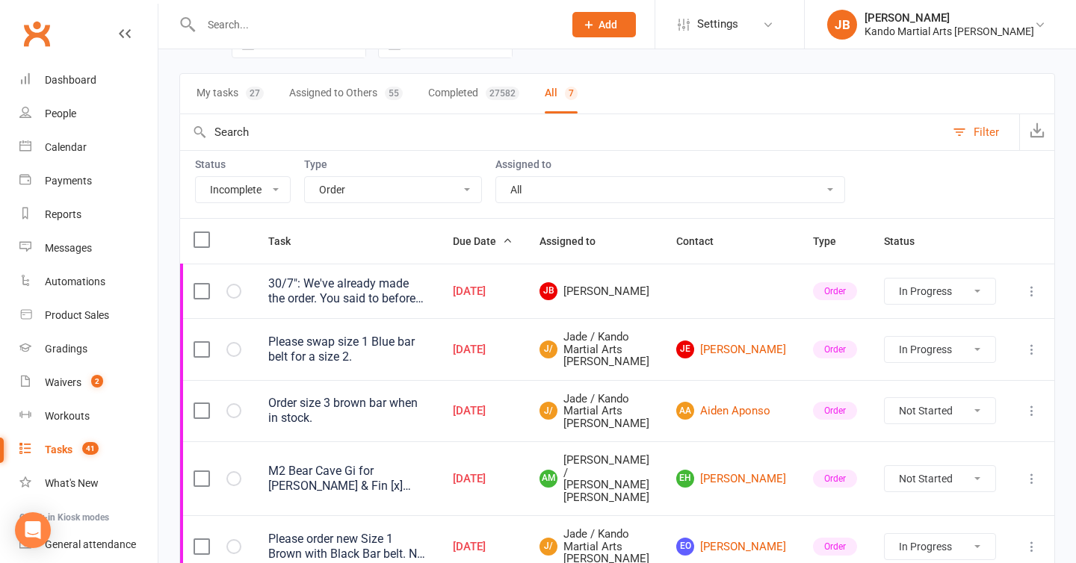
scroll to position [73, 0]
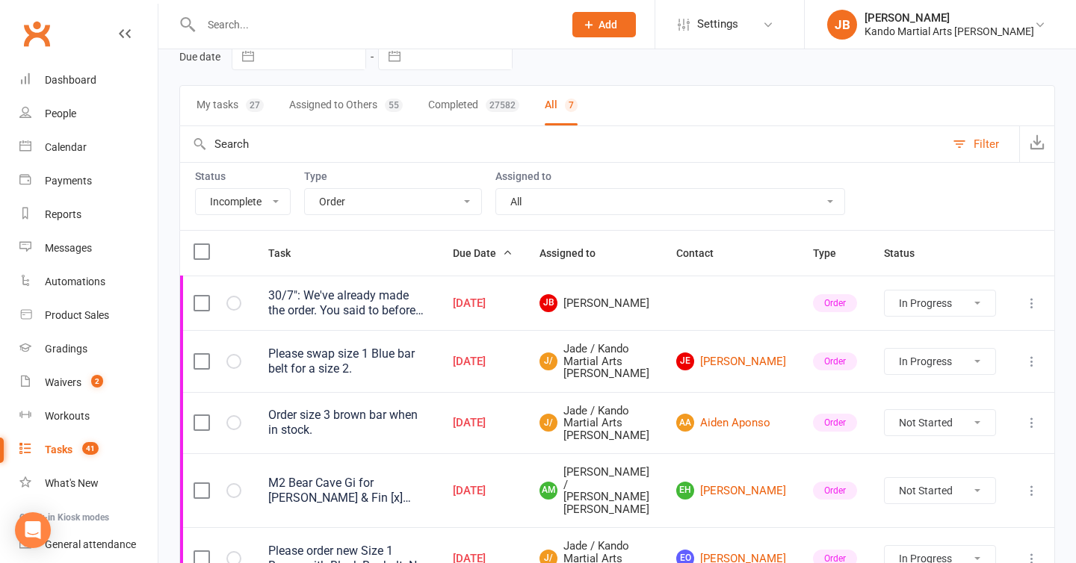
click at [360, 207] on select "All Admin Bbpc - black belt prep course Cancellation Enquiry Follow-up In-class…" at bounding box center [393, 201] width 176 height 25
select select "21718"
select select "started"
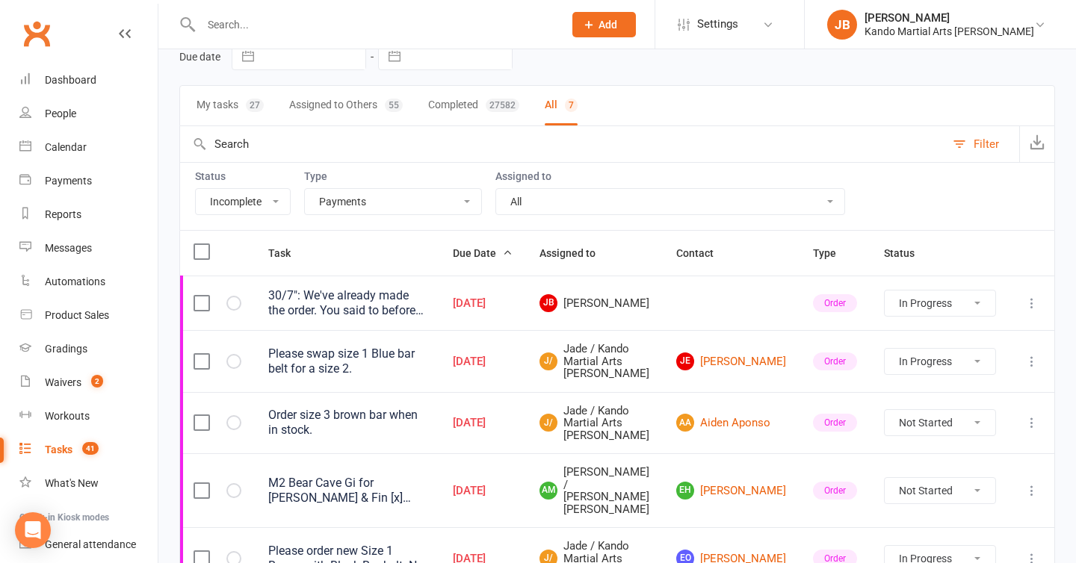
select select "started"
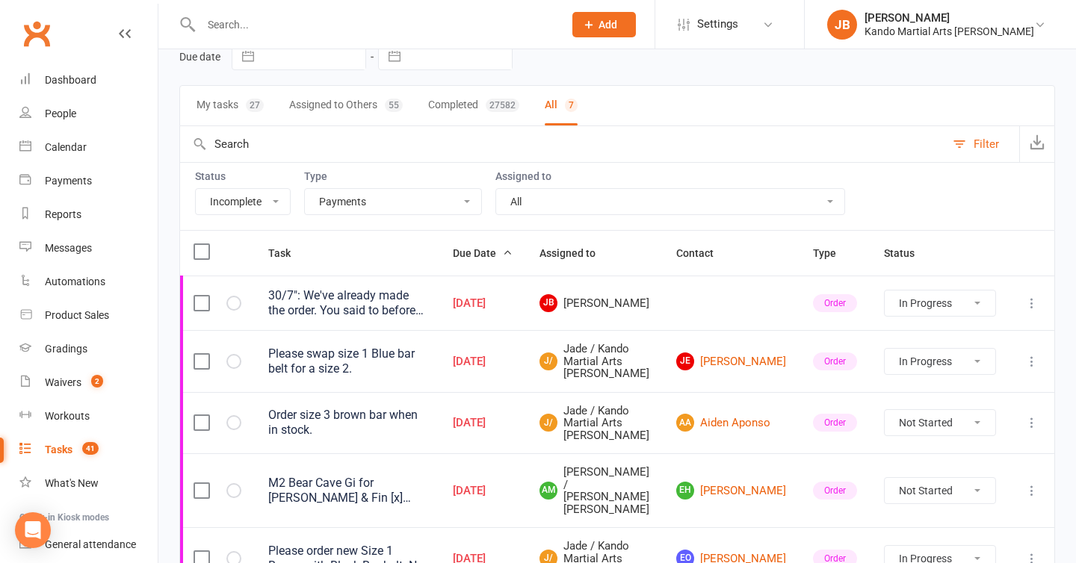
select select "started"
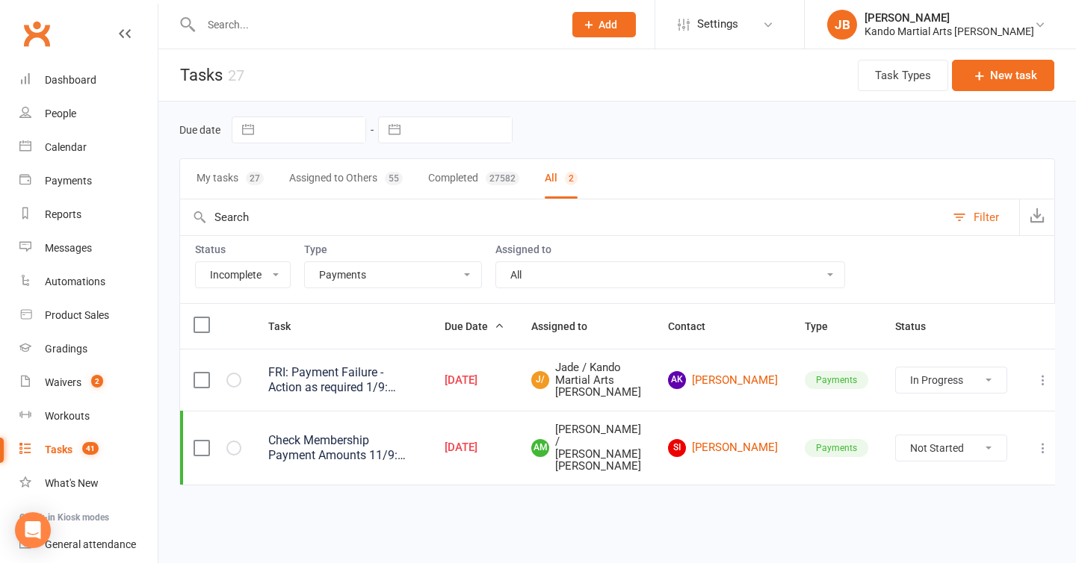
scroll to position [10, 0]
select select "started"
click at [324, 269] on select "All Admin Bbpc - black belt prep course Cancellation Enquiry Follow-up In-class…" at bounding box center [393, 274] width 176 height 25
select select "20650"
select select "started"
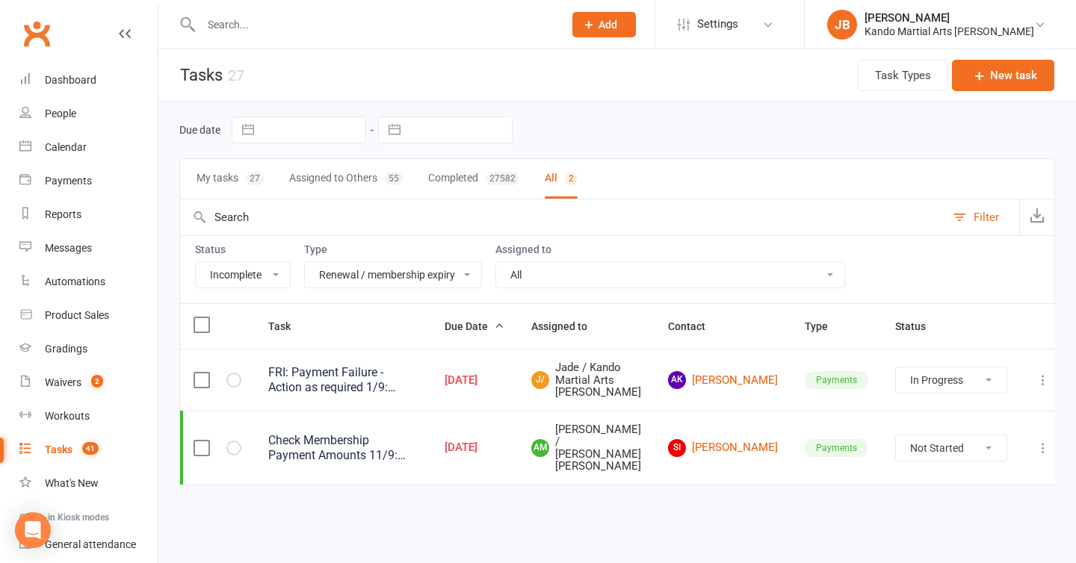
select select "started"
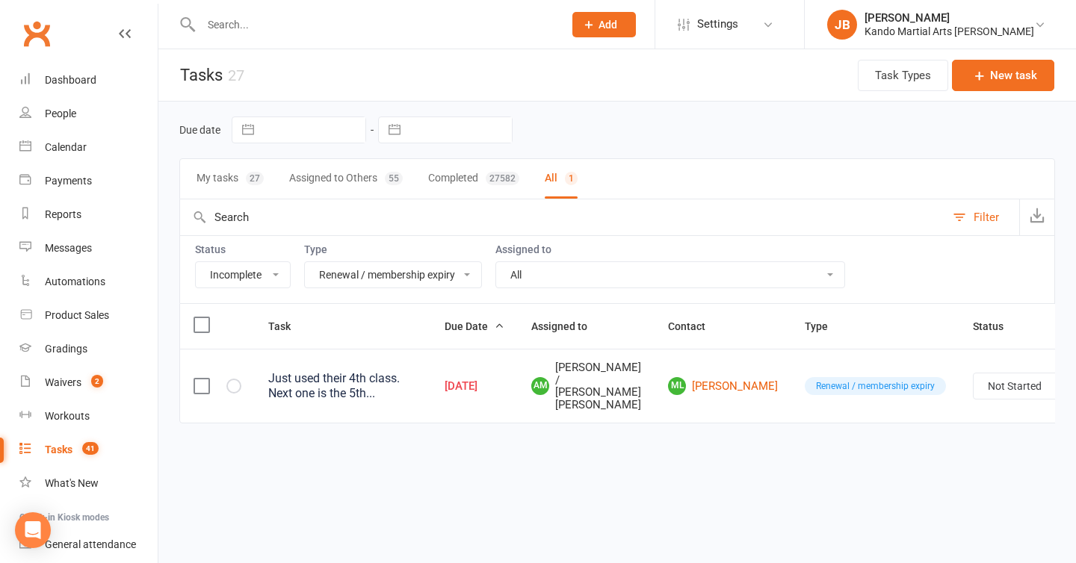
click at [357, 266] on select "All Admin Bbpc - black belt prep course Cancellation Enquiry Follow-up In-class…" at bounding box center [393, 274] width 176 height 25
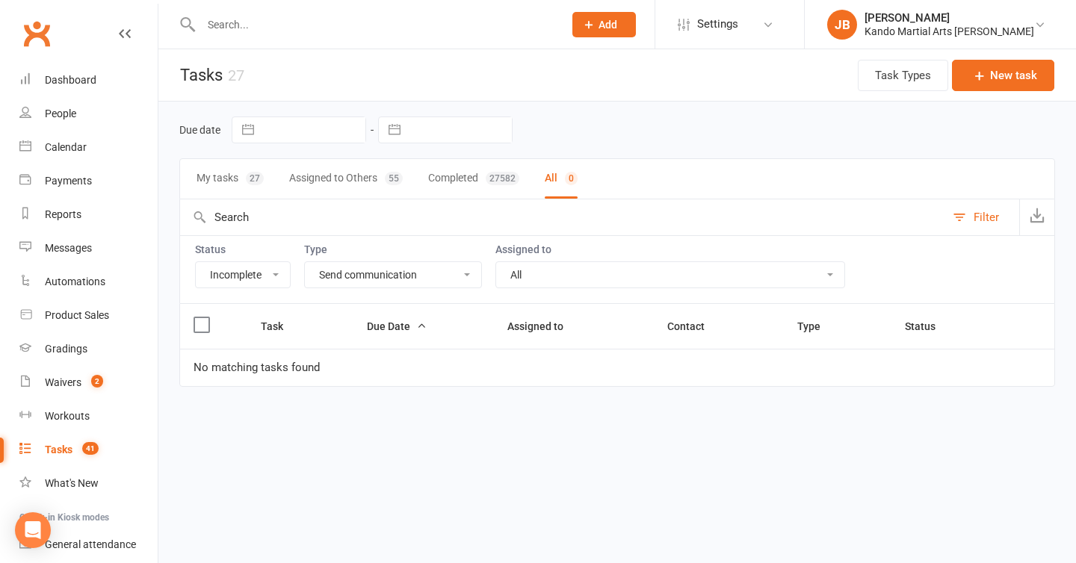
click at [370, 274] on select "All Admin Bbpc - black belt prep course Cancellation Enquiry Follow-up In-class…" at bounding box center [393, 274] width 176 height 25
select select "24292"
select select "started"
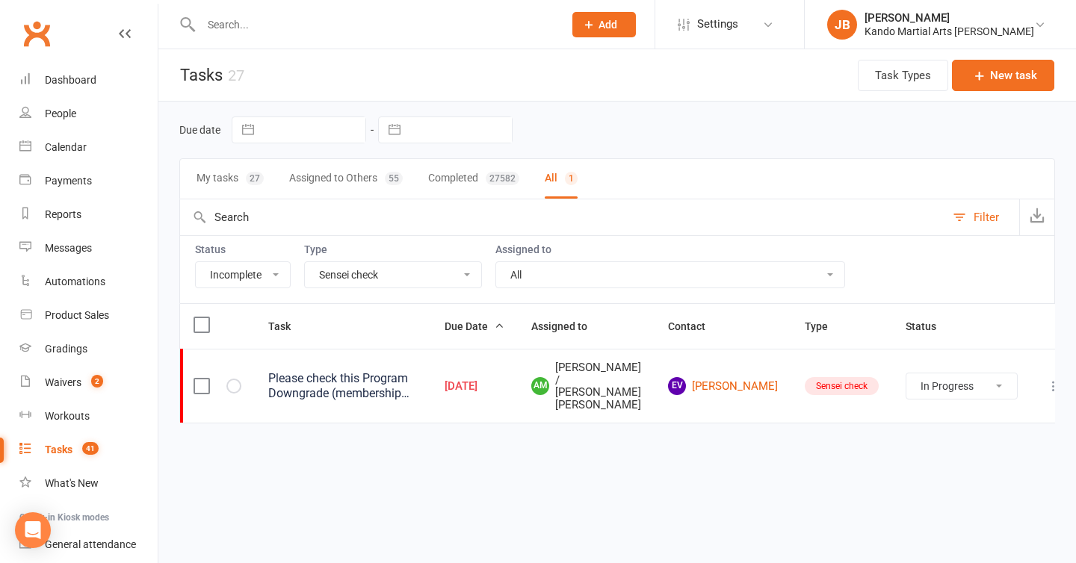
click at [375, 279] on select "All Admin Bbpc - black belt prep course Cancellation Enquiry Follow-up In-class…" at bounding box center [393, 274] width 176 height 25
select select "20654"
select select "started"
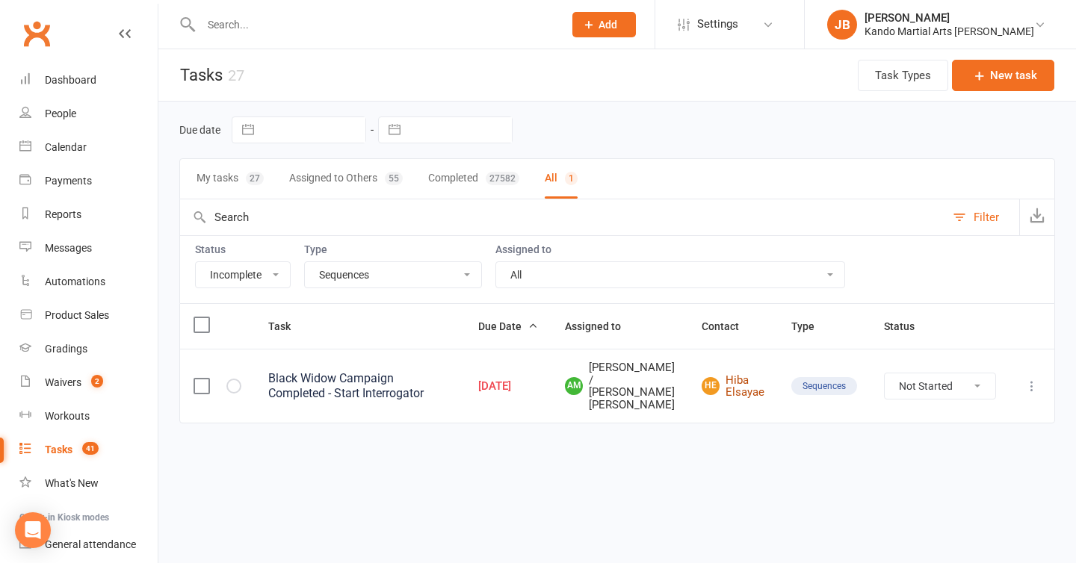
click at [741, 387] on link "HE Hiba Elsayae" at bounding box center [733, 386] width 63 height 25
click at [375, 275] on select "All Admin Bbpc - black belt prep course Cancellation Enquiry Follow-up In-class…" at bounding box center [393, 274] width 176 height 25
select select "25921"
select select "started"
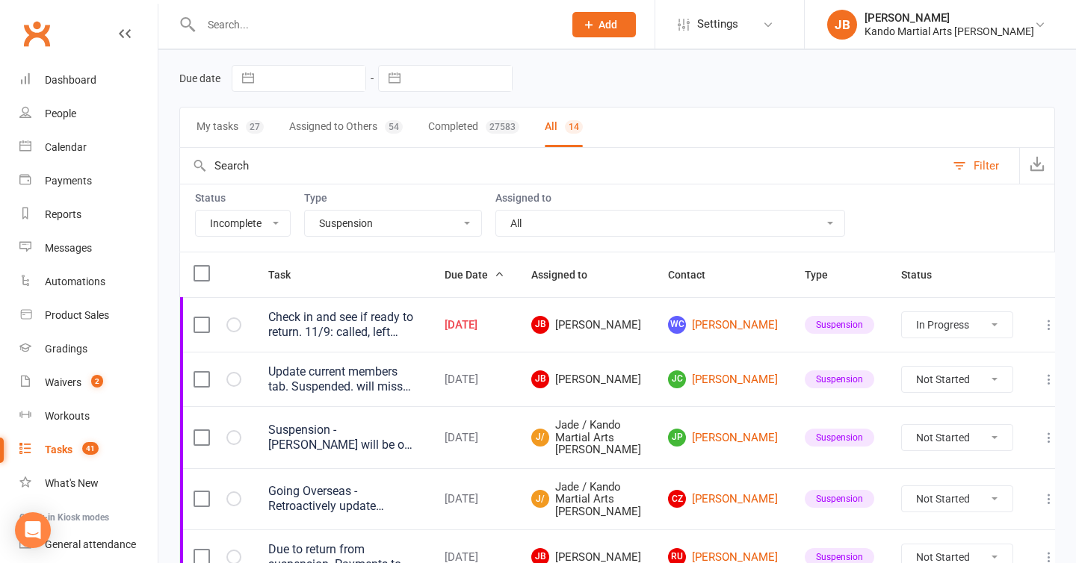
scroll to position [57, 0]
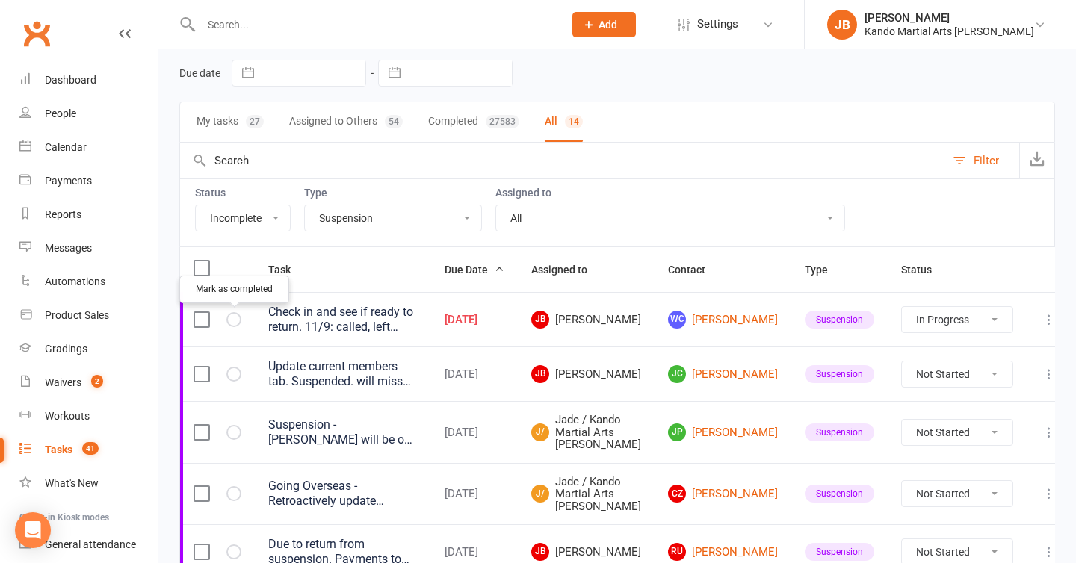
click at [0, 0] on icon "button" at bounding box center [0, 0] width 0 height 0
select select "started"
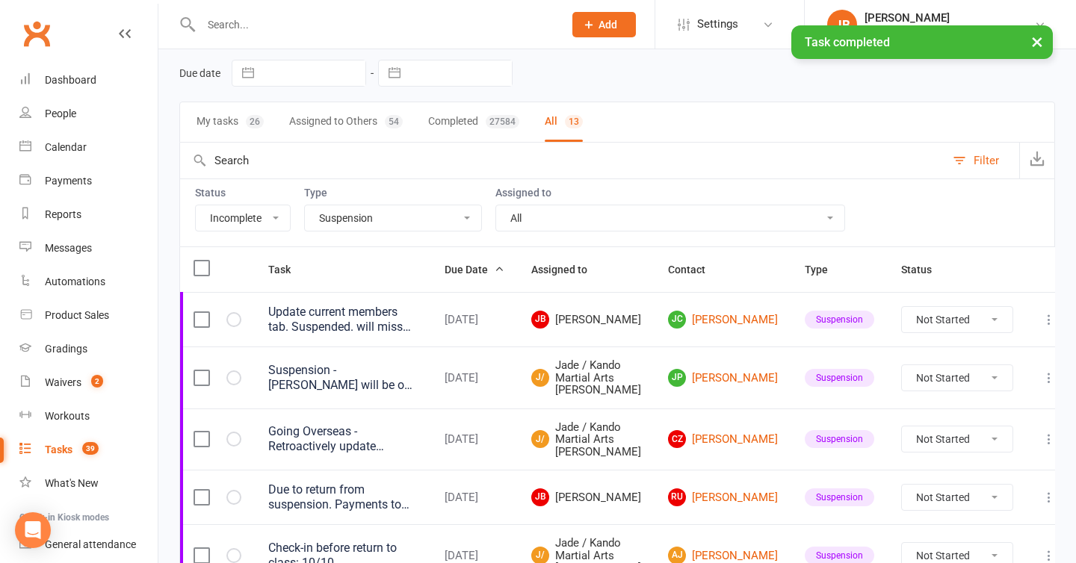
click at [365, 218] on select "All Admin Bbpc - black belt prep course Cancellation Enquiry Follow-up In-class…" at bounding box center [393, 217] width 176 height 25
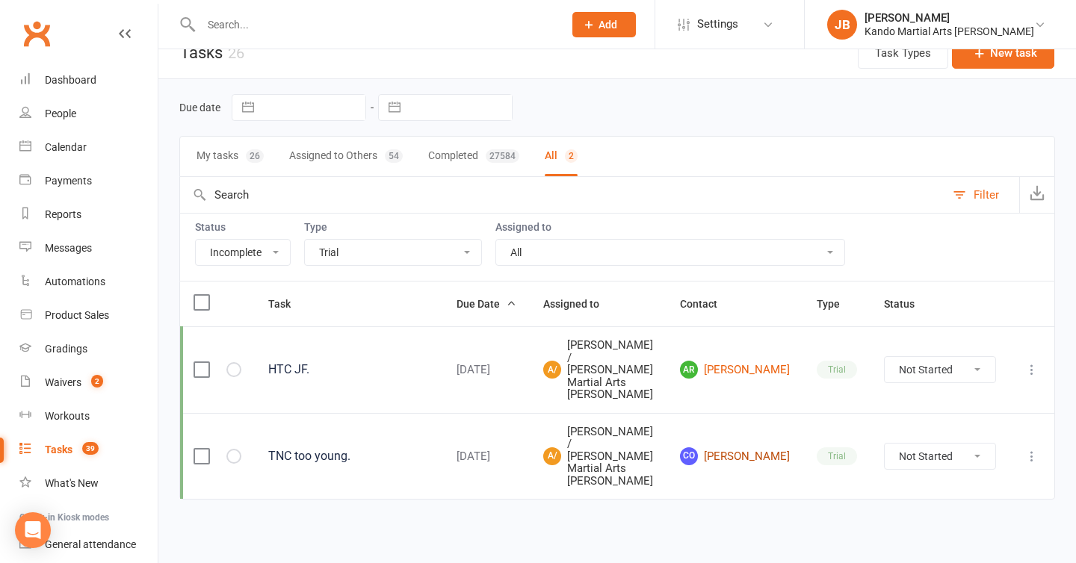
click at [764, 457] on link "CO Conor O'Donnell" at bounding box center [735, 457] width 110 height 18
click at [378, 259] on select "All Admin Bbpc - black belt prep course Cancellation Enquiry Follow-up In-class…" at bounding box center [393, 252] width 176 height 25
select select "15398"
select select "waiting"
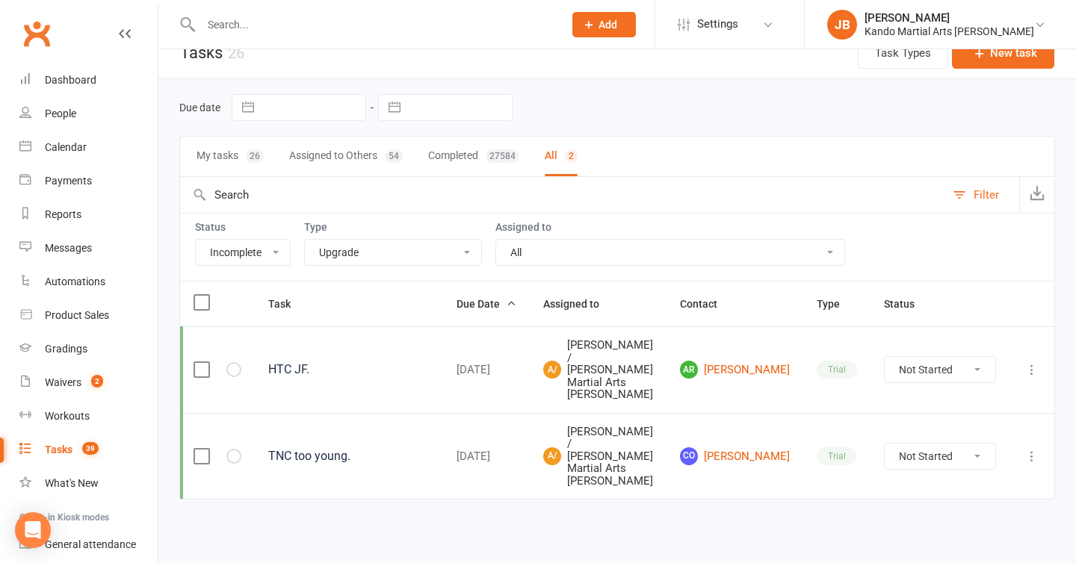
select select "waiting"
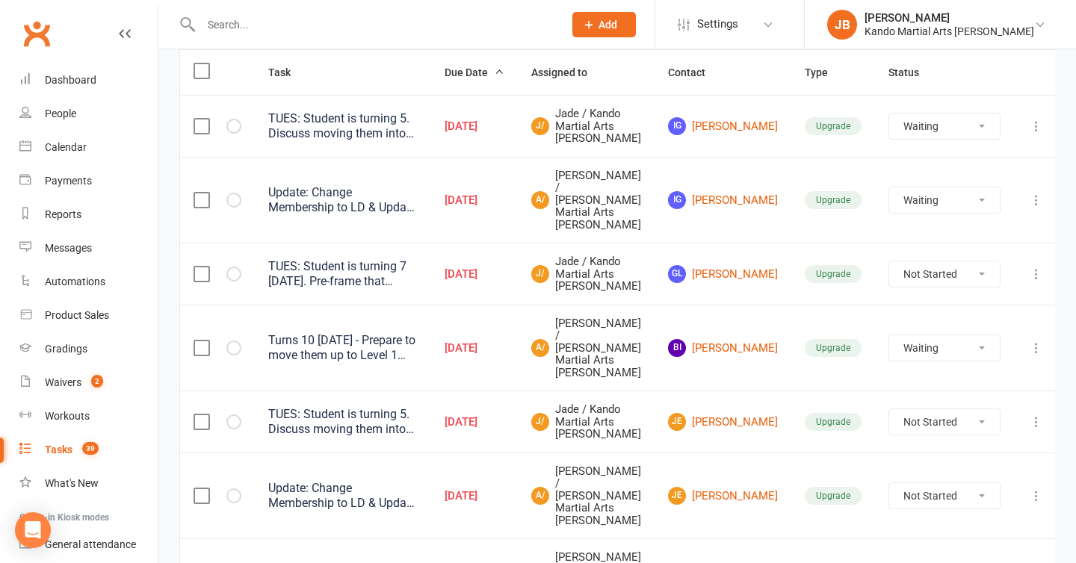
scroll to position [0, 0]
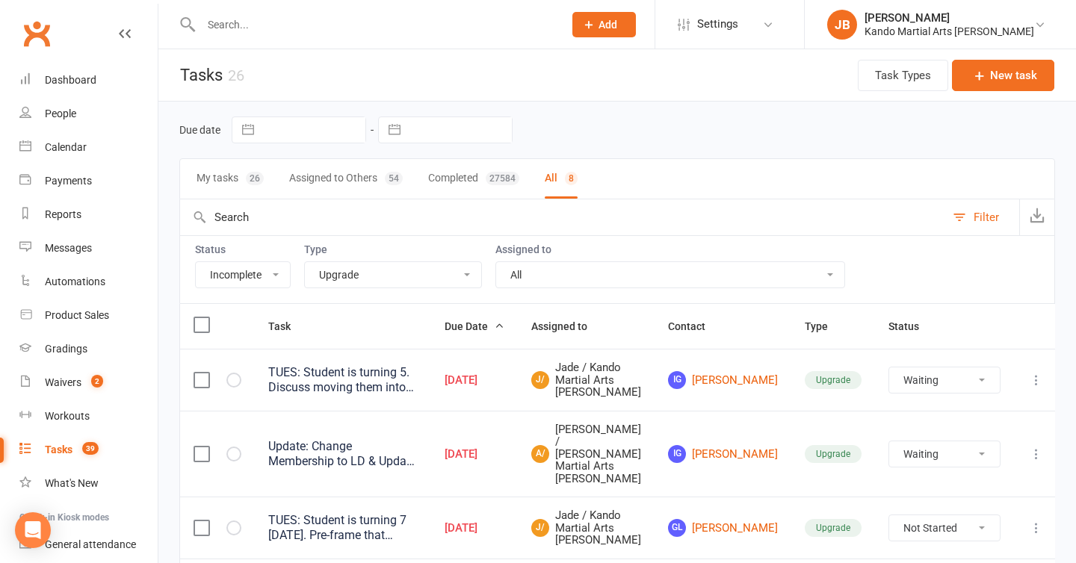
click at [384, 282] on select "All Admin Bbpc - black belt prep course Cancellation Enquiry Follow-up In-class…" at bounding box center [393, 274] width 176 height 25
select select "21694"
select select "waiting"
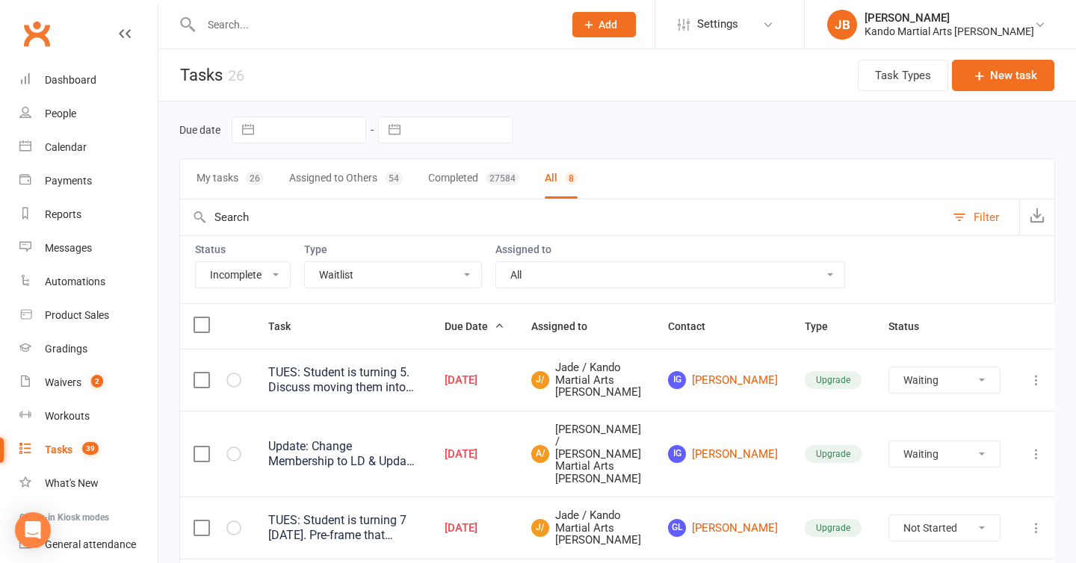
select select "waiting"
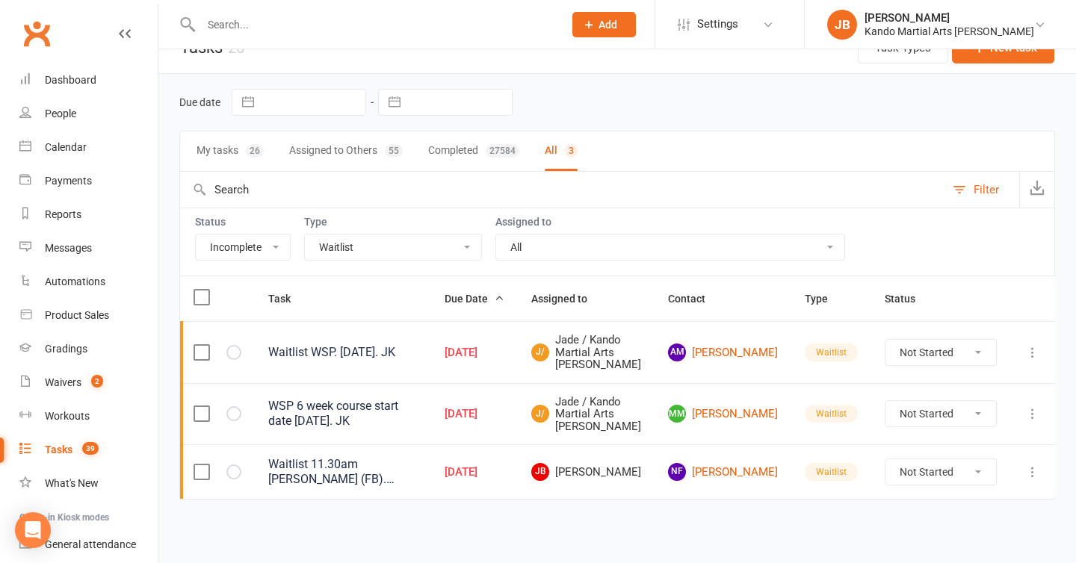
scroll to position [77, 0]
click at [0, 0] on icon "button" at bounding box center [0, 0] width 0 height 0
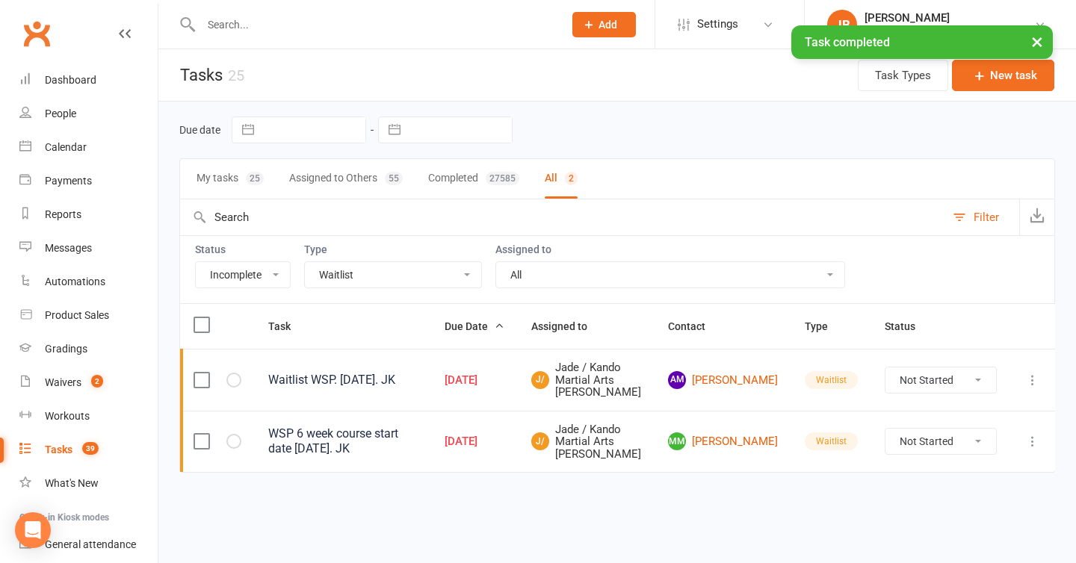
scroll to position [0, 0]
click at [350, 281] on select "All Admin Bbpc - black belt prep course Cancellation Enquiry Follow-up In-class…" at bounding box center [393, 274] width 176 height 25
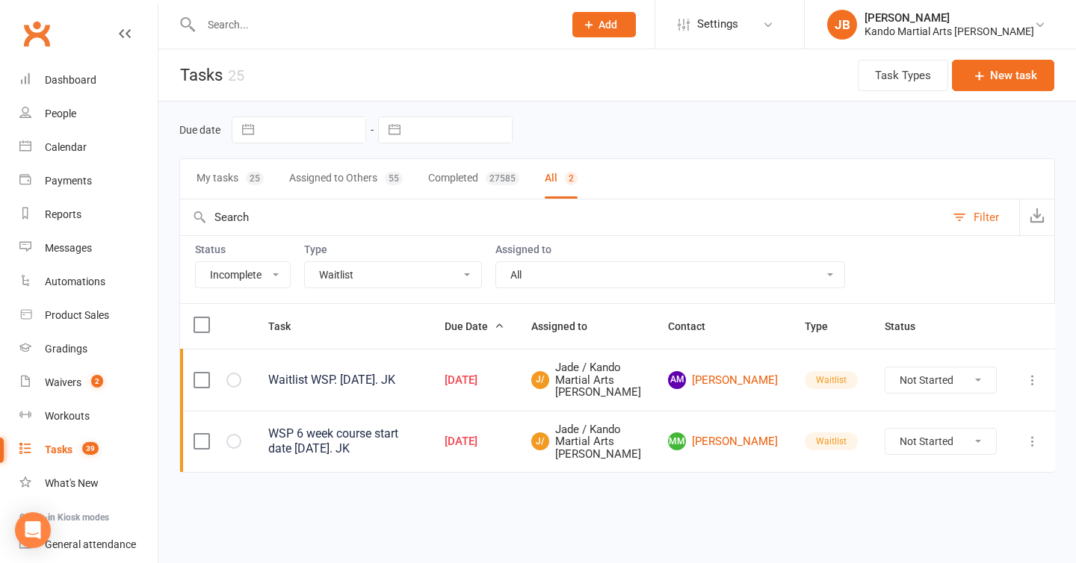
scroll to position [22, 0]
click at [361, 262] on select "All Admin Bbpc - black belt prep course Cancellation Enquiry Follow-up In-class…" at bounding box center [393, 274] width 176 height 25
click at [365, 262] on select "All Admin Bbpc - black belt prep course Cancellation Enquiry Follow-up In-class…" at bounding box center [393, 274] width 176 height 25
click at [362, 262] on select "All Admin Bbpc - black belt prep course Cancellation Enquiry Follow-up In-class…" at bounding box center [393, 274] width 176 height 25
select select "16410"
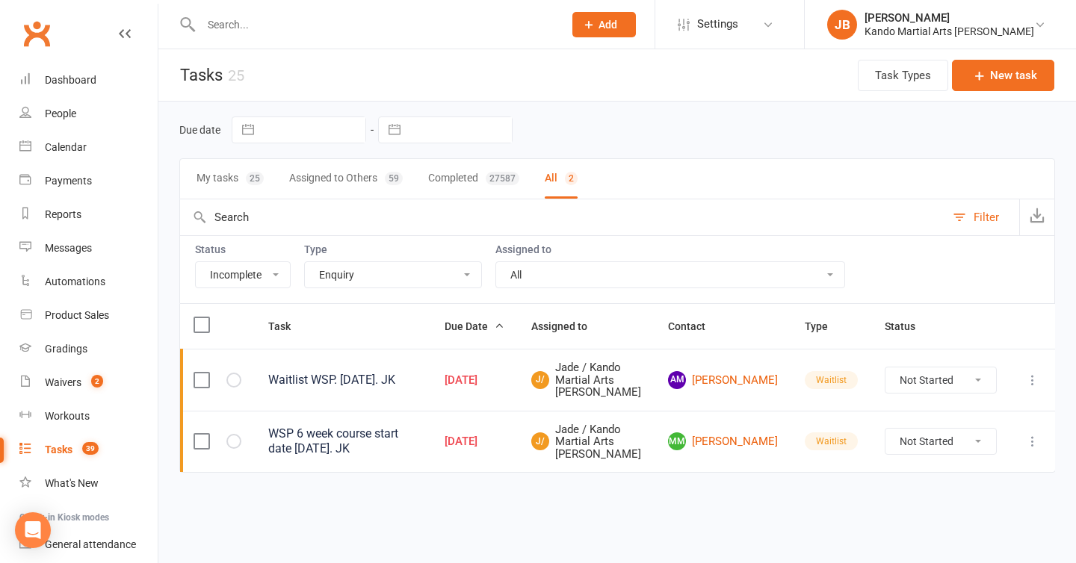
scroll to position [0, 0]
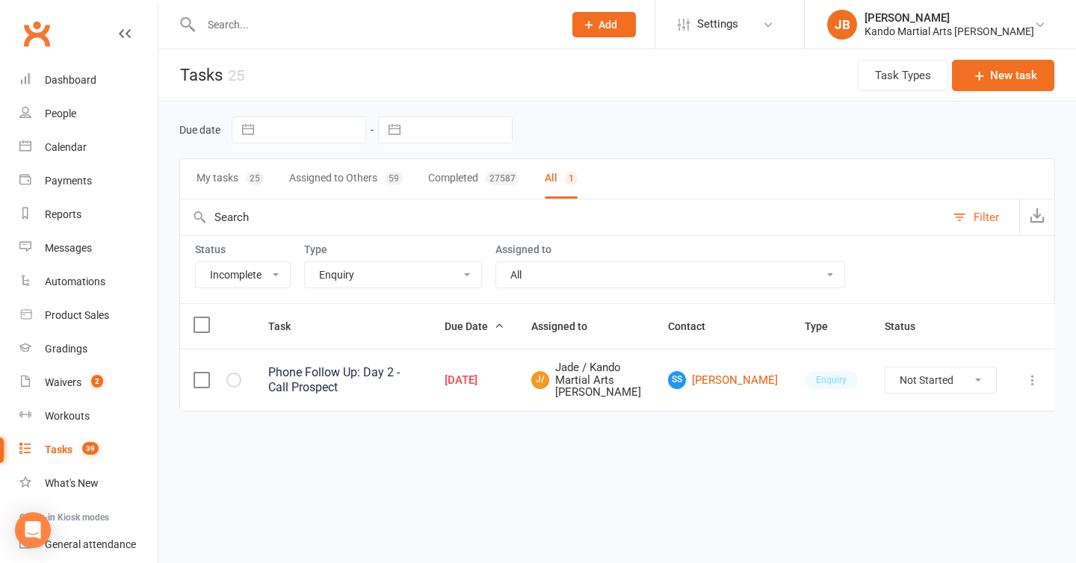
click at [280, 13] on div at bounding box center [366, 24] width 374 height 49
click at [244, 34] on input "text" at bounding box center [375, 24] width 356 height 21
paste input "philippawright@live.com"
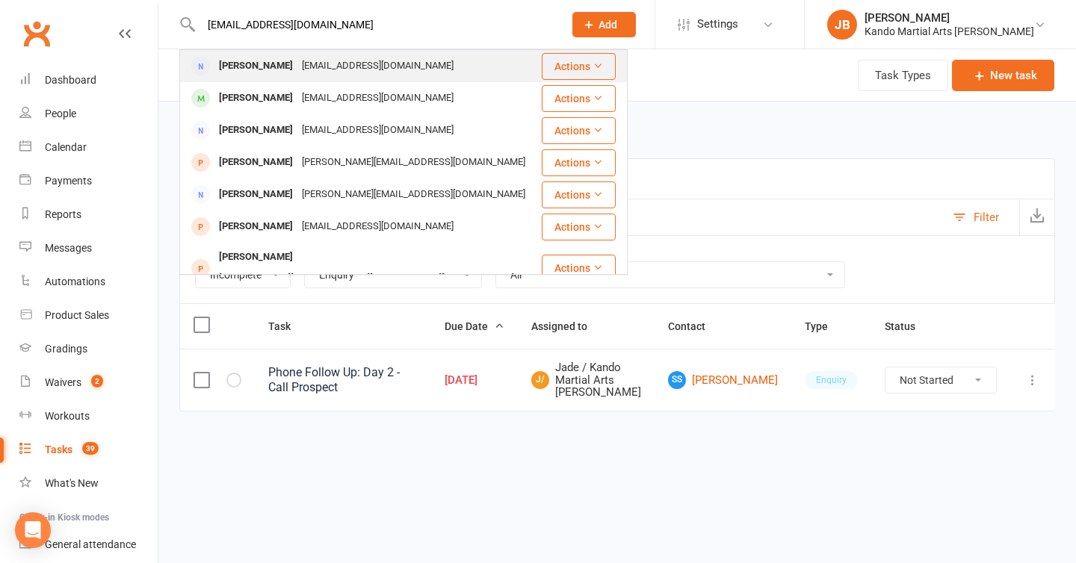
type input "philippawright@live.com"
click at [266, 64] on div "Philippa Wright" at bounding box center [255, 66] width 83 height 22
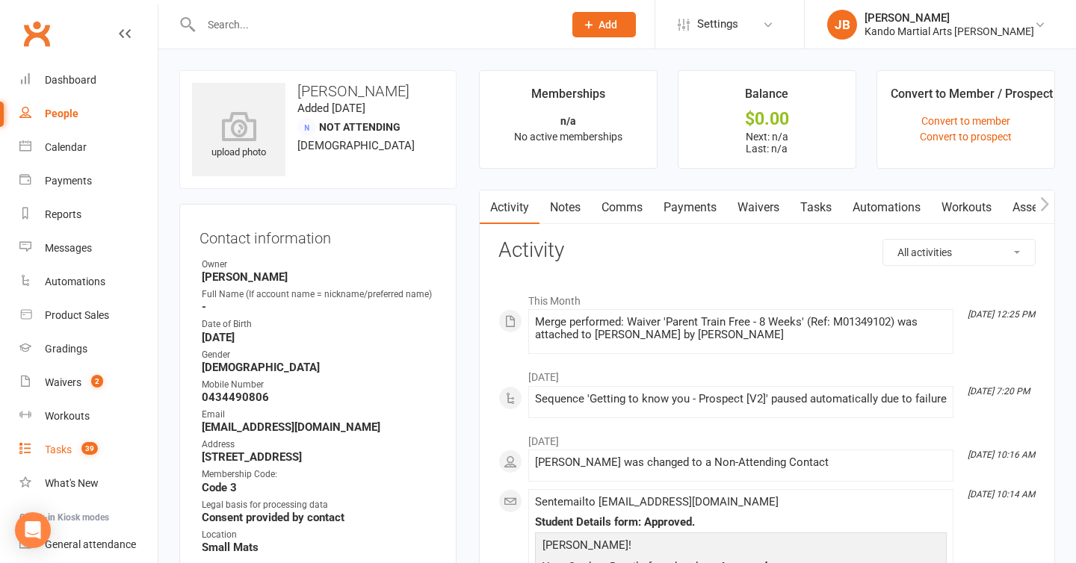
click at [59, 454] on div "Tasks" at bounding box center [58, 450] width 27 height 12
select select "incomplete"
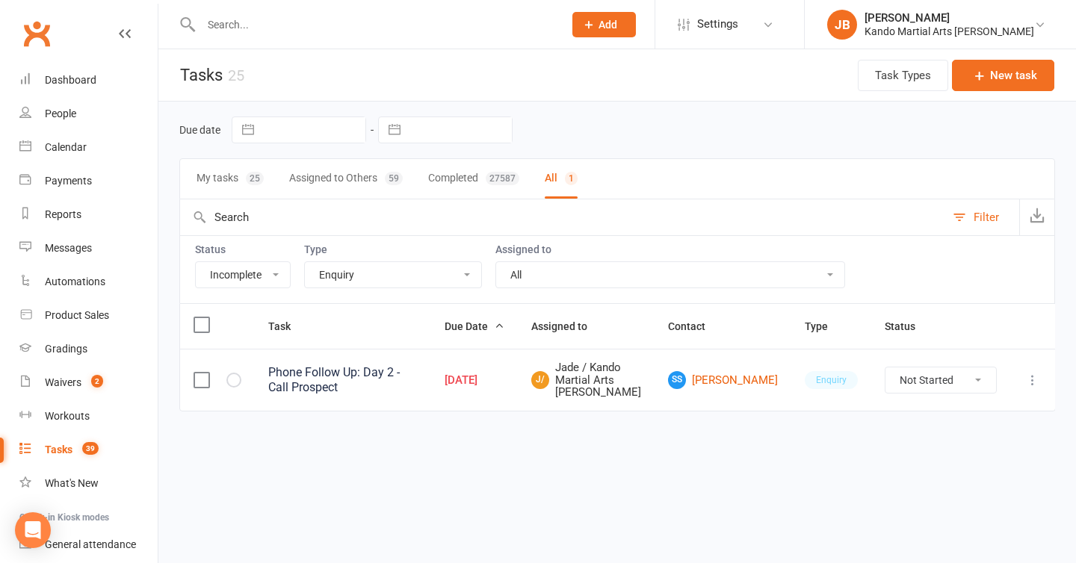
click at [336, 283] on select "All Admin Bbpc - black belt prep course Cancellation Enquiry Follow-up In-class…" at bounding box center [393, 274] width 176 height 25
select select "21718"
select select "started"
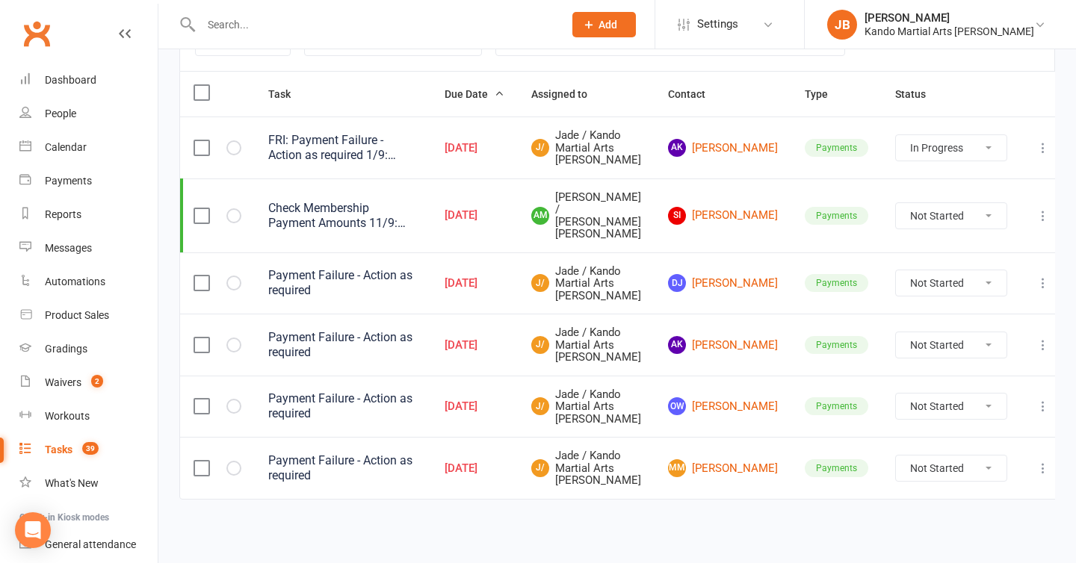
scroll to position [300, 0]
click at [735, 274] on link "DJ Dylan Jin" at bounding box center [723, 283] width 110 height 18
click at [0, 0] on icon "button" at bounding box center [0, 0] width 0 height 0
select select "started"
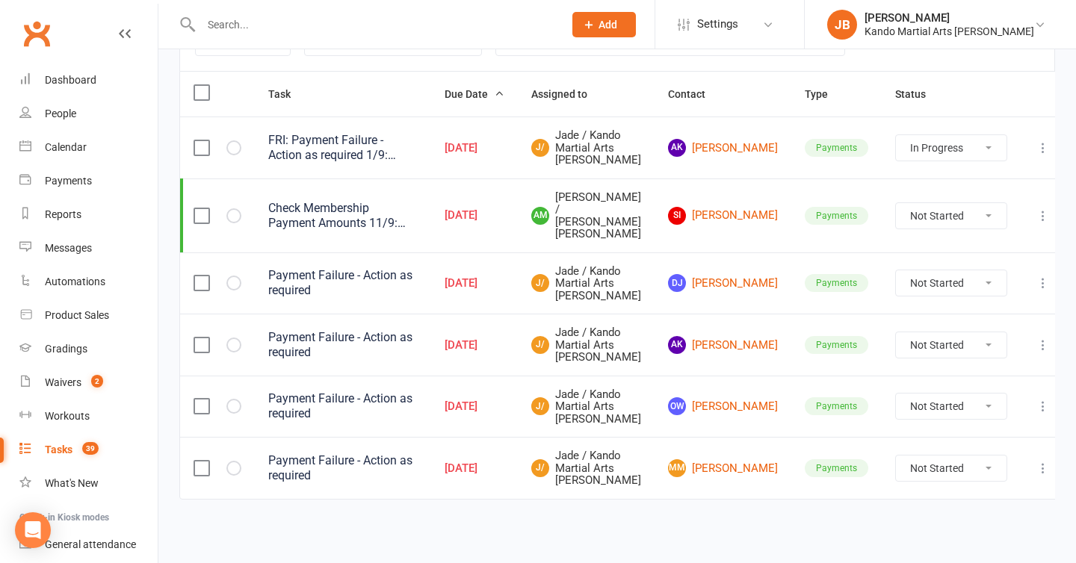
select select "started"
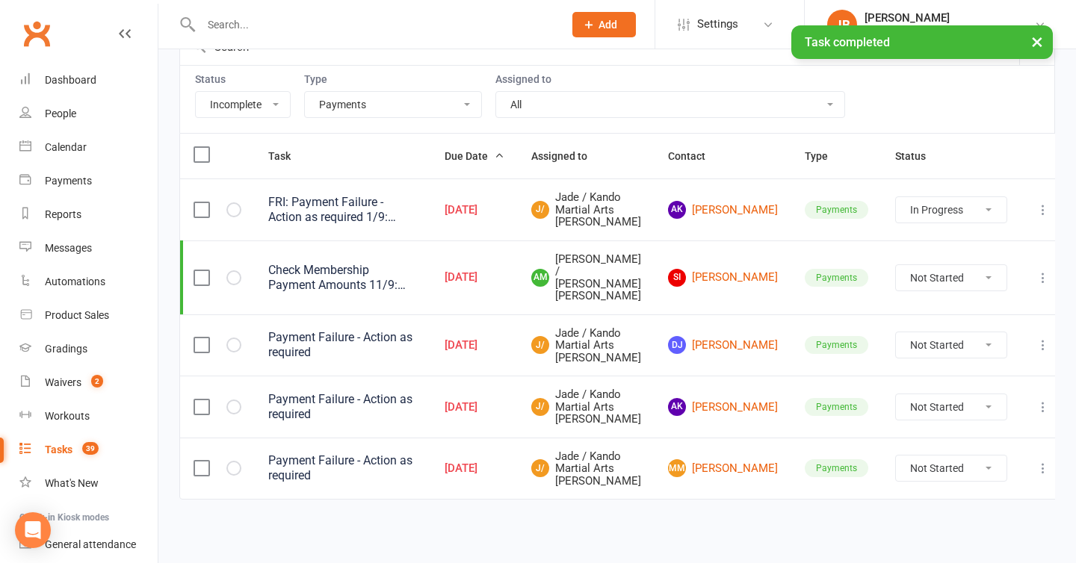
scroll to position [269, 0]
click at [740, 460] on link "MM Maximus Margaritis" at bounding box center [723, 469] width 110 height 18
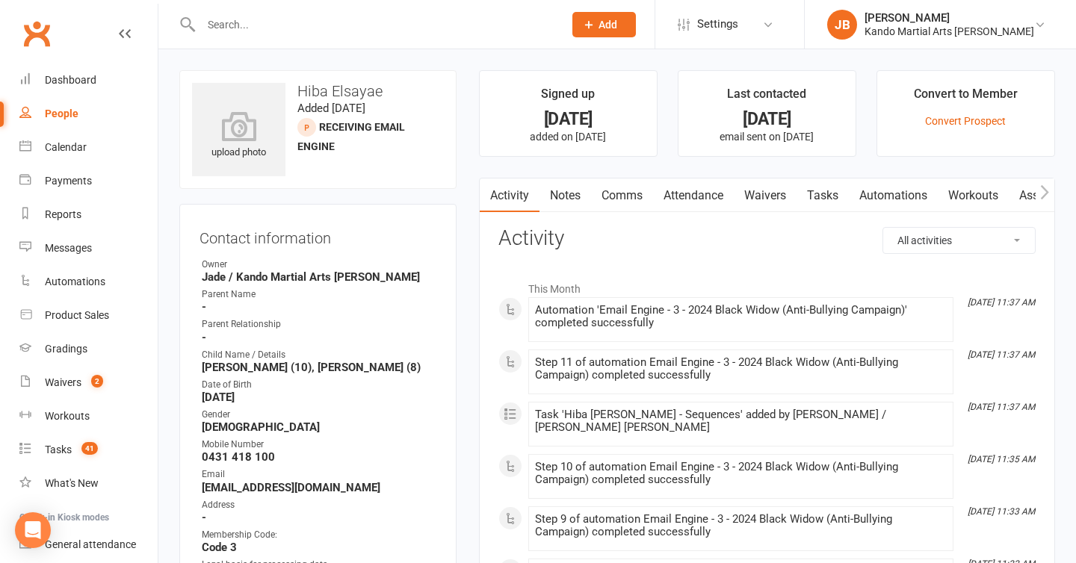
click at [882, 199] on link "Automations" at bounding box center [893, 196] width 89 height 34
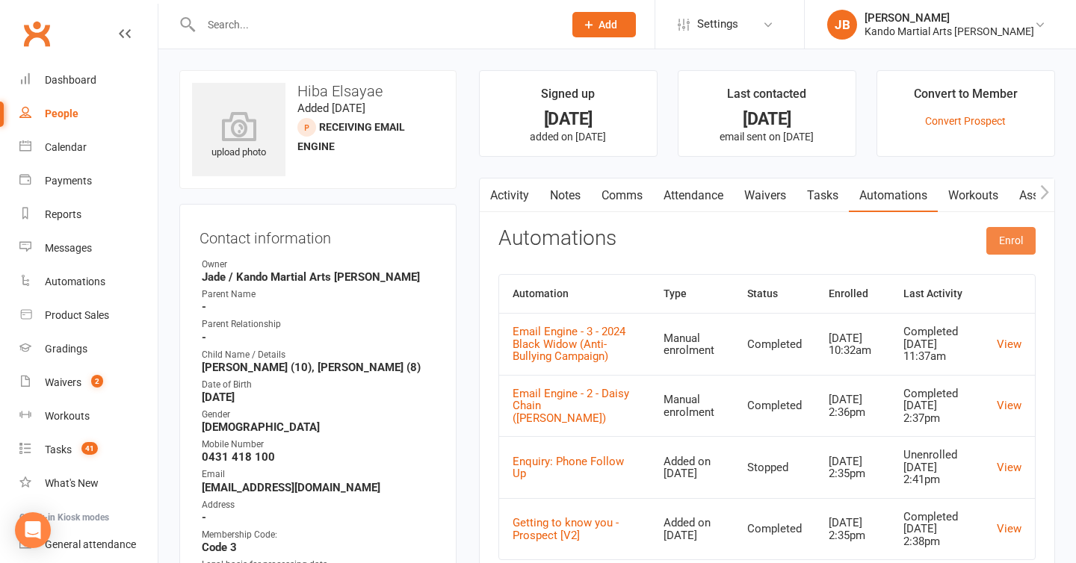
click at [1026, 239] on button "Enrol" at bounding box center [1010, 240] width 49 height 27
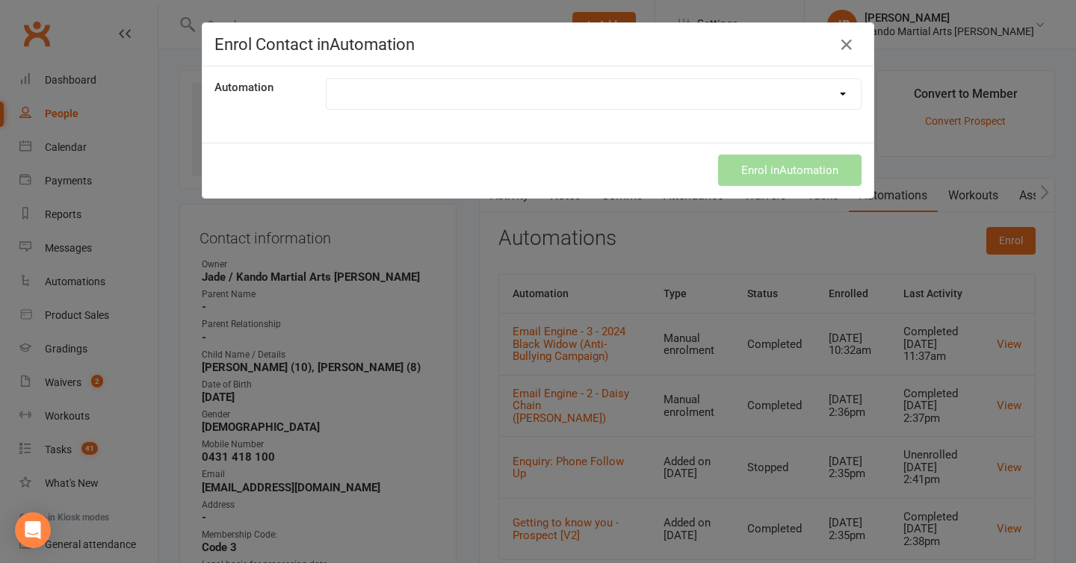
click at [536, 88] on select at bounding box center [594, 94] width 534 height 30
select select "3832"
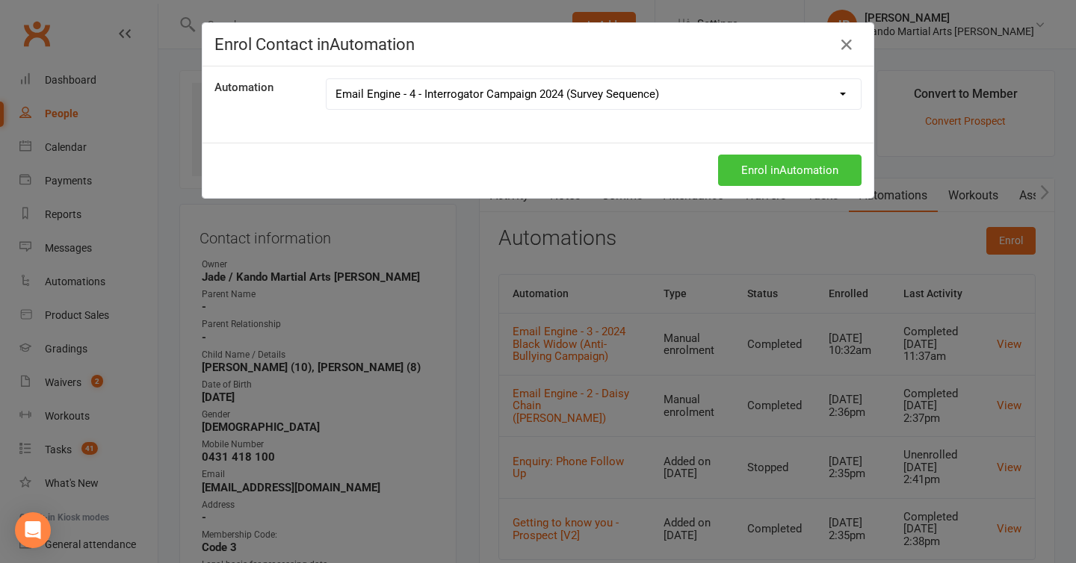
click at [746, 173] on button "Enrol in Automation" at bounding box center [789, 170] width 143 height 31
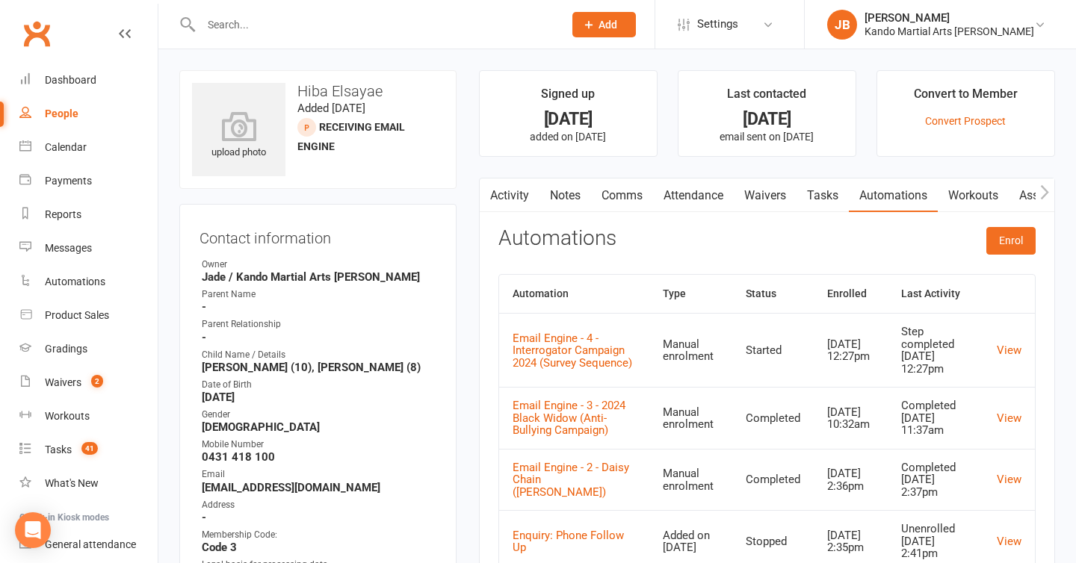
click at [827, 194] on link "Tasks" at bounding box center [823, 196] width 52 height 34
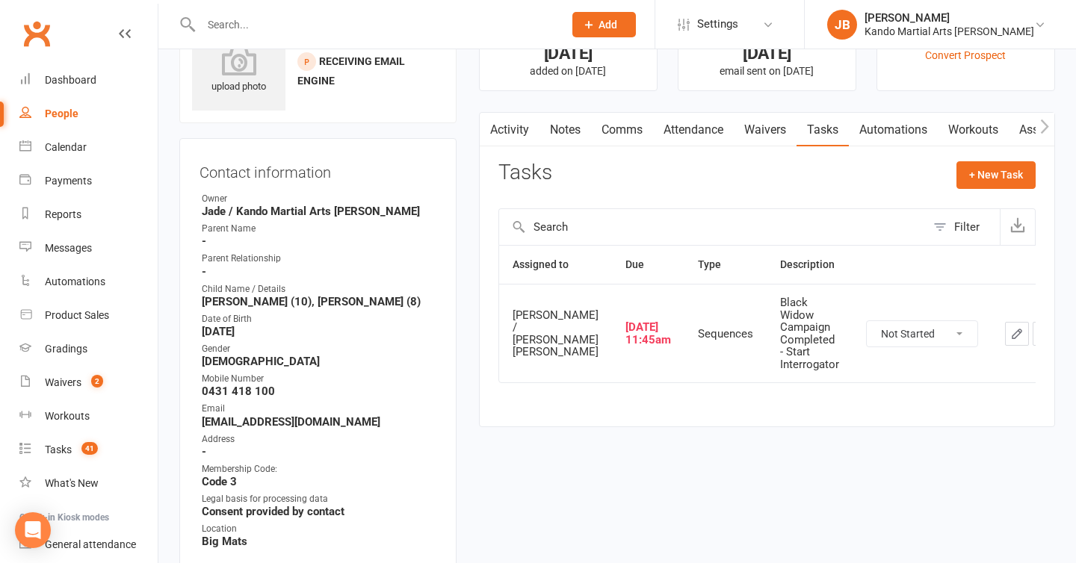
scroll to position [80, 0]
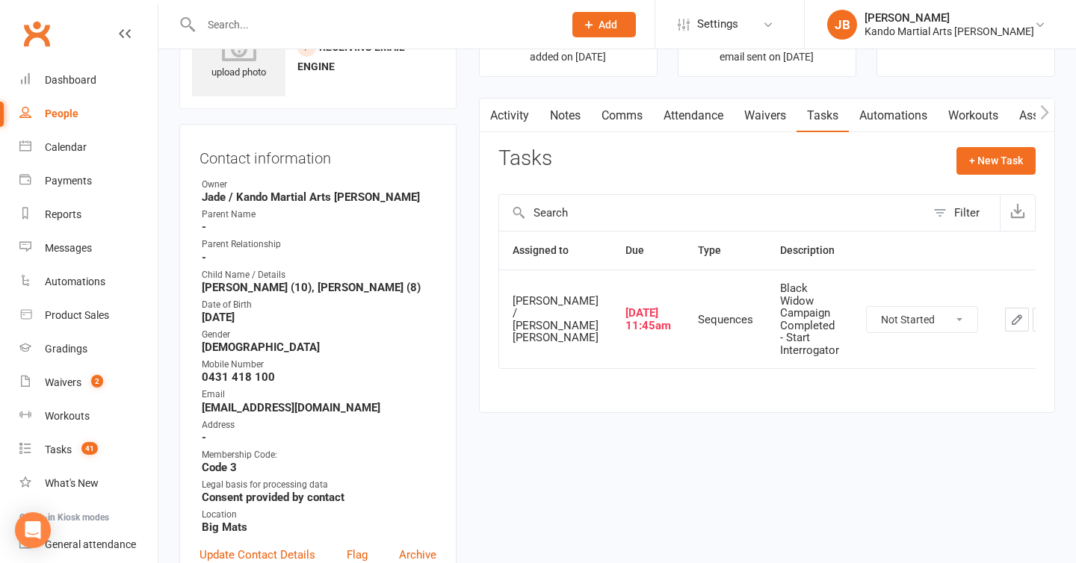
click at [908, 319] on select "Not Started In Progress Waiting Complete" at bounding box center [922, 319] width 111 height 25
select select "unstarted"
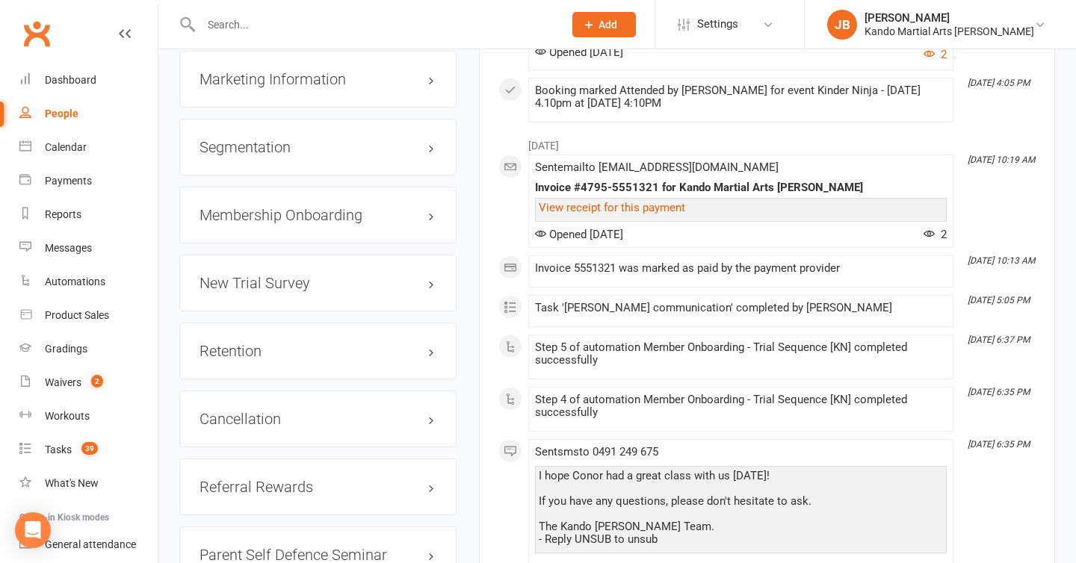
scroll to position [1814, 0]
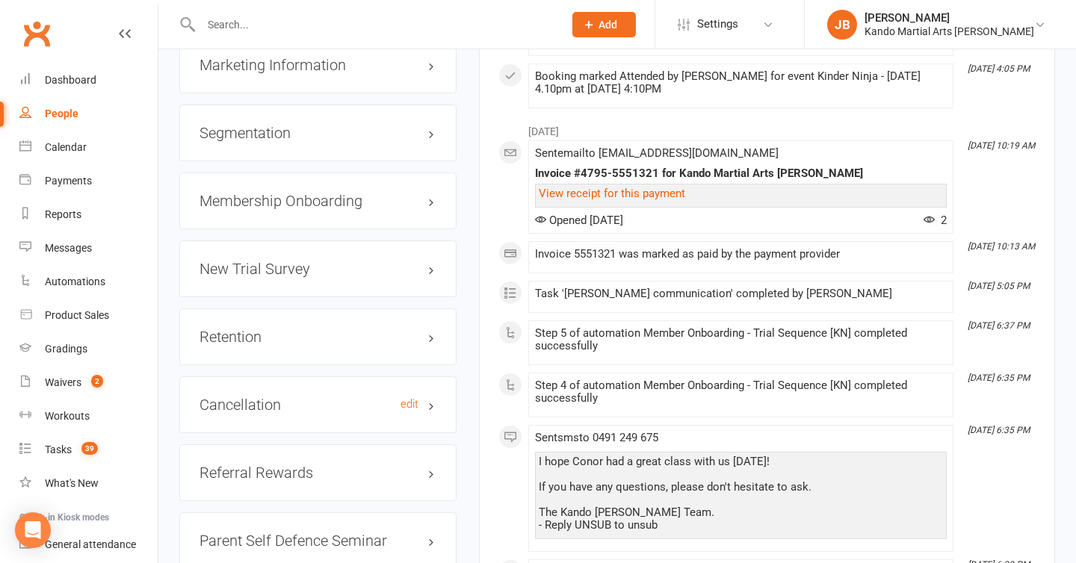
click at [344, 413] on h3 "Cancellation edit" at bounding box center [318, 405] width 237 height 16
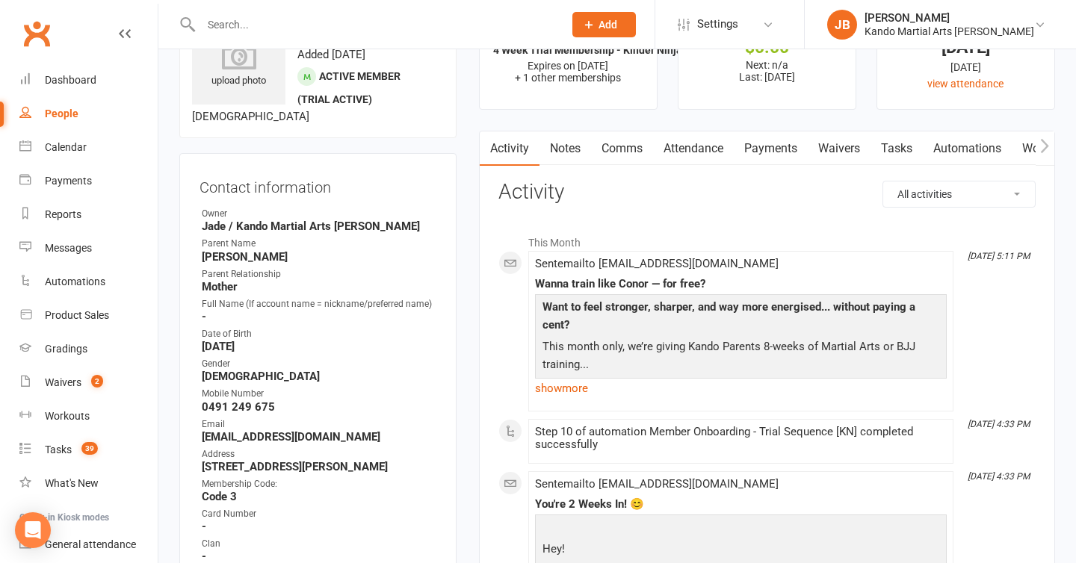
scroll to position [0, 0]
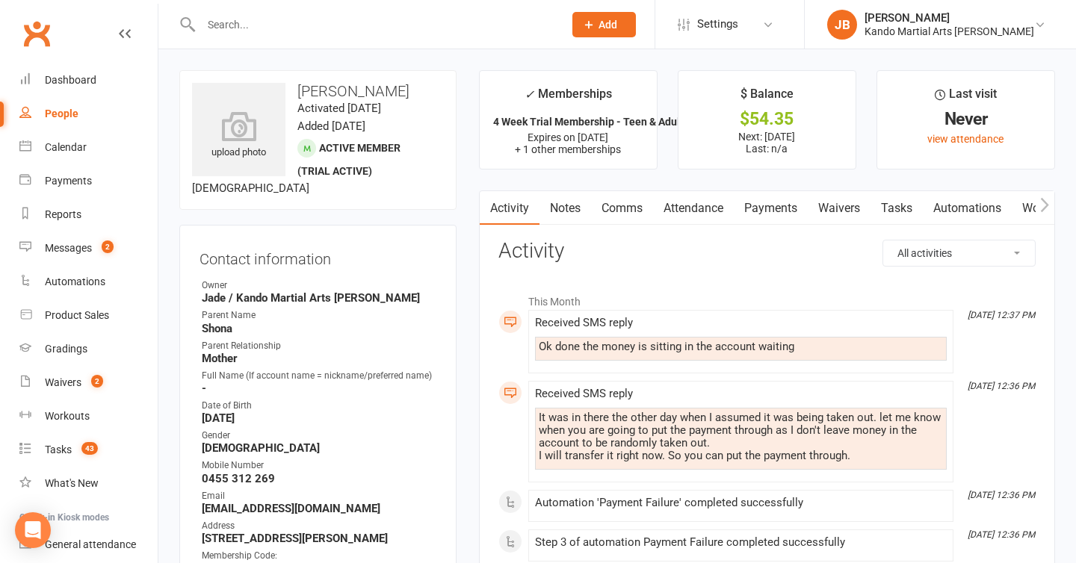
click at [789, 211] on link "Payments" at bounding box center [771, 208] width 74 height 34
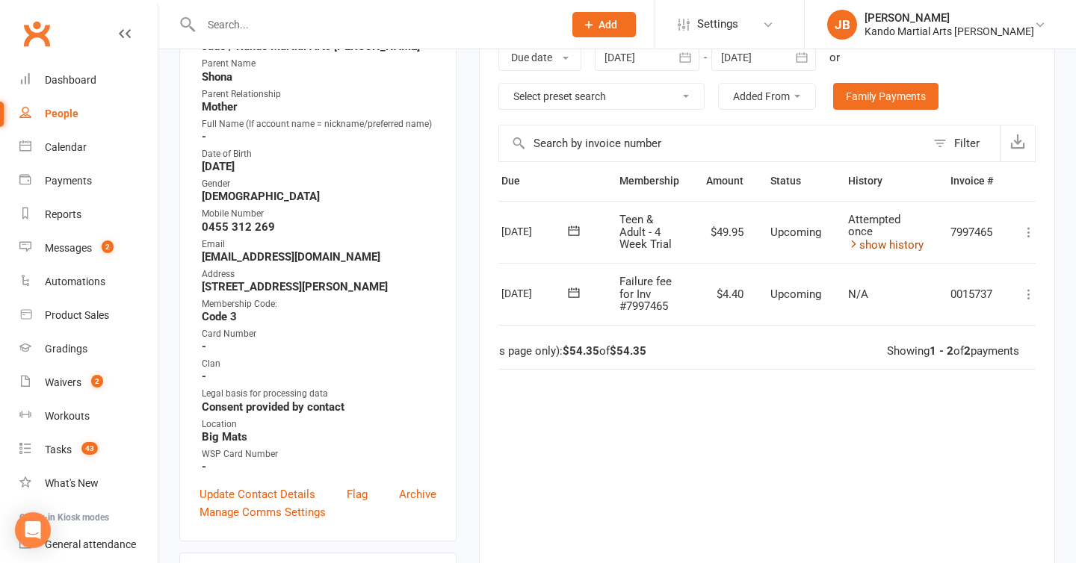
scroll to position [0, 76]
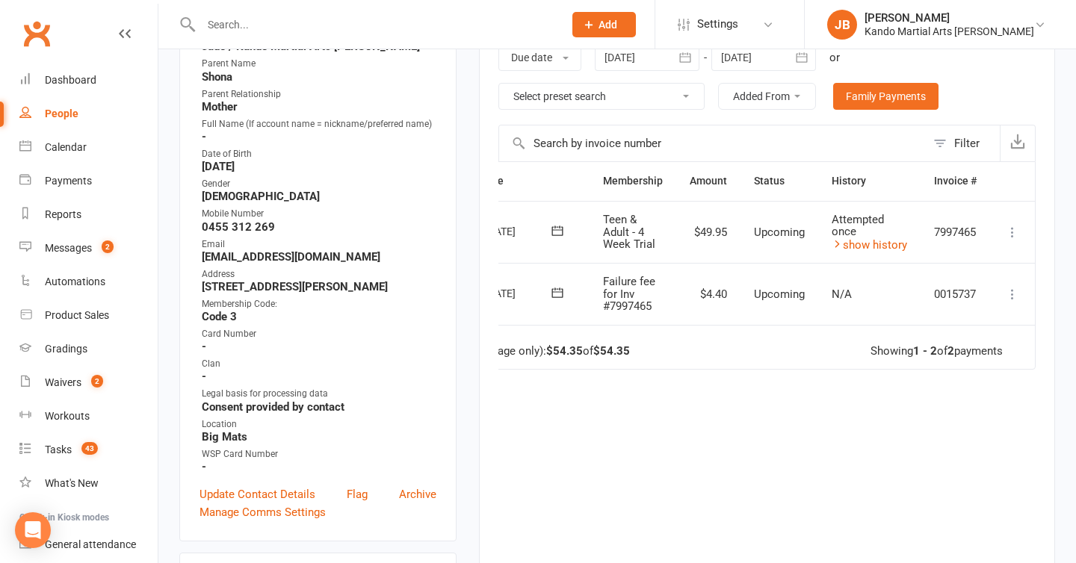
click at [1013, 235] on icon at bounding box center [1012, 232] width 15 height 15
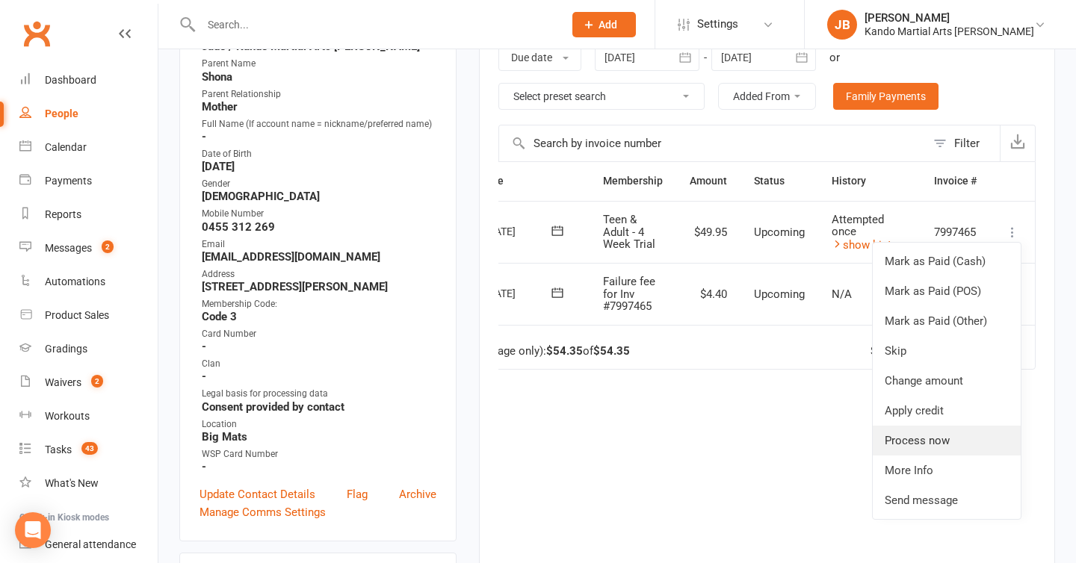
click at [936, 441] on link "Process now" at bounding box center [947, 441] width 148 height 30
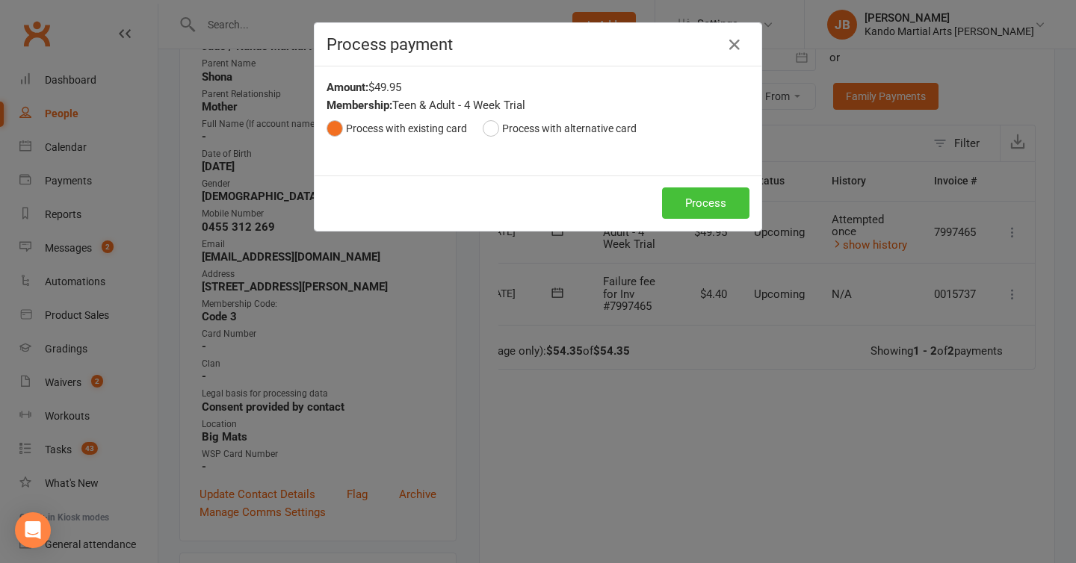
click at [698, 199] on button "Process" at bounding box center [705, 203] width 87 height 31
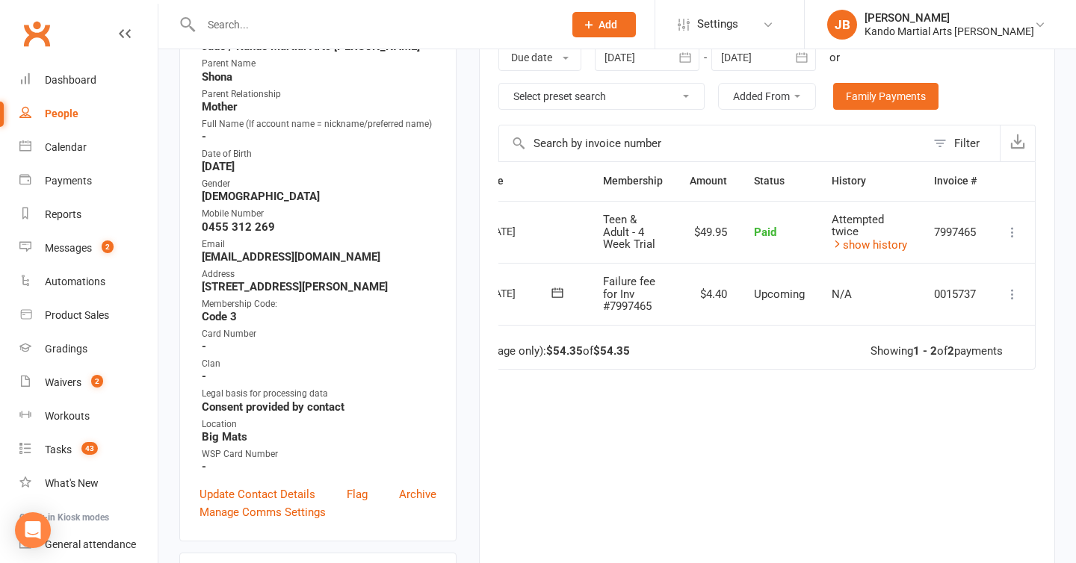
click at [1013, 295] on icon at bounding box center [1012, 294] width 15 height 15
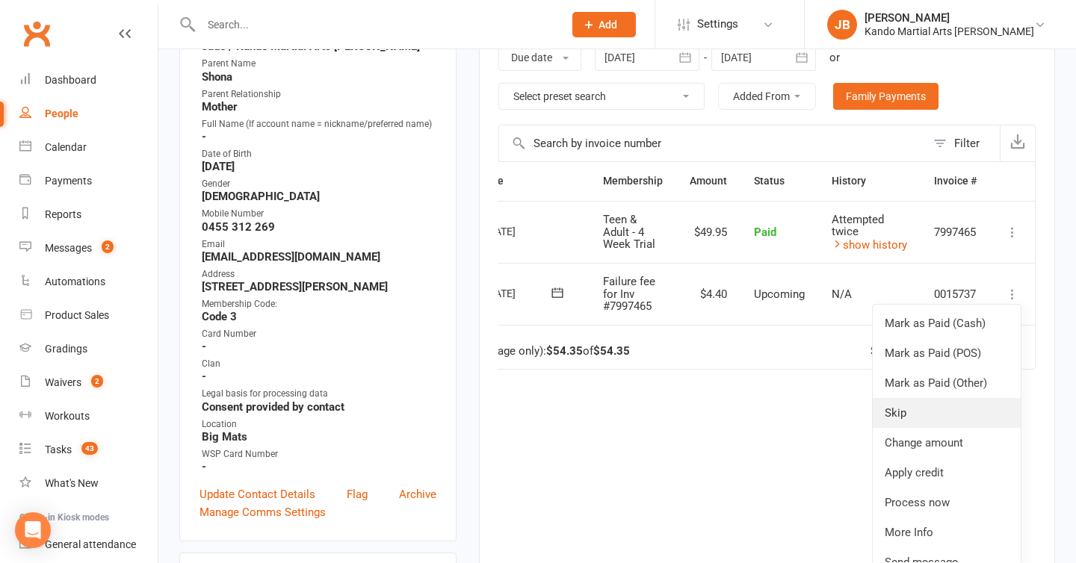
click at [952, 414] on link "Skip" at bounding box center [947, 413] width 148 height 30
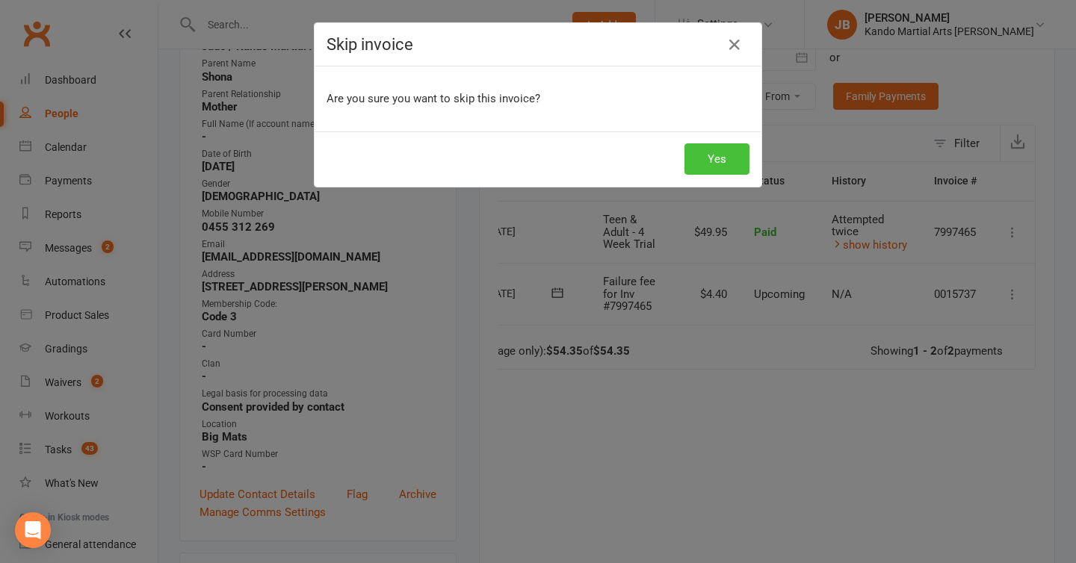
click at [708, 166] on button "Yes" at bounding box center [716, 158] width 65 height 31
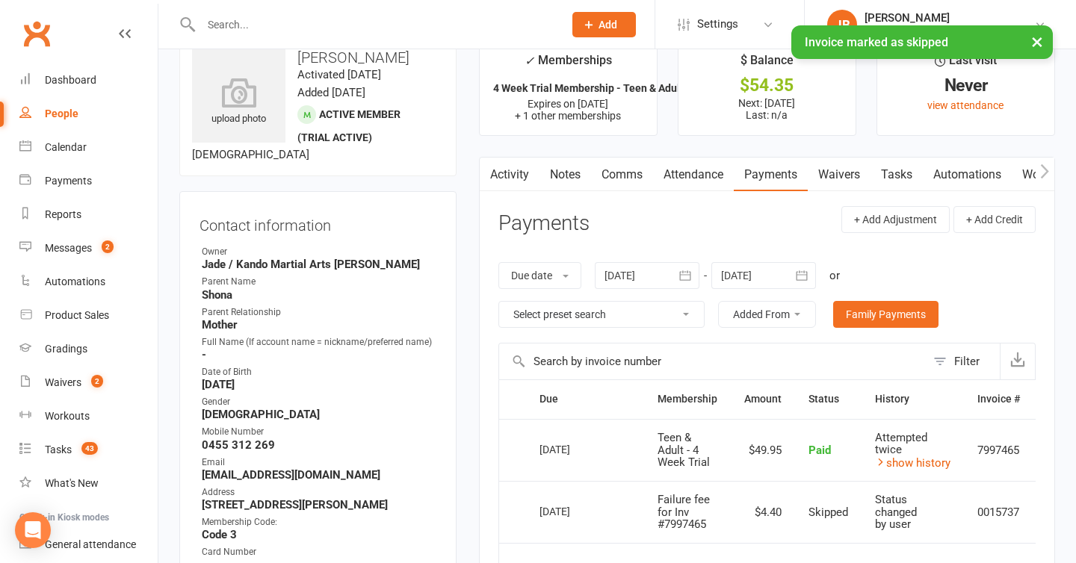
scroll to position [0, 0]
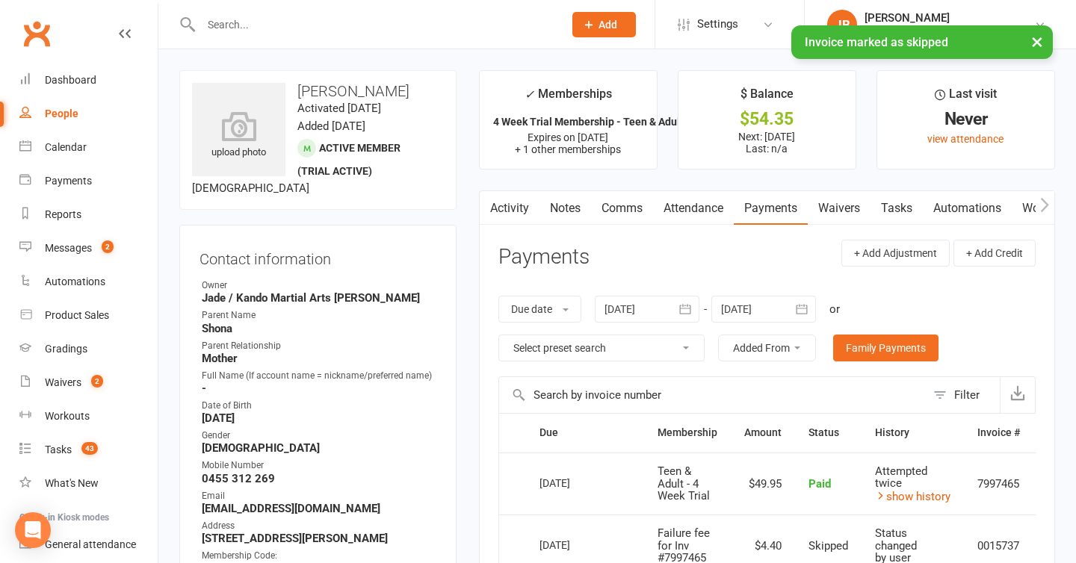
click at [518, 207] on link "Activity" at bounding box center [510, 208] width 60 height 34
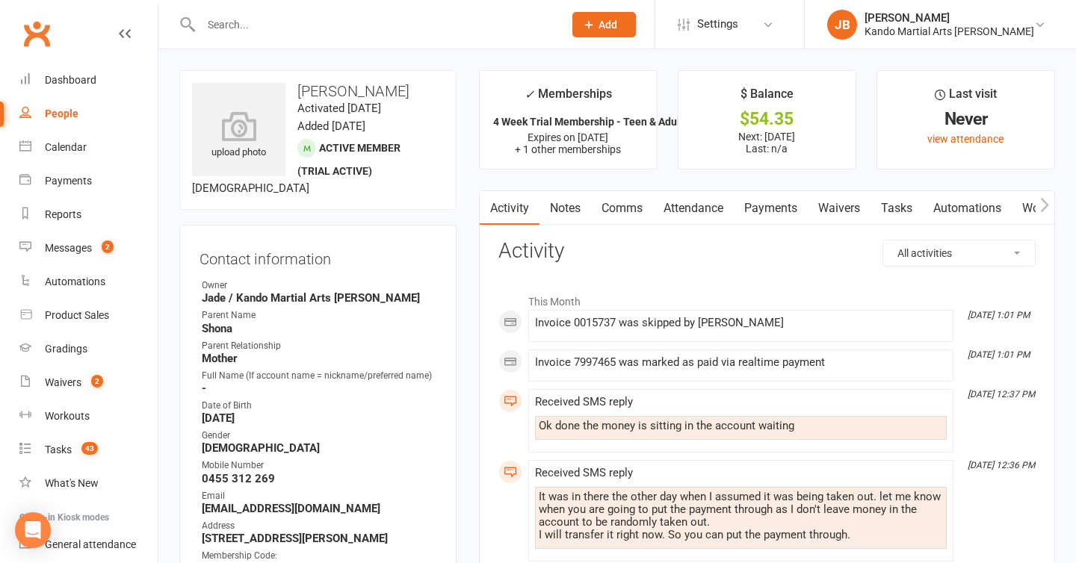
click at [620, 210] on link "Comms" at bounding box center [622, 208] width 62 height 34
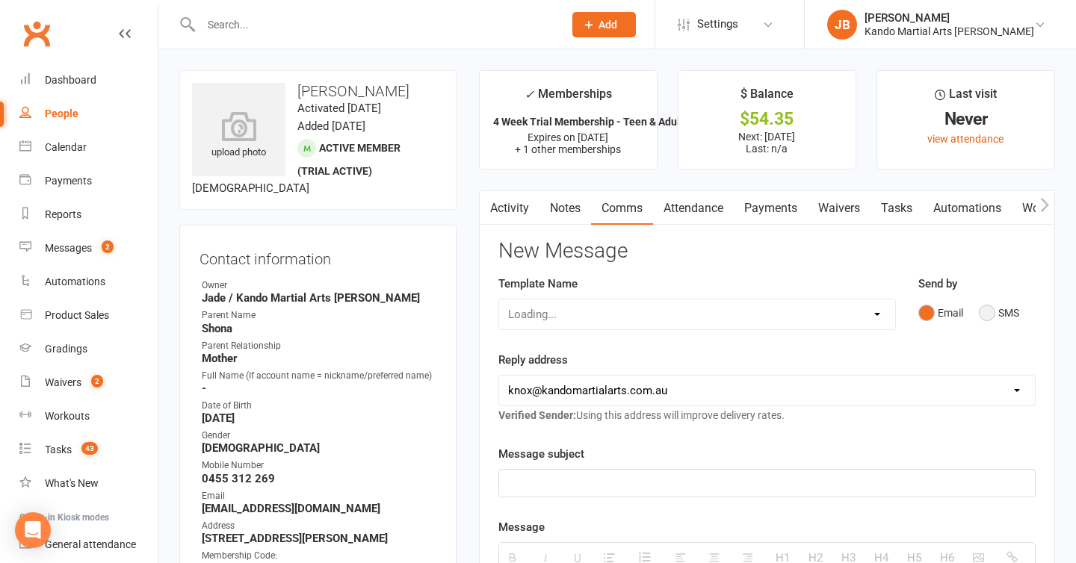
click at [990, 304] on button "SMS" at bounding box center [999, 313] width 40 height 28
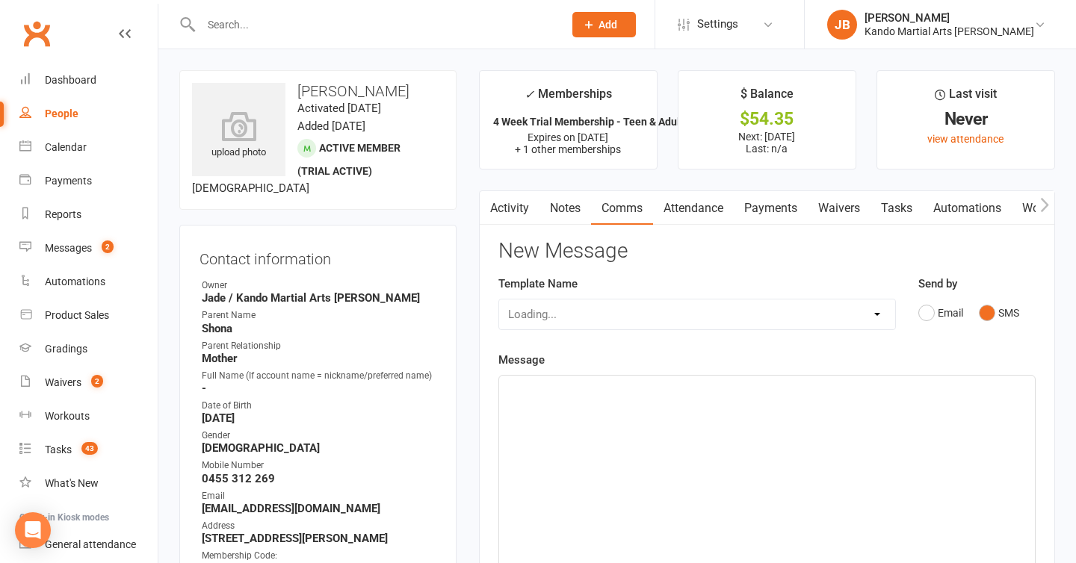
click at [566, 411] on div at bounding box center [767, 488] width 536 height 224
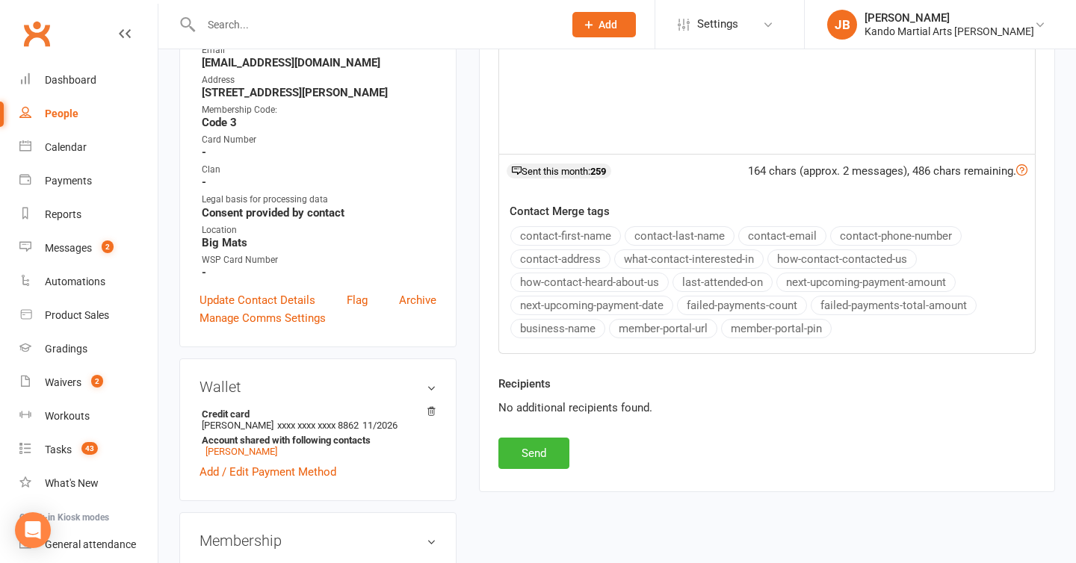
scroll to position [475, 0]
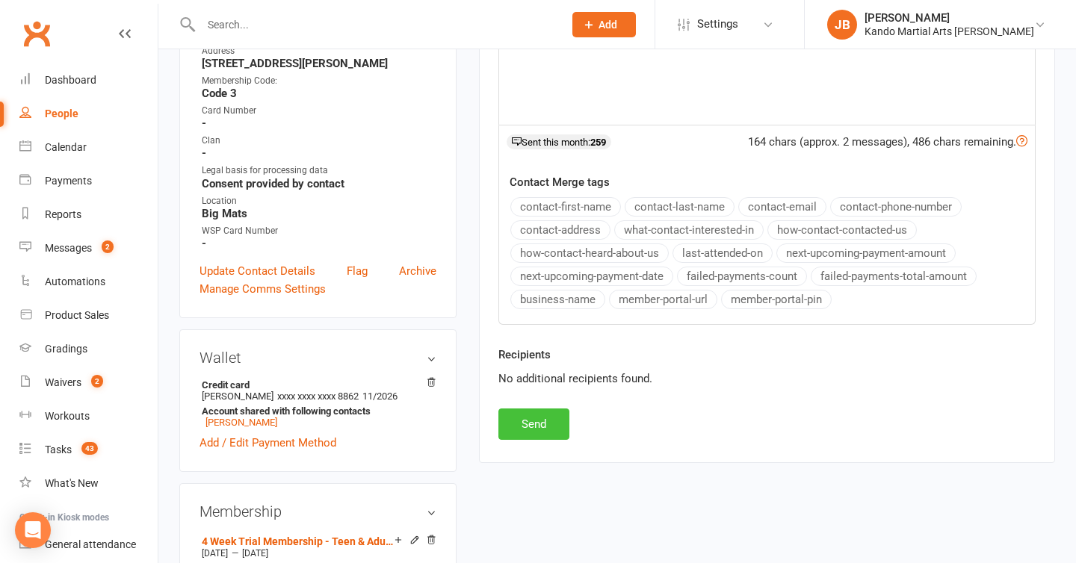
click at [526, 429] on button "Send" at bounding box center [533, 424] width 71 height 31
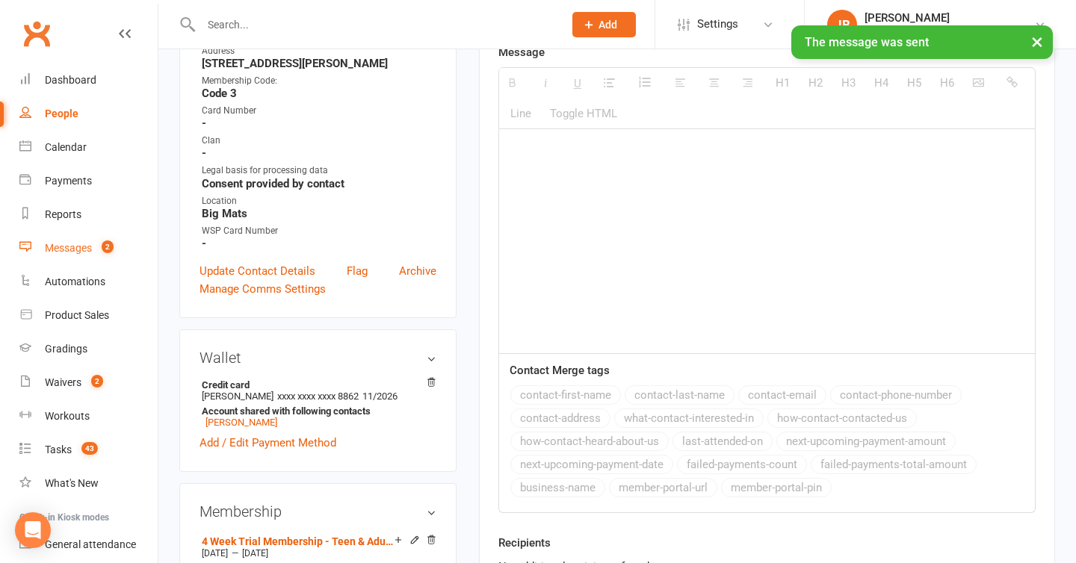
click at [67, 250] on div "Messages" at bounding box center [68, 248] width 47 height 12
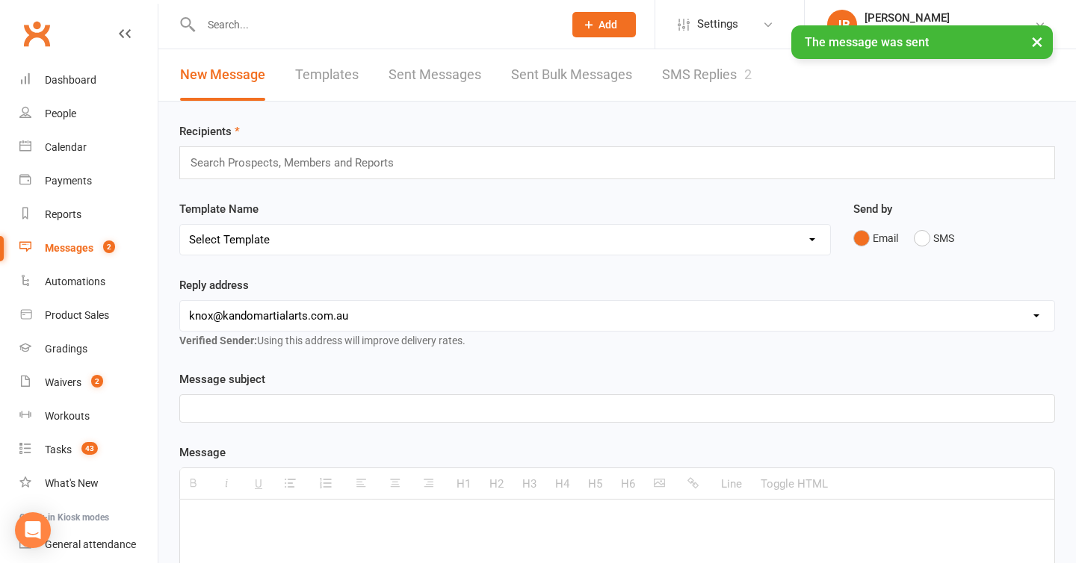
click at [690, 69] on link "SMS Replies 2" at bounding box center [707, 75] width 90 height 52
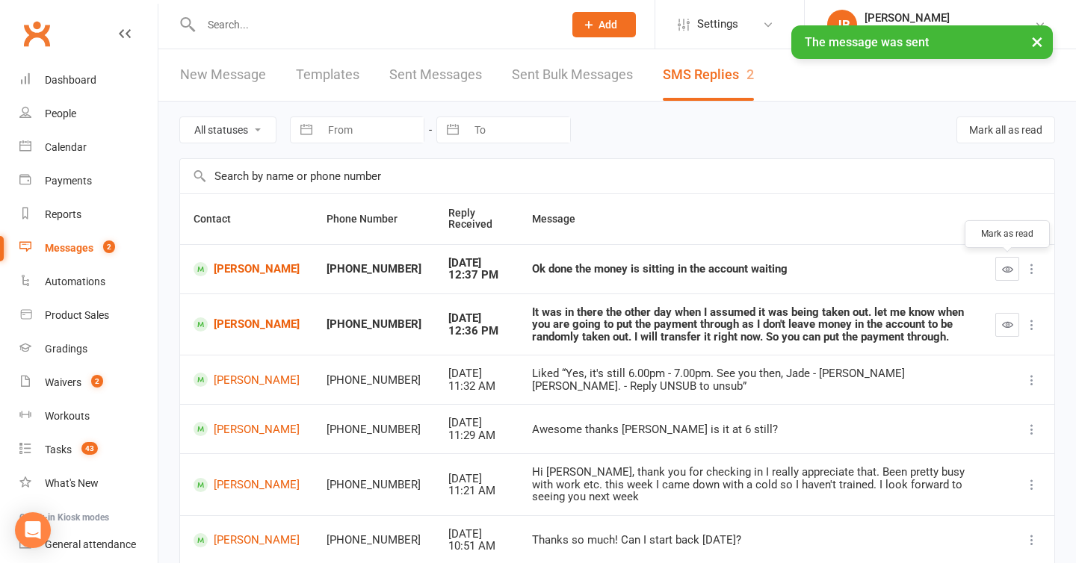
click at [1001, 269] on button "button" at bounding box center [1007, 269] width 24 height 24
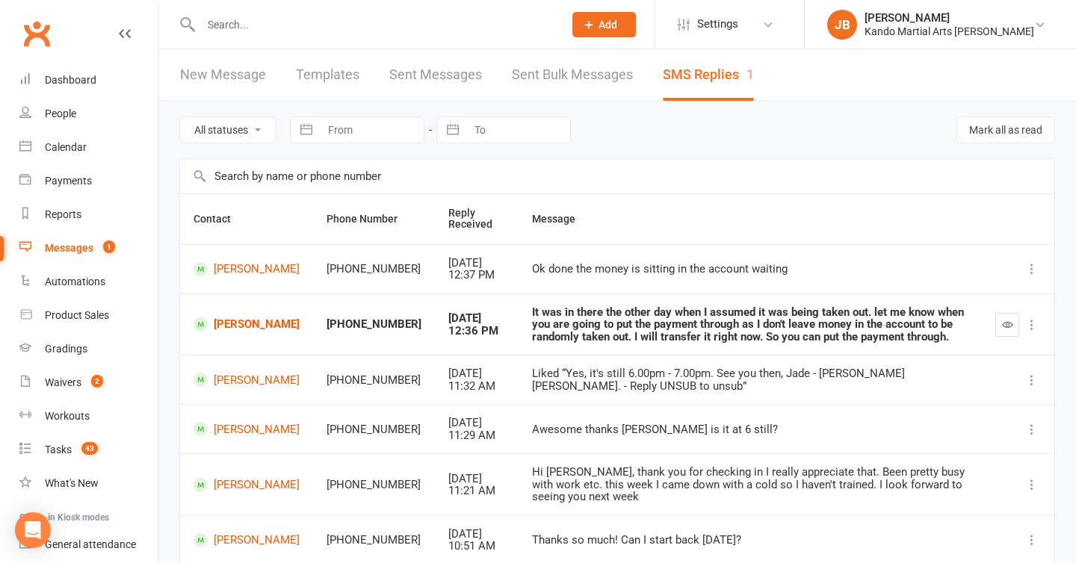
click at [1020, 327] on div at bounding box center [1018, 325] width 46 height 24
click at [1011, 327] on icon "button" at bounding box center [1007, 324] width 11 height 11
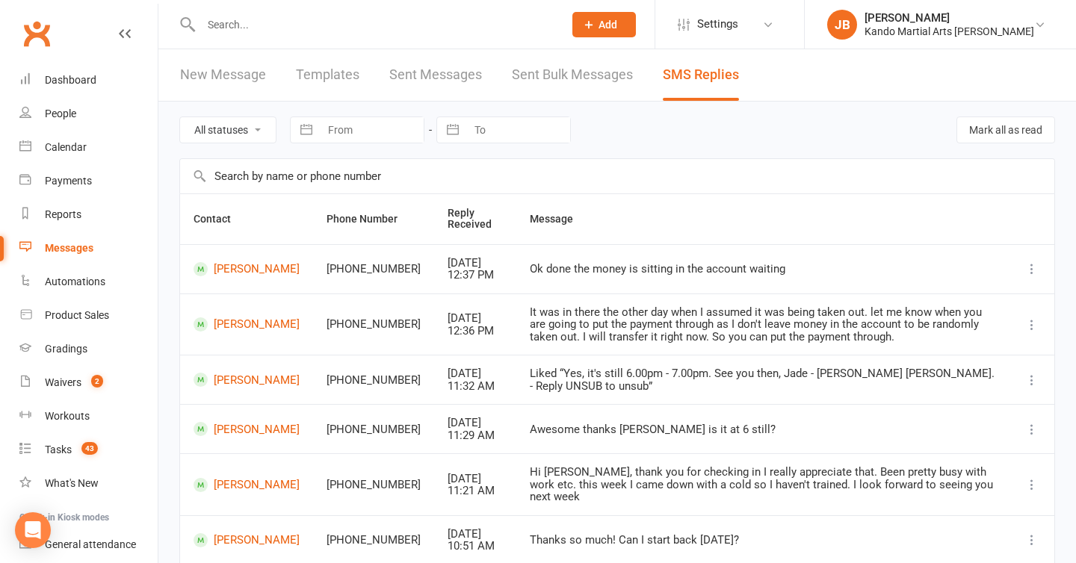
click at [224, 22] on input "text" at bounding box center [375, 24] width 356 height 21
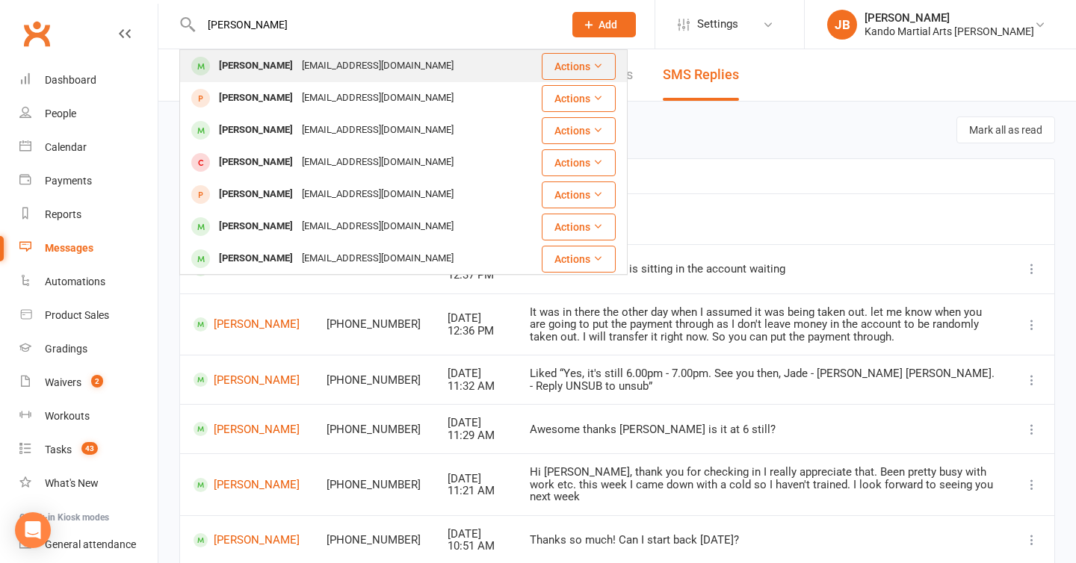
type input "will chapman"
click at [230, 69] on div "[PERSON_NAME]" at bounding box center [255, 66] width 83 height 22
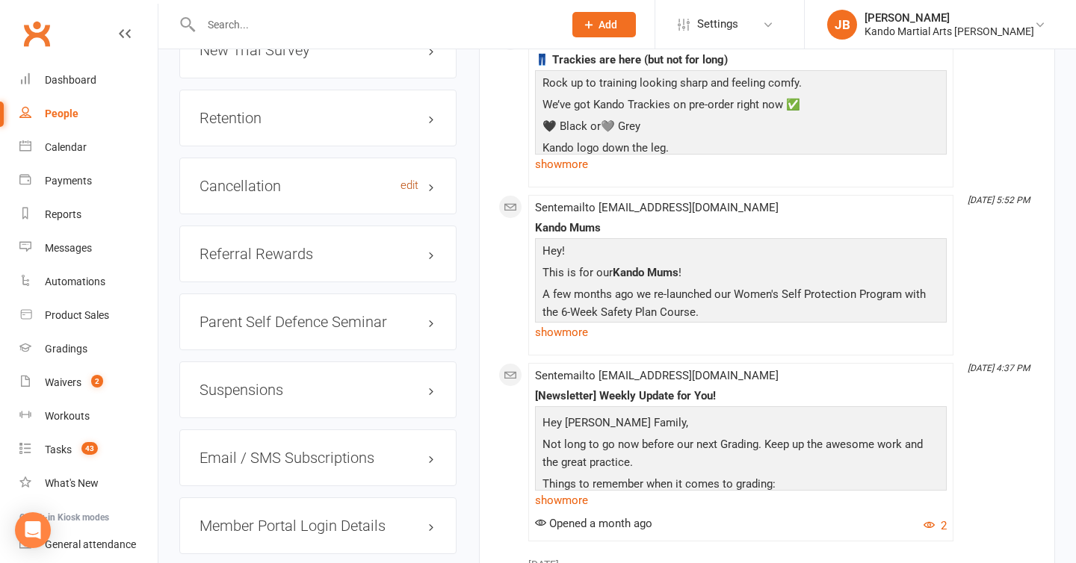
click at [412, 179] on link "edit" at bounding box center [410, 185] width 18 height 13
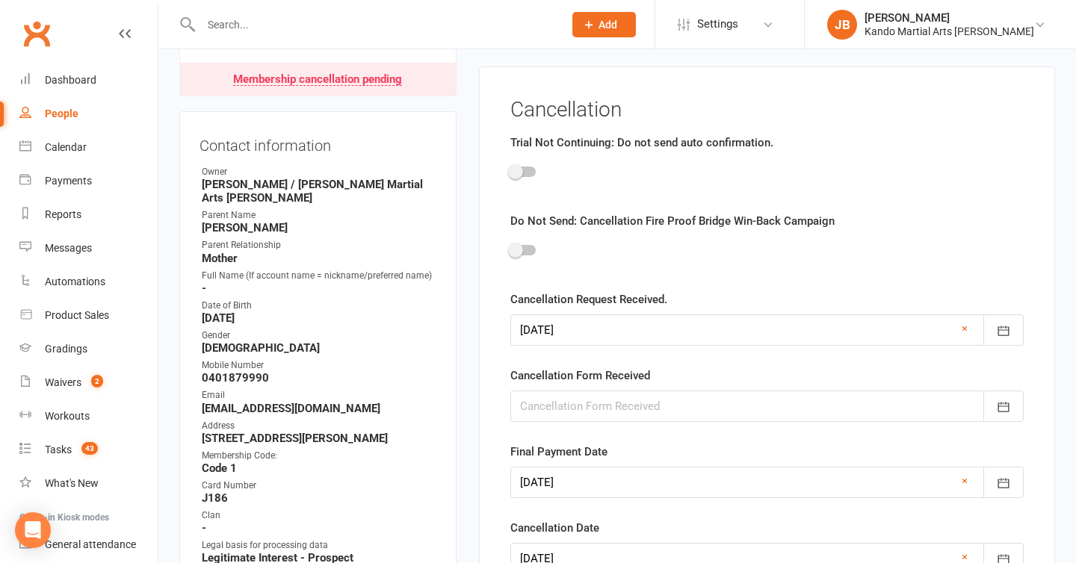
scroll to position [128, 0]
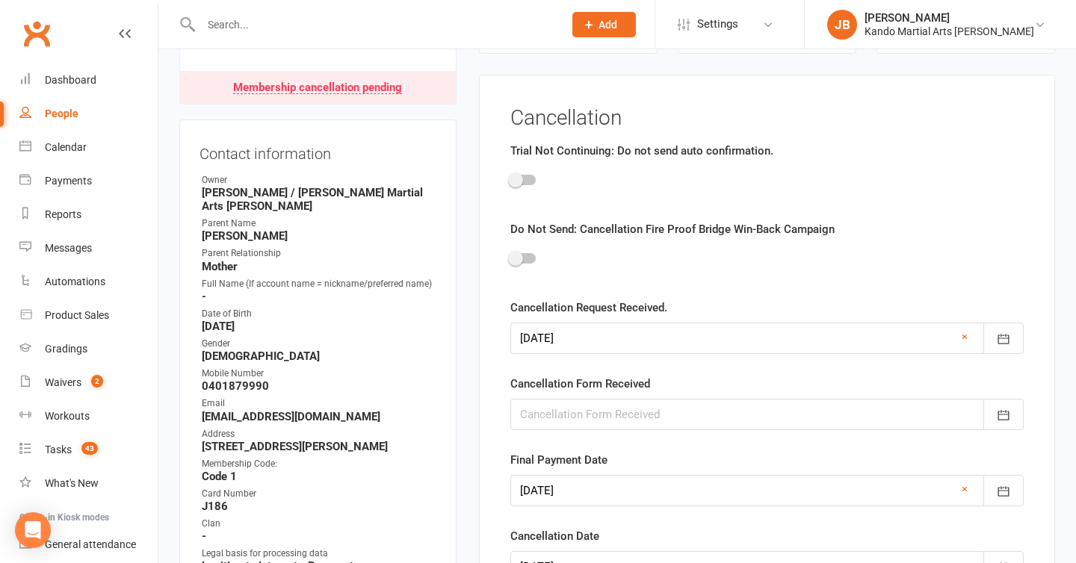
click at [562, 403] on div at bounding box center [766, 414] width 513 height 31
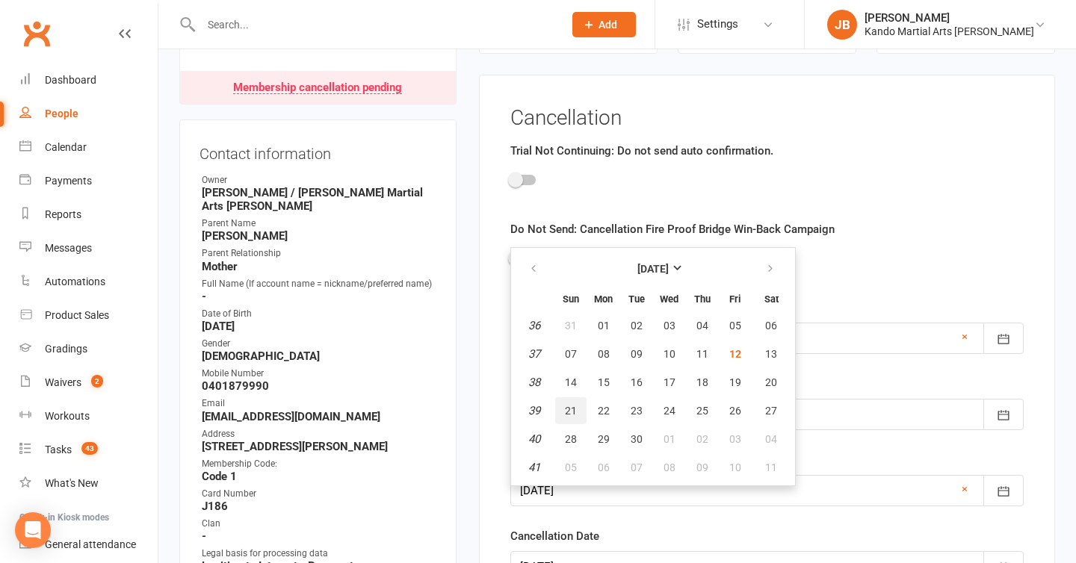
click at [562, 403] on button "21" at bounding box center [570, 411] width 31 height 27
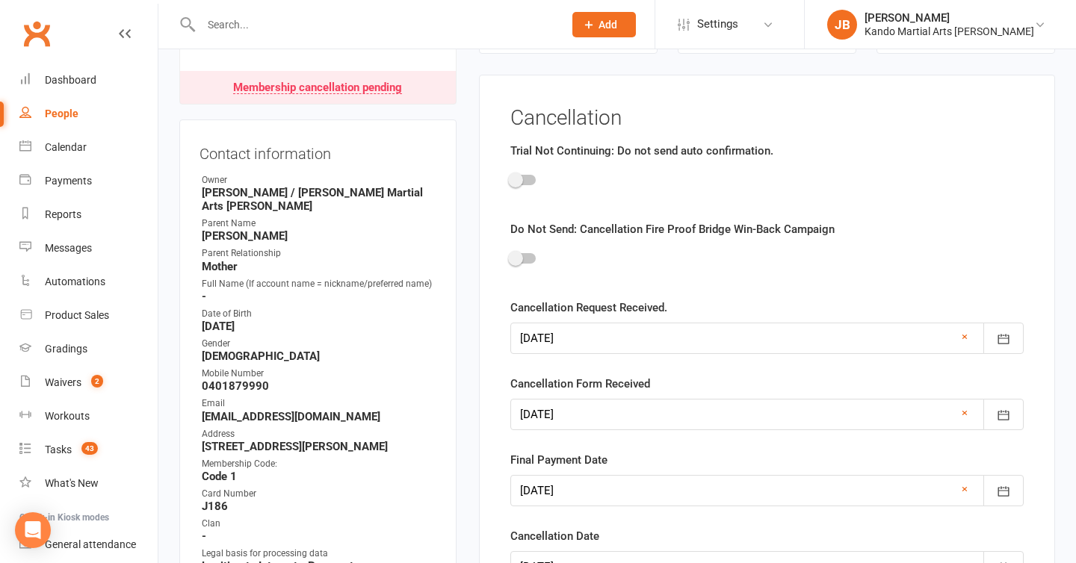
click at [559, 417] on div at bounding box center [766, 414] width 513 height 31
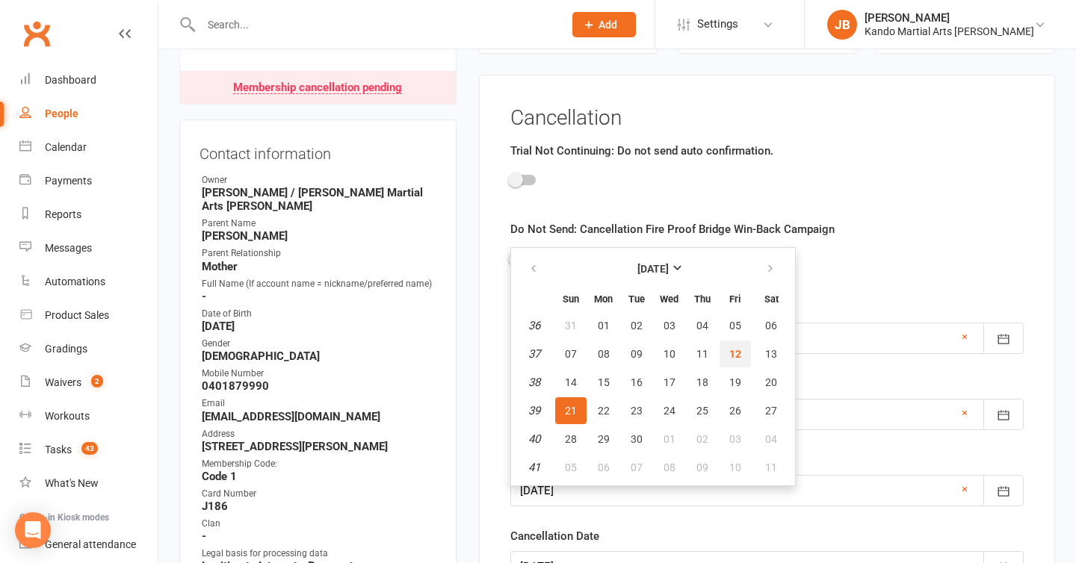
click at [744, 353] on button "12" at bounding box center [735, 354] width 31 height 27
type input "12 Sep 2025"
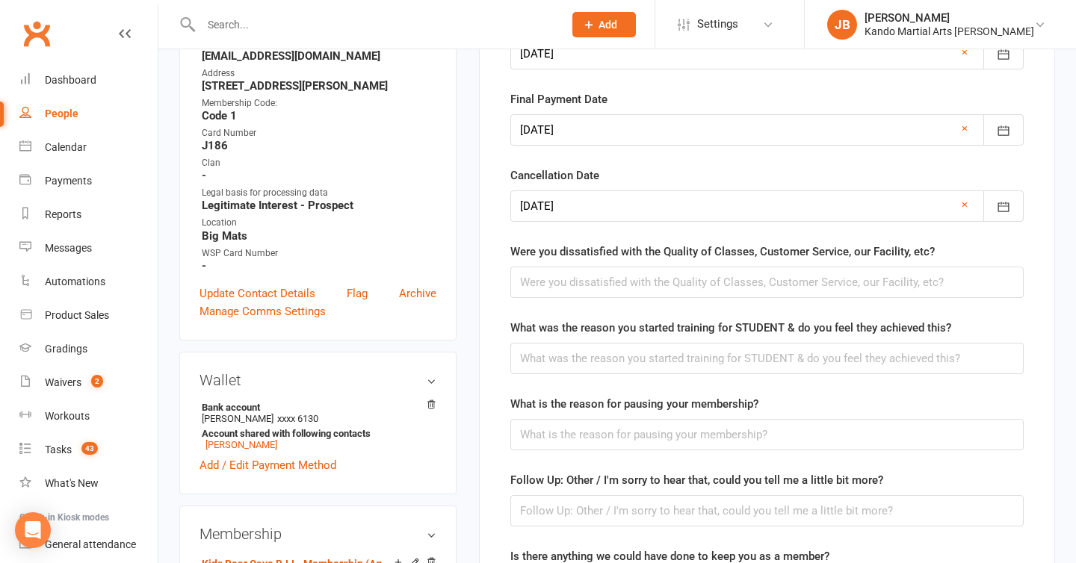
scroll to position [513, 0]
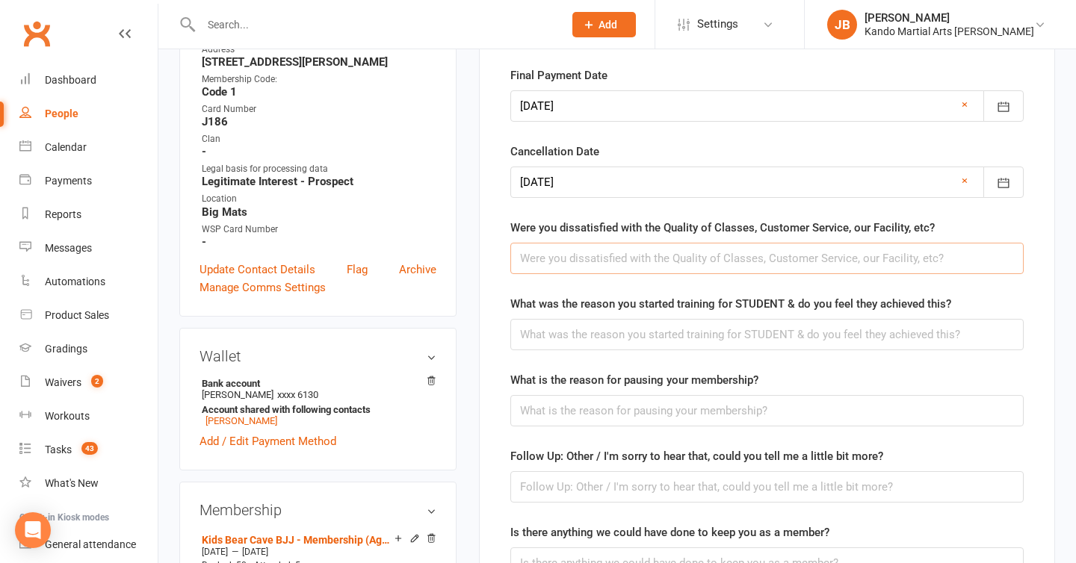
click at [568, 259] on input "text" at bounding box center [766, 258] width 513 height 31
paste input "Not at all, Will is doing a new activity"
type input "Not at all, Will is doing a new activity"
click at [562, 333] on input "text" at bounding box center [766, 334] width 513 height 31
paste input "Activity outside of school, he was interested in training"
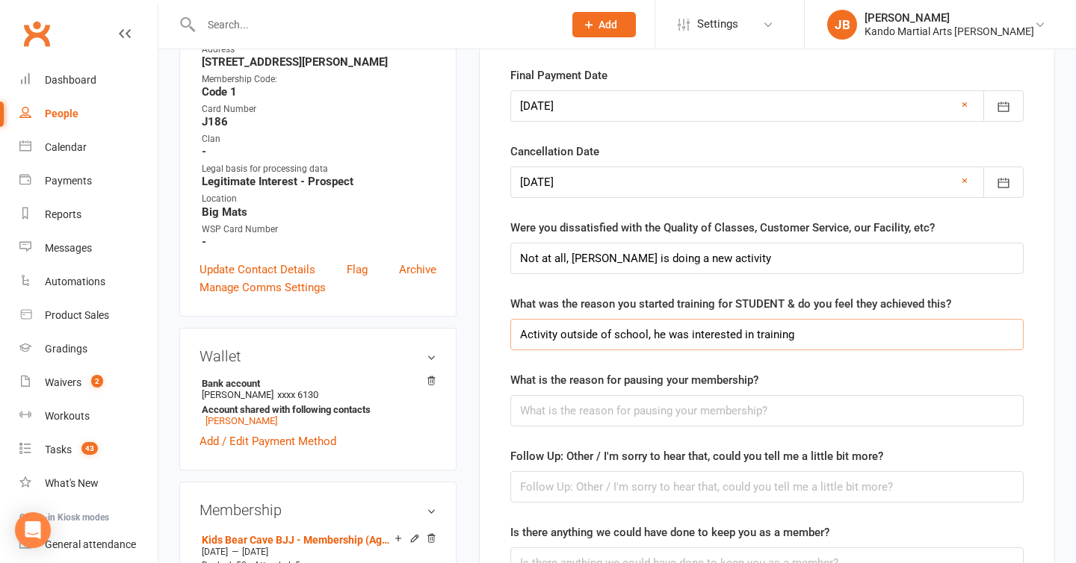
type input "Activity outside of school, he was interested in training"
click at [543, 409] on input "text" at bounding box center [766, 410] width 513 height 31
paste input "We're going to try a new activity"
type input "We're going to try a new activity"
click at [542, 495] on input "text" at bounding box center [766, 487] width 513 height 31
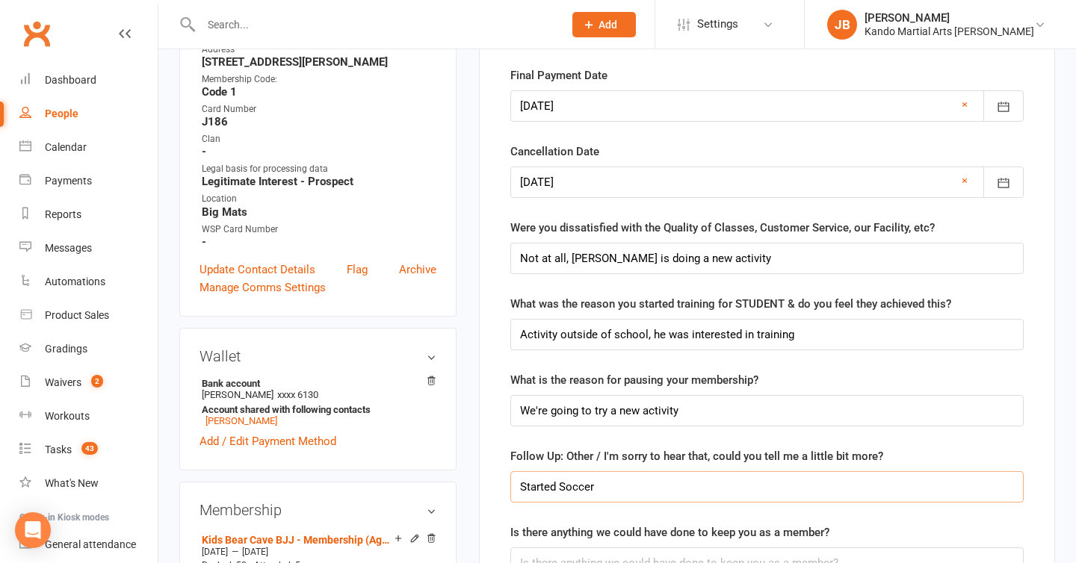
click at [528, 486] on input "Started Soccer" at bounding box center [766, 487] width 513 height 31
type input "Will started Soccer"
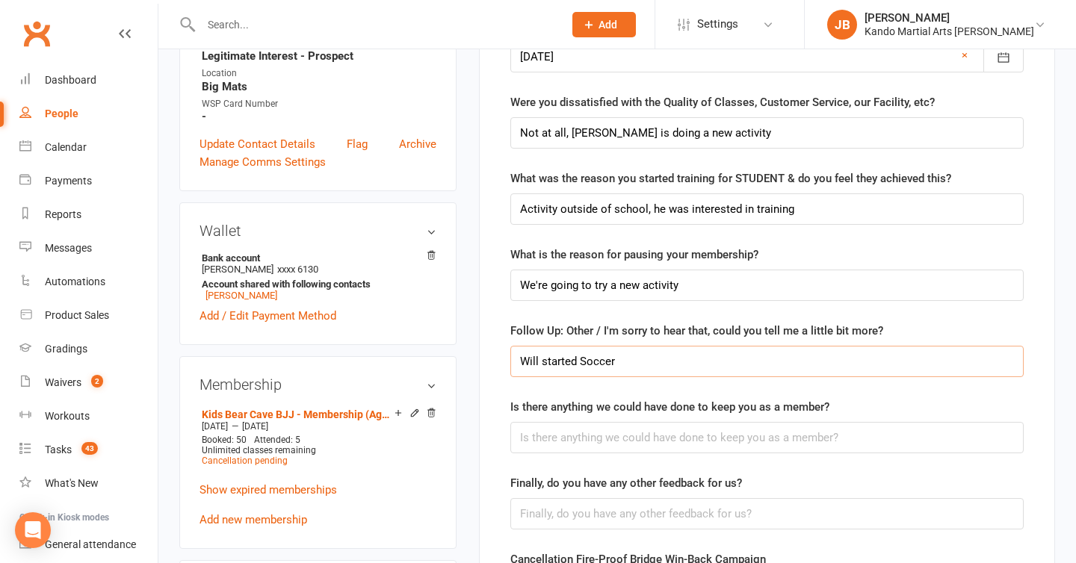
scroll to position [657, 0]
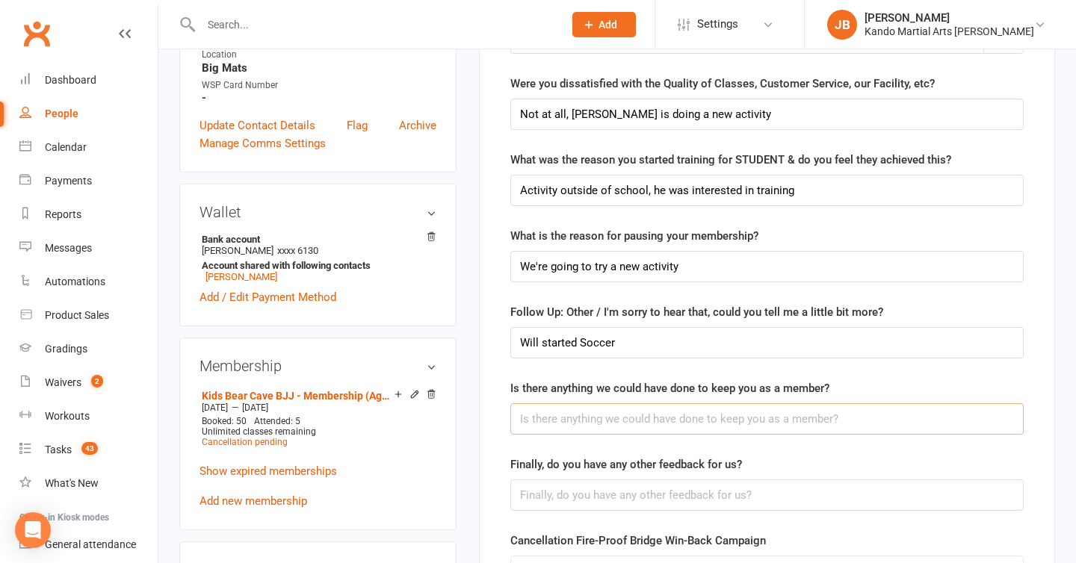
click at [528, 415] on input "text" at bounding box center [766, 419] width 513 height 31
click at [525, 501] on input "text" at bounding box center [766, 495] width 513 height 31
paste input "You guys do an amazing job!"
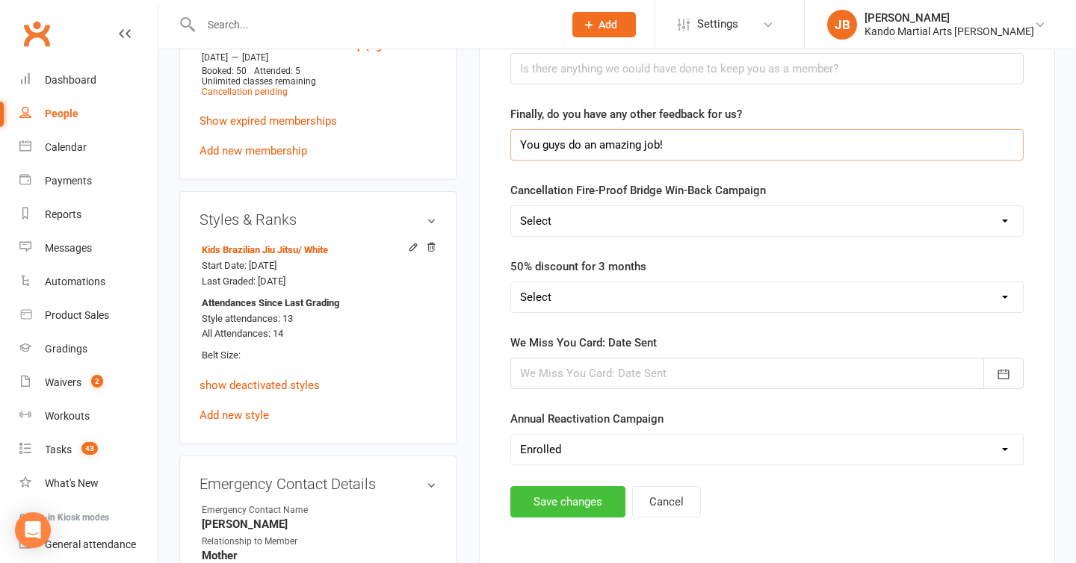
type input "You guys do an amazing job!"
click at [575, 507] on button "Save changes" at bounding box center [567, 501] width 115 height 31
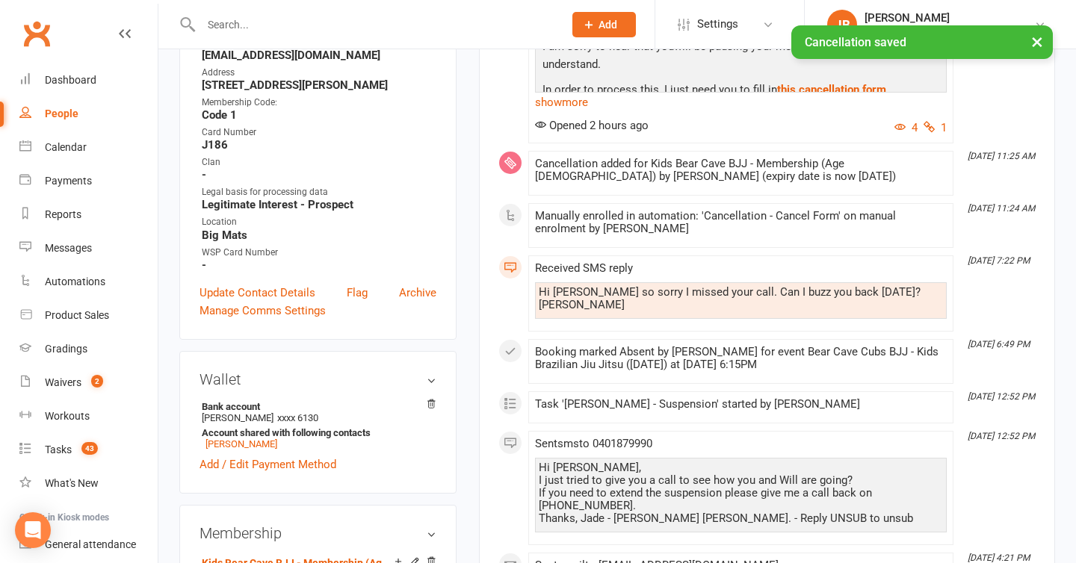
scroll to position [0, 0]
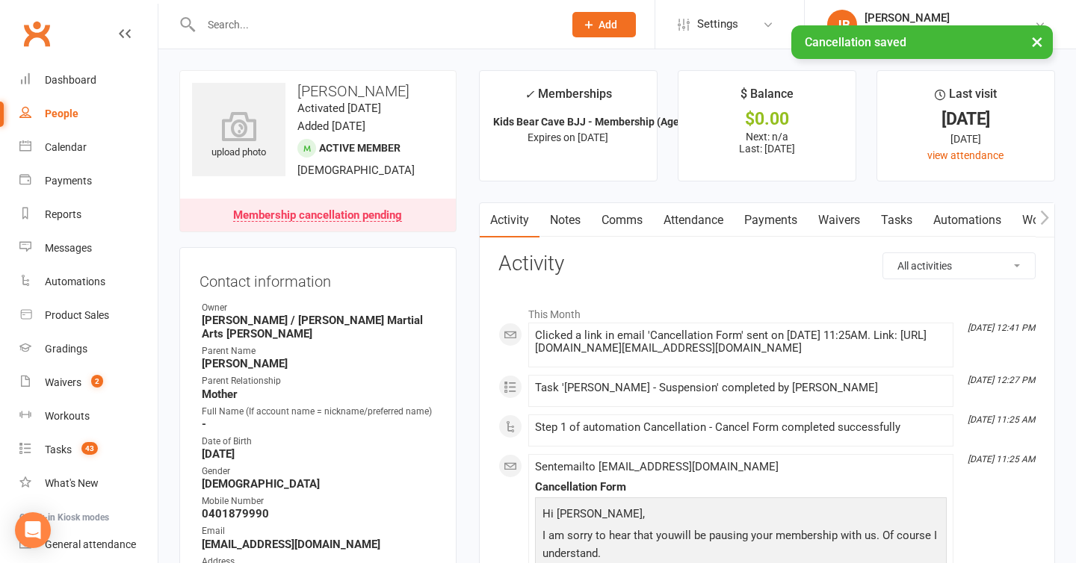
click at [943, 229] on link "Automations" at bounding box center [967, 220] width 89 height 34
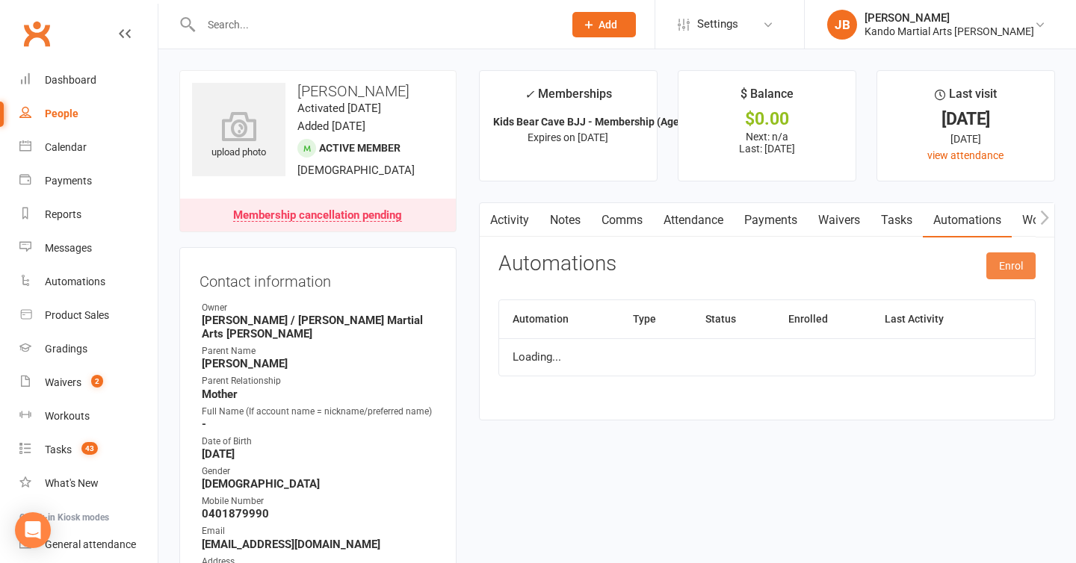
click at [1002, 268] on button "Enrol" at bounding box center [1010, 266] width 49 height 27
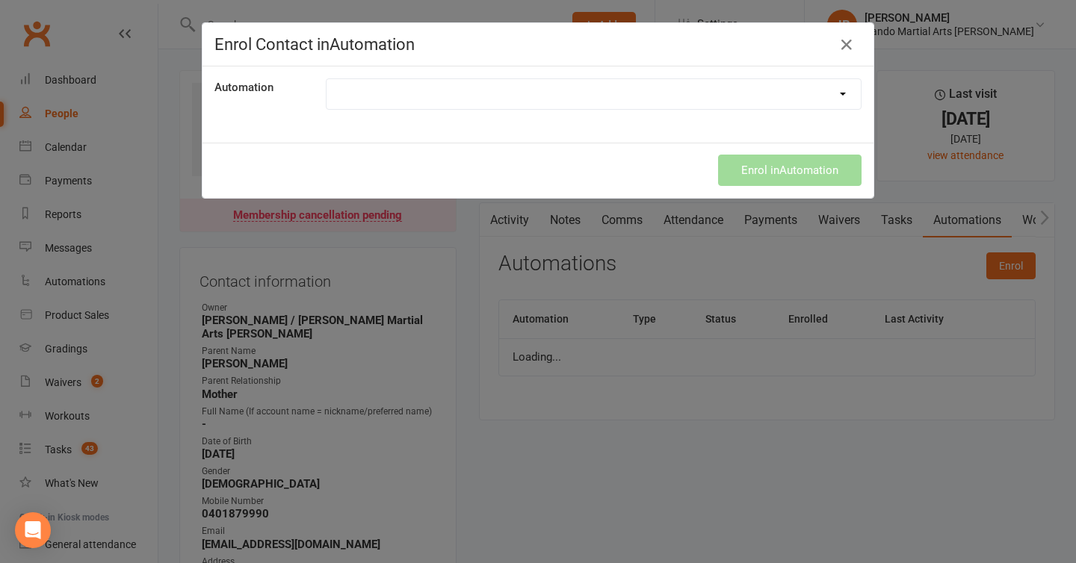
click at [540, 88] on select at bounding box center [594, 94] width 534 height 30
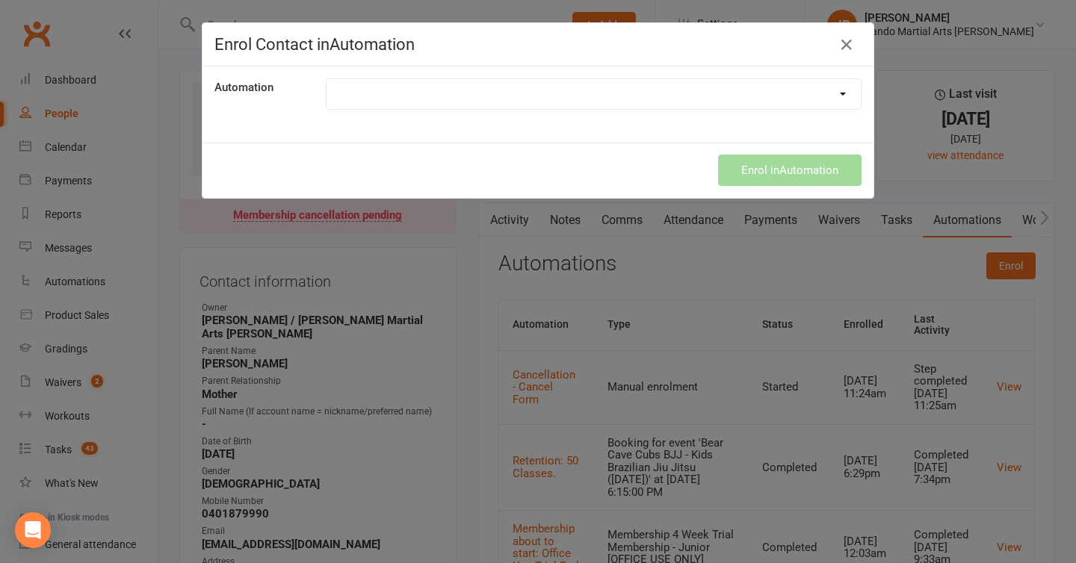
select select "5725"
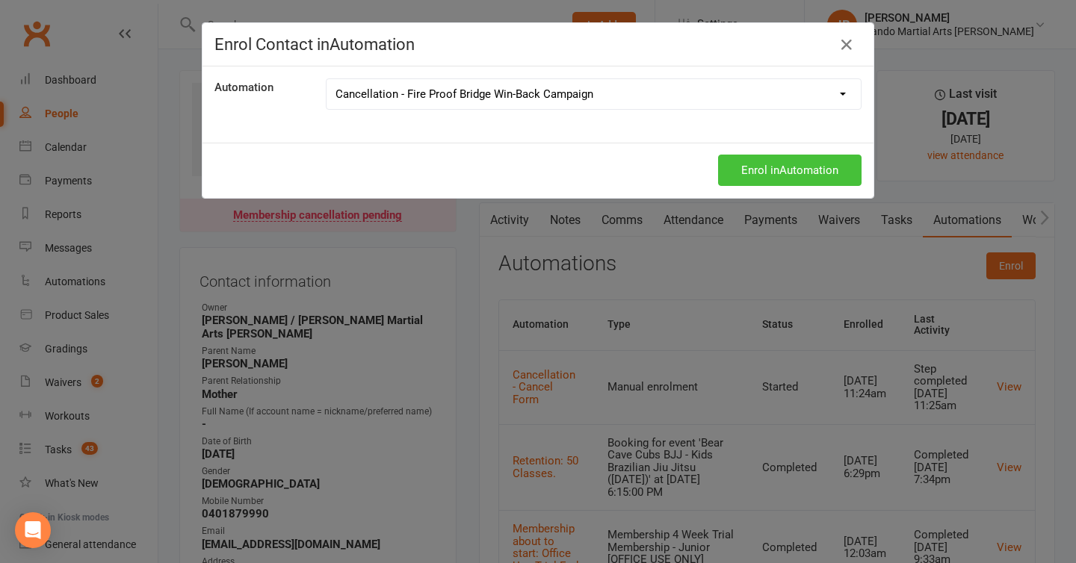
click at [730, 171] on button "Enrol in Automation" at bounding box center [789, 170] width 143 height 31
click at [848, 50] on icon "button" at bounding box center [847, 45] width 18 height 18
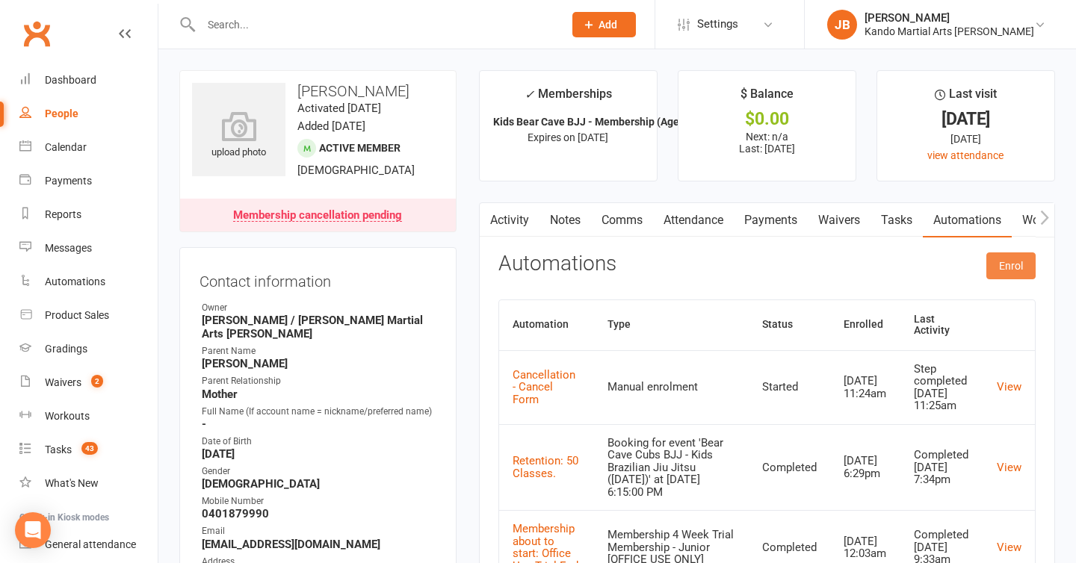
click at [992, 271] on button "Enrol" at bounding box center [1010, 266] width 49 height 27
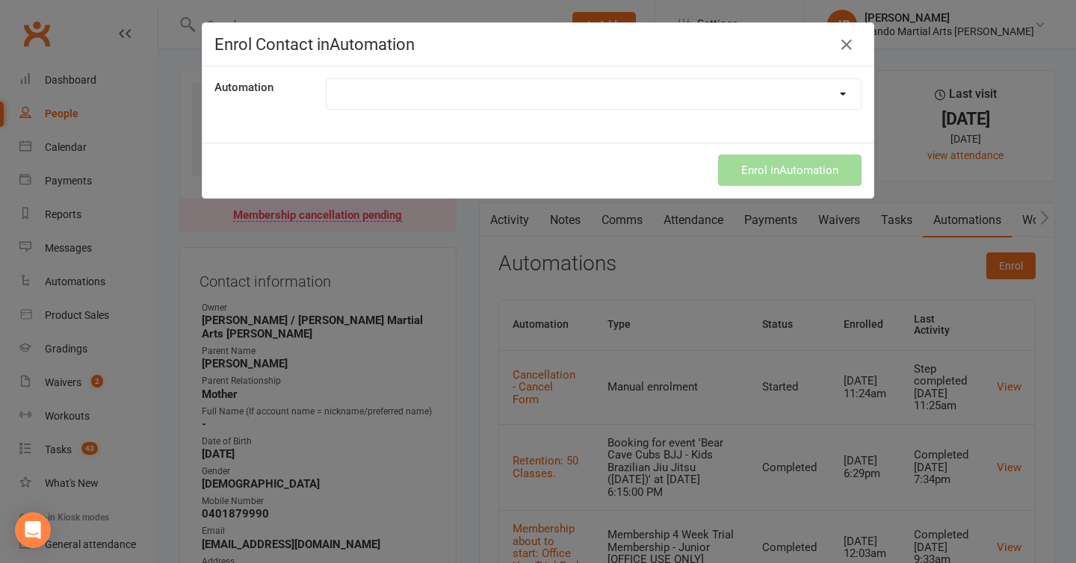
click at [374, 98] on select at bounding box center [594, 94] width 534 height 30
select select "5725"
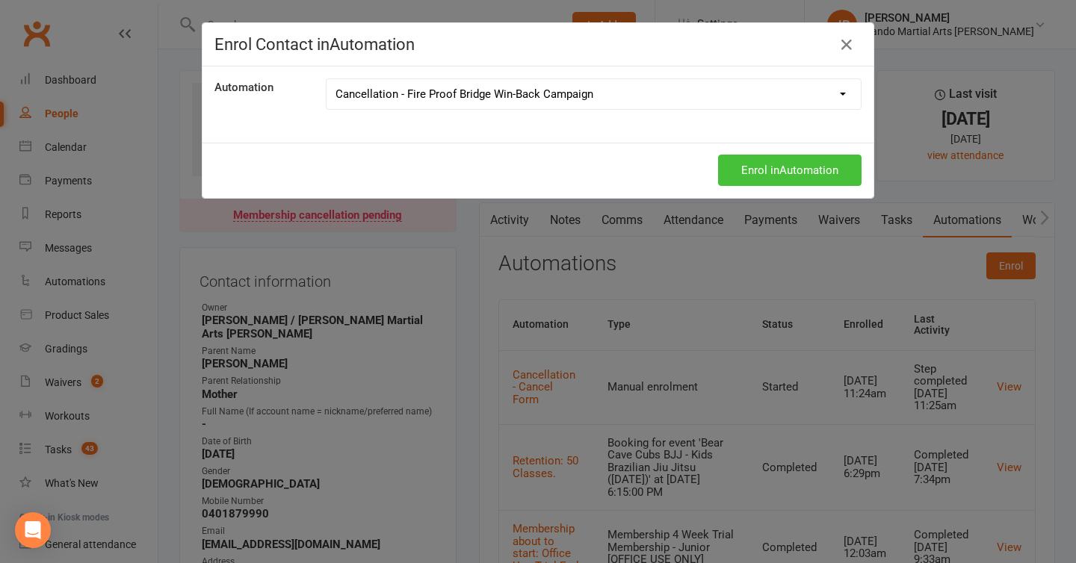
click at [756, 174] on button "Enrol in Automation" at bounding box center [789, 170] width 143 height 31
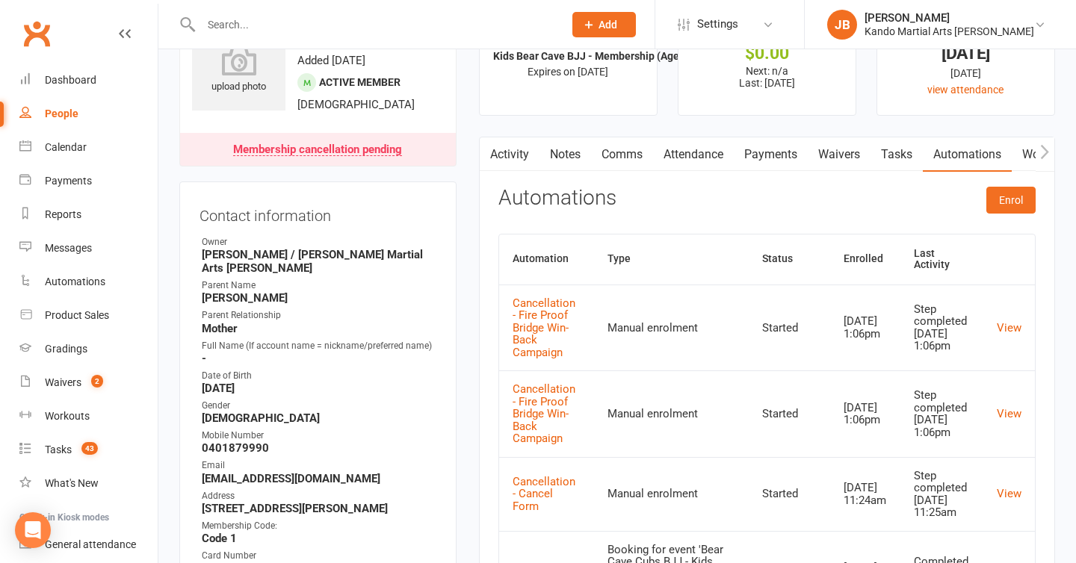
scroll to position [113, 0]
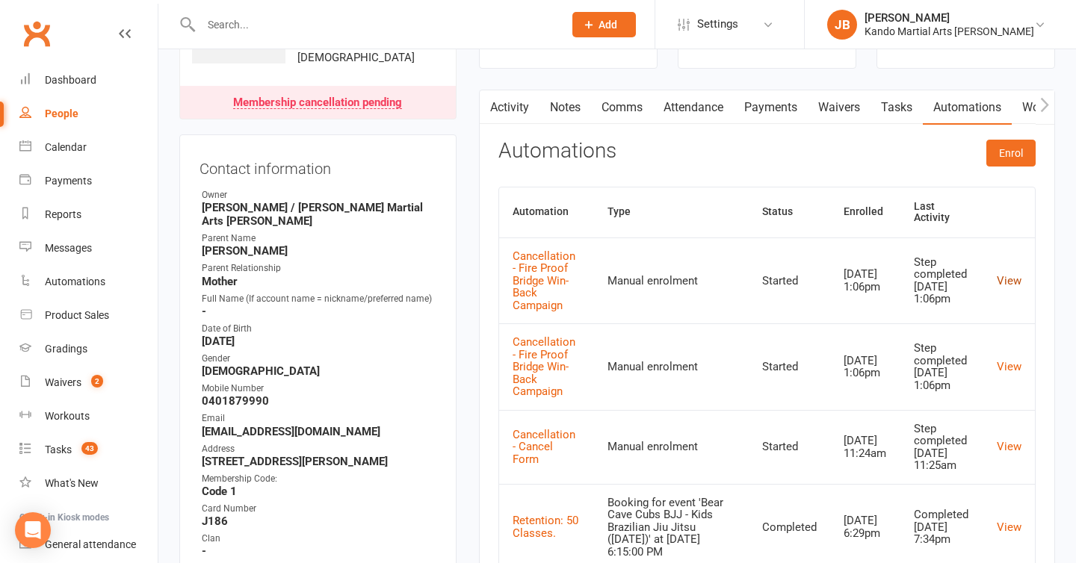
click at [1017, 274] on link "View" at bounding box center [1009, 280] width 25 height 13
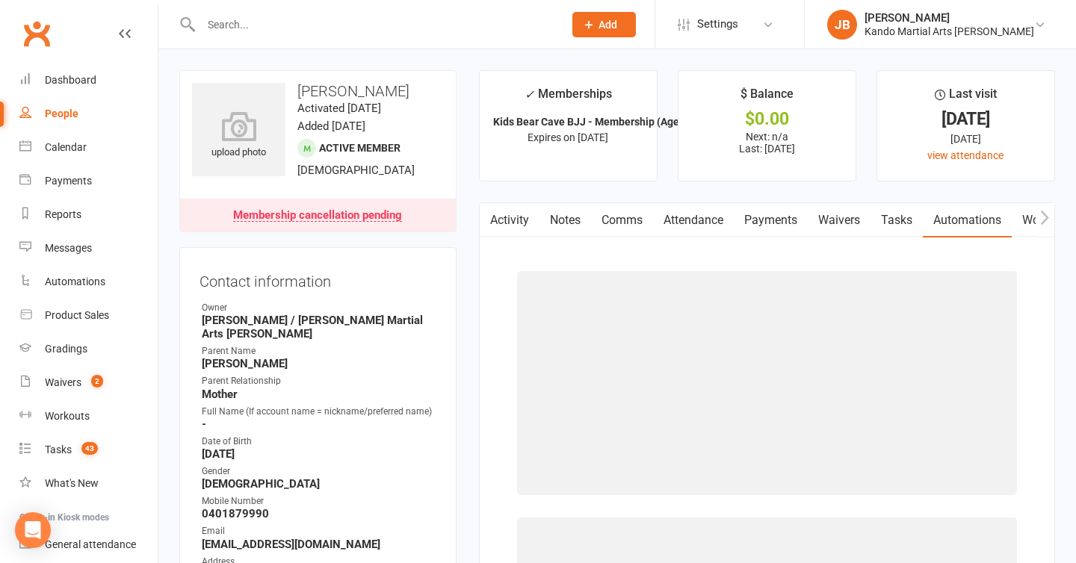
click at [474, 303] on main "✓ Memberships Kids Bear Cave BJJ - Membership (Age 7 - 1... Expires on 25th Sep…" at bounding box center [767, 434] width 599 height 729
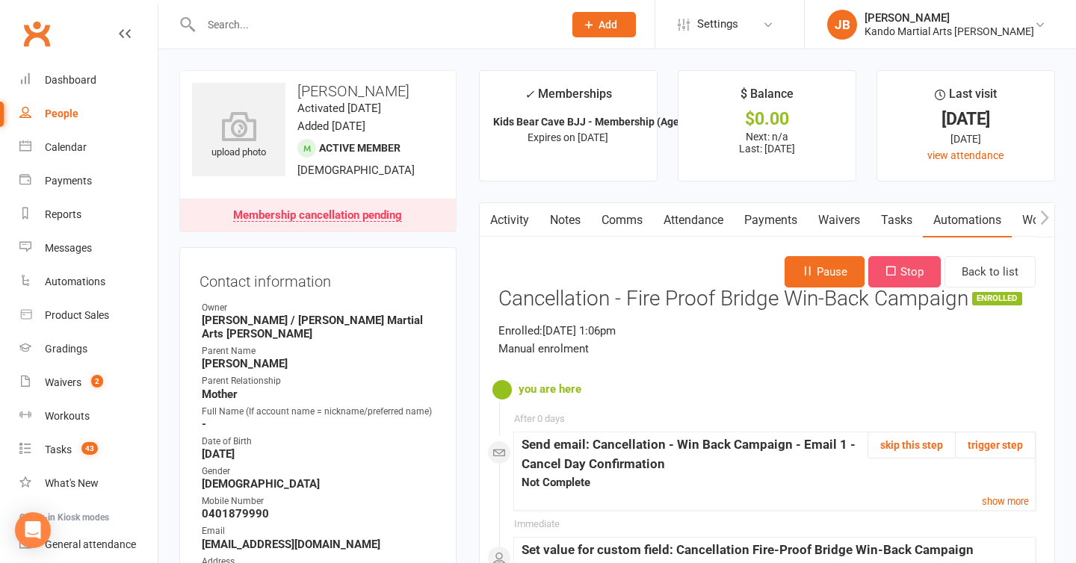
click at [894, 269] on icon "button" at bounding box center [890, 270] width 11 height 11
click at [607, 223] on link "Comms" at bounding box center [622, 220] width 62 height 34
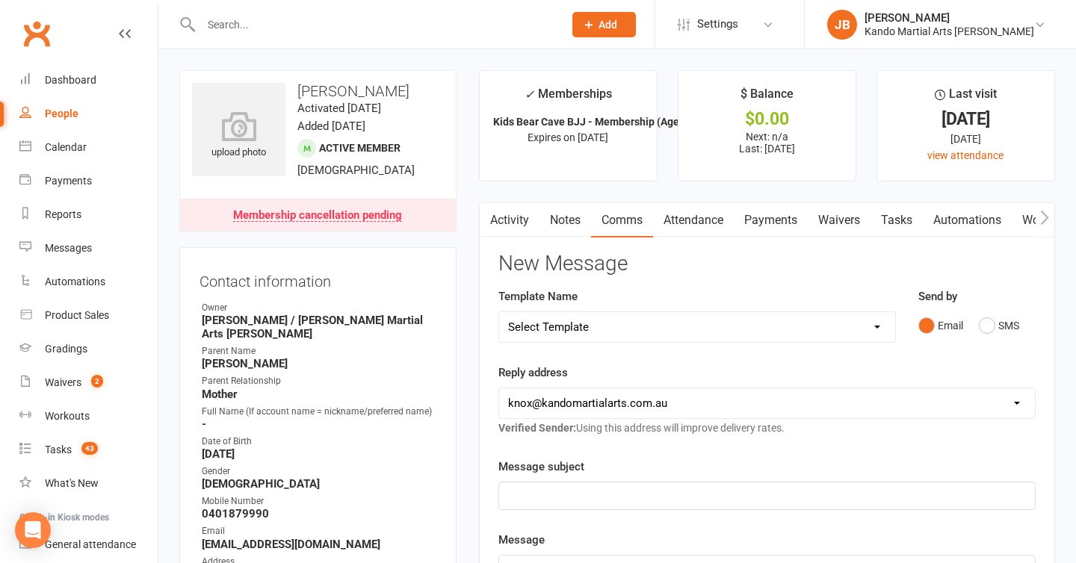
click at [553, 325] on select "Select Template [Email] 5 Class Pass Renewal - Used 4/5 classes [Email] 5 Class…" at bounding box center [697, 327] width 396 height 30
select select "437"
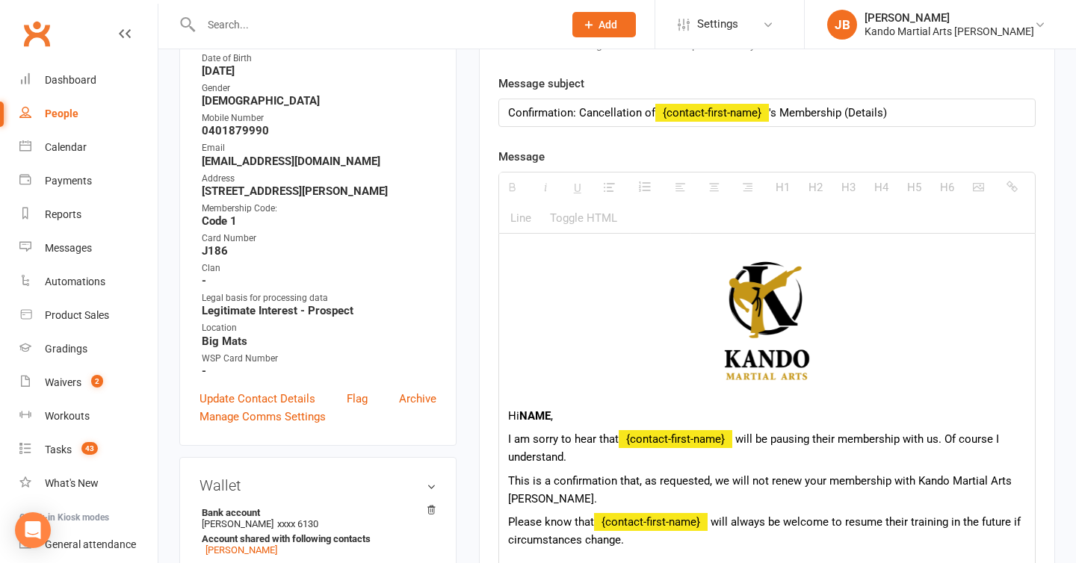
scroll to position [396, 0]
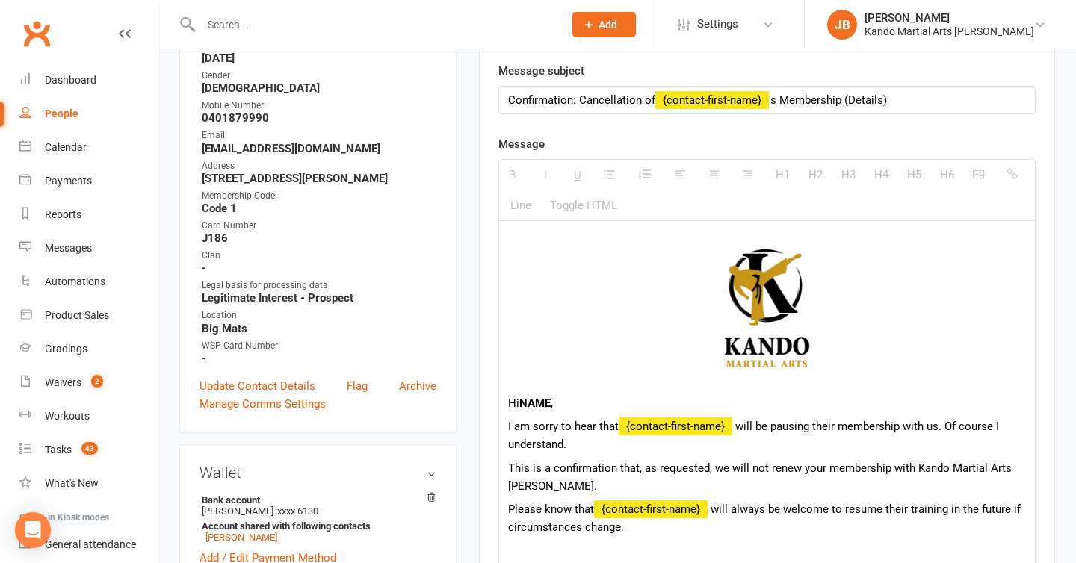
click at [545, 409] on b "NAME" at bounding box center [534, 403] width 31 height 13
click at [534, 405] on b "[PERSON_NAME]" at bounding box center [562, 403] width 86 height 13
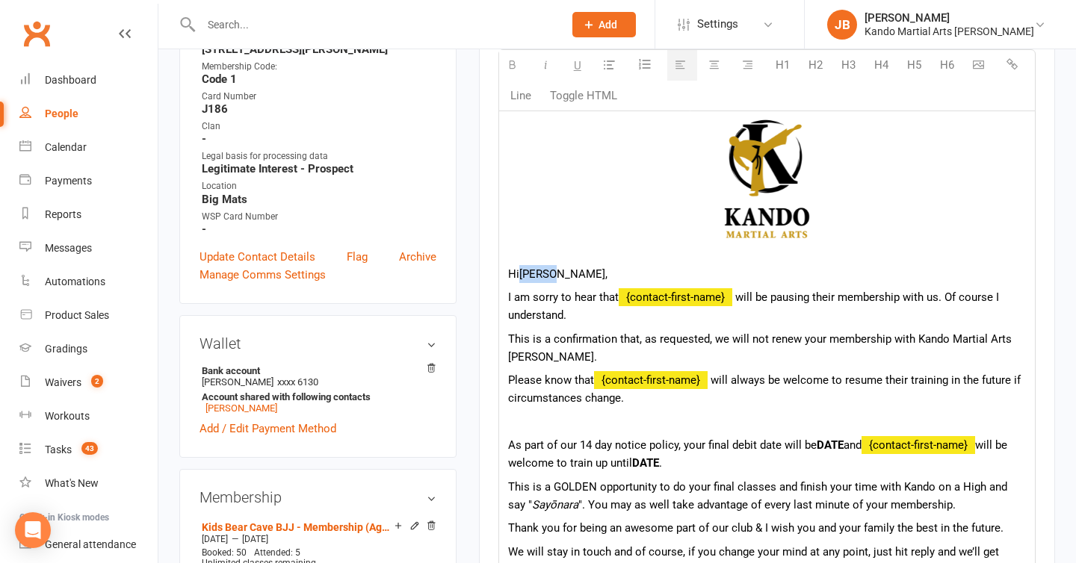
scroll to position [566, 0]
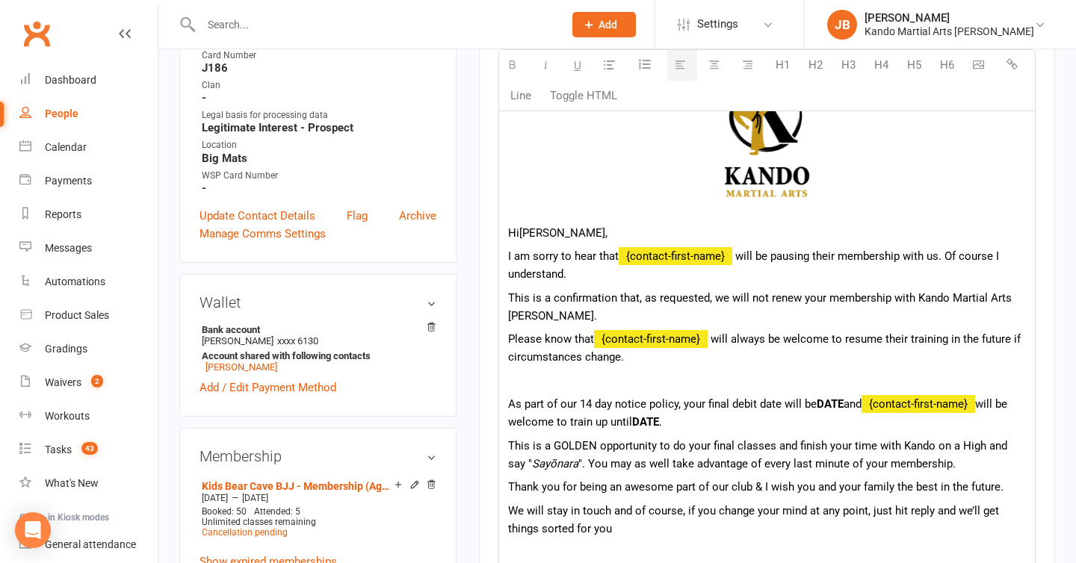
click at [823, 401] on b "DATE" at bounding box center [830, 404] width 27 height 13
click at [659, 423] on b "DATE" at bounding box center [645, 421] width 27 height 13
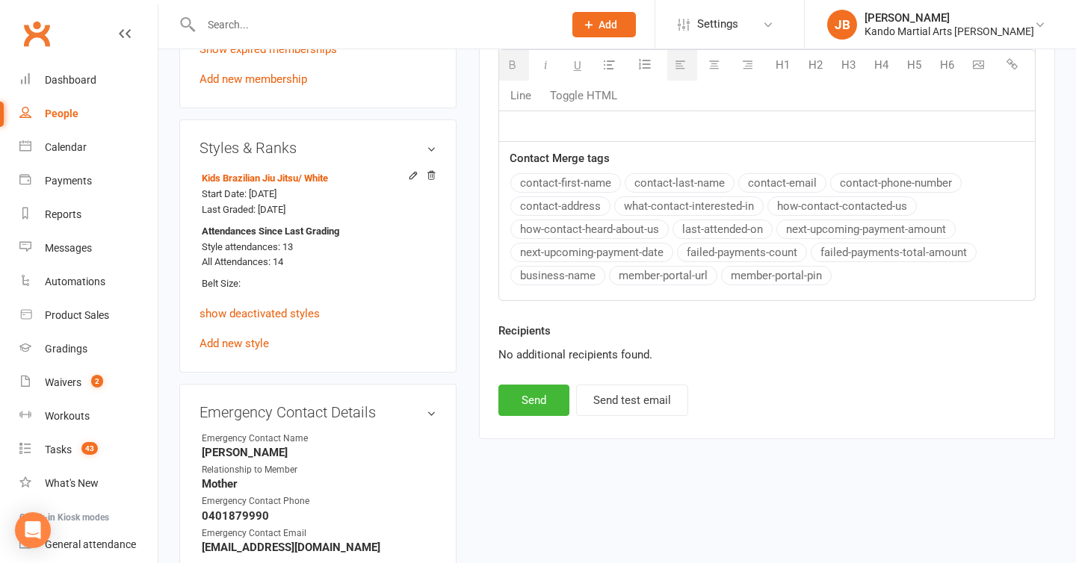
scroll to position [1082, 0]
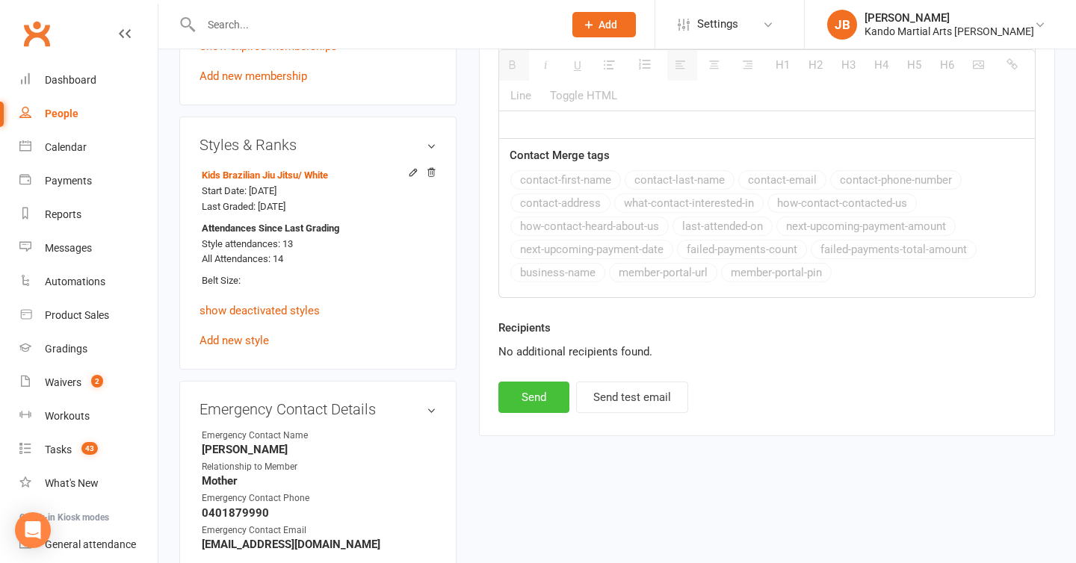
click at [550, 405] on button "Send" at bounding box center [533, 397] width 71 height 31
select select
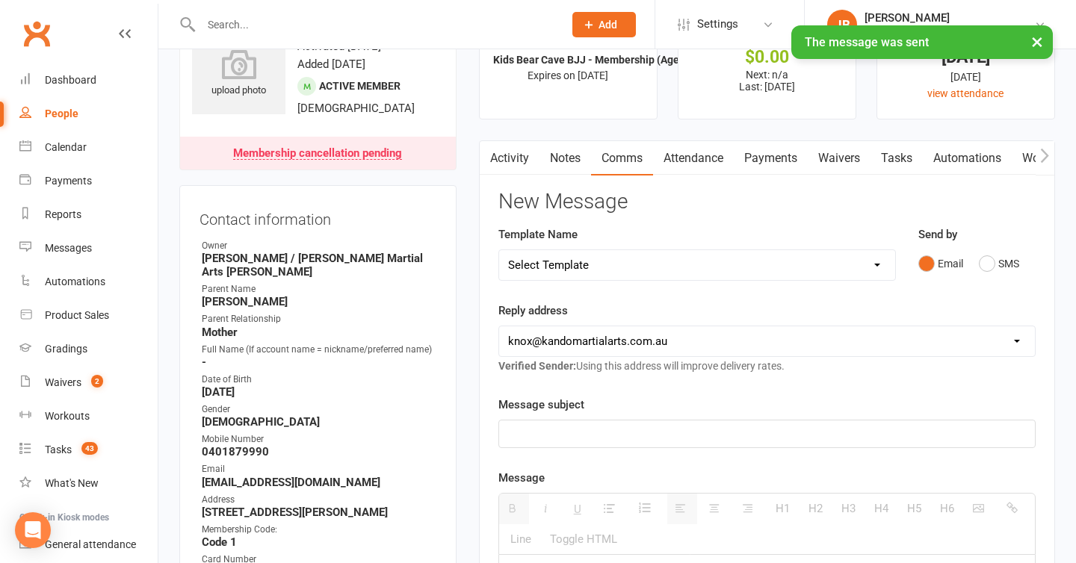
scroll to position [0, 0]
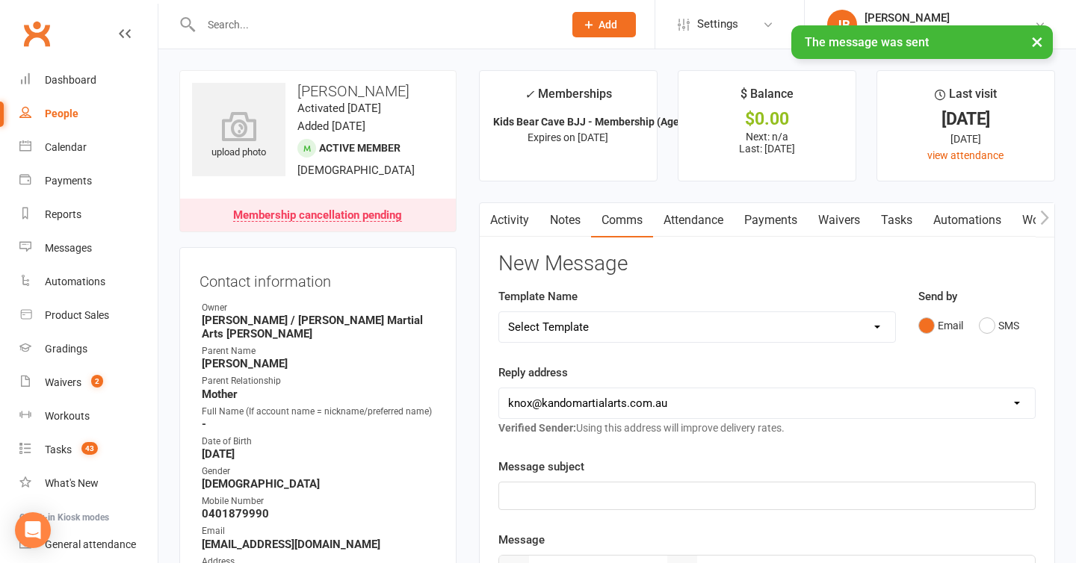
click at [900, 223] on link "Tasks" at bounding box center [897, 220] width 52 height 34
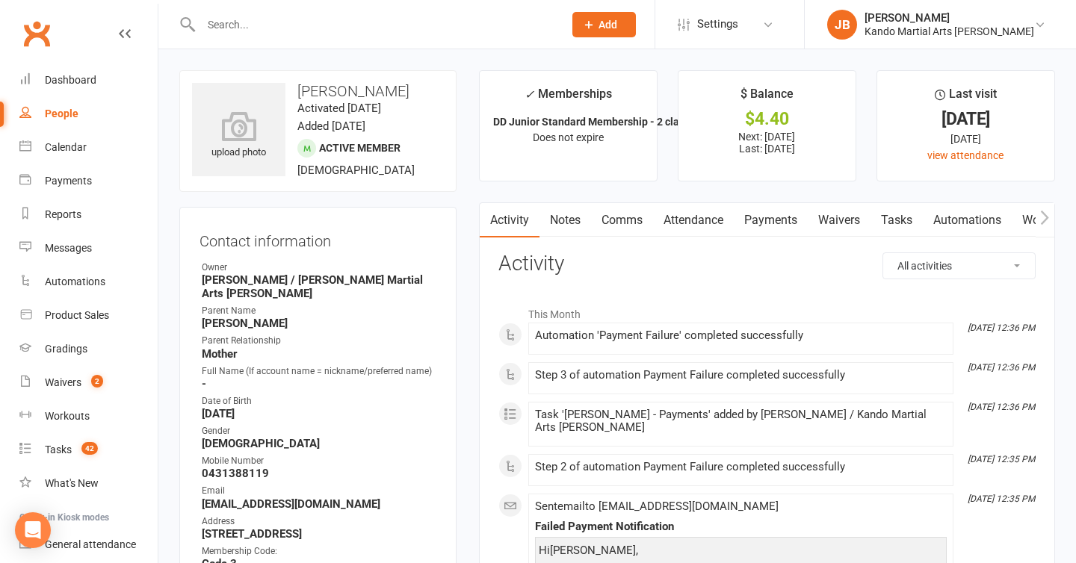
click at [776, 209] on link "Payments" at bounding box center [771, 220] width 74 height 34
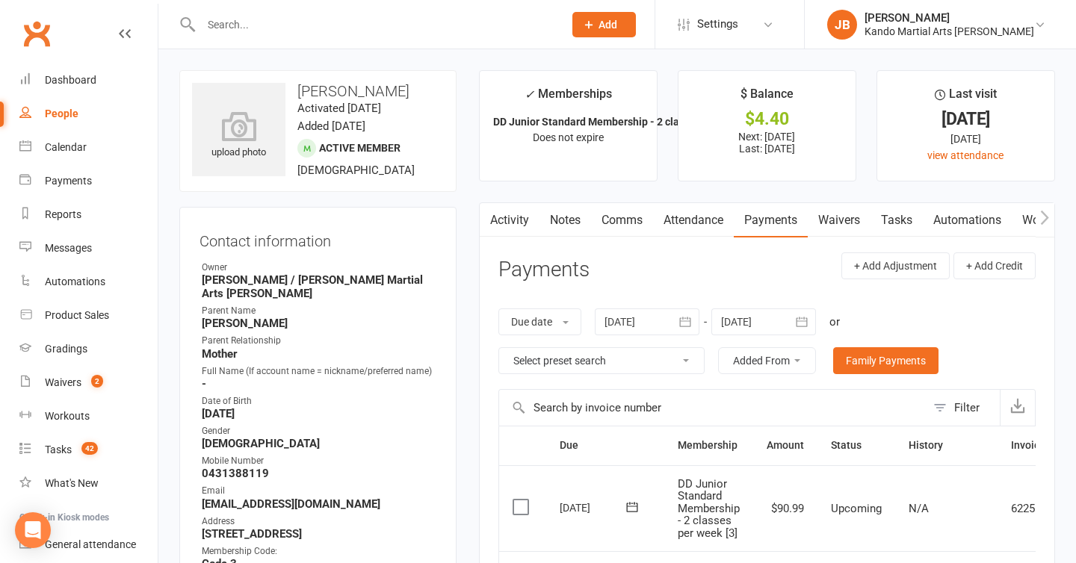
click at [907, 226] on link "Tasks" at bounding box center [897, 220] width 52 height 34
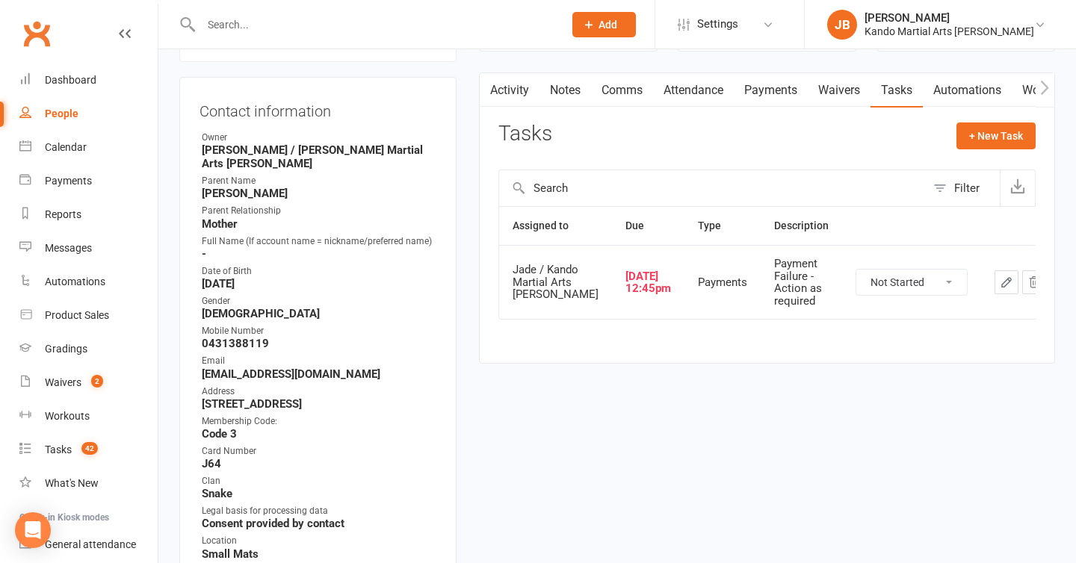
scroll to position [182, 0]
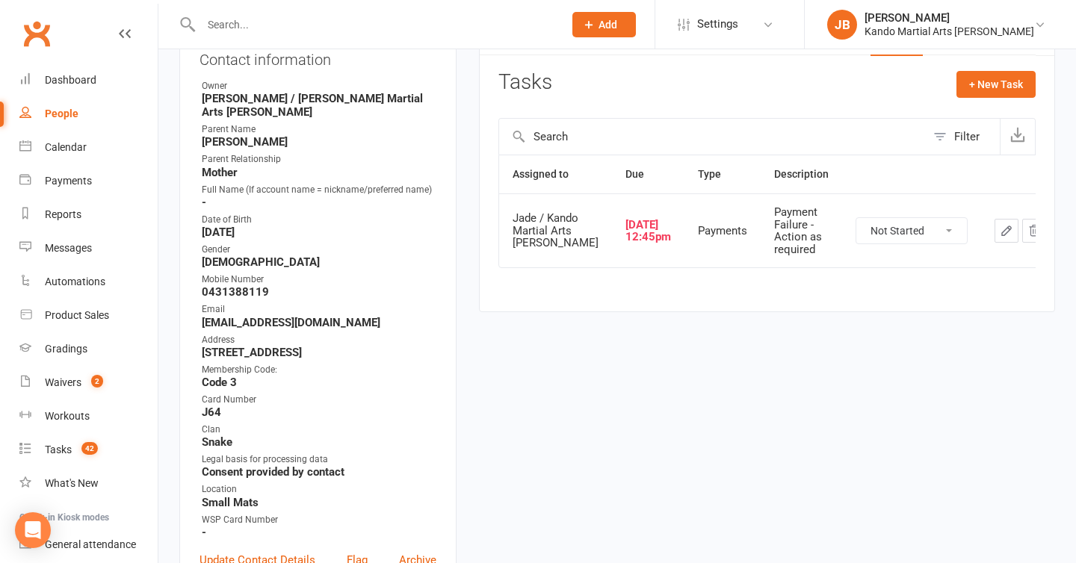
click at [856, 235] on select "Not Started In Progress Waiting Complete" at bounding box center [911, 230] width 111 height 25
select select "unstarted"
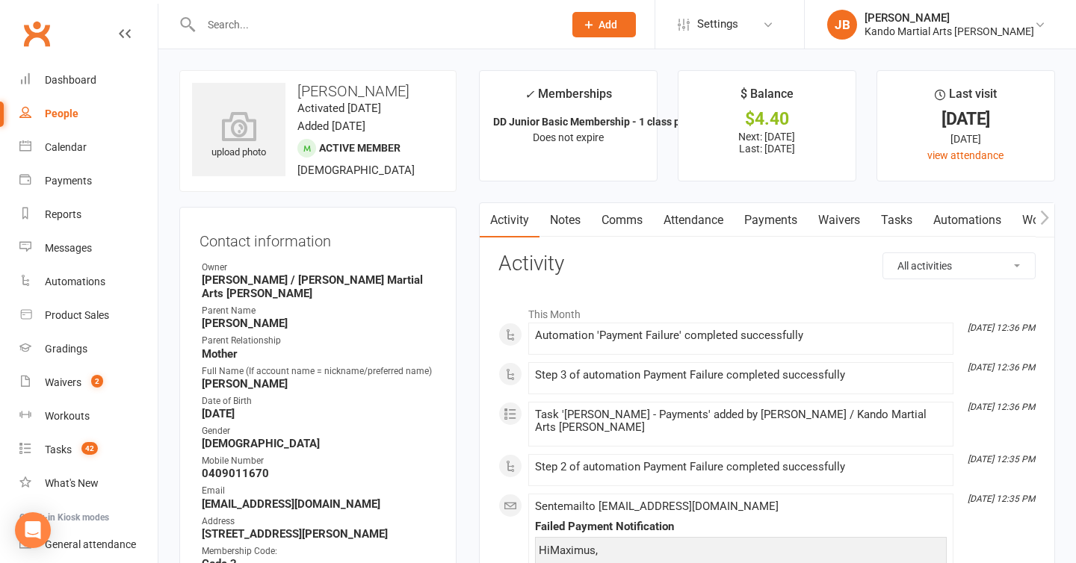
click at [780, 227] on link "Payments" at bounding box center [771, 220] width 74 height 34
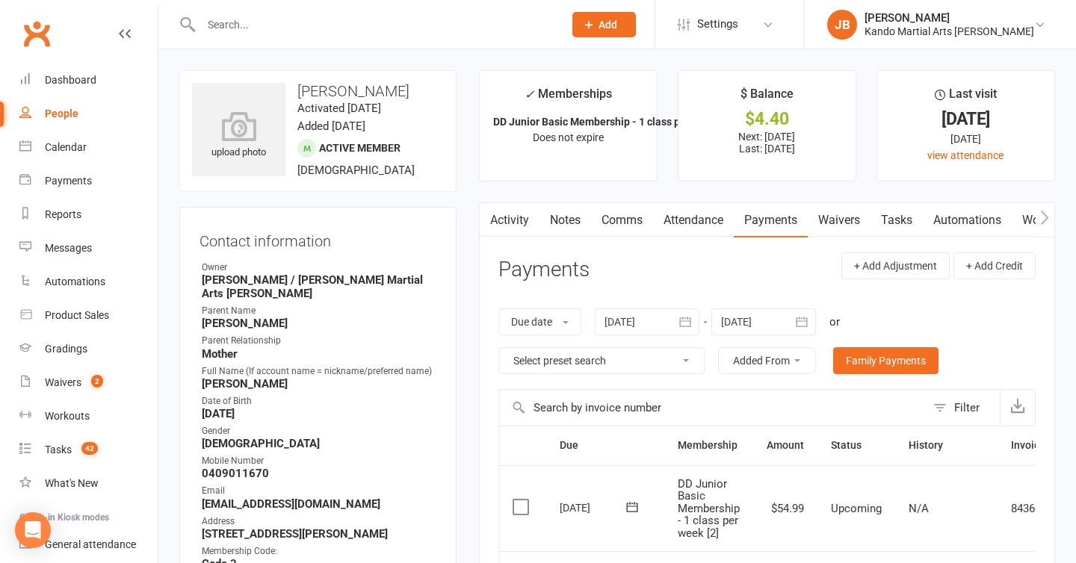
click at [895, 232] on link "Tasks" at bounding box center [897, 220] width 52 height 34
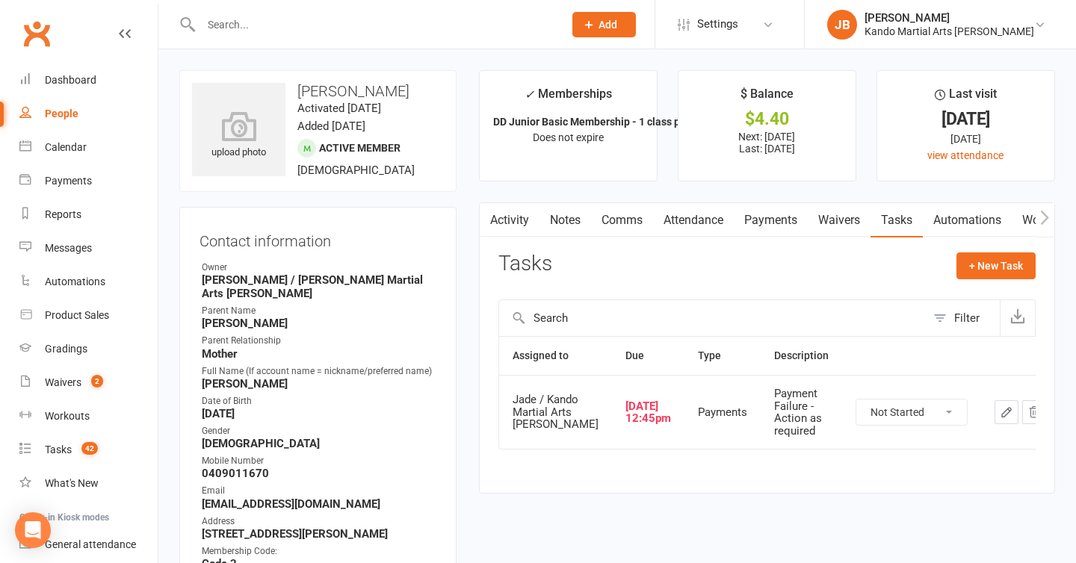
click at [900, 421] on select "Not Started In Progress Waiting Complete" at bounding box center [911, 412] width 111 height 25
select select "unstarted"
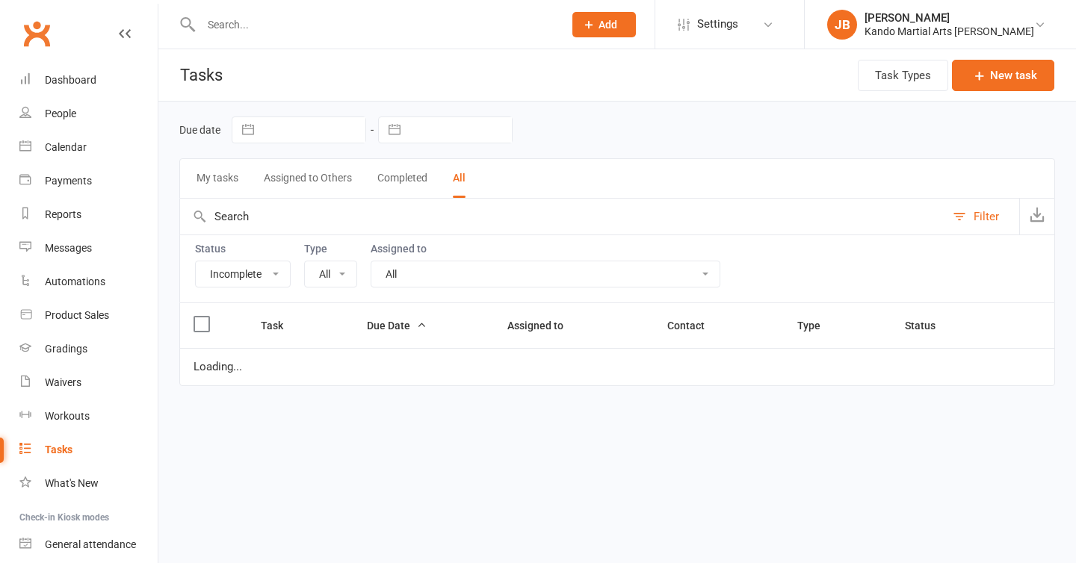
select select "incomplete"
select select "21718"
select select "started"
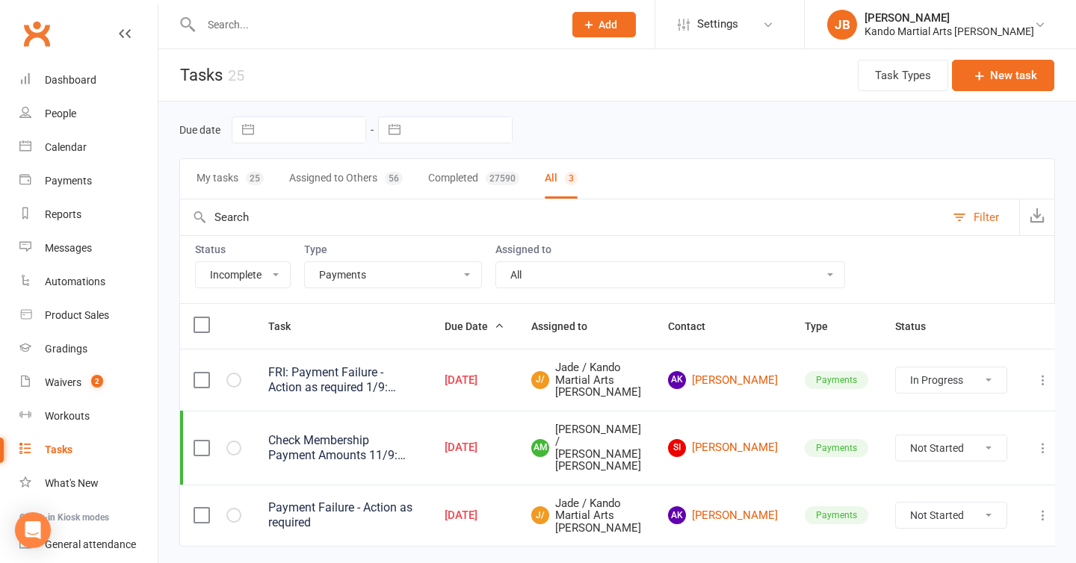
scroll to position [96, 0]
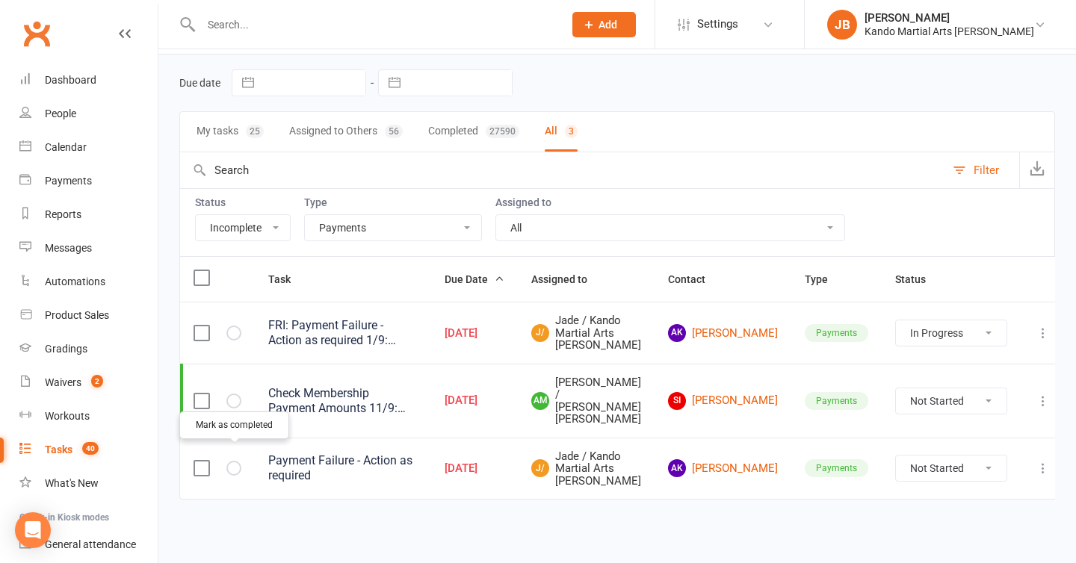
click at [228, 461] on button "button" at bounding box center [233, 468] width 15 height 15
select select "started"
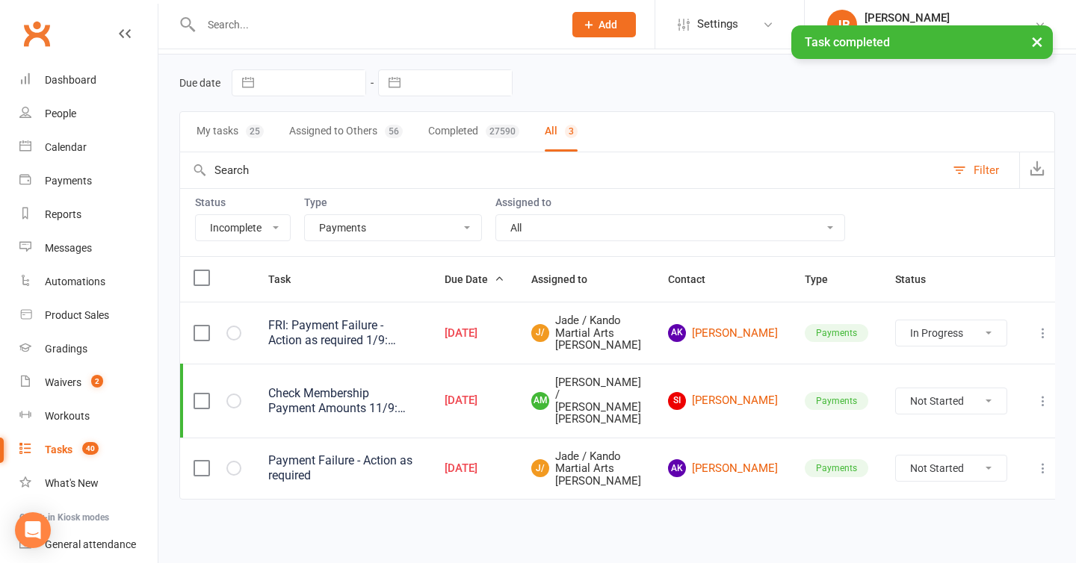
scroll to position [10, 0]
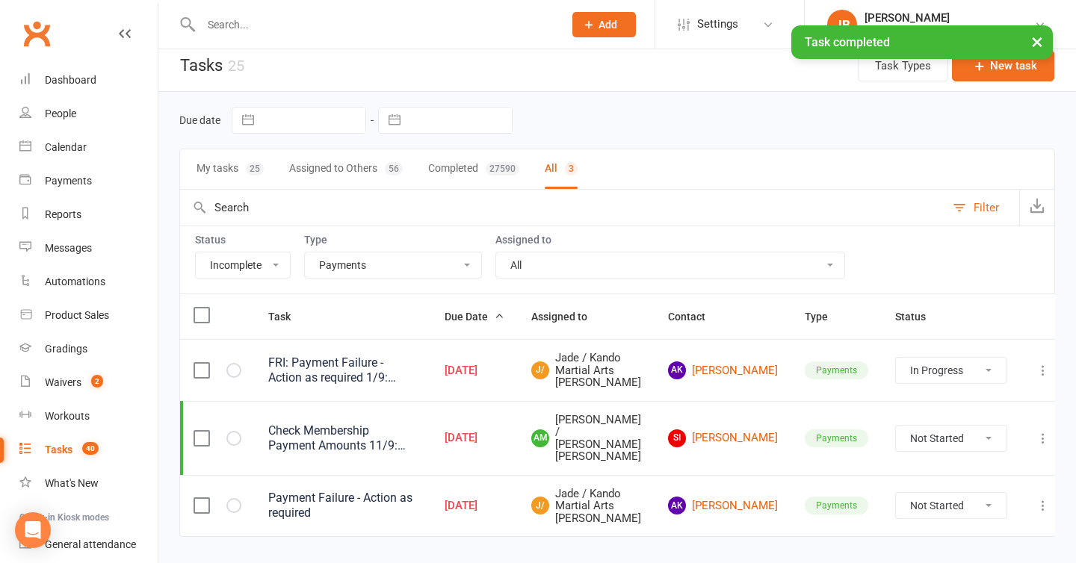
select select "started"
